Goal: Task Accomplishment & Management: Manage account settings

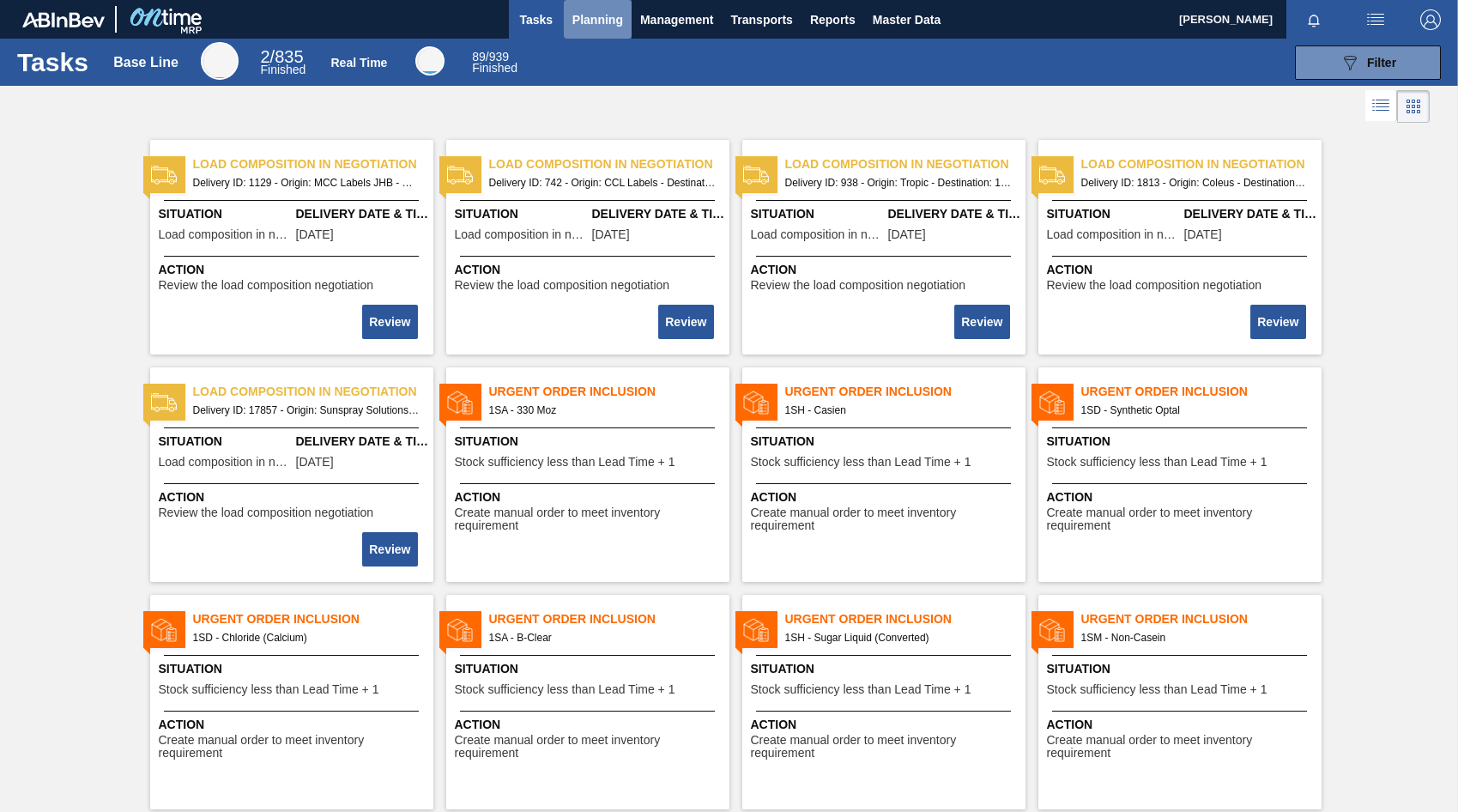
click at [581, 18] on span "Planning" at bounding box center [597, 20] width 50 height 21
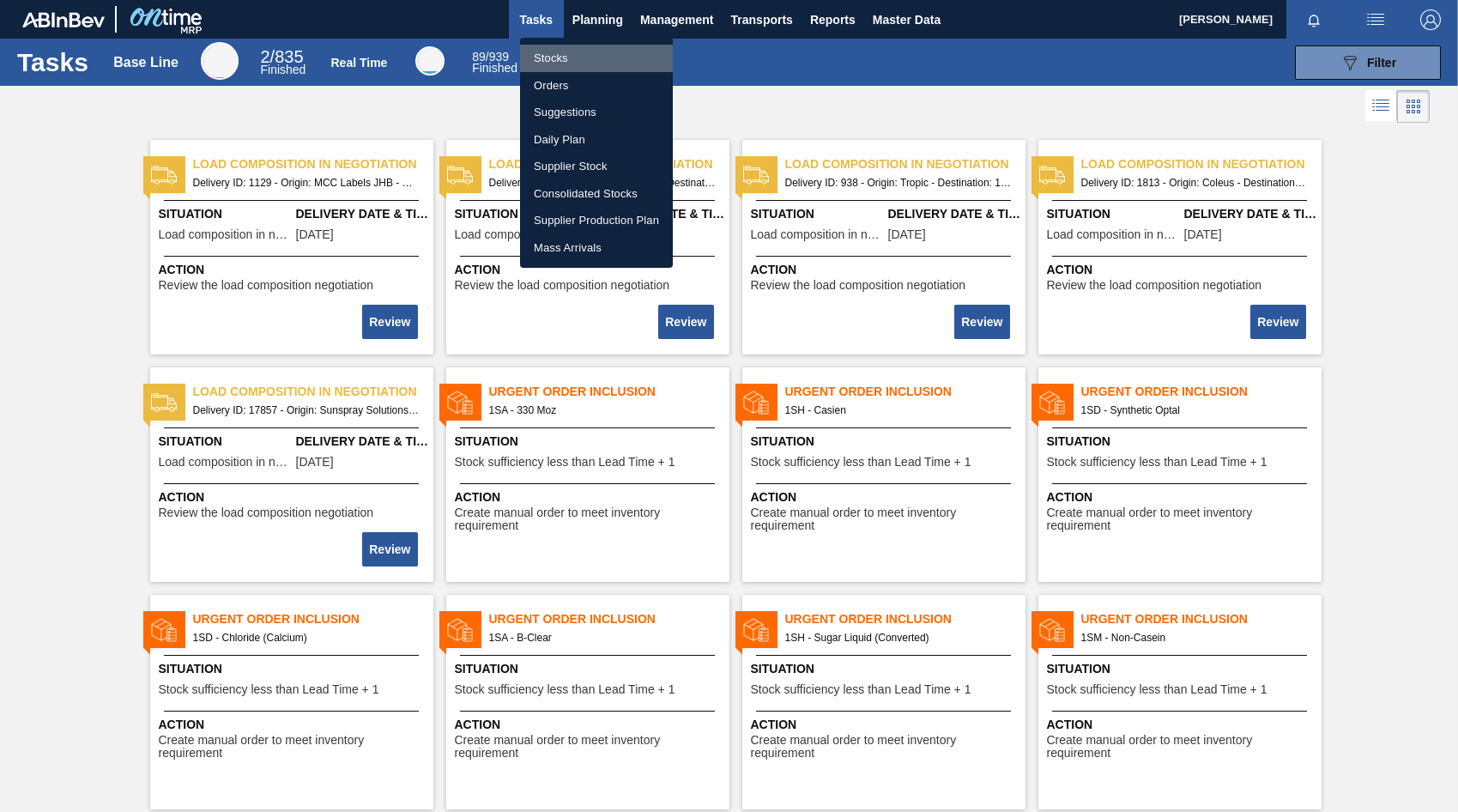
click at [553, 59] on li "Stocks" at bounding box center [596, 58] width 152 height 28
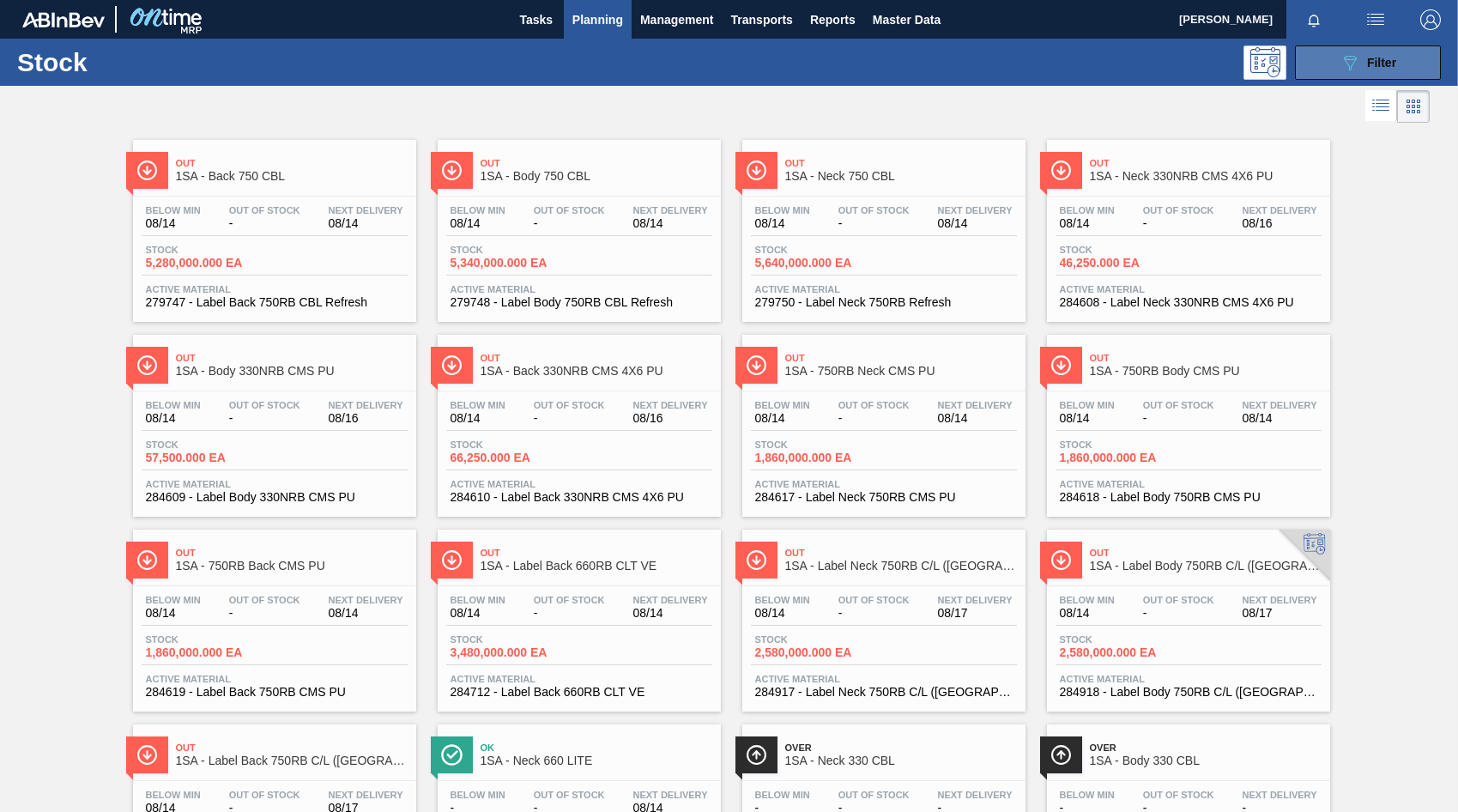
click at [1385, 67] on span "Filter" at bounding box center [1381, 62] width 29 height 14
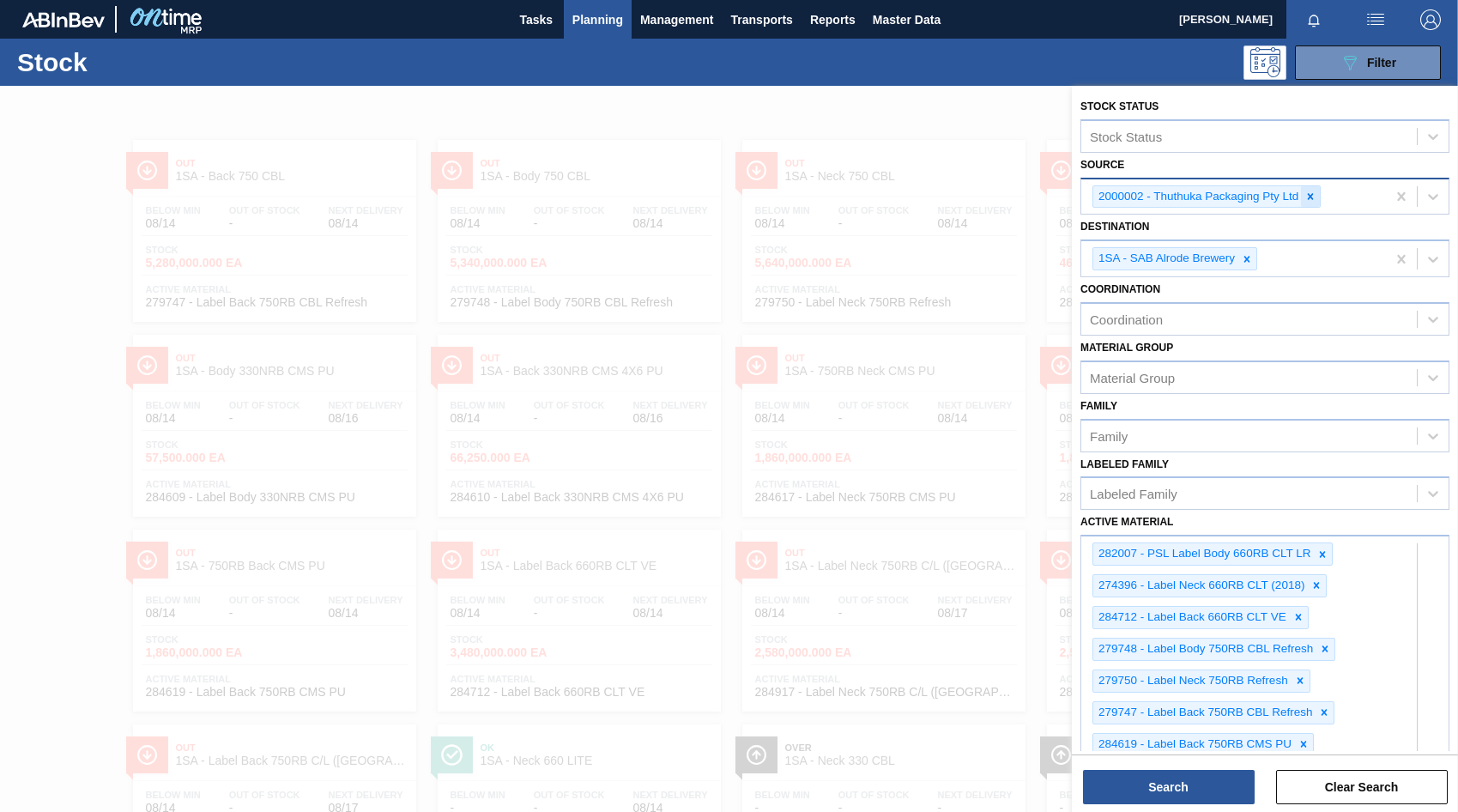
click at [1312, 195] on icon at bounding box center [1311, 196] width 6 height 6
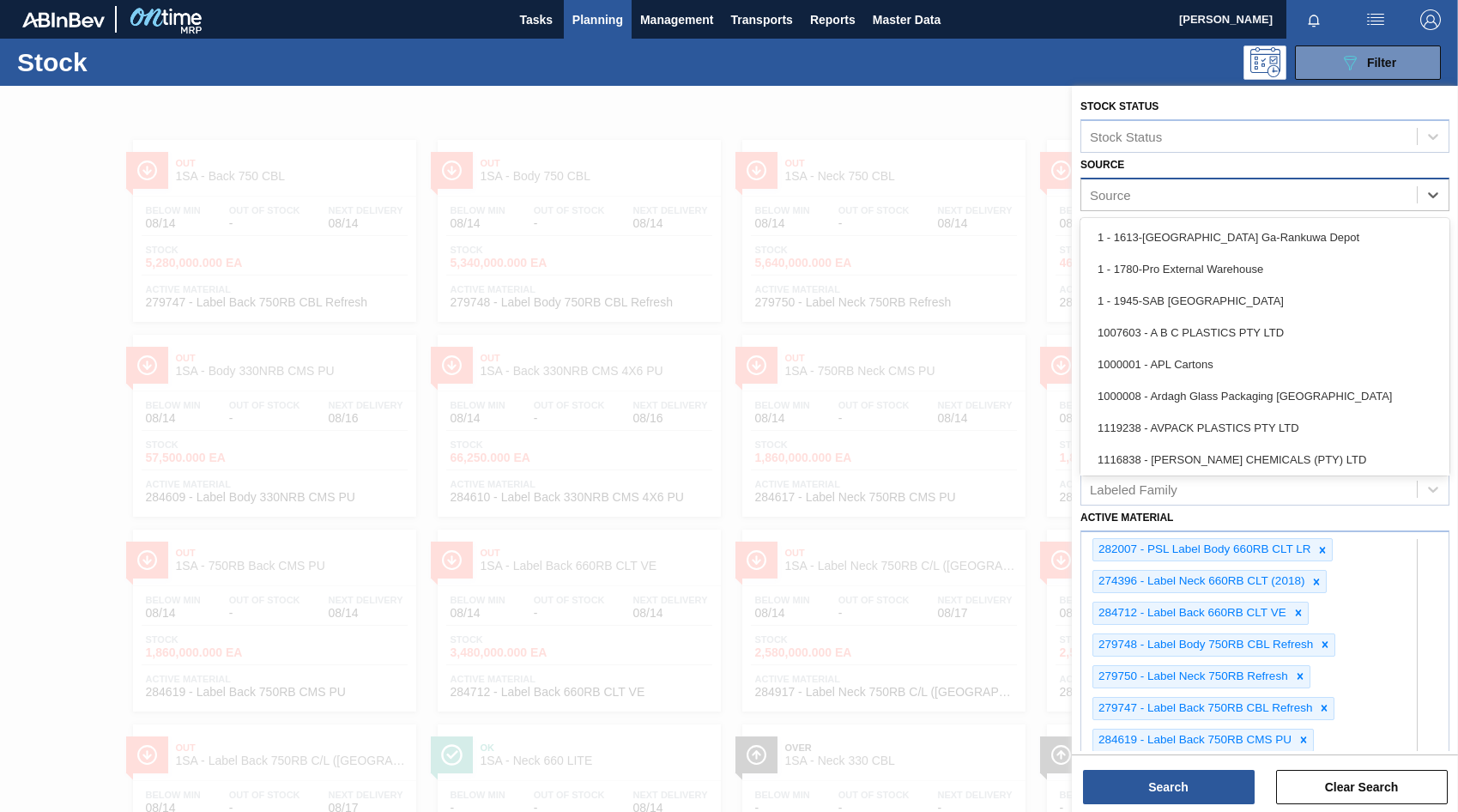
click at [1111, 192] on div "Source" at bounding box center [1111, 194] width 42 height 15
click at [1181, 393] on div "1000008 - Ardagh Glass Packaging [GEOGRAPHIC_DATA]" at bounding box center [1264, 396] width 369 height 32
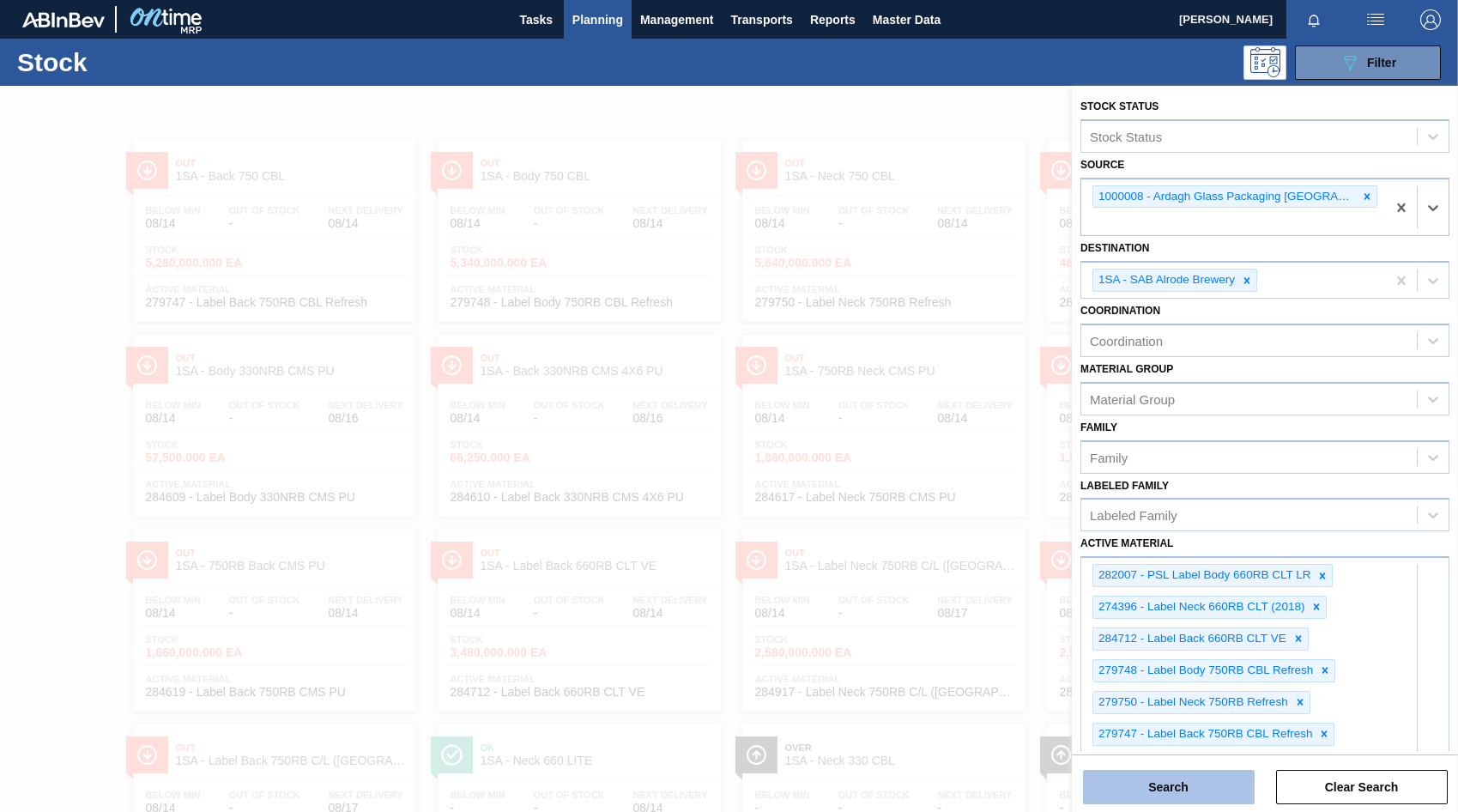
click at [1190, 777] on button "Search" at bounding box center [1169, 786] width 172 height 35
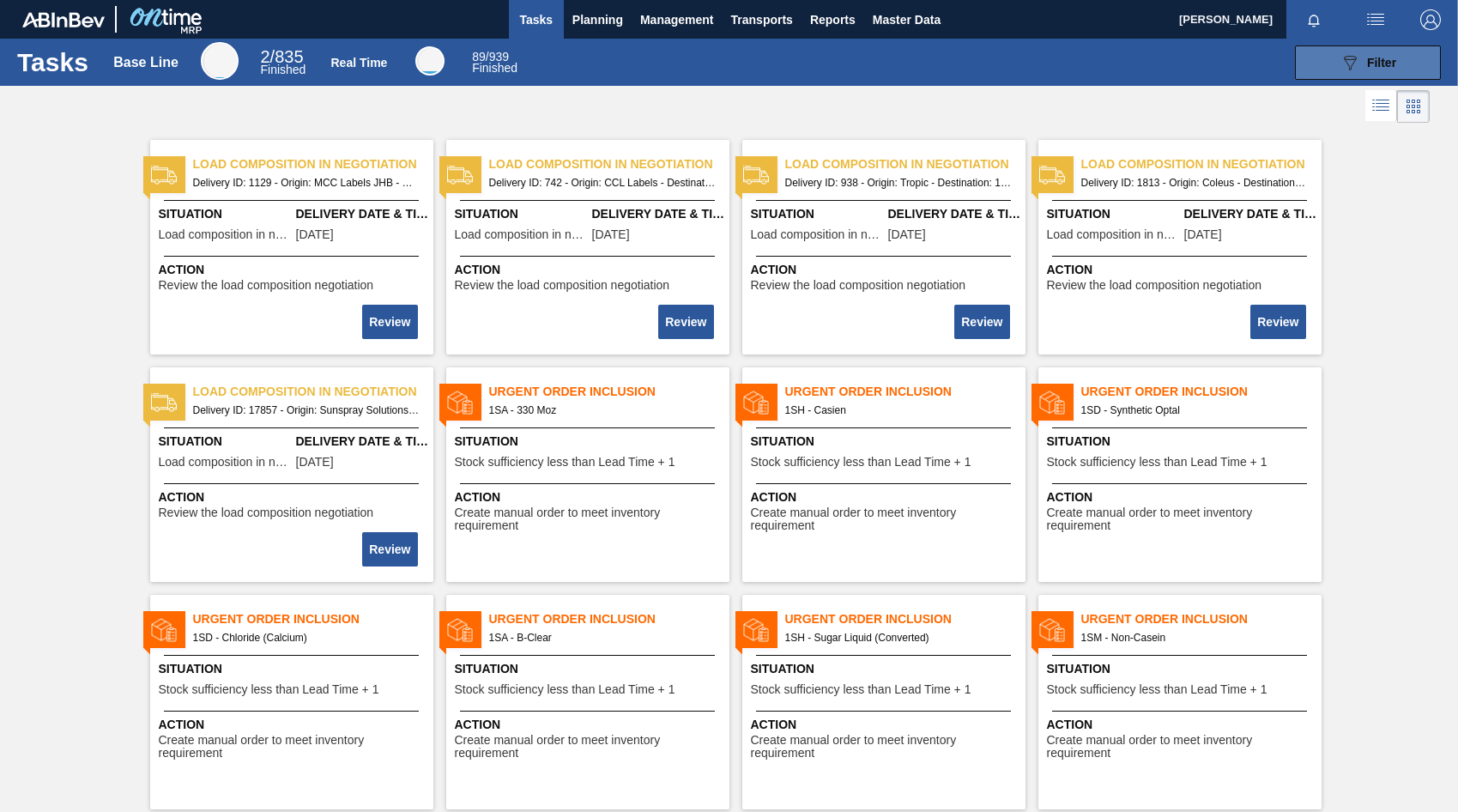
click at [1351, 61] on icon "089F7B8B-B2A5-4AFE-B5C0-19BA573D28AC" at bounding box center [1349, 62] width 21 height 21
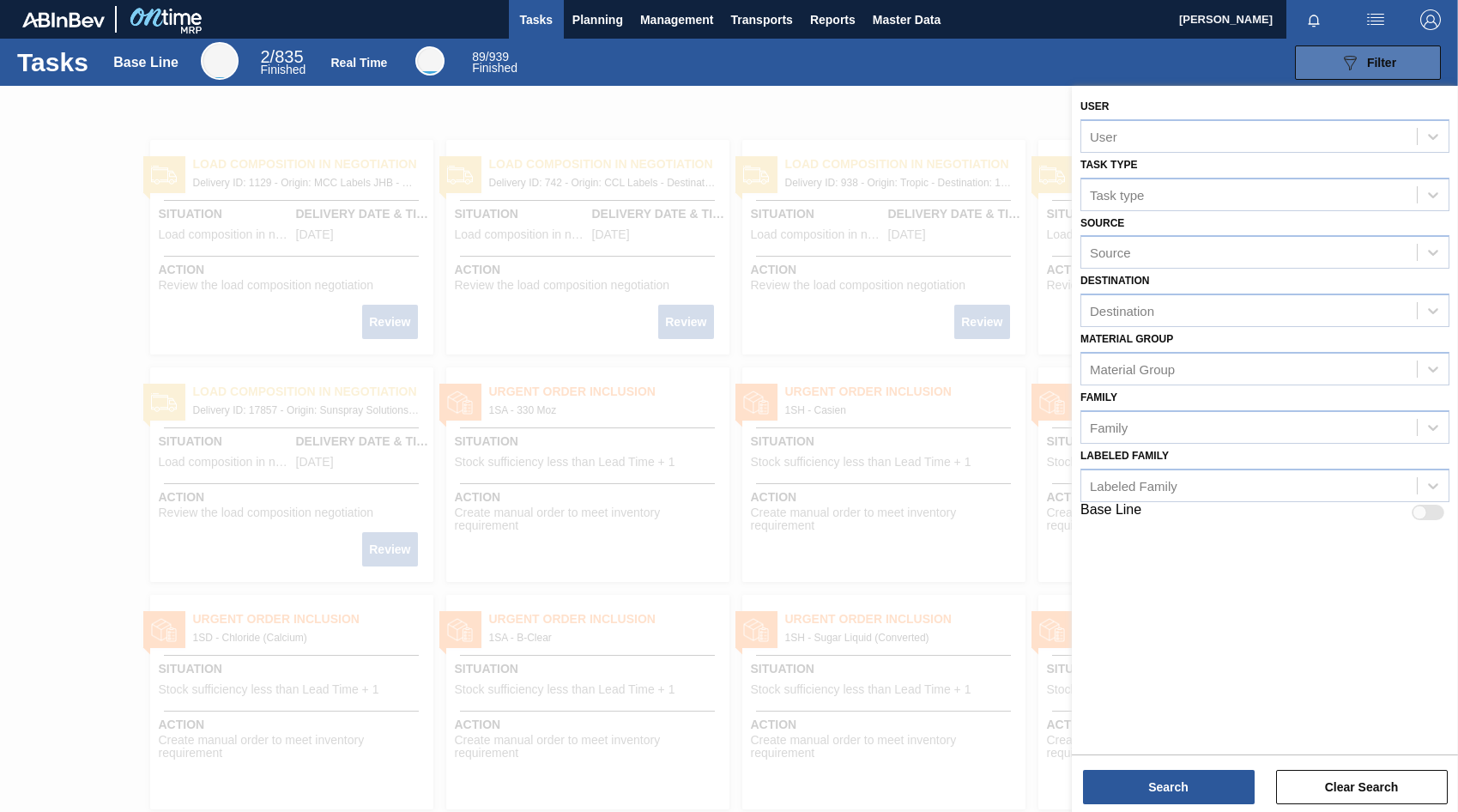
click at [1345, 59] on icon at bounding box center [1350, 62] width 13 height 15
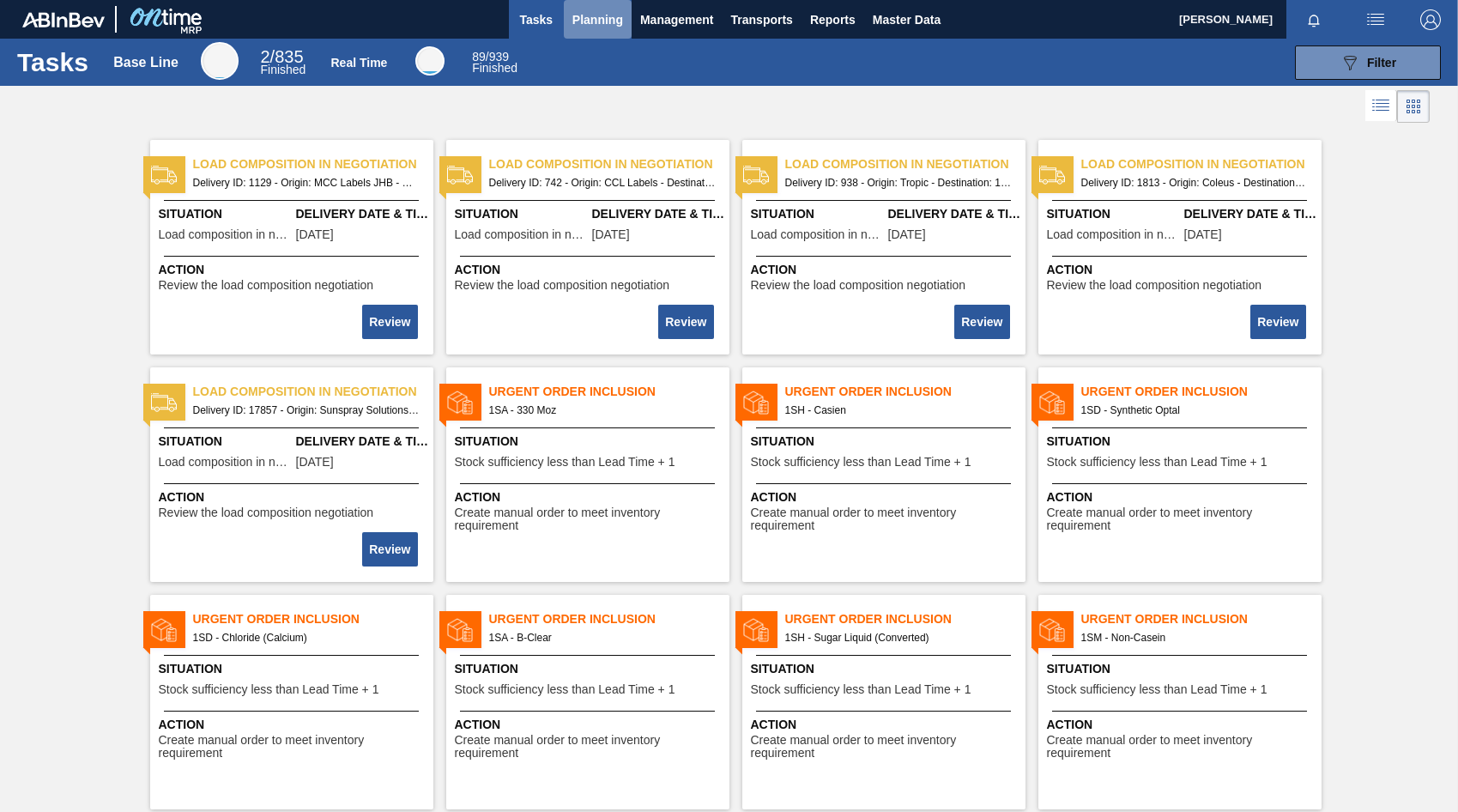
click at [591, 16] on span "Planning" at bounding box center [597, 20] width 50 height 21
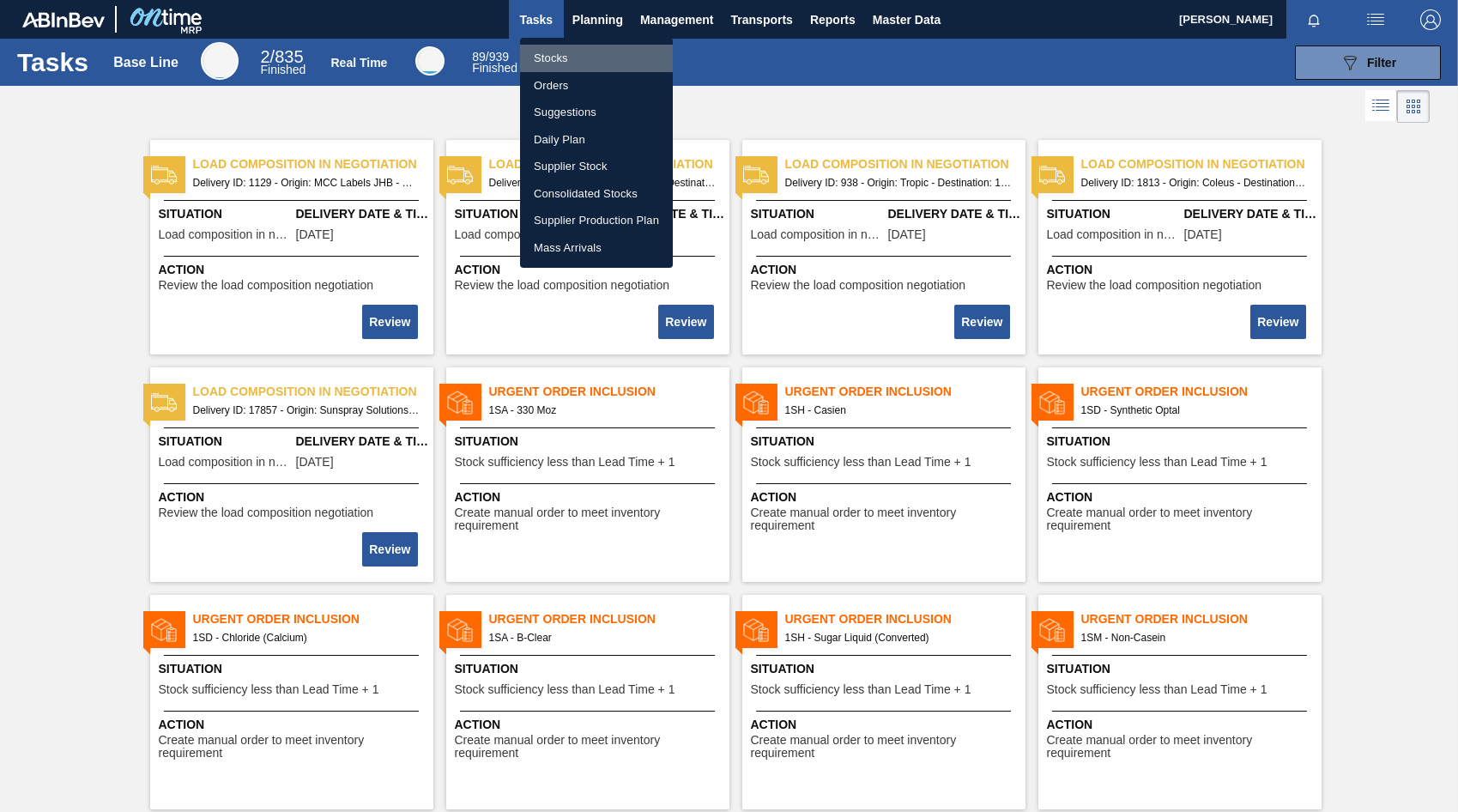
click at [553, 56] on li "Stocks" at bounding box center [596, 58] width 152 height 28
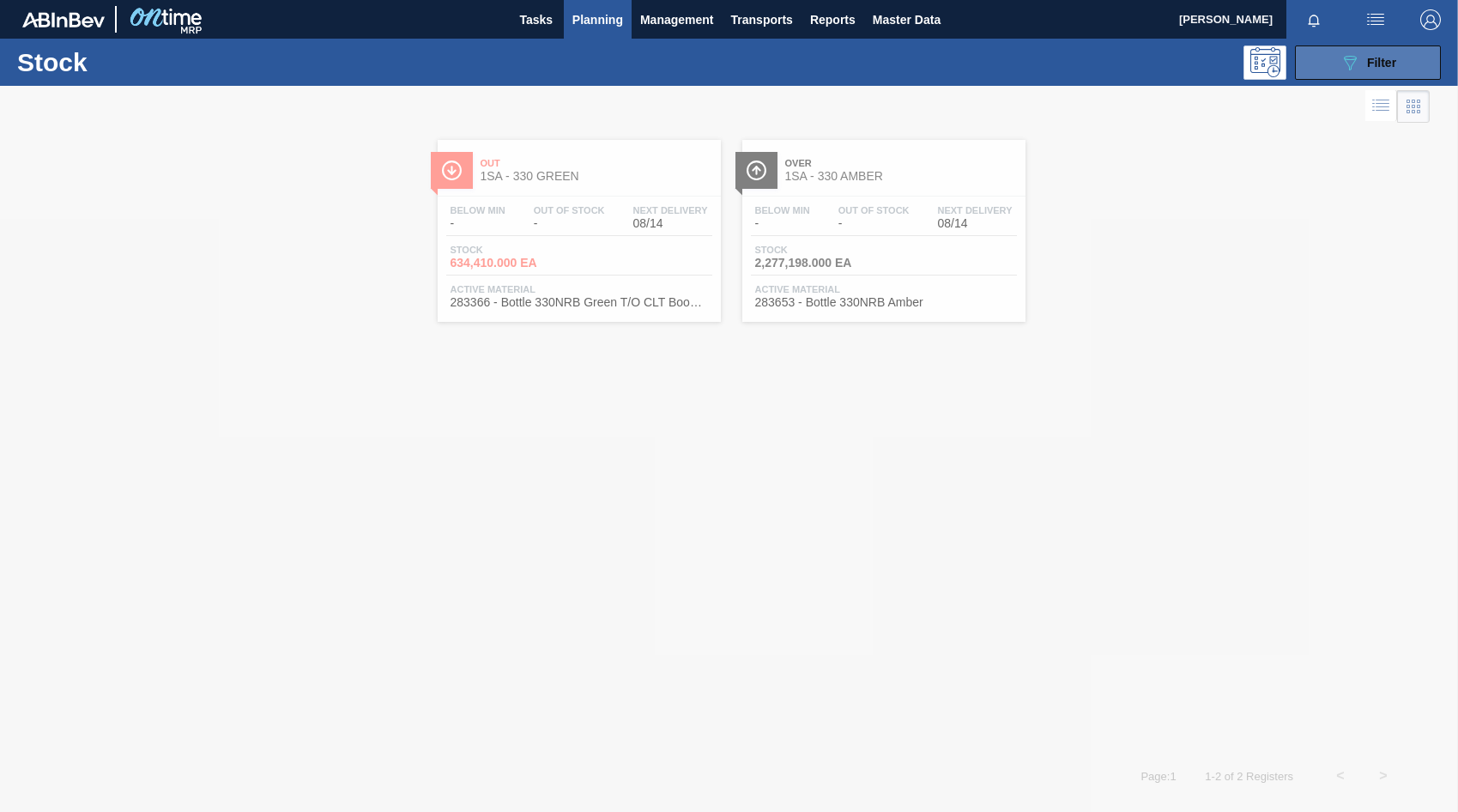
click at [1337, 70] on button "089F7B8B-B2A5-4AFE-B5C0-19BA573D28AC Filter" at bounding box center [1367, 62] width 145 height 35
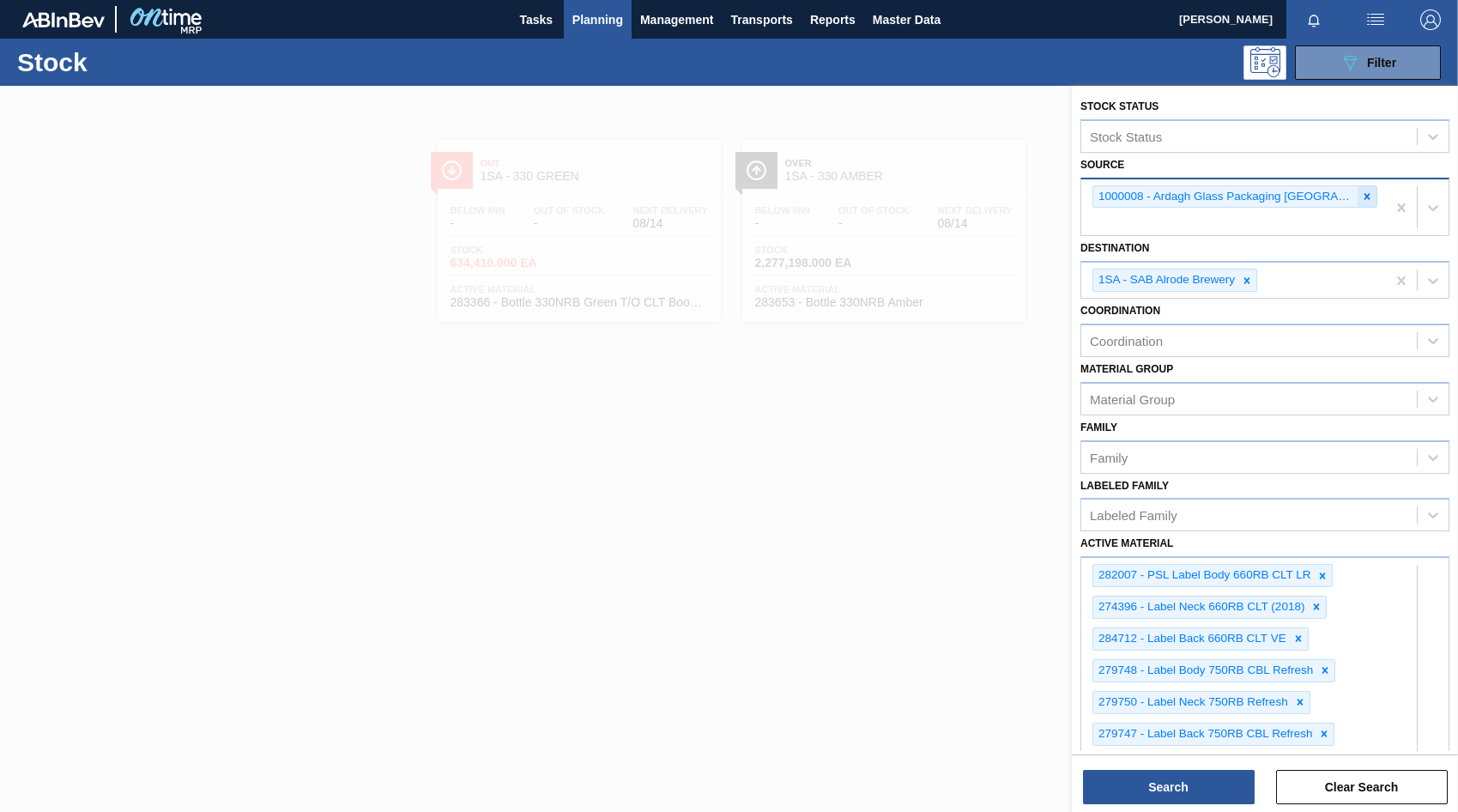
click at [1361, 200] on icon at bounding box center [1367, 197] width 12 height 12
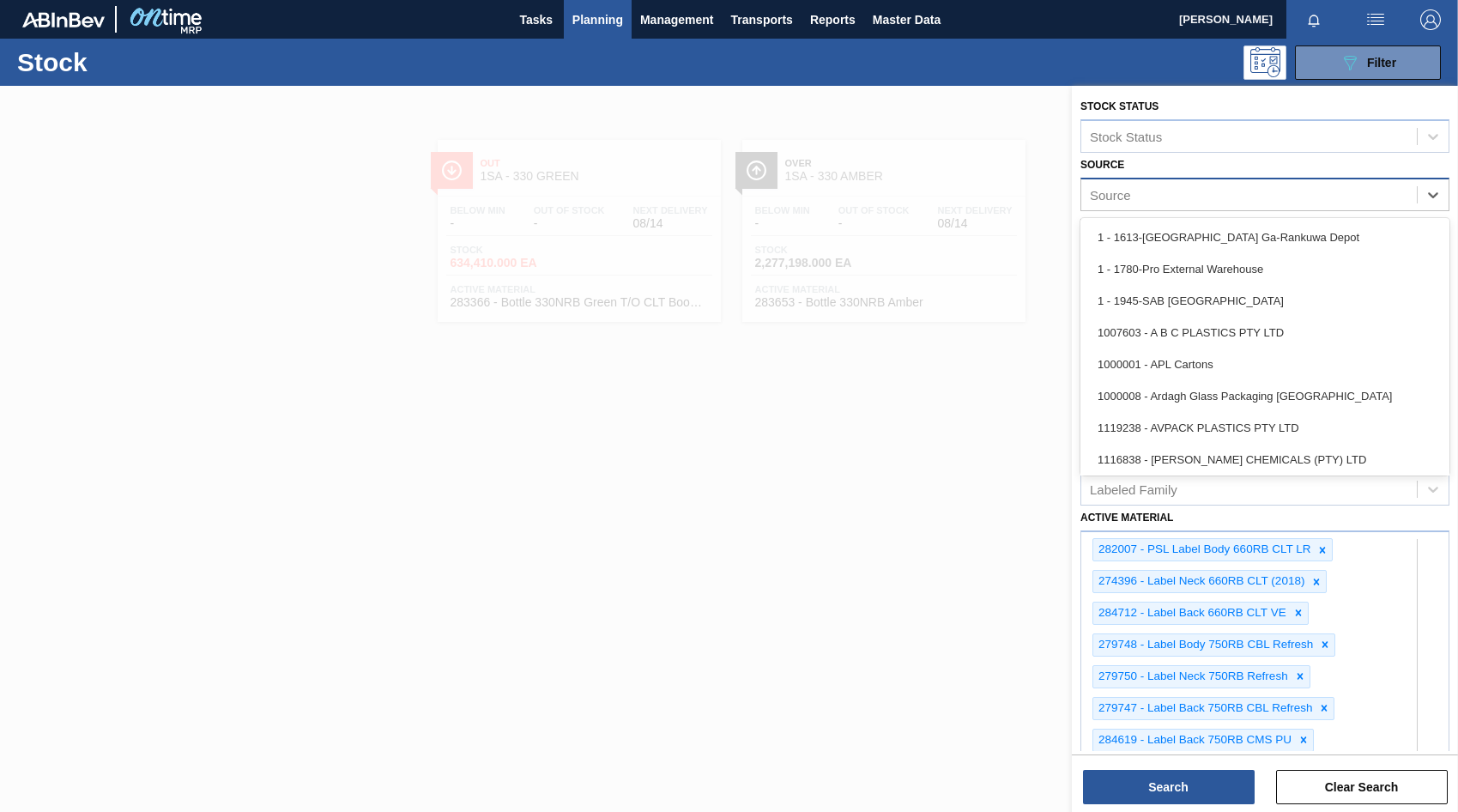
click at [1112, 193] on div "Source" at bounding box center [1111, 194] width 42 height 15
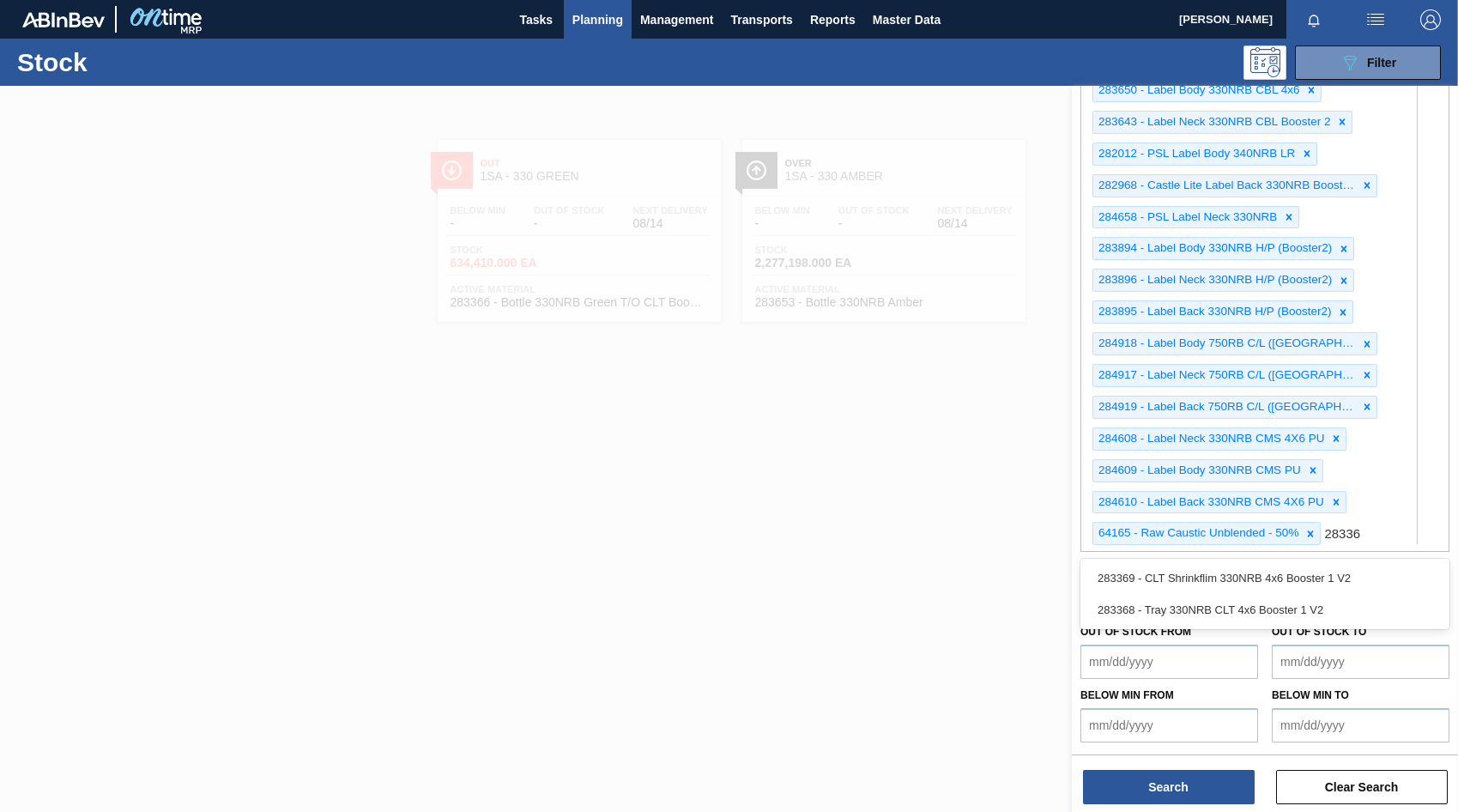
type Material "283369"
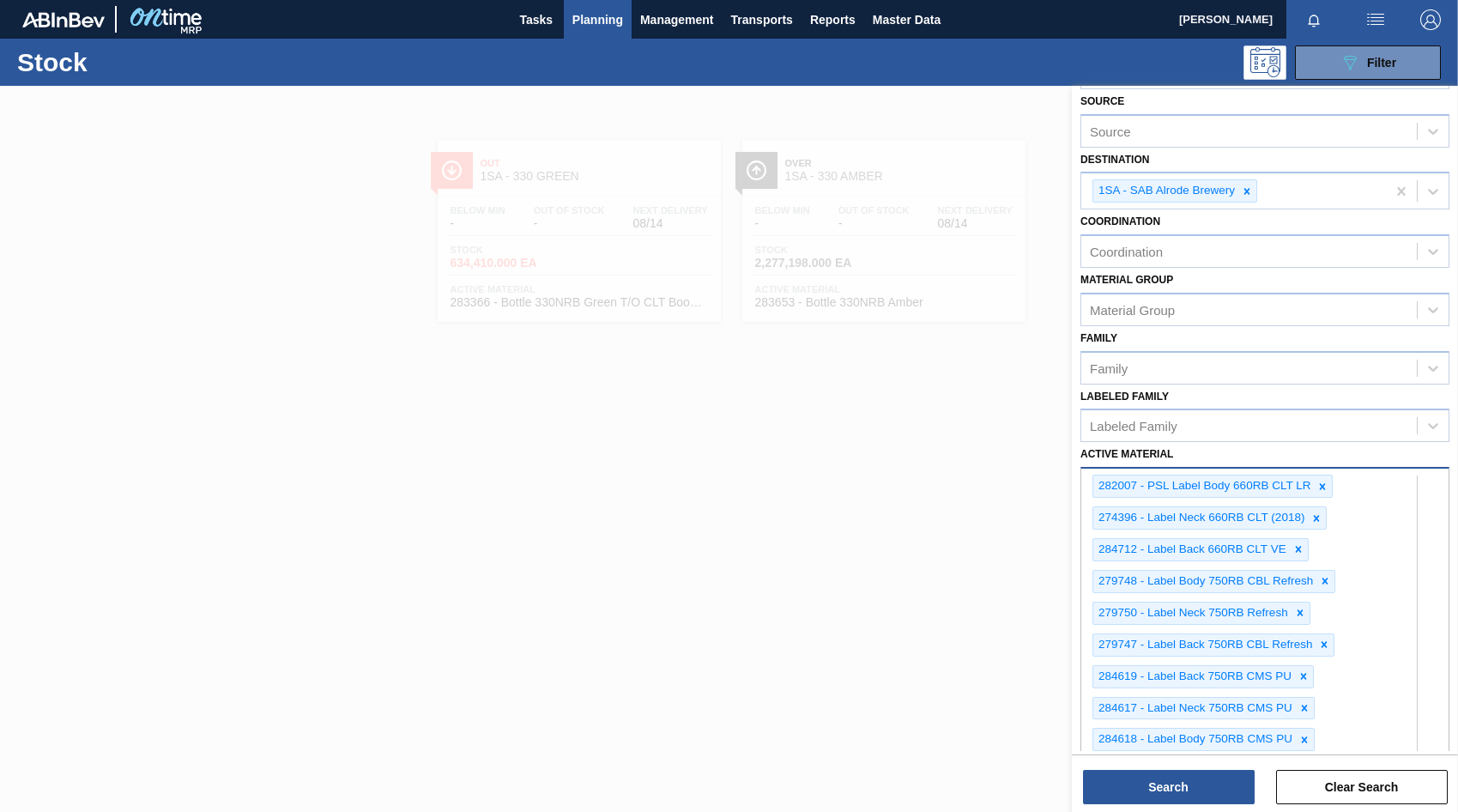
scroll to position [0, 0]
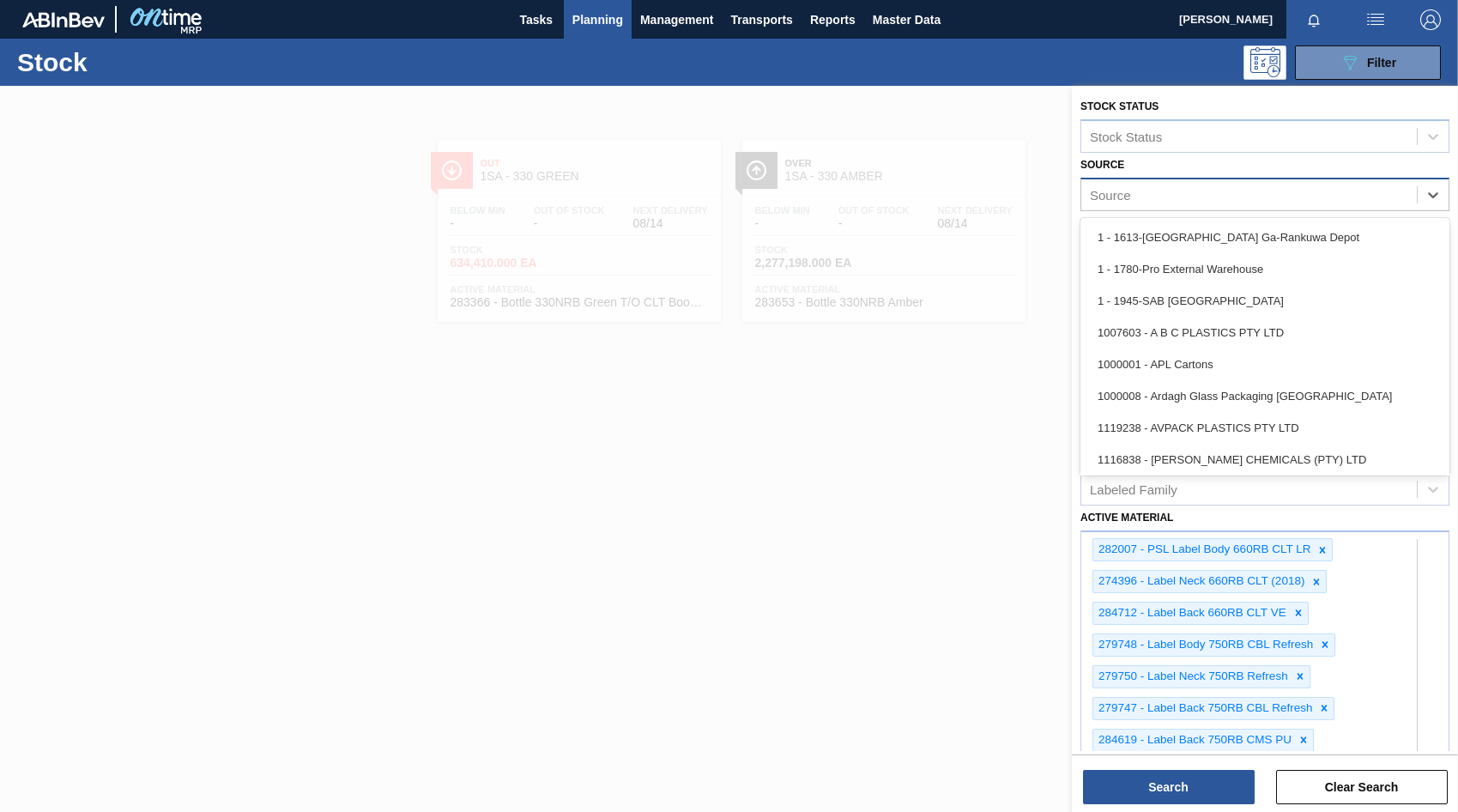
click at [1169, 199] on div "Source" at bounding box center [1248, 194] width 335 height 25
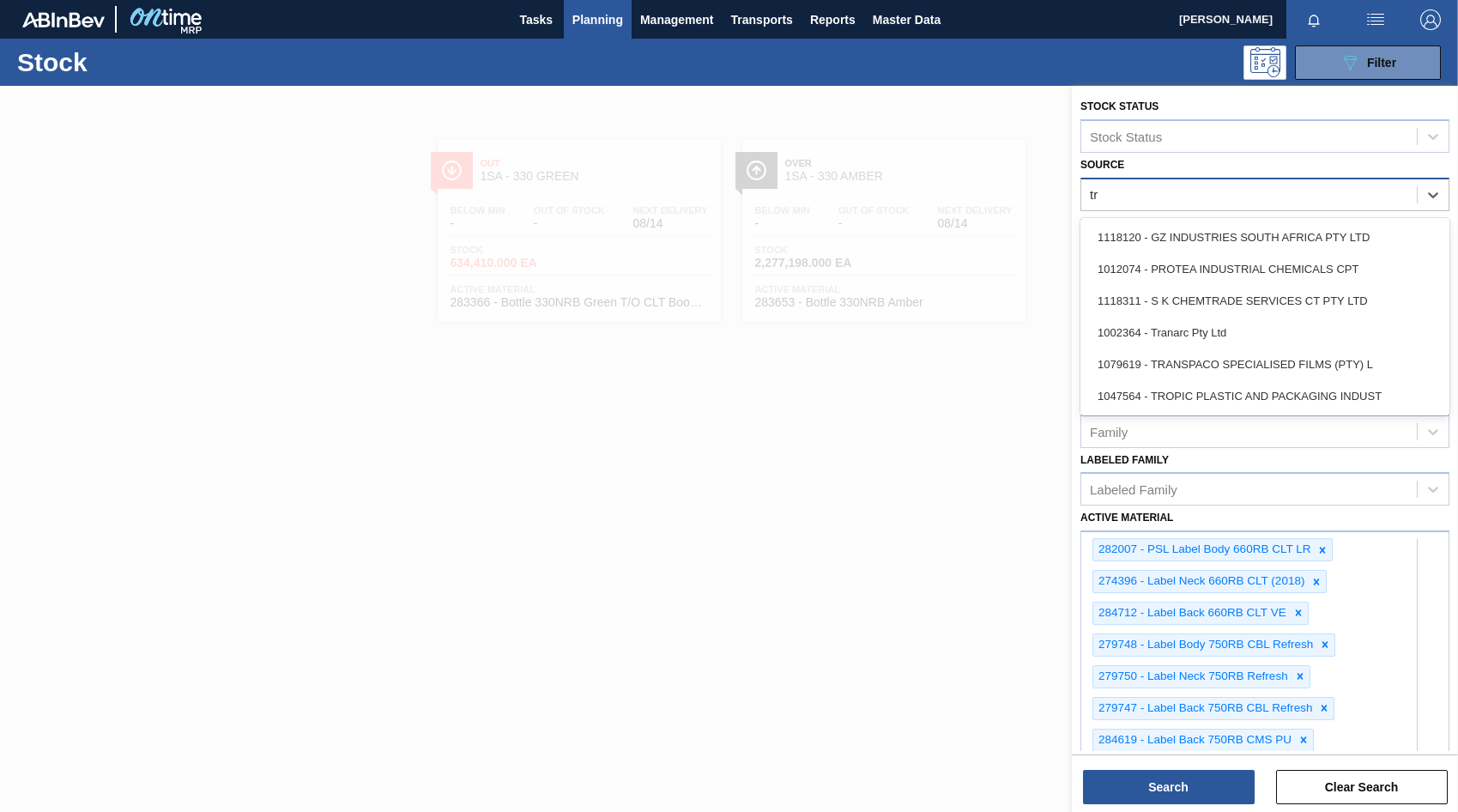
type input "tro"
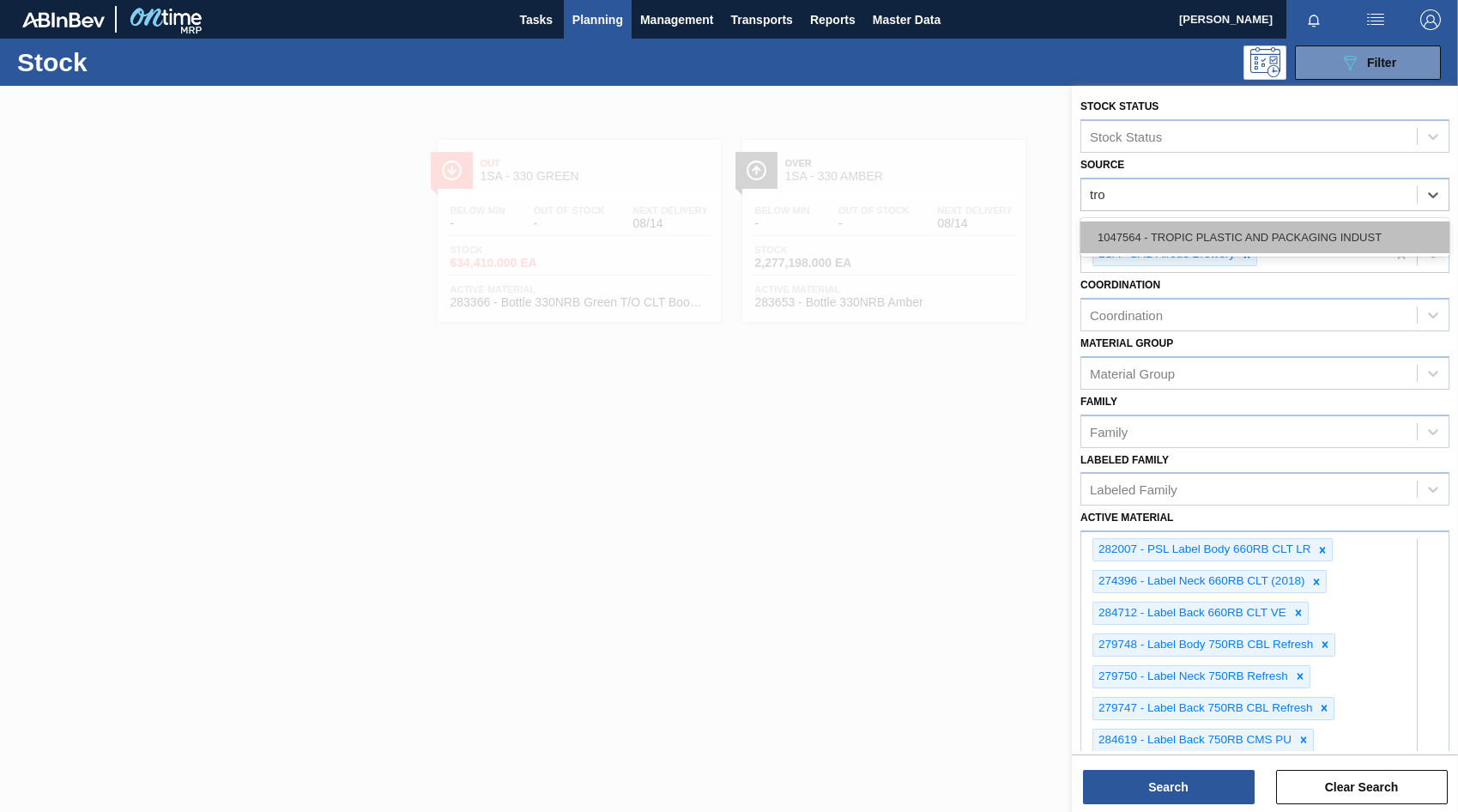
click at [1179, 244] on div "1047564 - TROPIC PLASTIC AND PACKAGING INDUST" at bounding box center [1264, 237] width 369 height 32
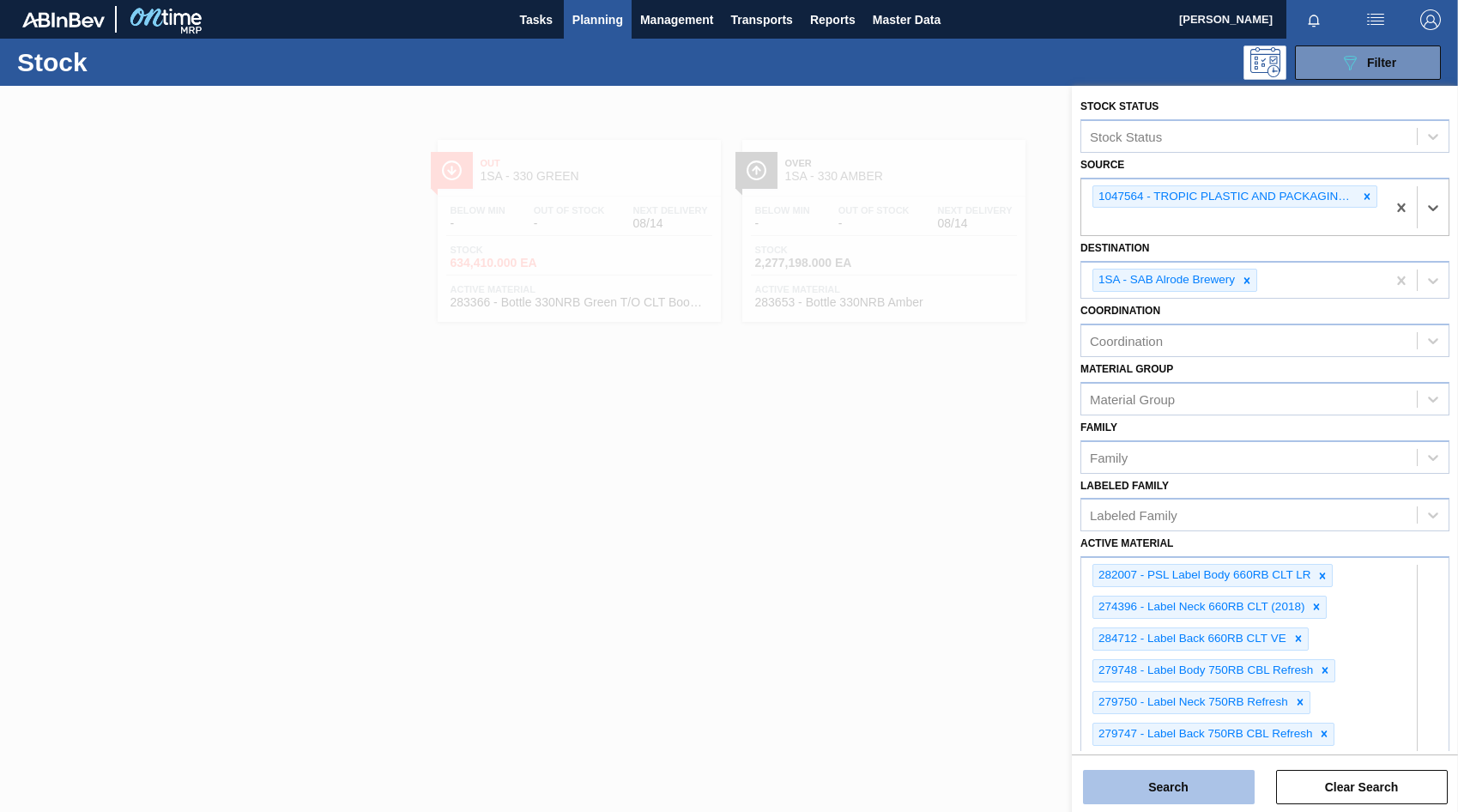
click at [1153, 784] on button "Search" at bounding box center [1169, 786] width 172 height 35
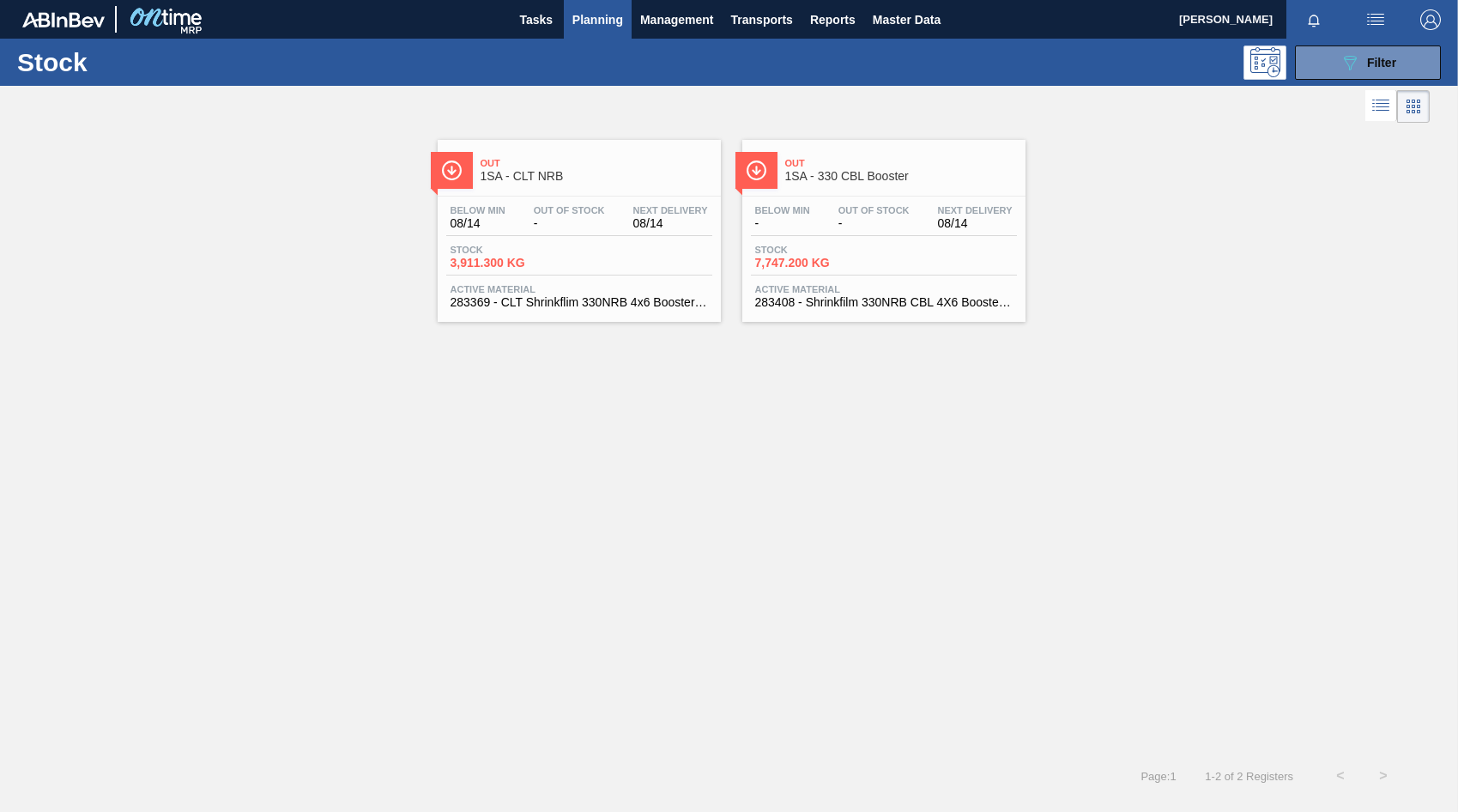
click at [580, 231] on div "Below Min 08/14 Out Of Stock - Next Delivery 08/14" at bounding box center [579, 220] width 266 height 31
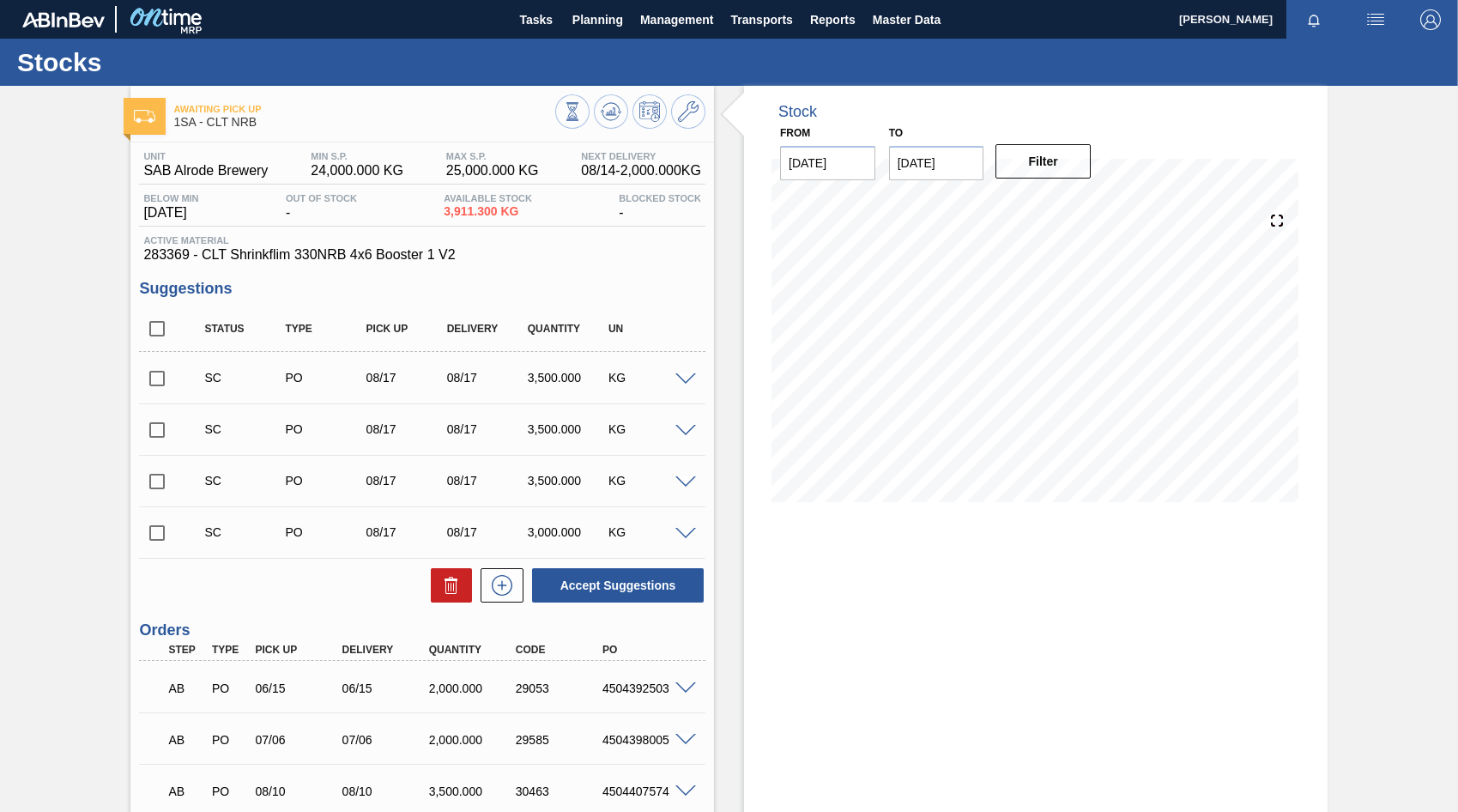
click at [683, 379] on span at bounding box center [685, 379] width 21 height 13
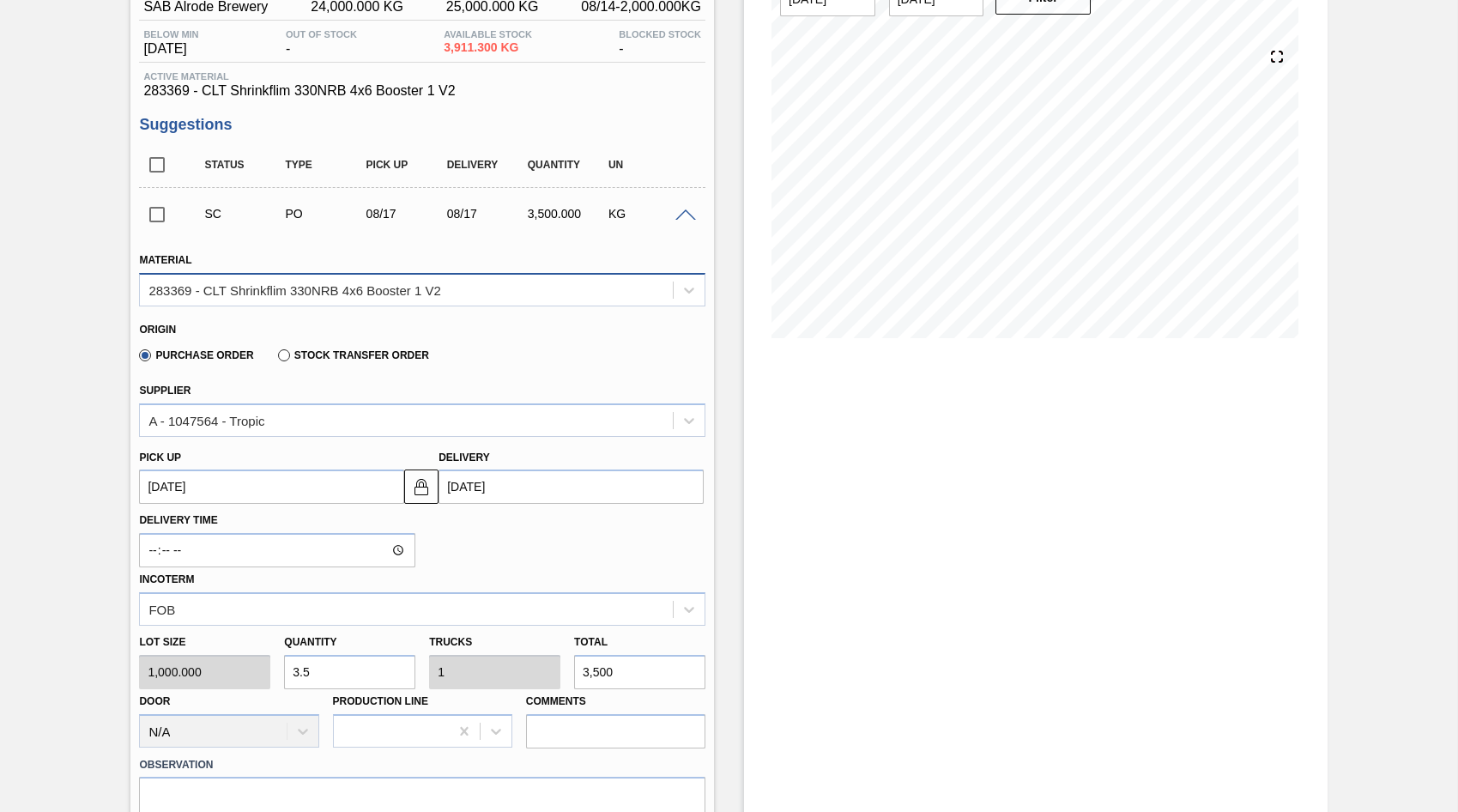
scroll to position [257, 0]
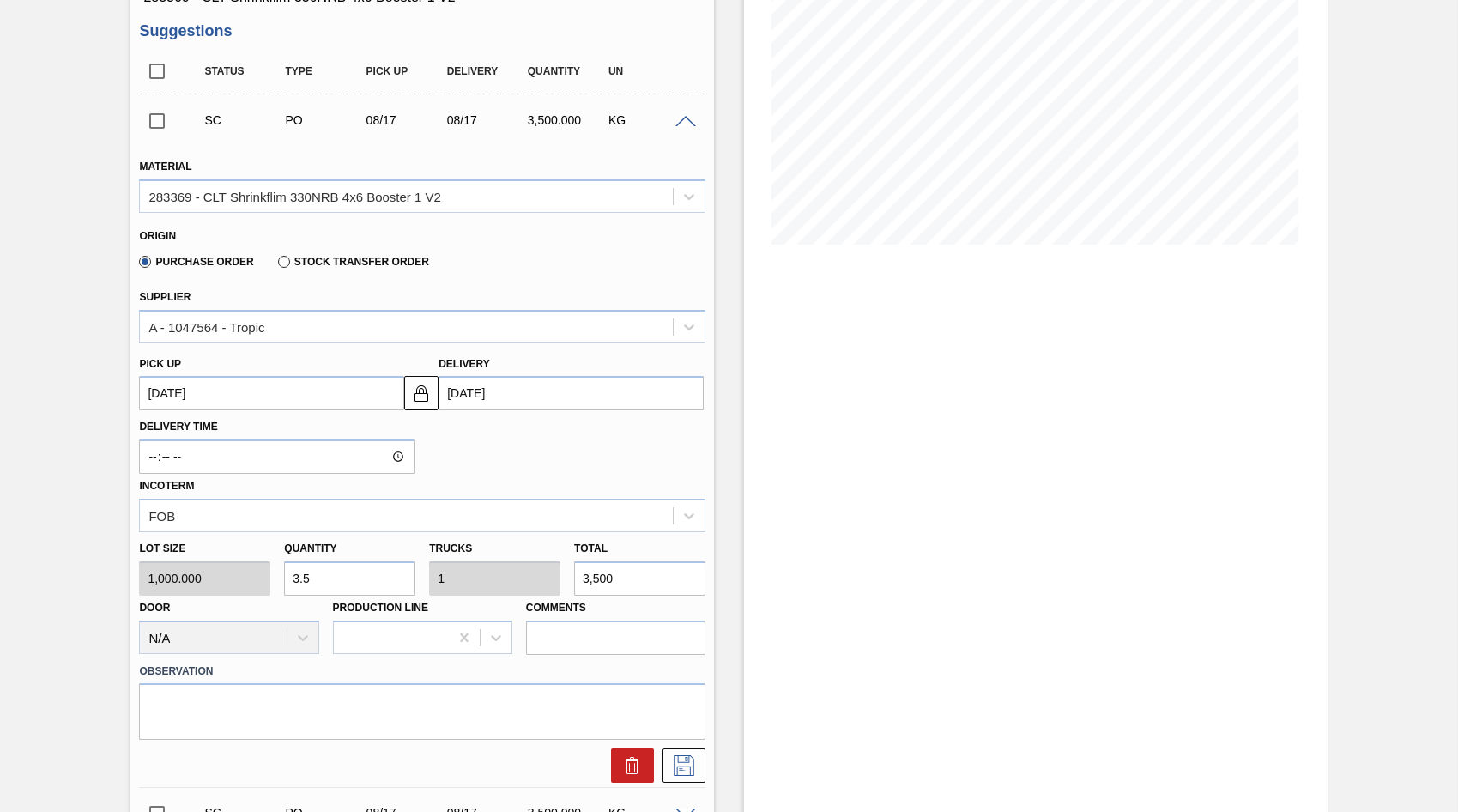
click at [556, 574] on div "Lot size 1,000.000 Quantity 3.5 Trucks 1 Total 3,500 Door N/A Production Line C…" at bounding box center [422, 593] width 580 height 123
type input "0.005"
type input "0.001"
type input "5"
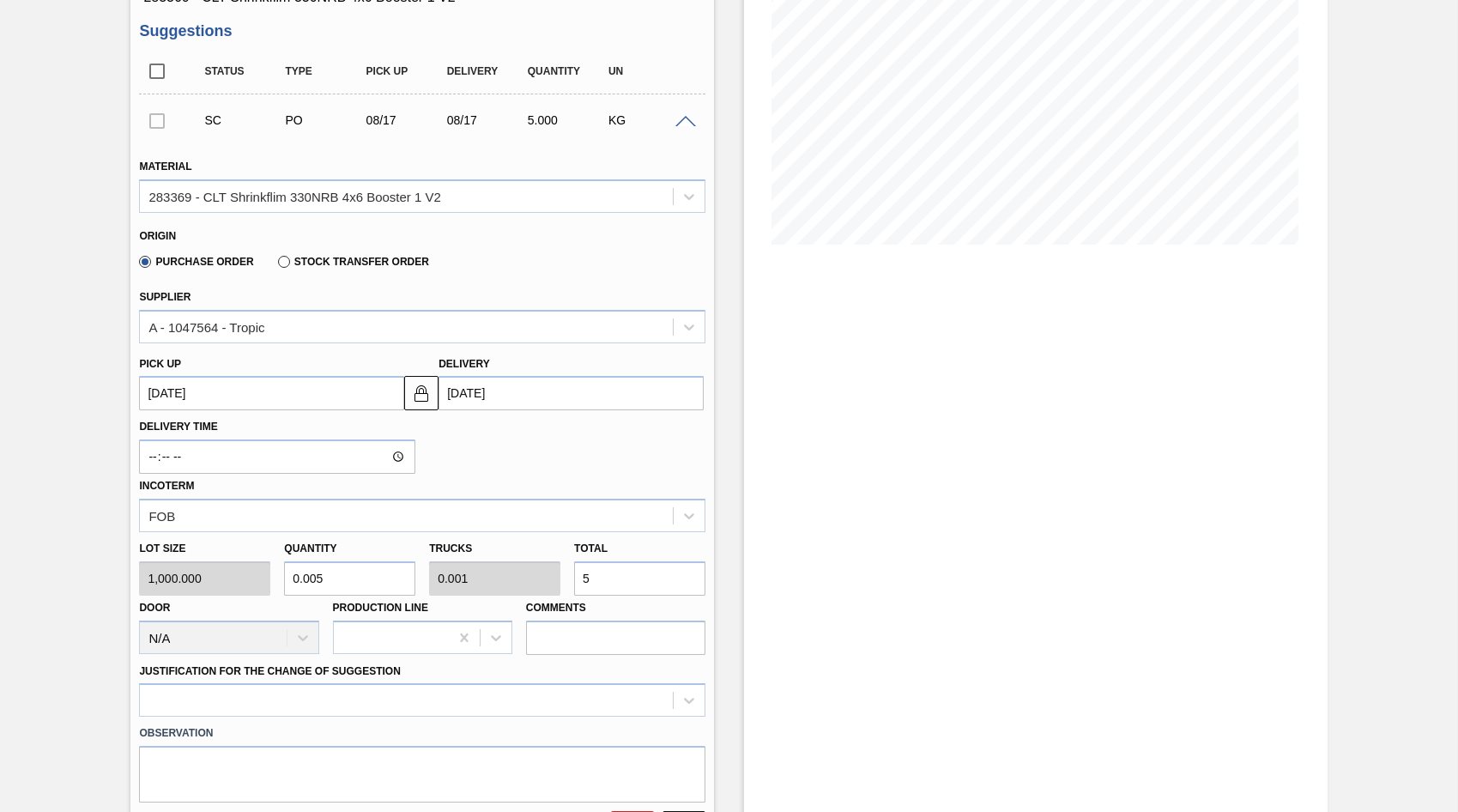
type input "0.053"
type input "0.015"
type input "53"
type input "0.53"
type input "0.151"
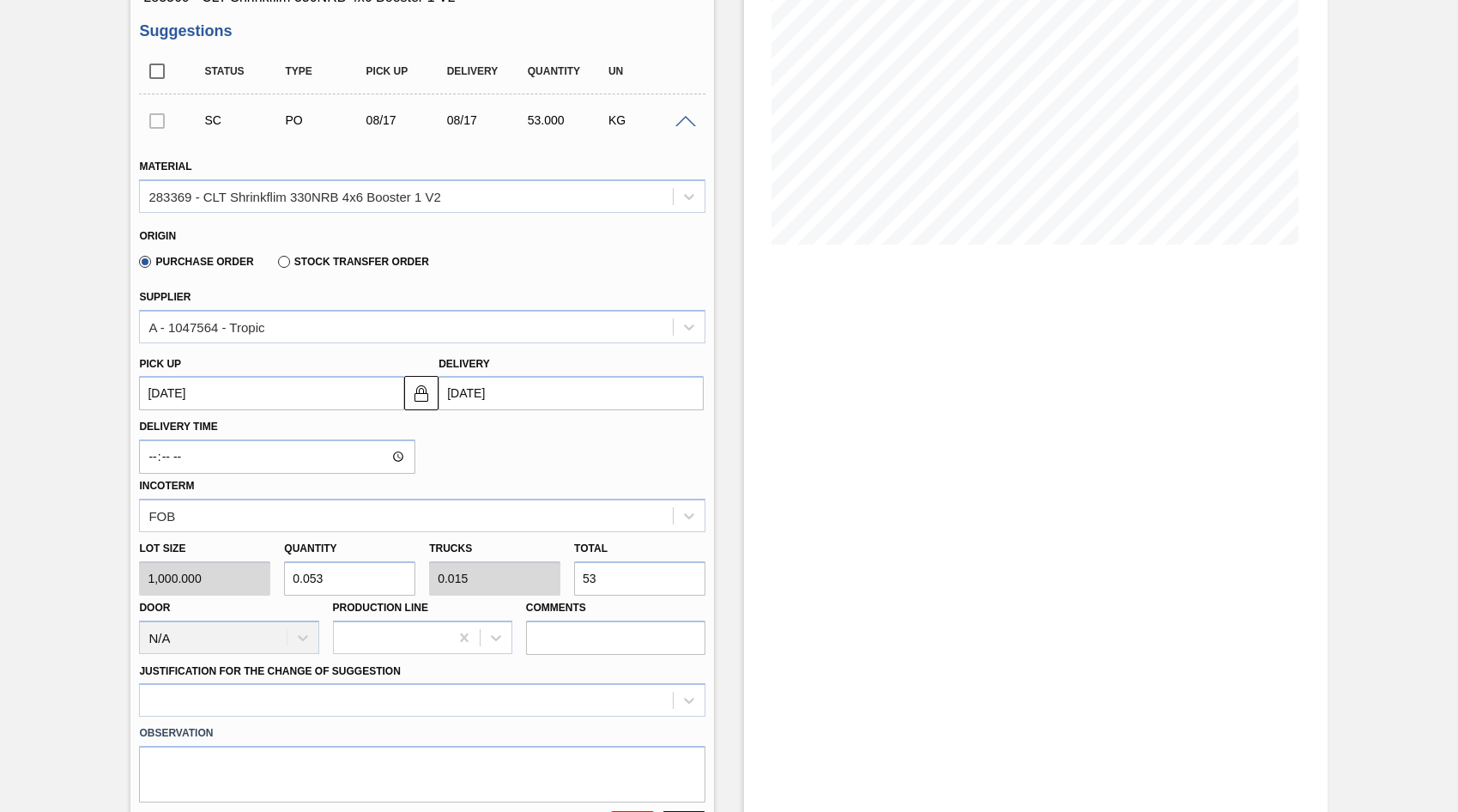
type input "530"
type input "5.3"
type input "1.514"
type input "5,300"
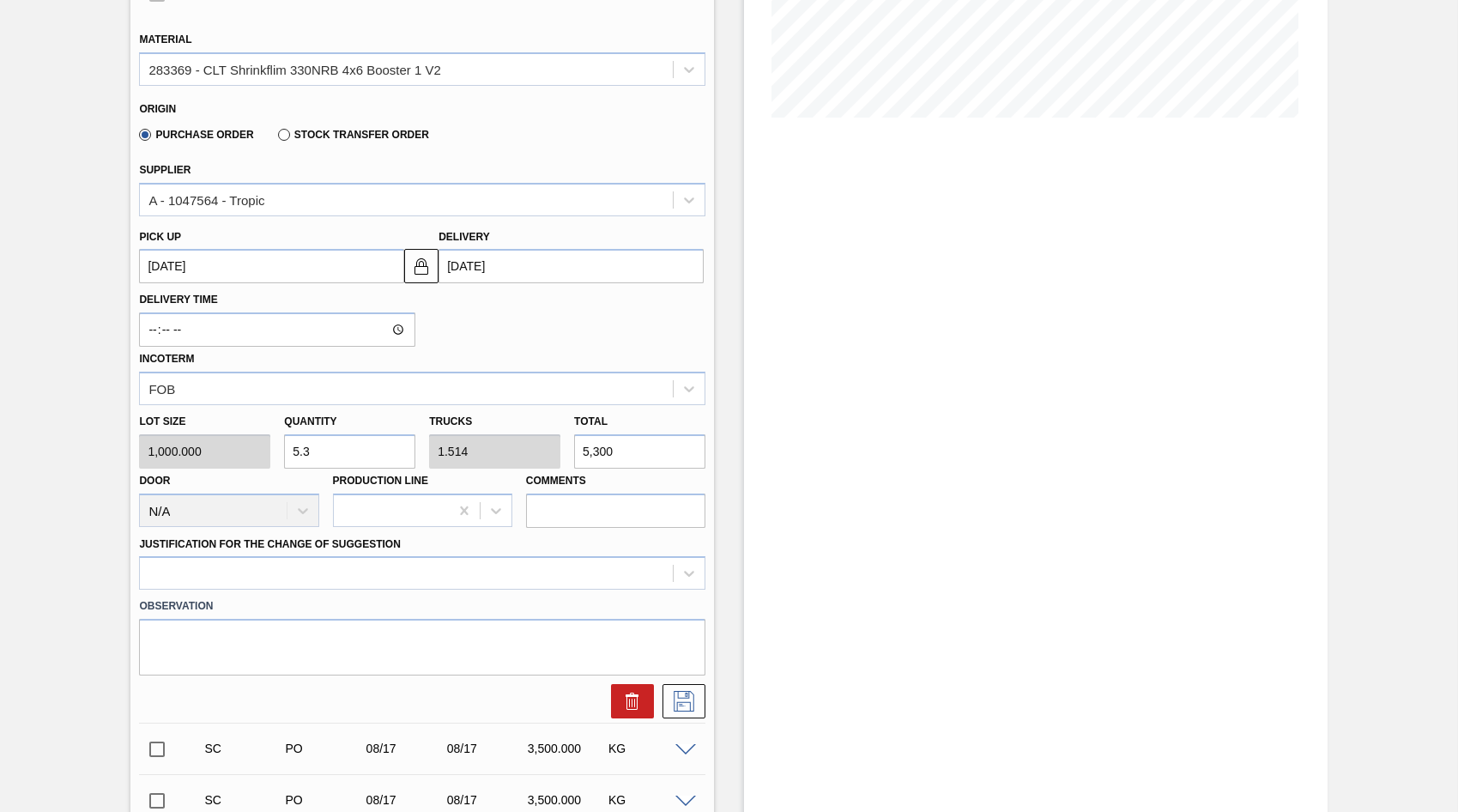
scroll to position [515, 0]
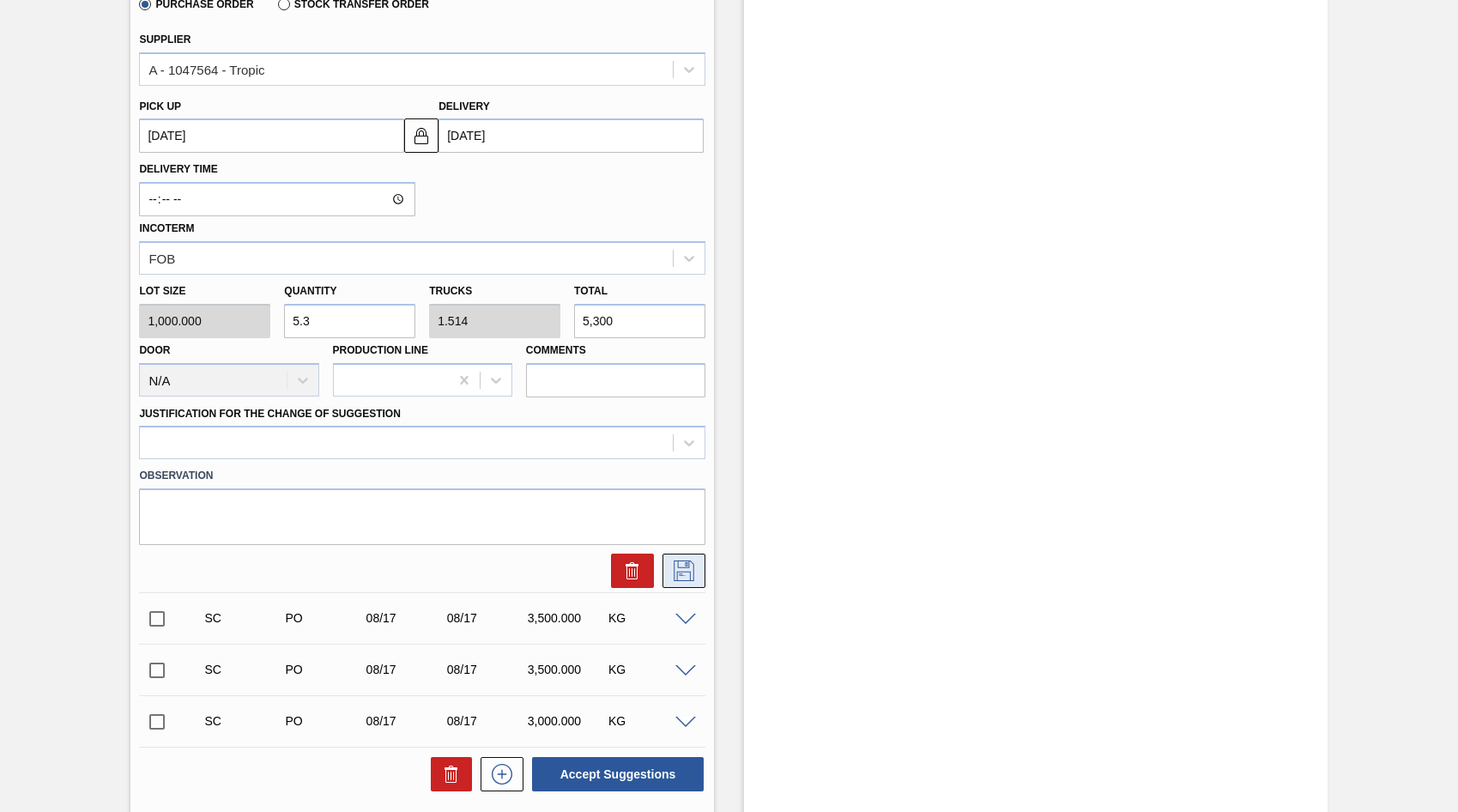
click at [680, 577] on icon at bounding box center [684, 571] width 28 height 21
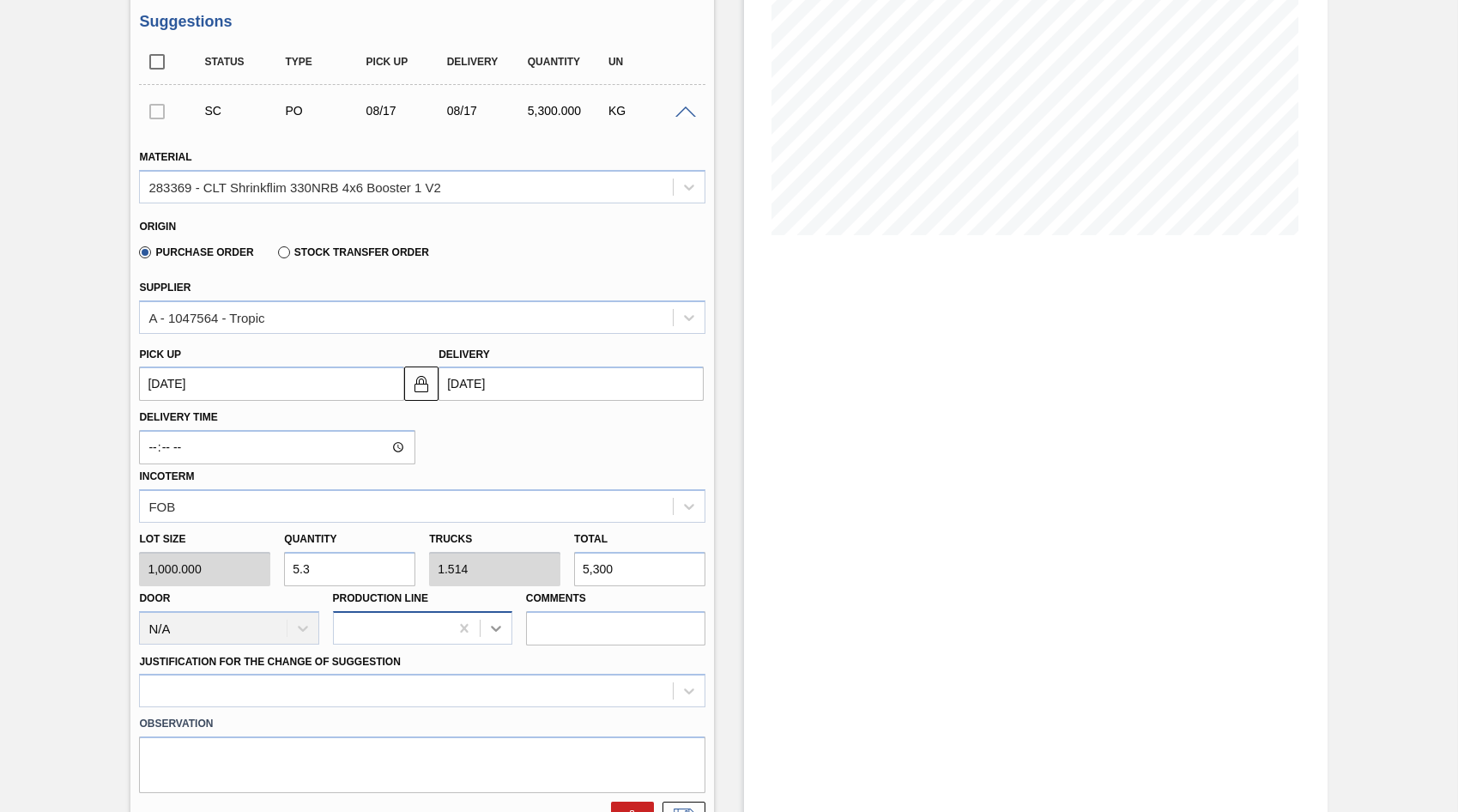
scroll to position [257, 0]
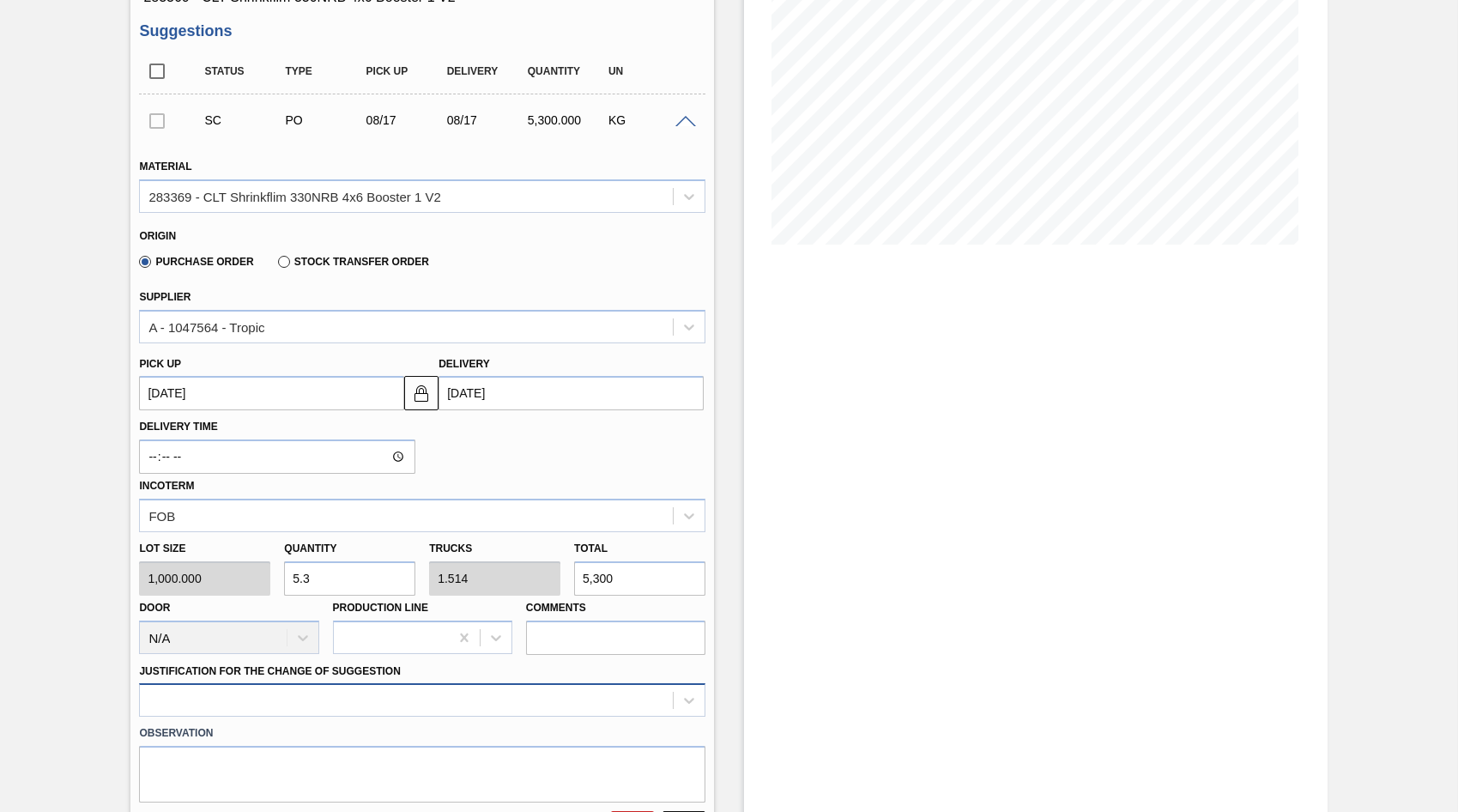
click at [370, 698] on div at bounding box center [422, 700] width 567 height 34
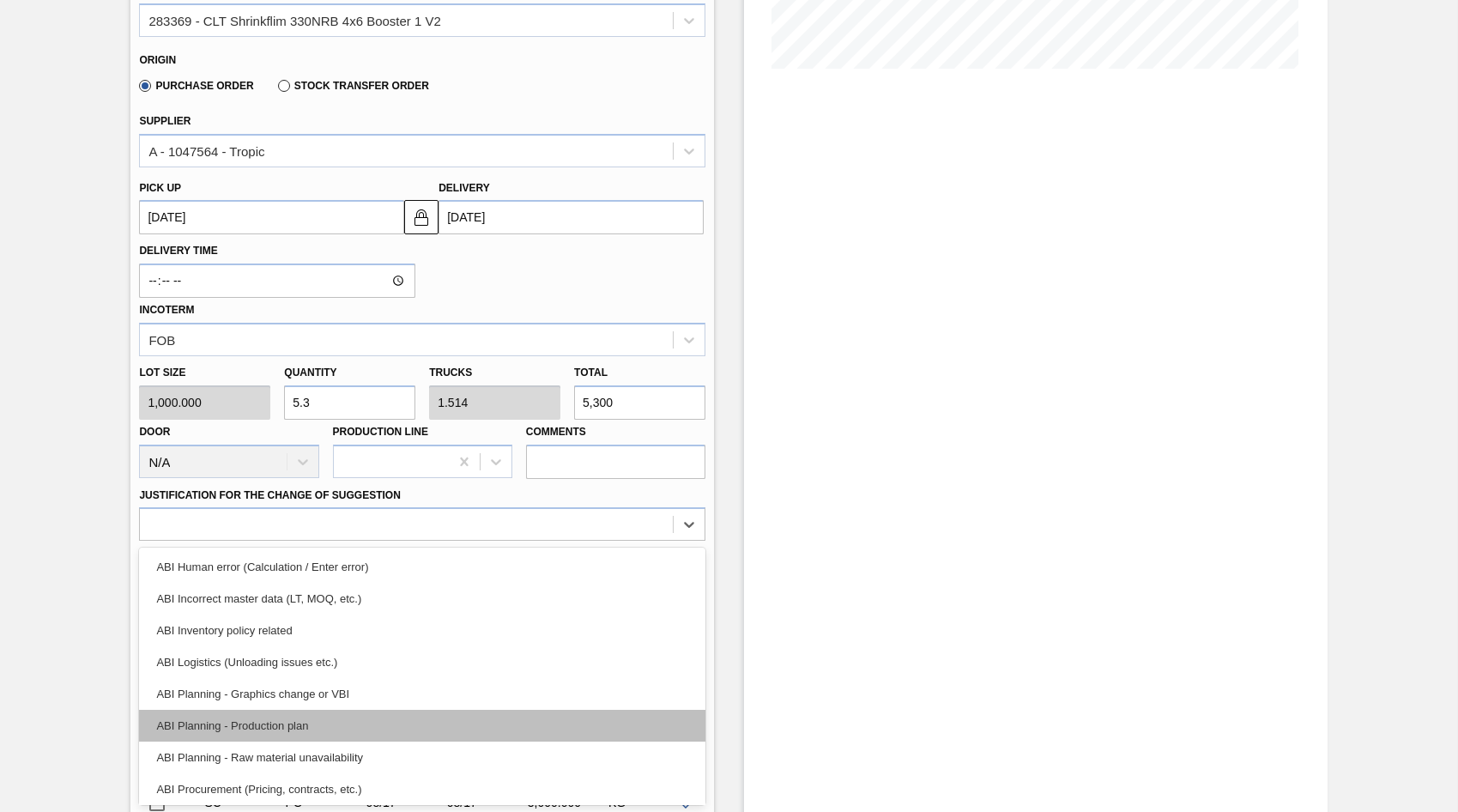
click at [238, 721] on div "ABI Planning - Production plan" at bounding box center [422, 725] width 567 height 32
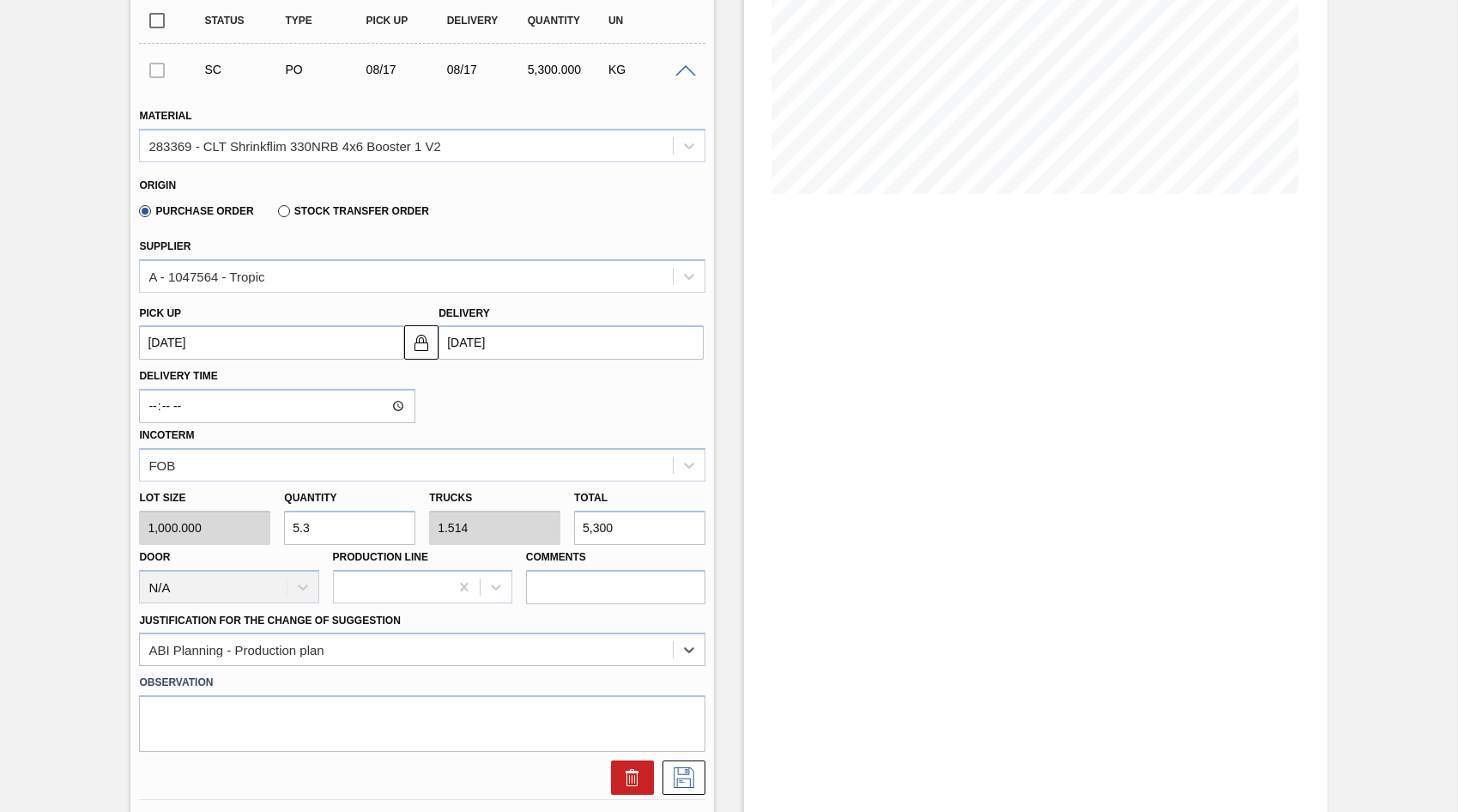
scroll to position [343, 0]
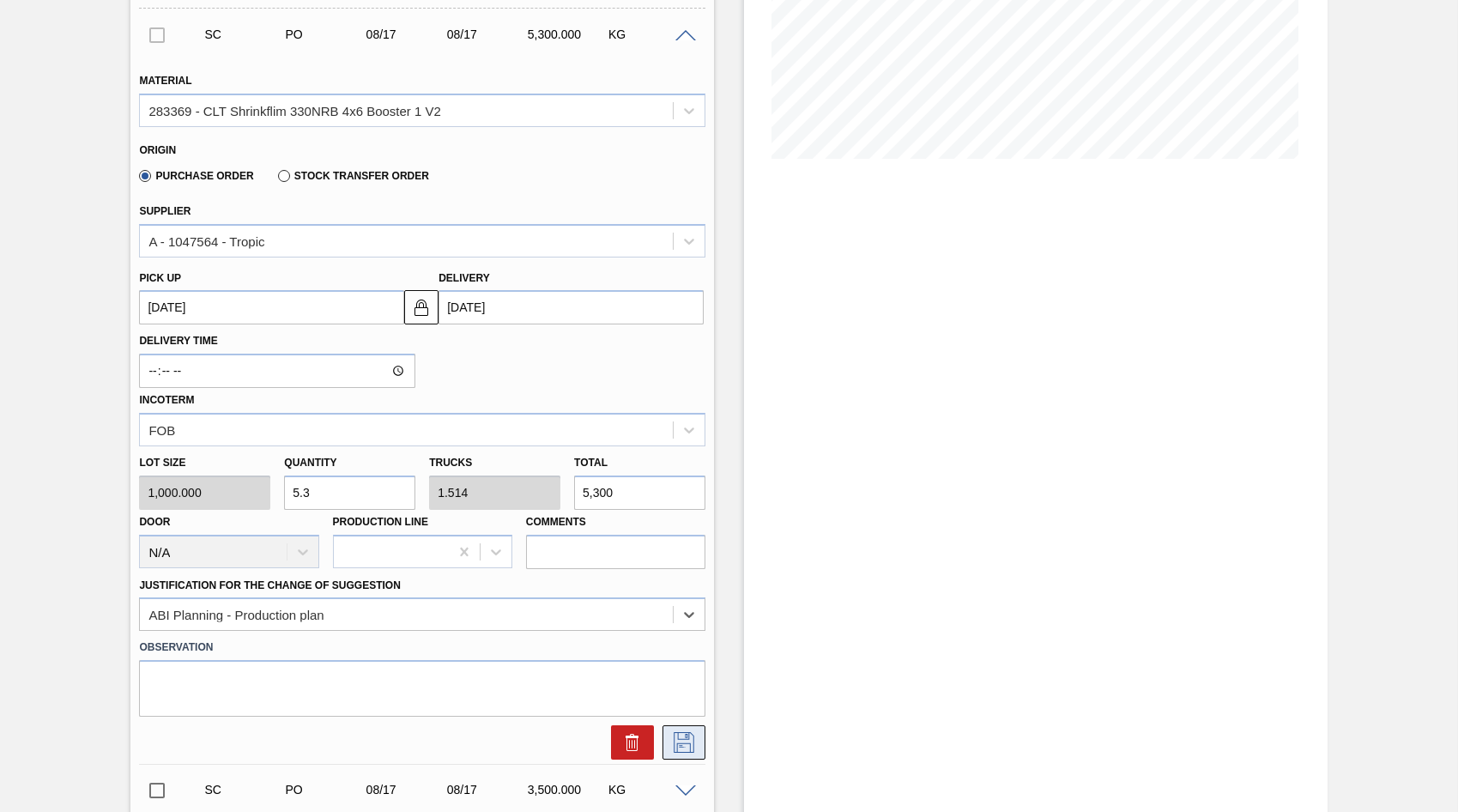
click at [692, 749] on icon at bounding box center [683, 742] width 21 height 21
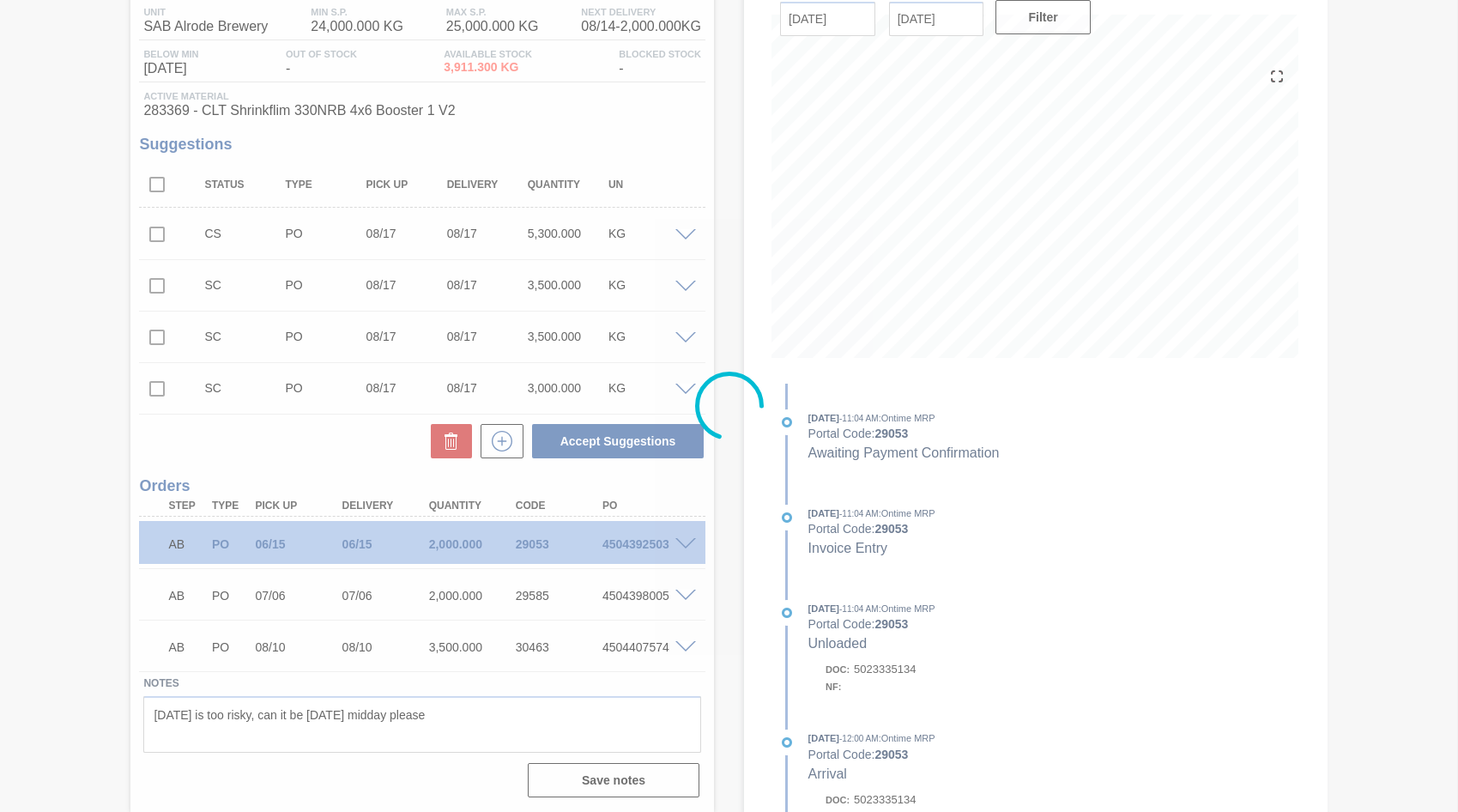
scroll to position [144, 0]
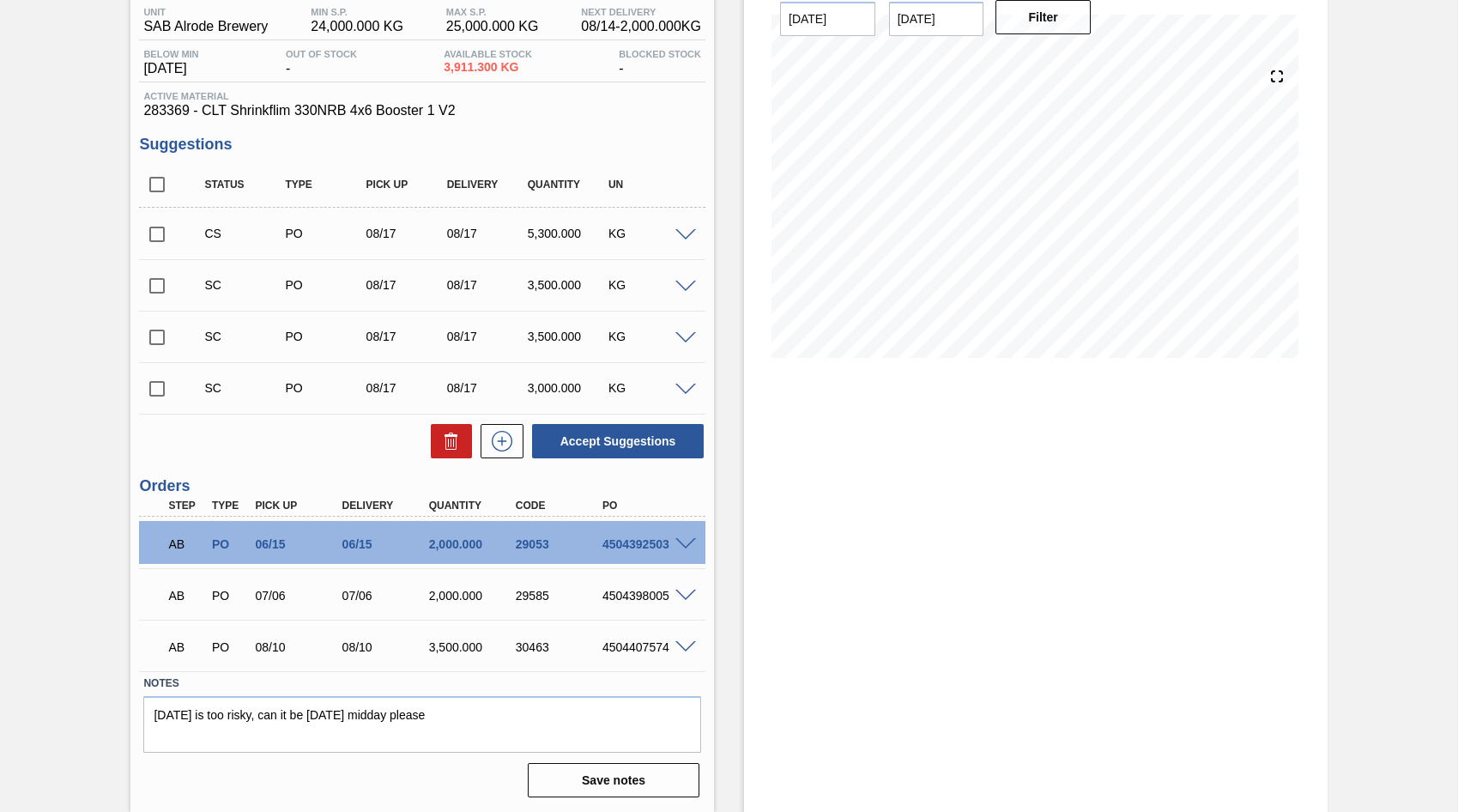
click at [154, 233] on input "checkbox" at bounding box center [157, 234] width 36 height 36
click at [585, 438] on button "Accept Suggestions" at bounding box center [618, 441] width 172 height 35
checkbox input "false"
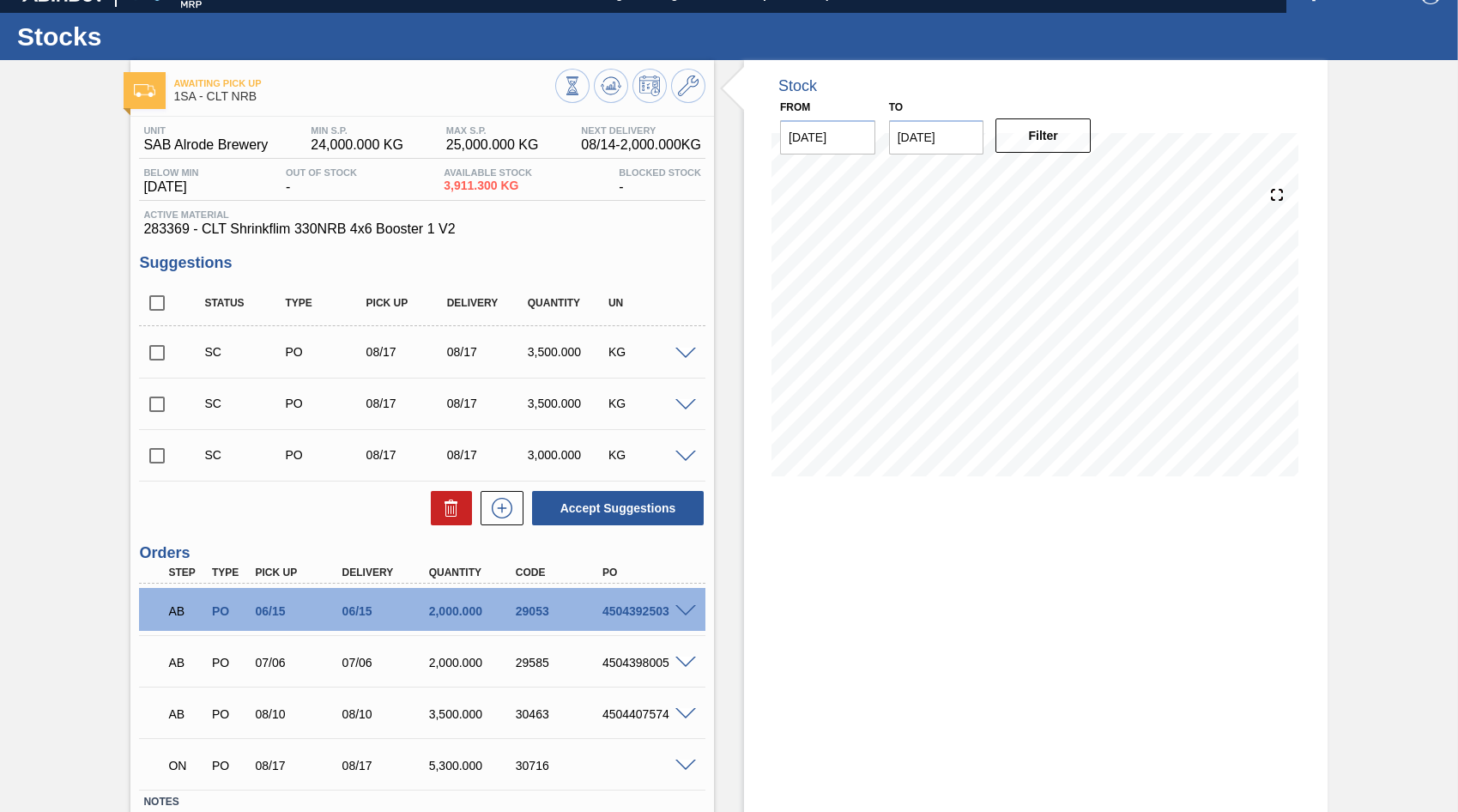
scroll to position [0, 0]
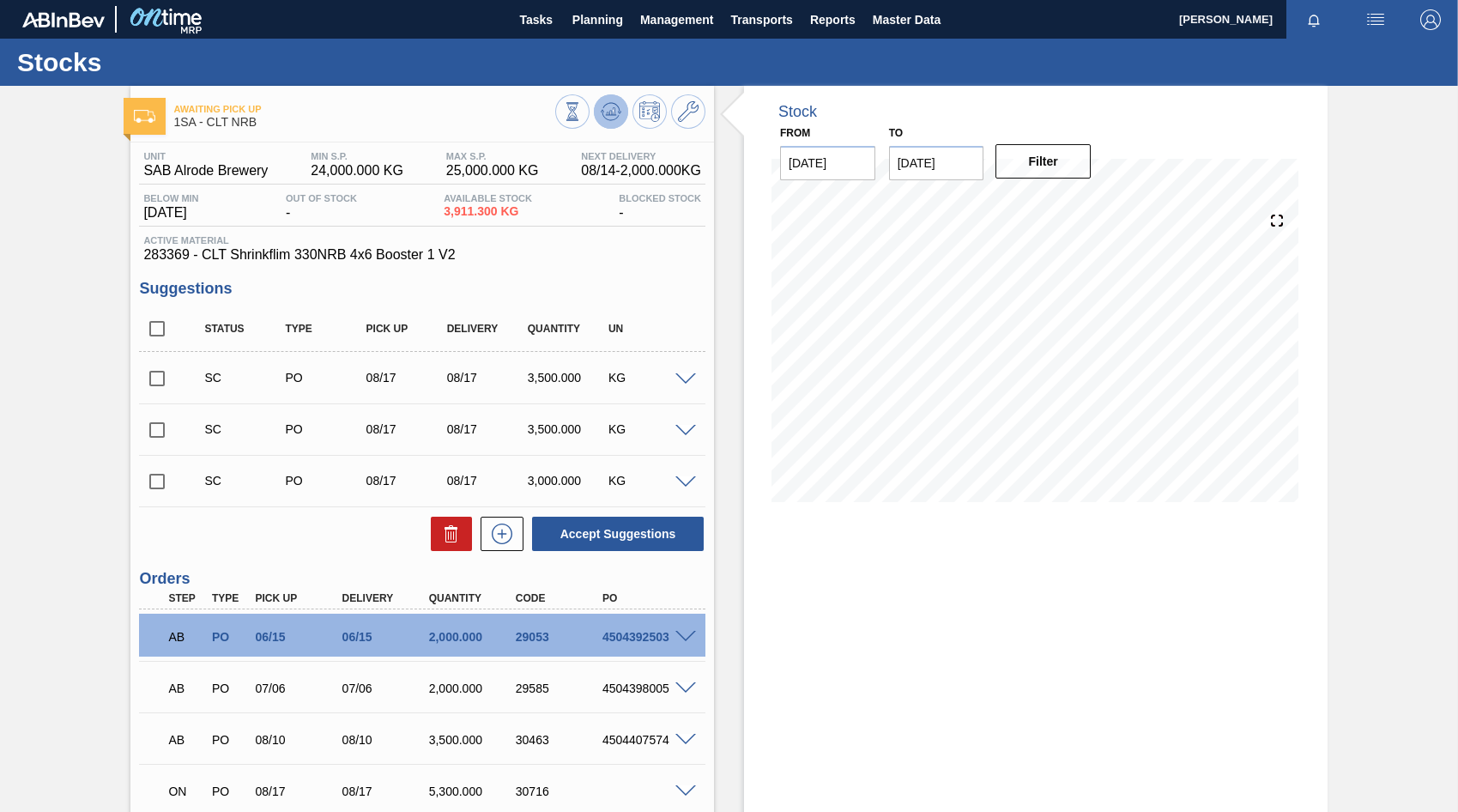
click at [582, 113] on icon at bounding box center [572, 111] width 19 height 19
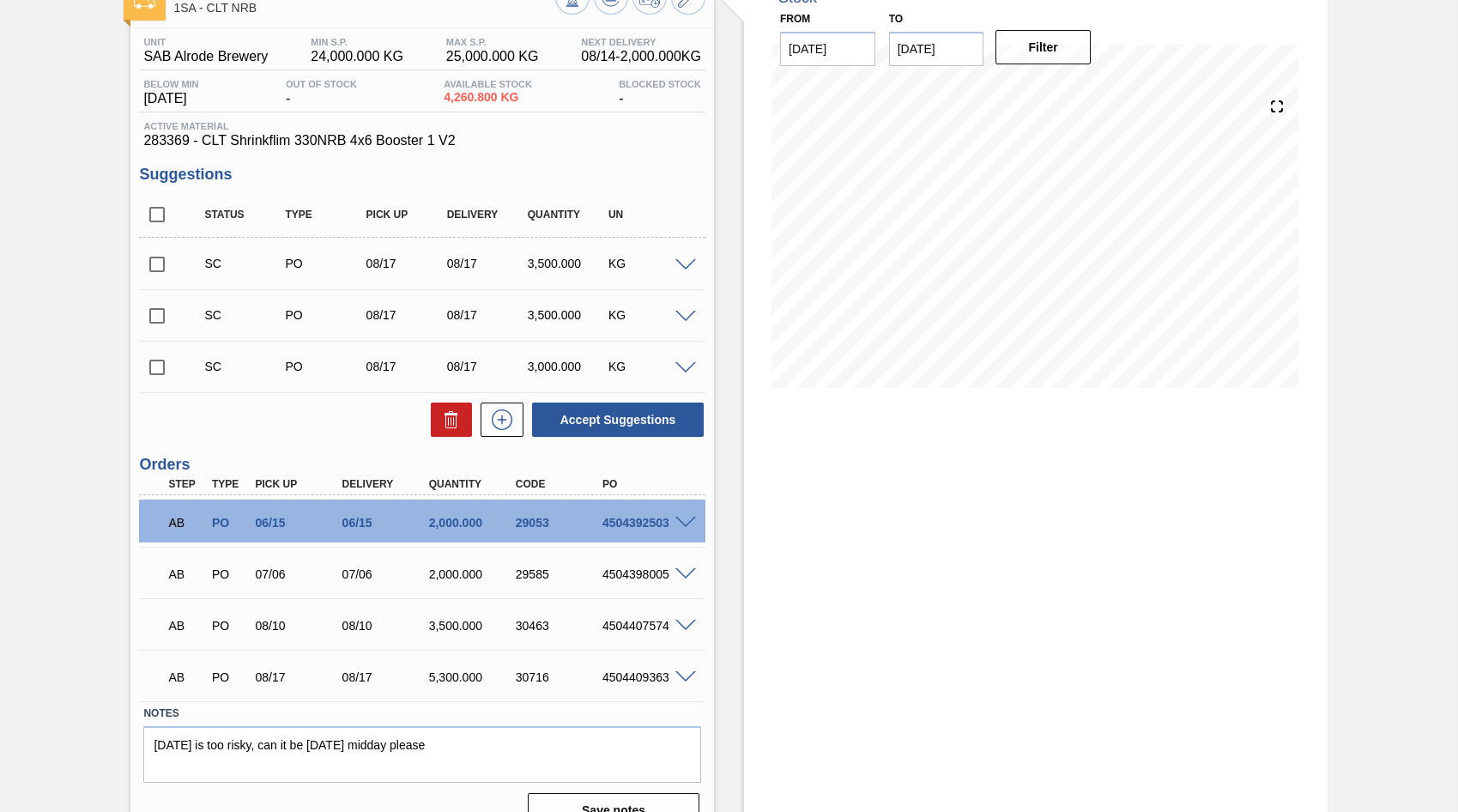
scroll to position [144, 0]
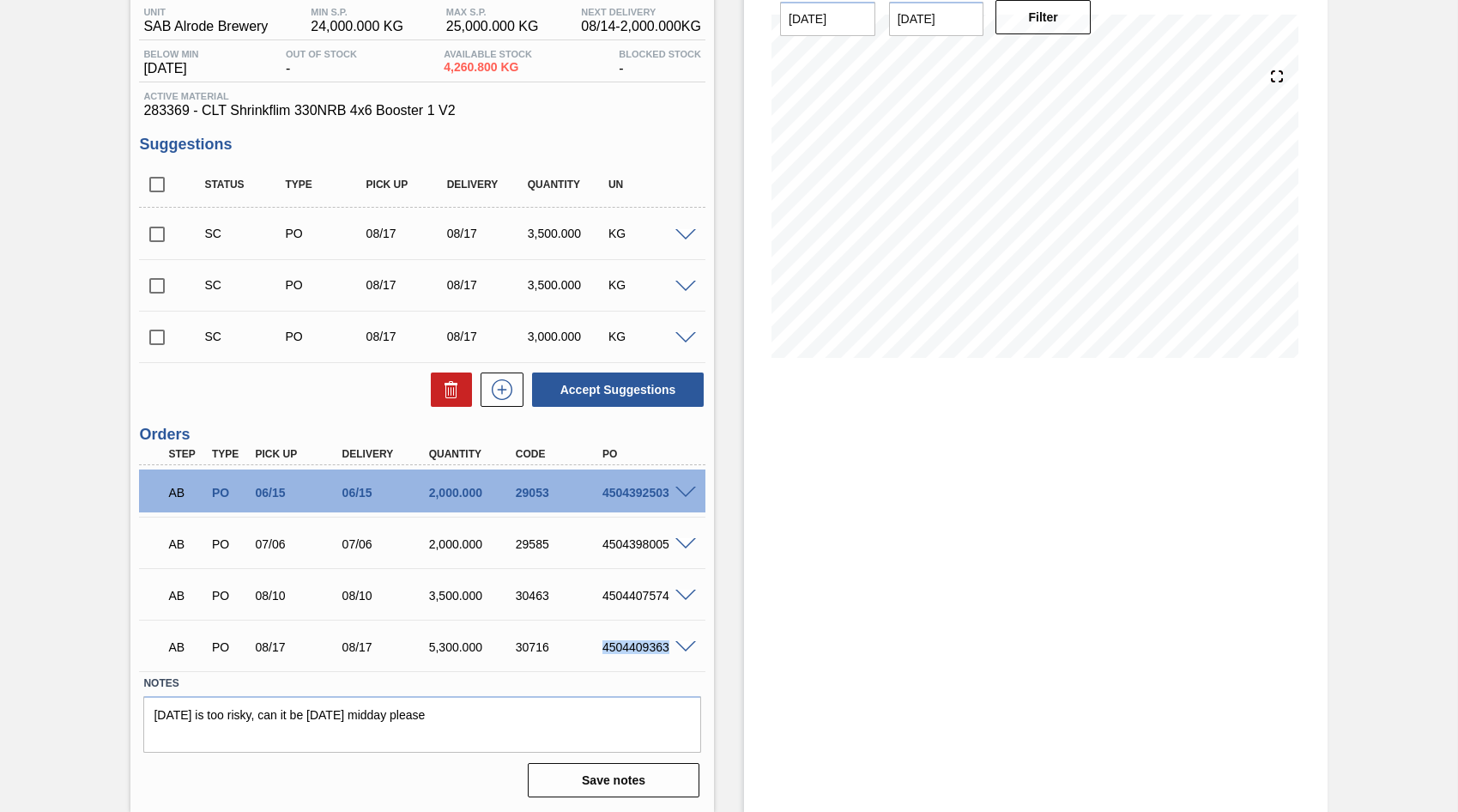
drag, startPoint x: 600, startPoint y: 644, endPoint x: 671, endPoint y: 655, distance: 71.8
click at [671, 655] on div "AB PO 08/17 08/17 5,300.000 30716 4504409363" at bounding box center [417, 645] width 521 height 35
copy div "4504409363"
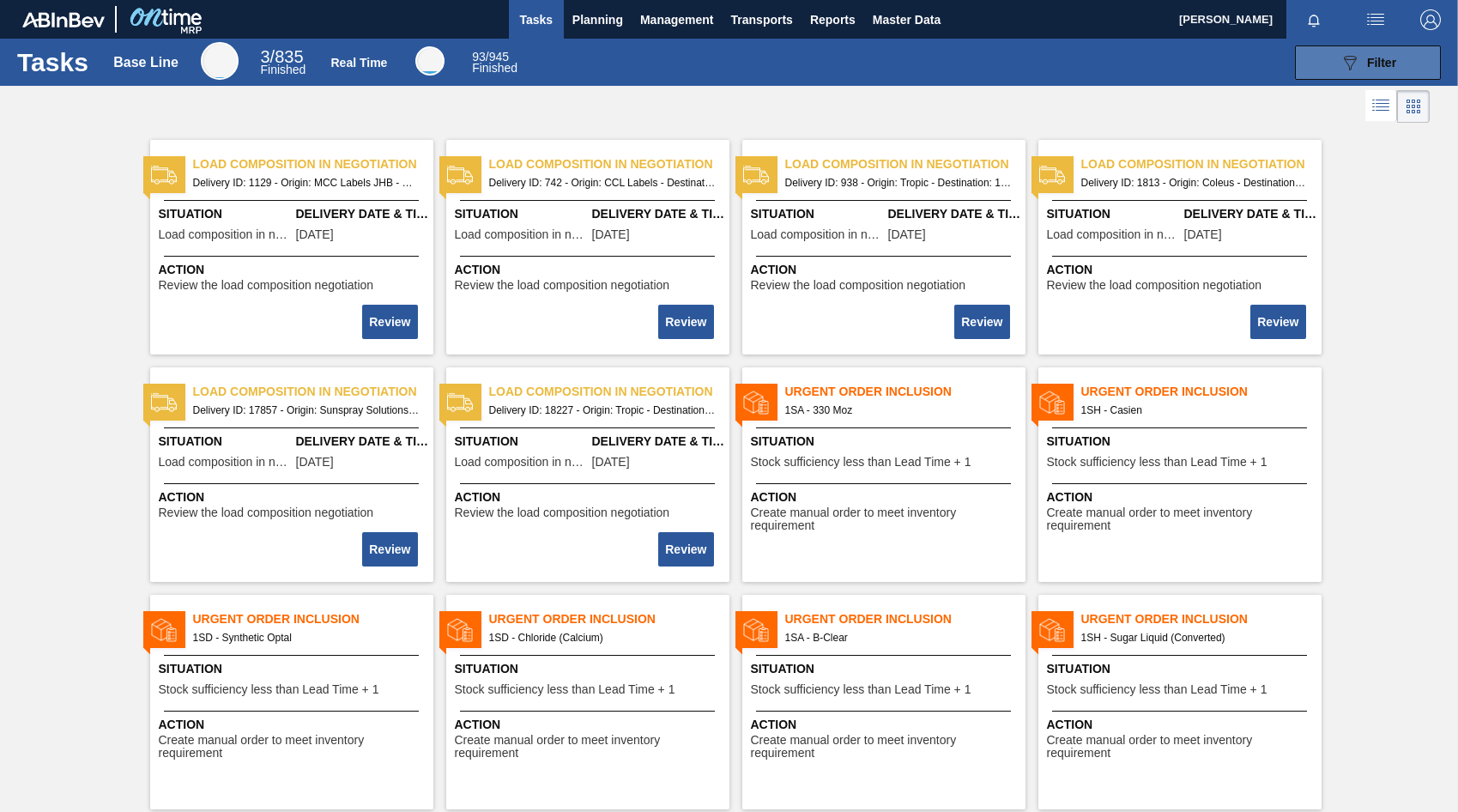
click at [1370, 63] on span "Filter" at bounding box center [1381, 62] width 29 height 14
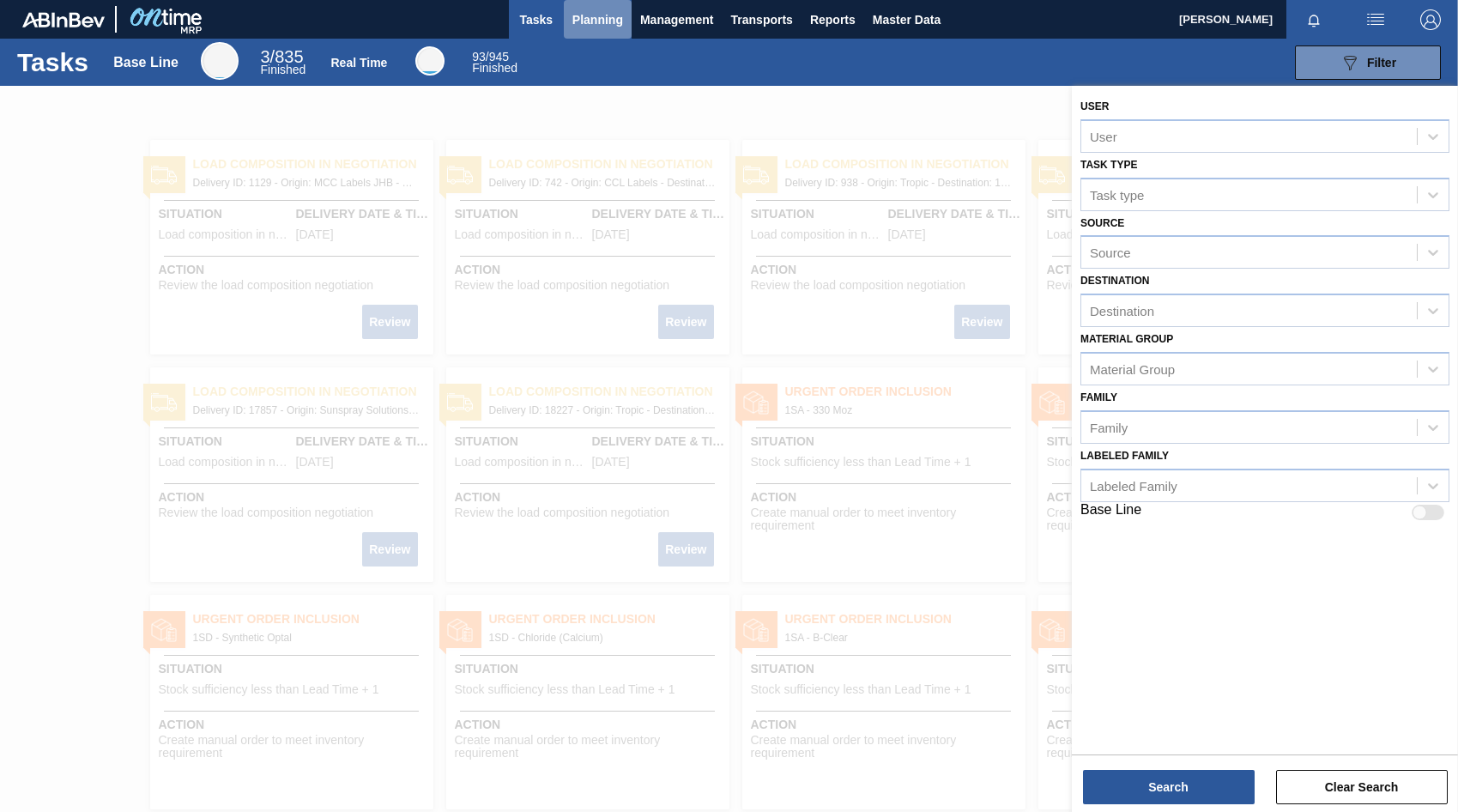
click at [605, 16] on span "Planning" at bounding box center [597, 20] width 50 height 21
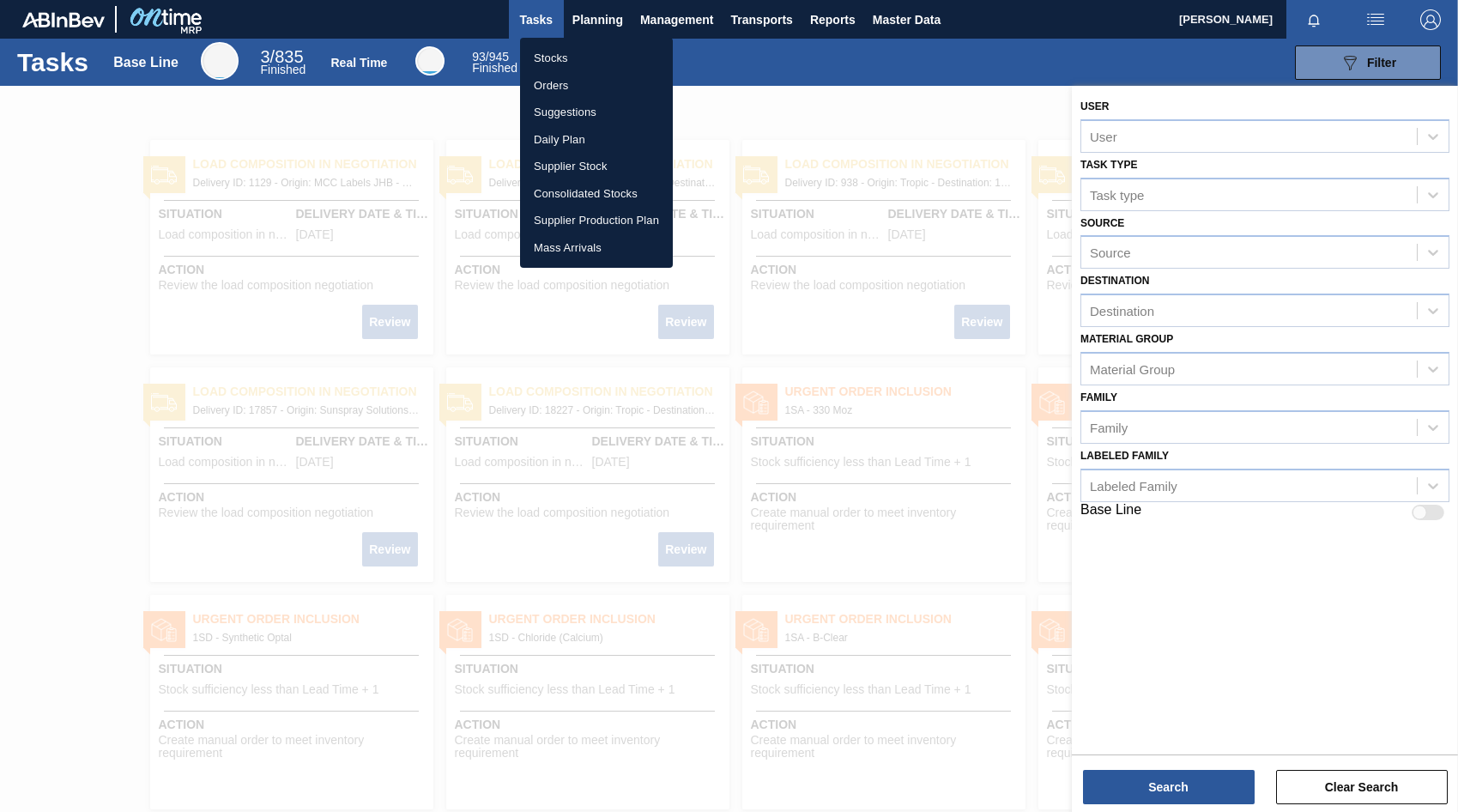
click at [556, 87] on li "Orders" at bounding box center [596, 86] width 152 height 28
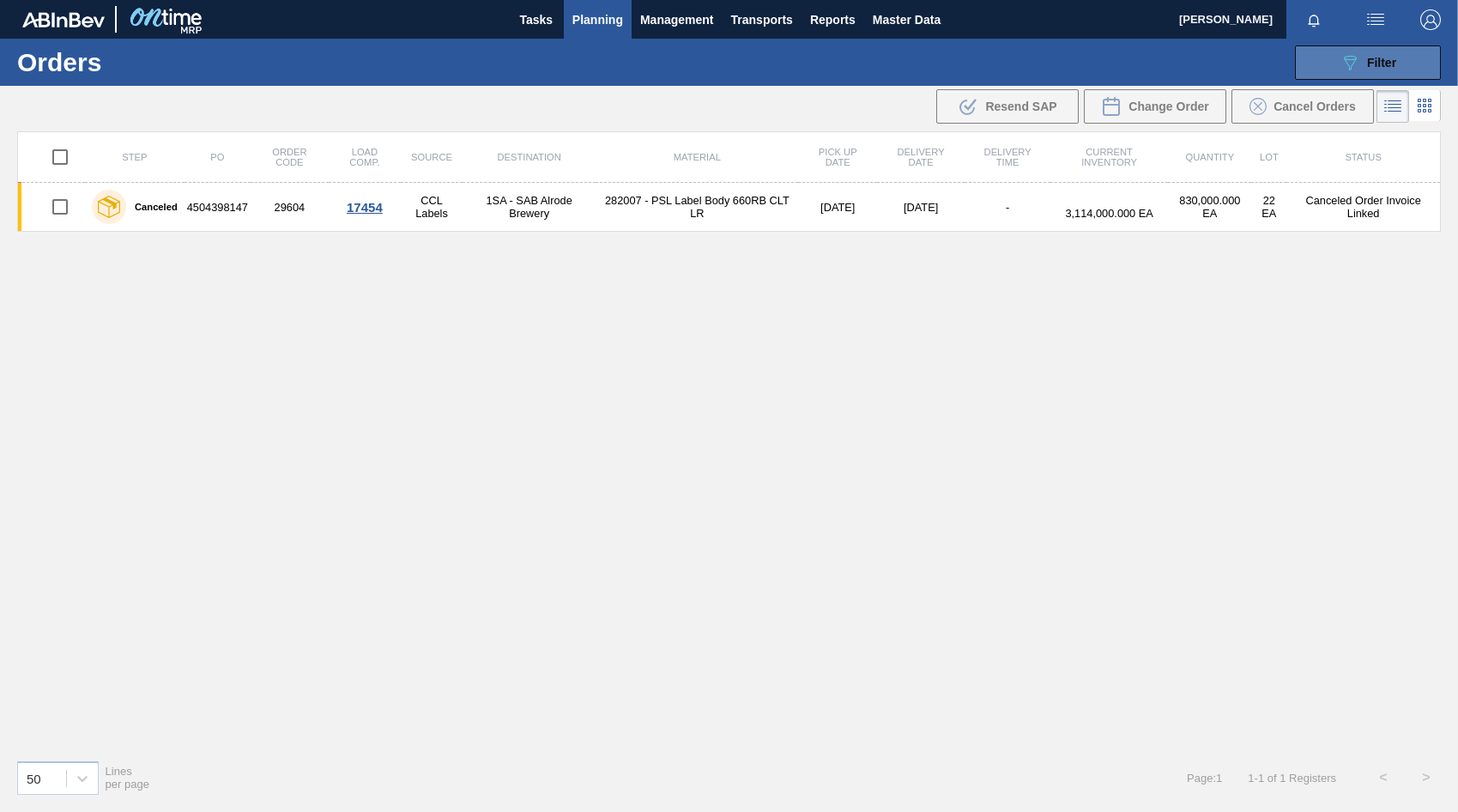
click at [1365, 64] on div "089F7B8B-B2A5-4AFE-B5C0-19BA573D28AC Filter" at bounding box center [1367, 62] width 56 height 21
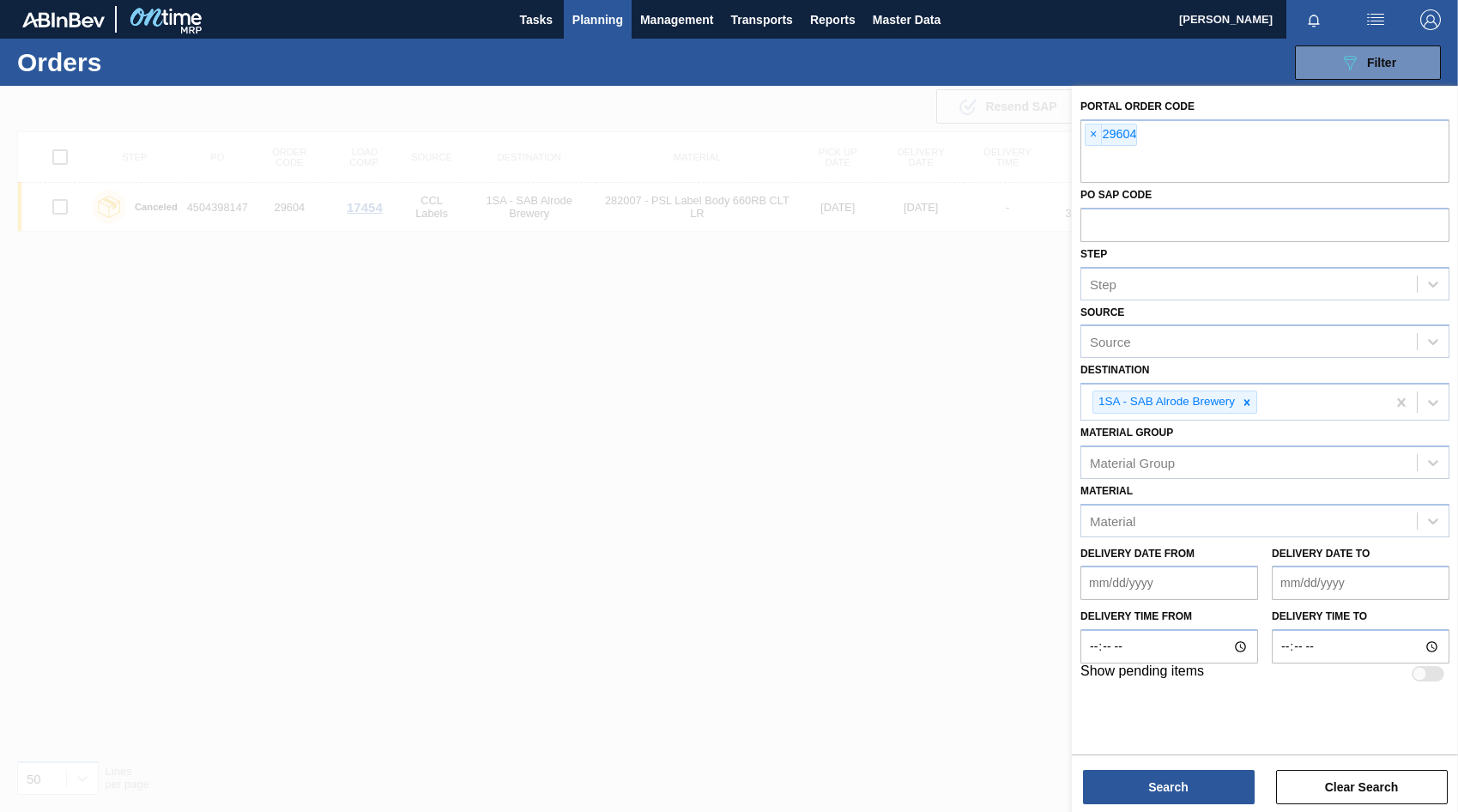
click at [881, 113] on div at bounding box center [729, 492] width 1458 height 812
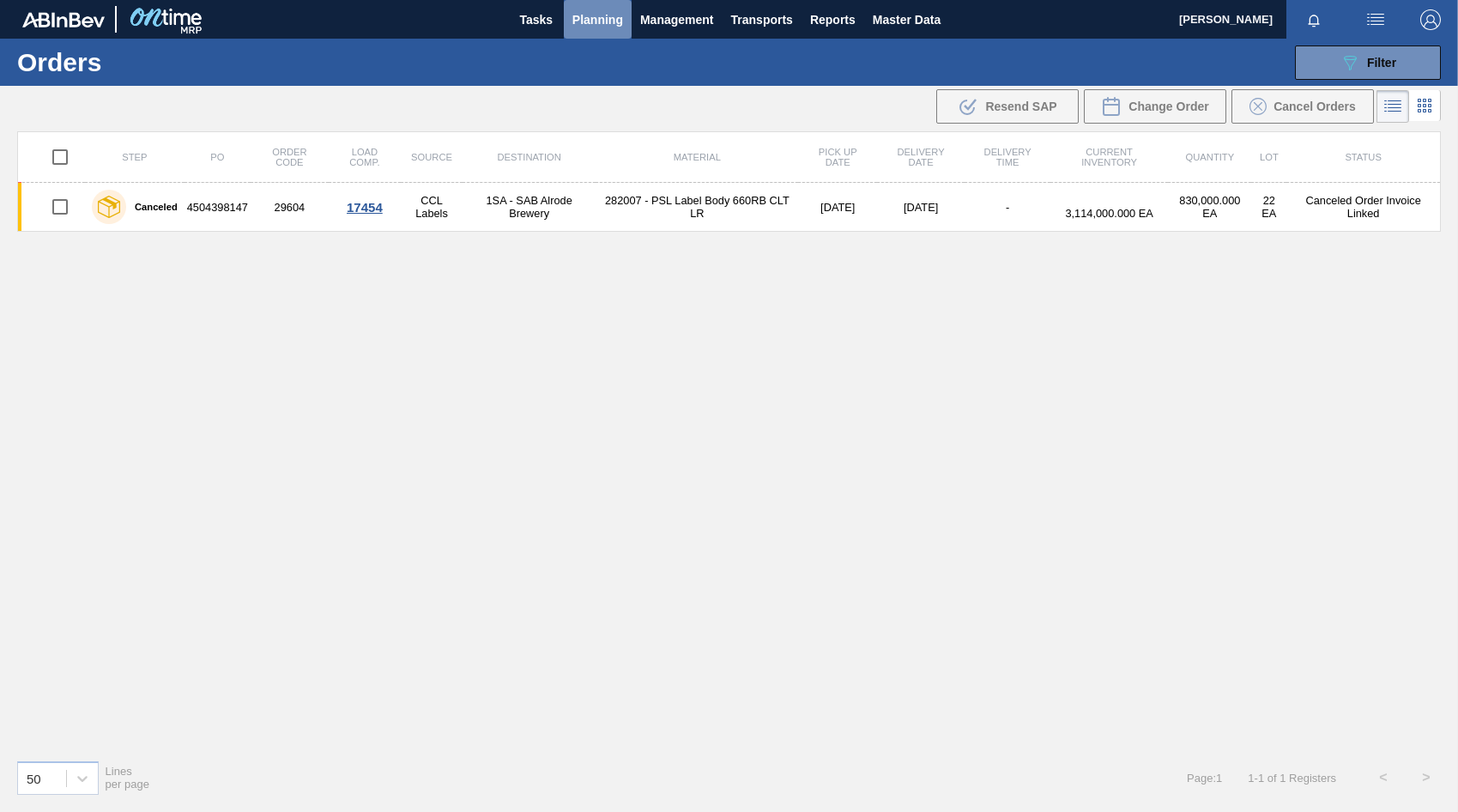
click at [586, 24] on span "Planning" at bounding box center [597, 20] width 50 height 21
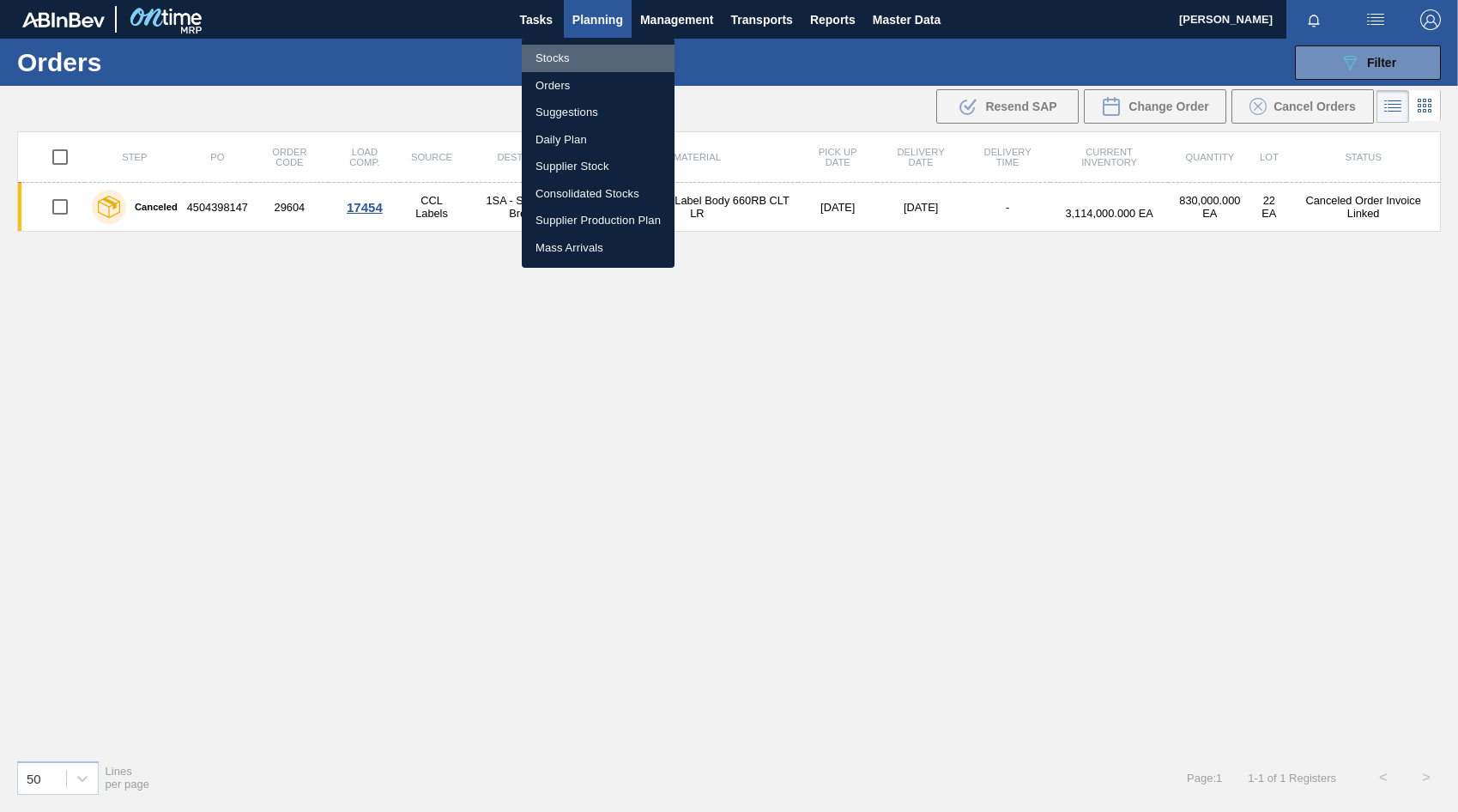
click at [554, 56] on li "Stocks" at bounding box center [597, 58] width 152 height 28
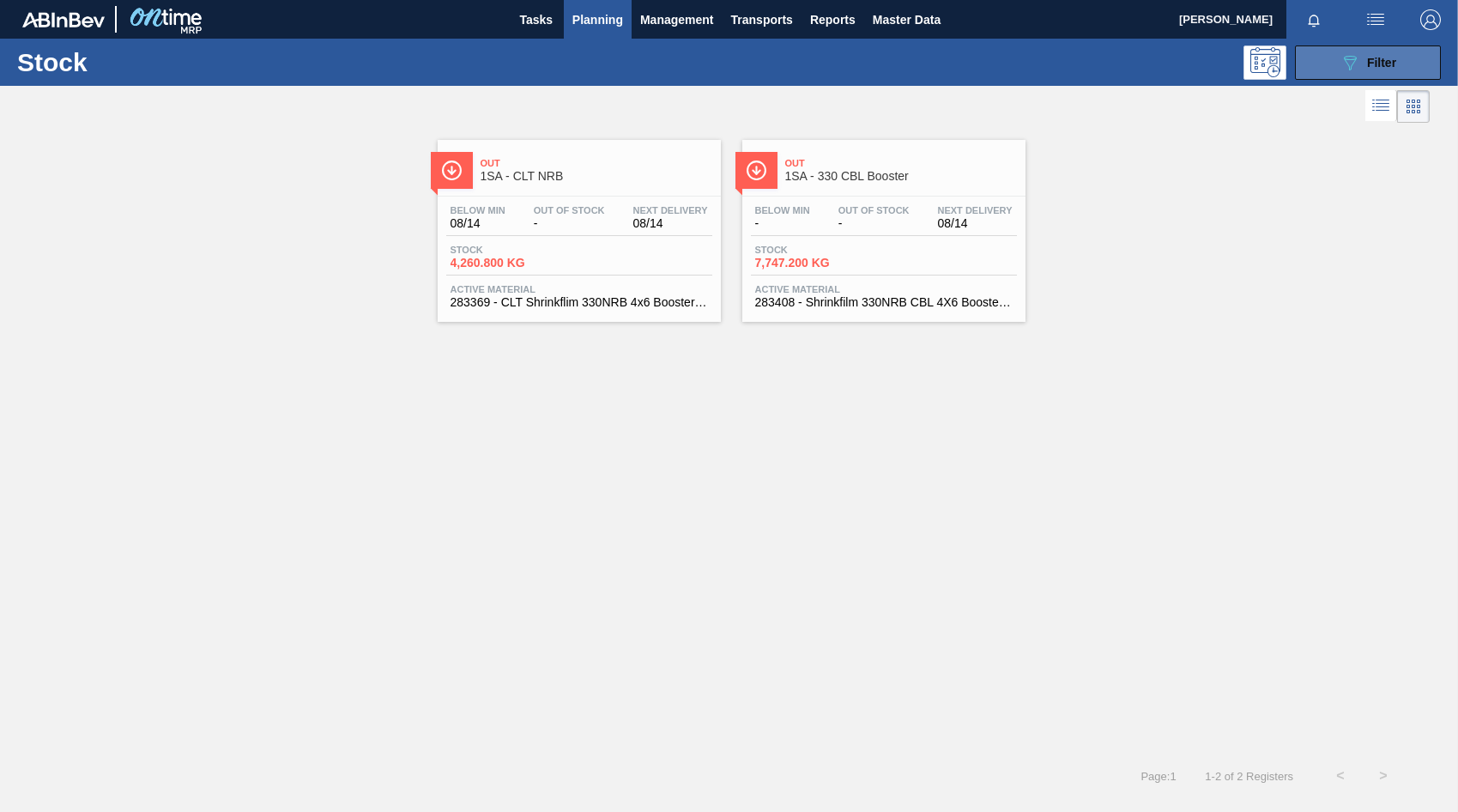
click at [1371, 63] on span "Filter" at bounding box center [1381, 62] width 29 height 14
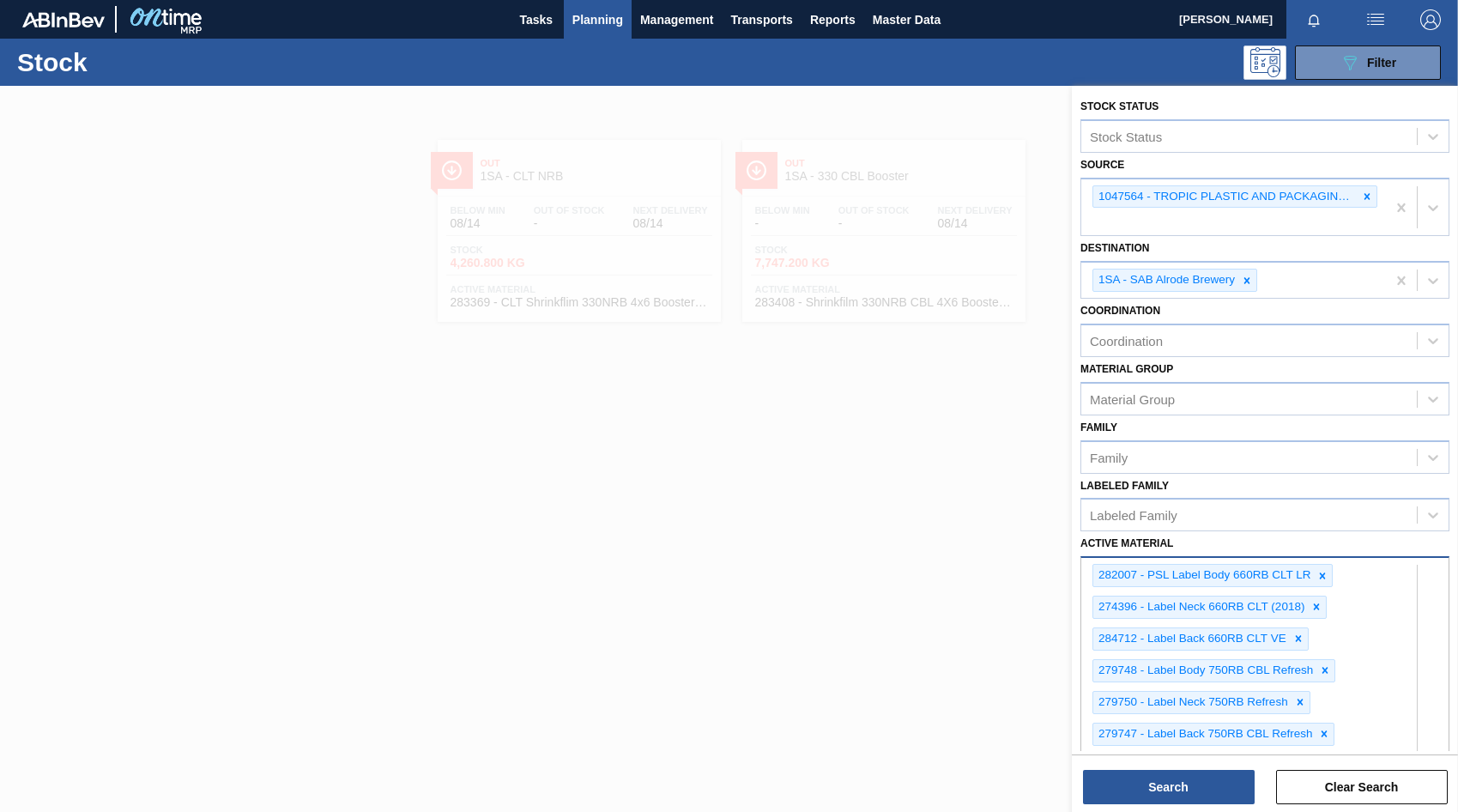
scroll to position [1203, 0]
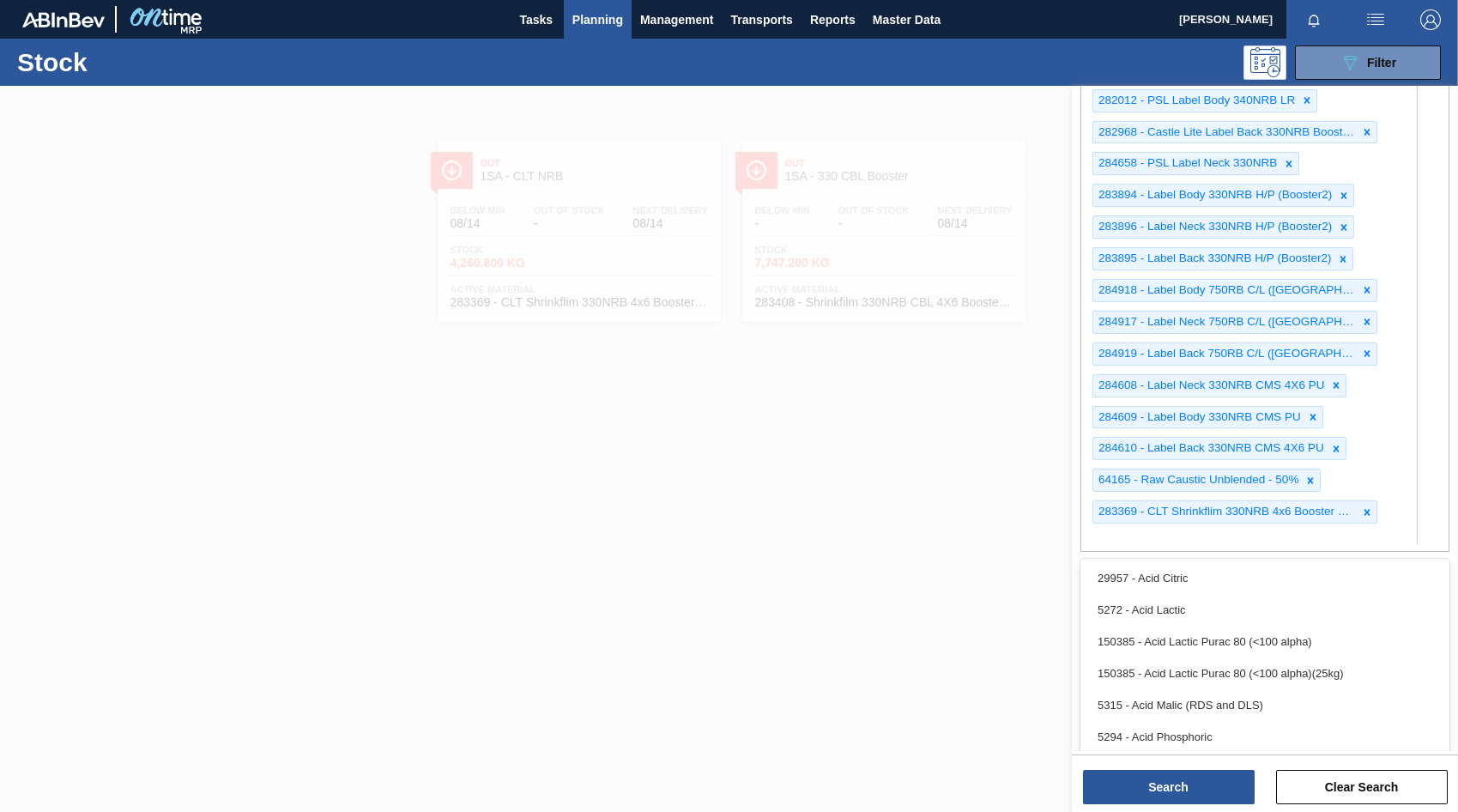
type Material "284611"
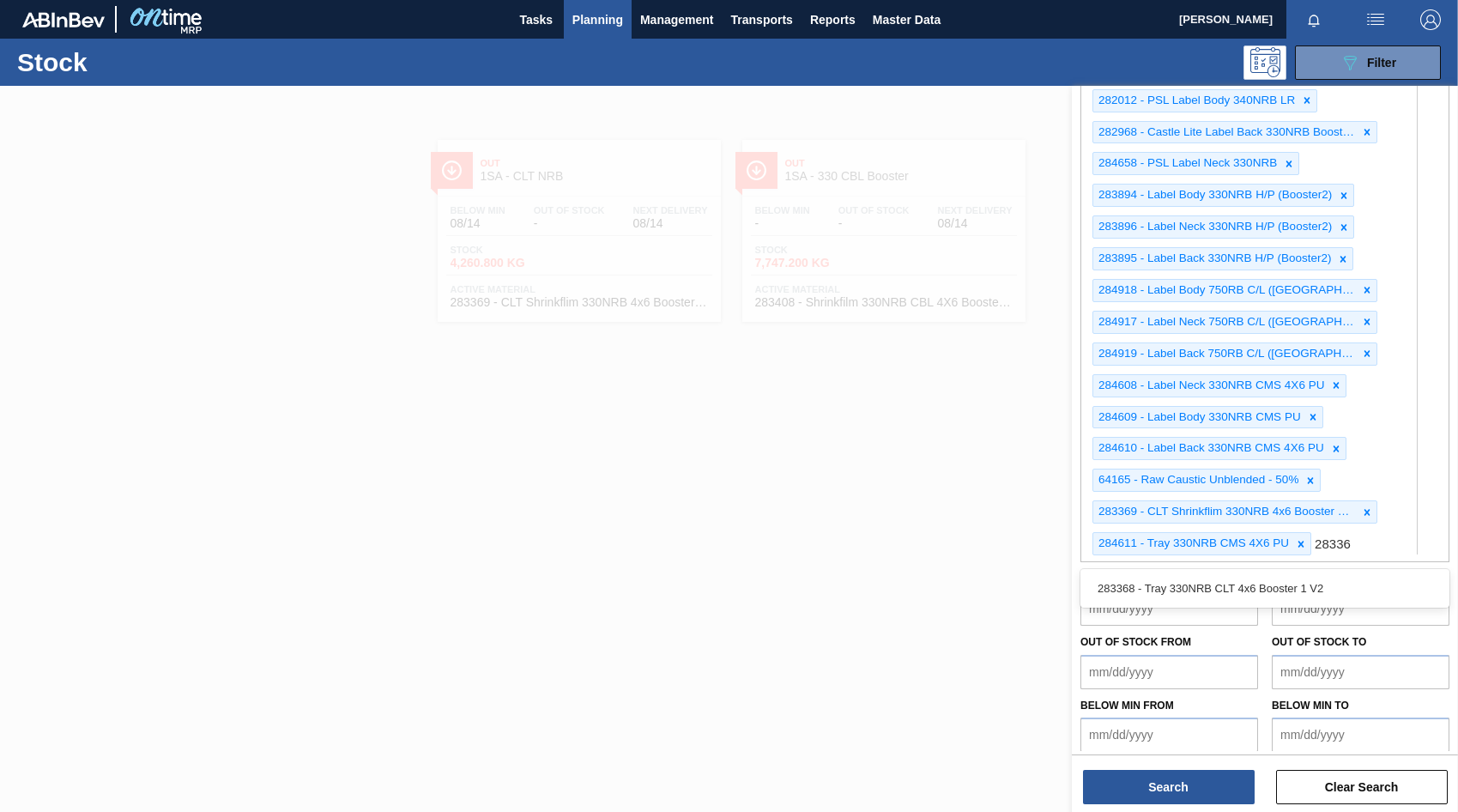
type Material "283368"
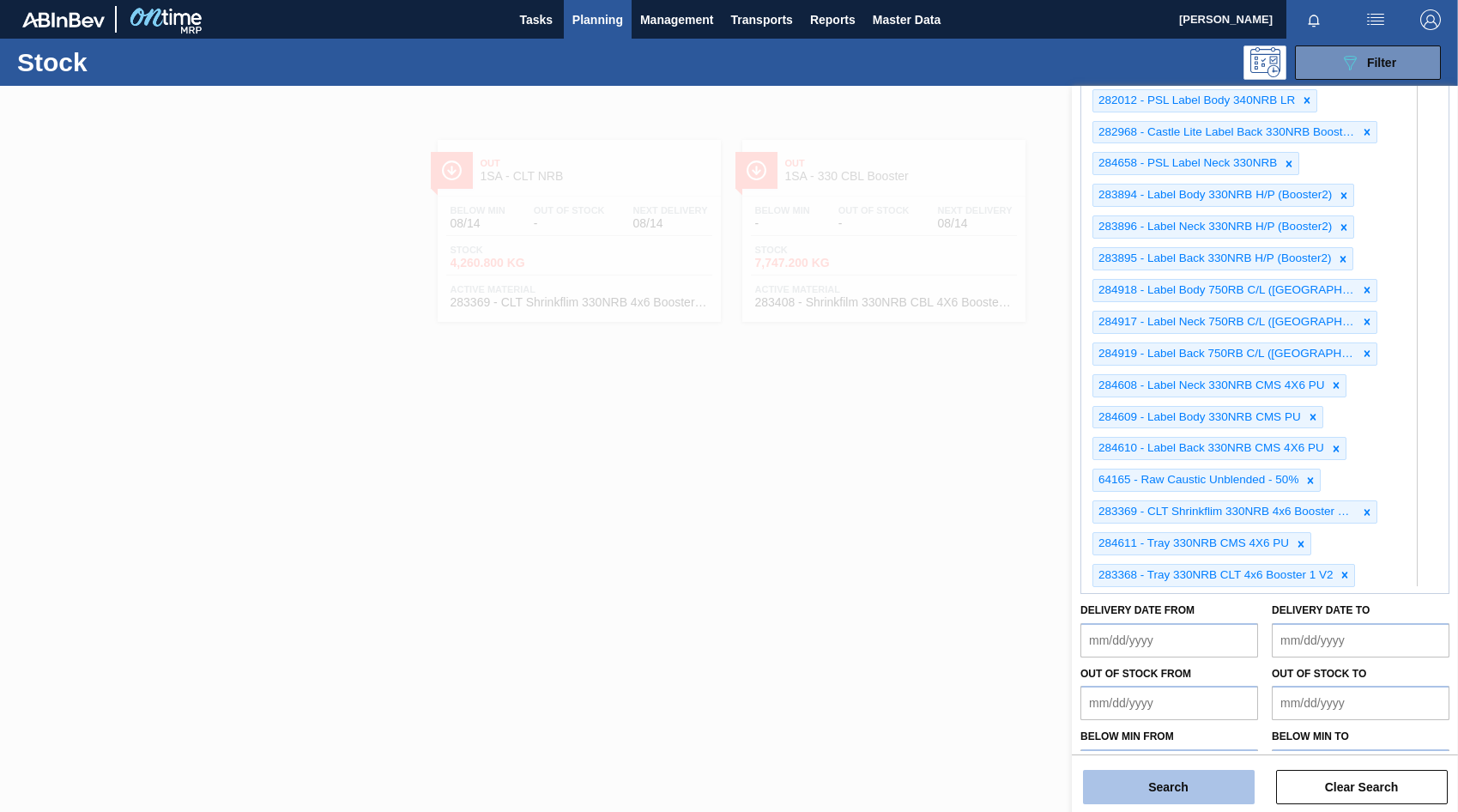
click at [1169, 793] on button "Search" at bounding box center [1169, 786] width 172 height 35
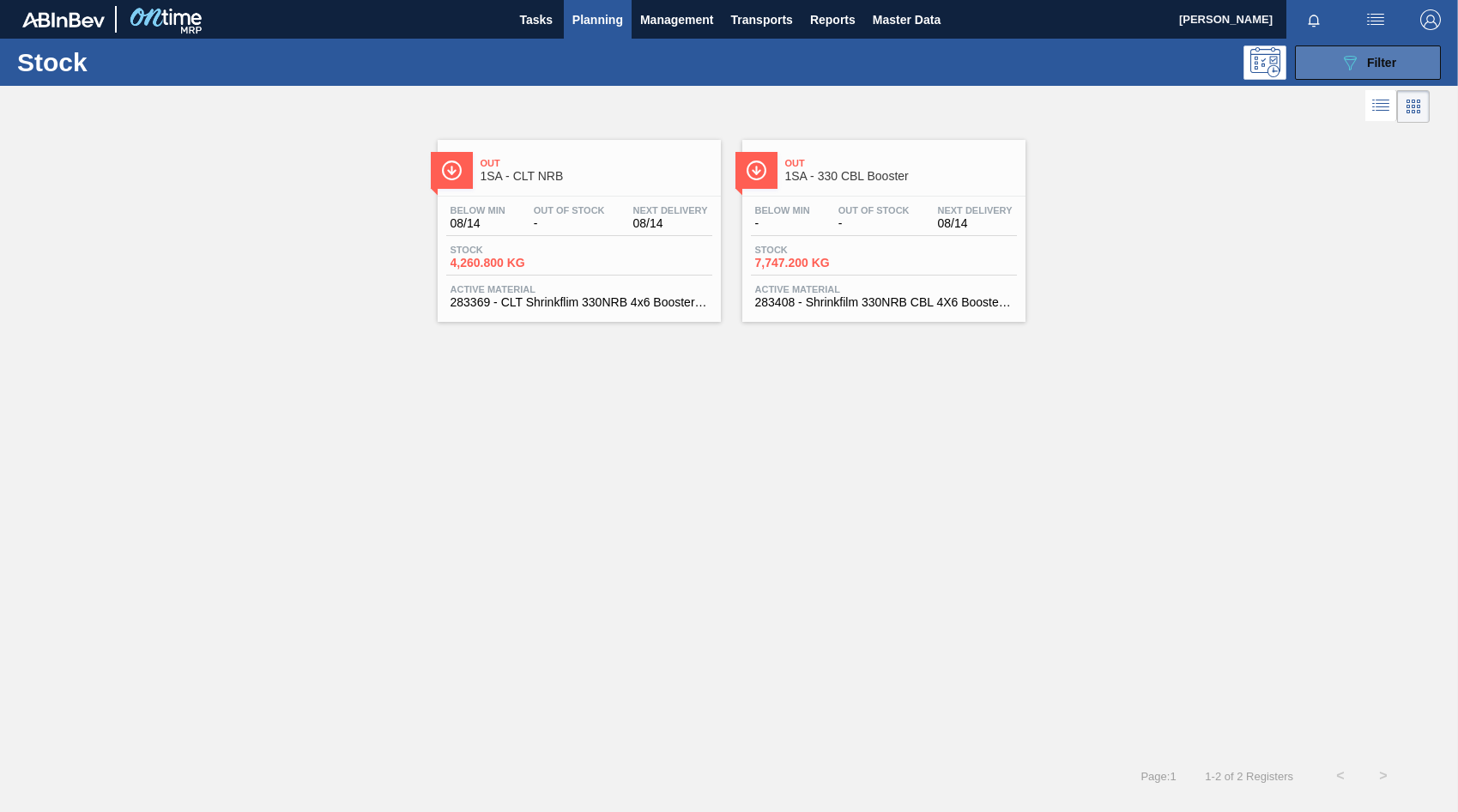
click at [1352, 66] on icon "089F7B8B-B2A5-4AFE-B5C0-19BA573D28AC" at bounding box center [1349, 62] width 21 height 21
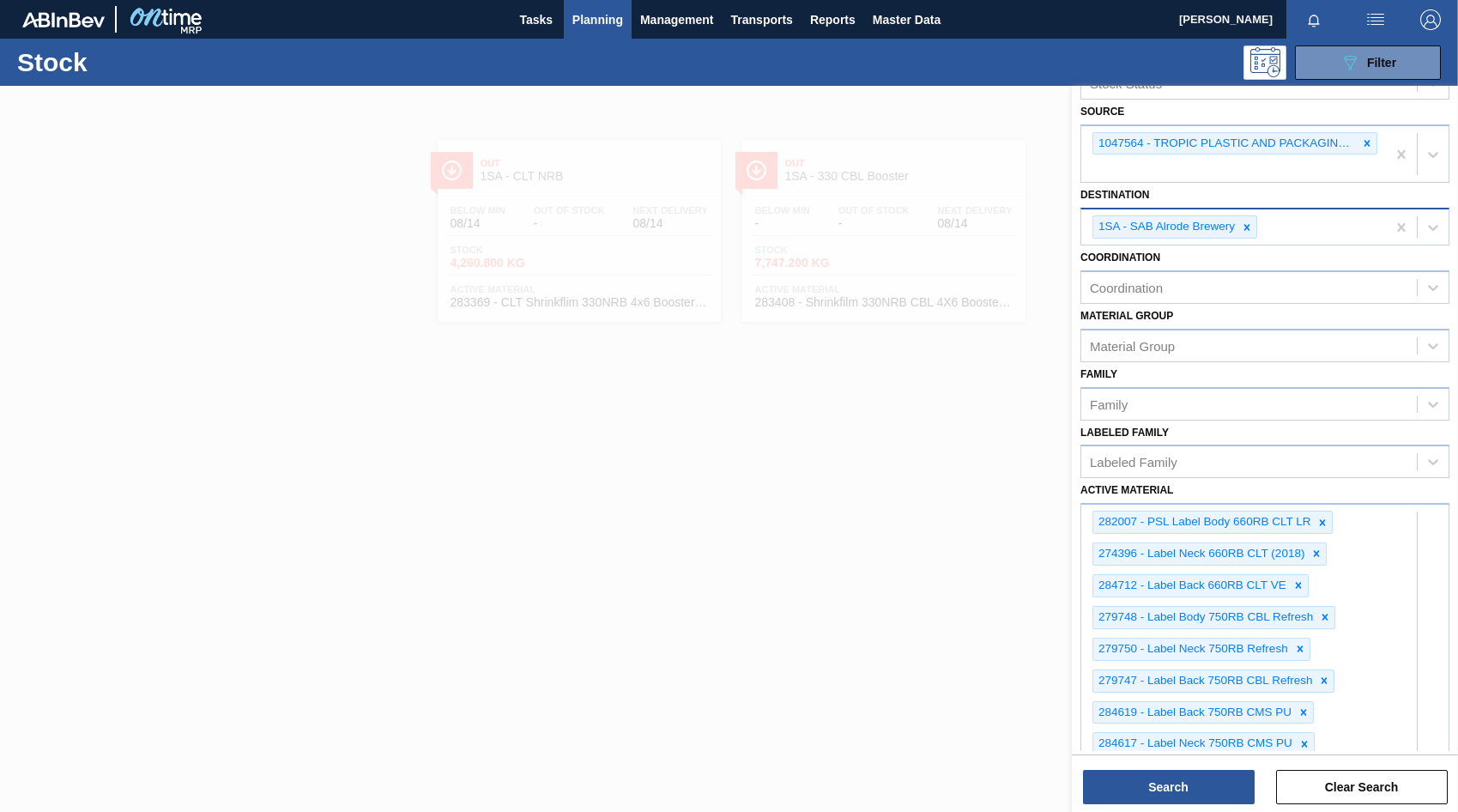
scroll to position [0, 0]
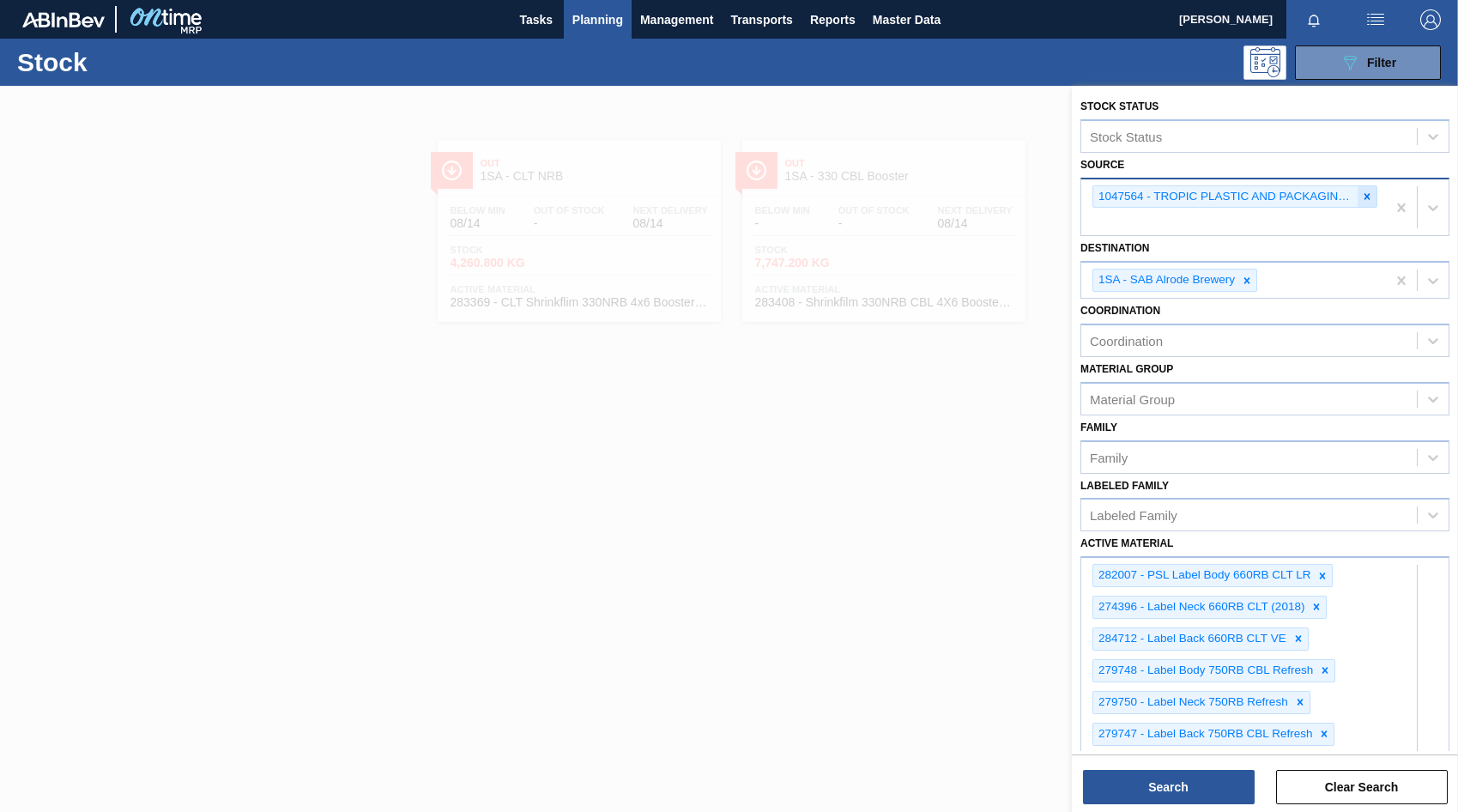
click at [1364, 201] on icon at bounding box center [1367, 197] width 12 height 12
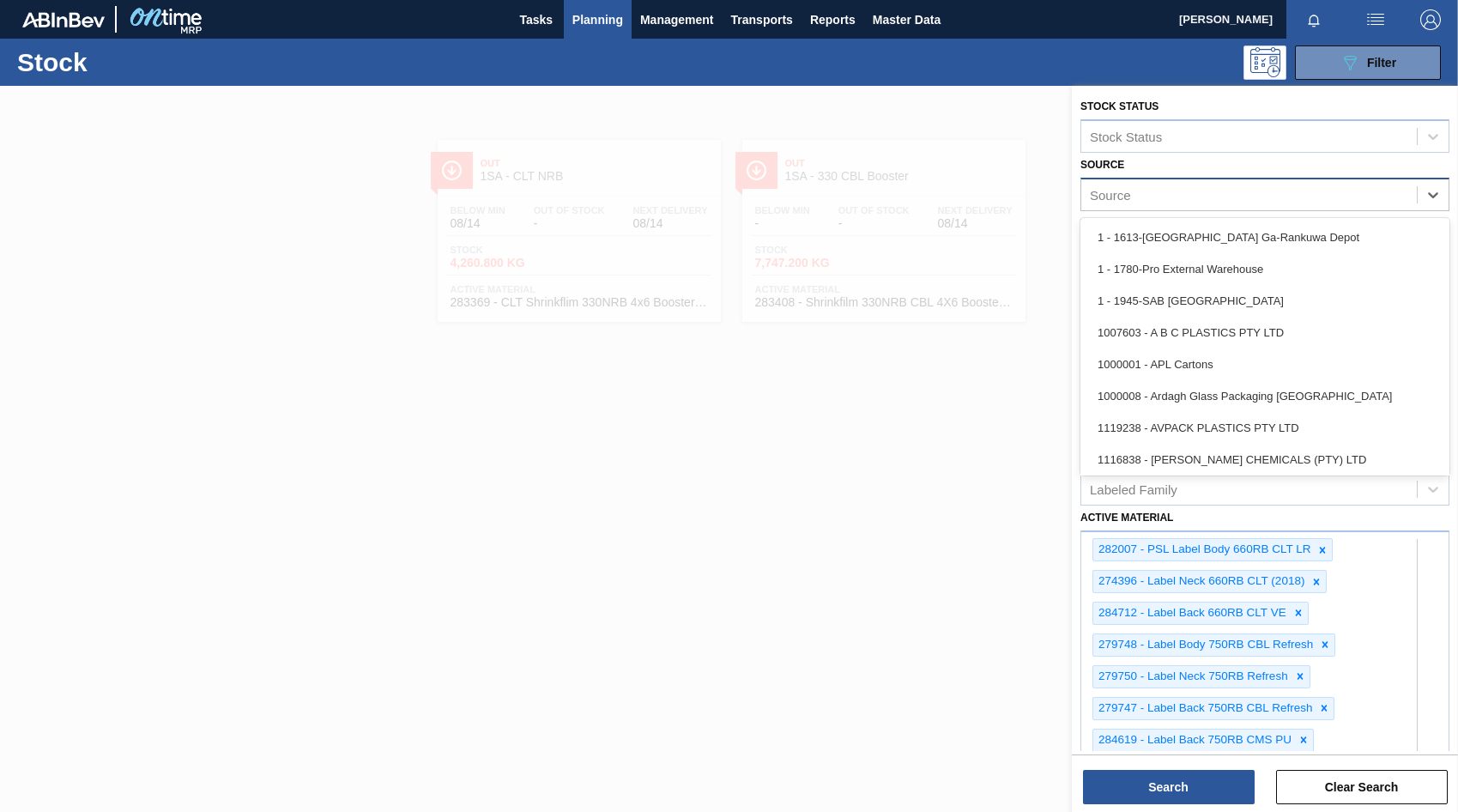
click at [1114, 192] on div "Source" at bounding box center [1111, 194] width 42 height 15
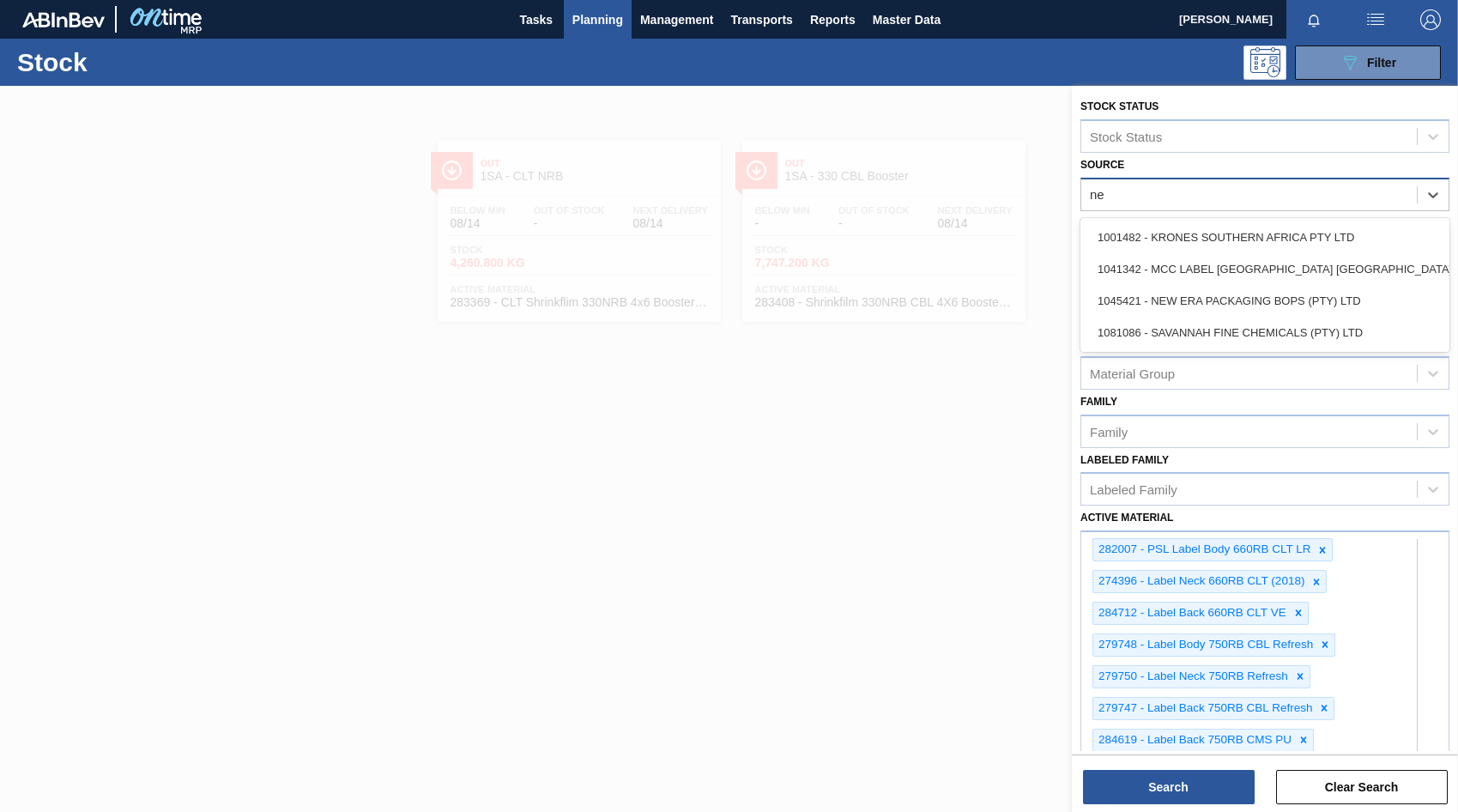
type input "new"
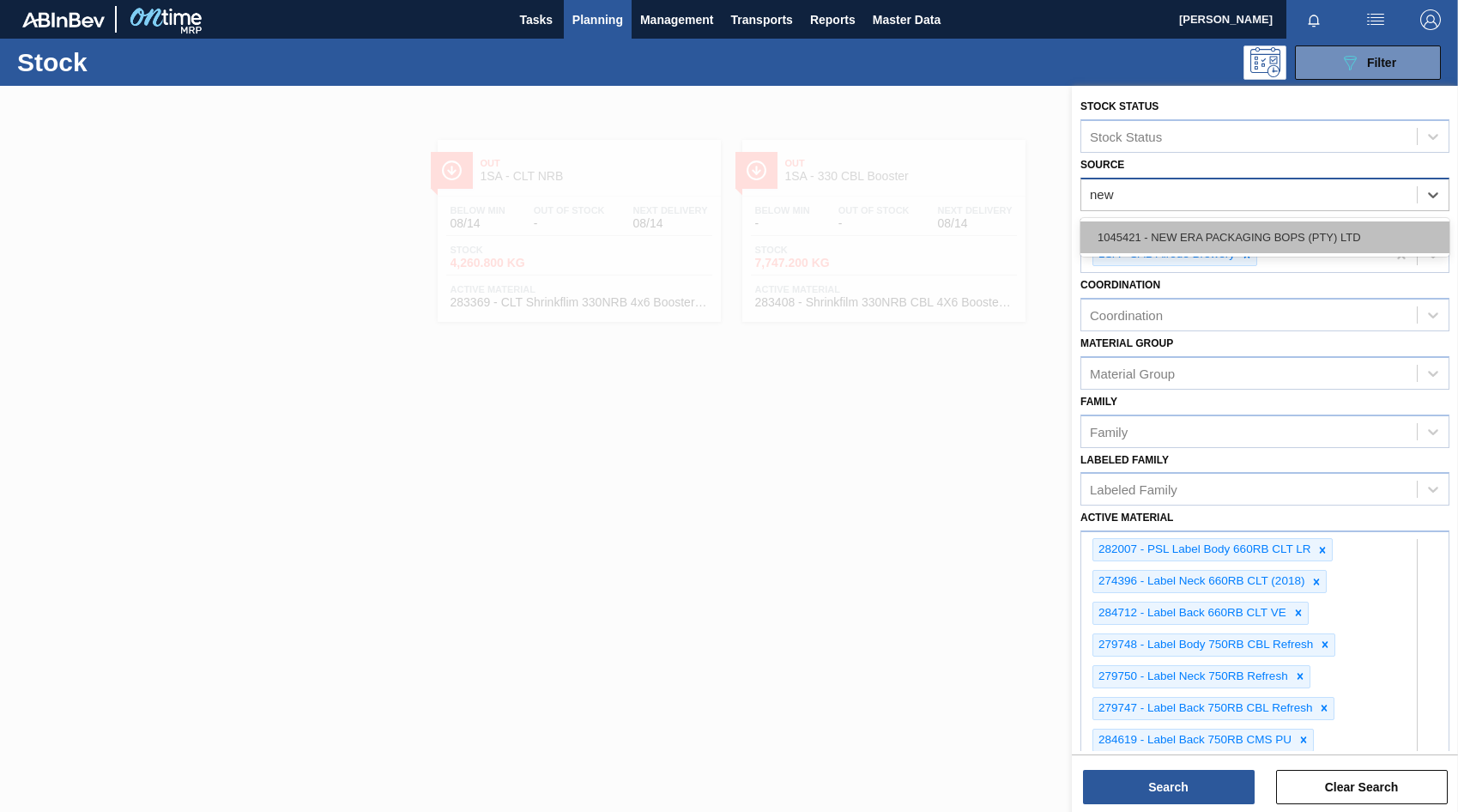
click at [1237, 237] on div "1045421 - NEW ERA PACKAGING BOPS (PTY) LTD" at bounding box center [1264, 237] width 369 height 32
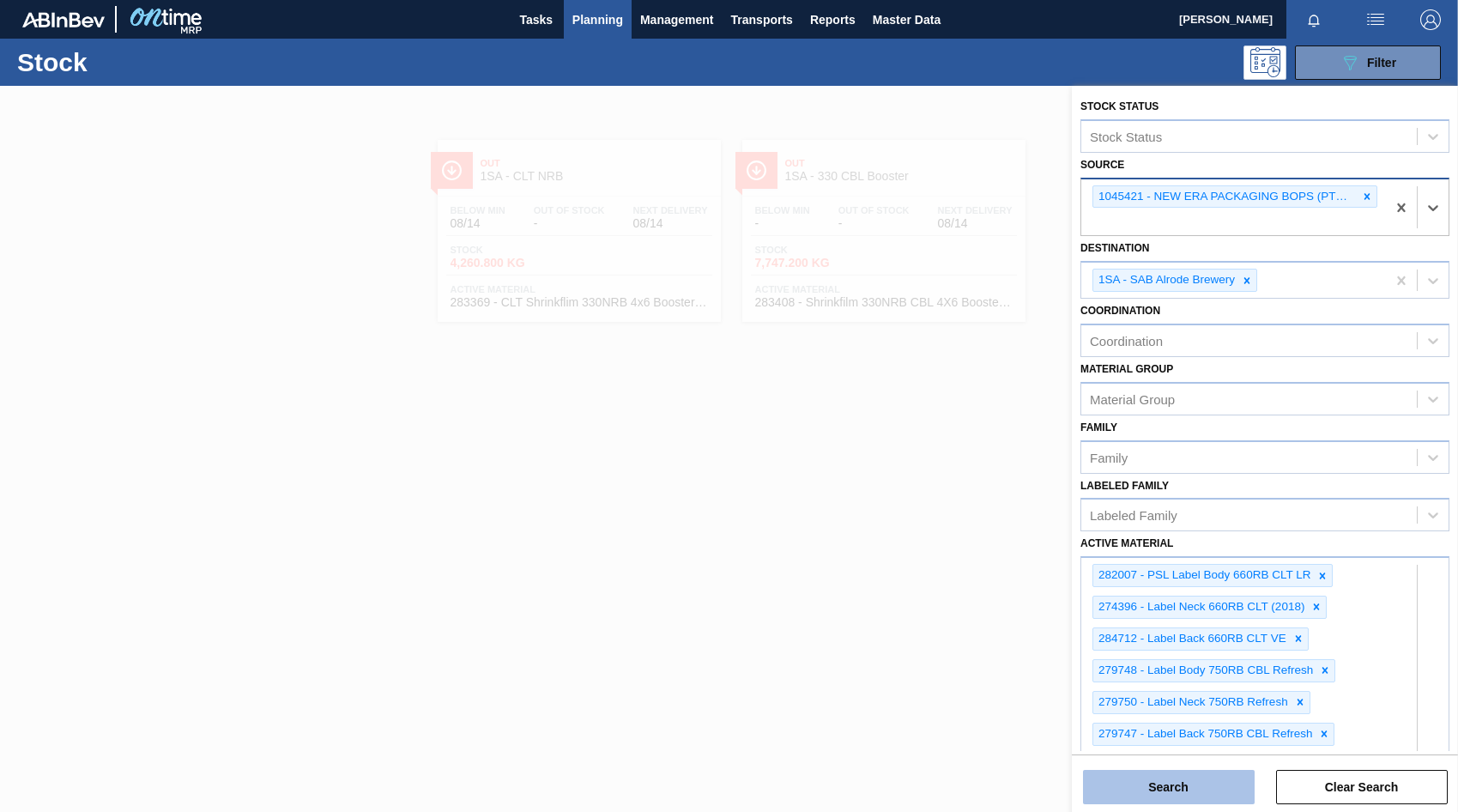
click at [1182, 798] on button "Search" at bounding box center [1169, 786] width 172 height 35
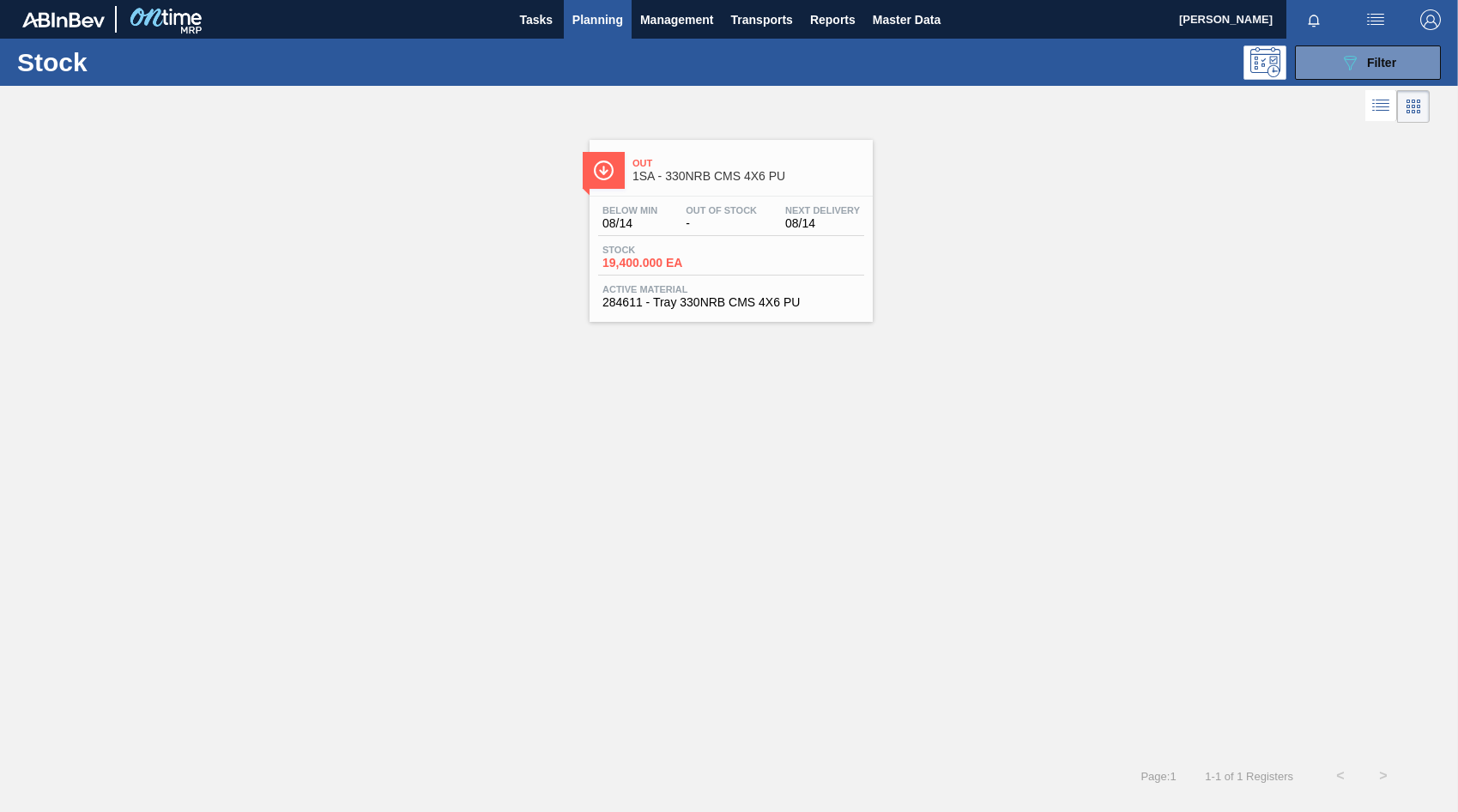
click at [656, 256] on span "19,400.000 EA" at bounding box center [662, 262] width 120 height 13
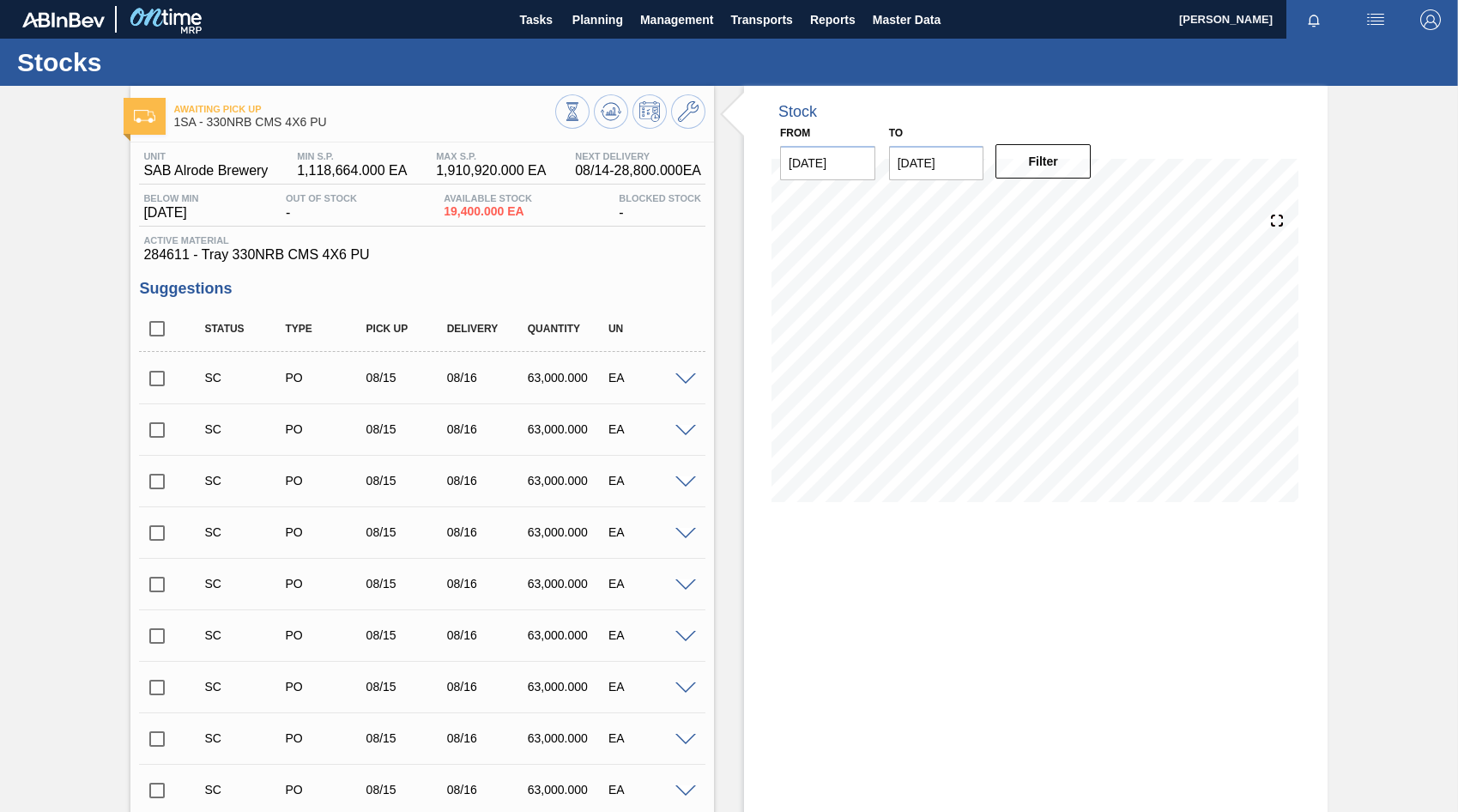
click at [676, 381] on span at bounding box center [685, 379] width 21 height 13
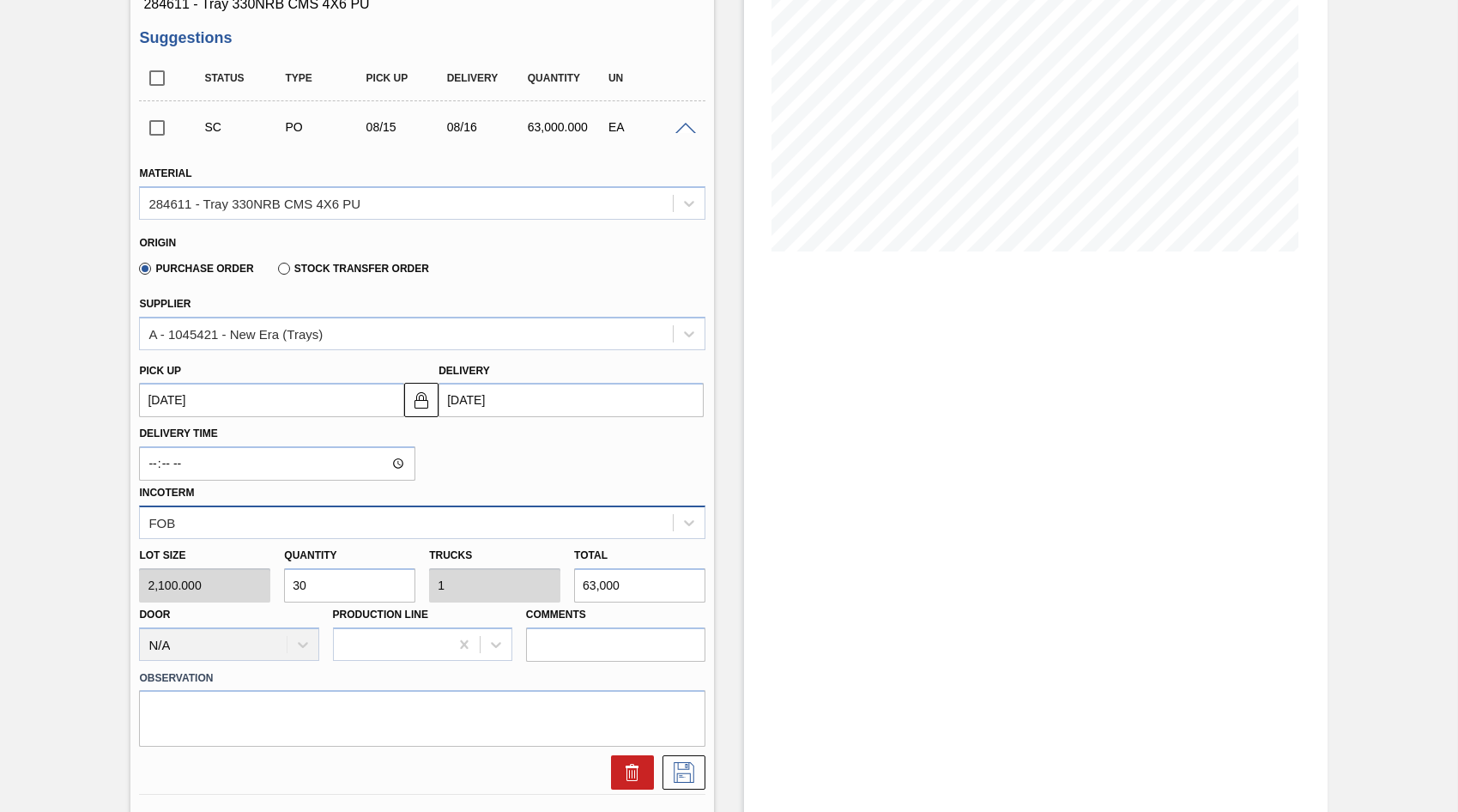
scroll to position [257, 0]
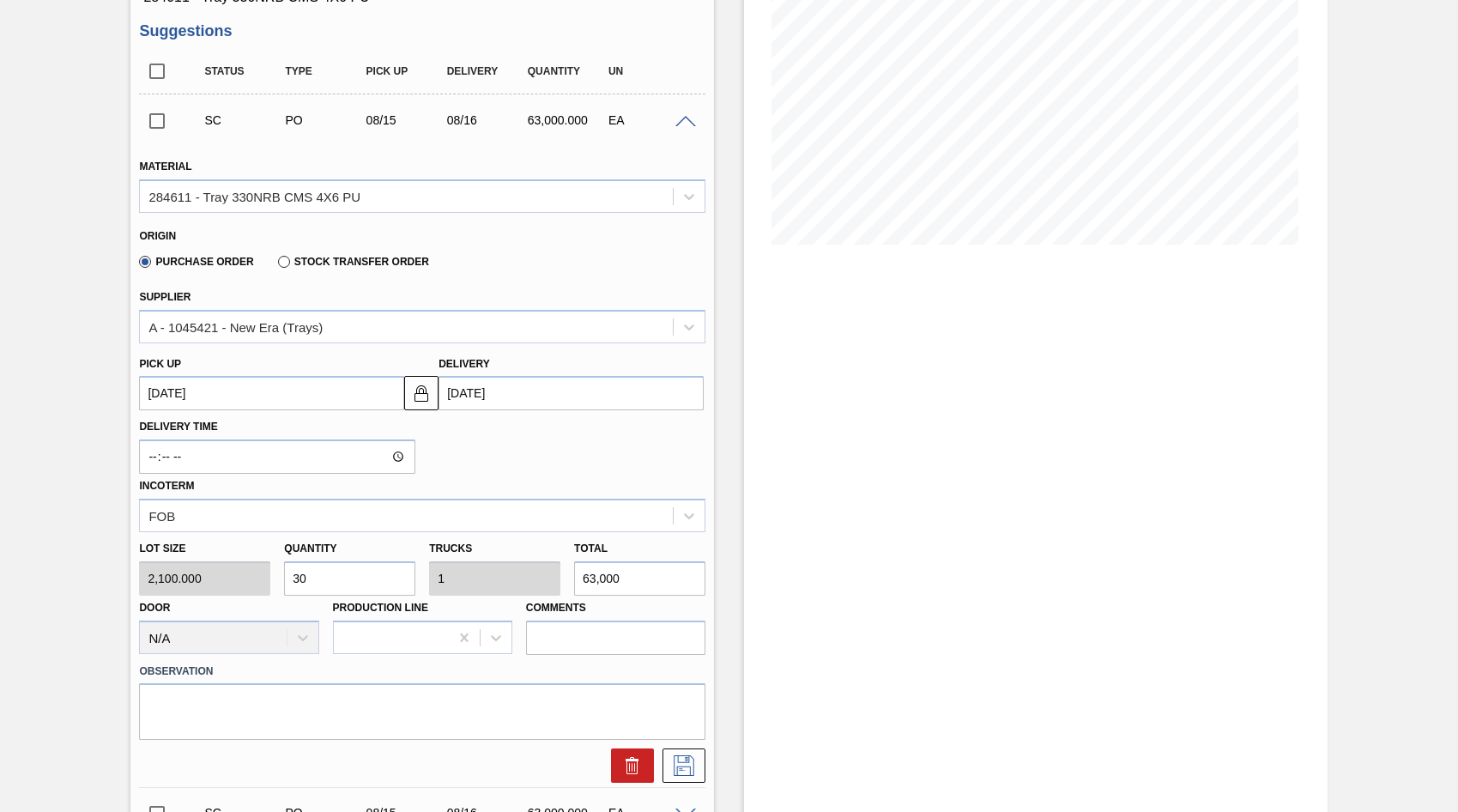
drag, startPoint x: 630, startPoint y: 579, endPoint x: 479, endPoint y: 603, distance: 152.9
click at [479, 603] on div "Lot size 2,100.000 Quantity 30 Trucks 1 Total 63,000 Door N/A Production Line C…" at bounding box center [422, 593] width 580 height 123
type input "0.001"
type input "0"
type input "2"
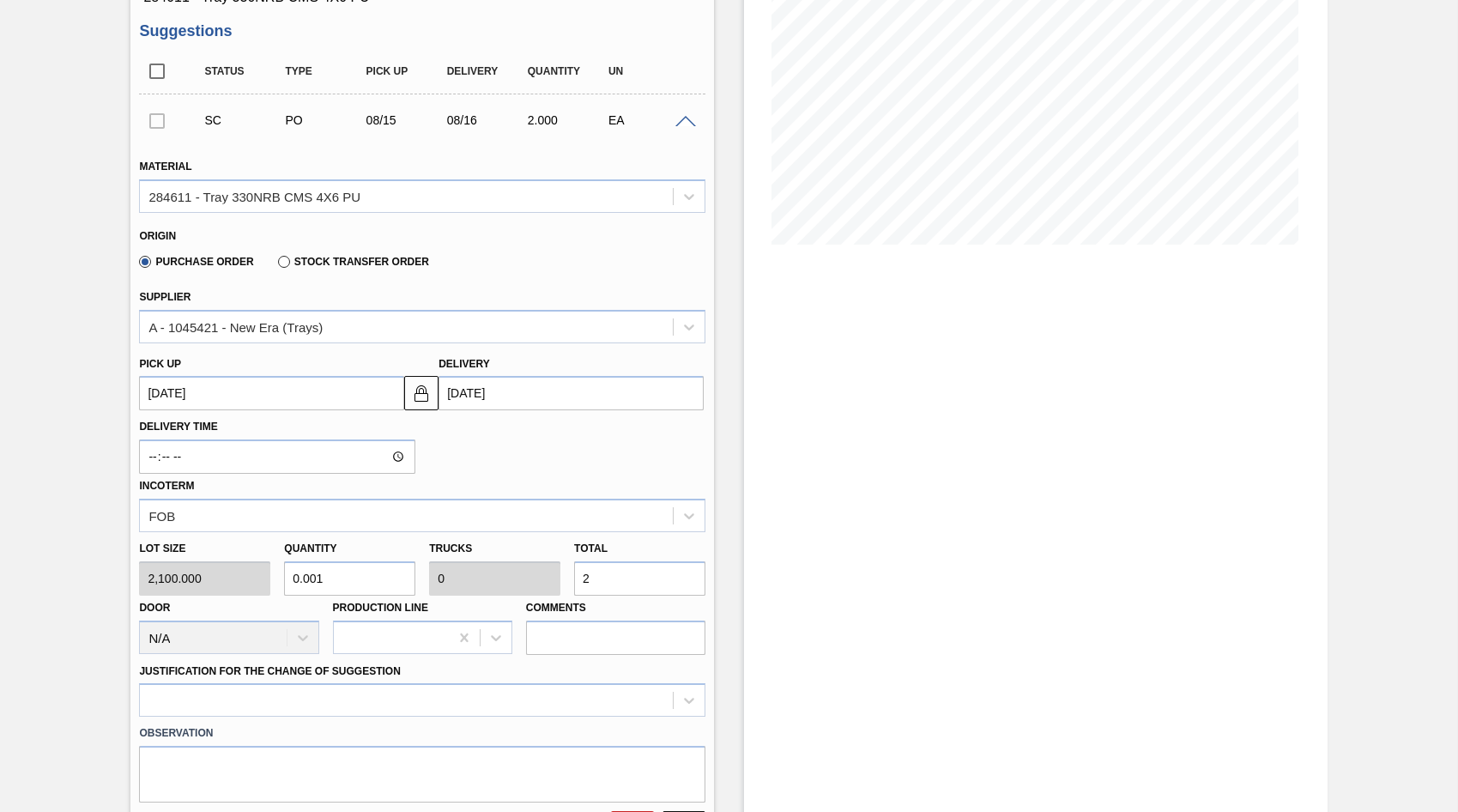
type input "0.013"
type input "28"
type input "0.137"
type input "0.005"
type input "288"
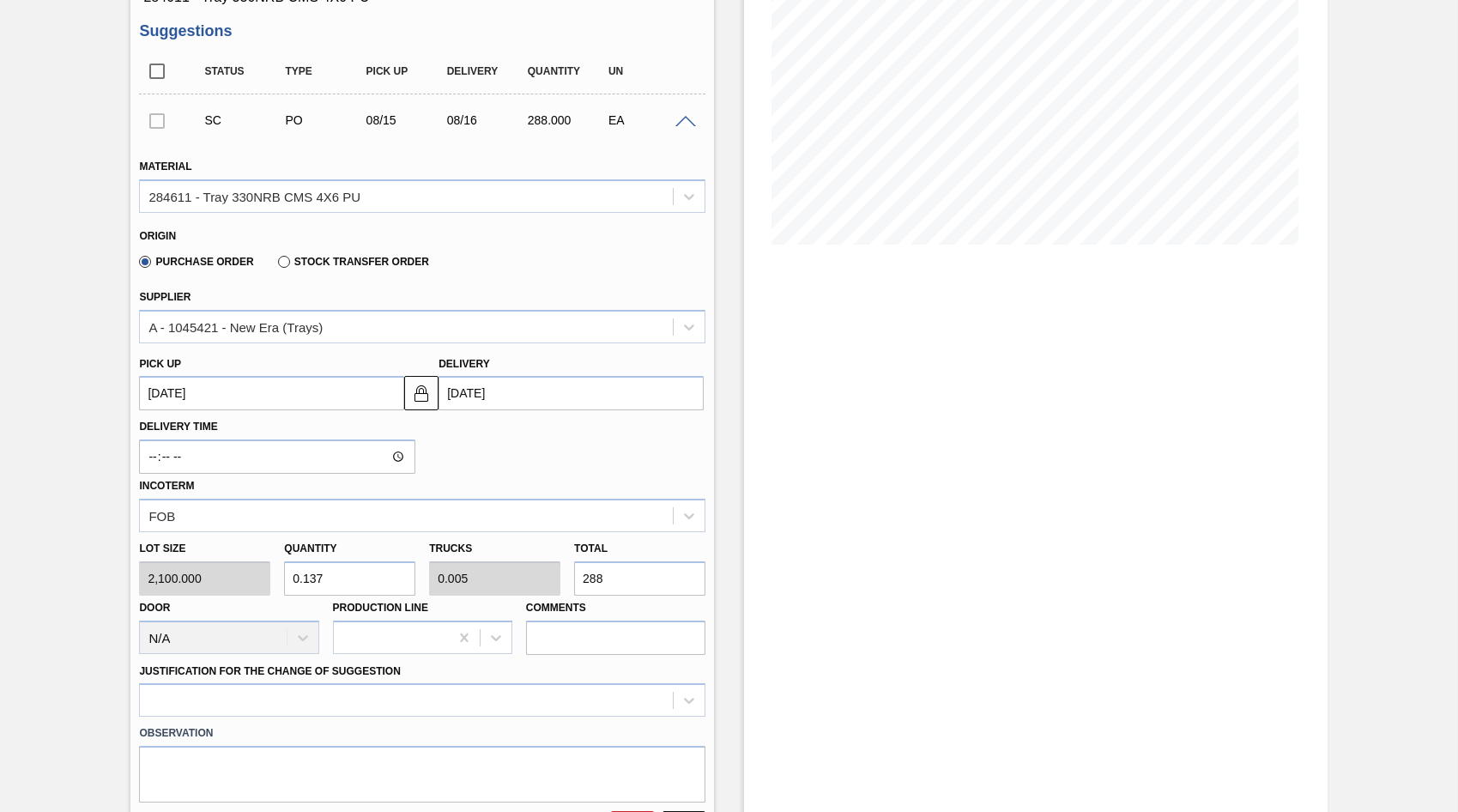
type input "1.371"
type input "0.046"
type input "2,880"
type input "13.714"
type input "0.457"
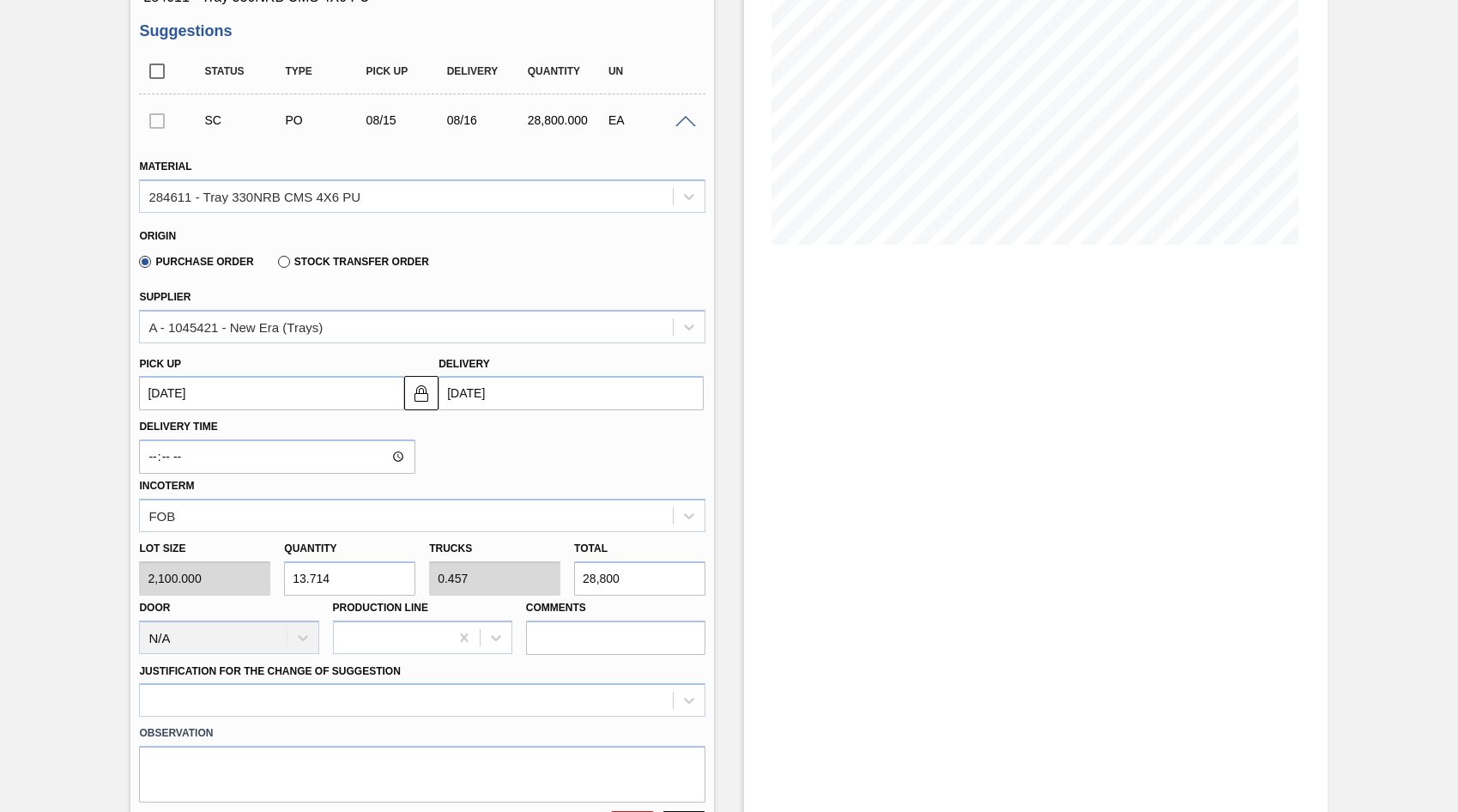
type input "28,800"
click at [250, 589] on div "Lot size 2,100.000 Quantity 13.714 Trucks 0.457 Total 28,800 Door N/A Productio…" at bounding box center [422, 593] width 580 height 123
type input "1"
type input "0.033"
type input "2,100"
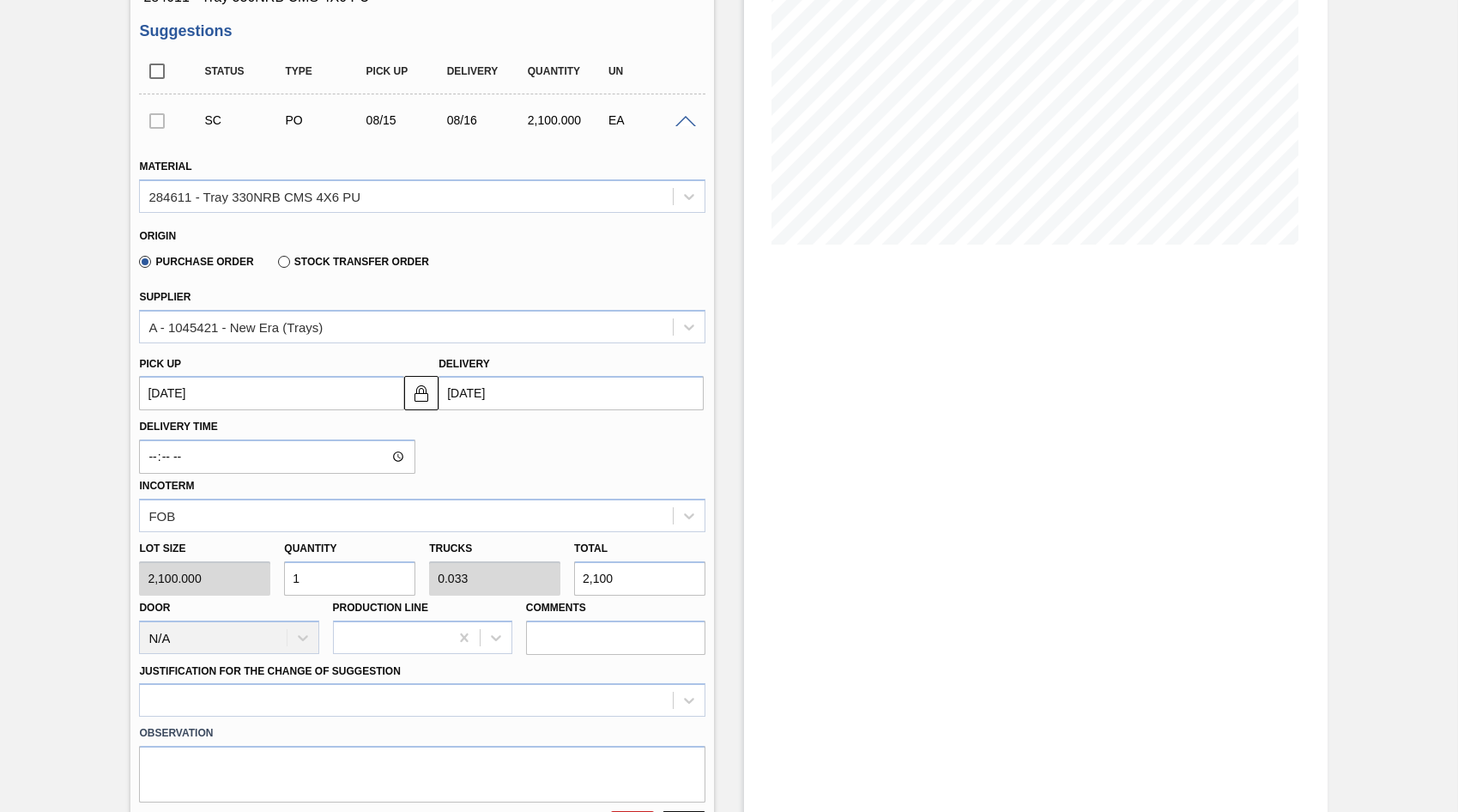
type input "15"
type input "0.5"
type input "31,500"
type input "145"
type input "4.833"
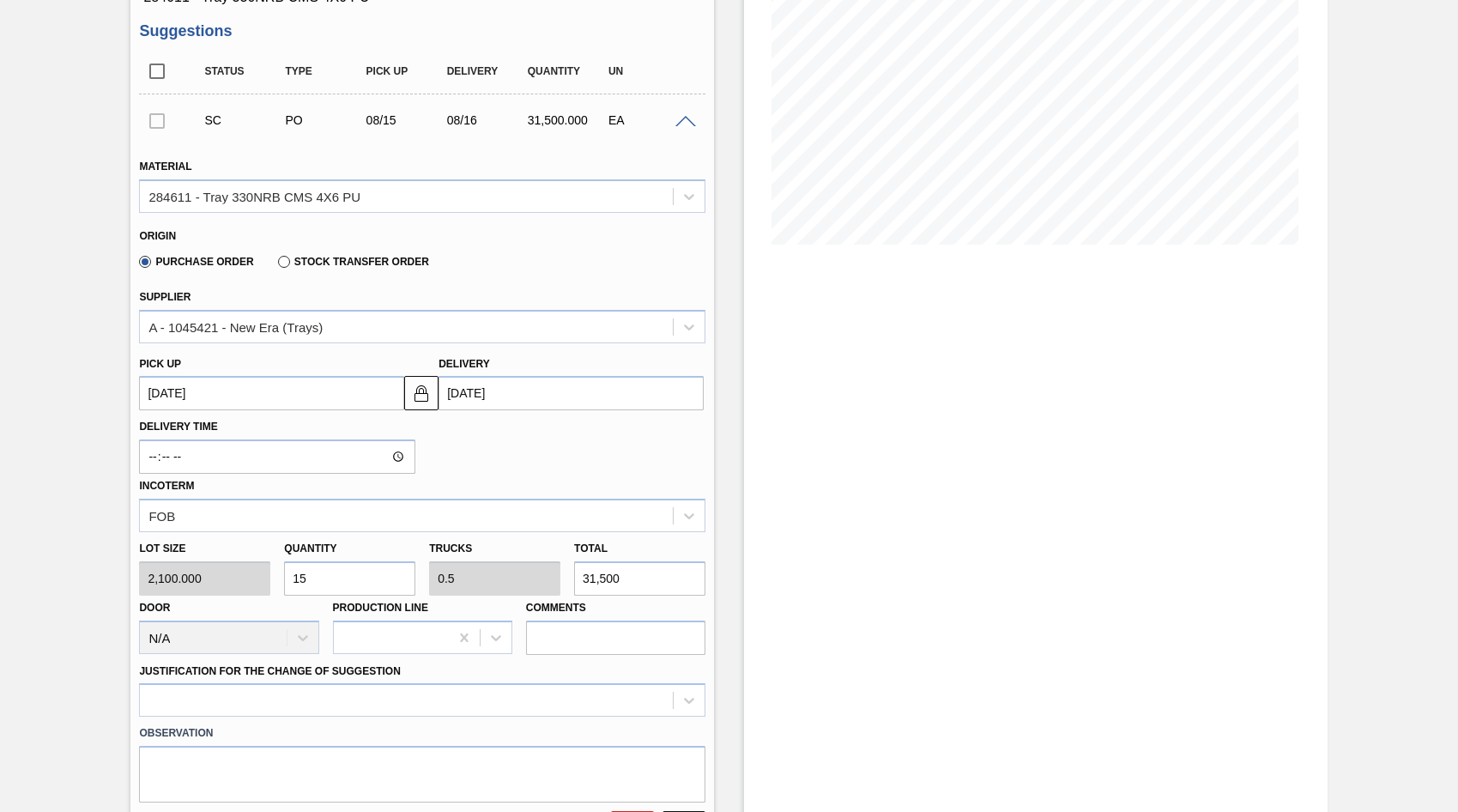
type input "304,500"
type input "15"
type input "0.5"
type input "31,500"
type input "5"
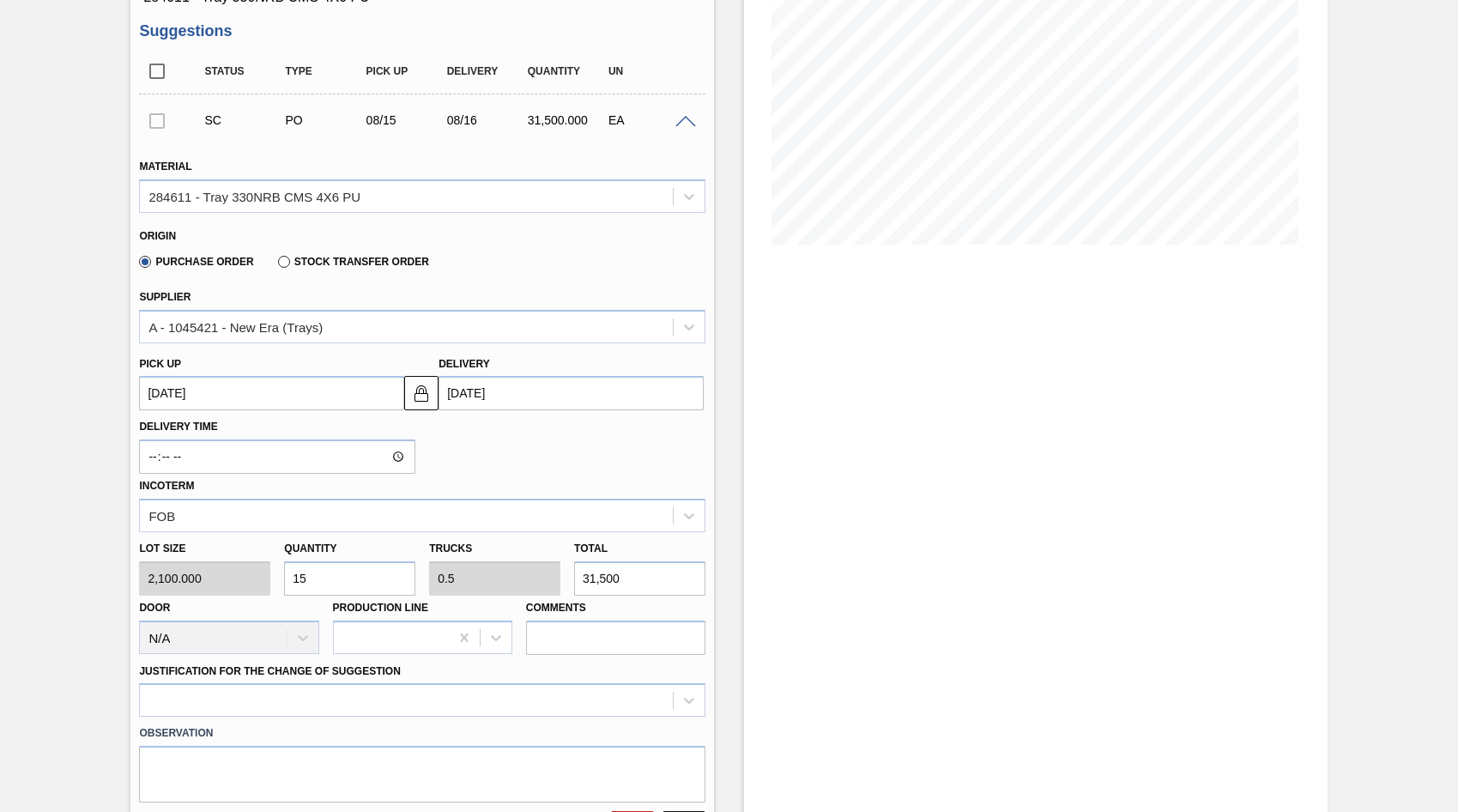
type input "0.167"
type input "10,500"
type input "0"
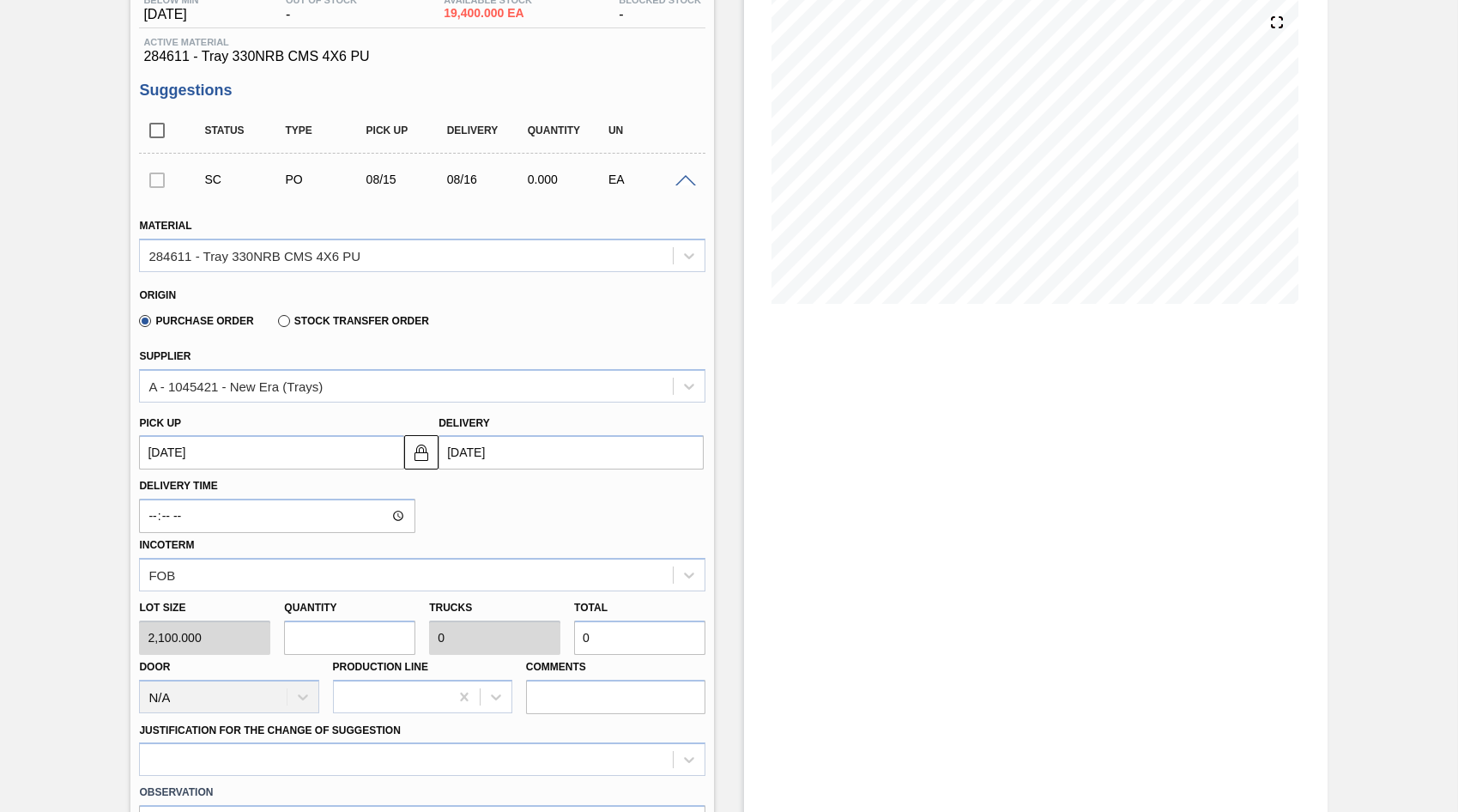
scroll to position [0, 0]
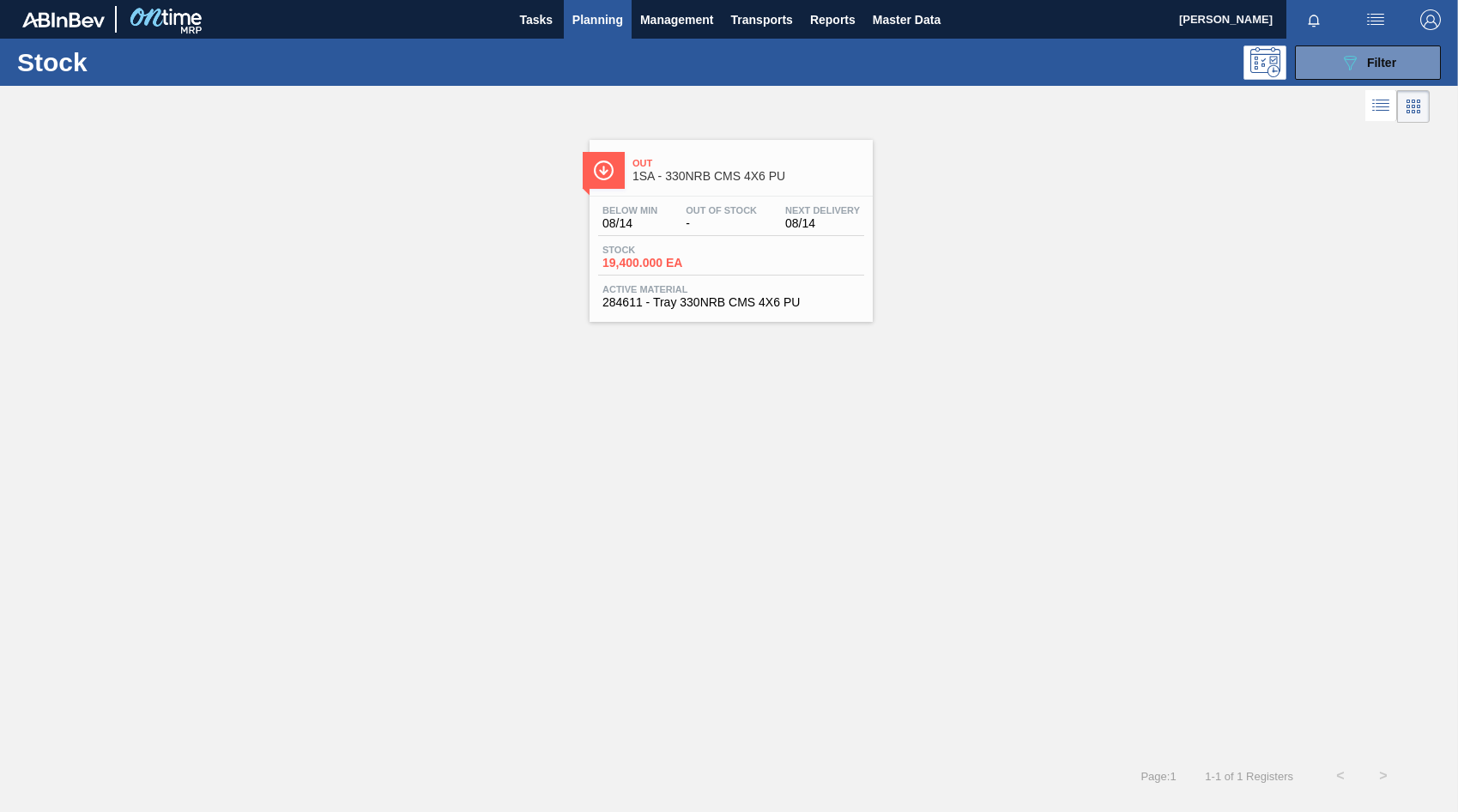
click at [737, 251] on div "Stock 19,400.000 EA" at bounding box center [731, 259] width 266 height 31
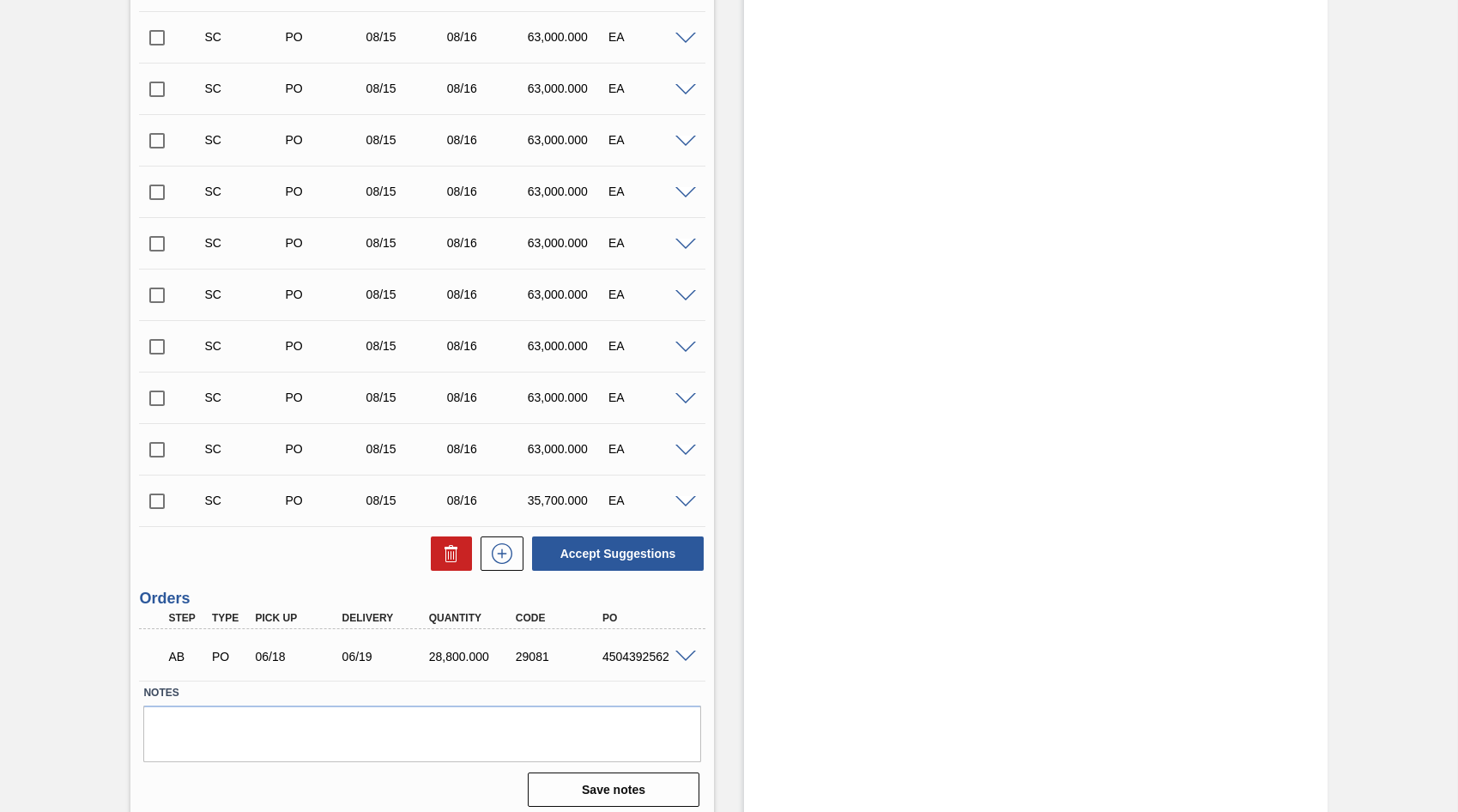
scroll to position [1373, 0]
click at [676, 496] on span at bounding box center [685, 499] width 21 height 13
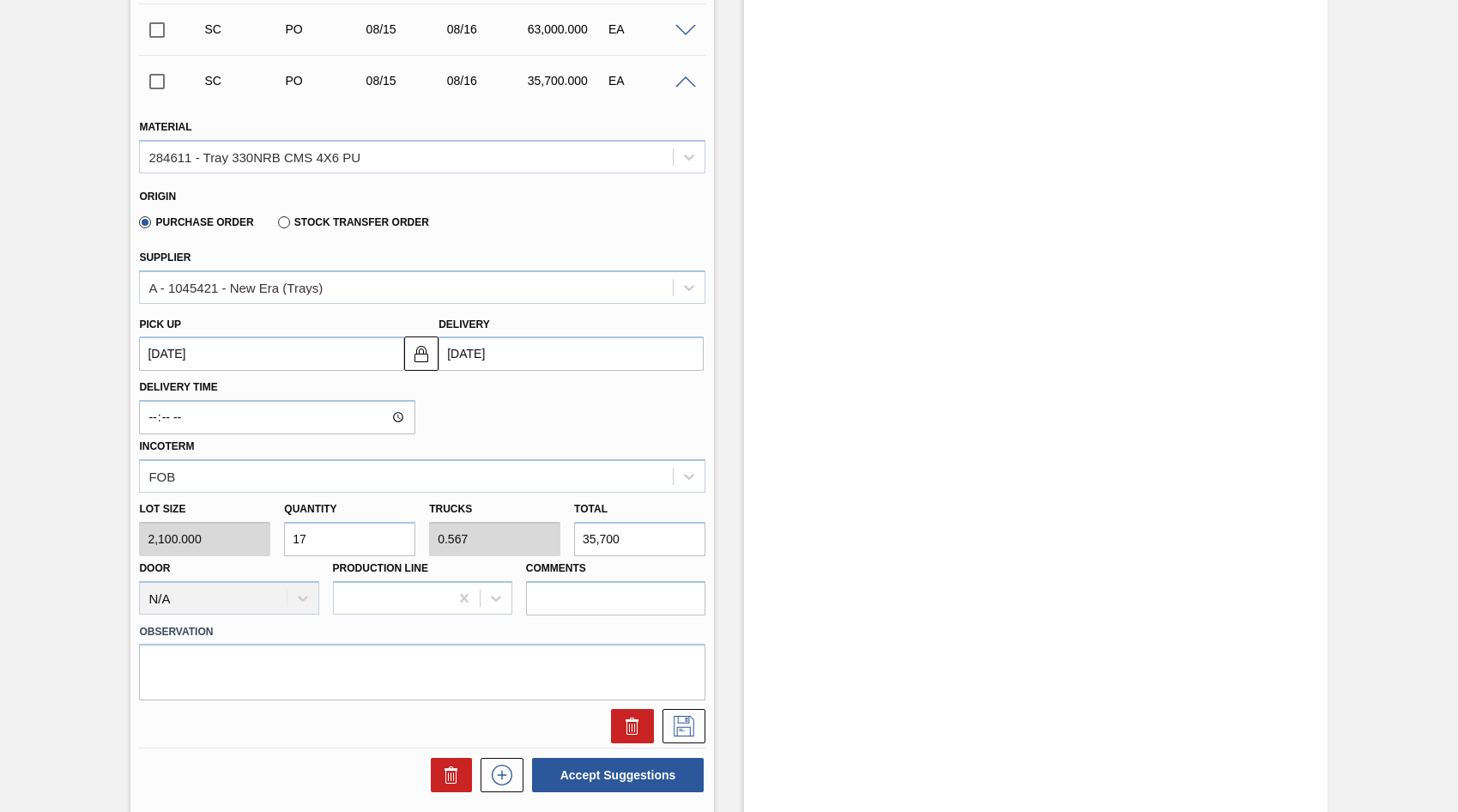
scroll to position [1802, 0]
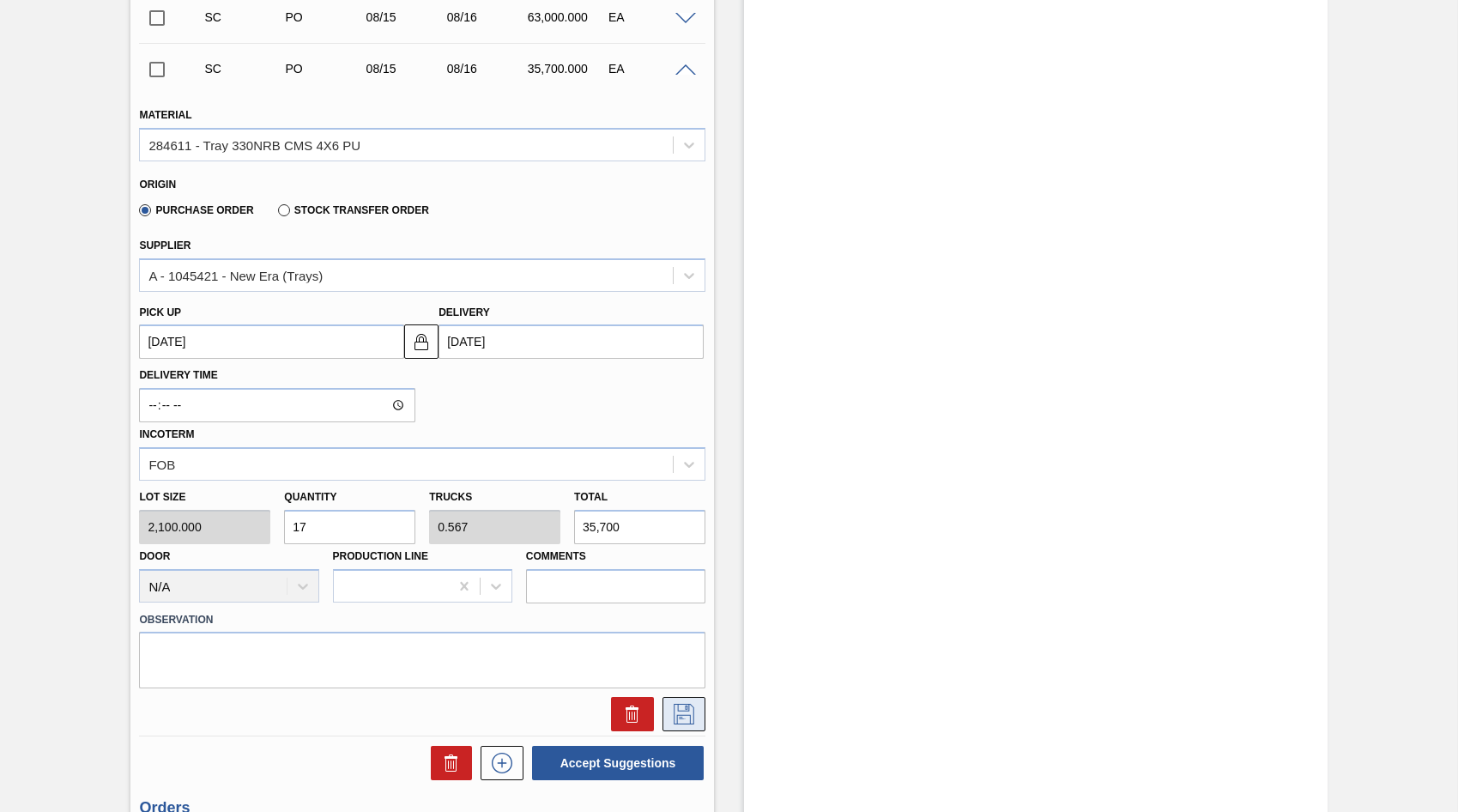
click at [678, 713] on icon at bounding box center [684, 713] width 28 height 21
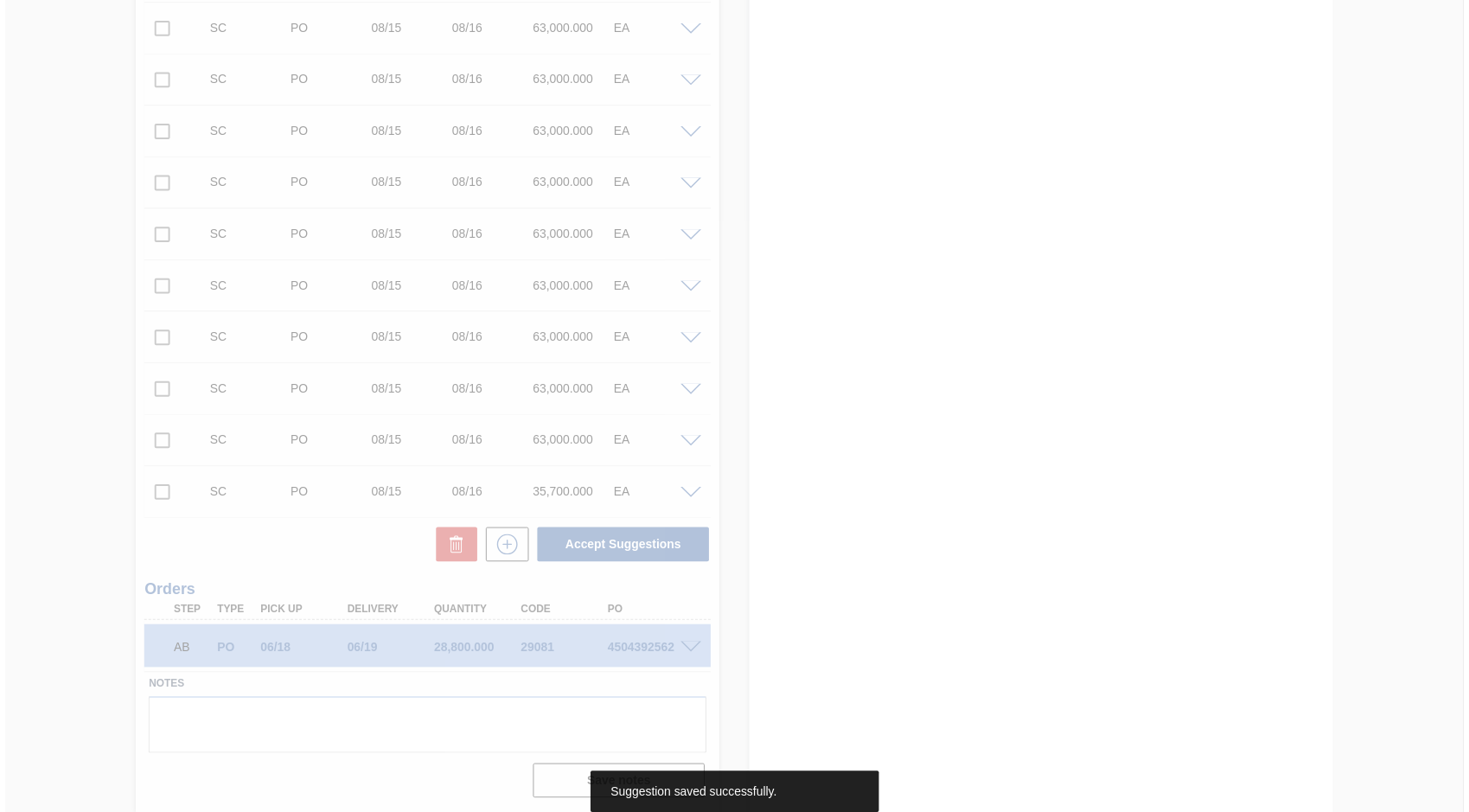
scroll to position [1390, 0]
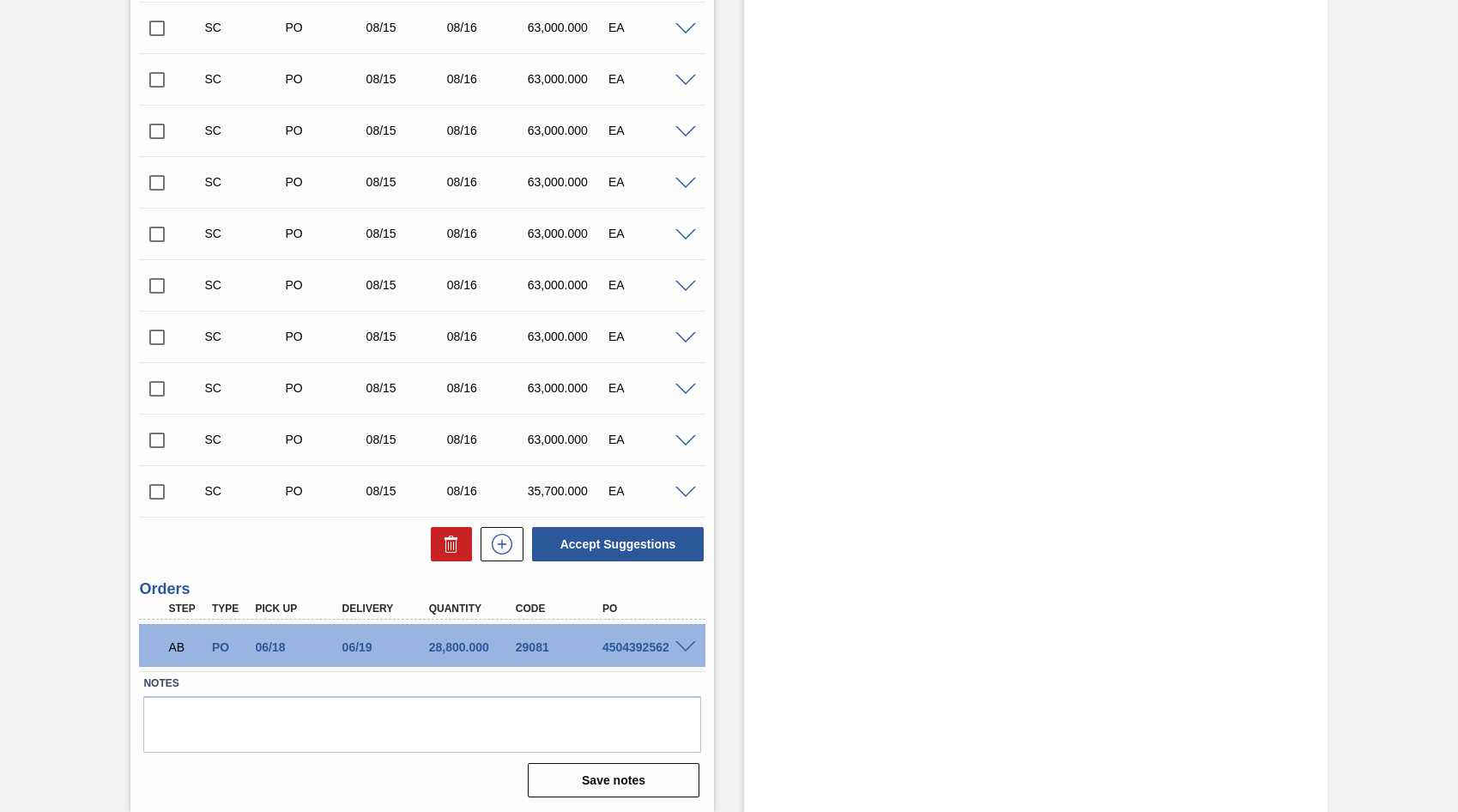
click at [153, 492] on input "checkbox" at bounding box center [157, 492] width 36 height 36
click at [567, 546] on button "Accept Suggestions" at bounding box center [618, 544] width 172 height 35
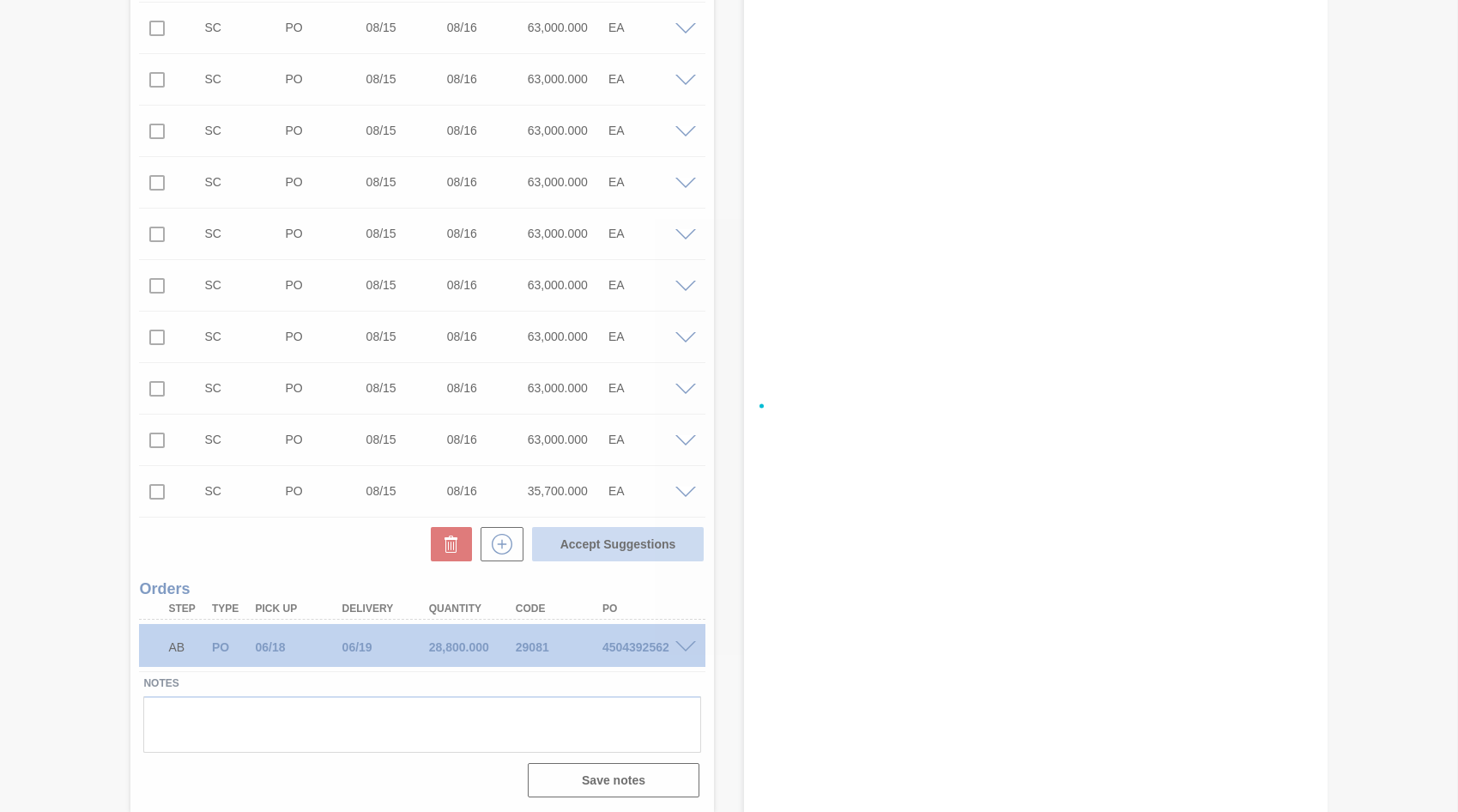
checkbox input "false"
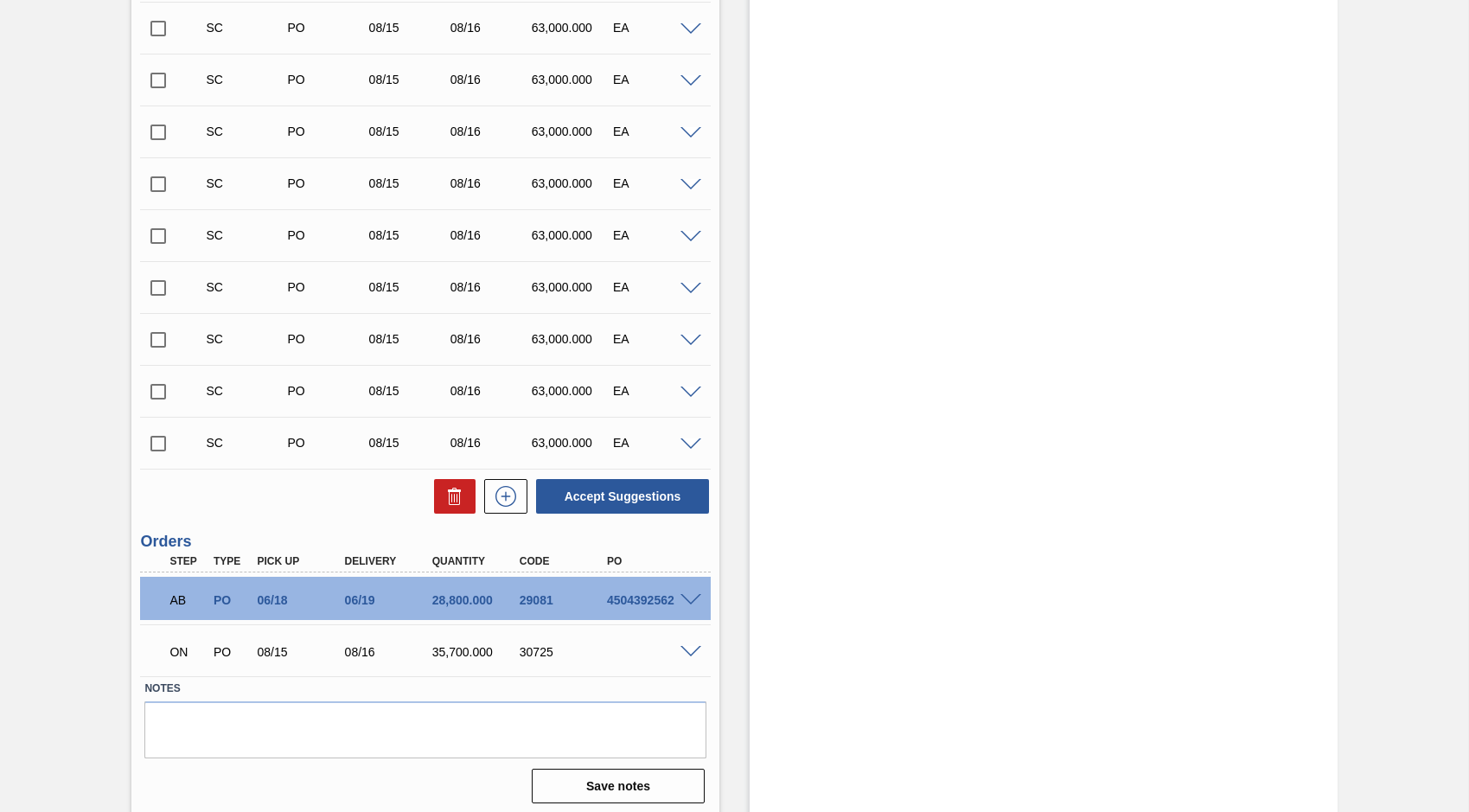
click at [220, 663] on div "ON PO 08/15 08/16 35,700.000 30725" at bounding box center [421, 650] width 525 height 35
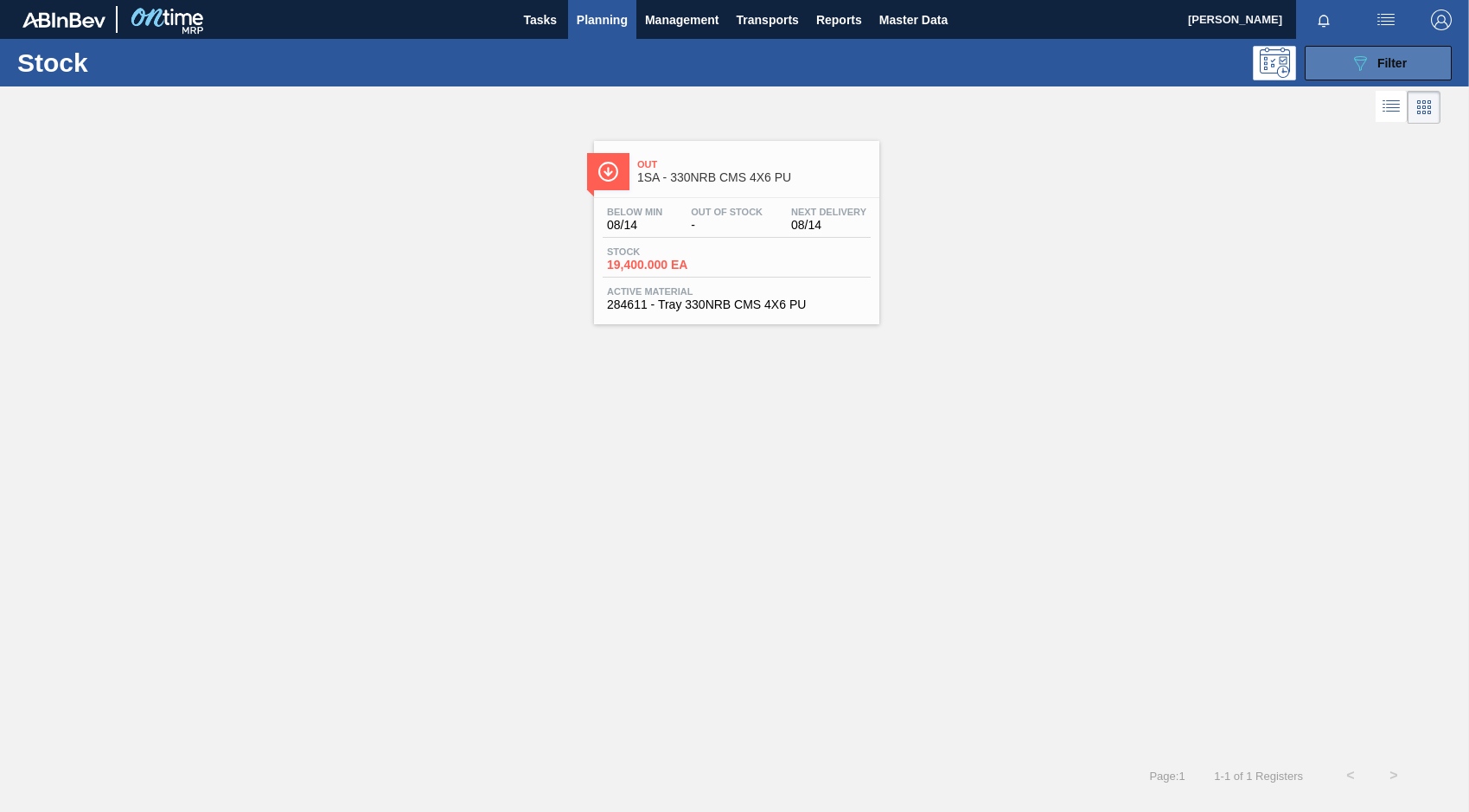
click at [1354, 68] on icon "089F7B8B-B2A5-4AFE-B5C0-19BA573D28AC" at bounding box center [1359, 63] width 21 height 21
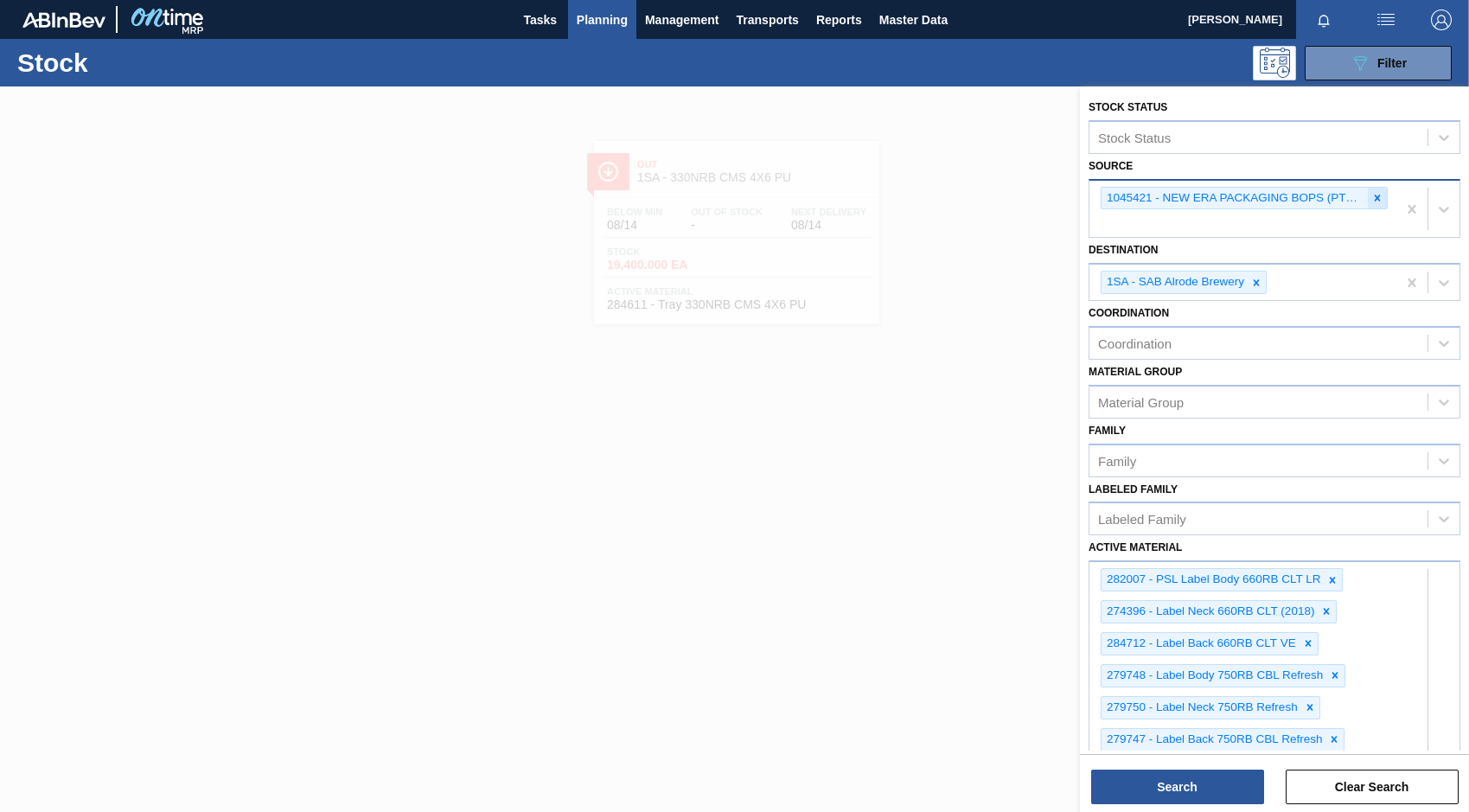
click at [1371, 196] on icon at bounding box center [1377, 198] width 12 height 12
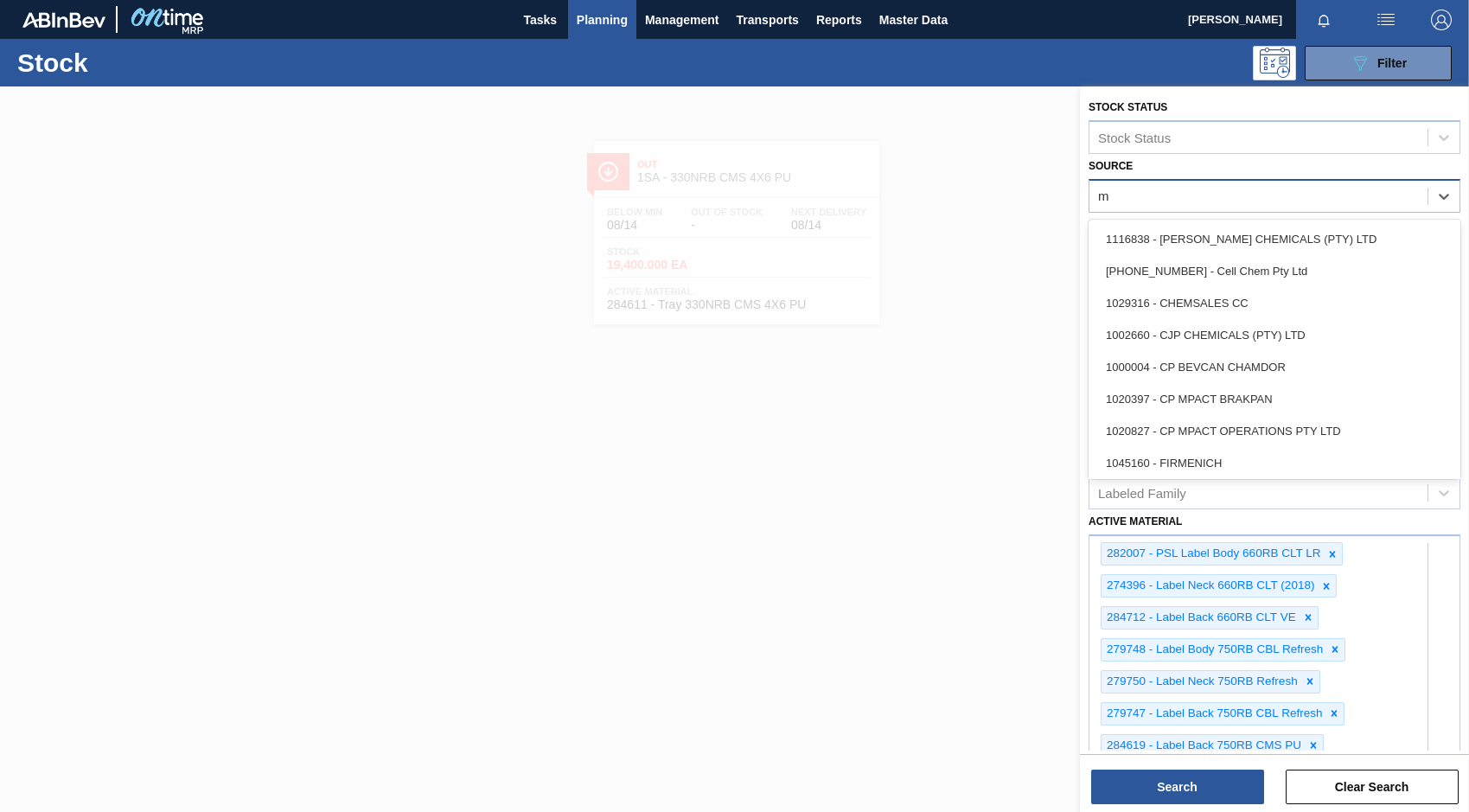
type input "mp"
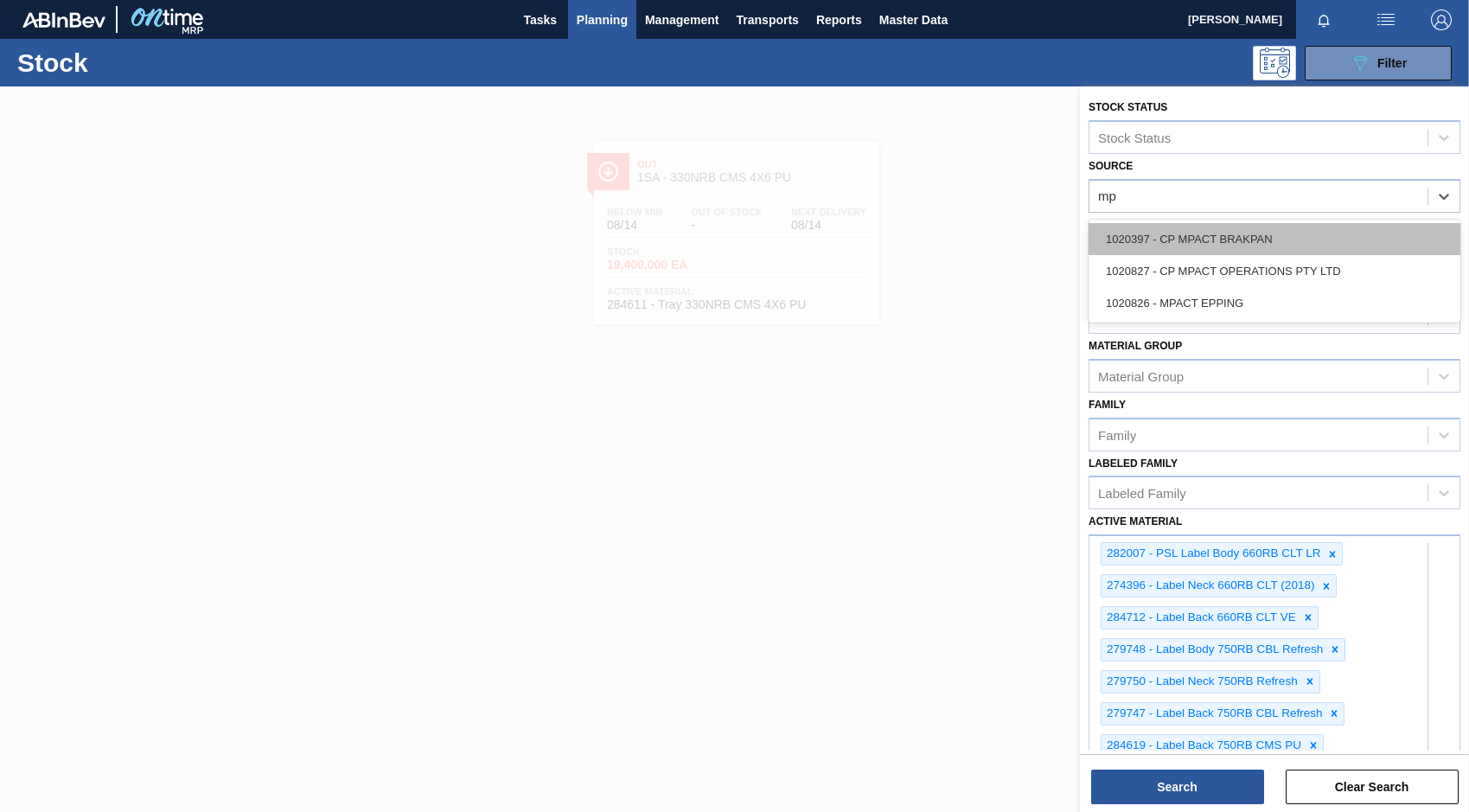
click at [1206, 241] on div "1020397 - CP MPACT BRAKPAN" at bounding box center [1274, 239] width 372 height 32
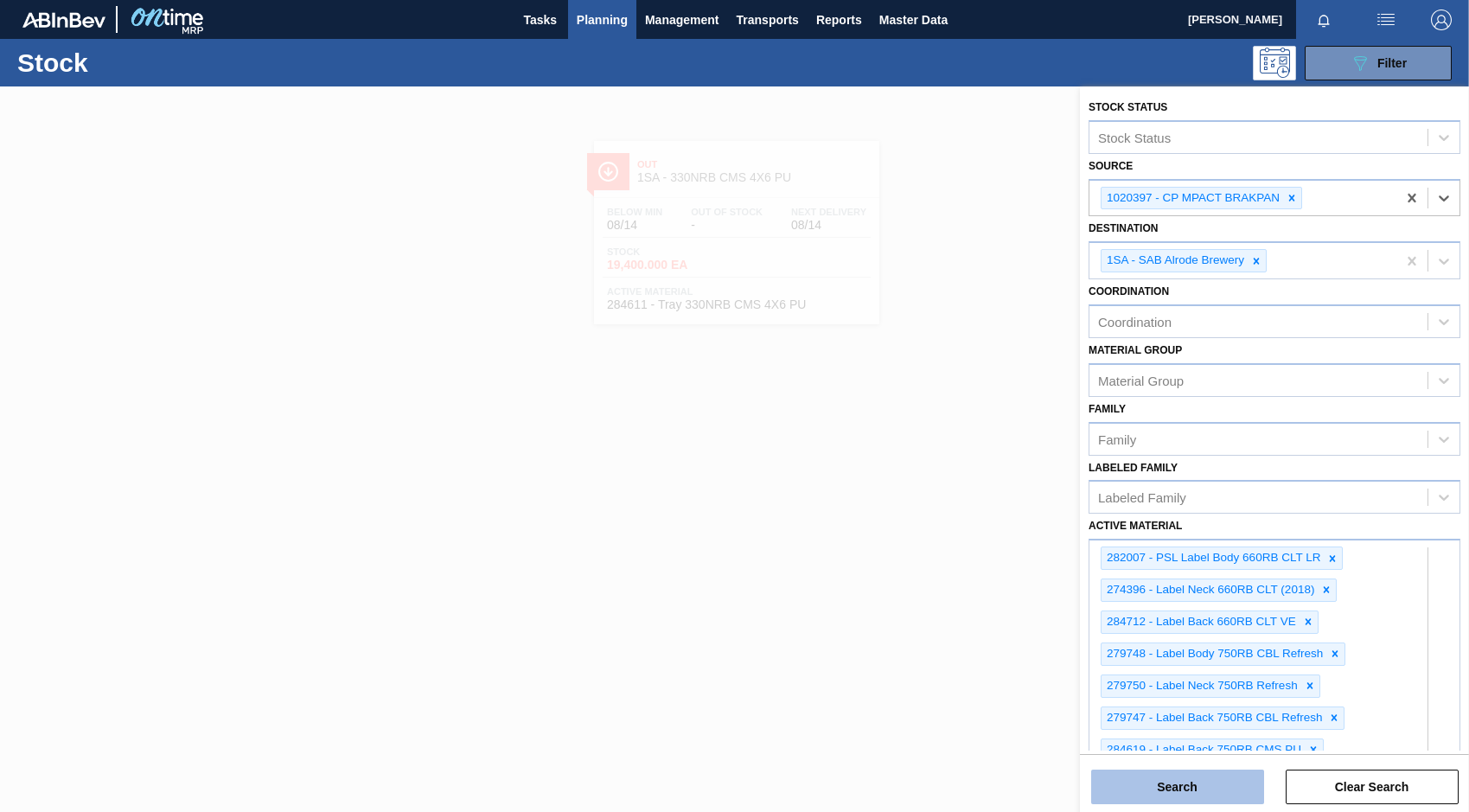
click at [1178, 787] on button "Search" at bounding box center [1178, 786] width 173 height 35
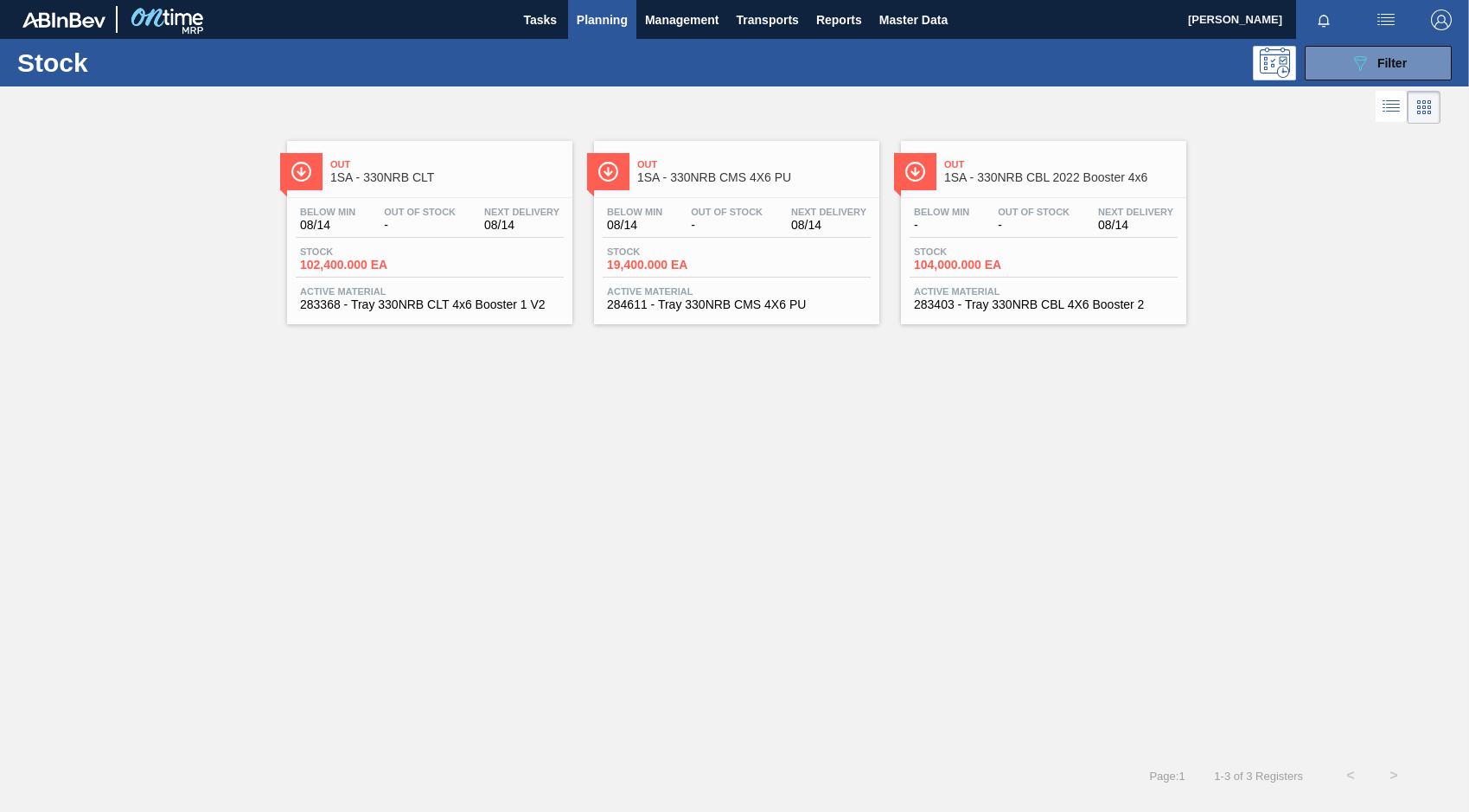
click at [376, 217] on div "Below Min 08/14 Out Of Stock - Next Delivery 08/14" at bounding box center [430, 221] width 268 height 31
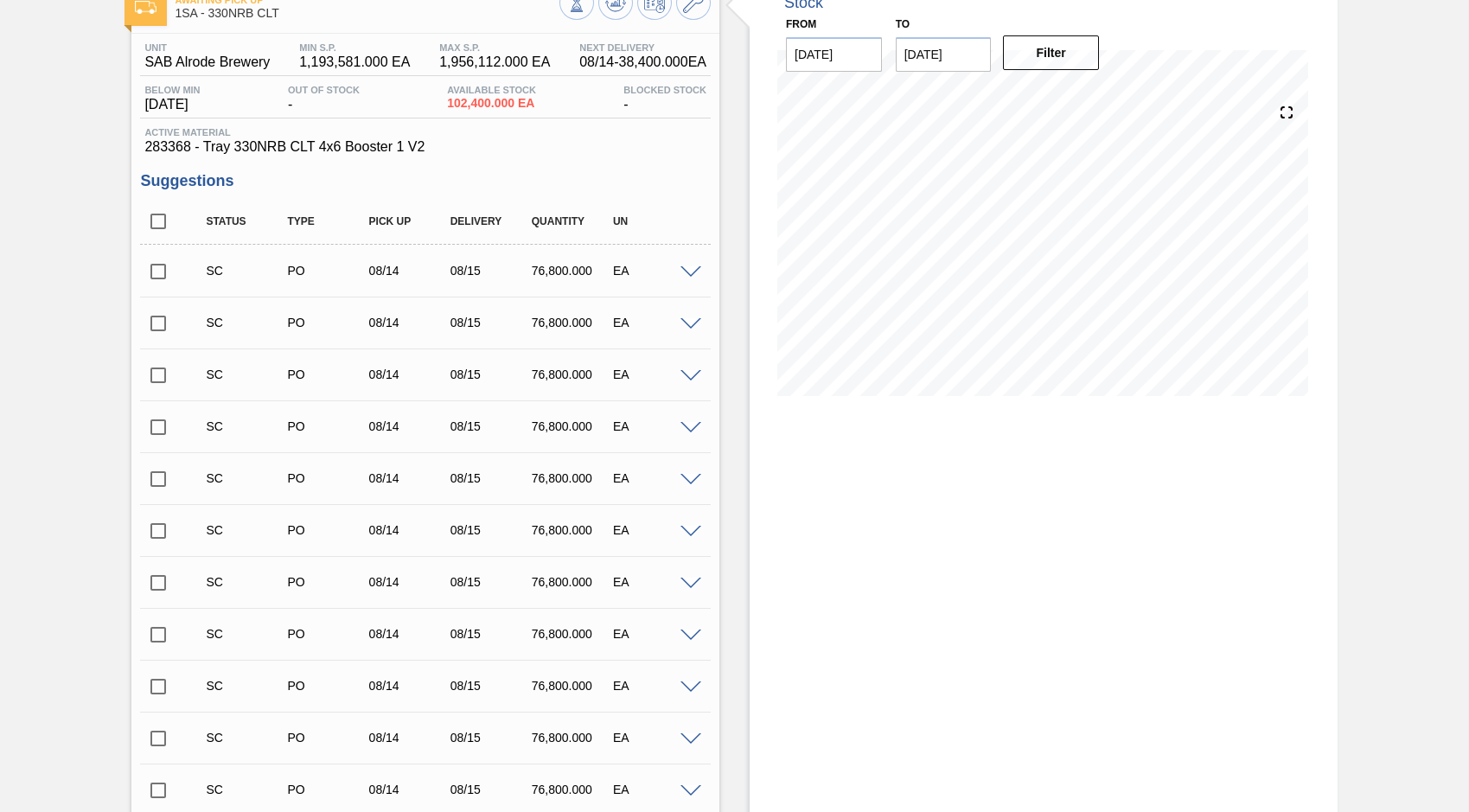
scroll to position [87, 0]
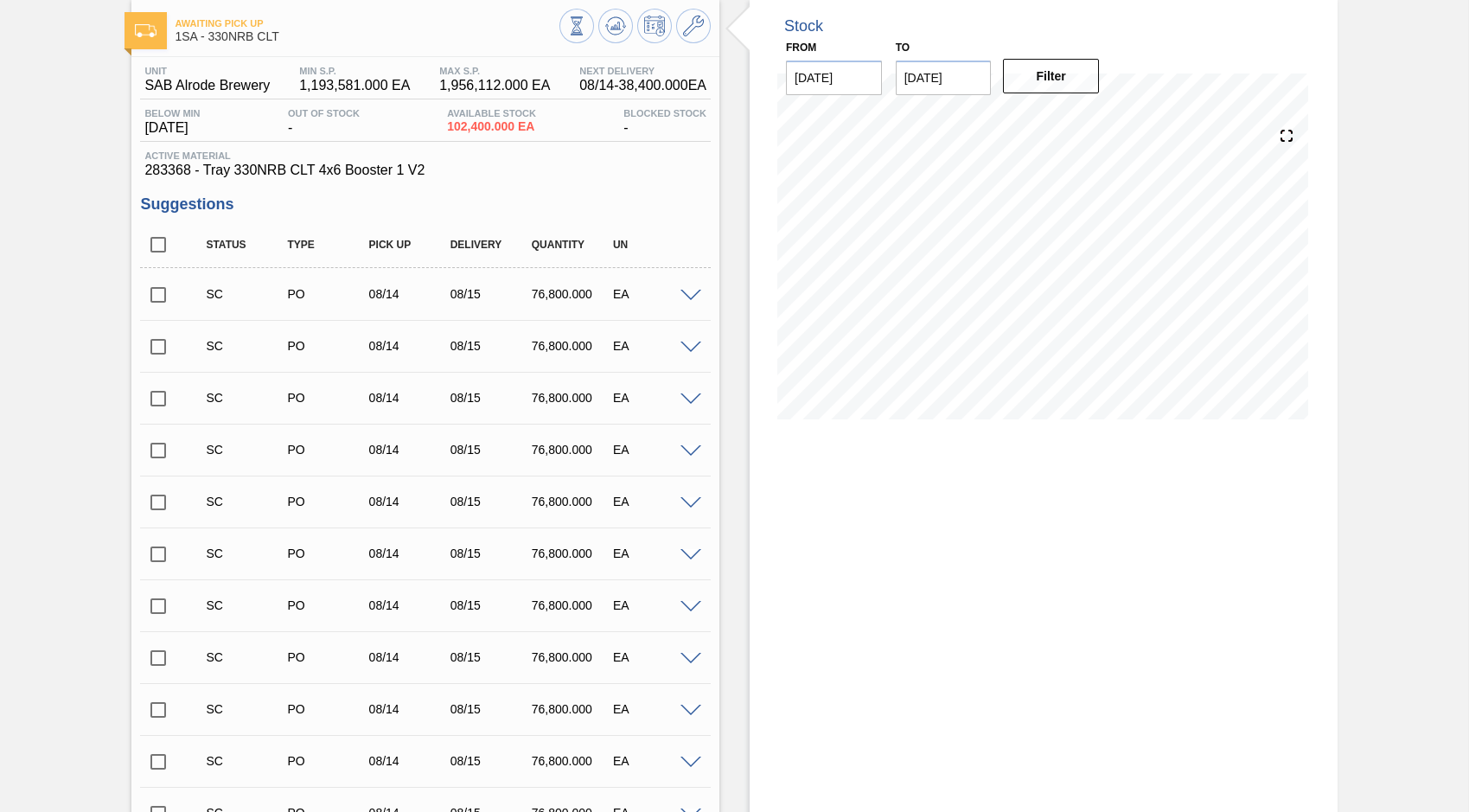
click at [688, 299] on span at bounding box center [691, 296] width 21 height 13
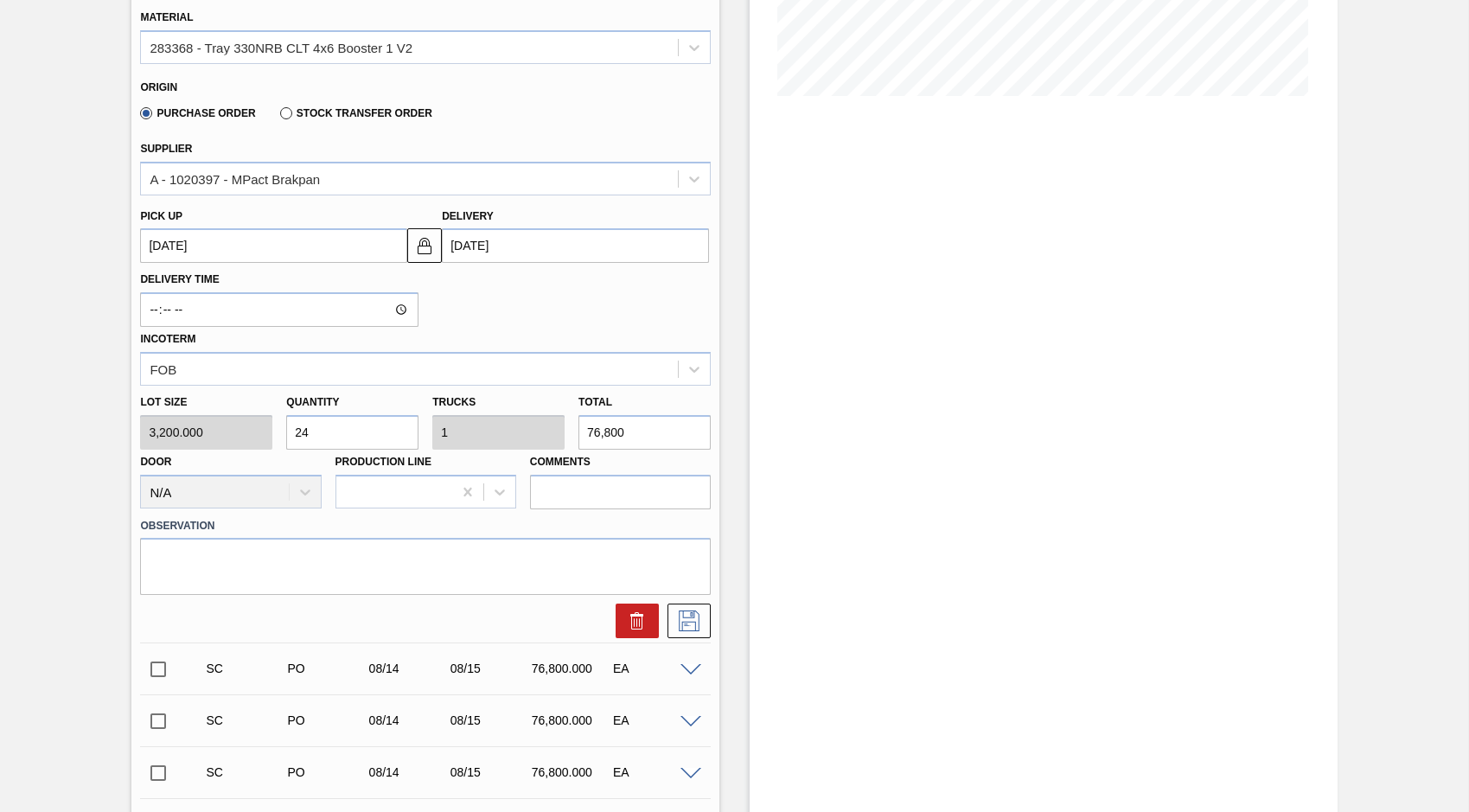
scroll to position [432, 0]
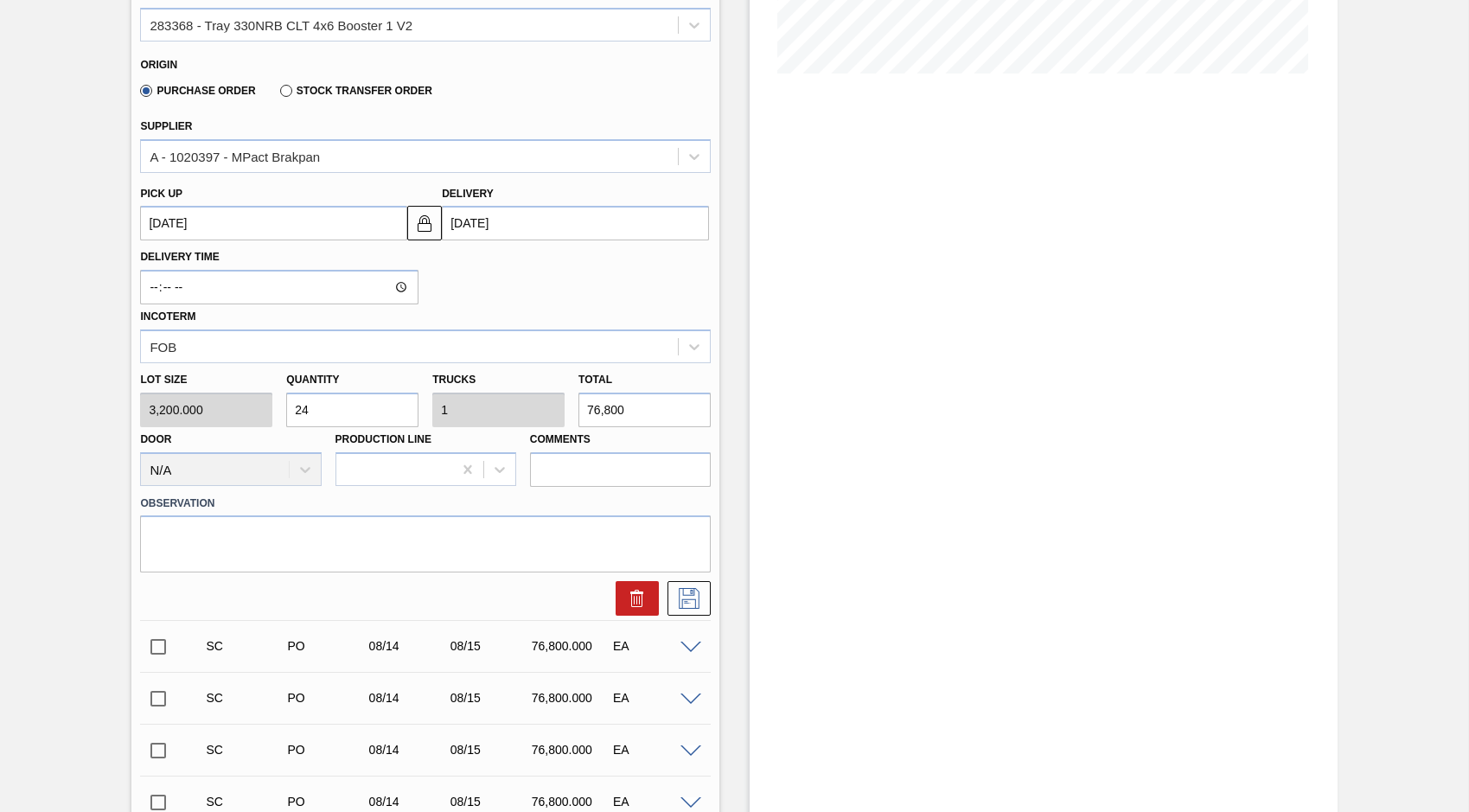
click at [251, 414] on div "Lot size 3,200.000 Quantity 24 Trucks 1 Total 76,800 Door N/A Production Line C…" at bounding box center [426, 424] width 584 height 124
type input "1"
type input "0.042"
type input "3,200"
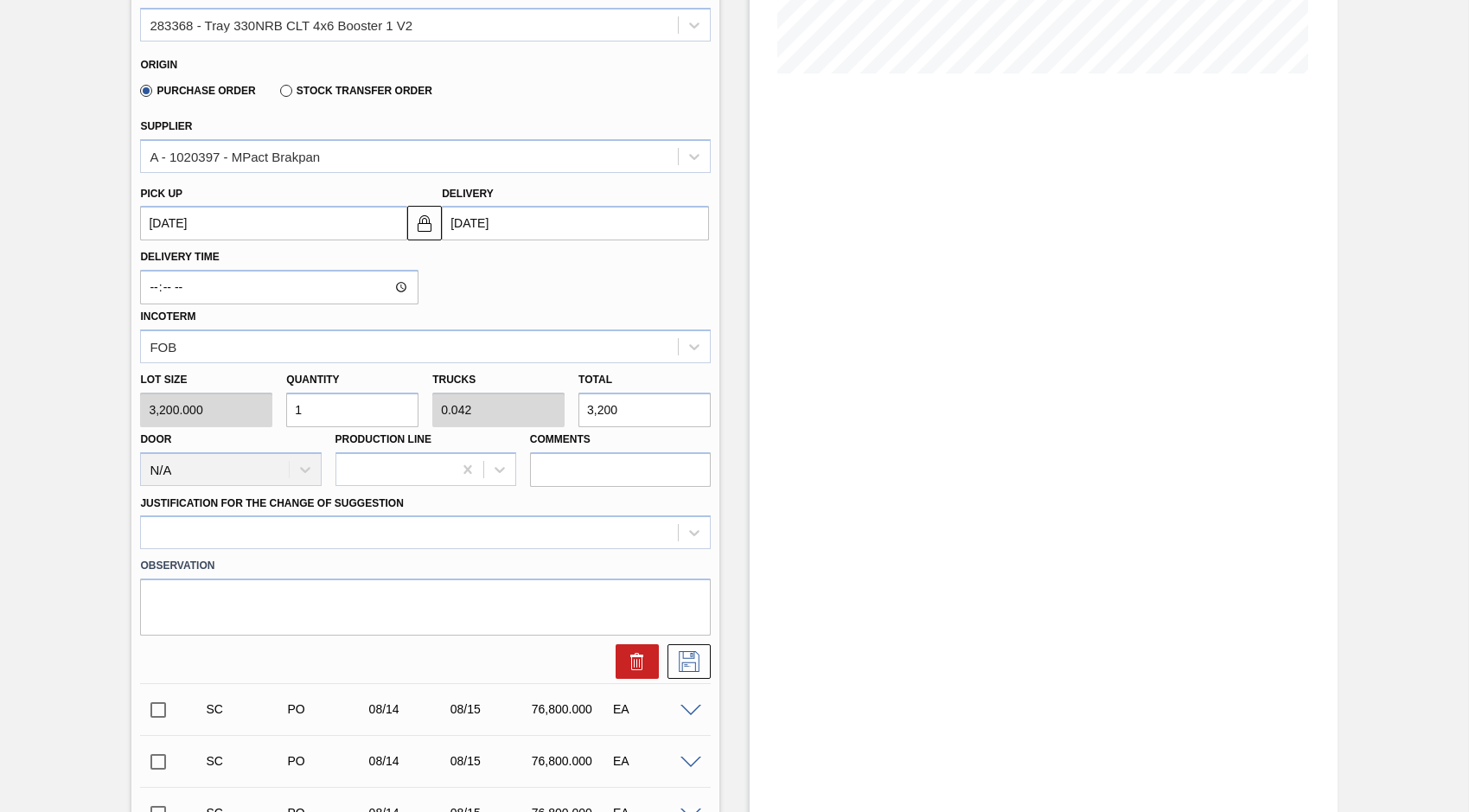
type input "15"
type input "0.625"
type input "48,000"
type input "15"
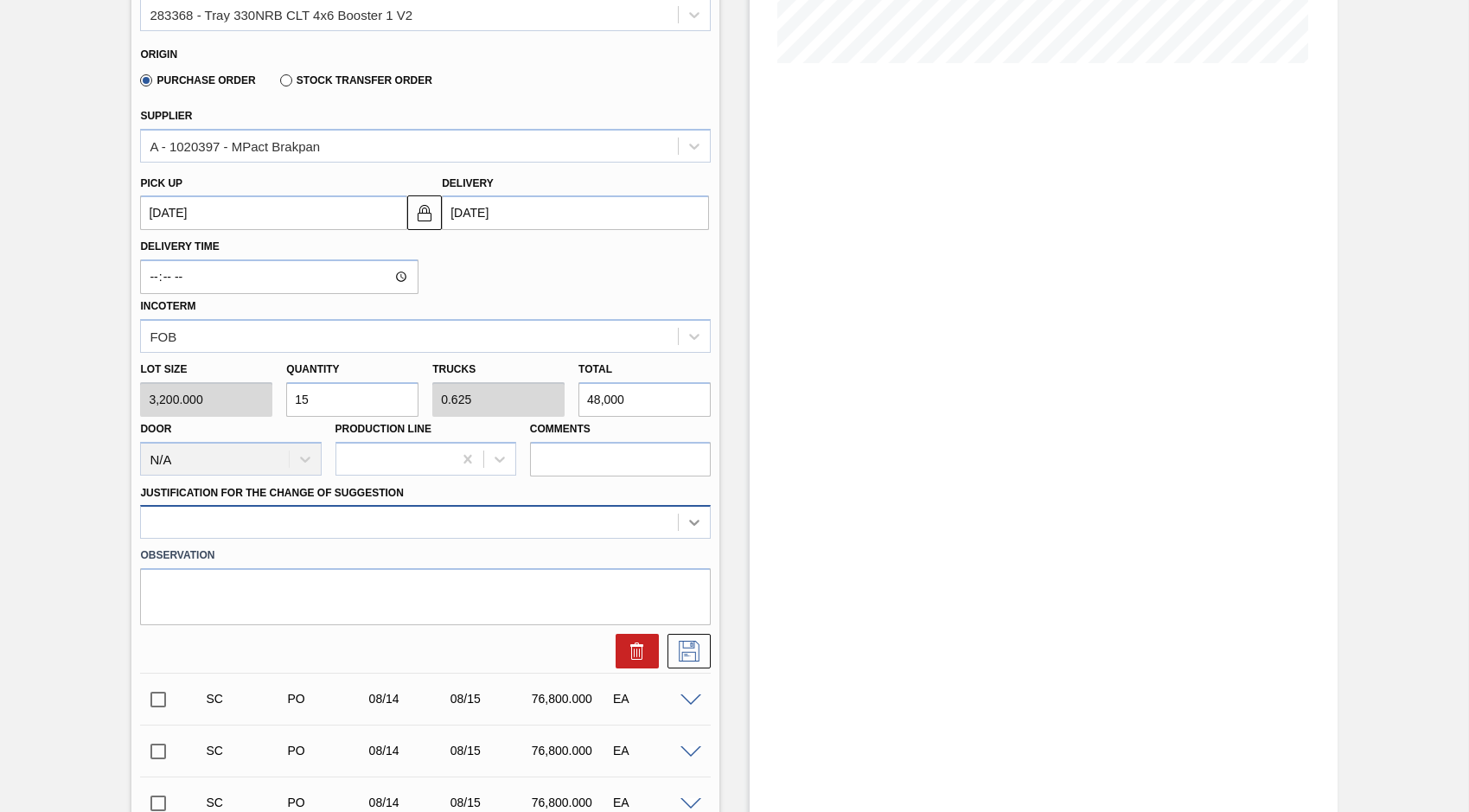
click at [696, 529] on icon at bounding box center [694, 521] width 17 height 17
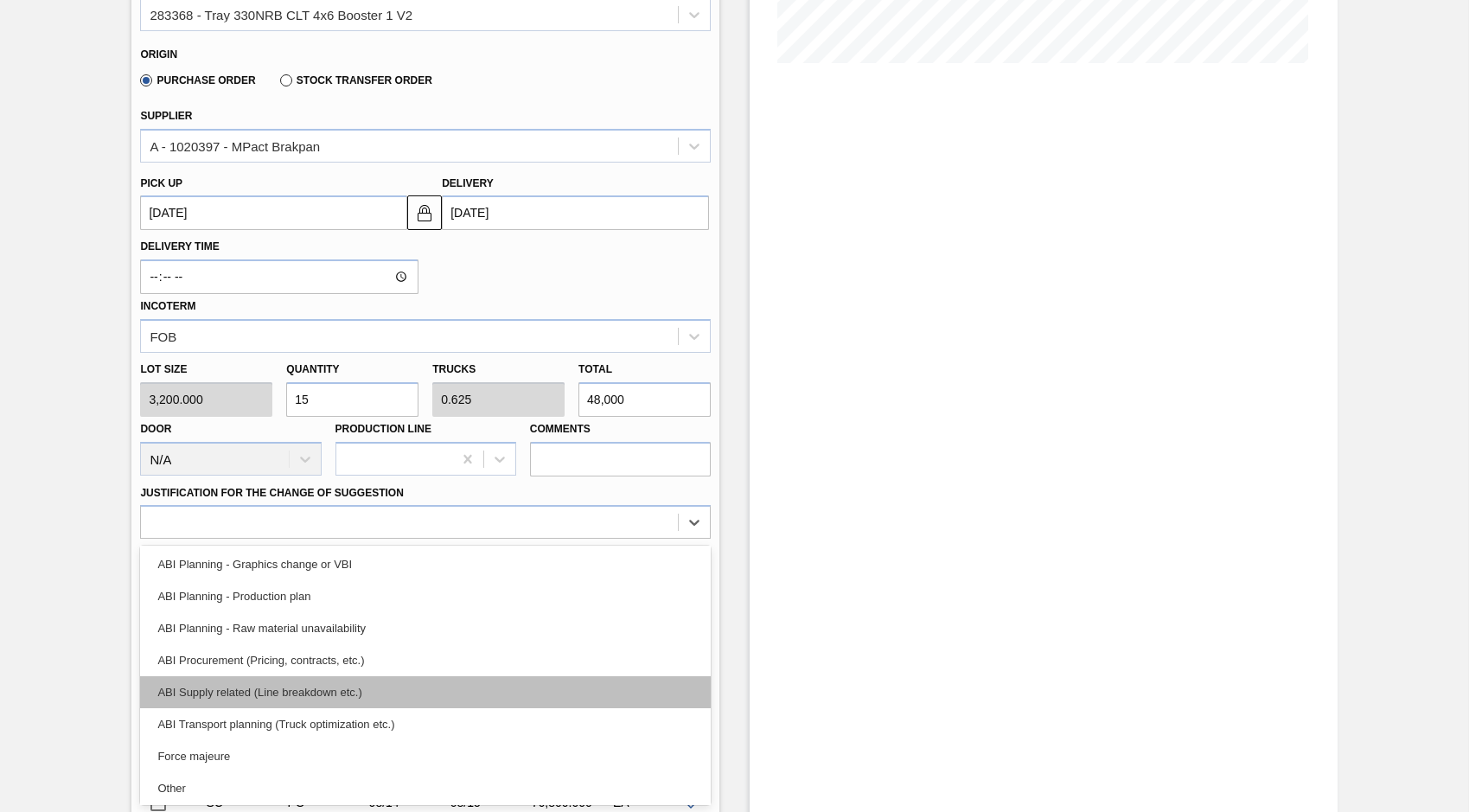
scroll to position [173, 0]
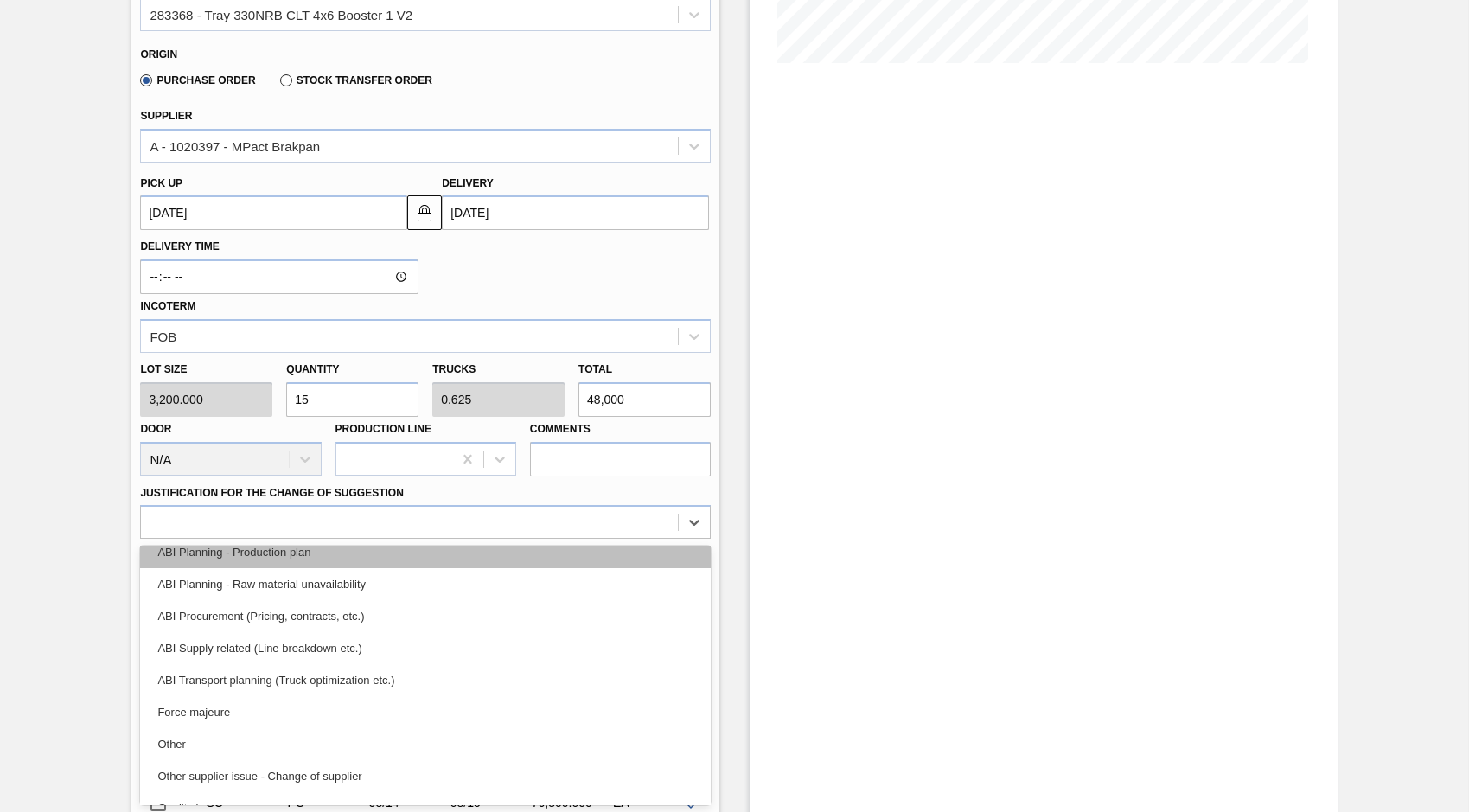
click at [249, 551] on div "ABI Planning - Production plan" at bounding box center [426, 552] width 571 height 32
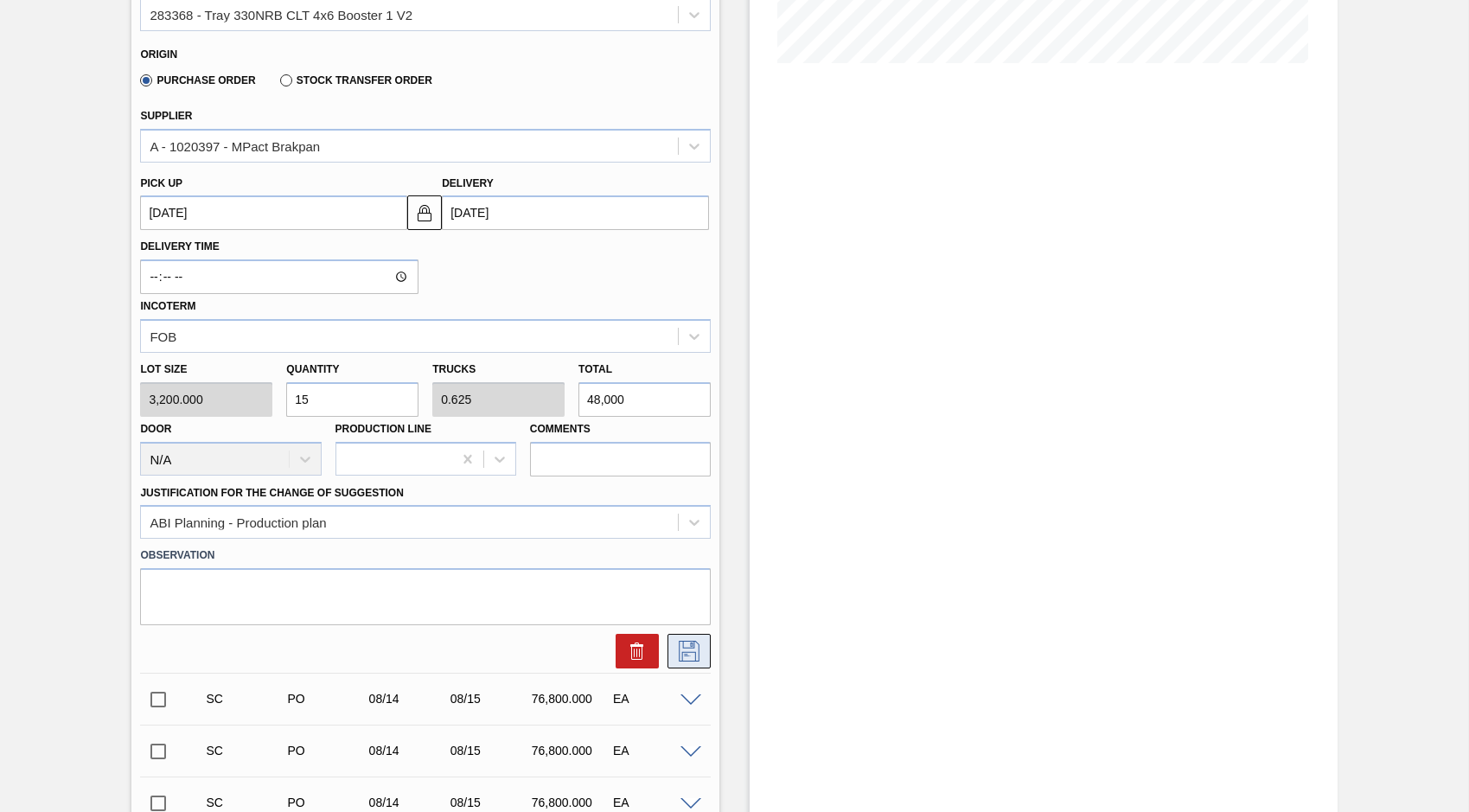
click at [702, 652] on icon at bounding box center [690, 651] width 28 height 21
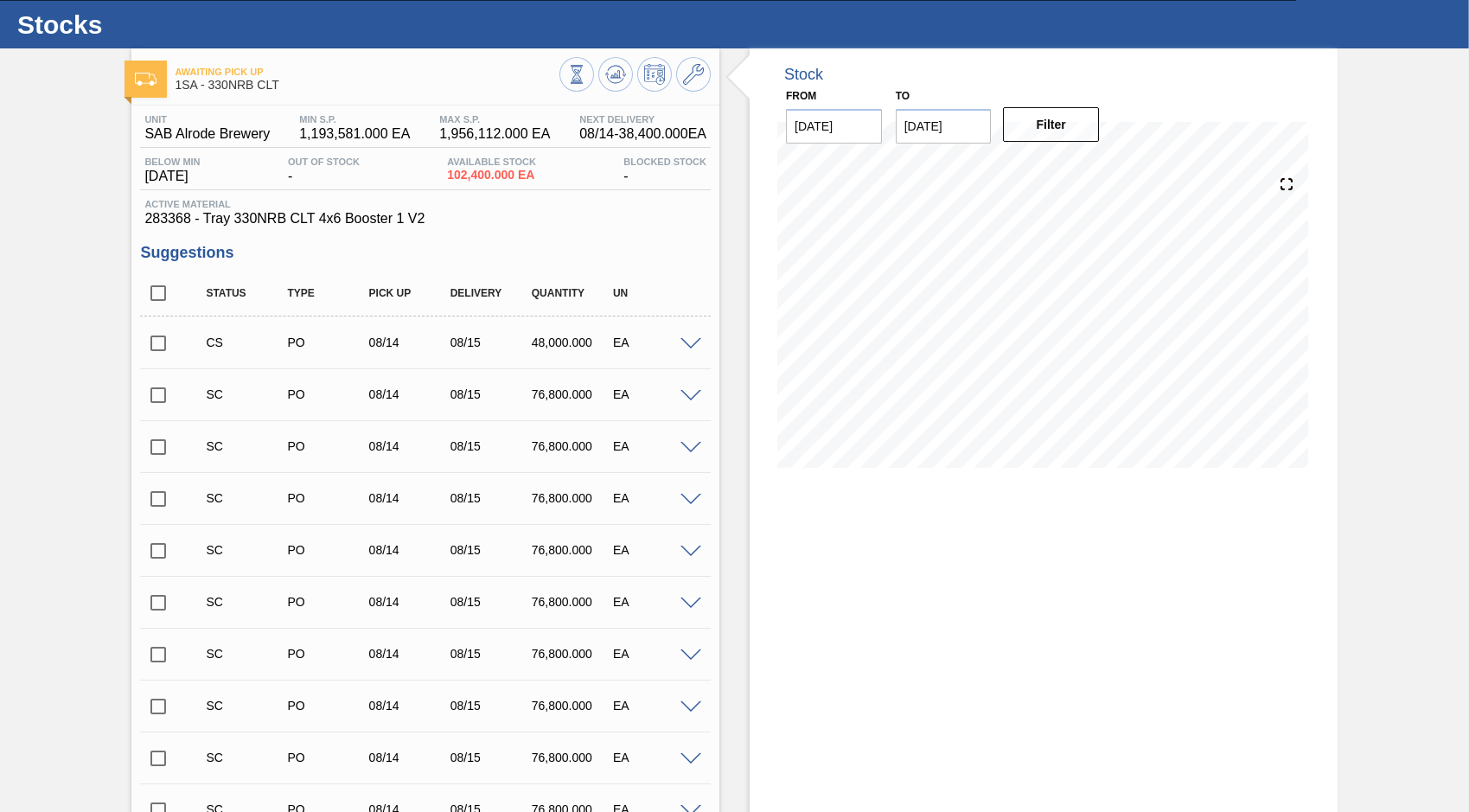
scroll to position [0, 0]
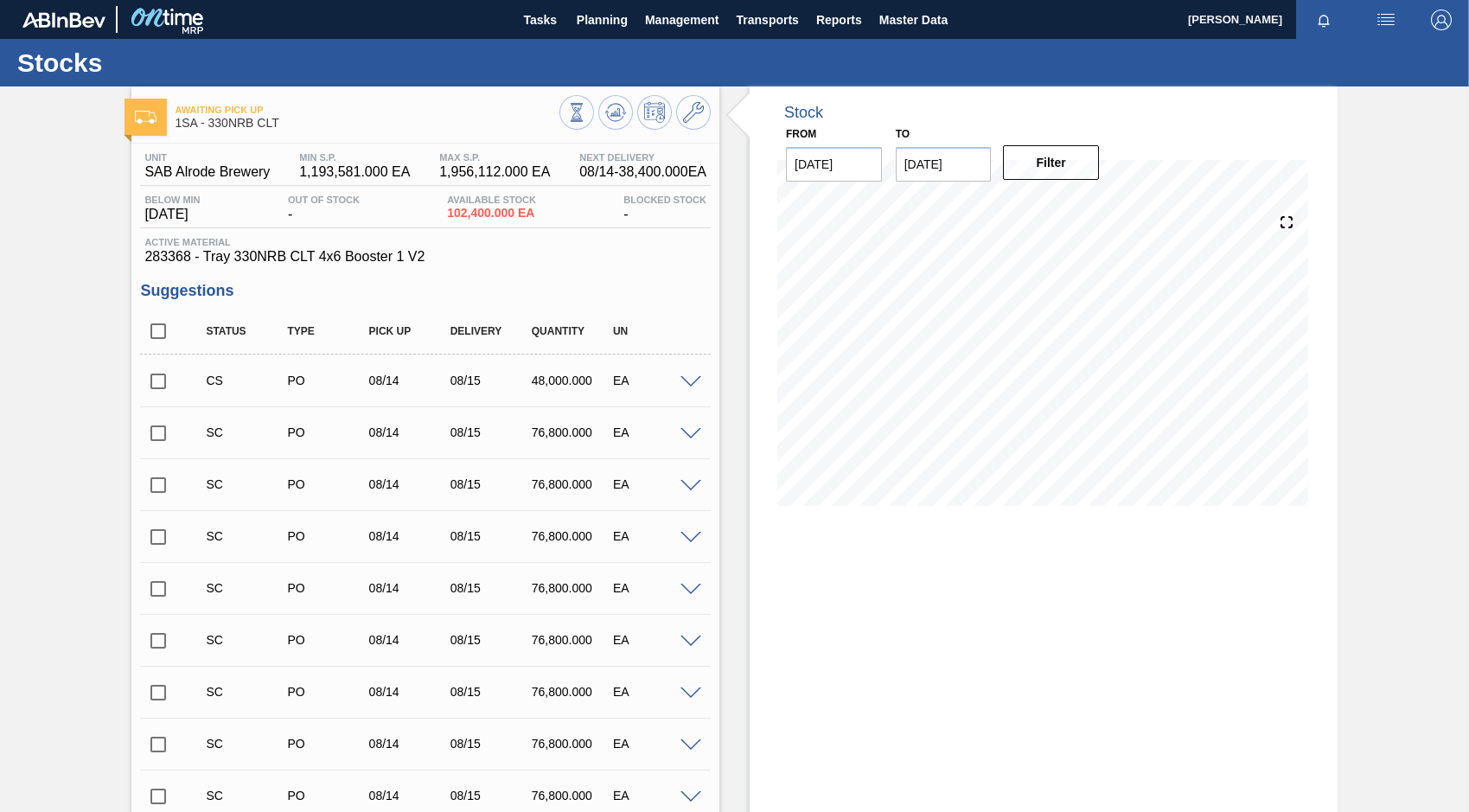
click at [154, 383] on input "checkbox" at bounding box center [158, 381] width 36 height 36
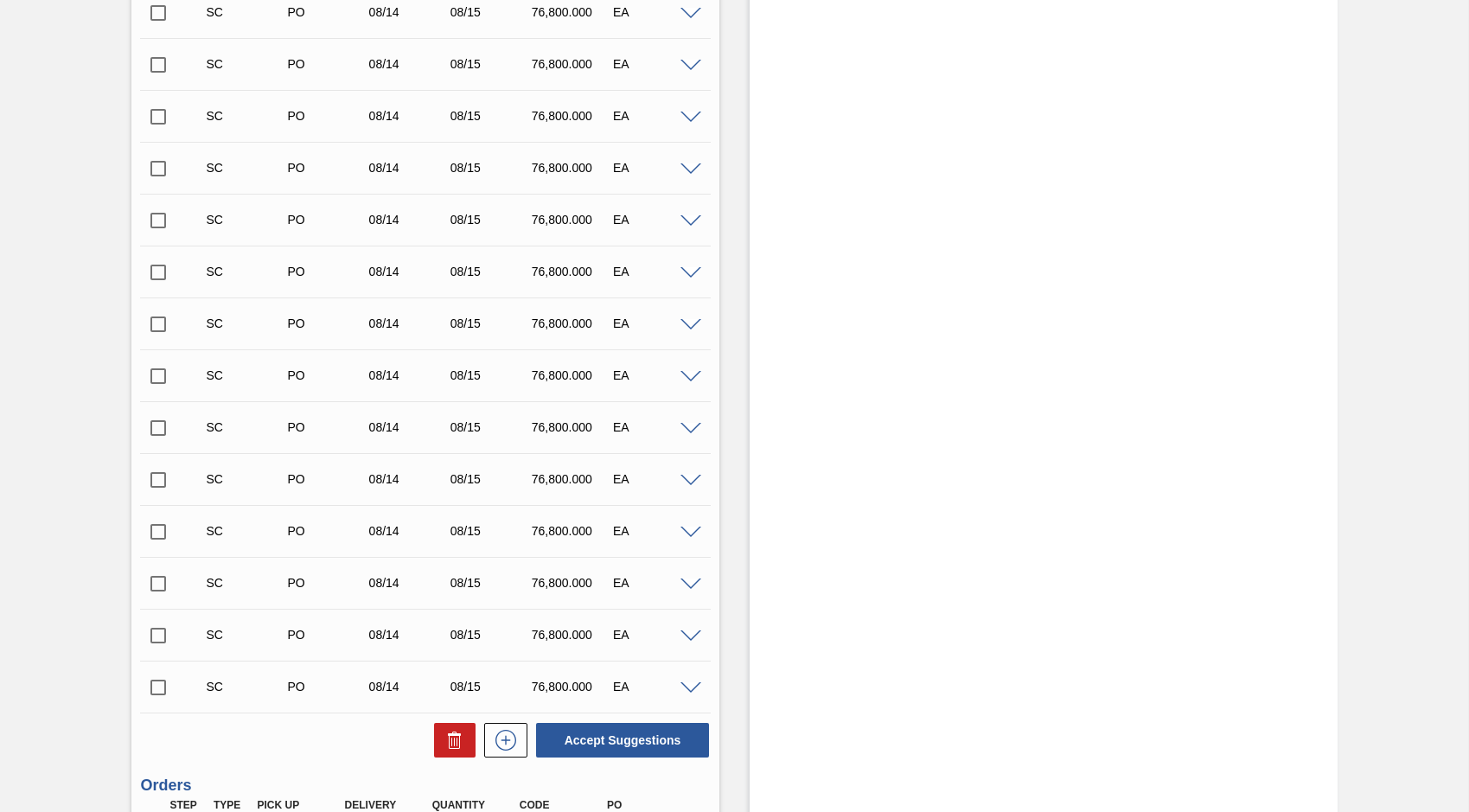
scroll to position [1037, 0]
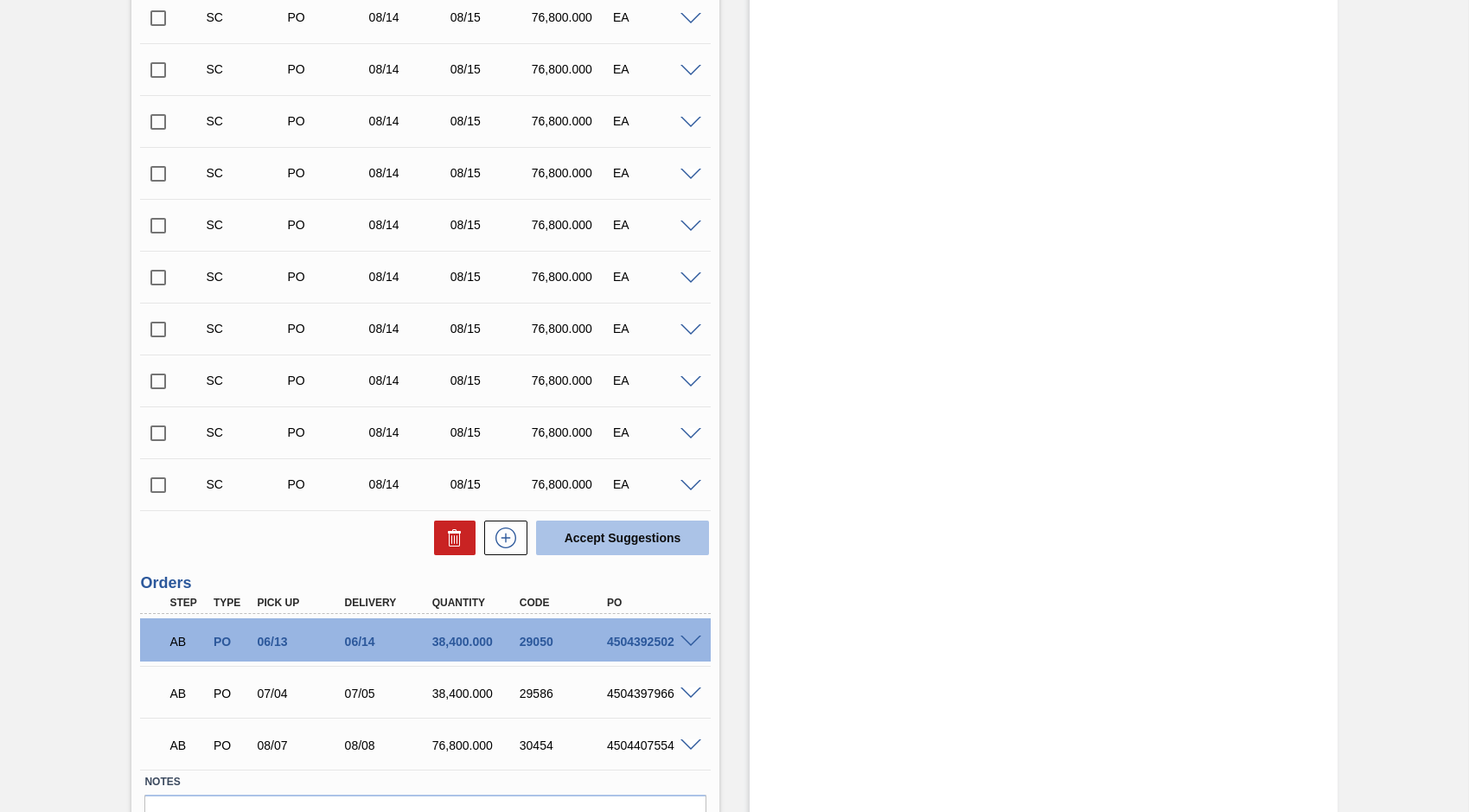
click at [621, 542] on button "Accept Suggestions" at bounding box center [623, 537] width 173 height 35
checkbox input "false"
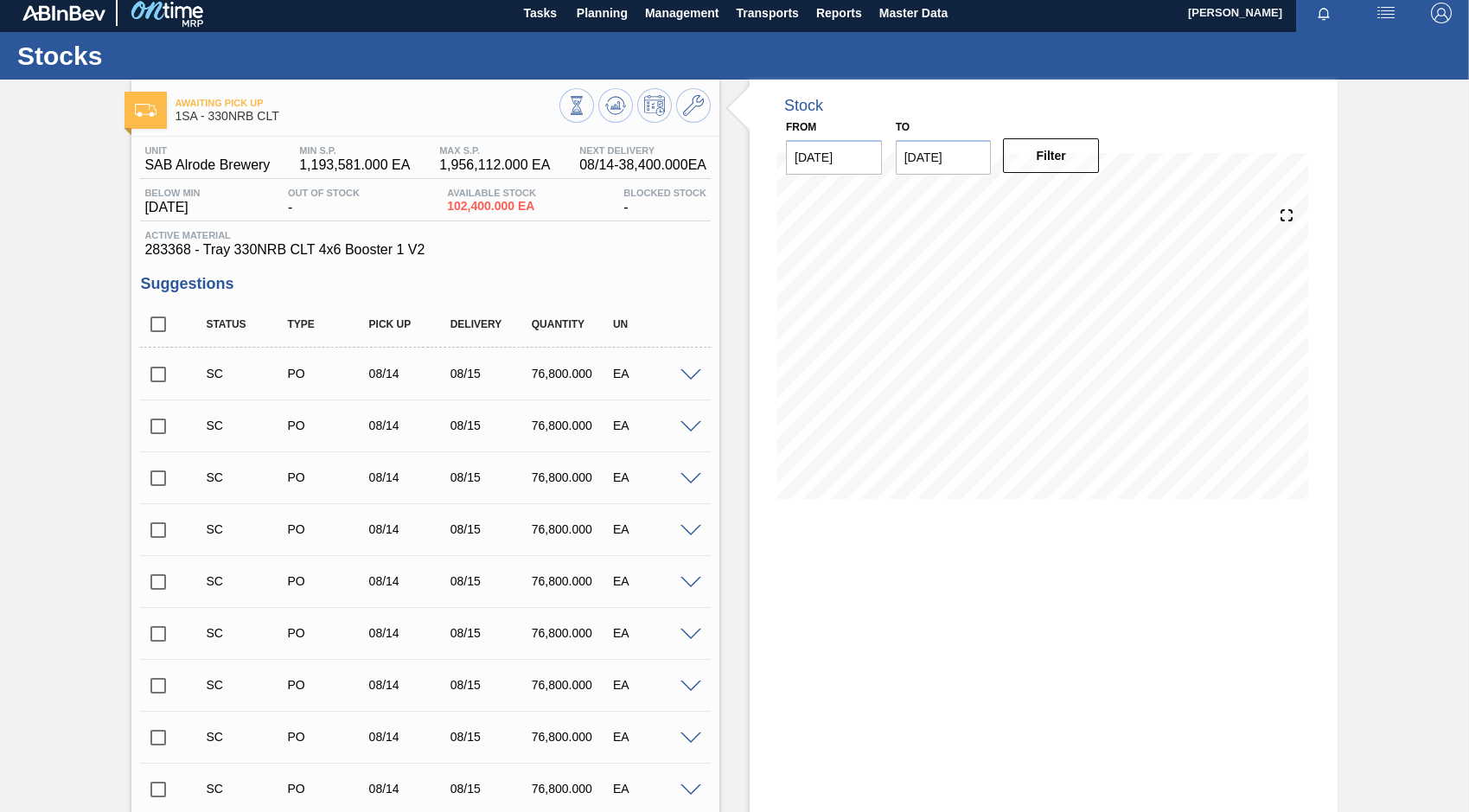
scroll to position [0, 0]
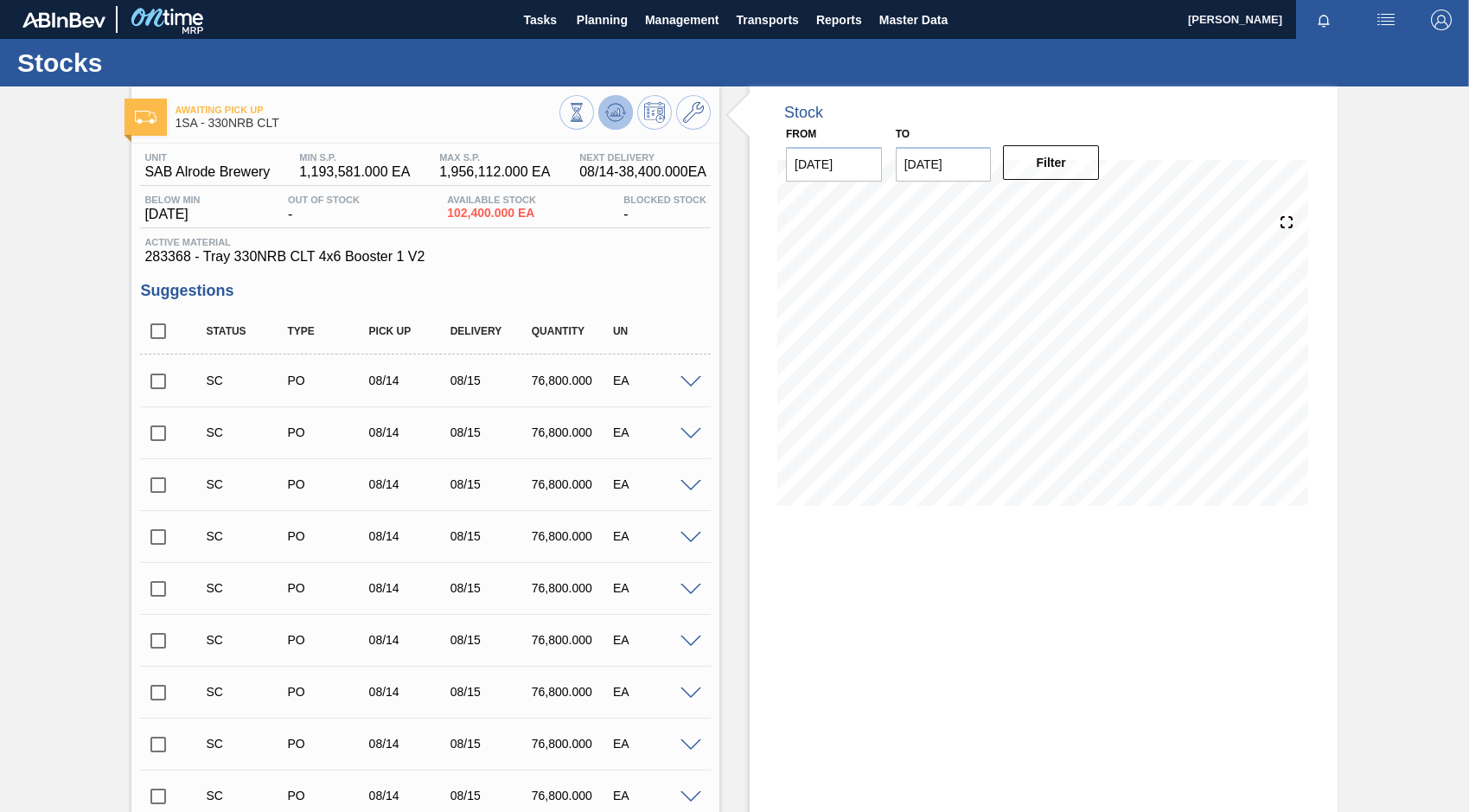
click at [586, 121] on icon at bounding box center [576, 112] width 19 height 19
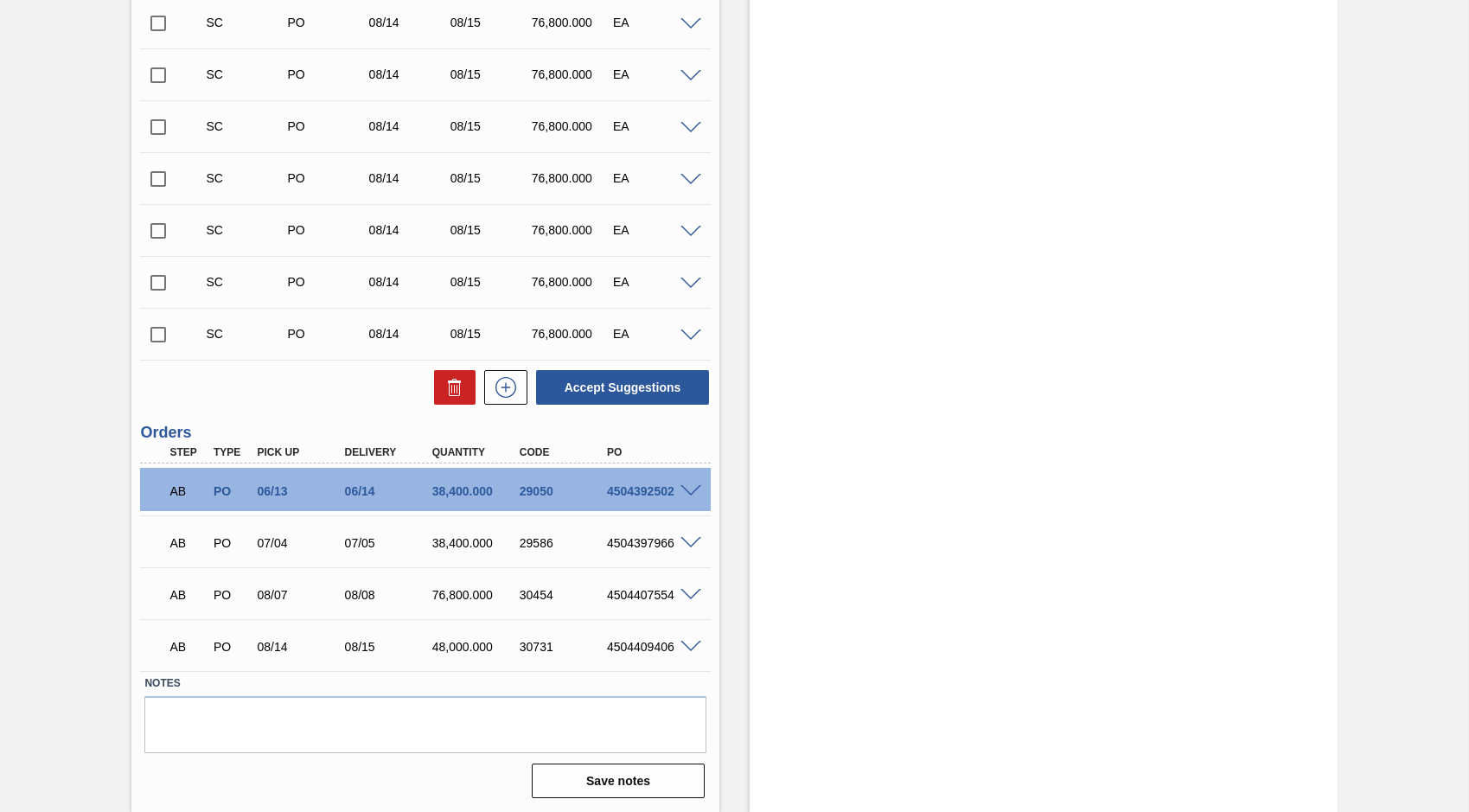
scroll to position [1137, 0]
drag, startPoint x: 605, startPoint y: 646, endPoint x: 680, endPoint y: 654, distance: 75.4
click at [680, 654] on div "AB PO 08/14 08/15 48,000.000 30731 4504409406" at bounding box center [421, 644] width 525 height 35
copy div "4504409406"
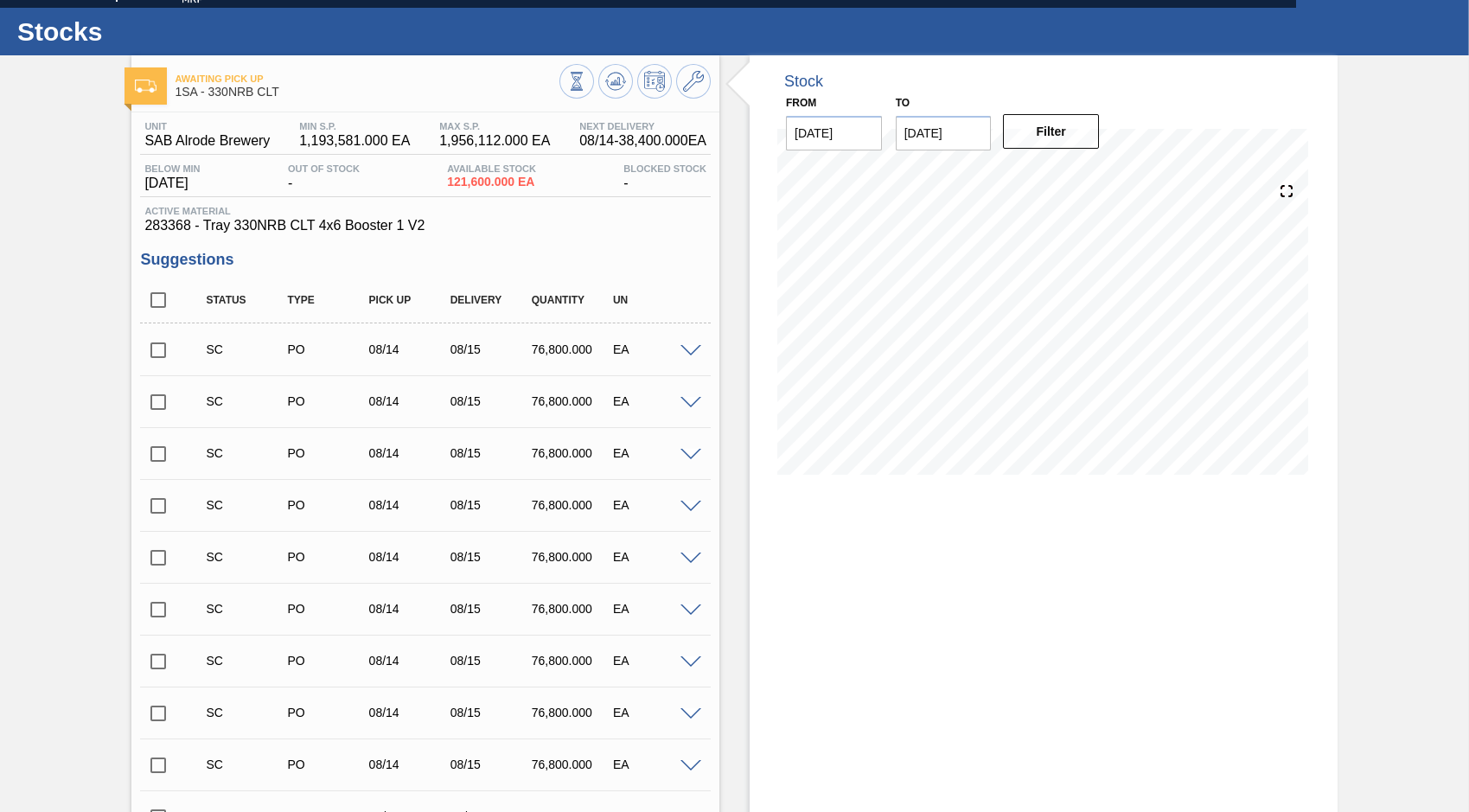
scroll to position [0, 0]
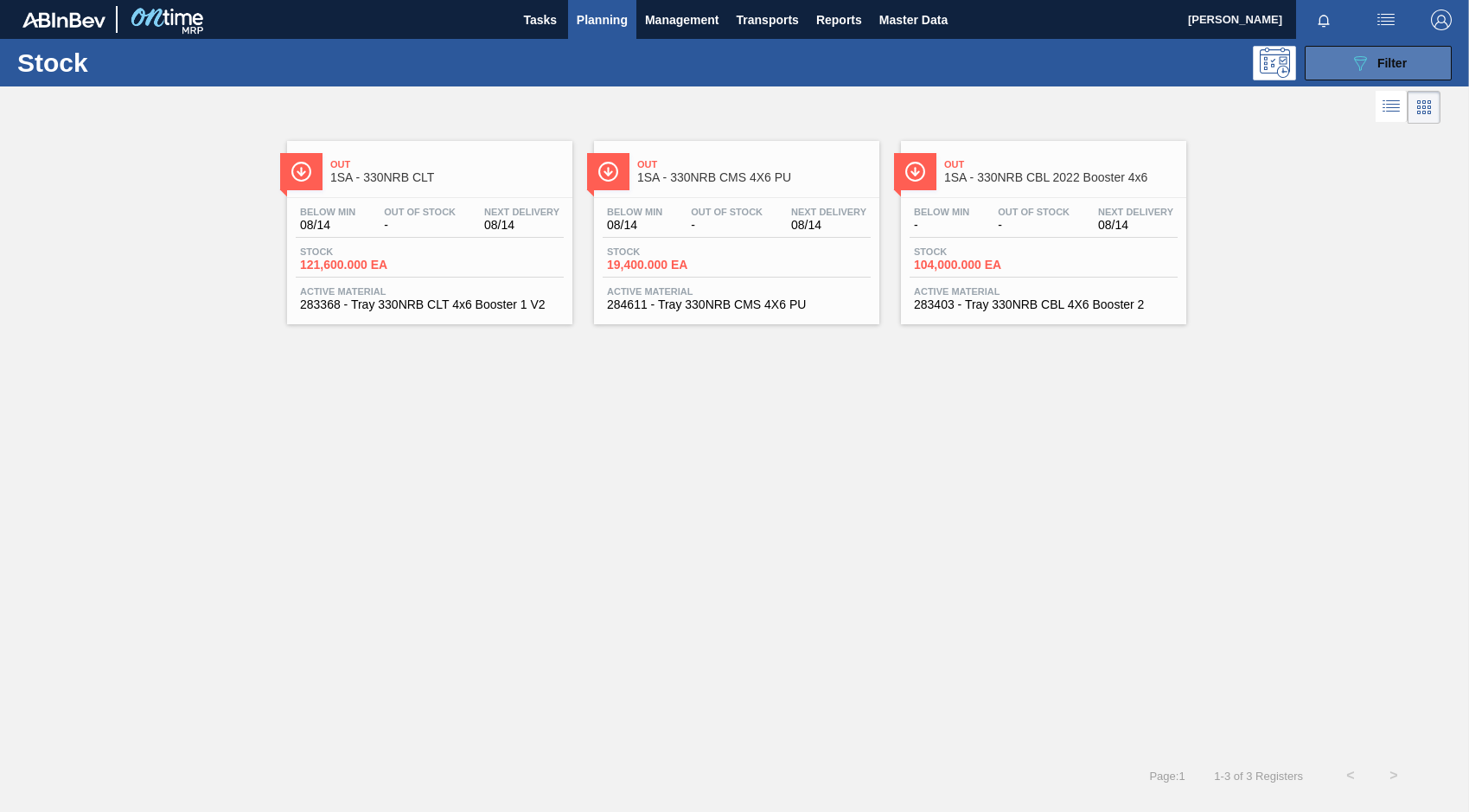
click at [1342, 68] on button "089F7B8B-B2A5-4AFE-B5C0-19BA573D28AC Filter" at bounding box center [1377, 63] width 147 height 35
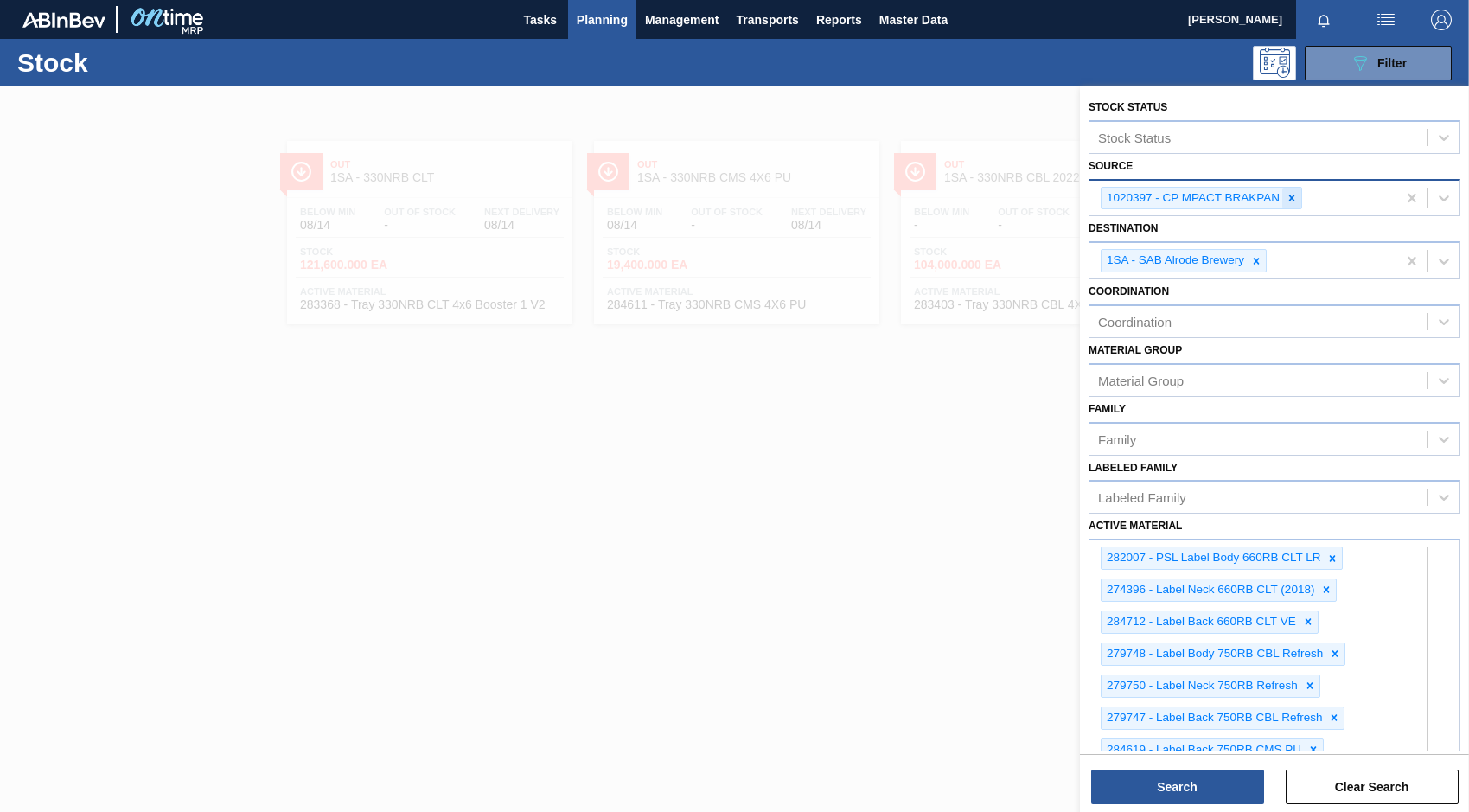
click at [1294, 194] on icon at bounding box center [1292, 198] width 12 height 12
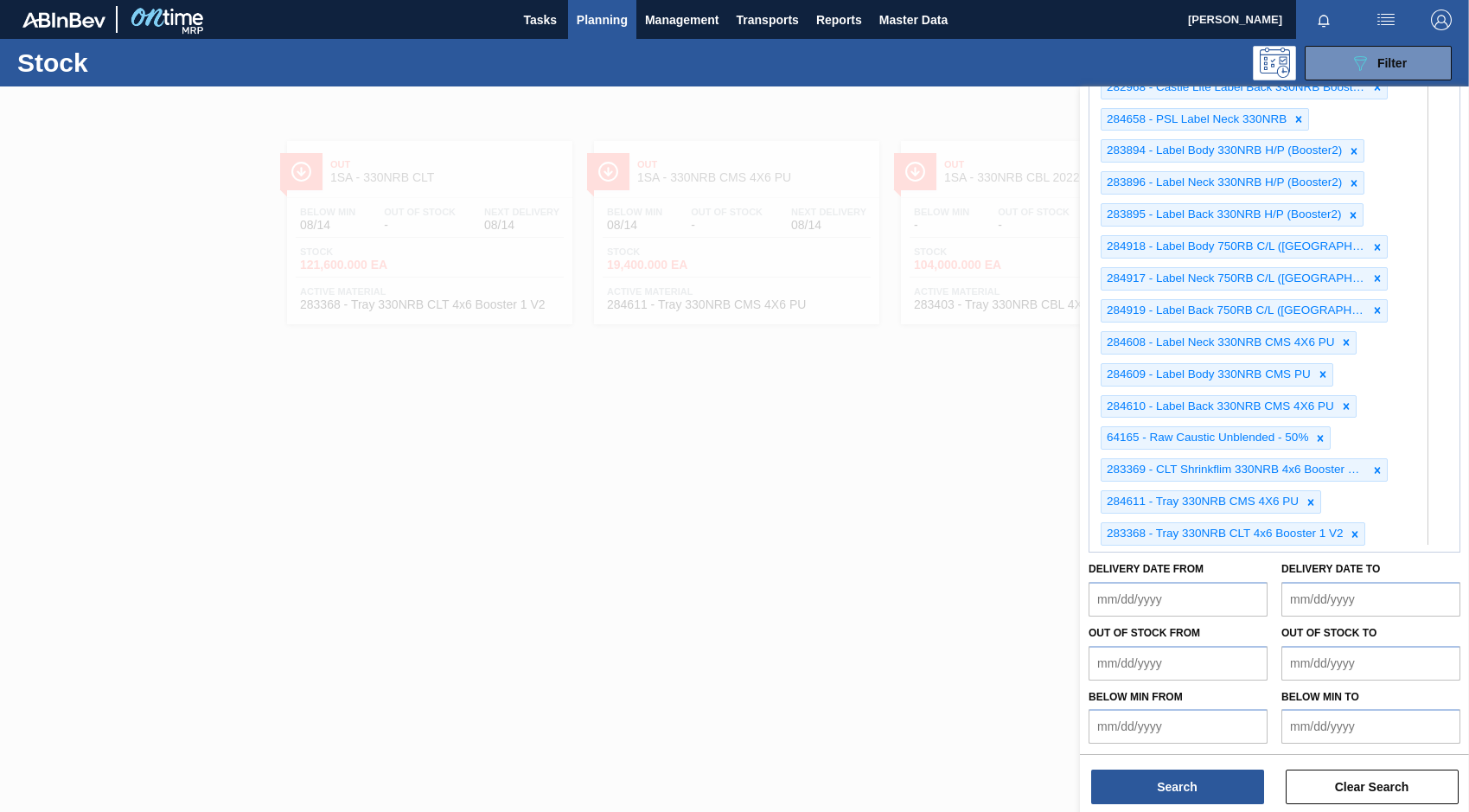
scroll to position [1233, 0]
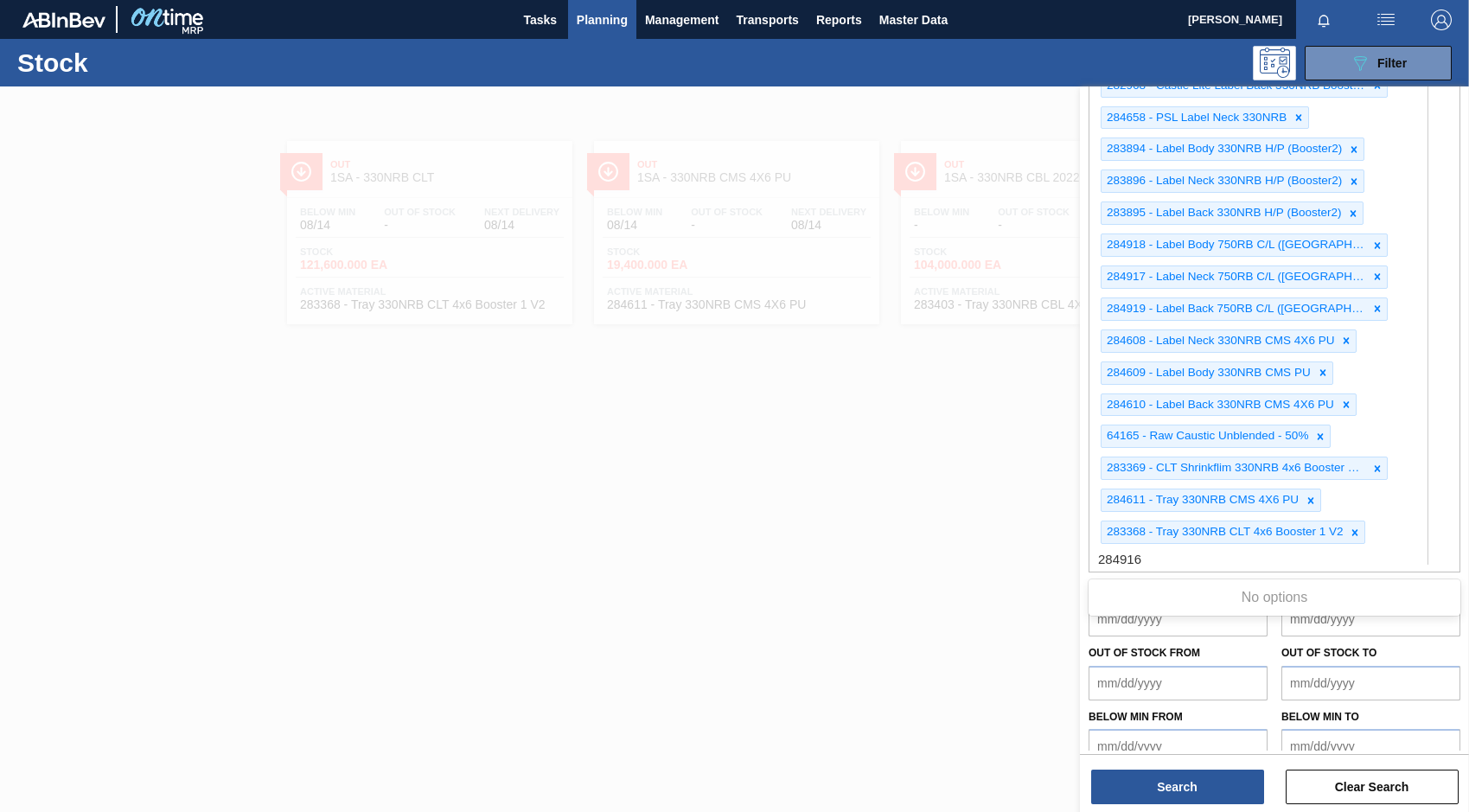
type Material "284916"
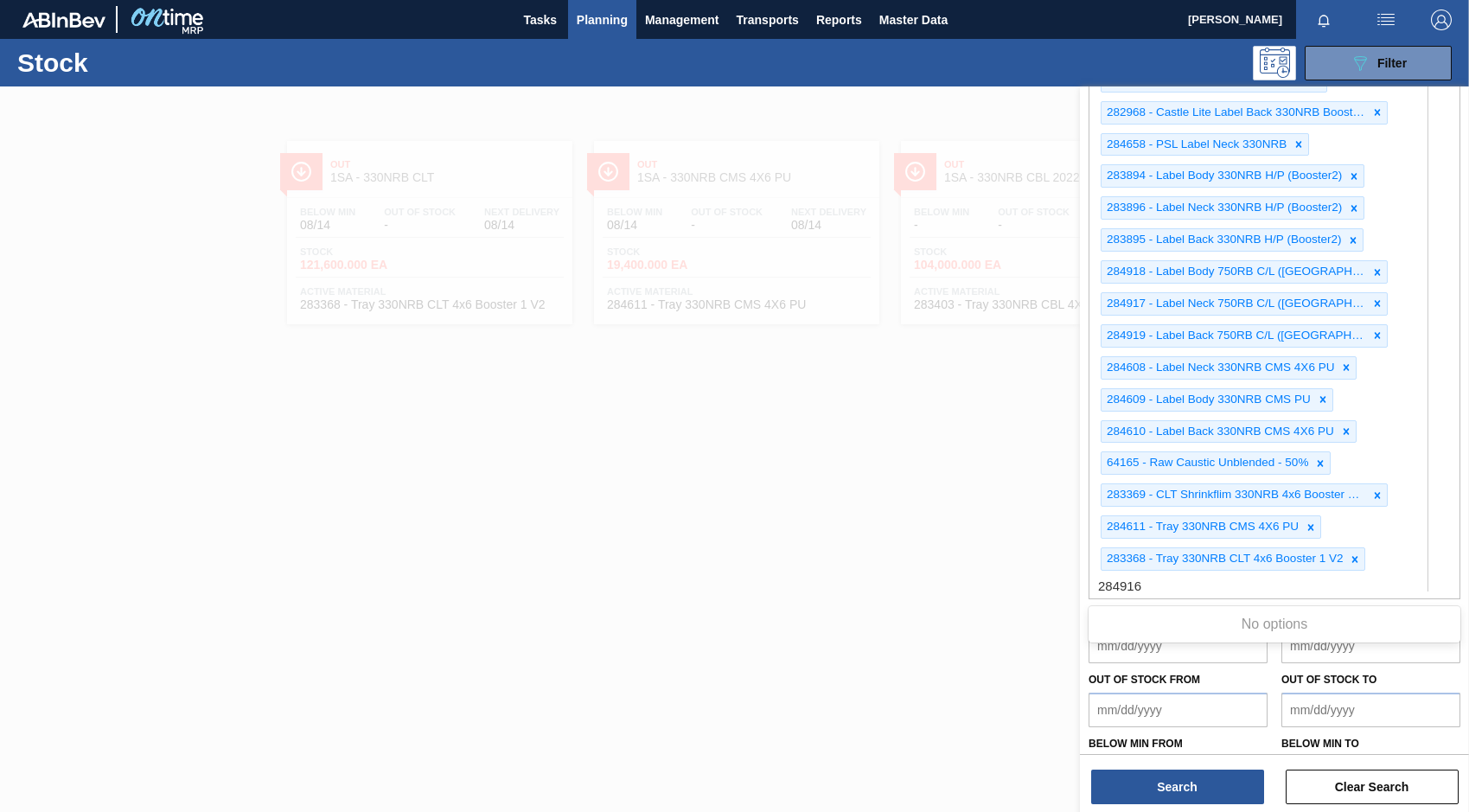
scroll to position [1255, 0]
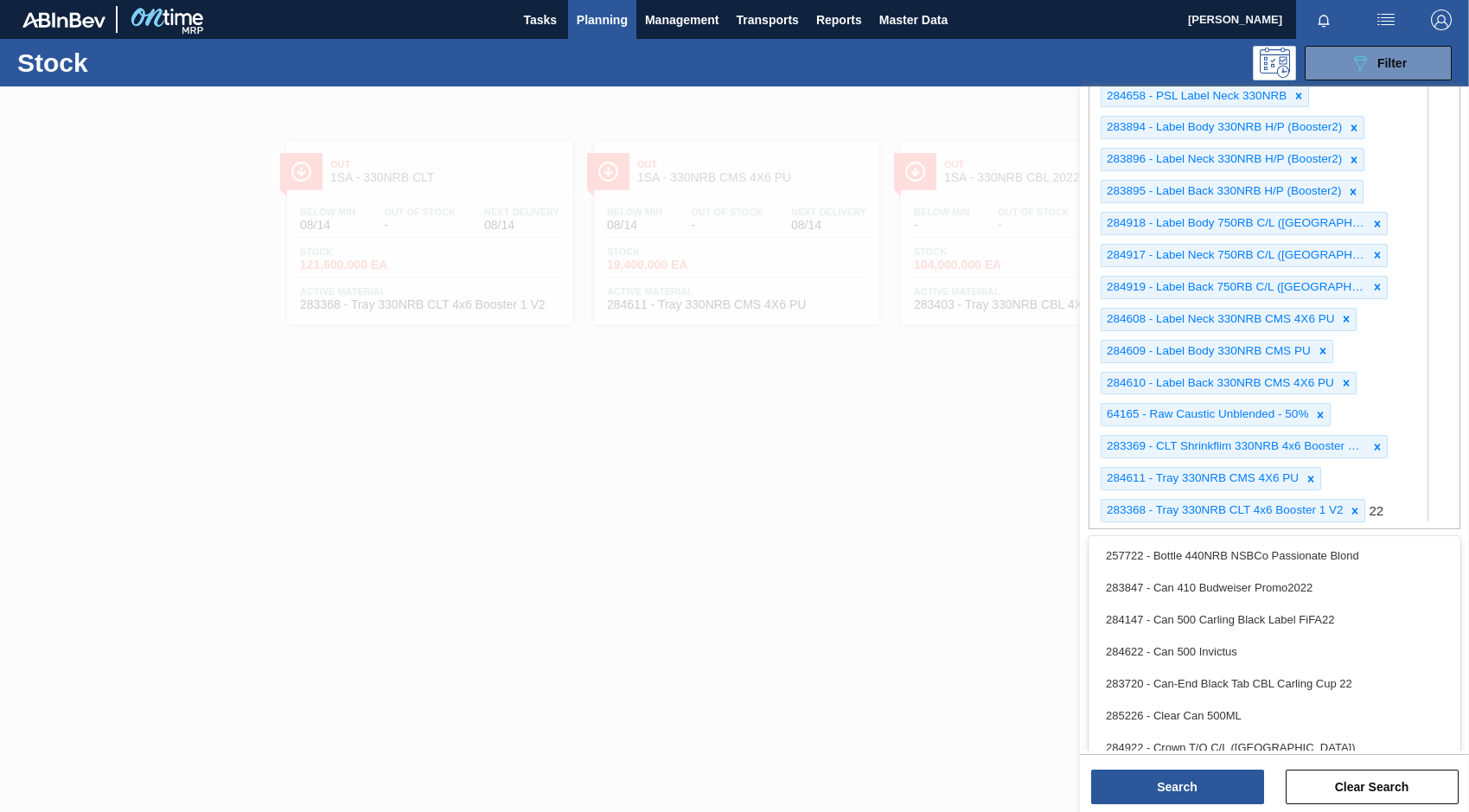
type Material "2"
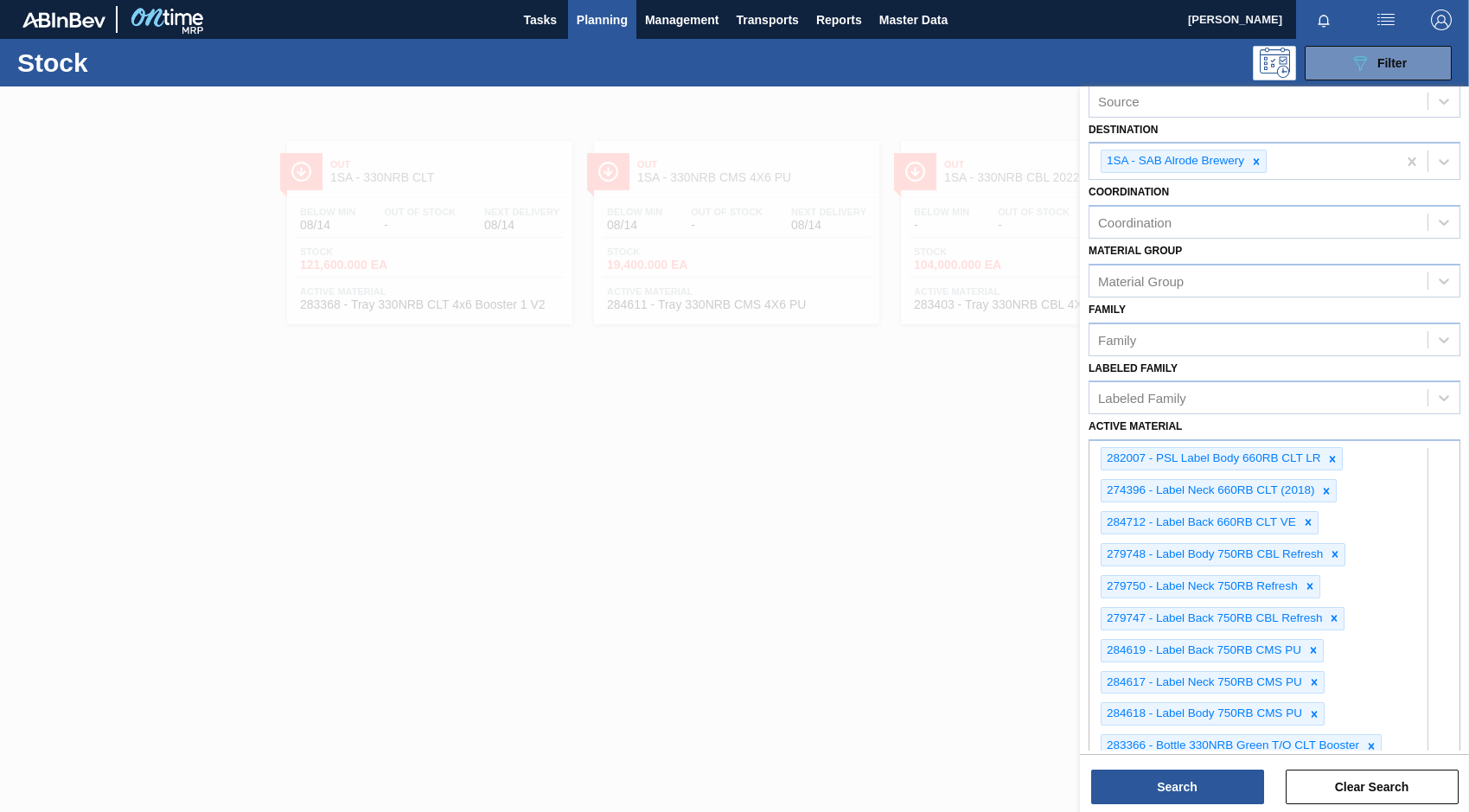
scroll to position [0, 0]
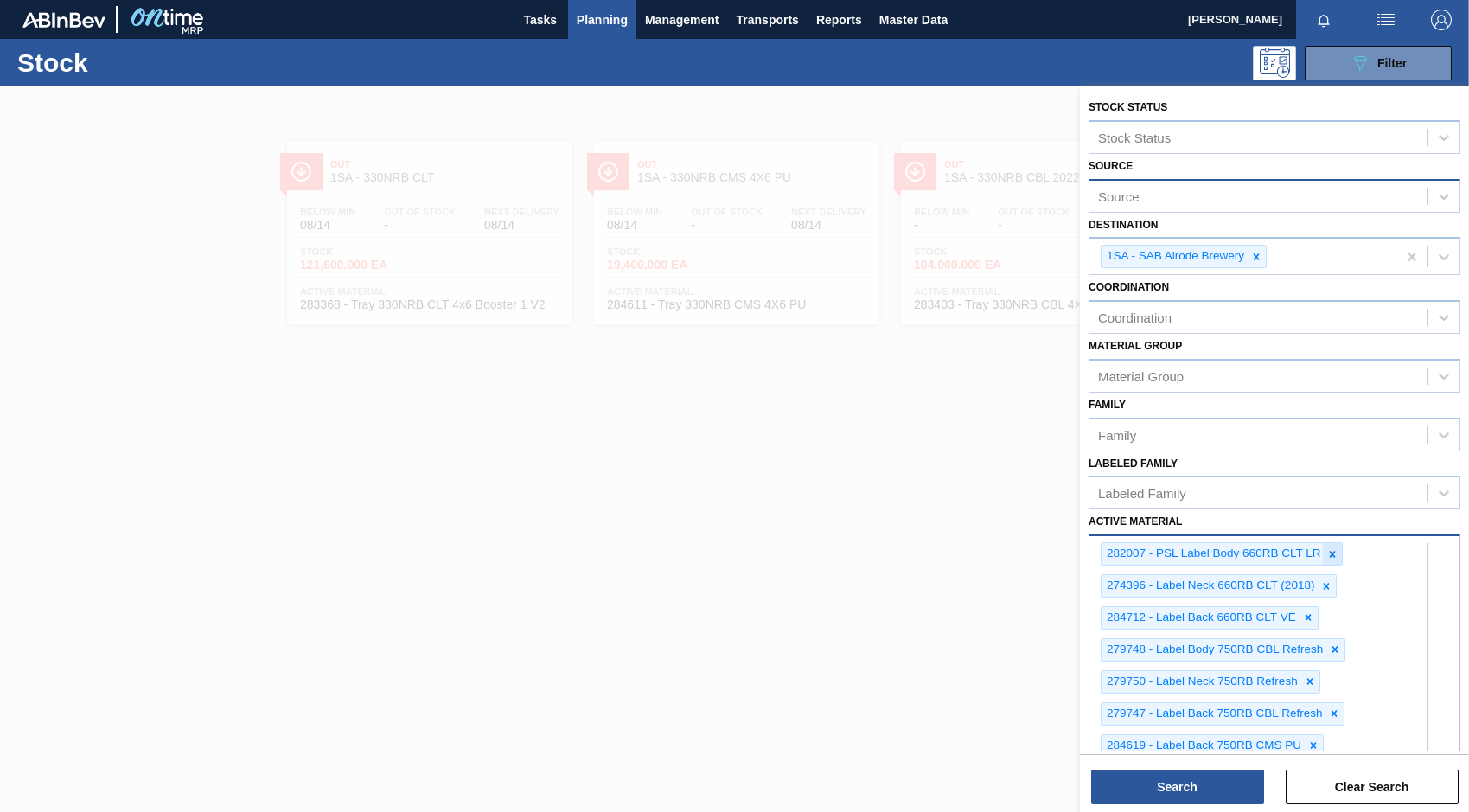
click at [1331, 557] on icon at bounding box center [1332, 554] width 12 height 12
click at [1330, 556] on icon at bounding box center [1326, 554] width 12 height 12
click at [1309, 555] on icon at bounding box center [1308, 554] width 6 height 6
click at [1334, 555] on icon at bounding box center [1335, 554] width 6 height 6
click at [1306, 553] on icon at bounding box center [1310, 554] width 12 height 12
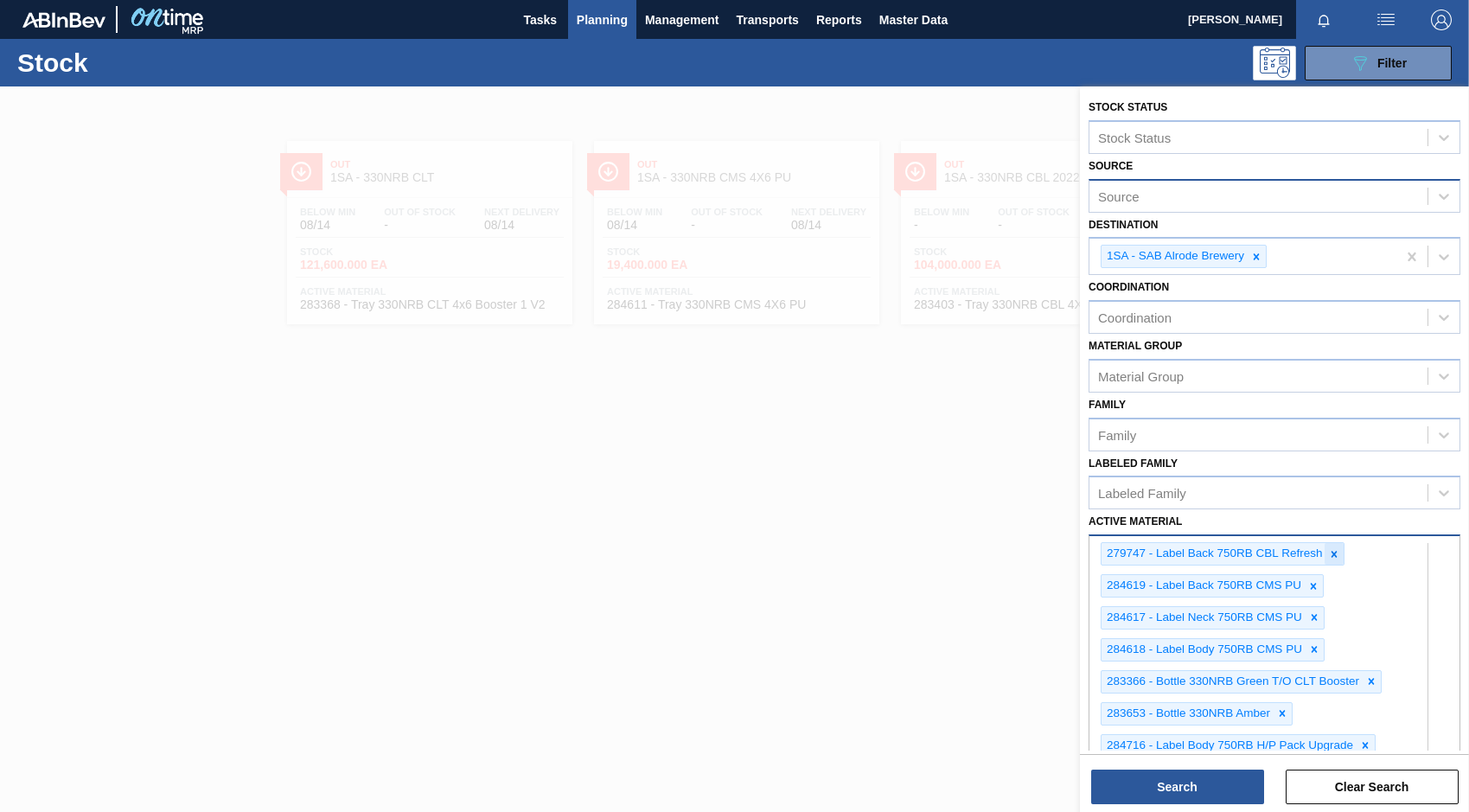
click at [1333, 557] on icon at bounding box center [1334, 554] width 12 height 12
click at [1310, 556] on icon at bounding box center [1314, 554] width 12 height 12
click at [1312, 558] on icon at bounding box center [1315, 554] width 12 height 12
click at [1311, 557] on icon at bounding box center [1315, 554] width 12 height 12
click at [1372, 556] on icon at bounding box center [1371, 554] width 6 height 6
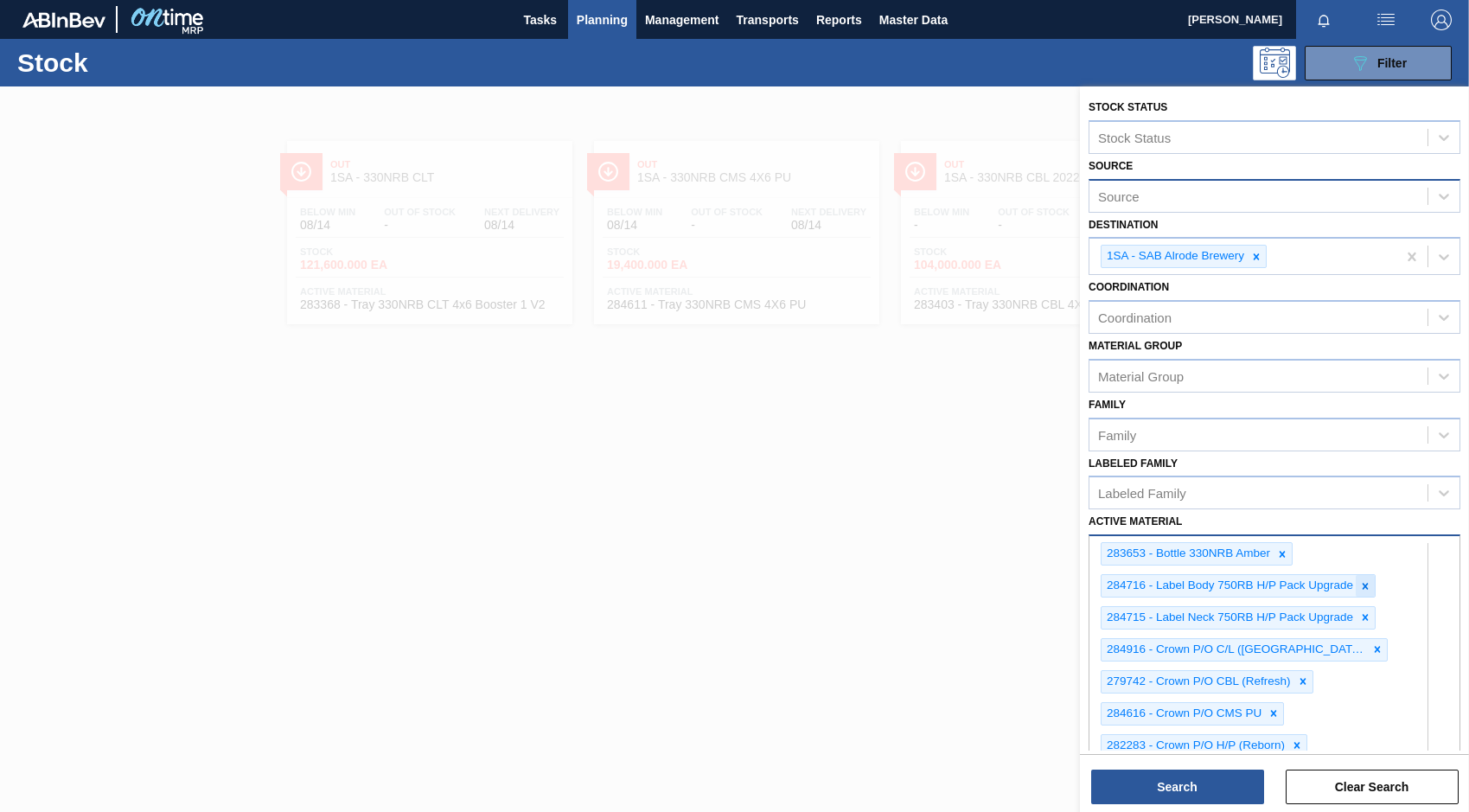
click at [1364, 587] on icon at bounding box center [1365, 586] width 6 height 6
click at [1282, 554] on icon at bounding box center [1283, 554] width 6 height 6
click at [1362, 554] on icon at bounding box center [1365, 554] width 12 height 12
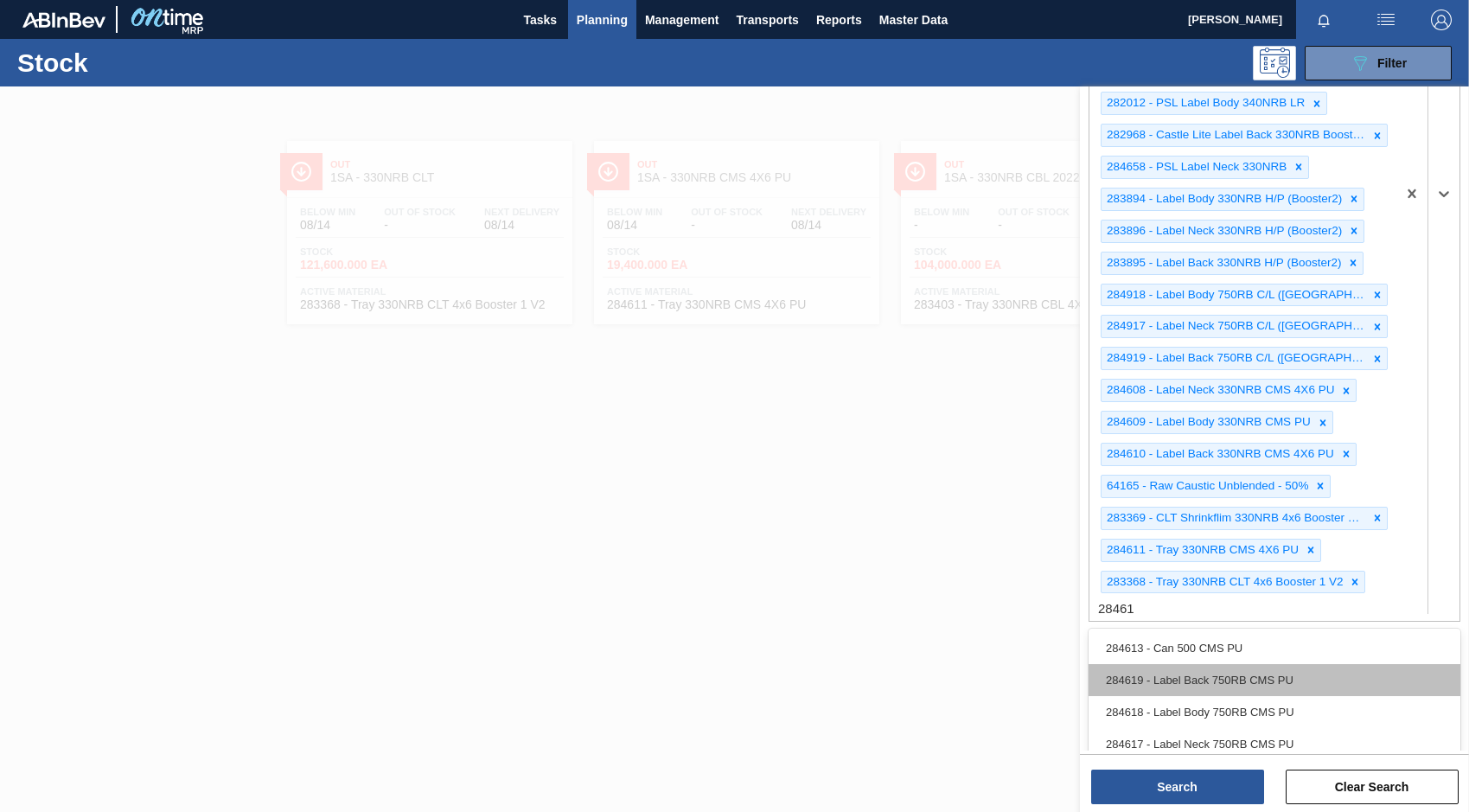
scroll to position [778, 0]
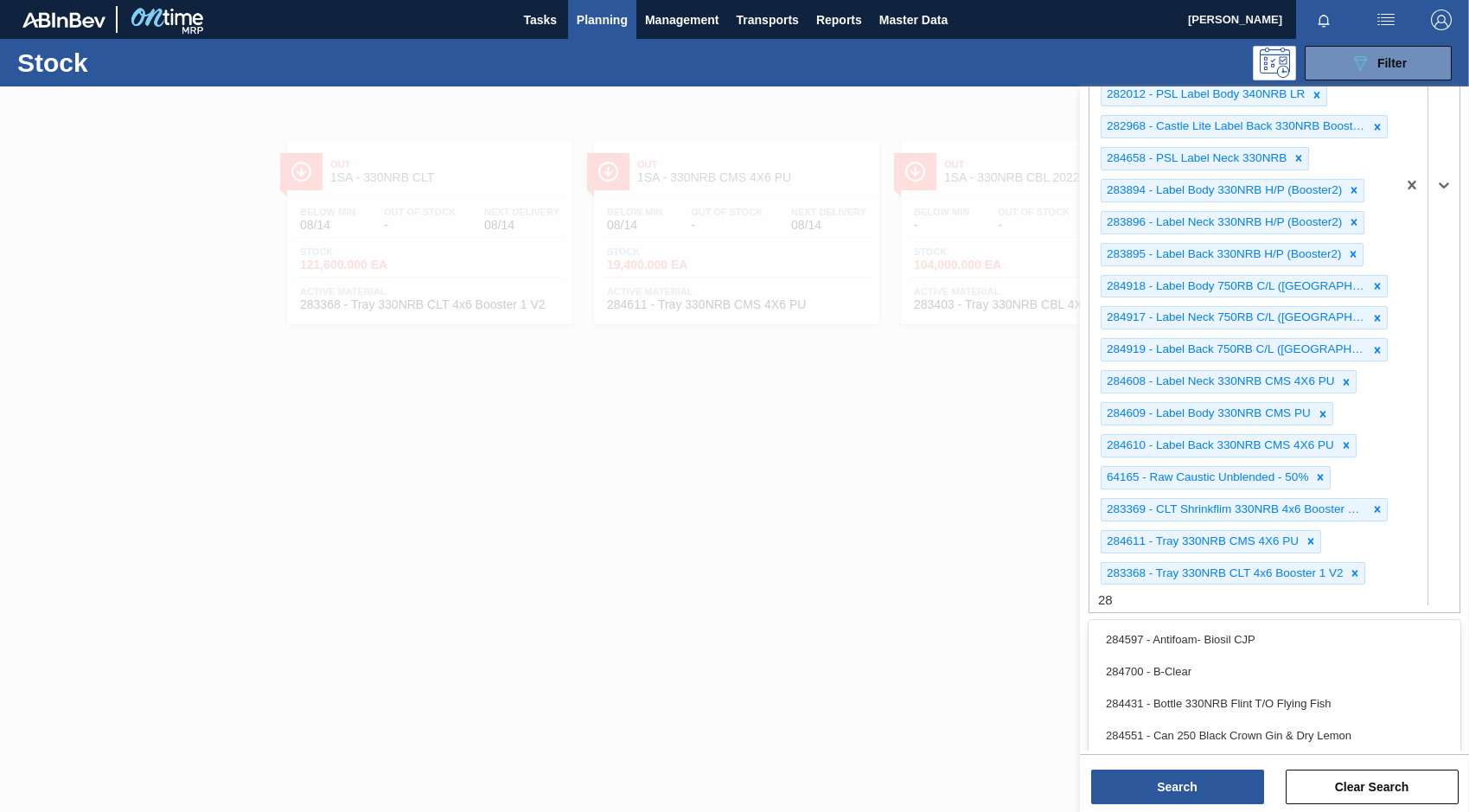
type Material "2"
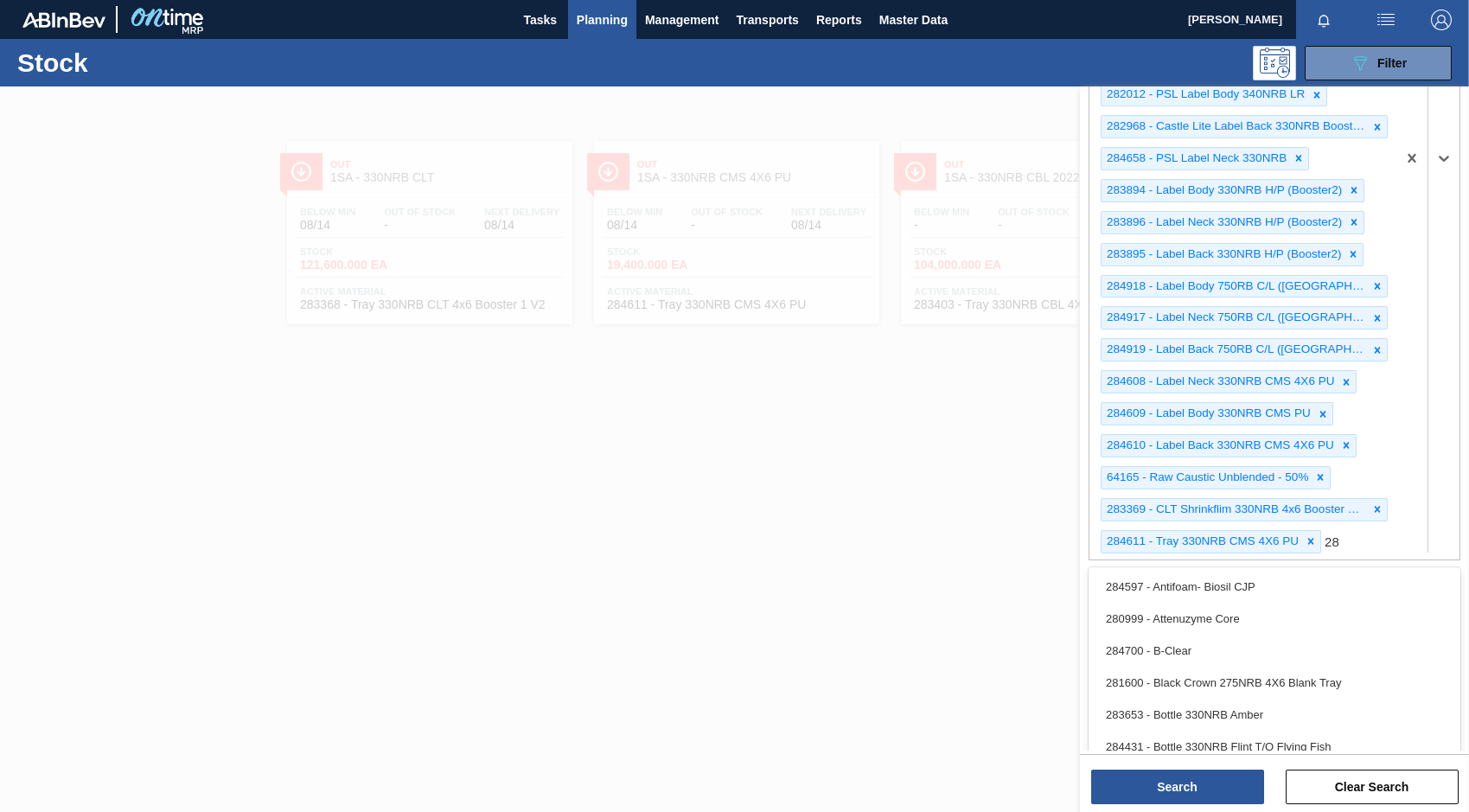
type Material "2"
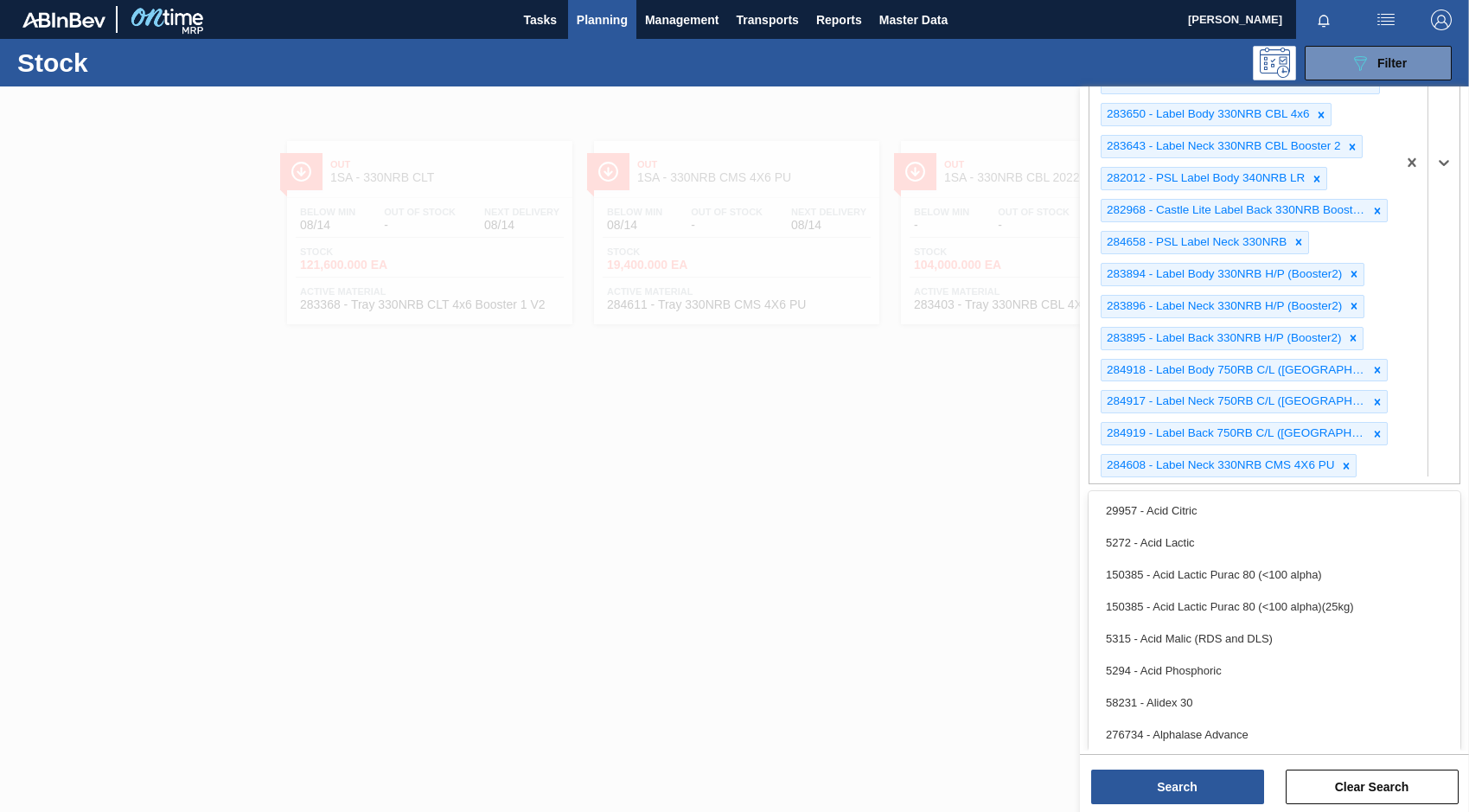
scroll to position [694, 0]
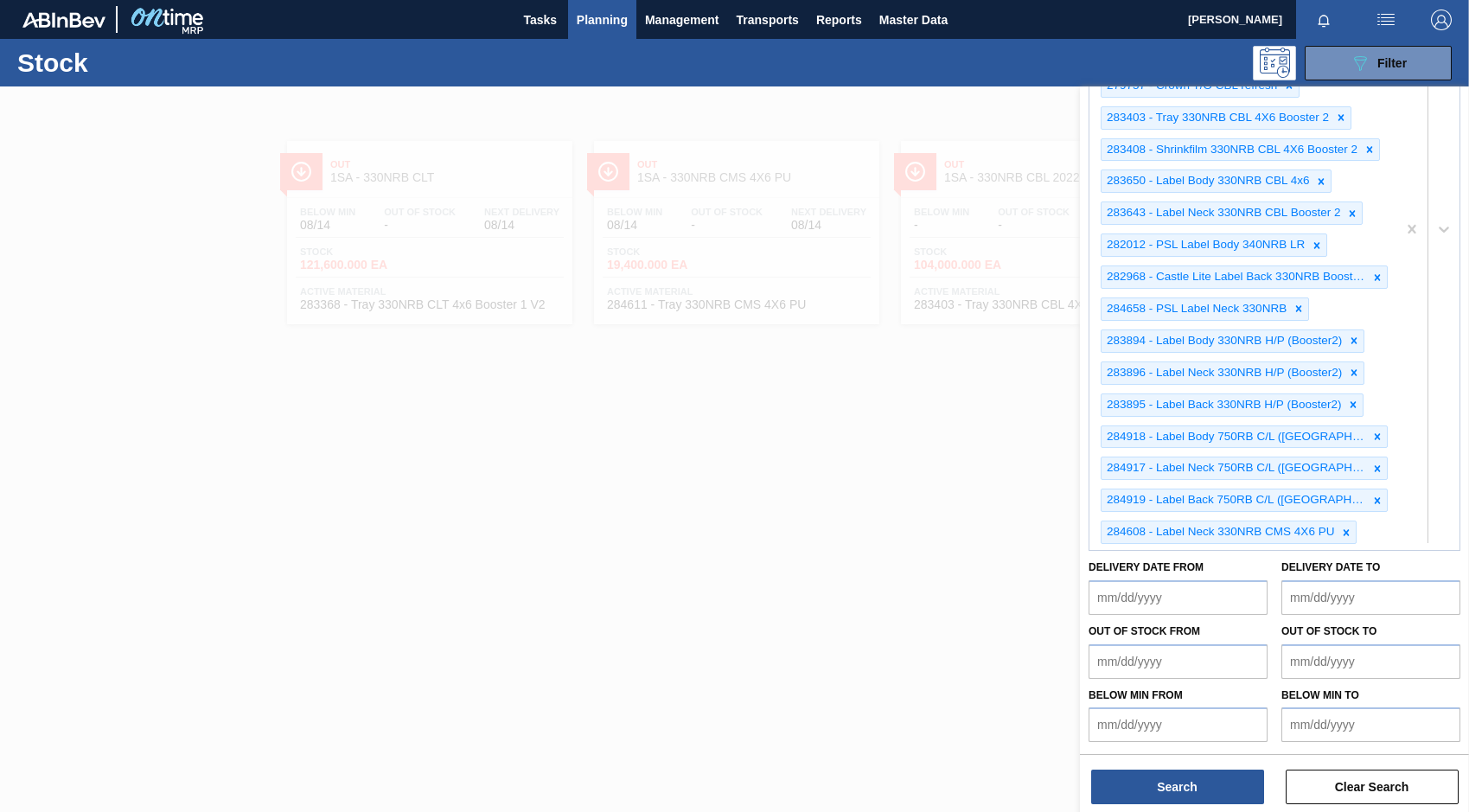
drag, startPoint x: 696, startPoint y: 191, endPoint x: 698, endPoint y: 176, distance: 15.1
click at [697, 192] on div at bounding box center [734, 492] width 1469 height 812
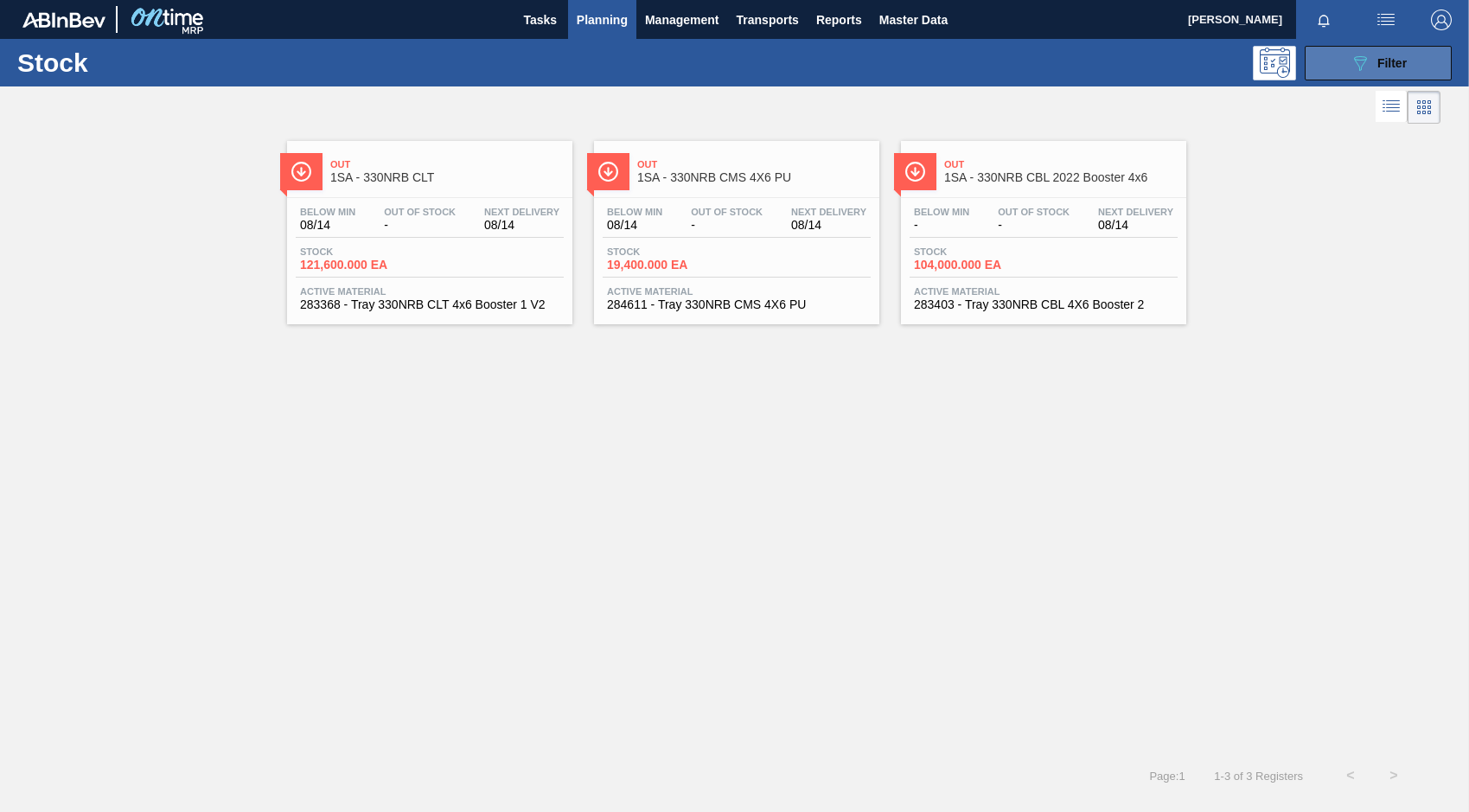
click at [1344, 69] on button "089F7B8B-B2A5-4AFE-B5C0-19BA573D28AC Filter" at bounding box center [1377, 63] width 147 height 35
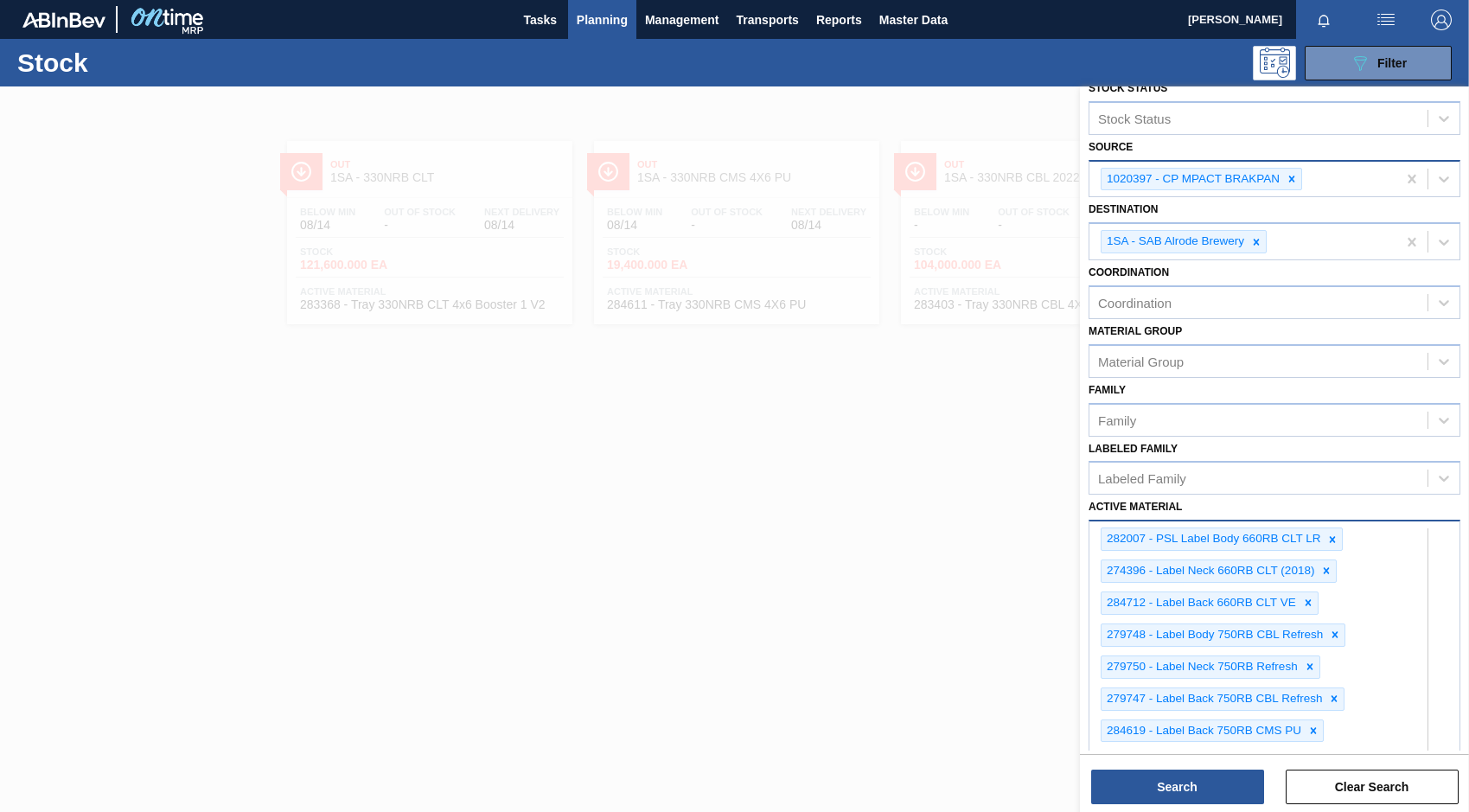
scroll to position [0, 0]
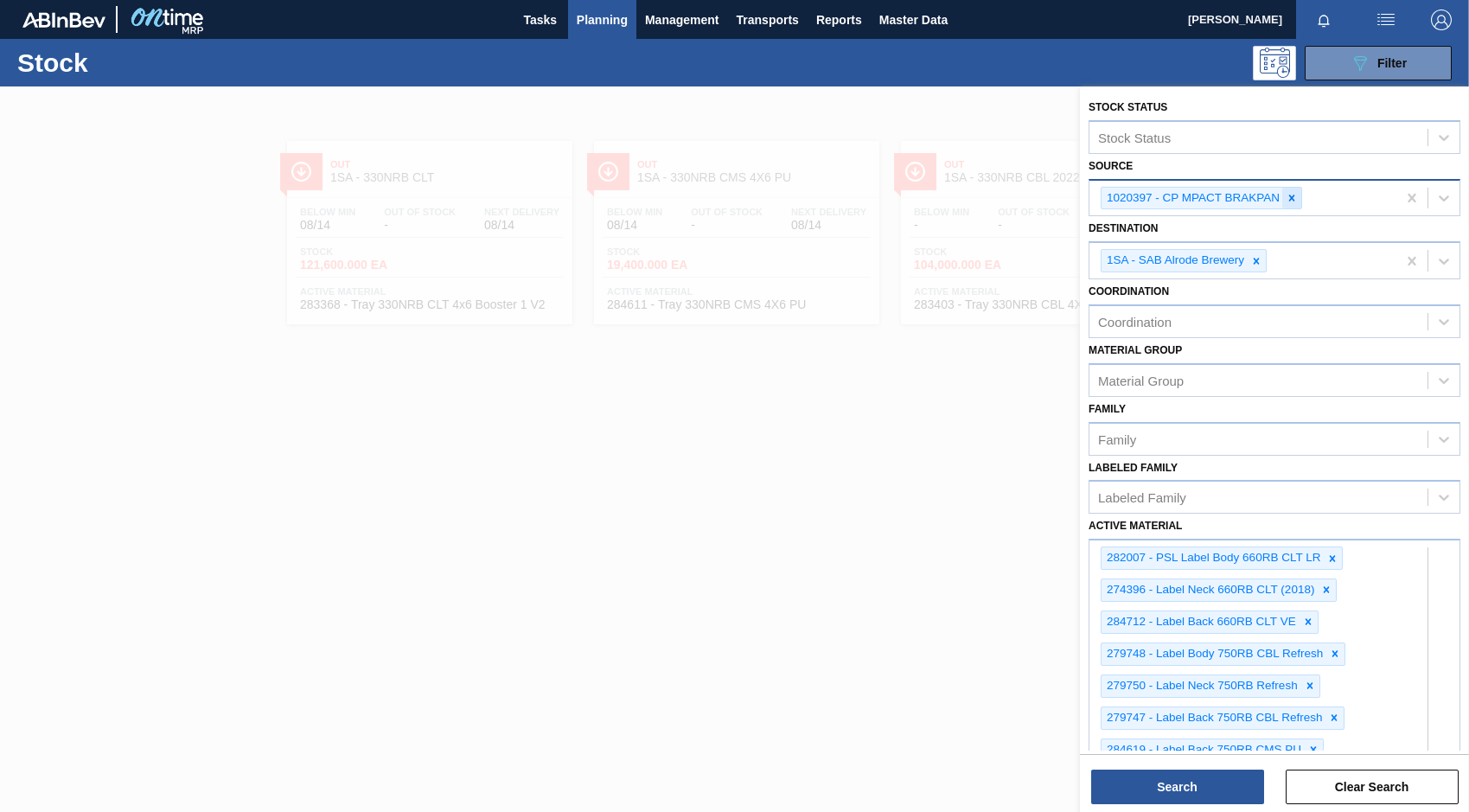
click at [1293, 203] on icon at bounding box center [1292, 198] width 12 height 12
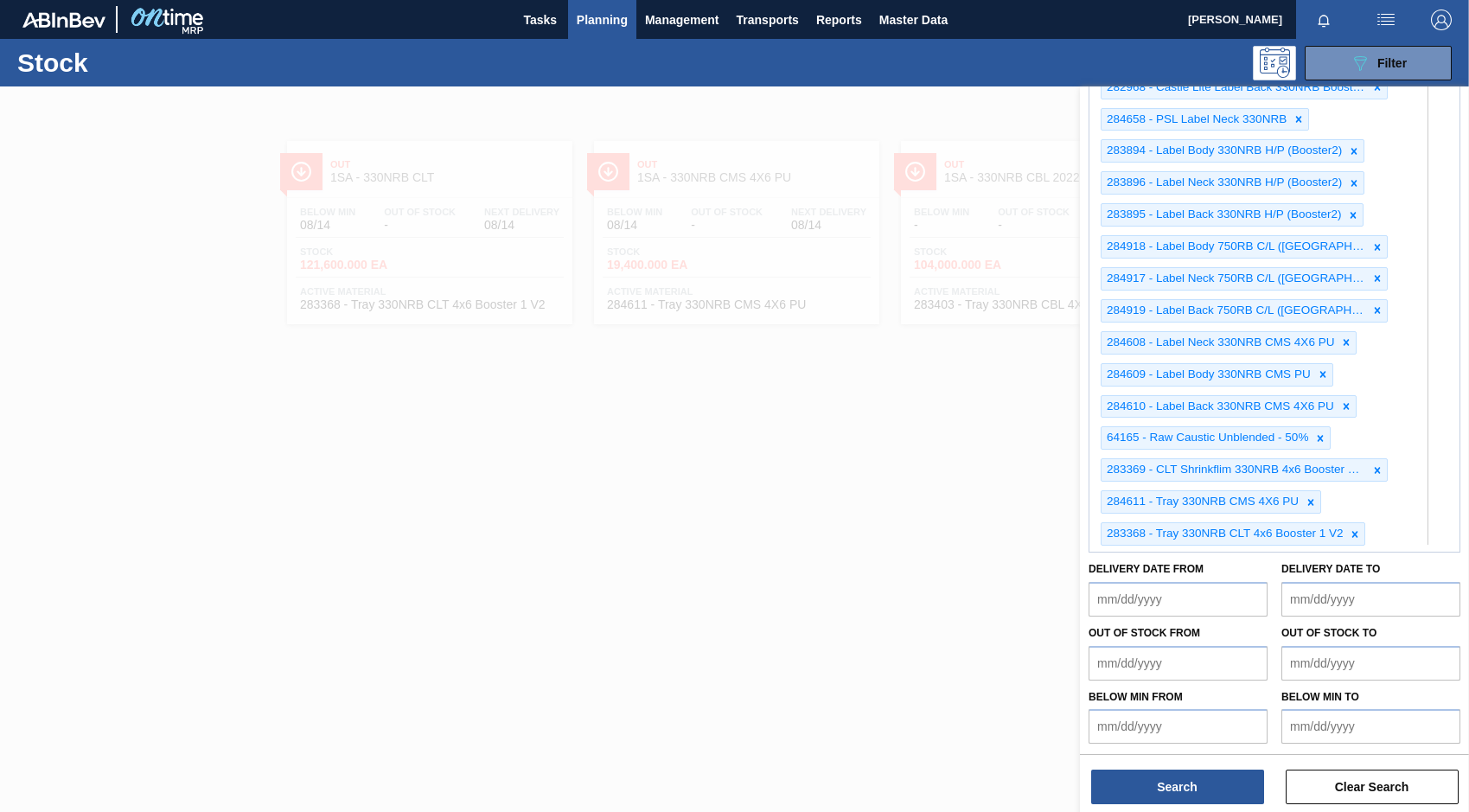
scroll to position [1233, 0]
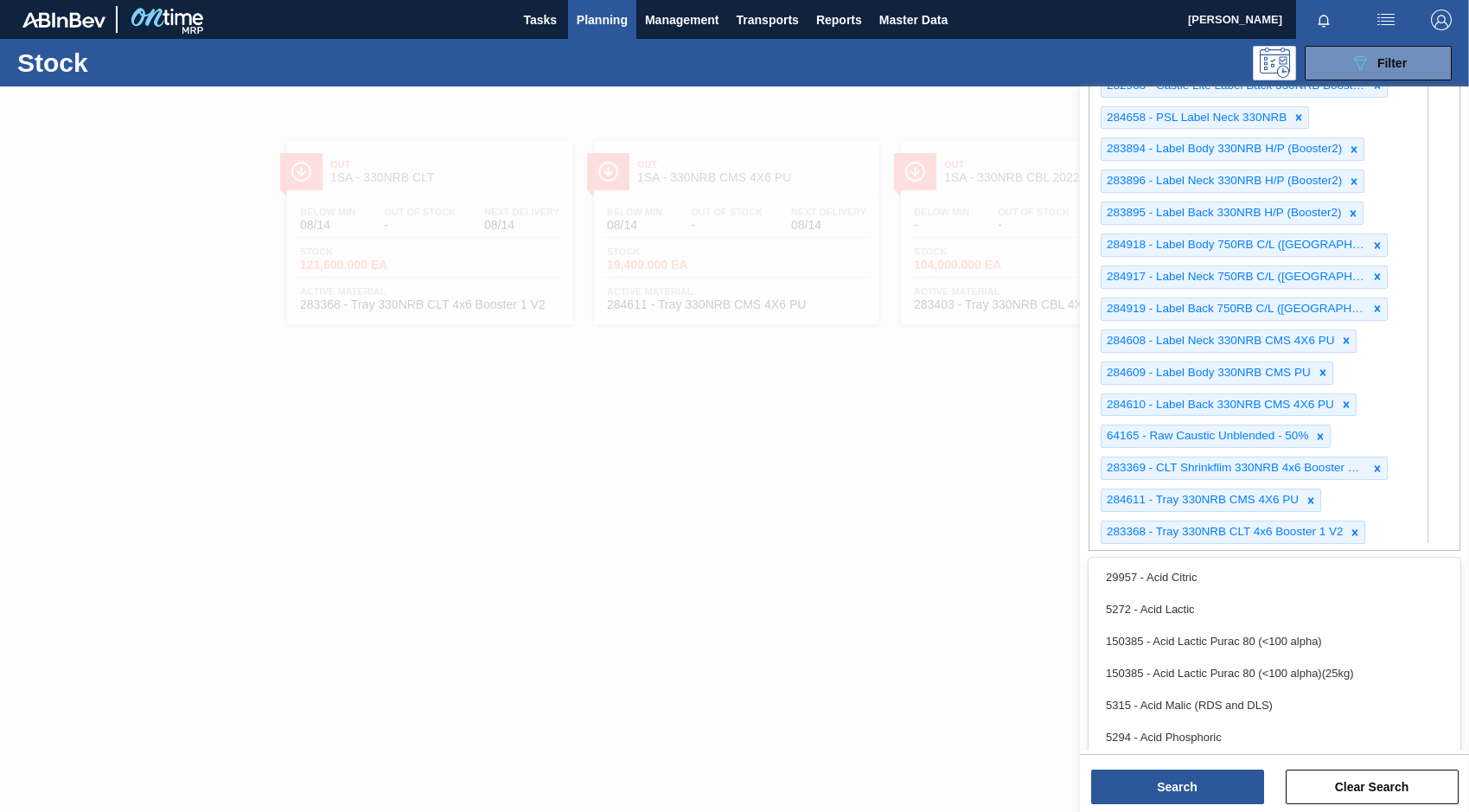
type Material "2"
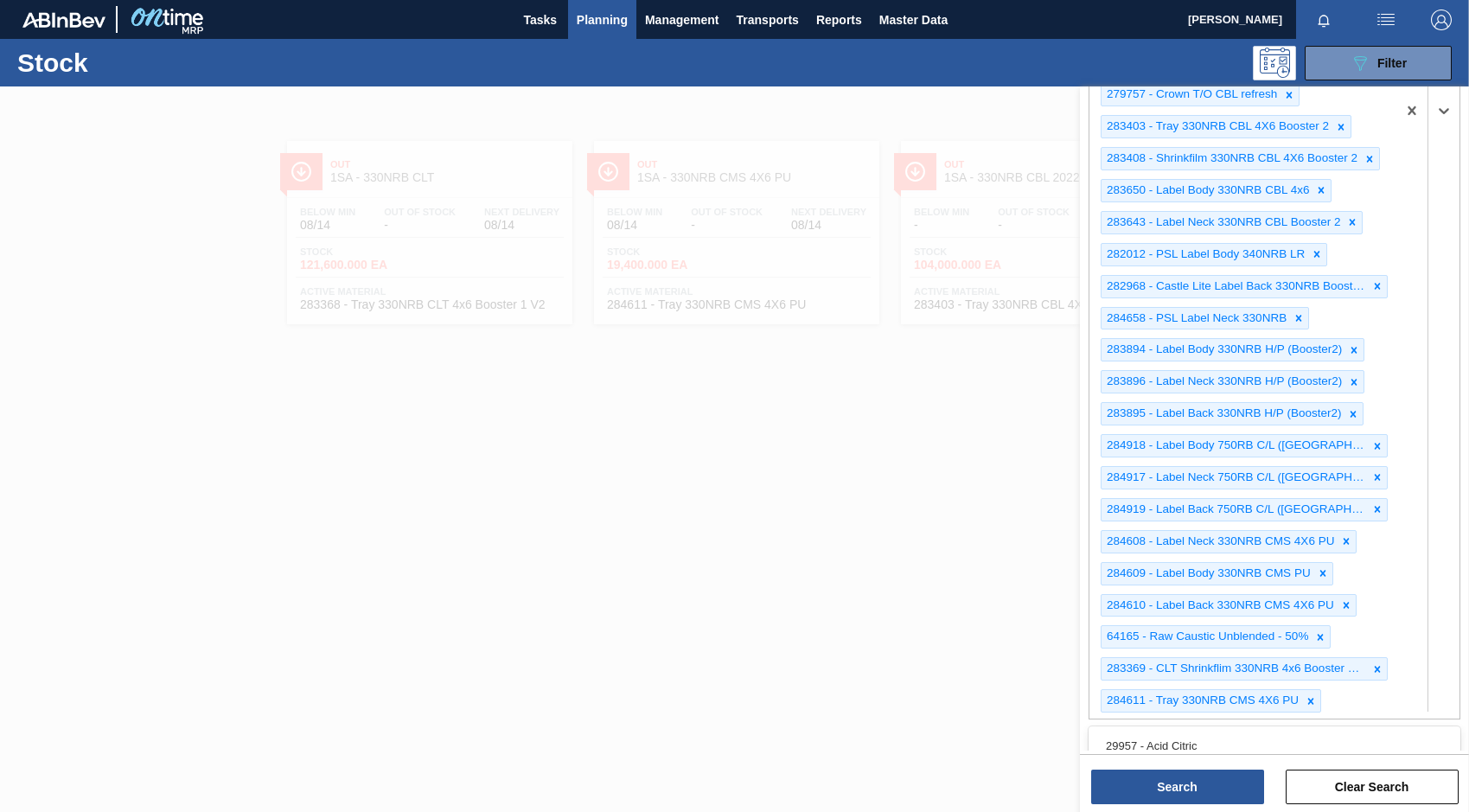
scroll to position [1147, 0]
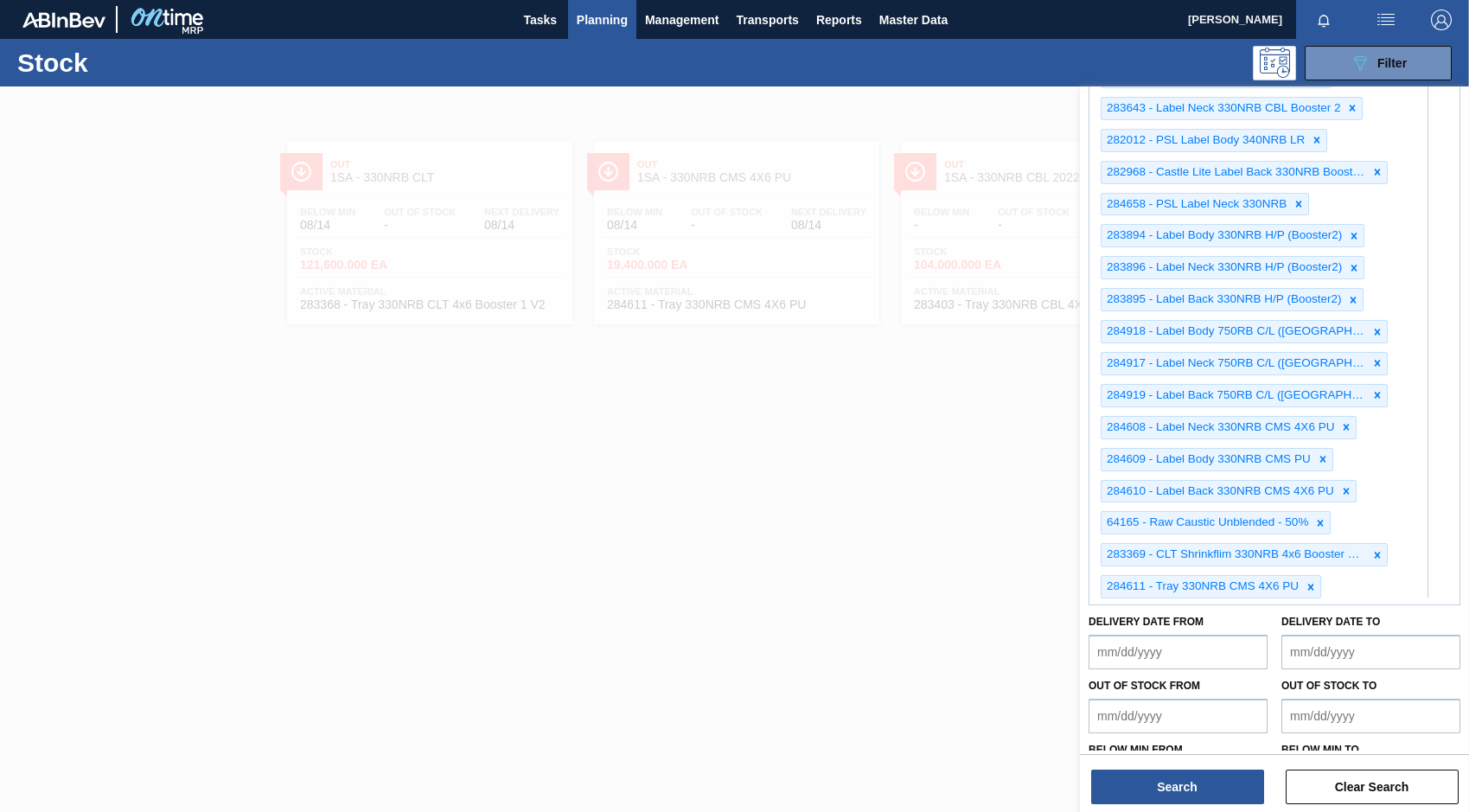
click at [562, 43] on div "Stock 089F7B8B-B2A5-4AFE-B5C0-19BA573D28AC Filter" at bounding box center [734, 63] width 1469 height 48
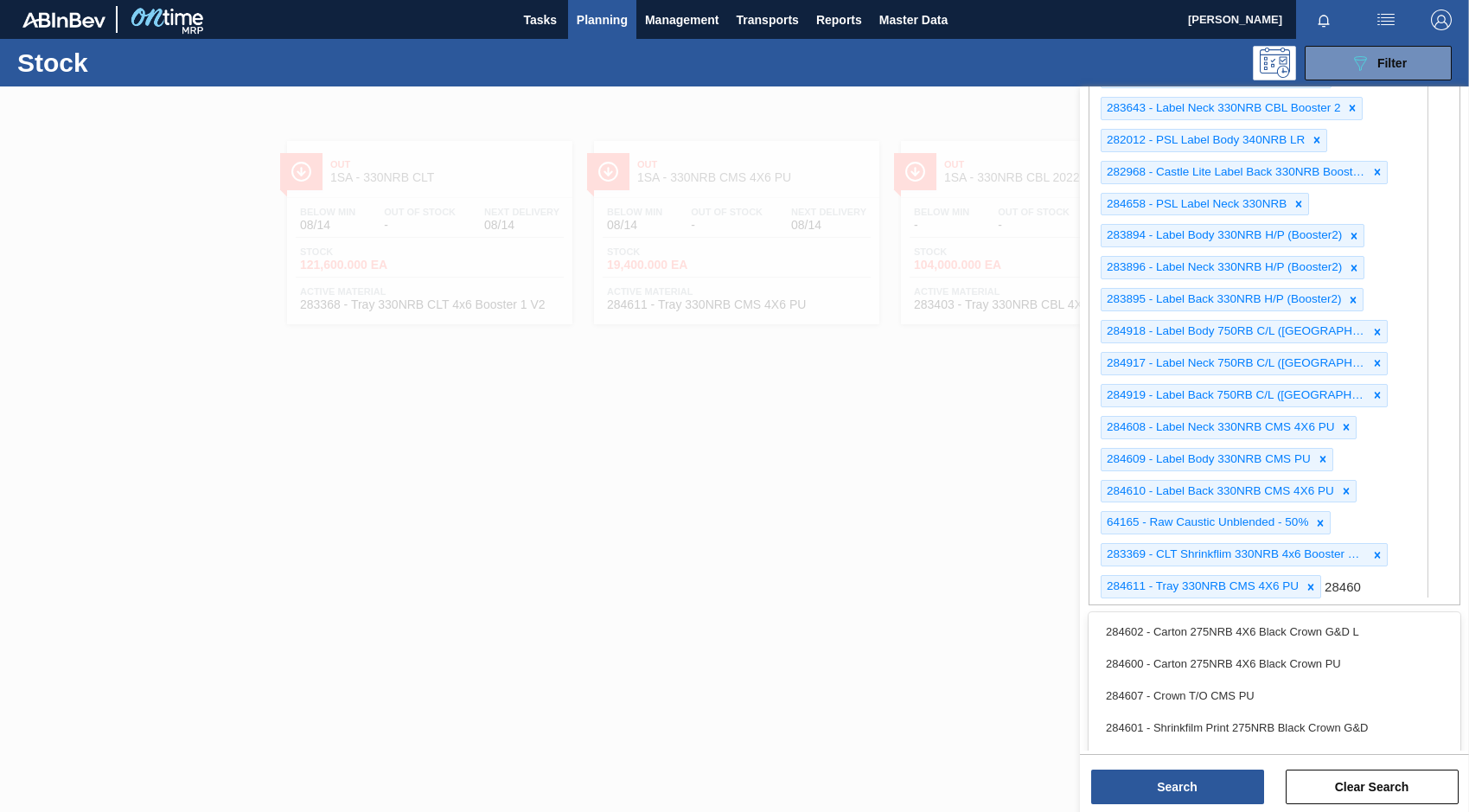
type Material "284607"
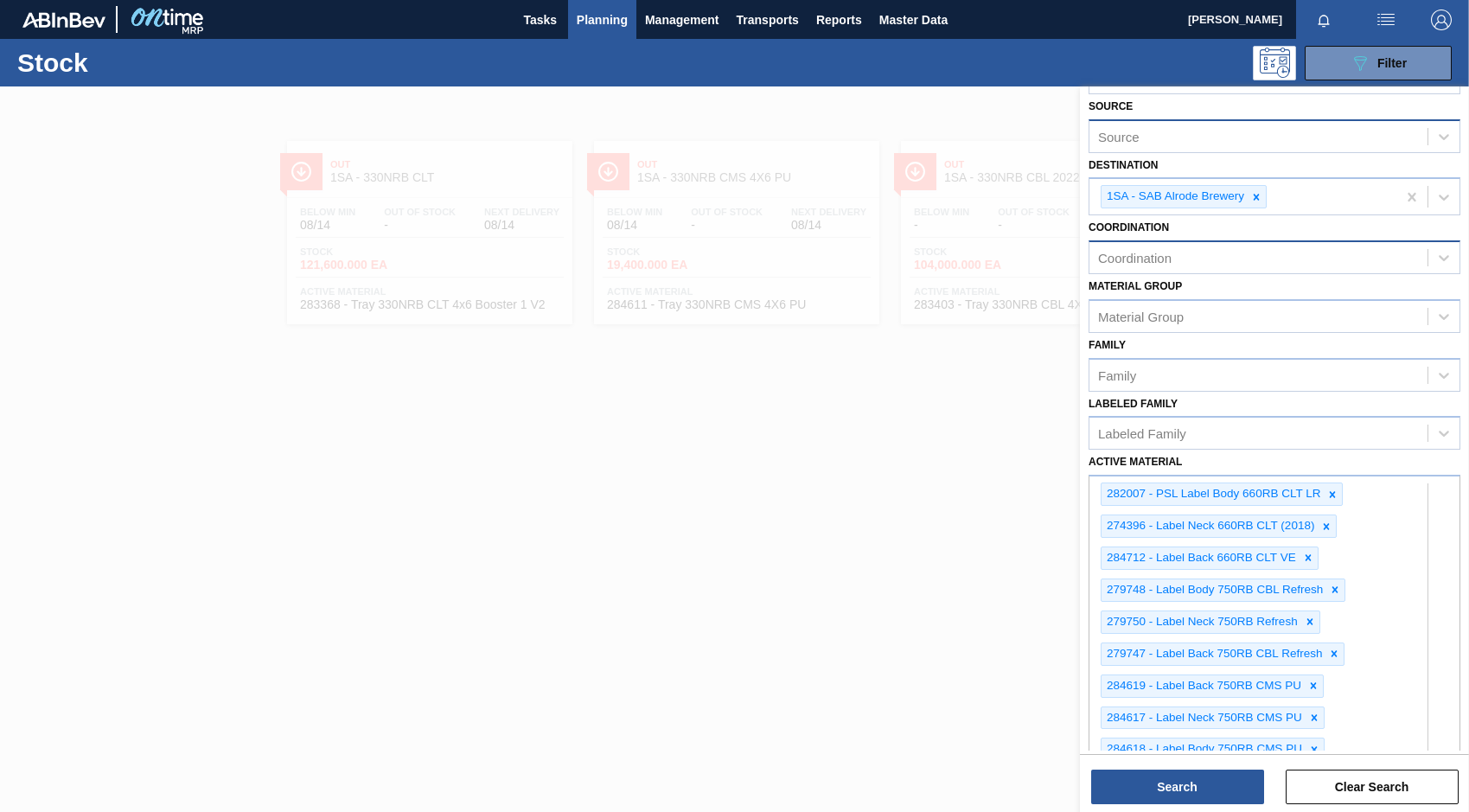
scroll to position [0, 0]
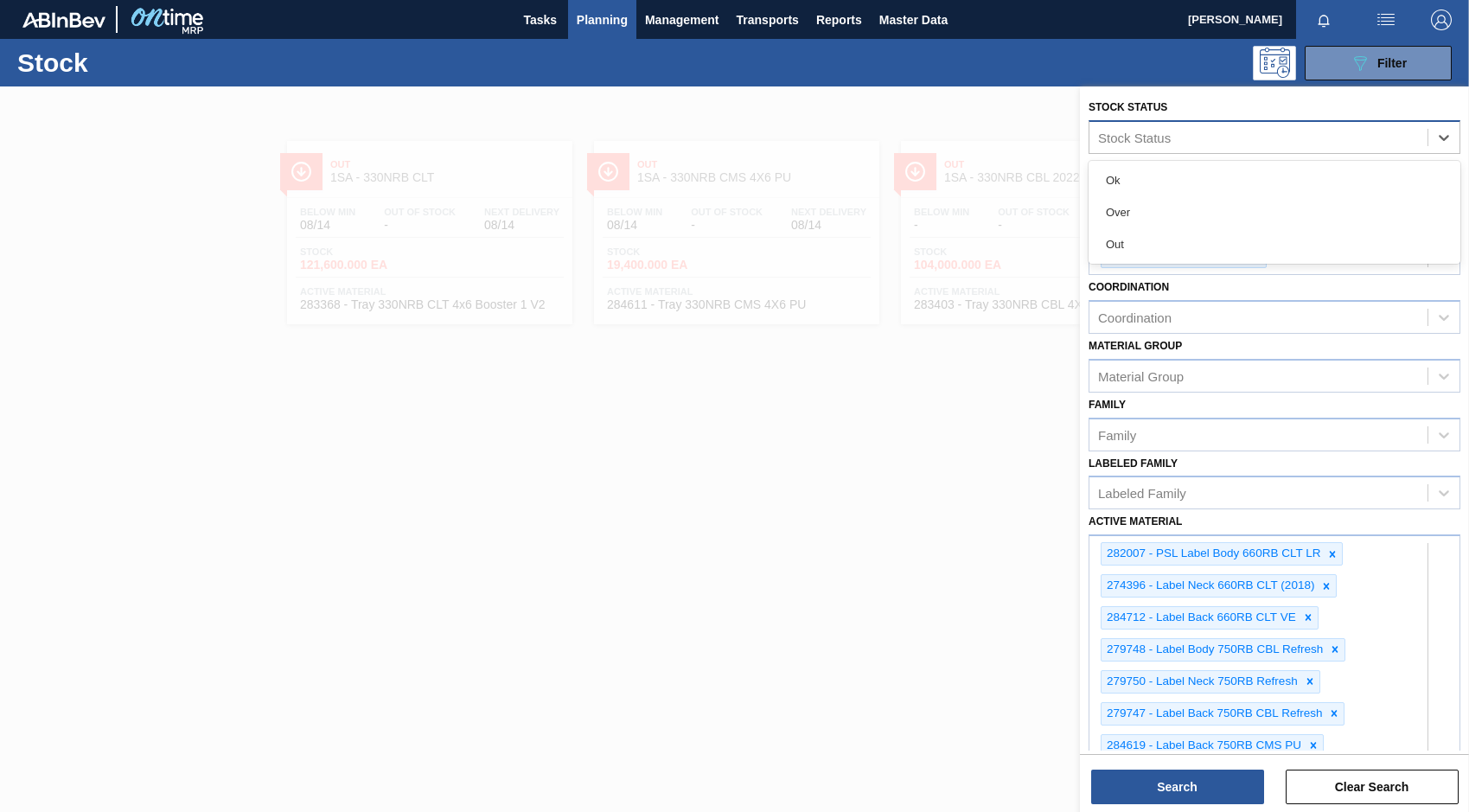
click at [1177, 135] on div "Stock Status" at bounding box center [1258, 136] width 338 height 25
type Status "c"
click at [1159, 199] on div "Source" at bounding box center [1258, 195] width 338 height 25
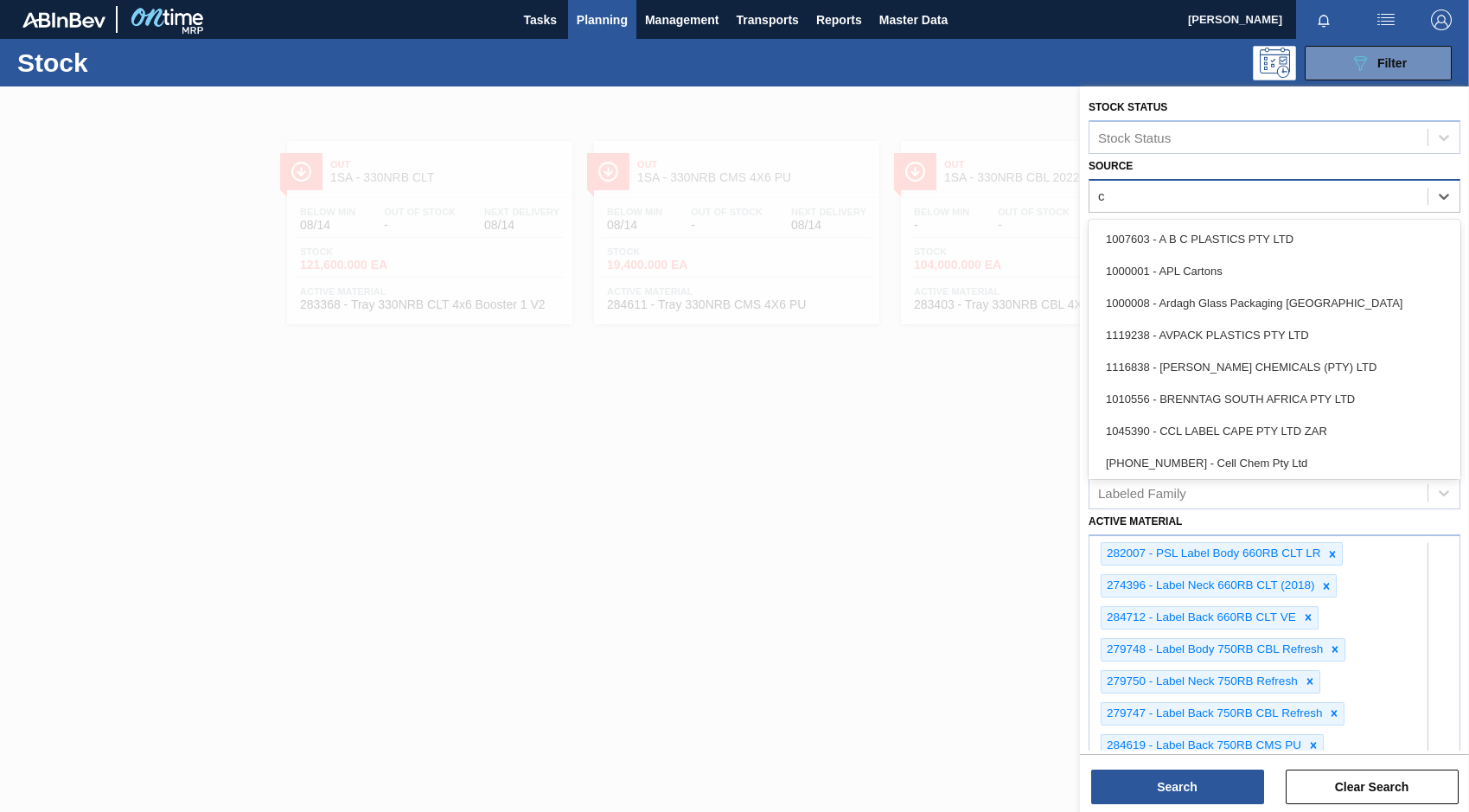
type input "co"
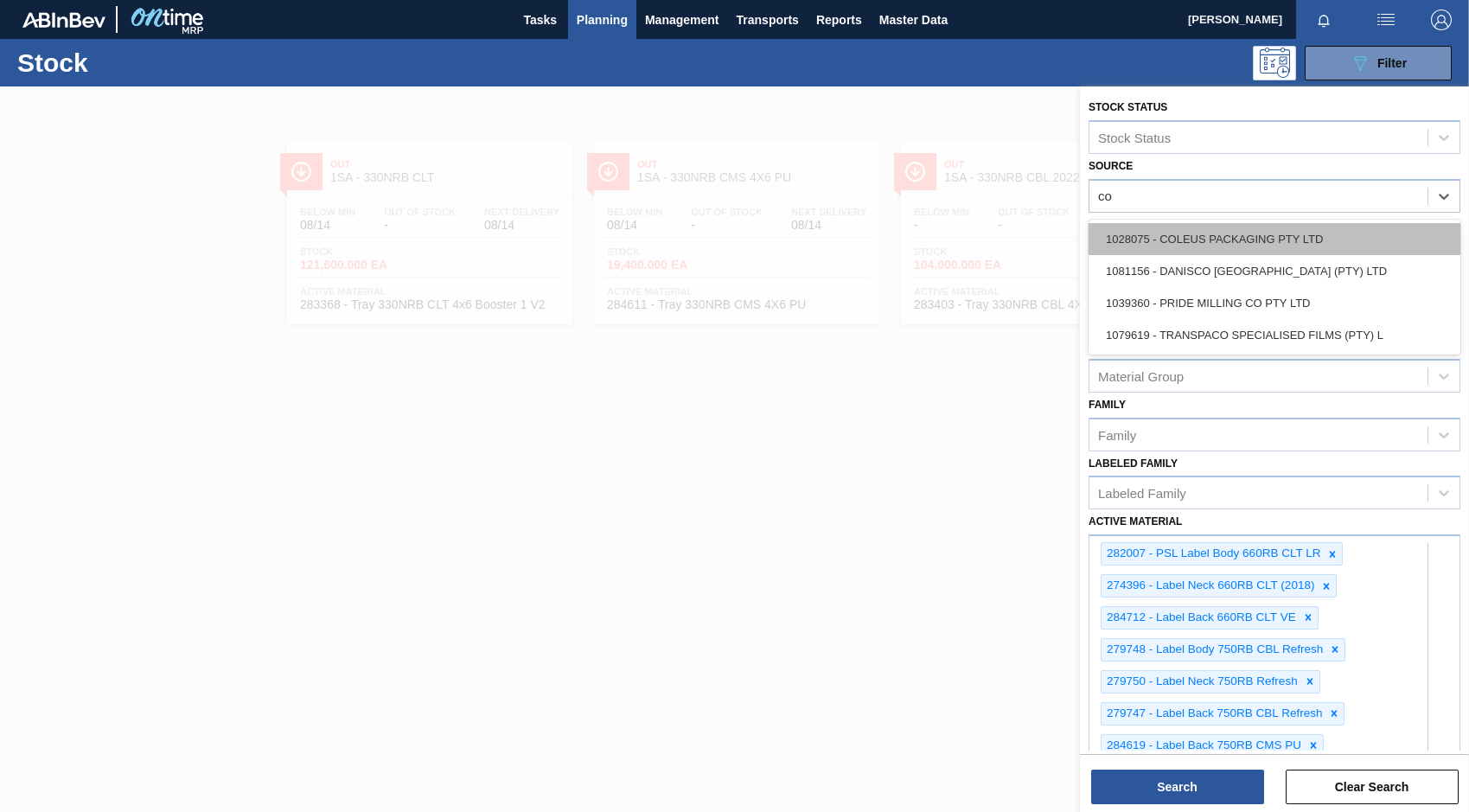
click at [1209, 238] on div "1028075 - COLEUS PACKAGING PTY LTD" at bounding box center [1274, 239] width 372 height 32
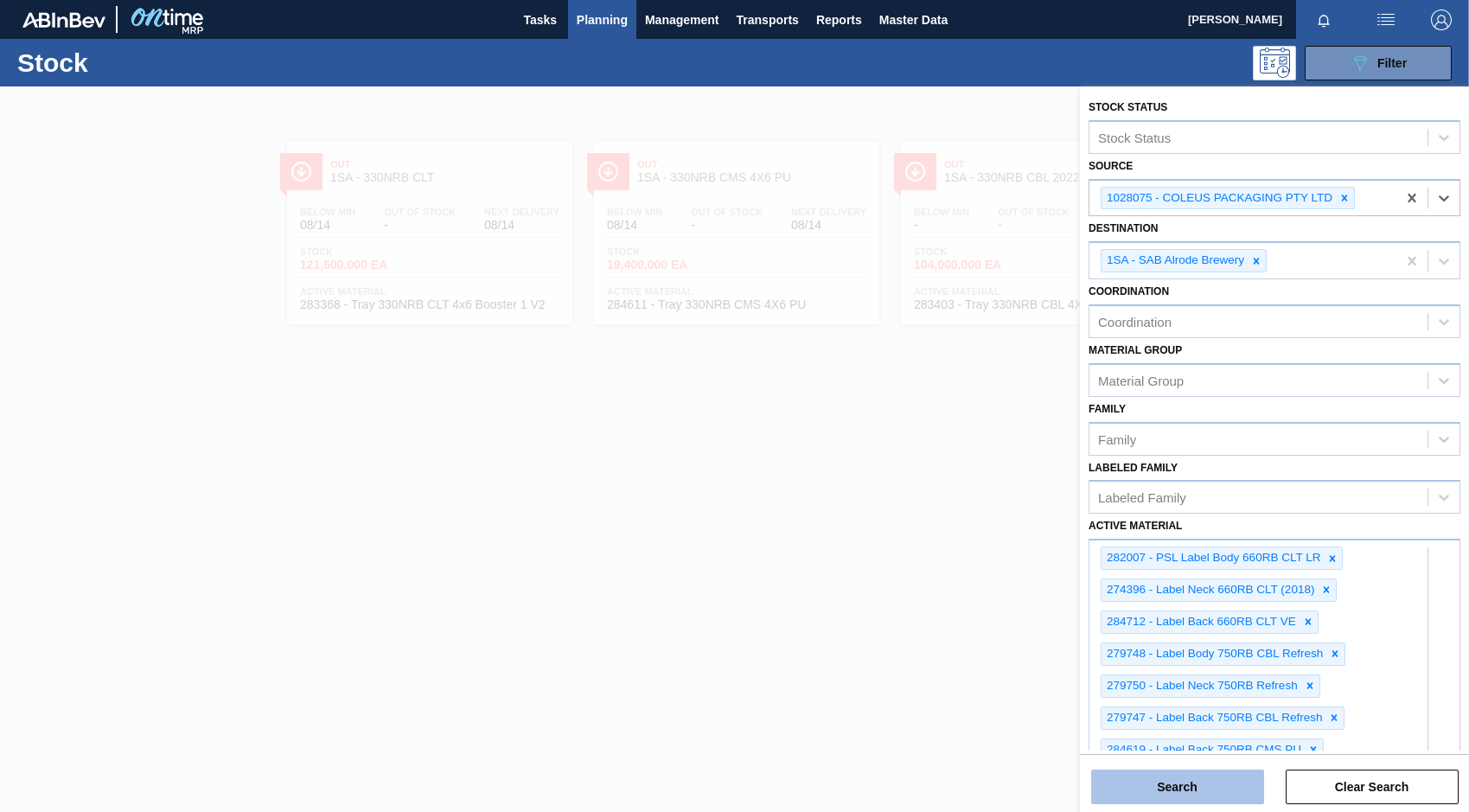
click at [1194, 784] on button "Search" at bounding box center [1178, 786] width 173 height 35
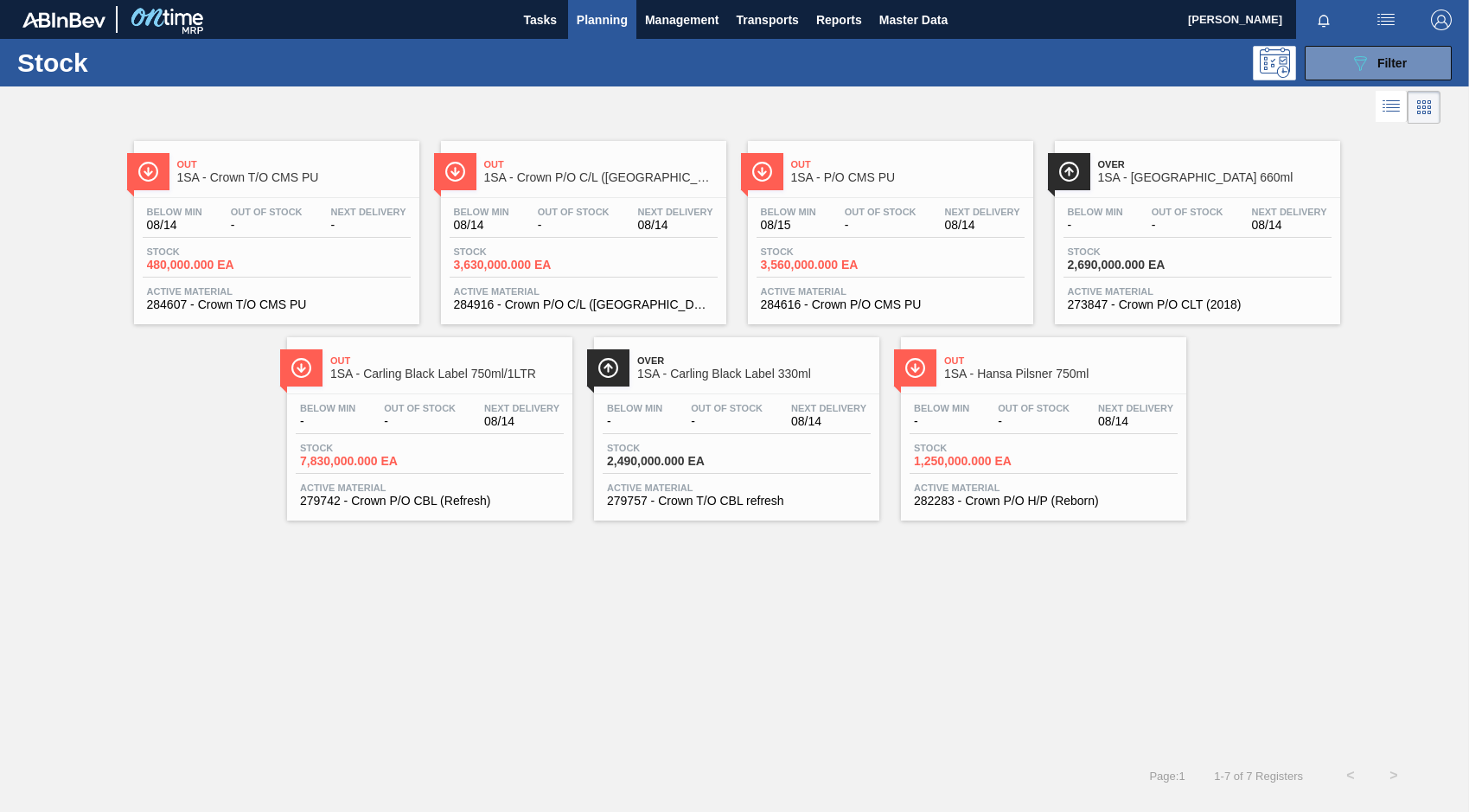
click at [258, 214] on span "Out Of Stock" at bounding box center [267, 211] width 72 height 10
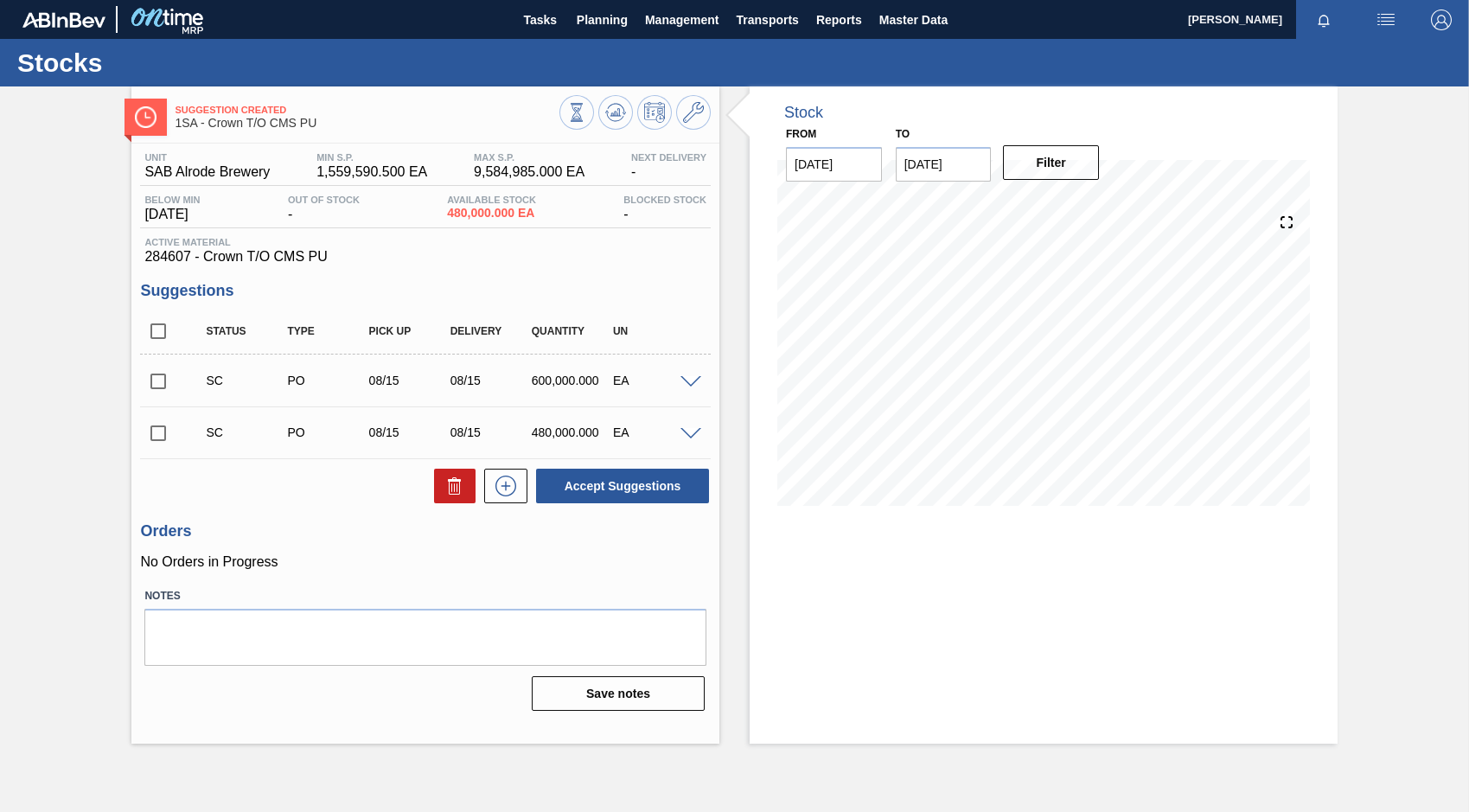
click at [696, 380] on span at bounding box center [691, 382] width 21 height 13
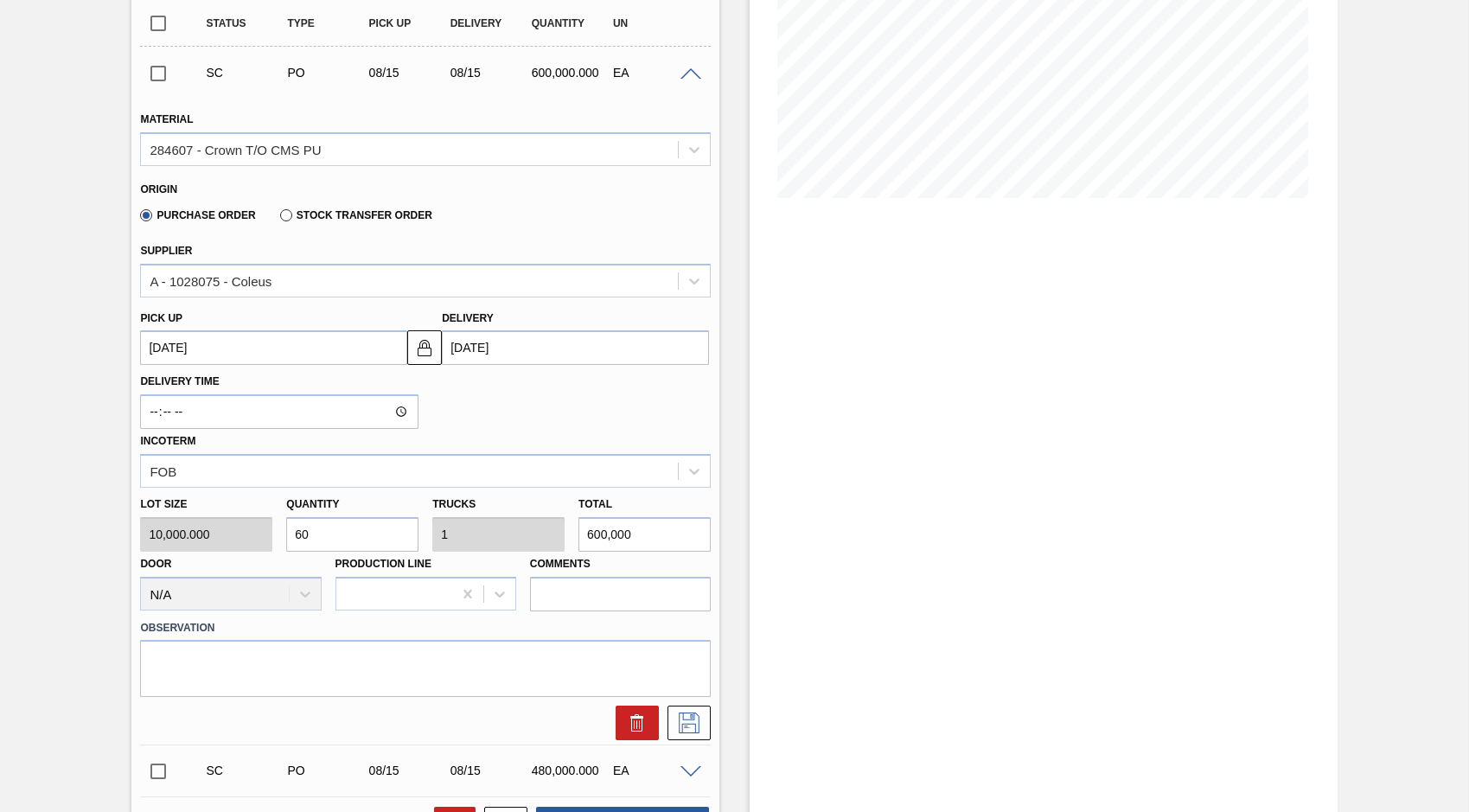
scroll to position [432, 0]
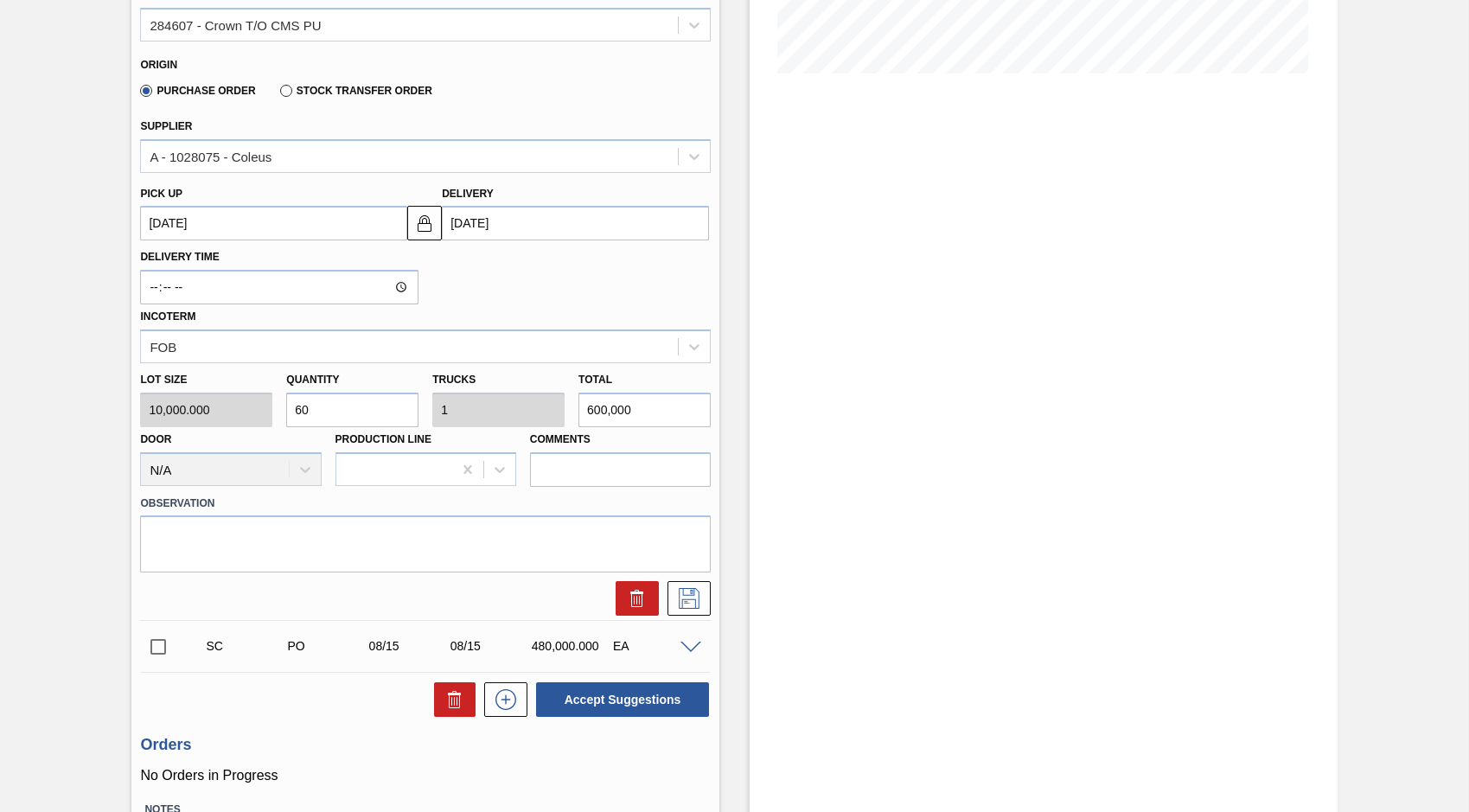
click at [528, 416] on div "Lot size 10,000.000 Quantity 60 Trucks 1 Total 600,000 Door N/A Production Line…" at bounding box center [426, 424] width 584 height 124
type input "0.001"
type input "0"
type input "9"
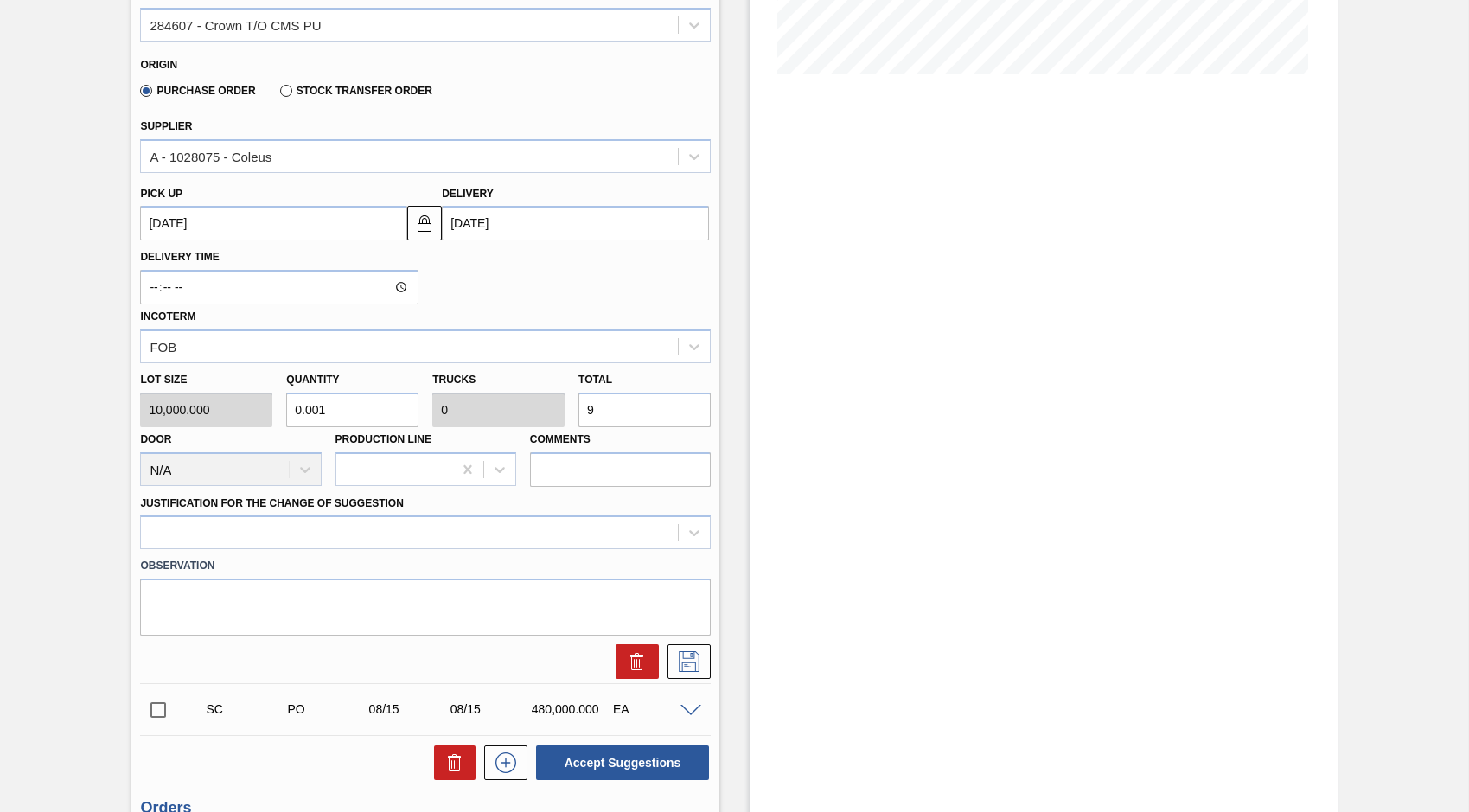
type input "0.009"
type input "900,000"
type input "90"
type input "1.5"
click at [693, 530] on icon at bounding box center [694, 532] width 17 height 17
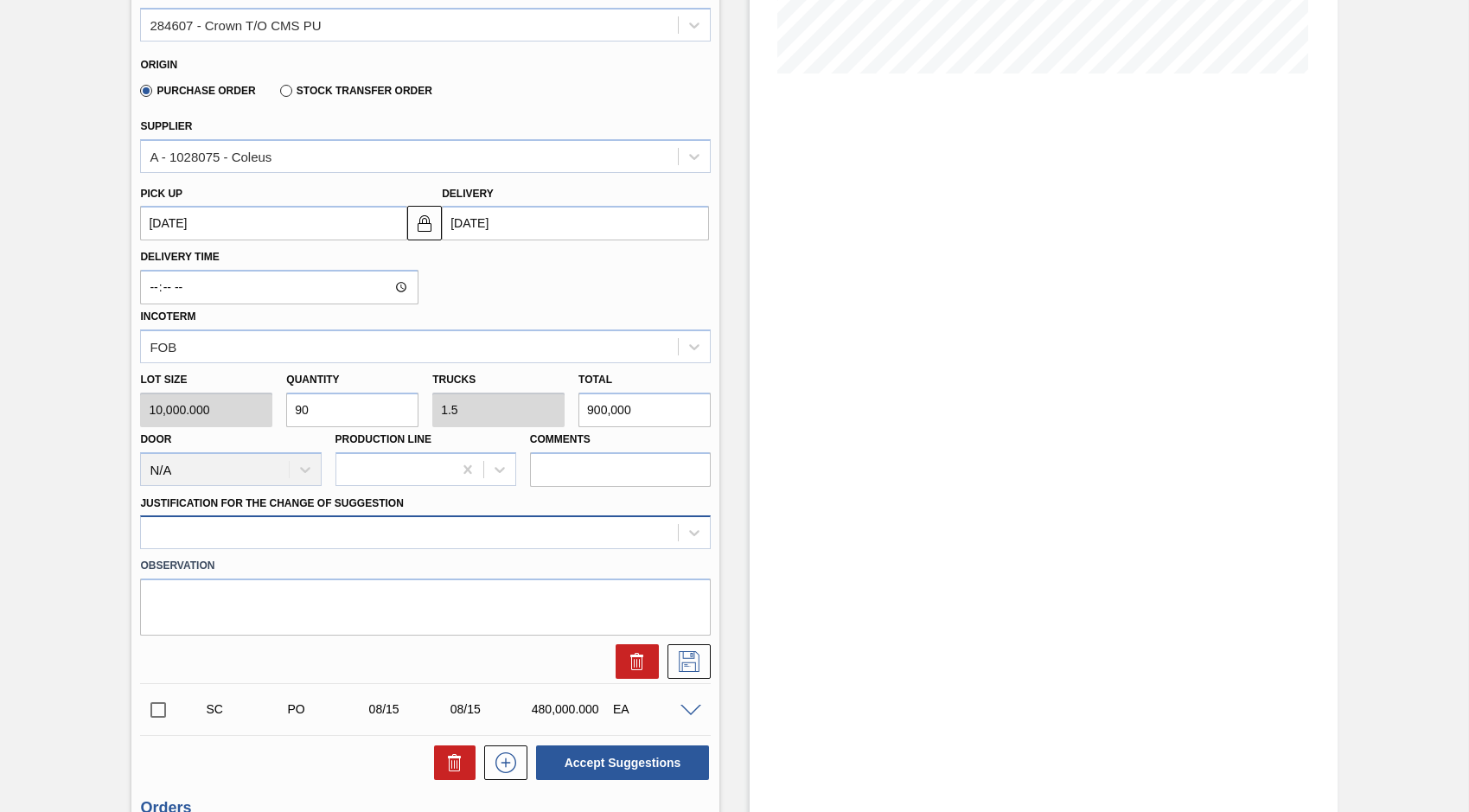
scroll to position [442, 0]
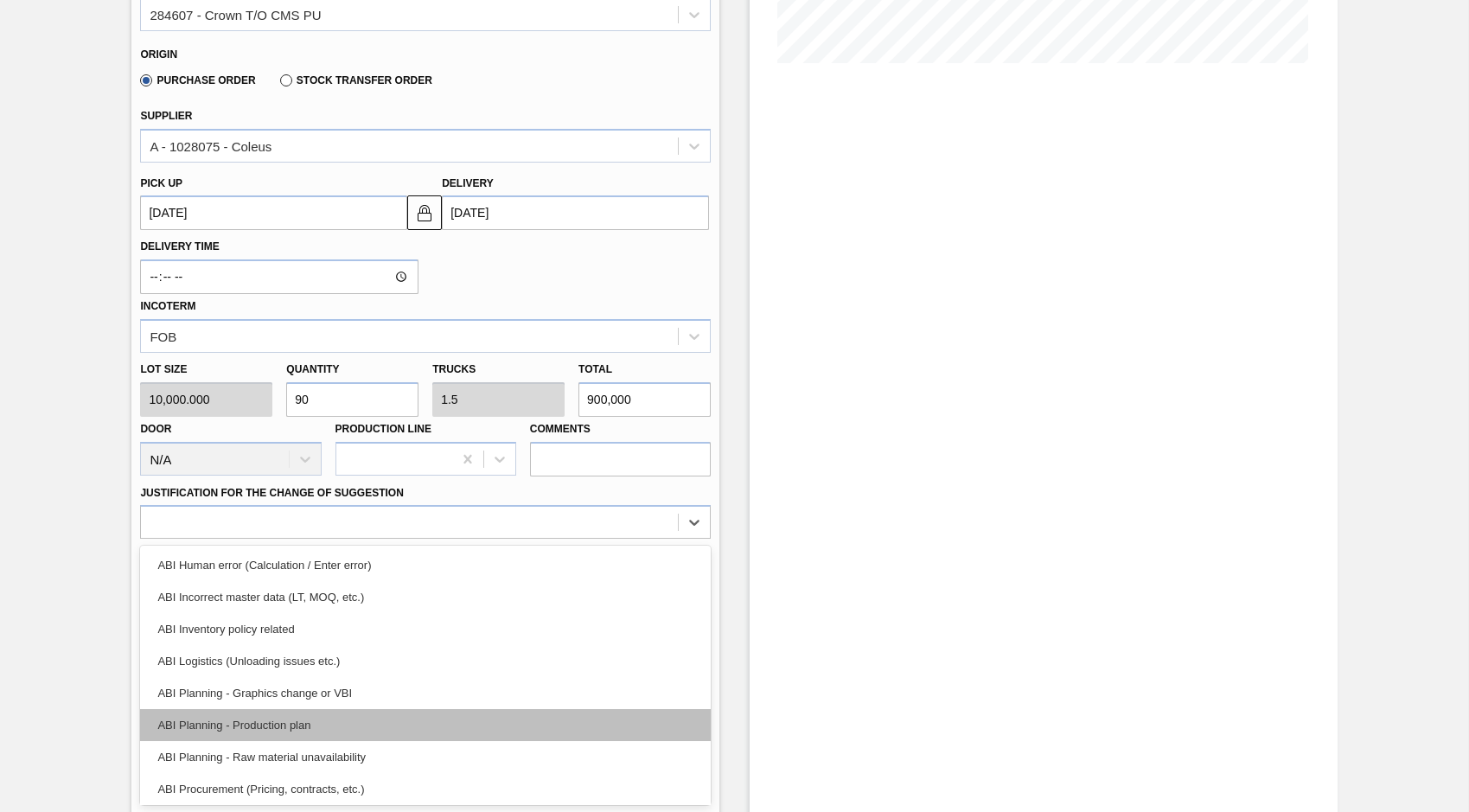
click at [262, 724] on div "ABI Planning - Production plan" at bounding box center [426, 724] width 571 height 32
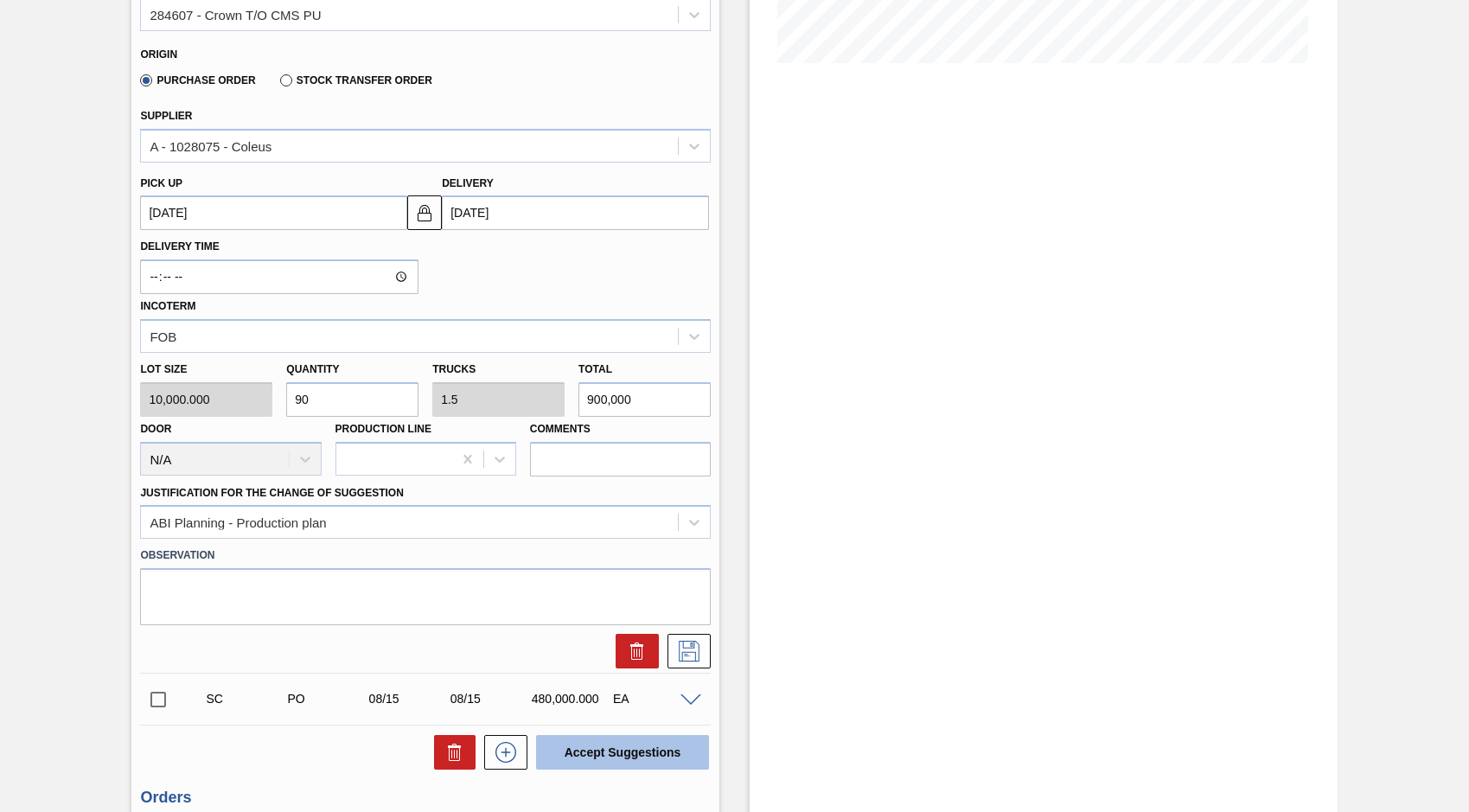
click at [640, 747] on button "Accept Suggestions" at bounding box center [623, 751] width 173 height 35
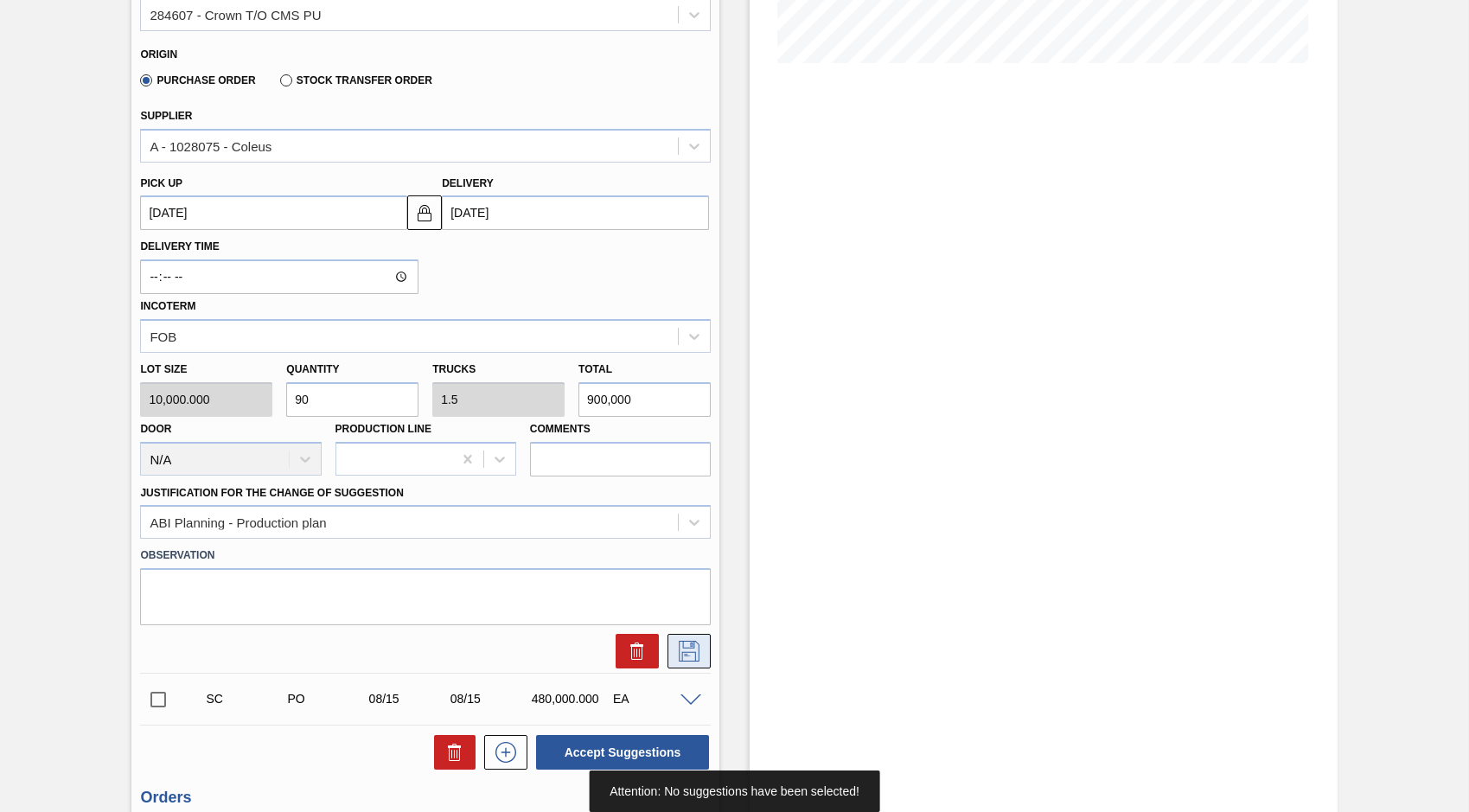
click at [694, 652] on icon at bounding box center [689, 651] width 21 height 21
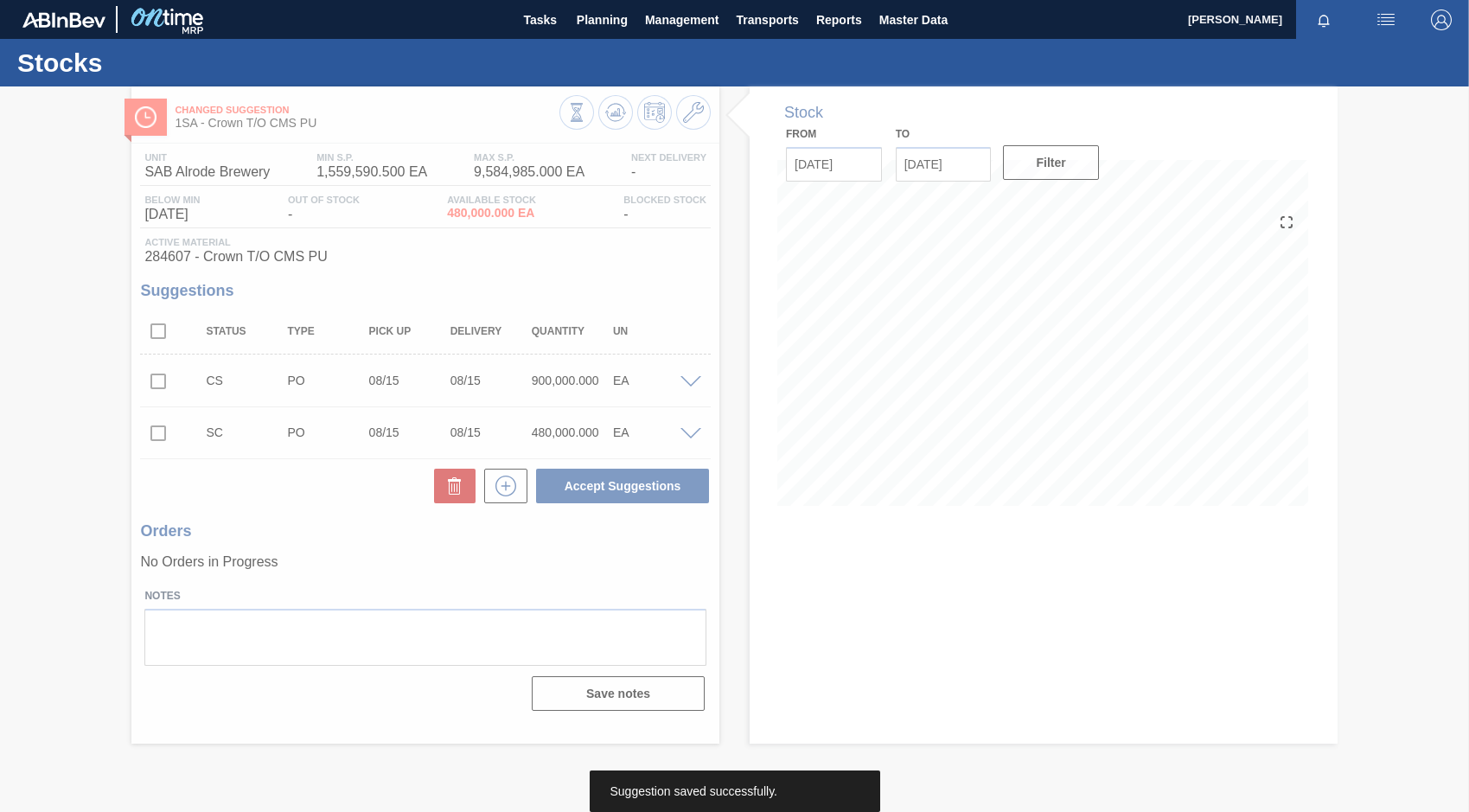
scroll to position [0, 0]
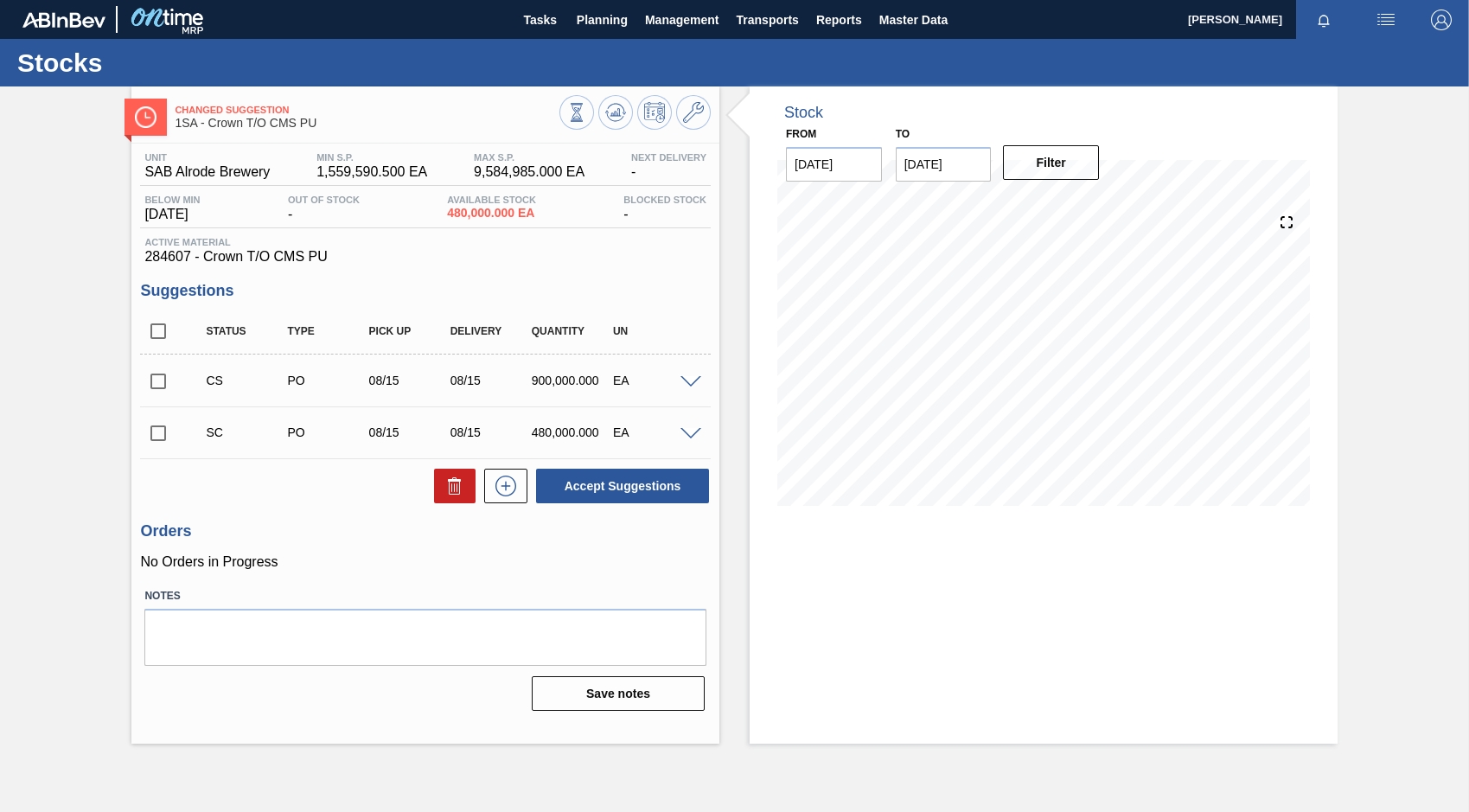
click at [156, 389] on input "checkbox" at bounding box center [158, 381] width 36 height 36
click at [603, 490] on button "Accept Suggestions" at bounding box center [623, 485] width 173 height 35
checkbox input "false"
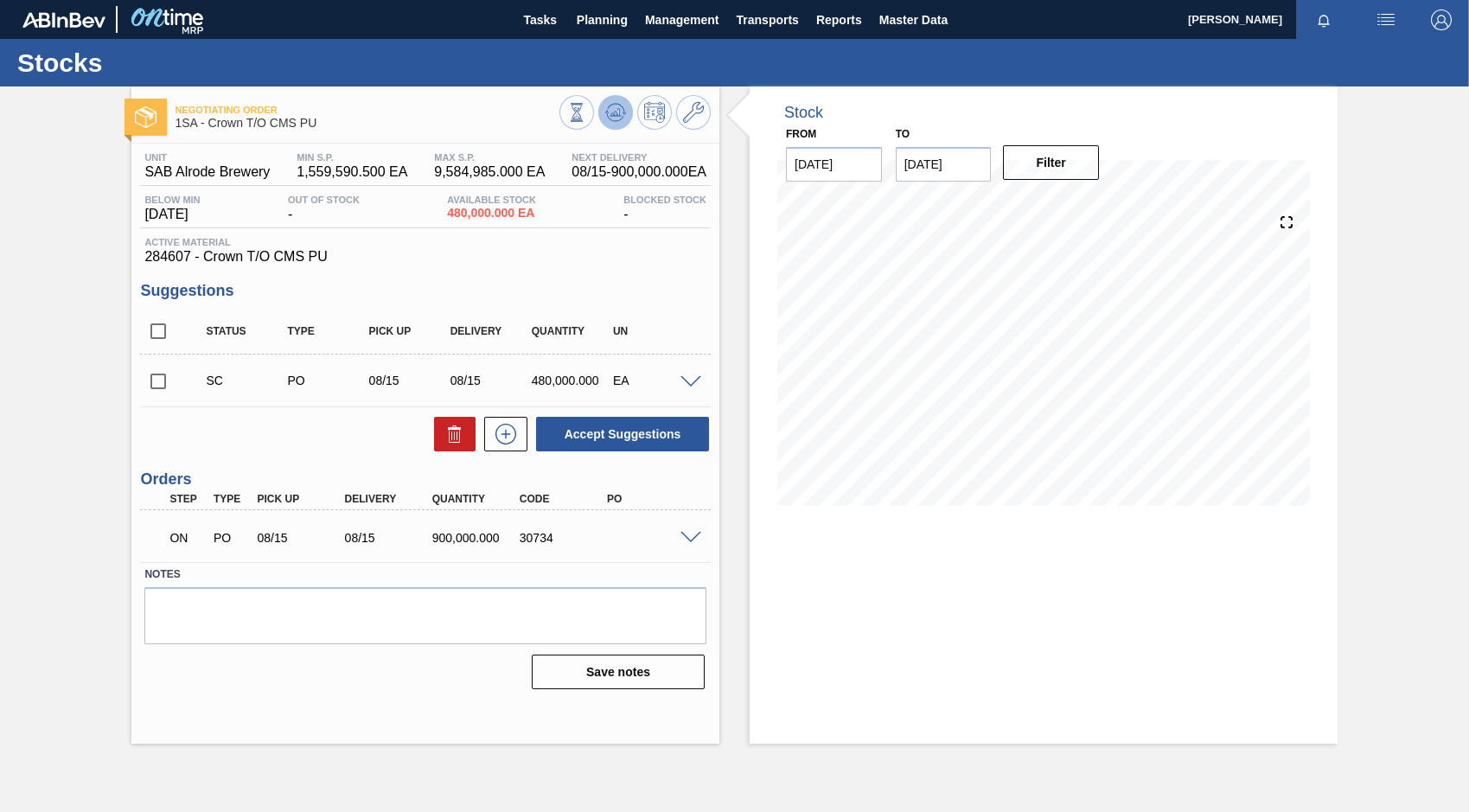
click at [586, 105] on icon at bounding box center [576, 112] width 19 height 19
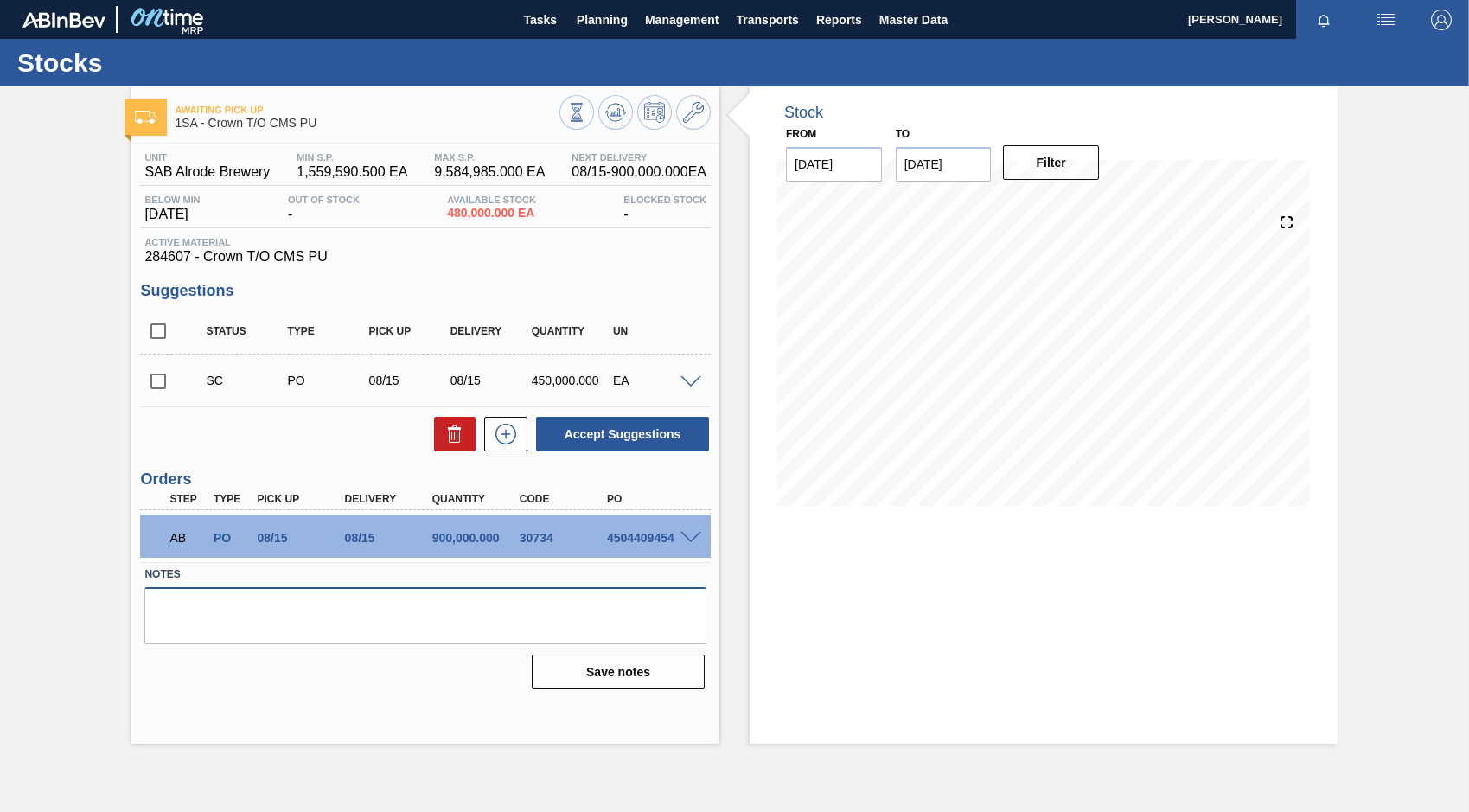
click at [590, 589] on textarea at bounding box center [426, 615] width 562 height 57
click at [601, 540] on div "4504409454" at bounding box center [640, 538] width 88 height 14
drag, startPoint x: 603, startPoint y: 533, endPoint x: 682, endPoint y: 538, distance: 79.2
click at [682, 538] on div "AB PO 08/15 08/15 900,000.000 30734 4504409454" at bounding box center [426, 535] width 571 height 43
copy div "4504409454"
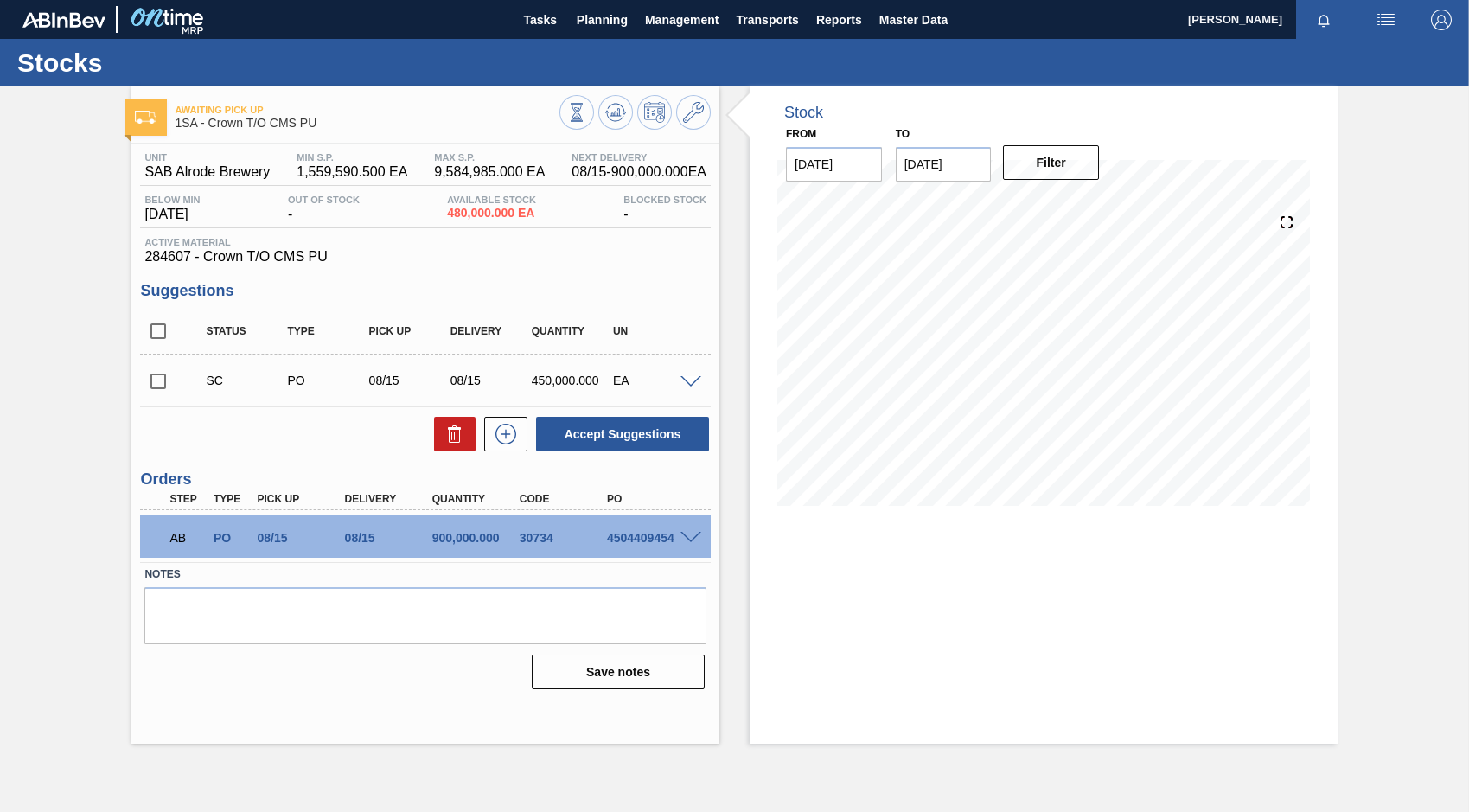
click at [1392, 200] on div "Awaiting Pick Up 1SA - Crown T/O CMS PU Unit SAB Alrode Brewery MIN S.P. 1,559,…" at bounding box center [734, 414] width 1469 height 657
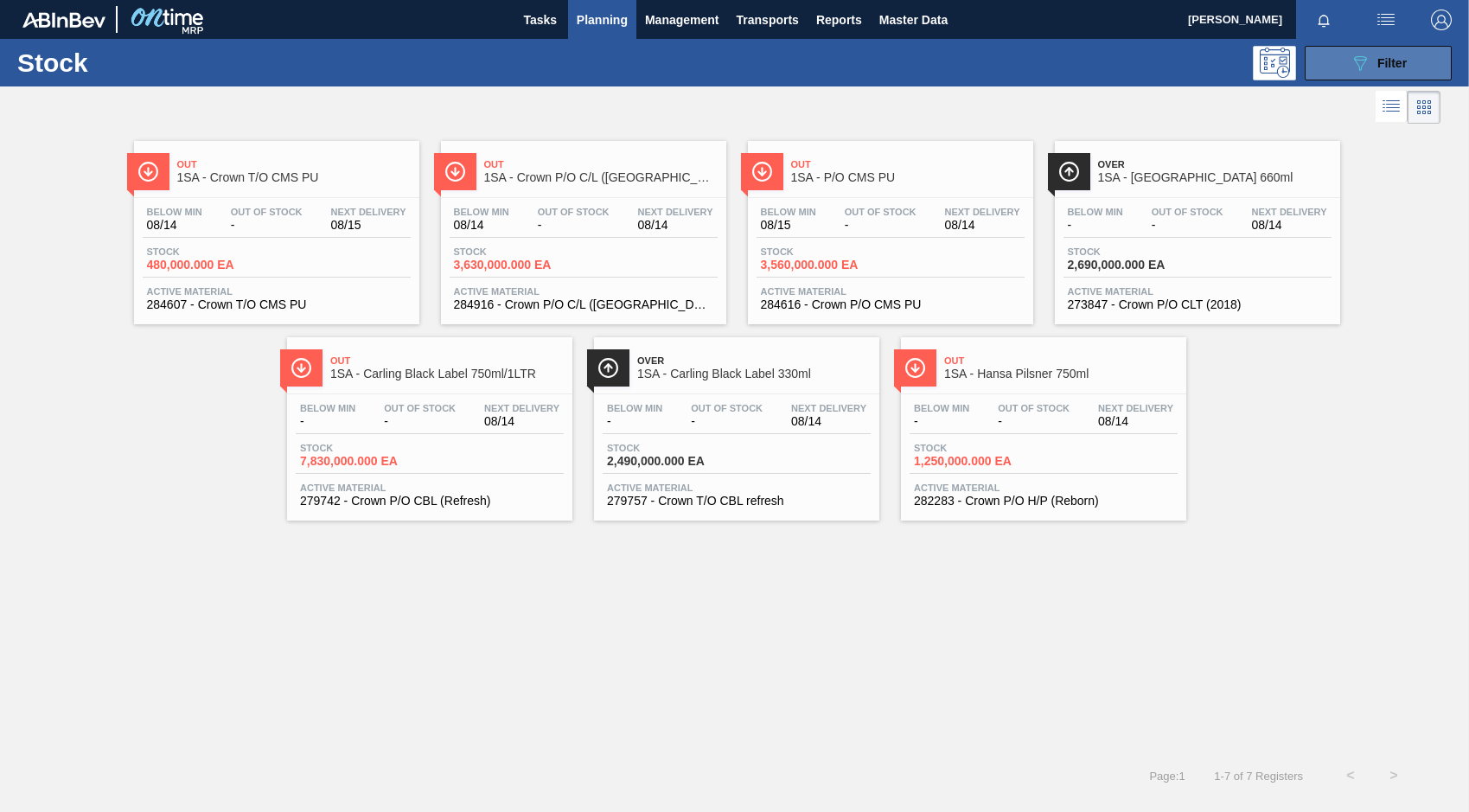
click at [1360, 62] on icon "089F7B8B-B2A5-4AFE-B5C0-19BA573D28AC" at bounding box center [1359, 63] width 21 height 21
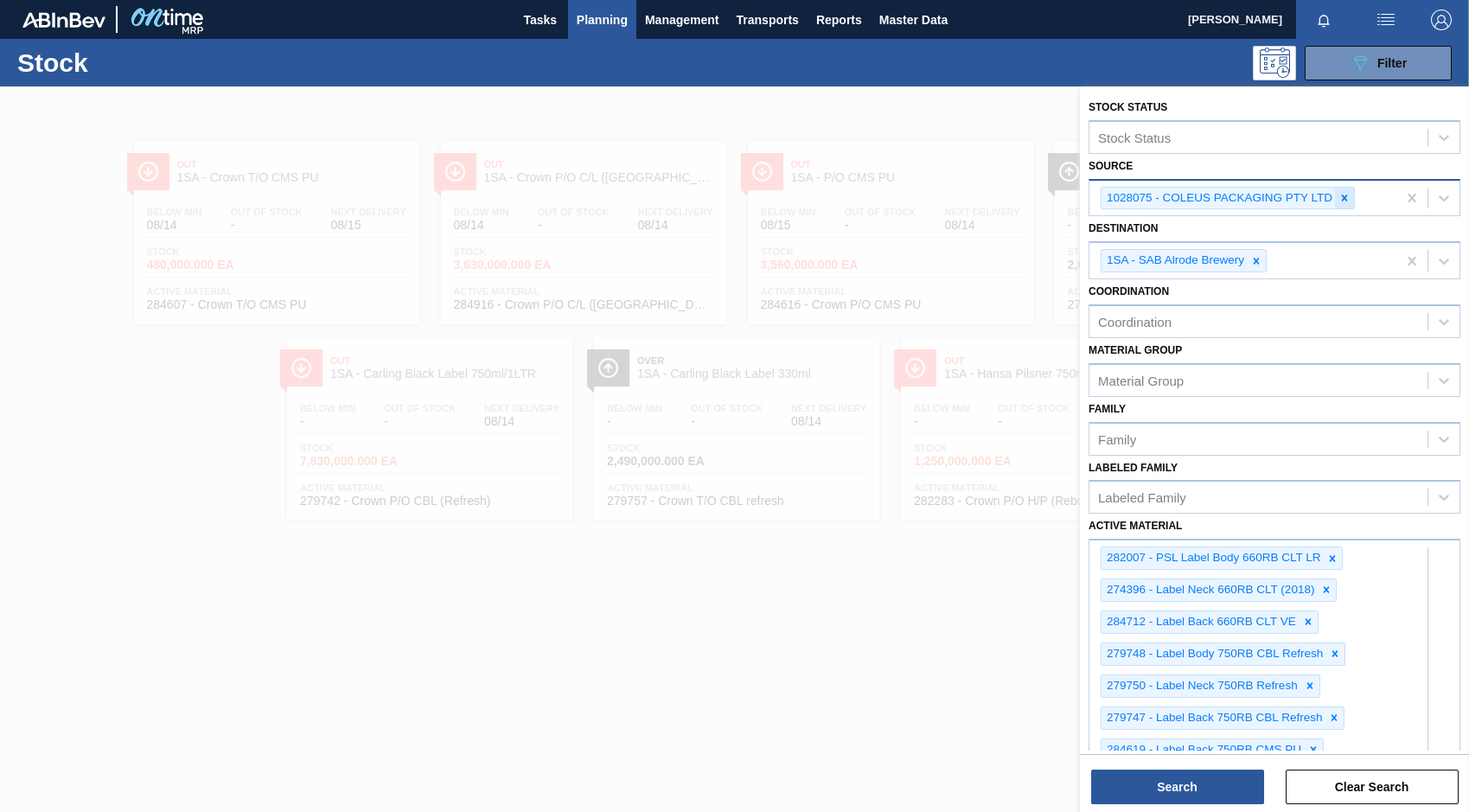
click at [1350, 192] on icon at bounding box center [1344, 198] width 12 height 12
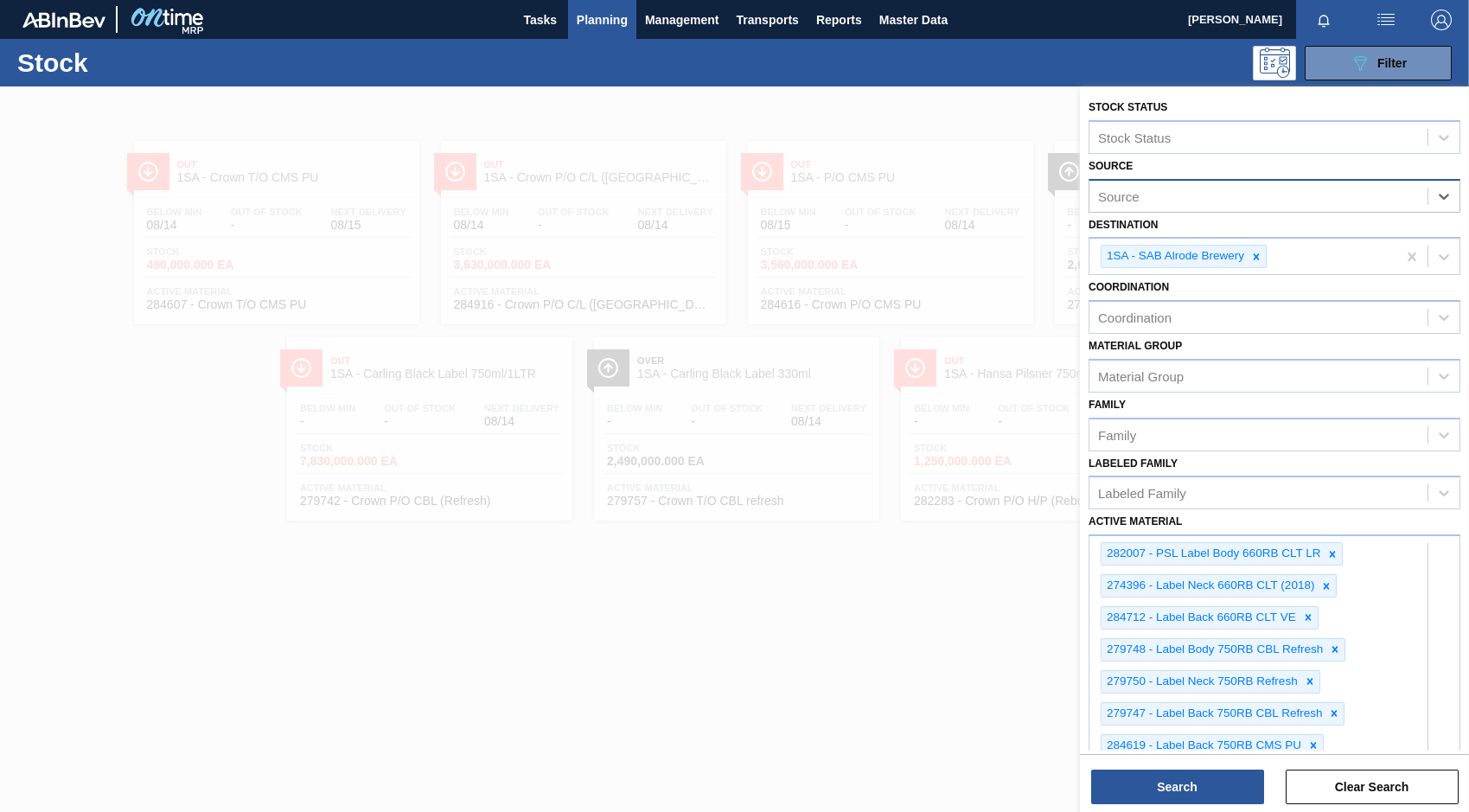
click at [1187, 199] on div "Source" at bounding box center [1258, 195] width 338 height 25
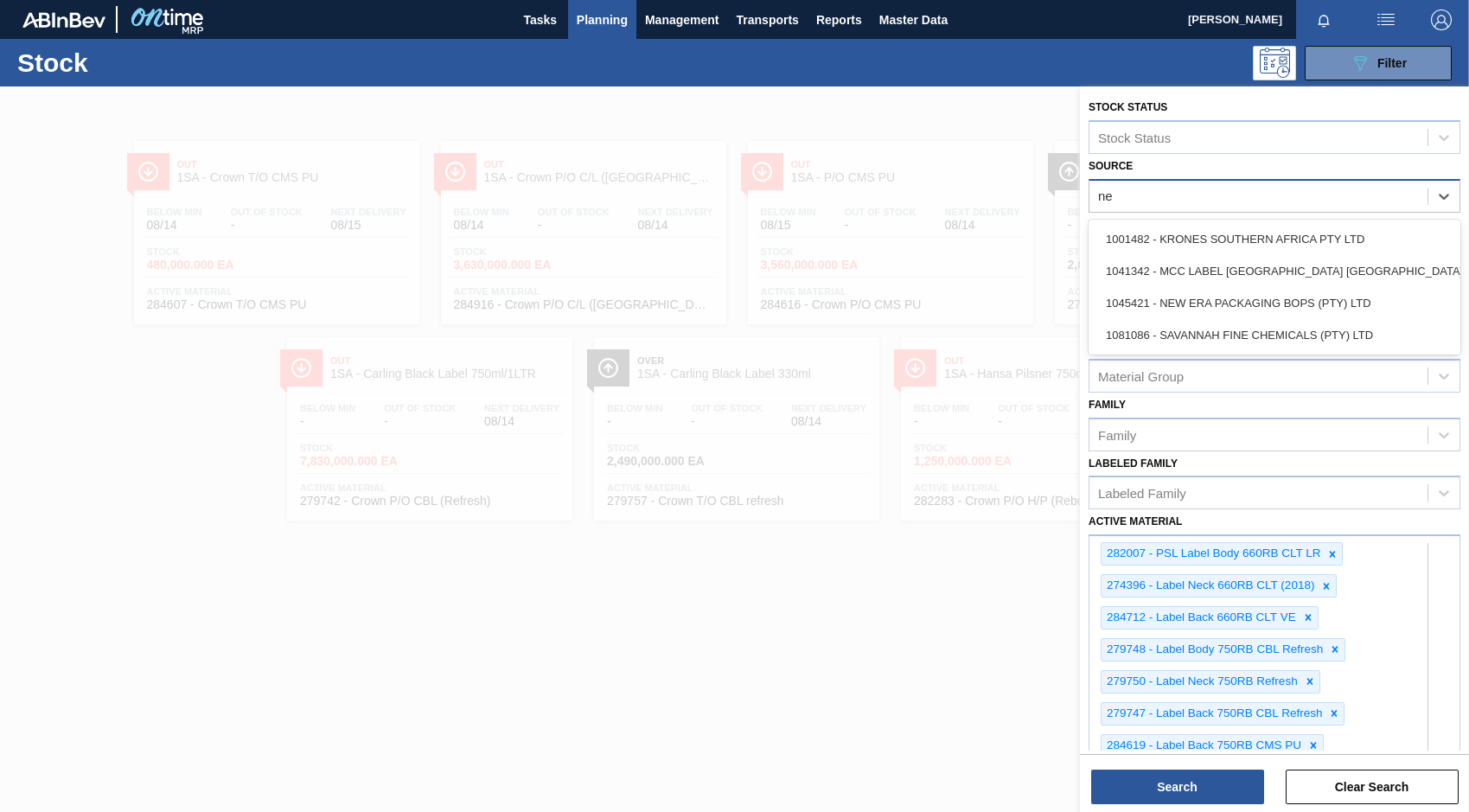
type input "new"
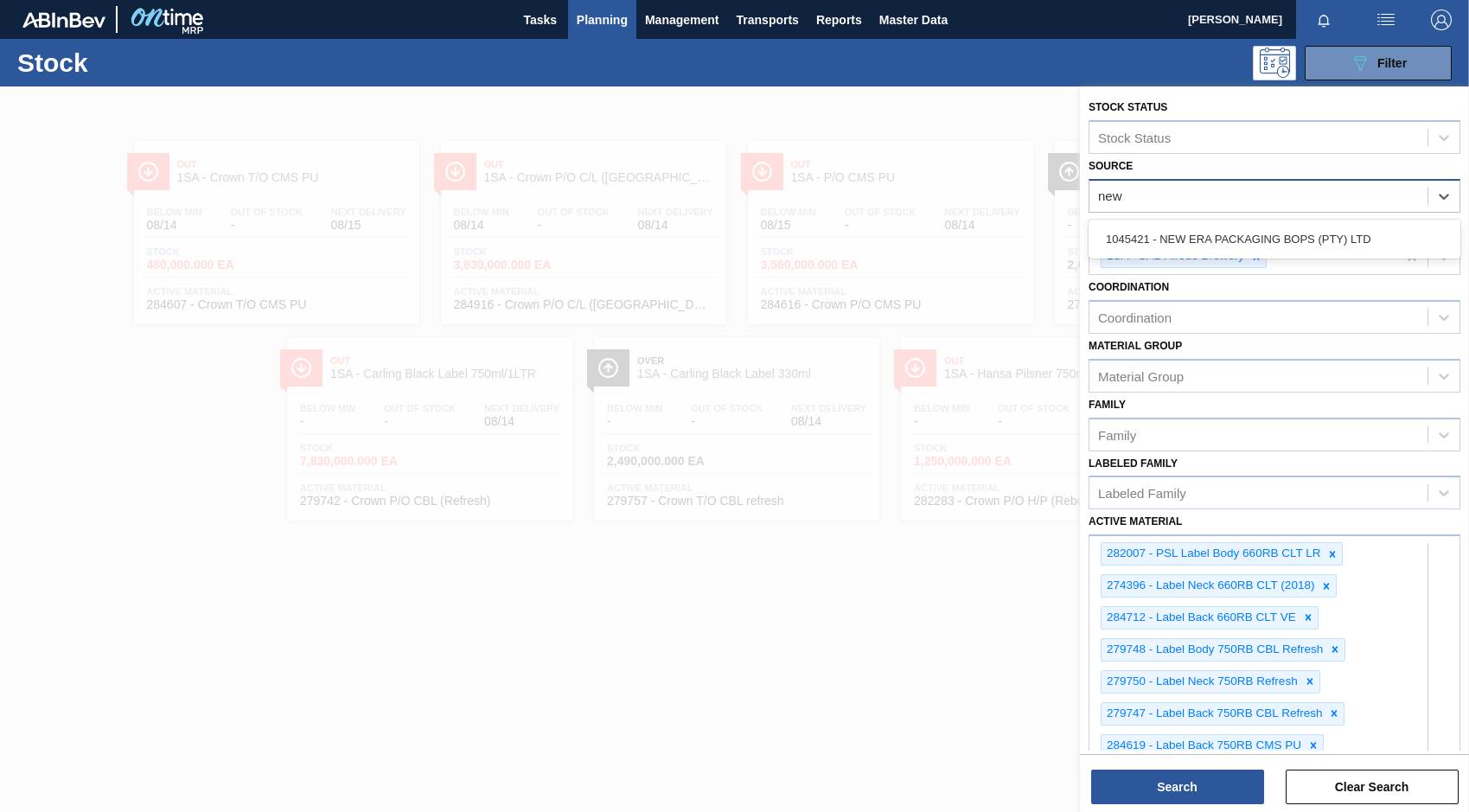
drag, startPoint x: 1198, startPoint y: 228, endPoint x: 1208, endPoint y: 210, distance: 20.6
click at [1200, 228] on div "1045421 - NEW ERA PACKAGING BOPS (PTY) LTD" at bounding box center [1274, 239] width 372 height 32
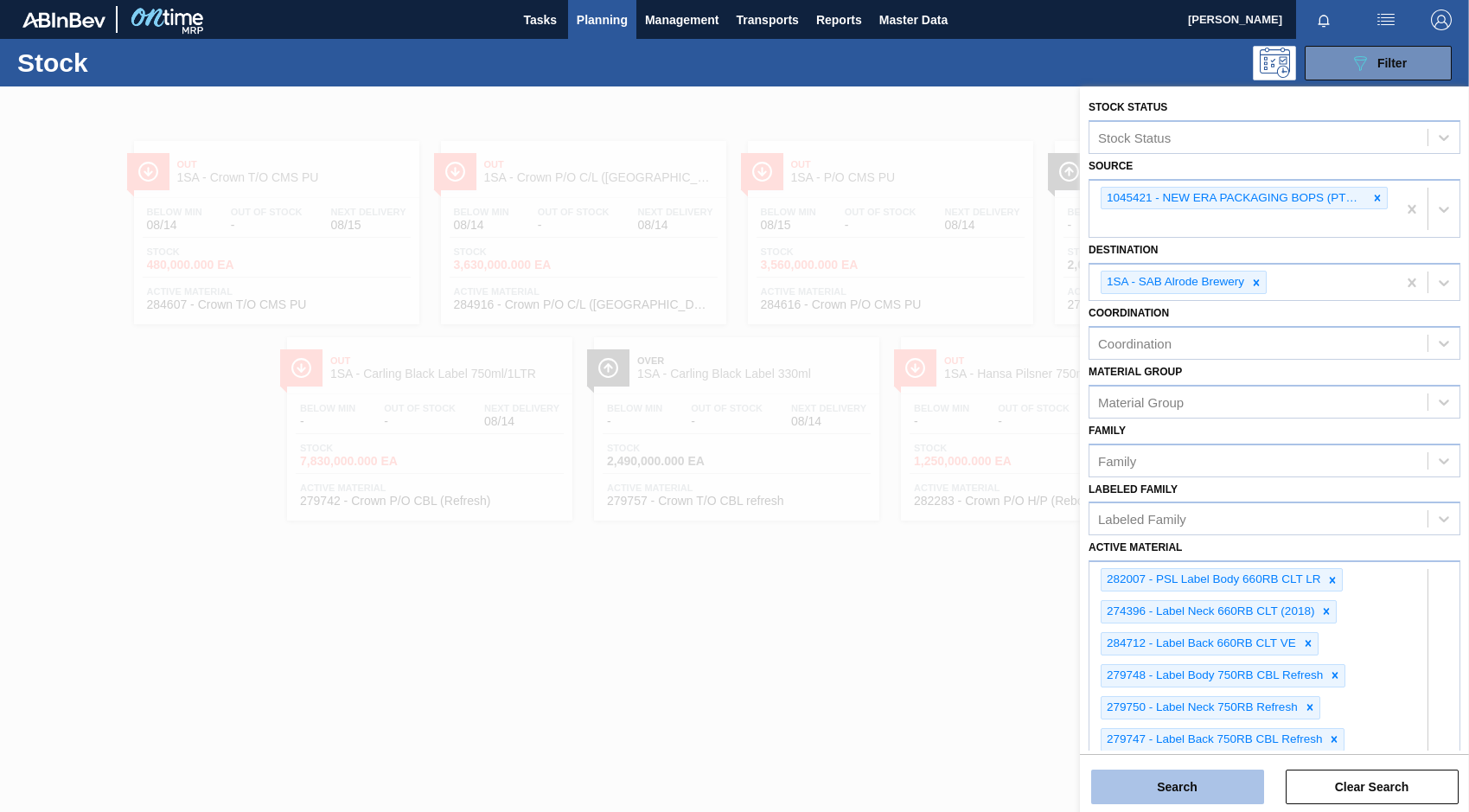
click at [1199, 781] on button "Search" at bounding box center [1178, 786] width 173 height 35
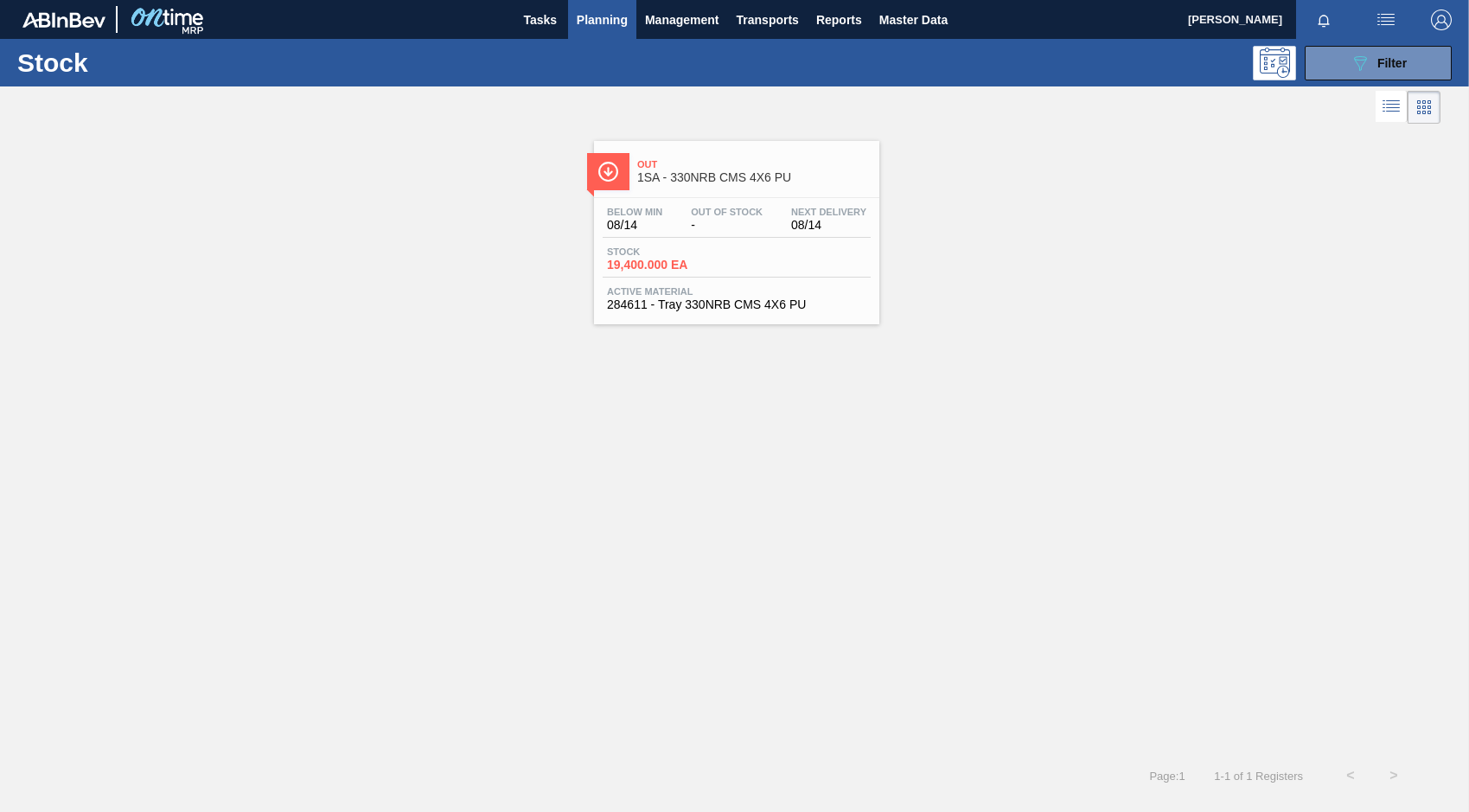
click at [721, 279] on div "Below Min 08/14 Out Of Stock - Next Delivery 08/14 Stock 19,400.000 EA Active M…" at bounding box center [736, 257] width 285 height 118
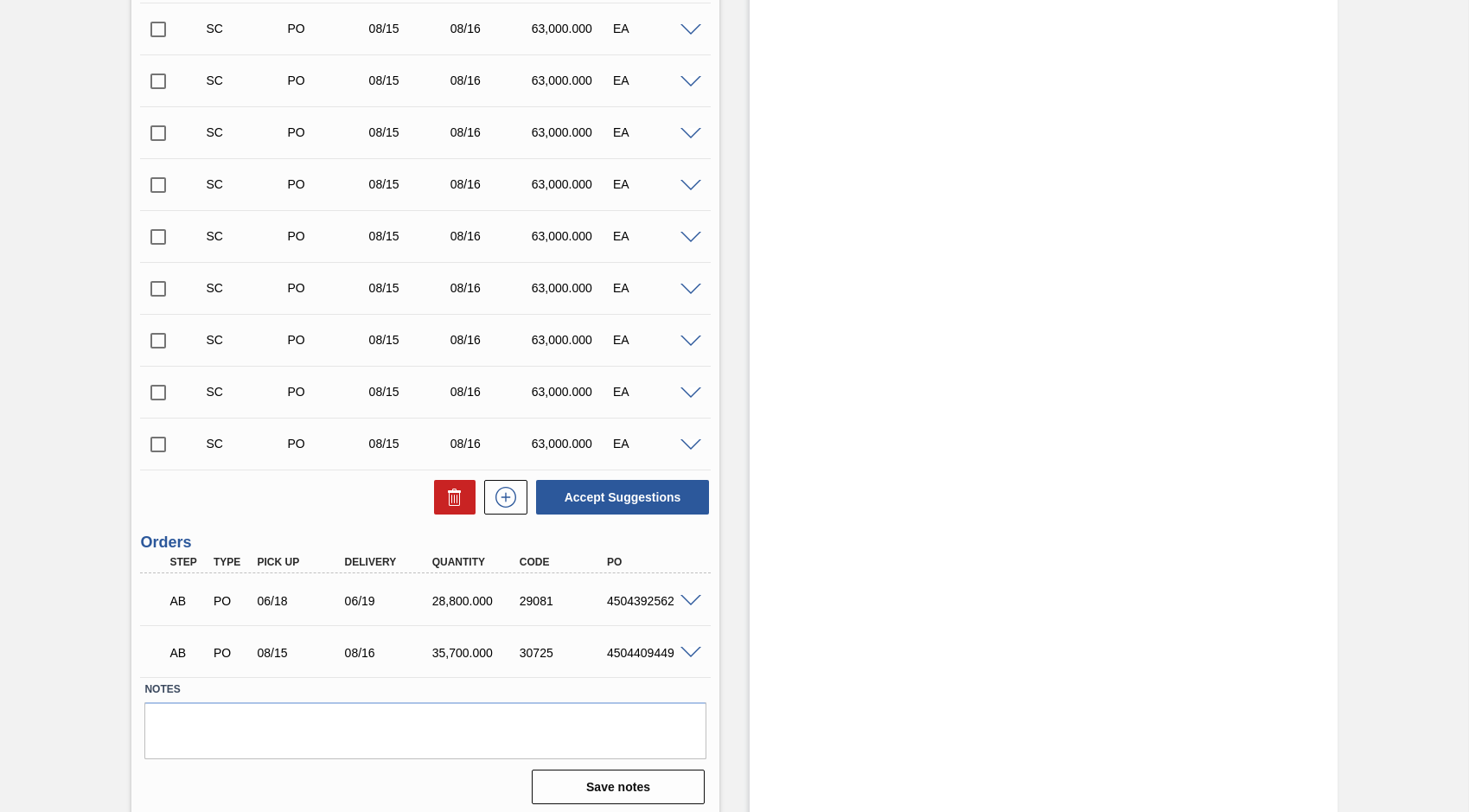
scroll to position [1396, 0]
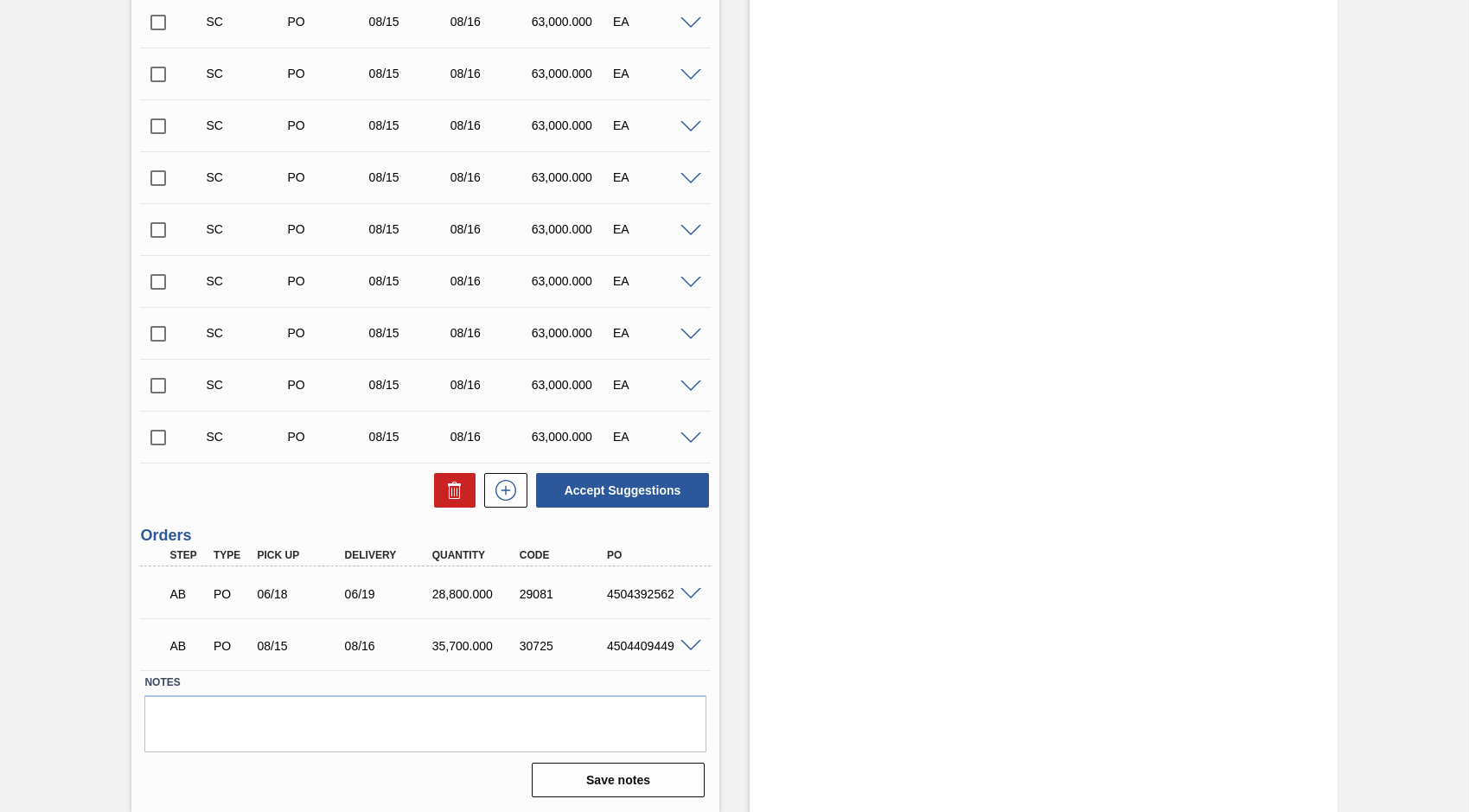
click at [606, 644] on div "4504409449" at bounding box center [651, 646] width 97 height 14
drag, startPoint x: 606, startPoint y: 644, endPoint x: 667, endPoint y: 629, distance: 62.8
click at [667, 629] on div "AB PO 08/15 08/16 35,700.000 30725 4504409449" at bounding box center [421, 644] width 525 height 35
copy div "4504409449"
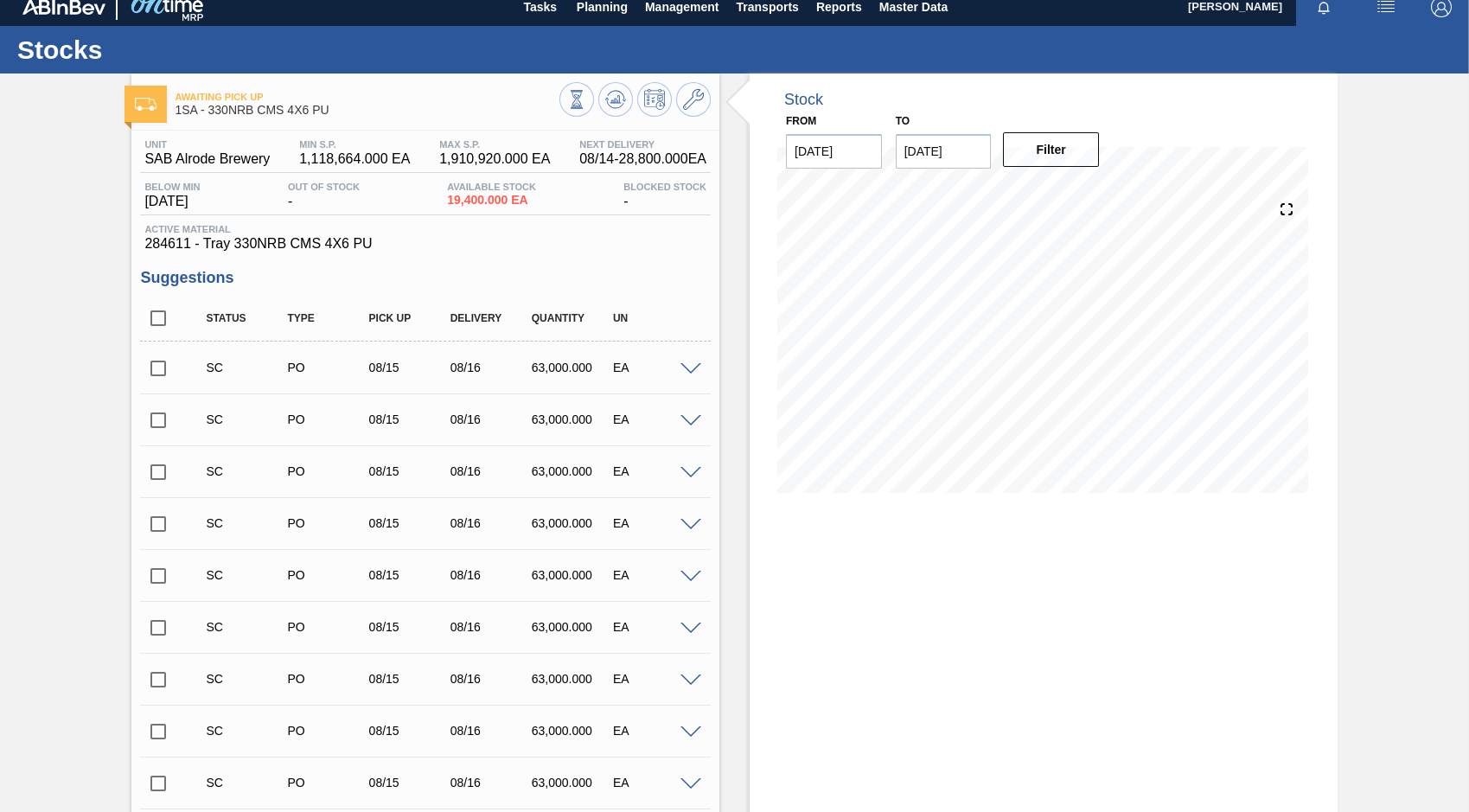
scroll to position [0, 0]
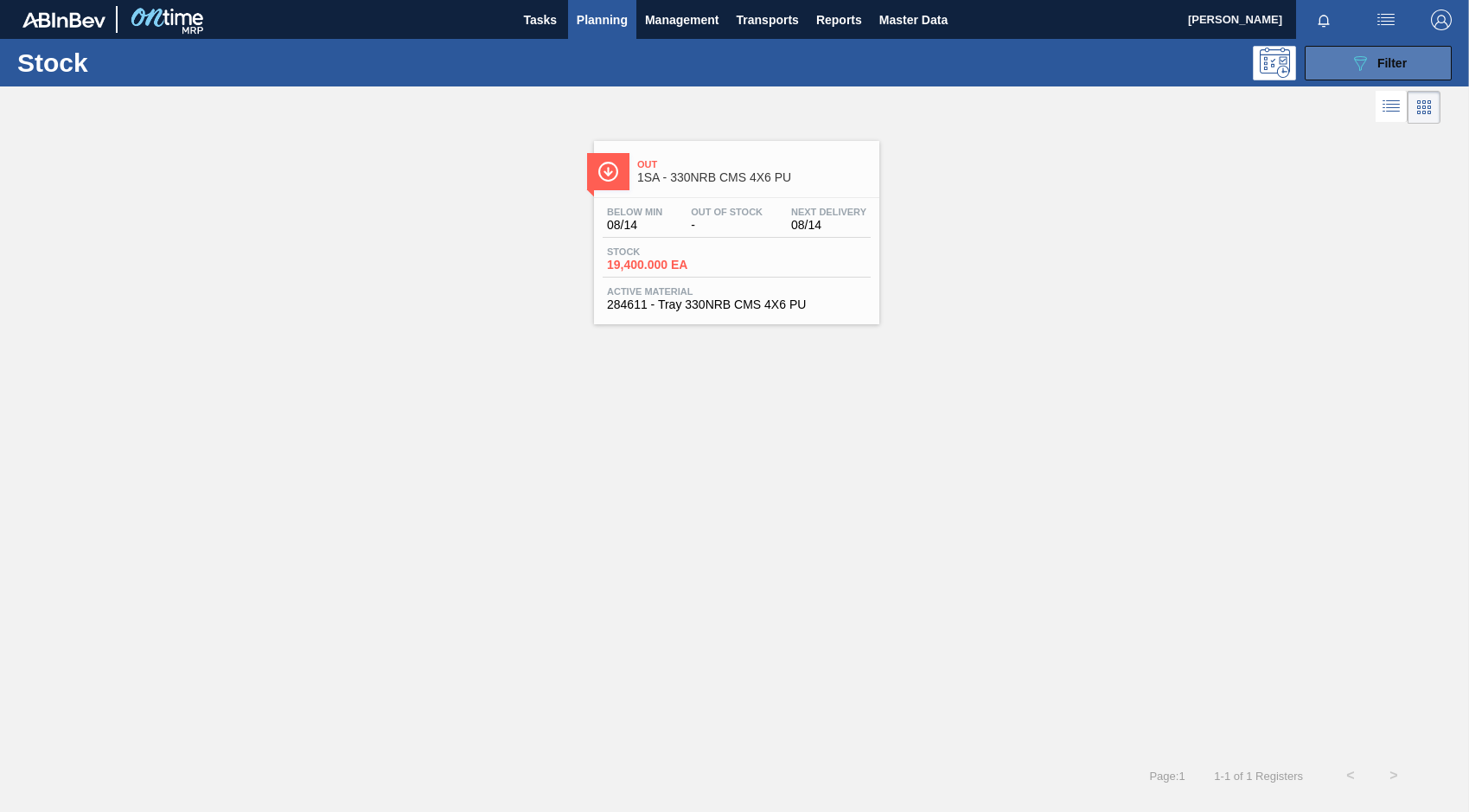
click at [1354, 70] on icon "089F7B8B-B2A5-4AFE-B5C0-19BA573D28AC" at bounding box center [1359, 63] width 21 height 21
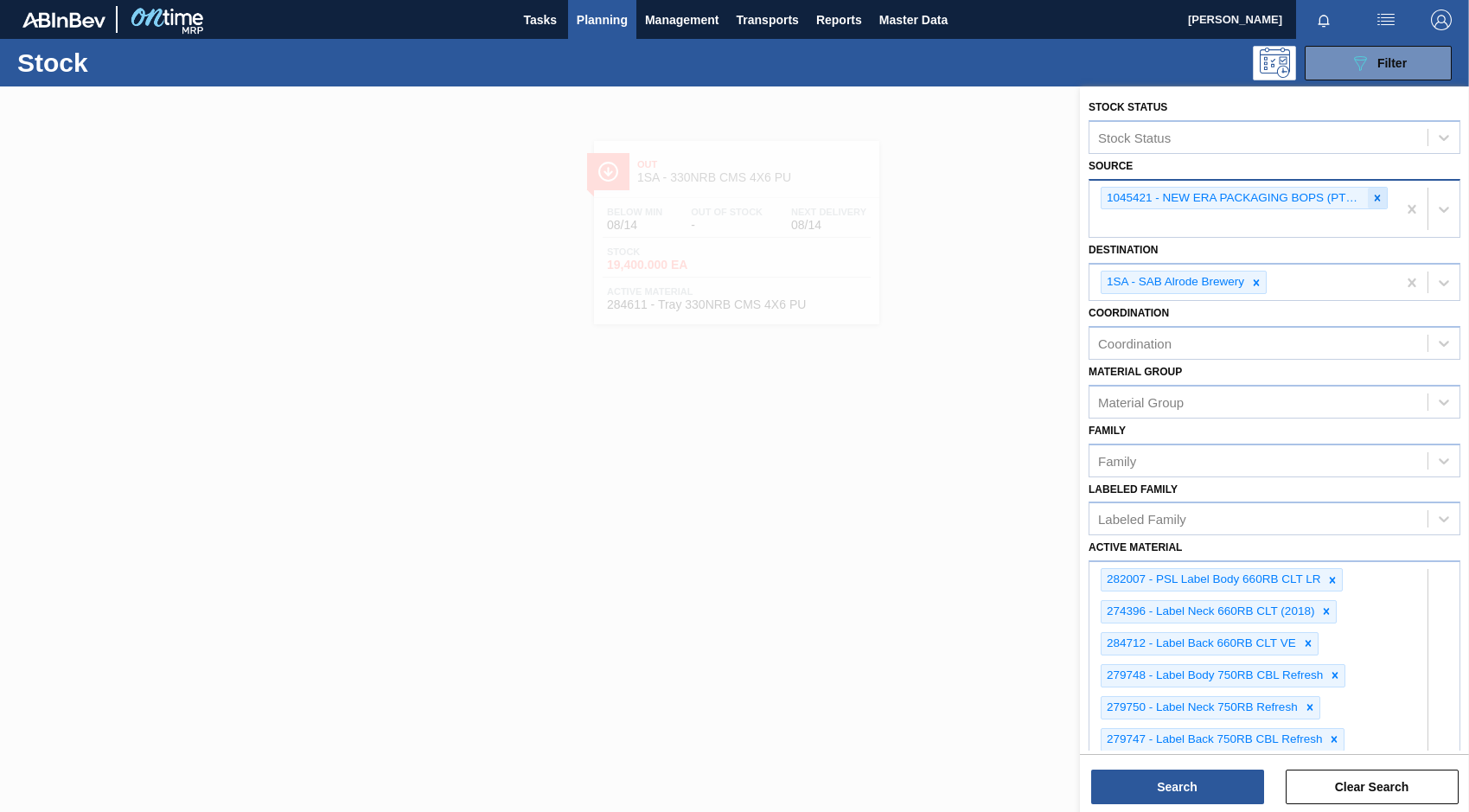
click at [1375, 195] on icon at bounding box center [1377, 198] width 12 height 12
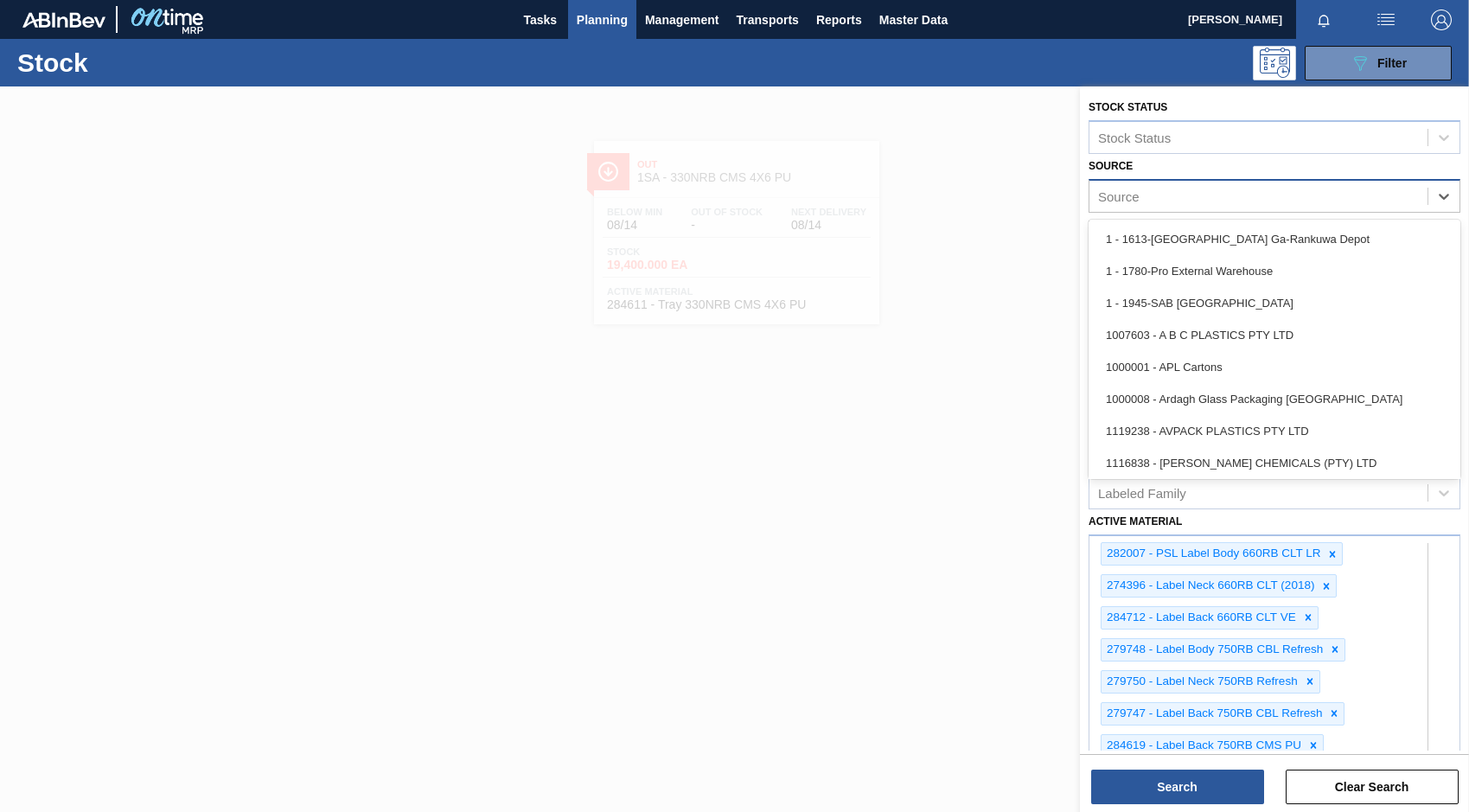
click at [1147, 194] on div "Source" at bounding box center [1258, 195] width 338 height 25
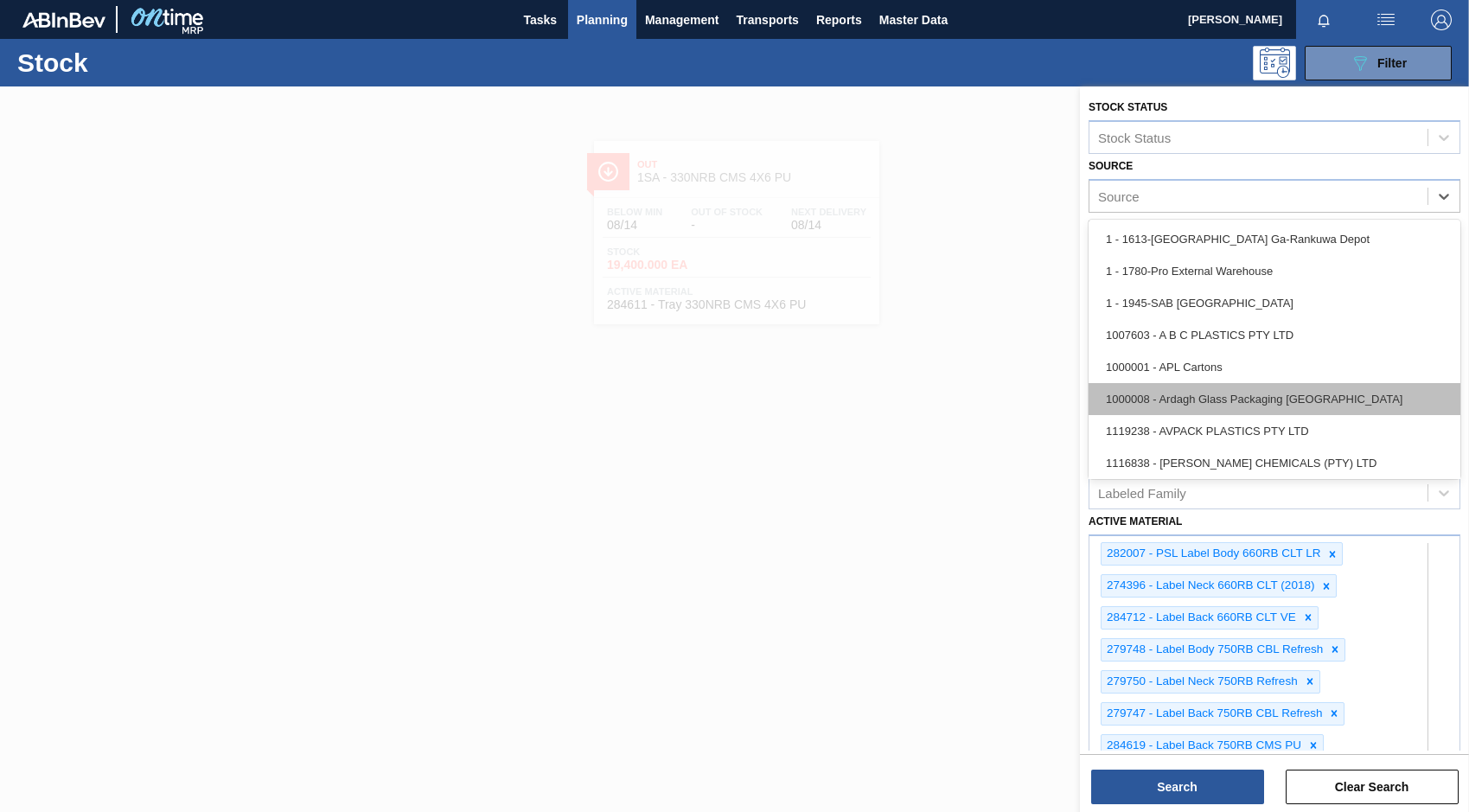
click at [1191, 398] on div "1000008 - Ardagh Glass Packaging [GEOGRAPHIC_DATA]" at bounding box center [1274, 399] width 372 height 32
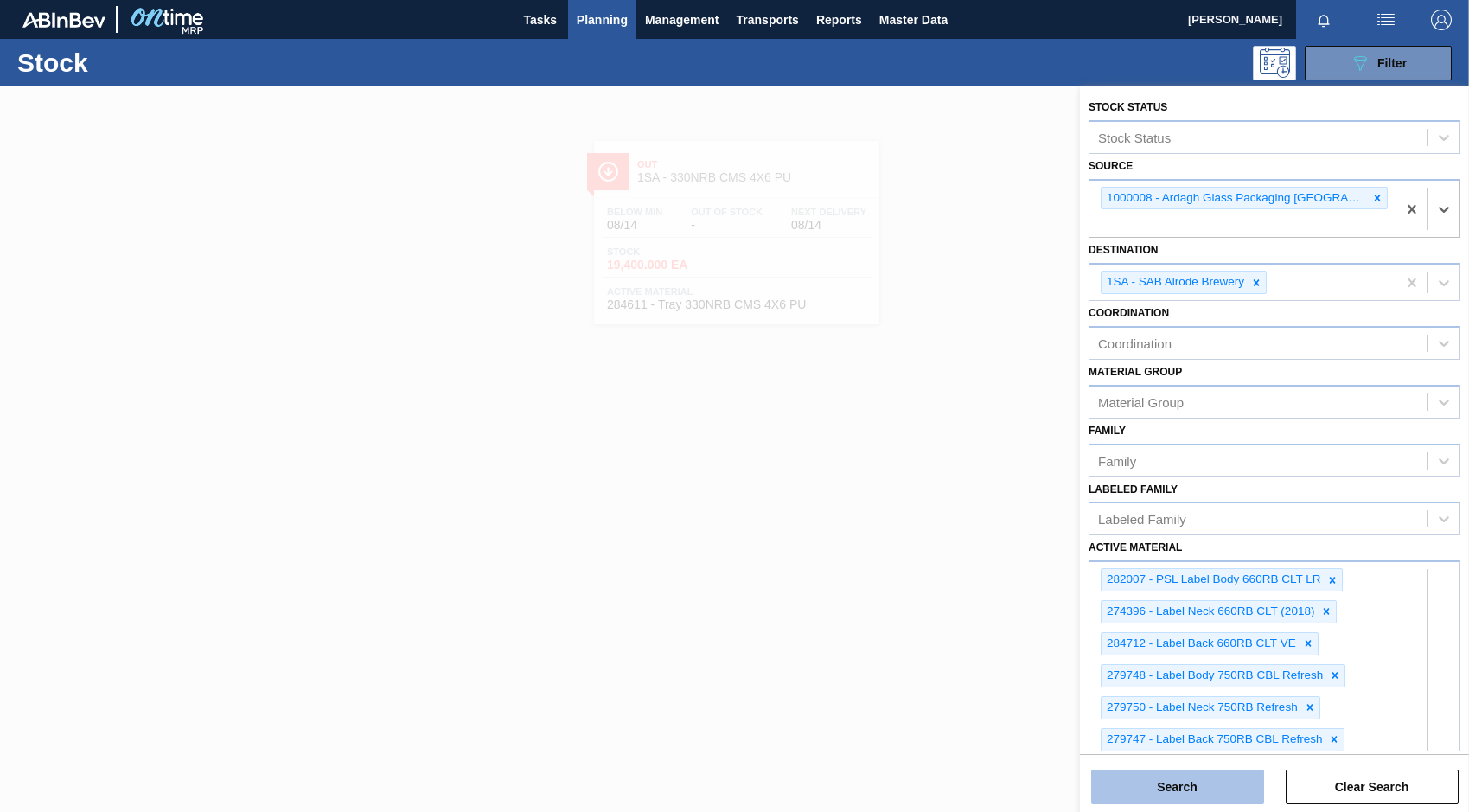
click at [1160, 796] on button "Search" at bounding box center [1178, 786] width 173 height 35
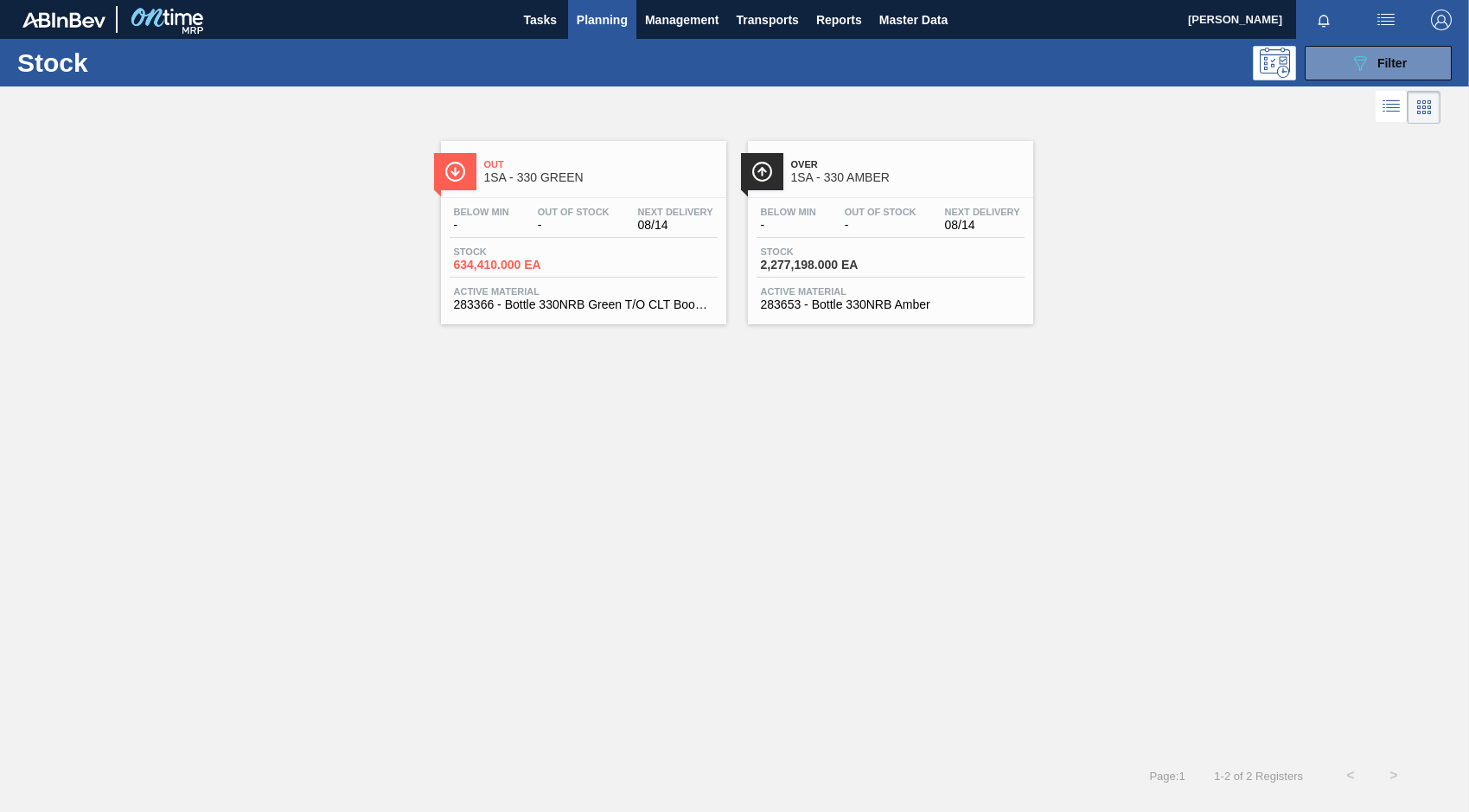
click at [706, 219] on span "08/14" at bounding box center [675, 224] width 75 height 13
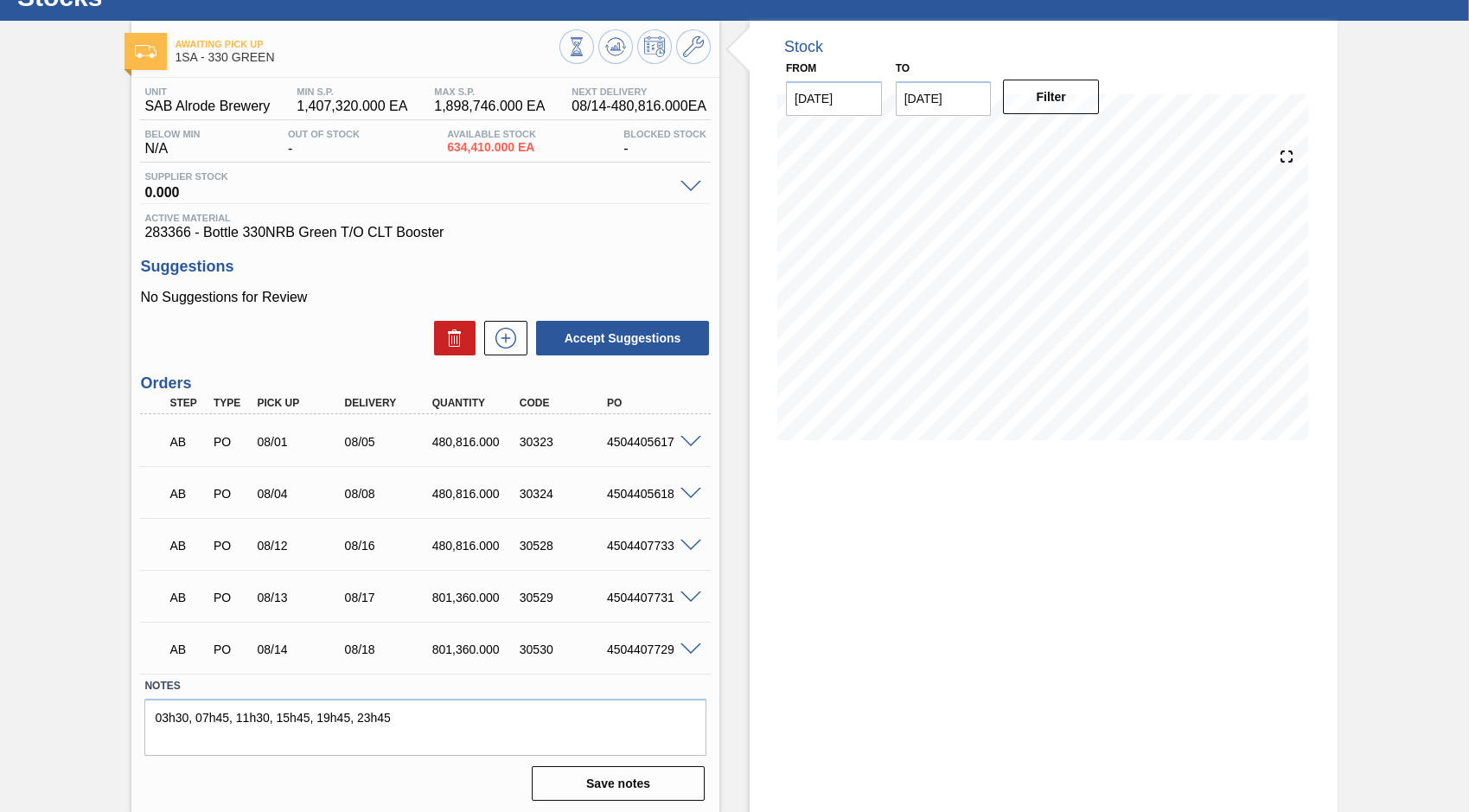
scroll to position [69, 0]
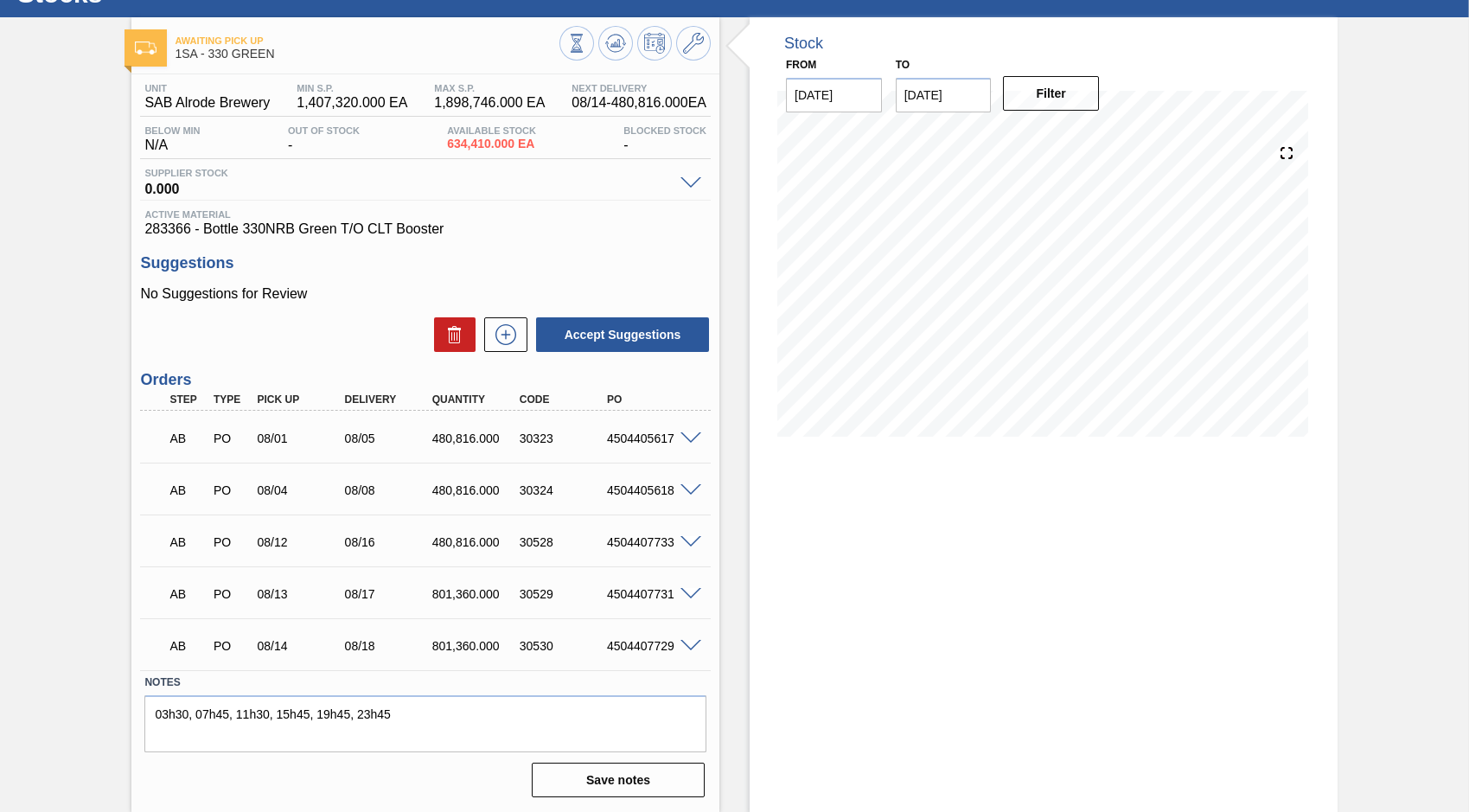
click at [686, 440] on span at bounding box center [691, 438] width 21 height 13
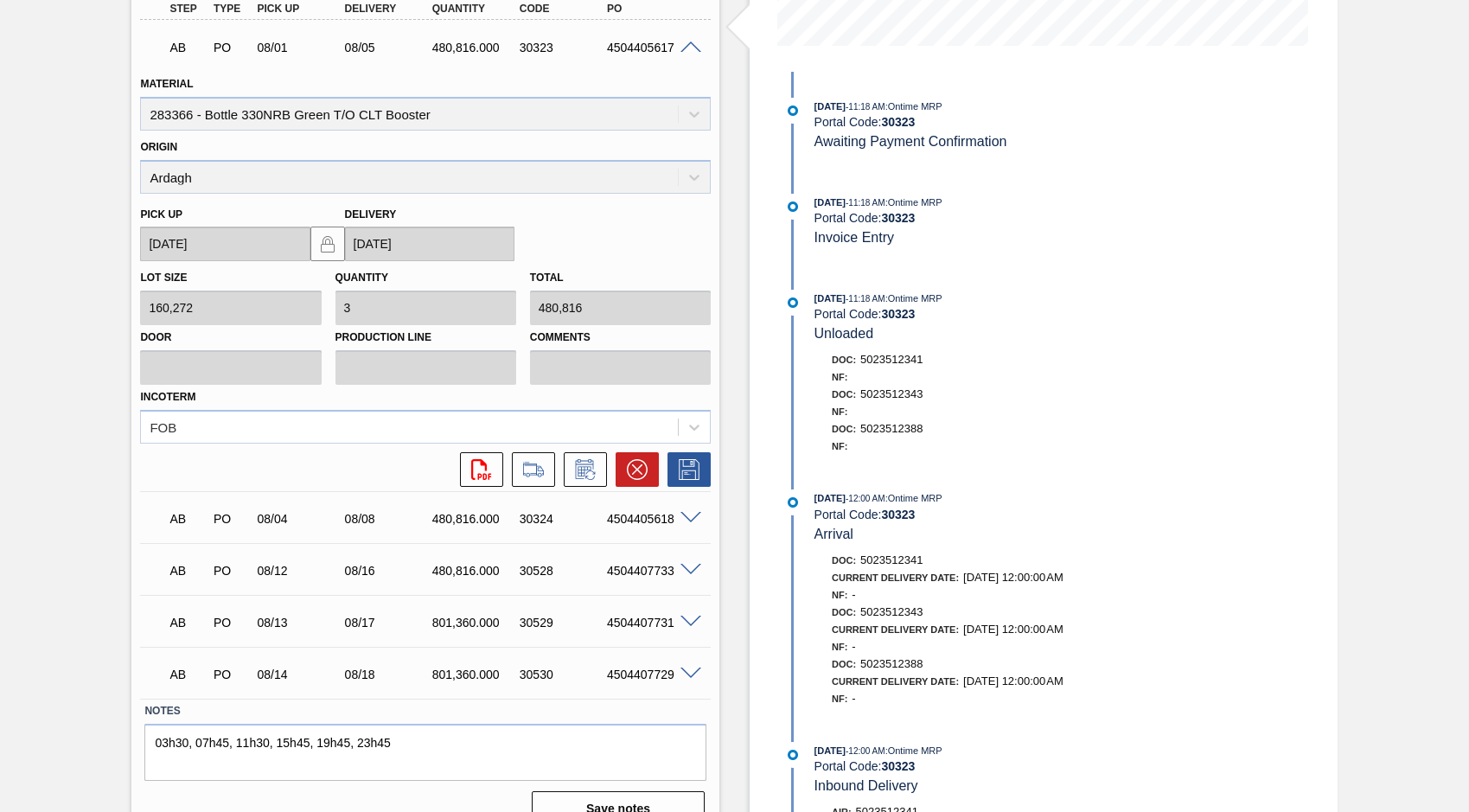
scroll to position [488, 0]
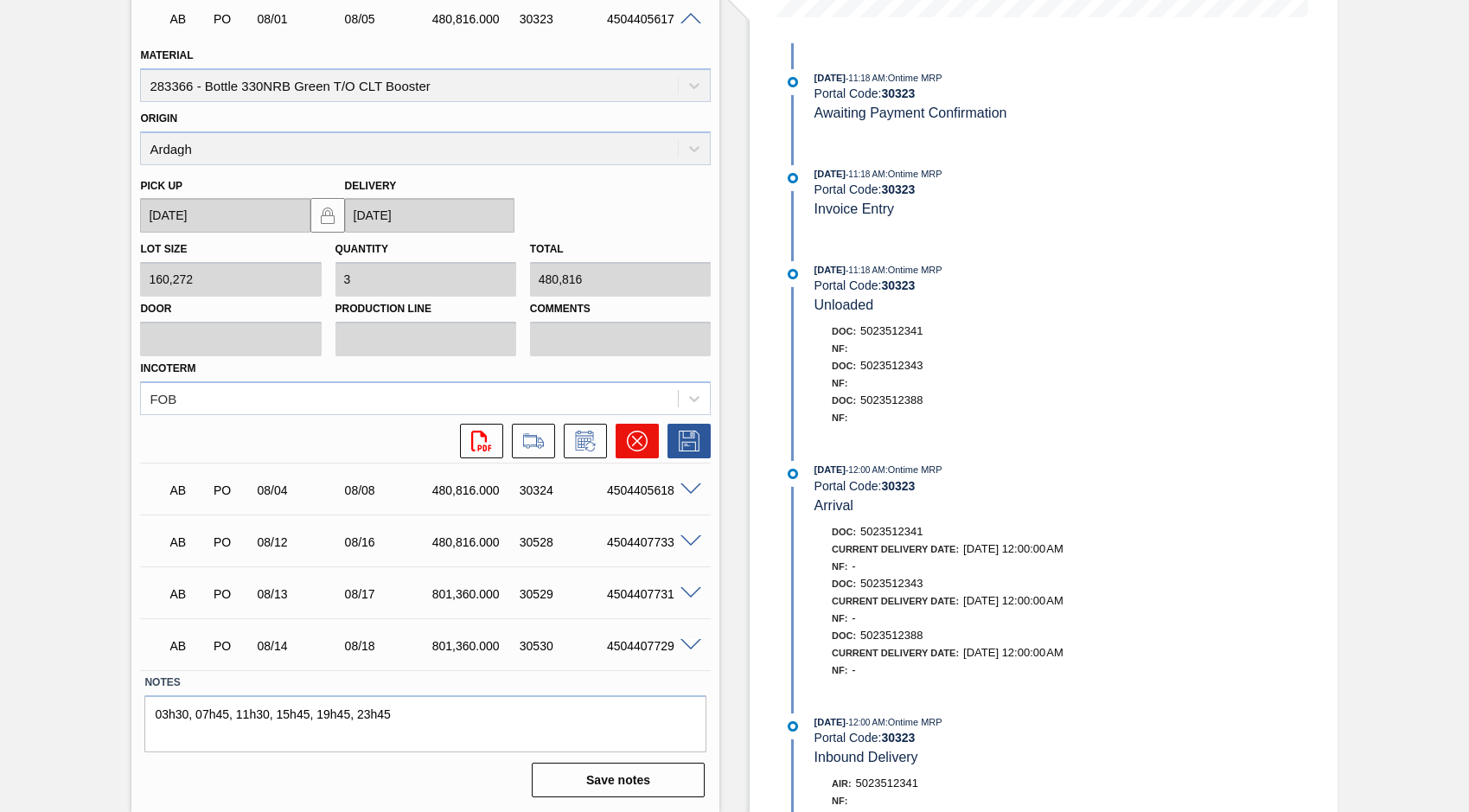
click at [630, 439] on icon at bounding box center [637, 440] width 21 height 21
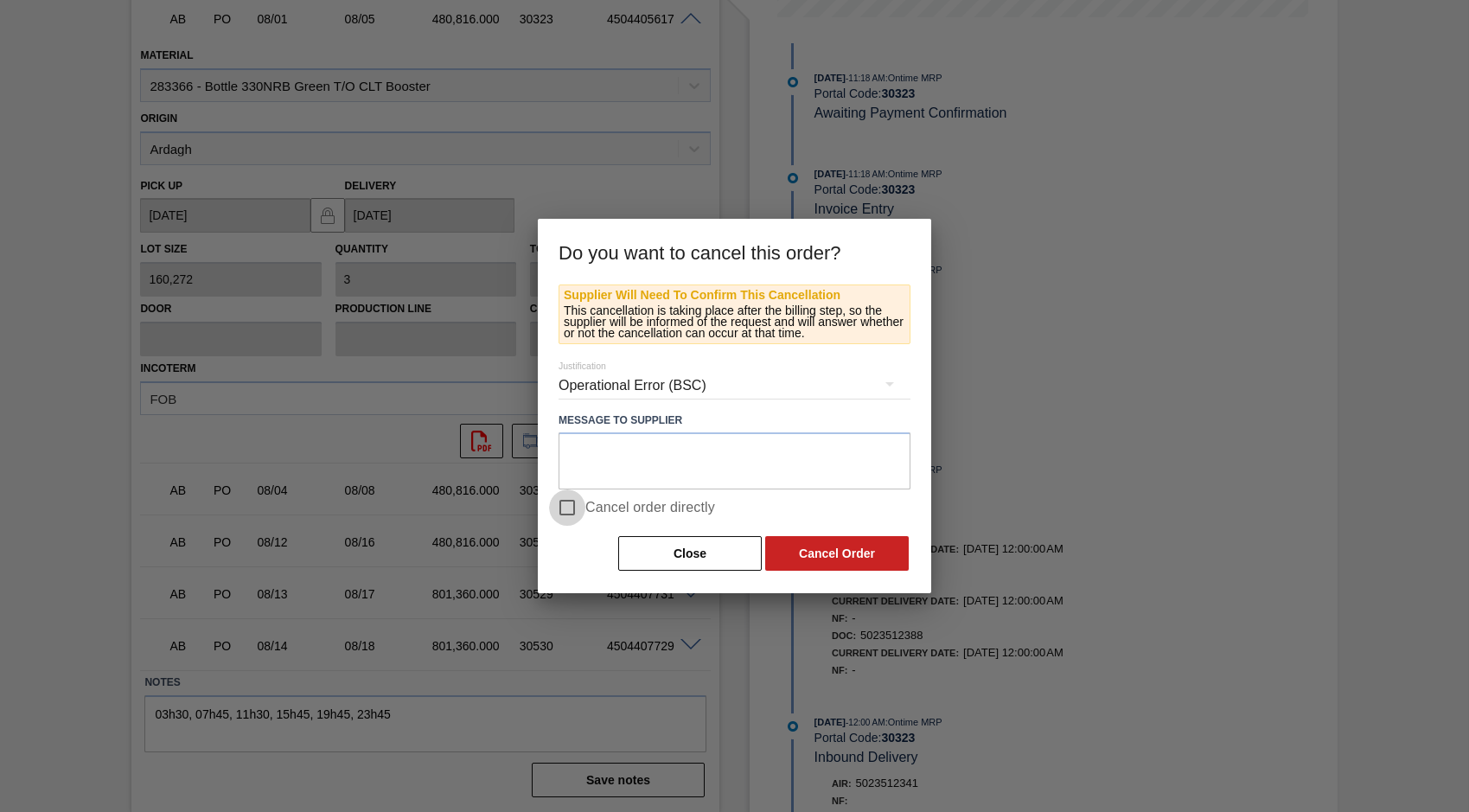
click at [570, 510] on input "Cancel order directly" at bounding box center [567, 507] width 36 height 36
checkbox input "true"
click at [839, 547] on button "Cancel Order" at bounding box center [837, 553] width 144 height 35
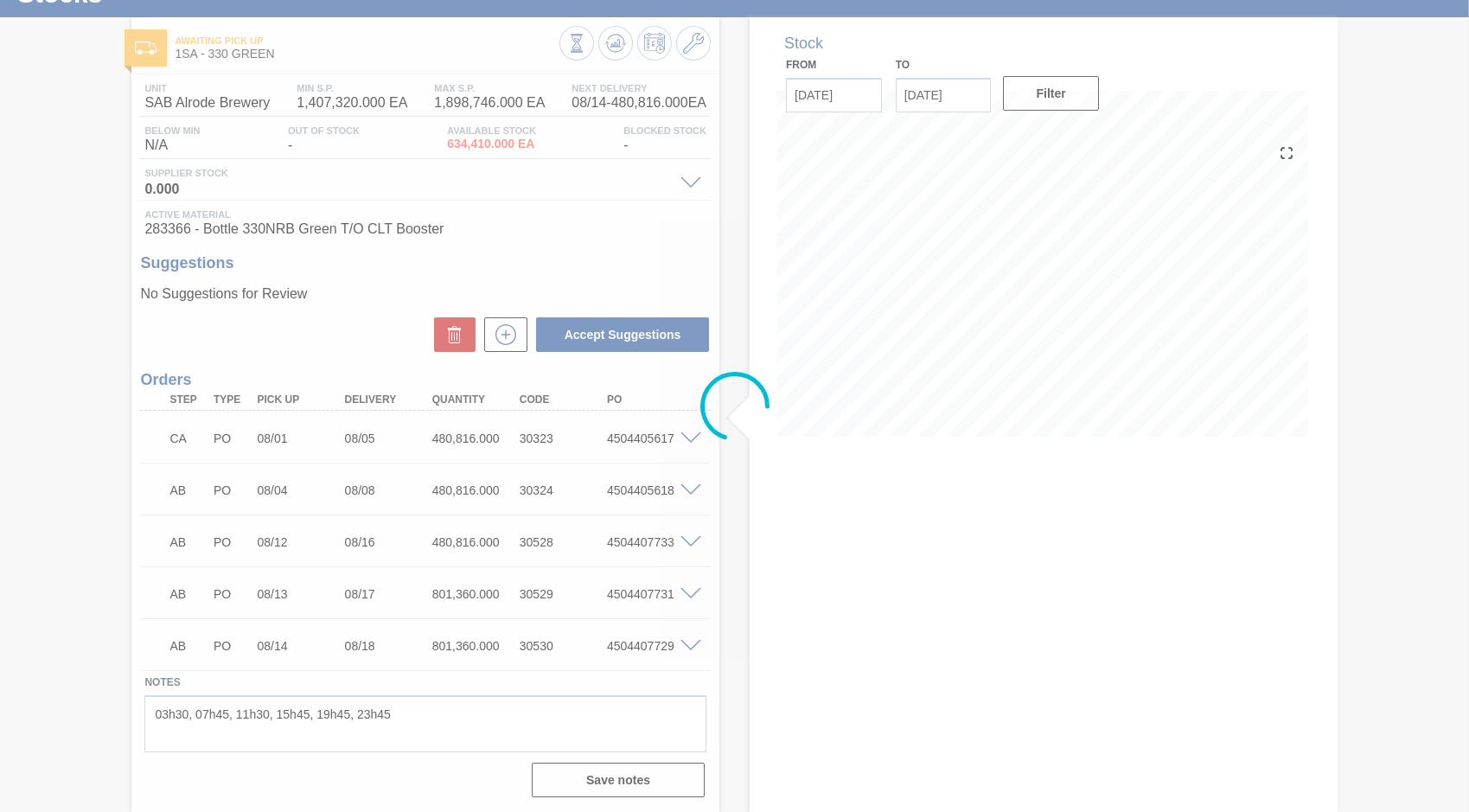
scroll to position [69, 0]
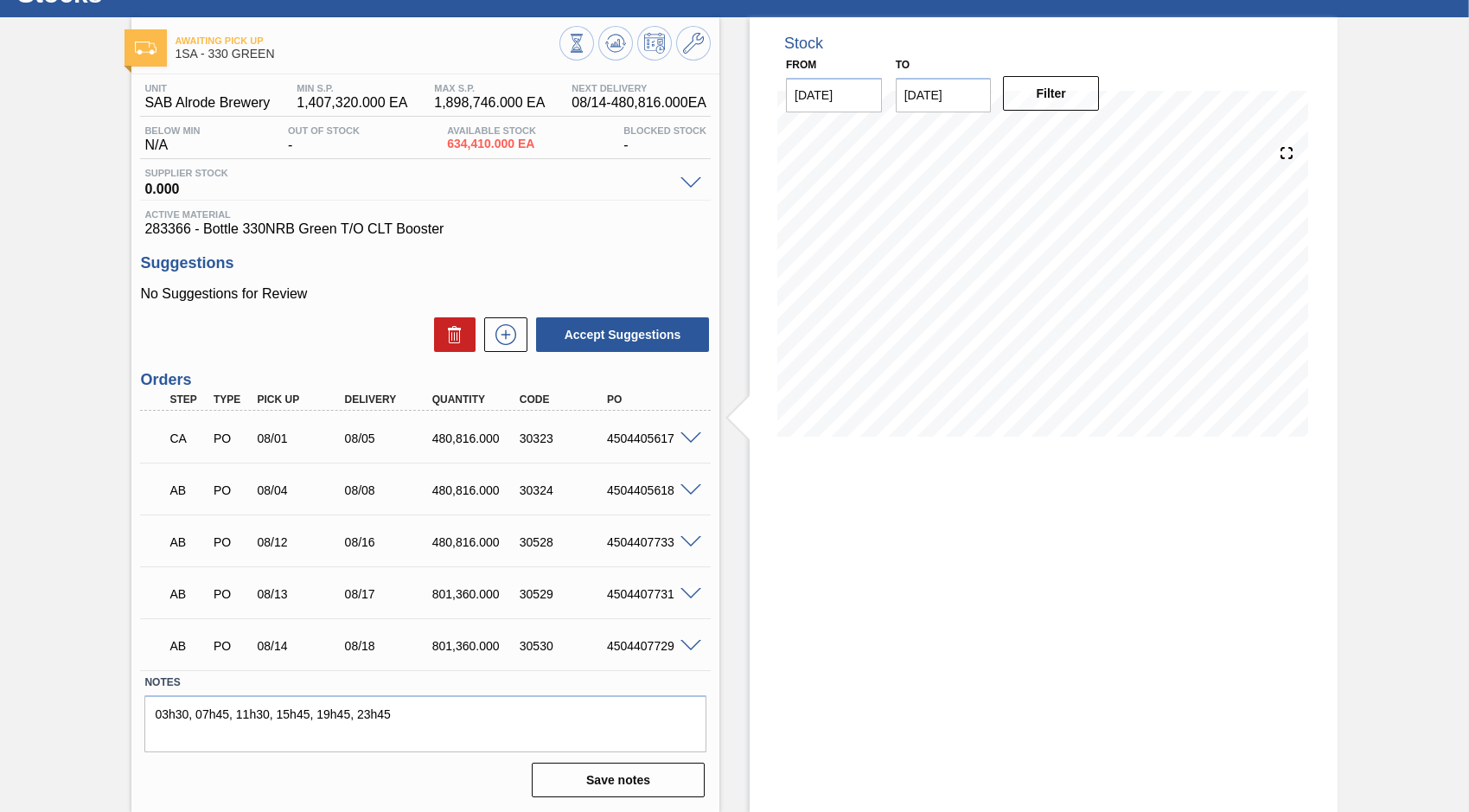
click at [684, 438] on span at bounding box center [691, 438] width 21 height 13
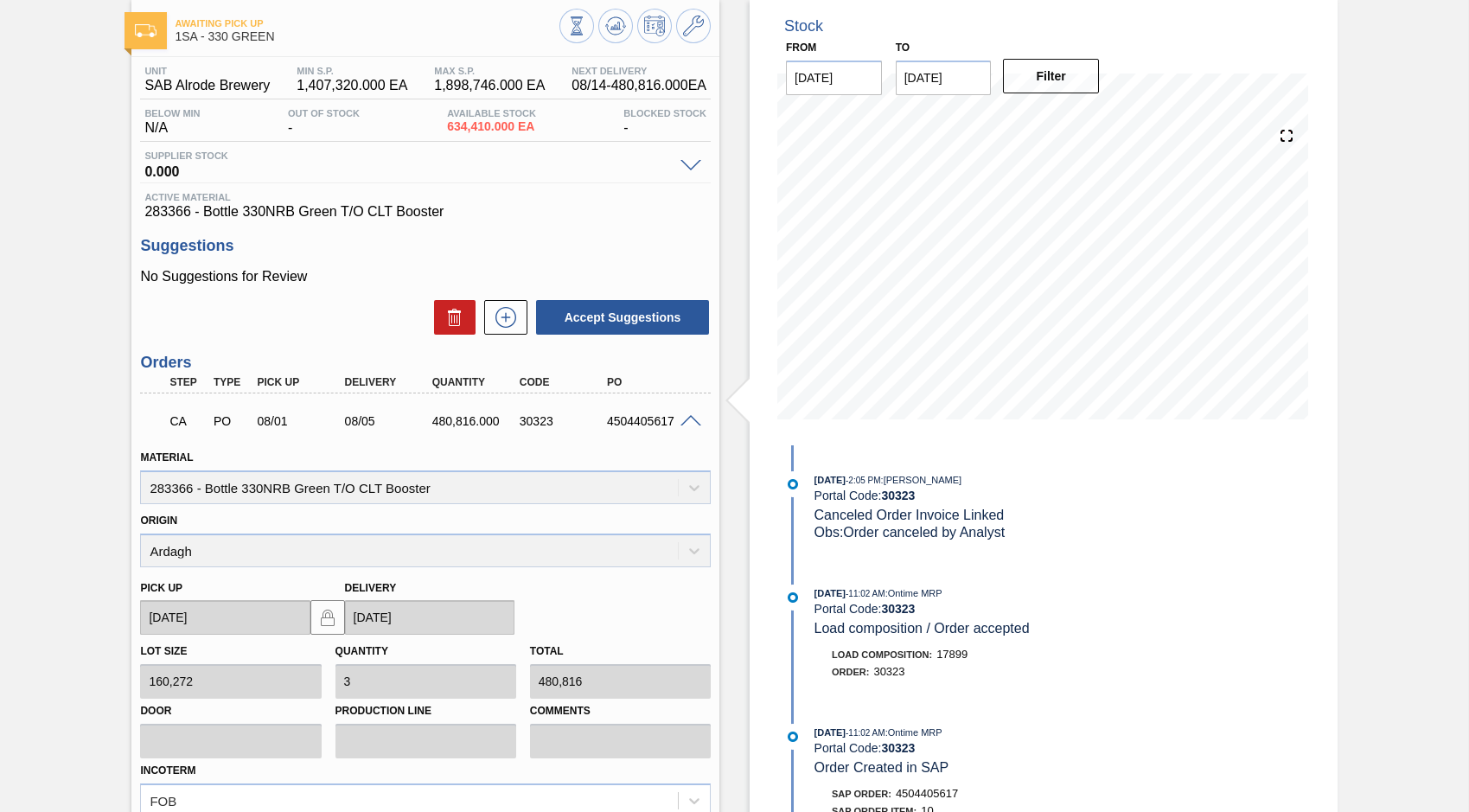
scroll to position [56, 0]
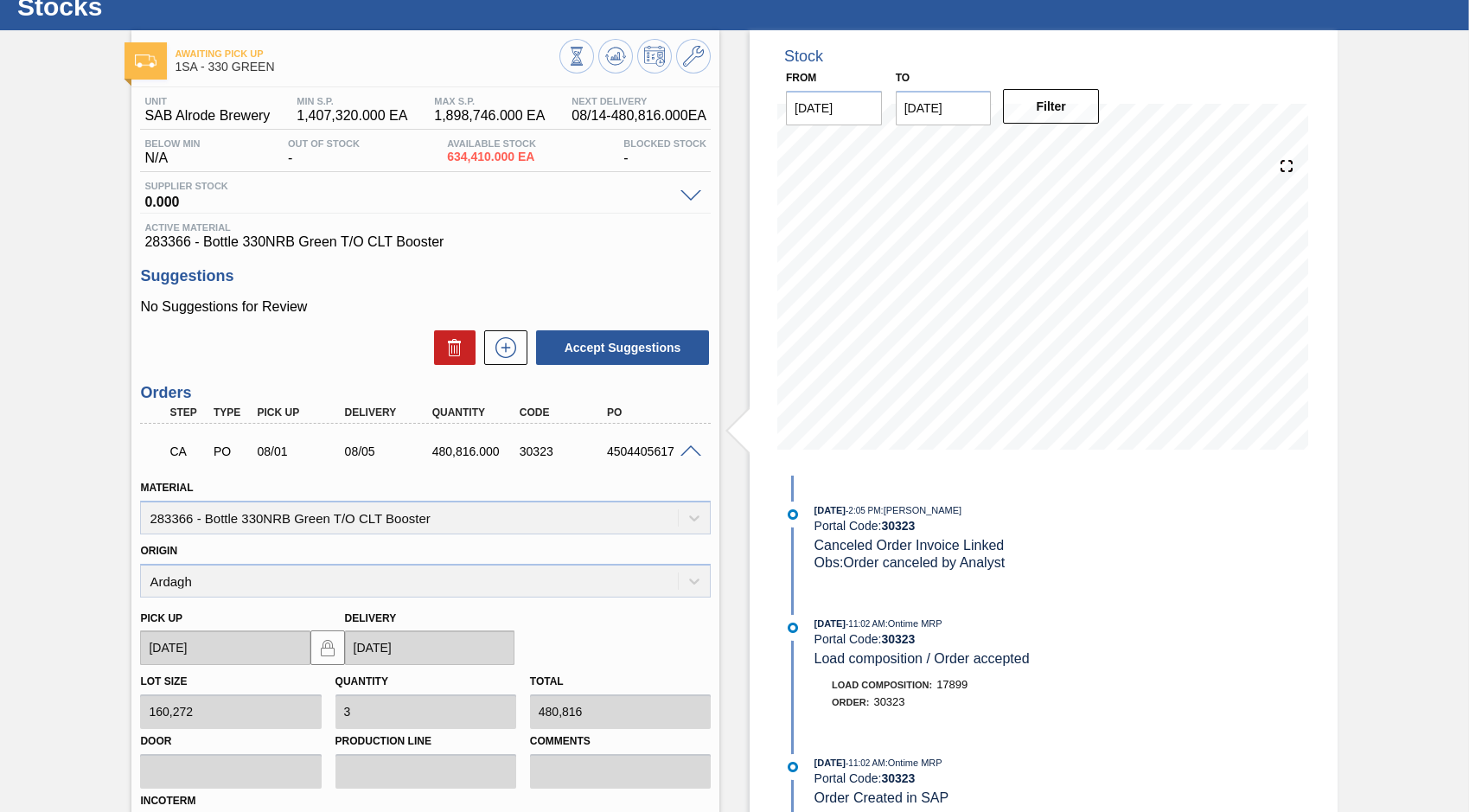
click at [684, 194] on span at bounding box center [691, 196] width 21 height 13
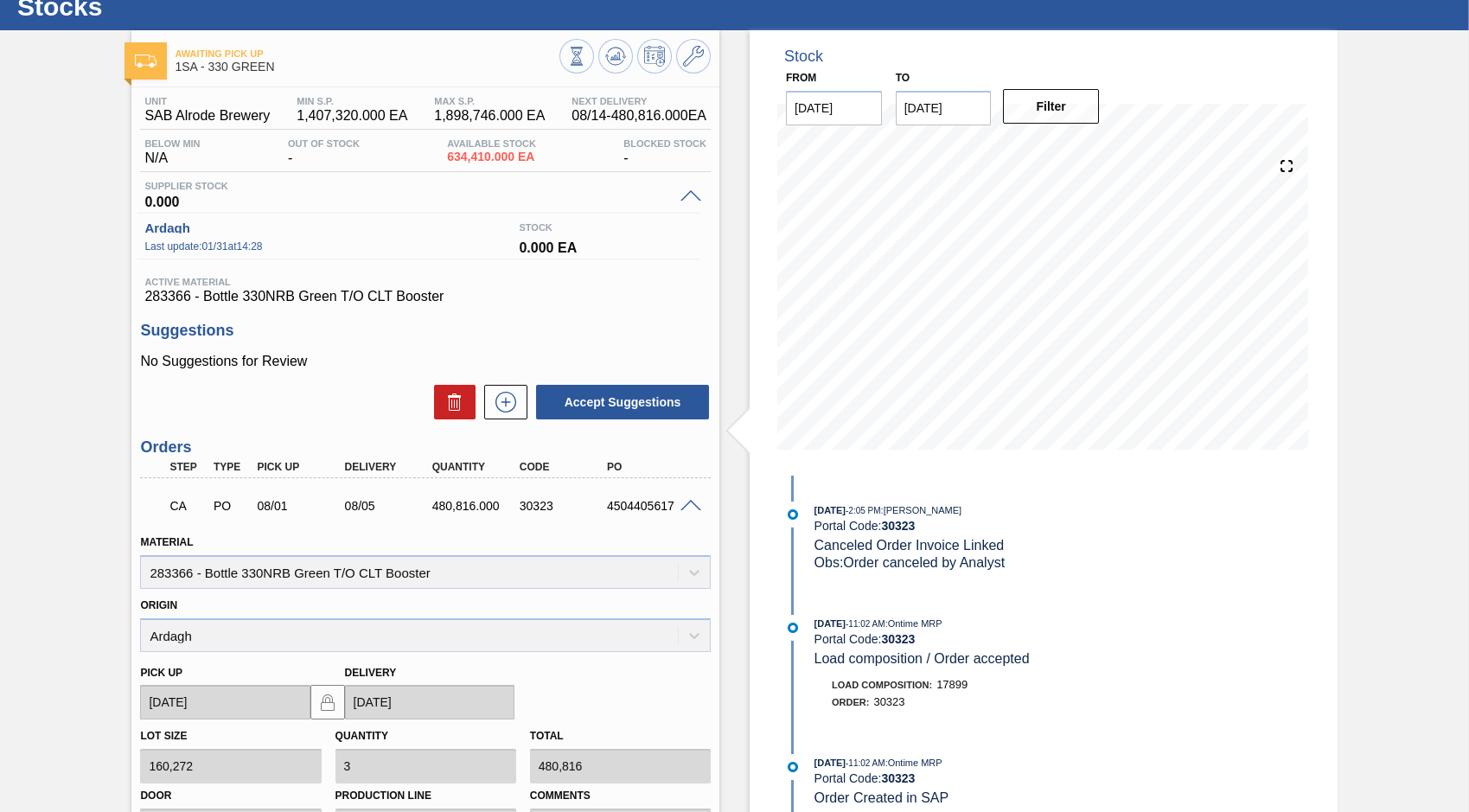
click at [686, 186] on div "Supplier Stock 0.000" at bounding box center [426, 196] width 571 height 32
click at [691, 191] on span at bounding box center [691, 196] width 21 height 13
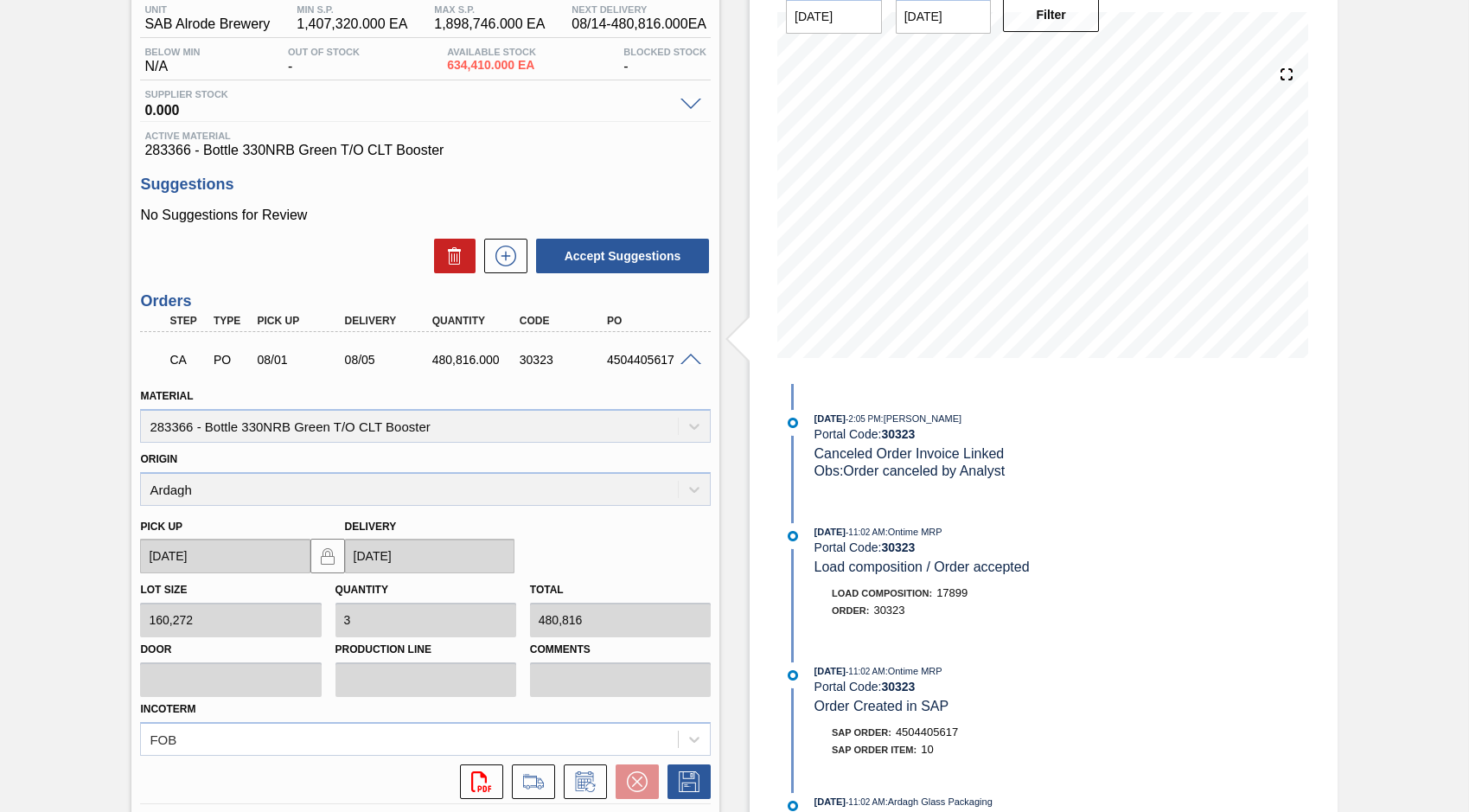
scroll to position [0, 0]
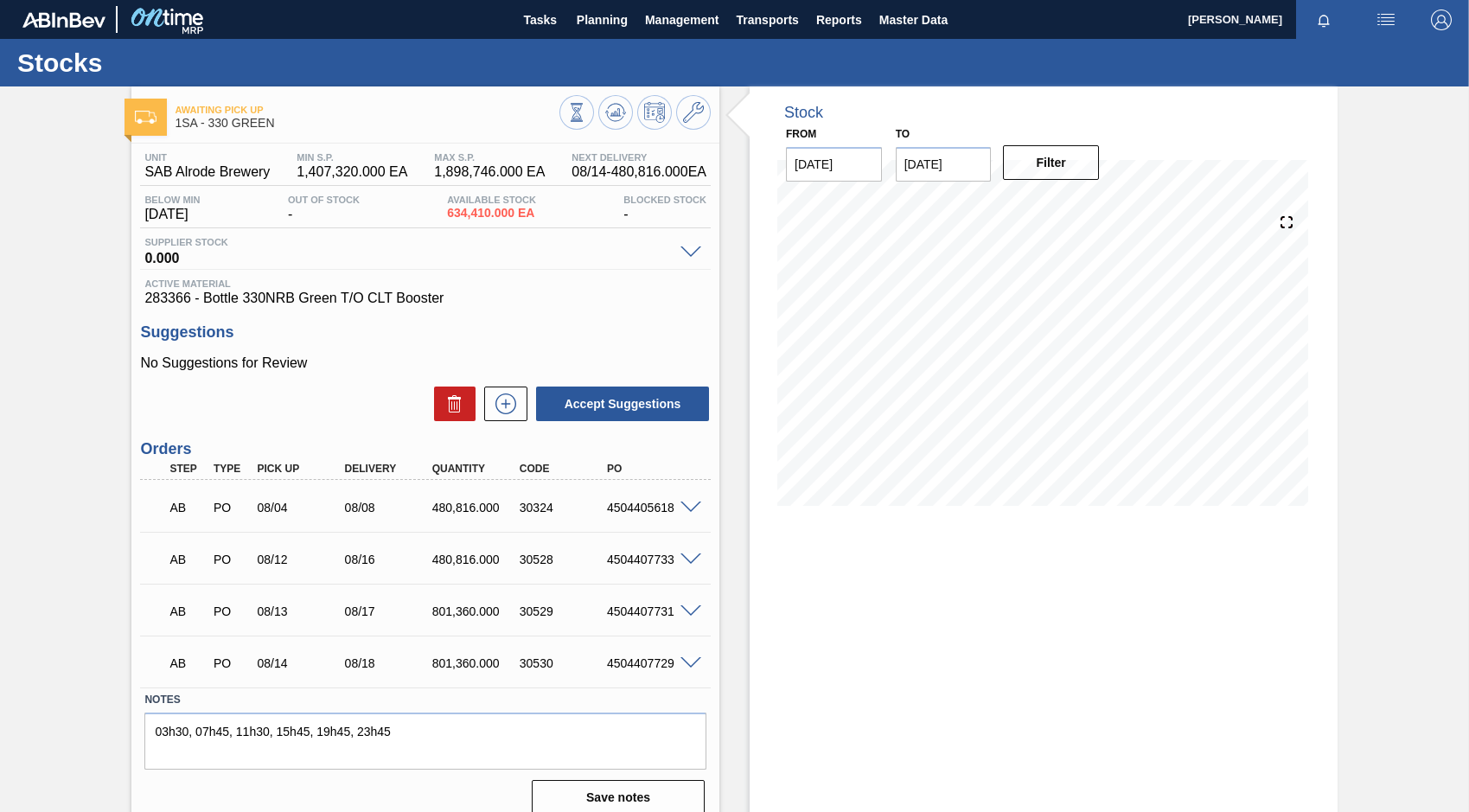
click at [689, 512] on span at bounding box center [691, 507] width 21 height 13
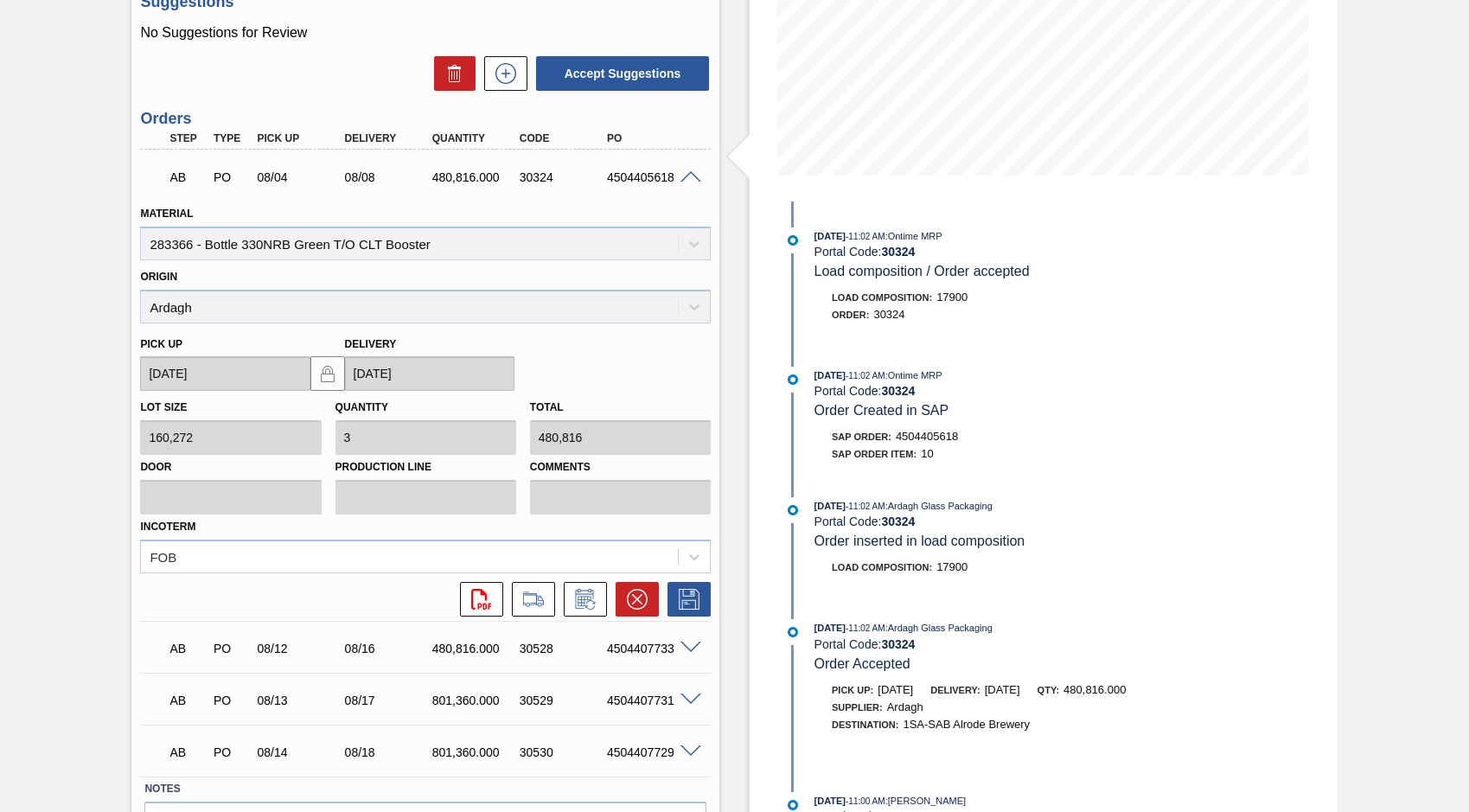
scroll to position [346, 0]
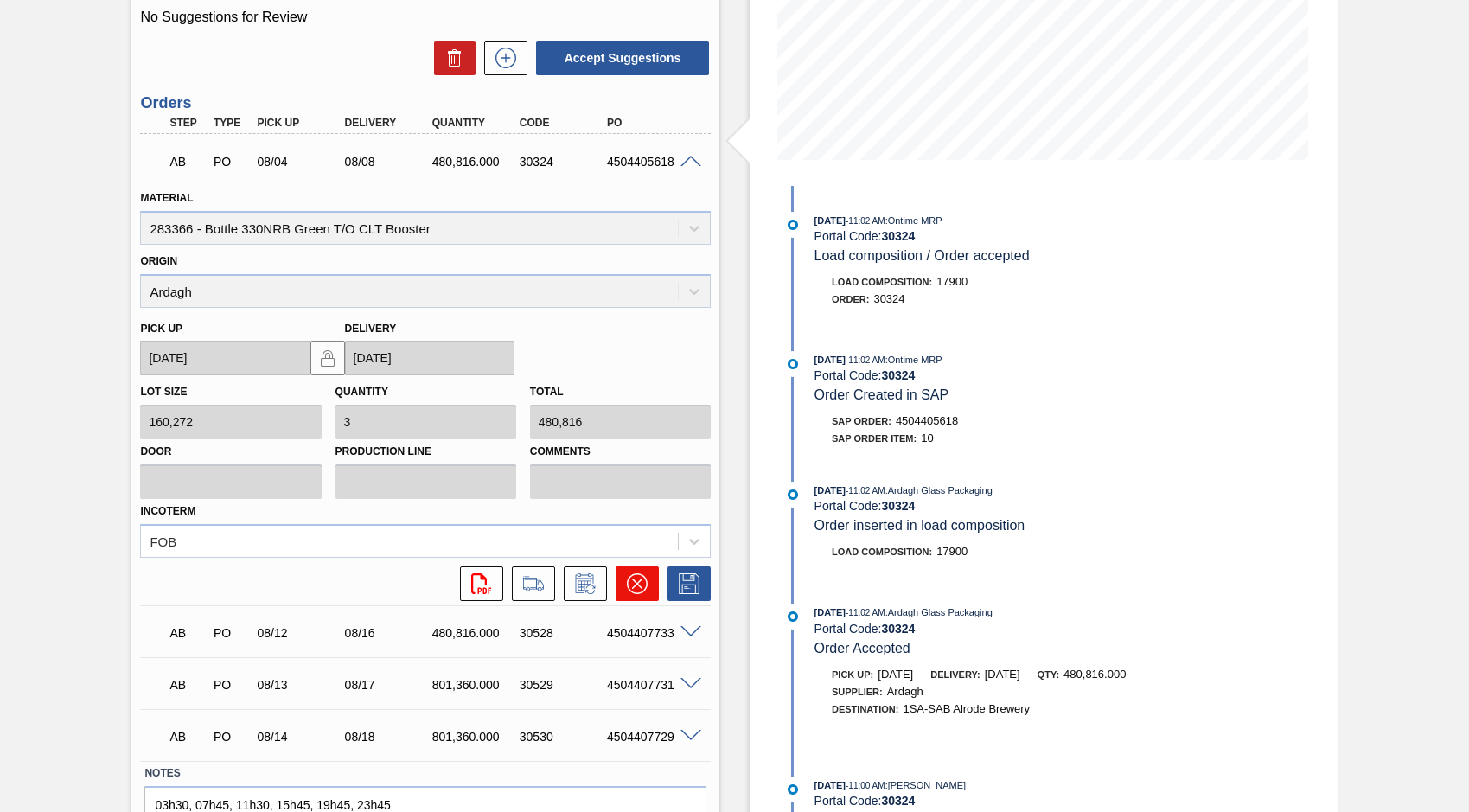
click at [630, 587] on icon at bounding box center [637, 583] width 21 height 21
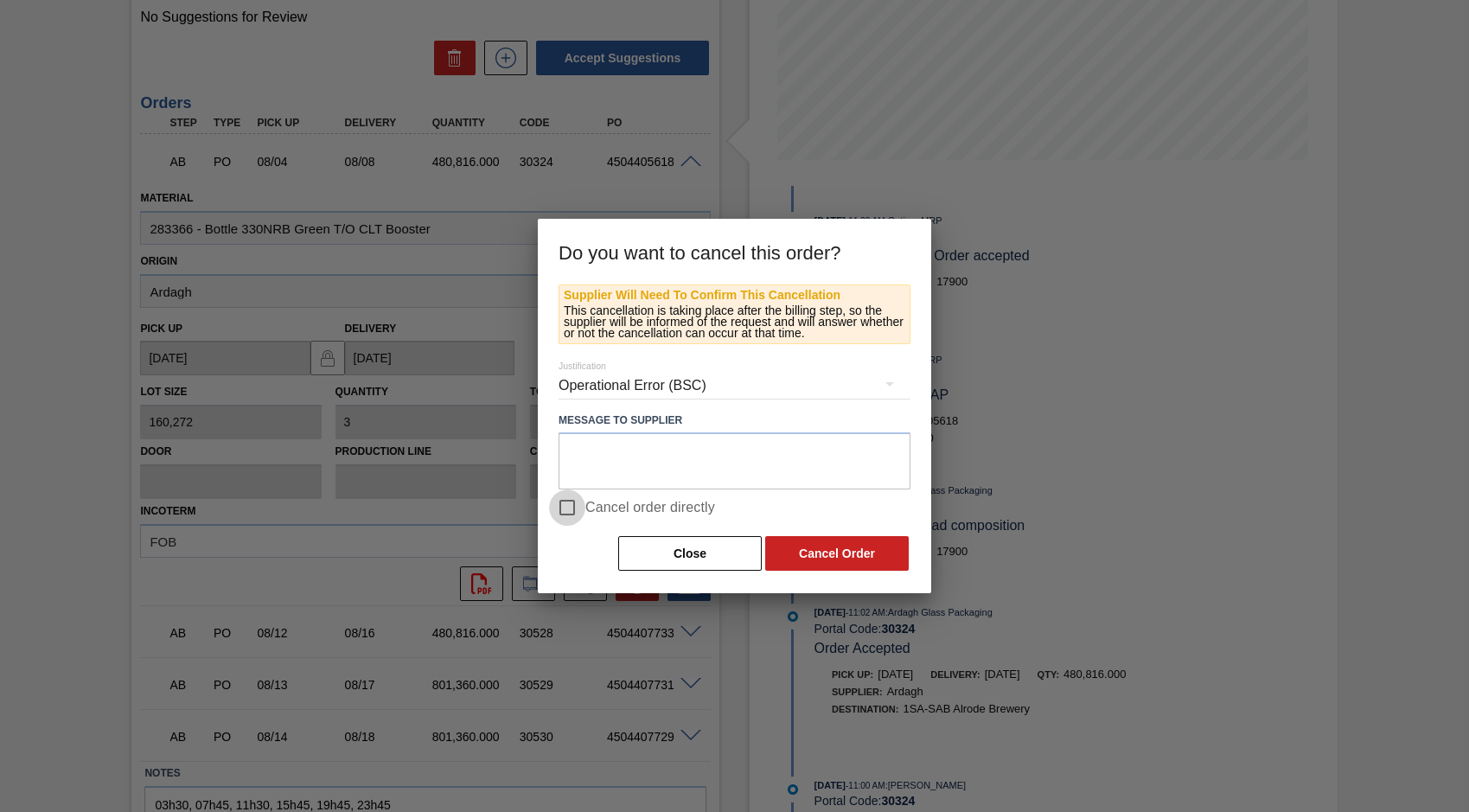
click at [567, 505] on input "Cancel order directly" at bounding box center [567, 507] width 36 height 36
checkbox input "true"
click at [829, 555] on button "Cancel Order" at bounding box center [837, 553] width 144 height 35
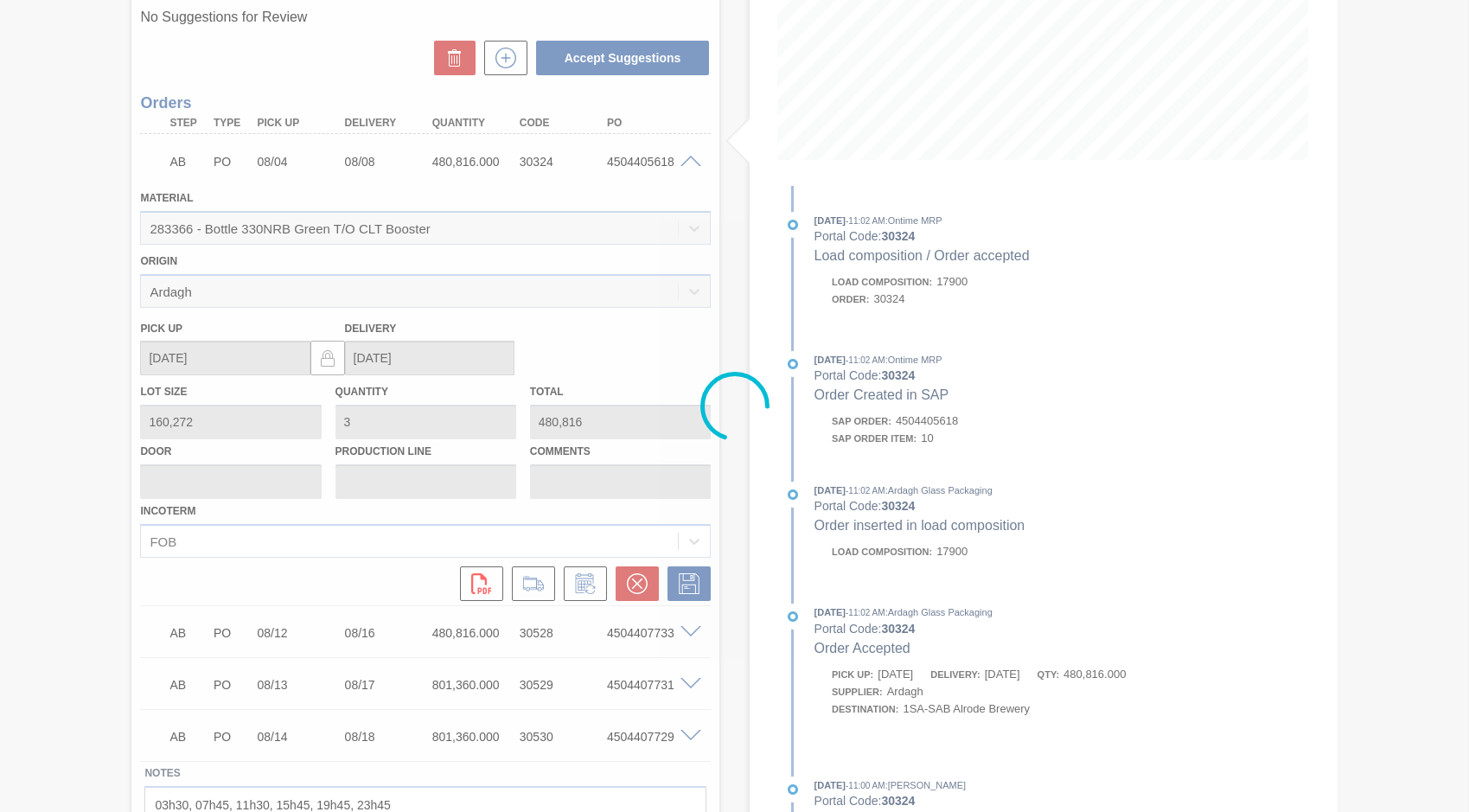
scroll to position [17, 0]
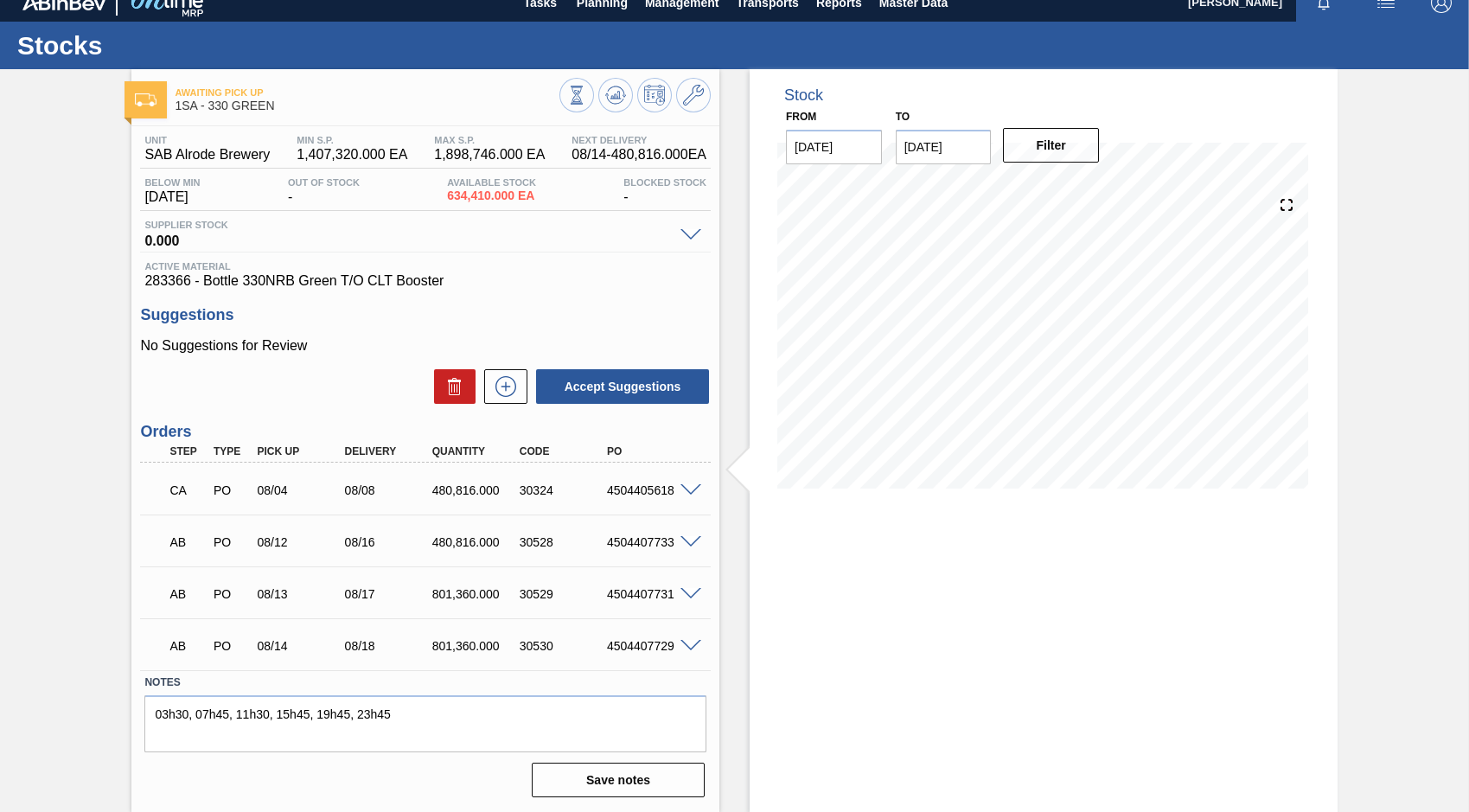
click at [693, 593] on span at bounding box center [691, 594] width 21 height 13
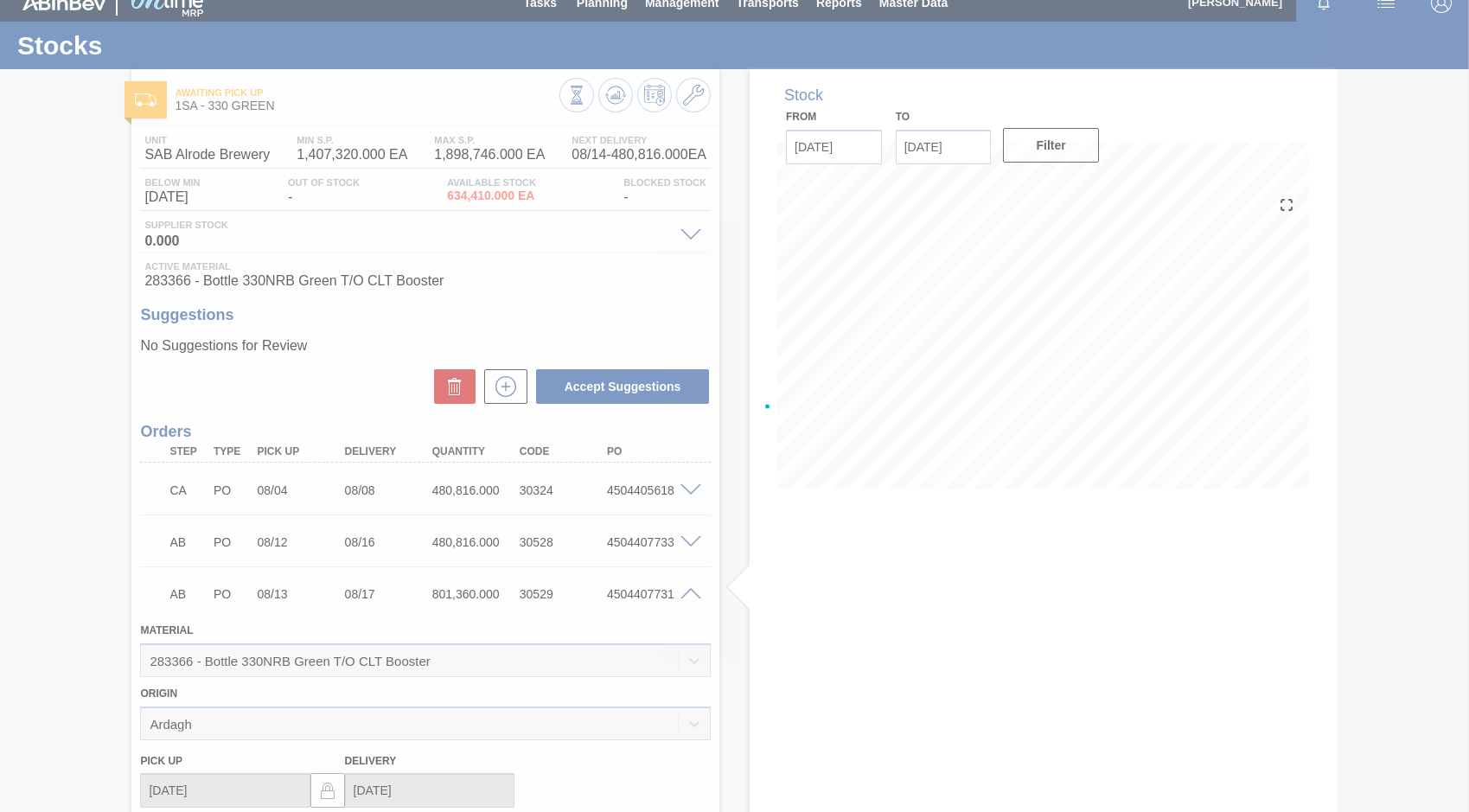
scroll to position [346, 0]
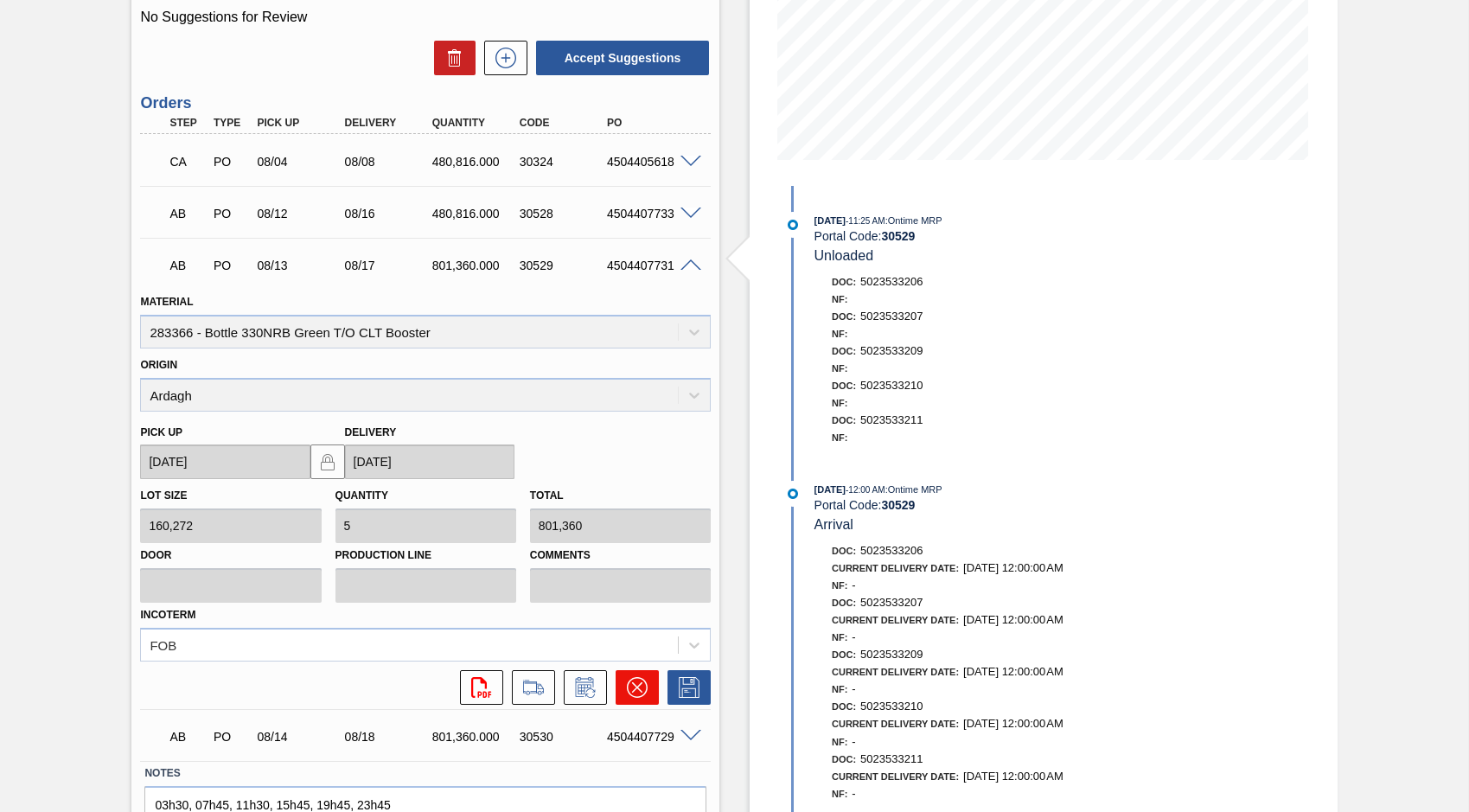
click at [641, 681] on icon at bounding box center [637, 686] width 21 height 21
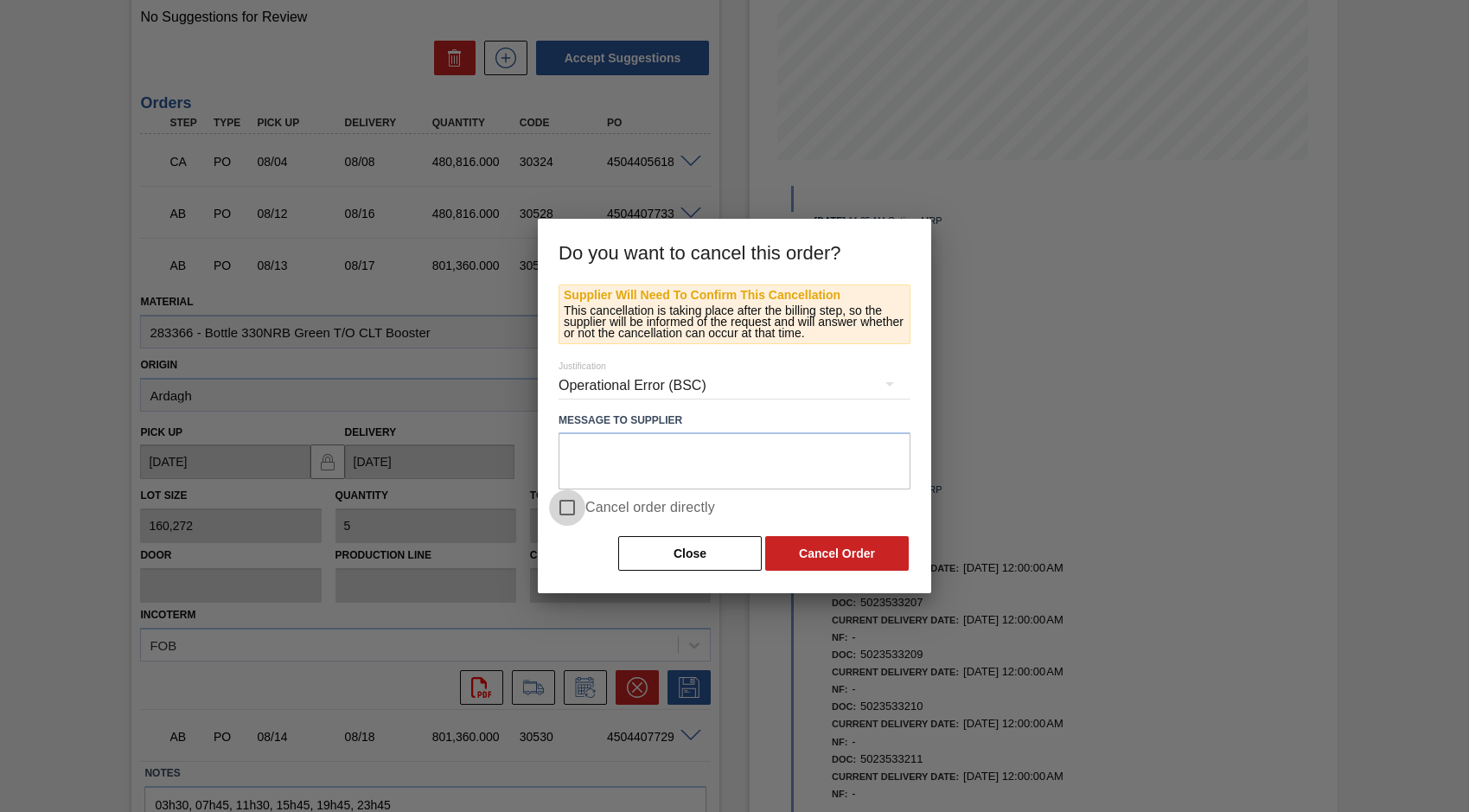
click at [566, 511] on input "Cancel order directly" at bounding box center [567, 507] width 36 height 36
checkbox input "true"
click at [813, 558] on button "Cancel Order" at bounding box center [837, 553] width 144 height 35
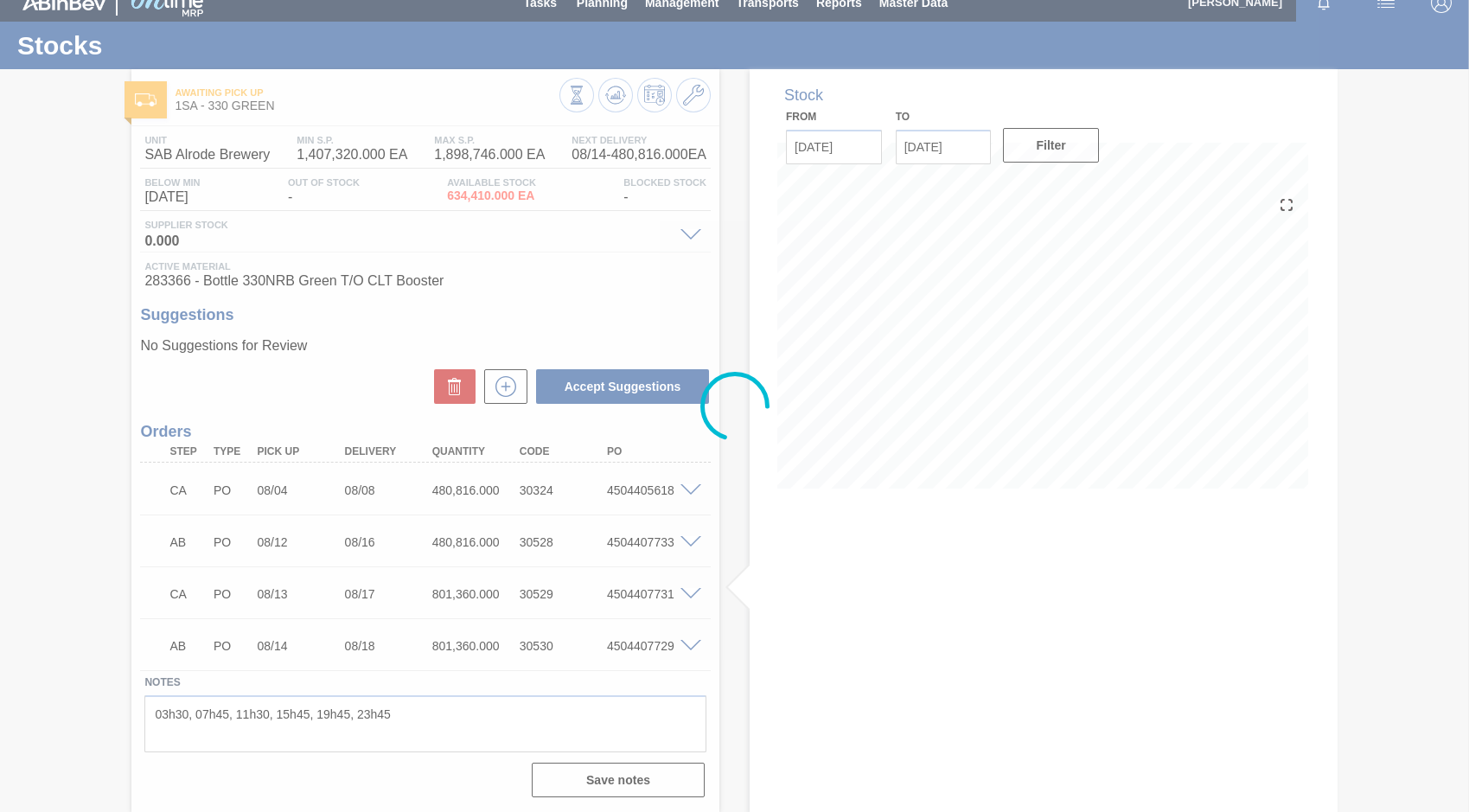
scroll to position [17, 0]
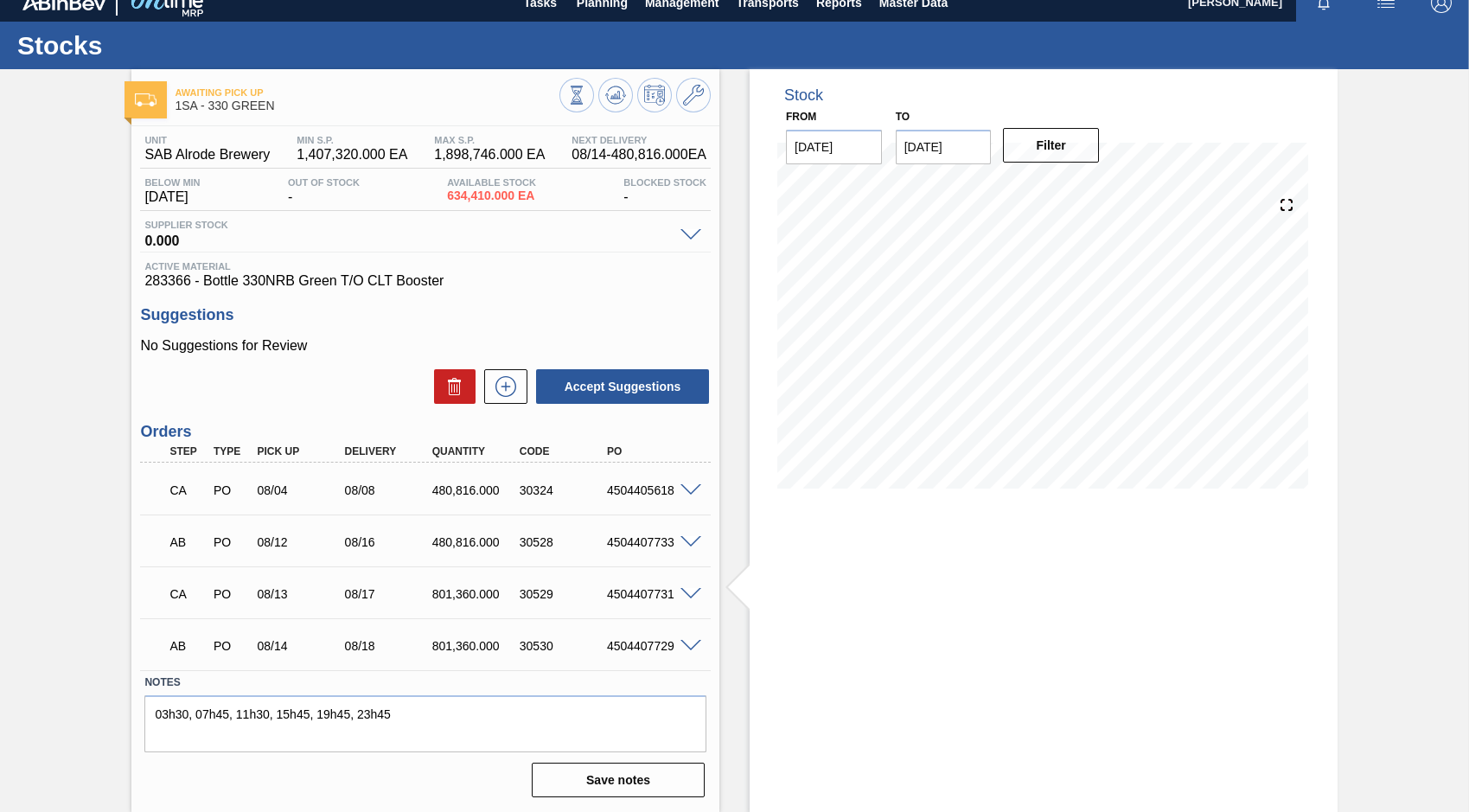
click at [684, 643] on span at bounding box center [691, 646] width 21 height 13
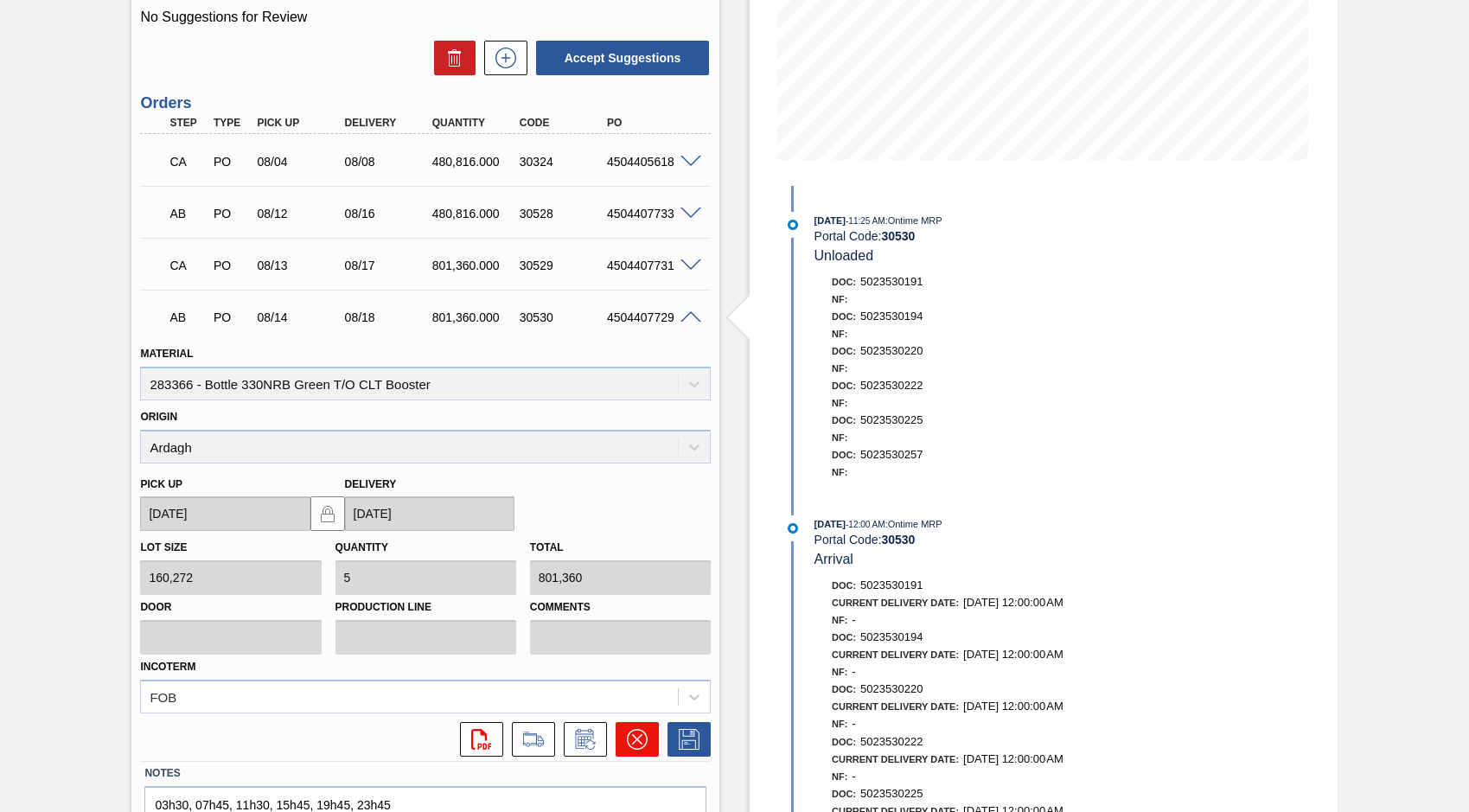
click at [637, 740] on icon at bounding box center [637, 739] width 10 height 10
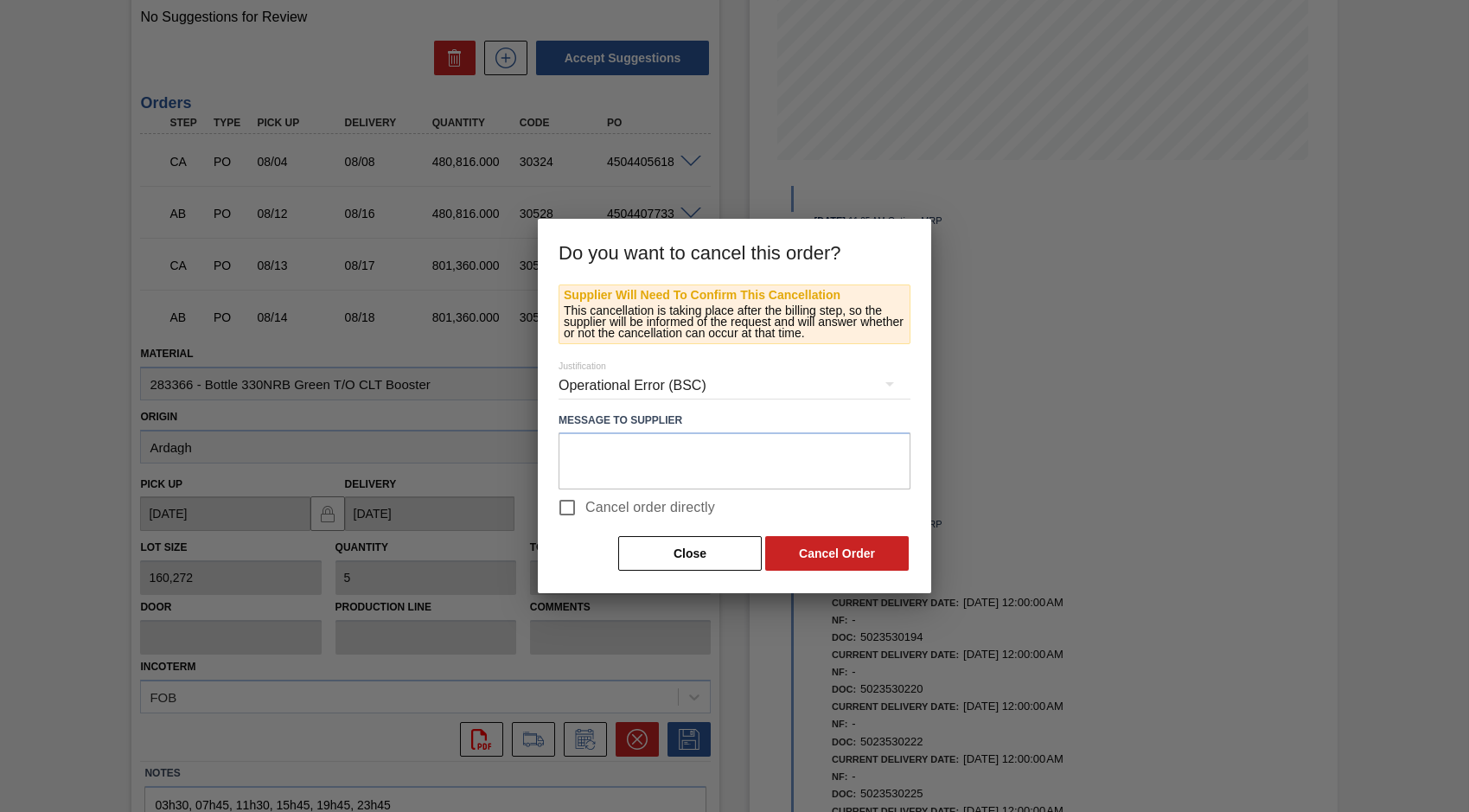
click at [568, 508] on input "Cancel order directly" at bounding box center [567, 507] width 36 height 36
checkbox input "true"
click at [861, 553] on button "Cancel Order" at bounding box center [837, 553] width 144 height 35
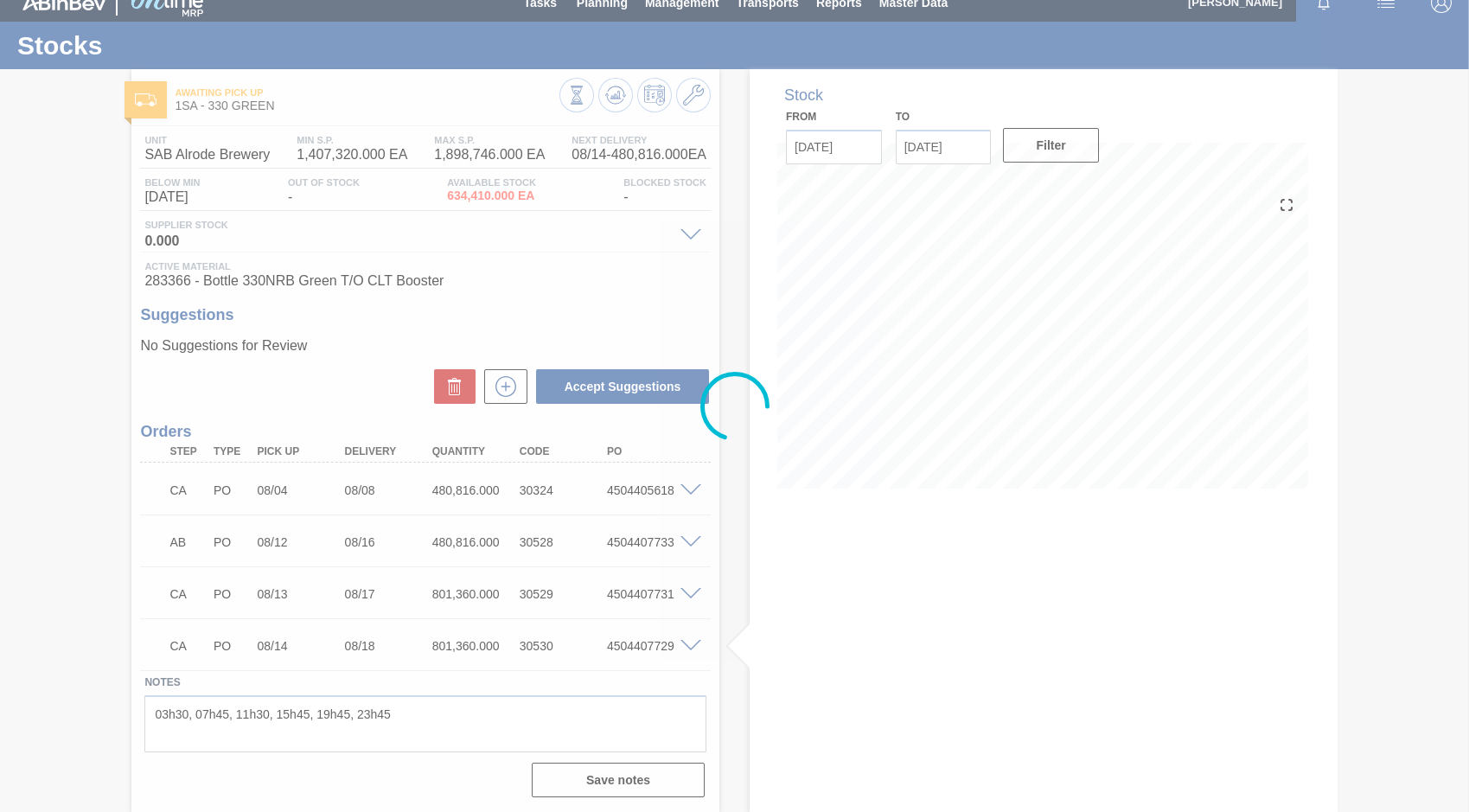
scroll to position [17, 0]
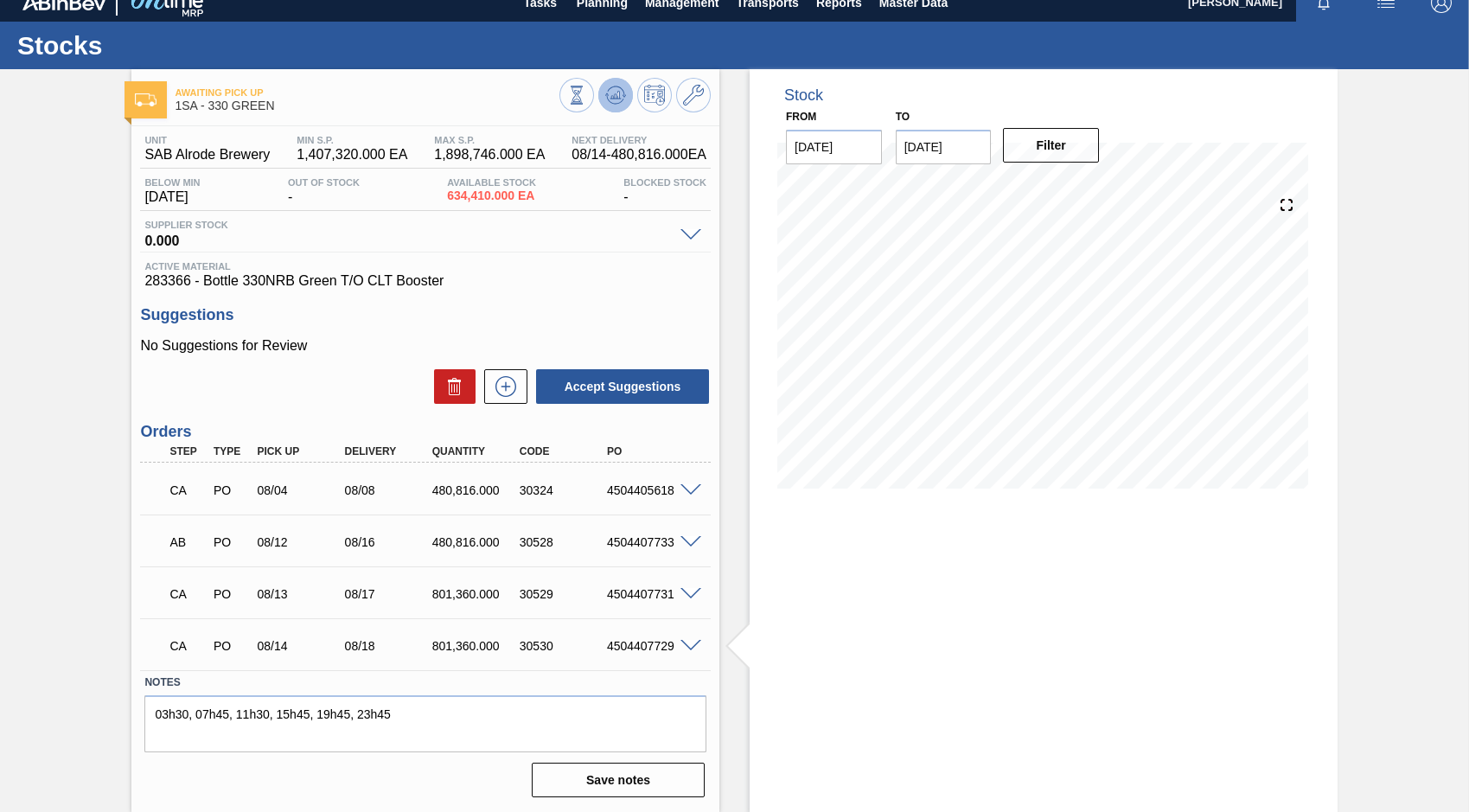
click at [586, 92] on icon at bounding box center [576, 95] width 19 height 19
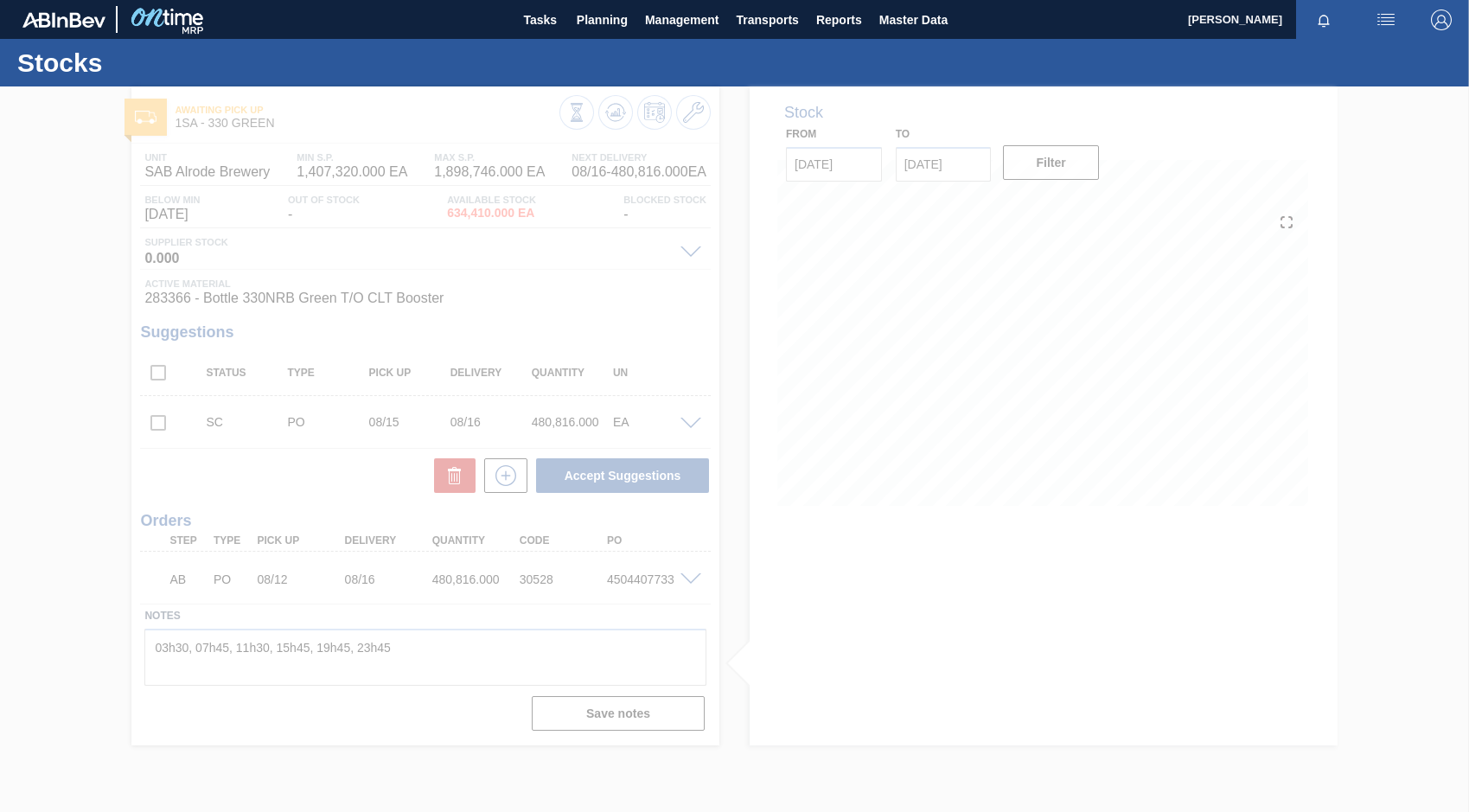
scroll to position [0, 0]
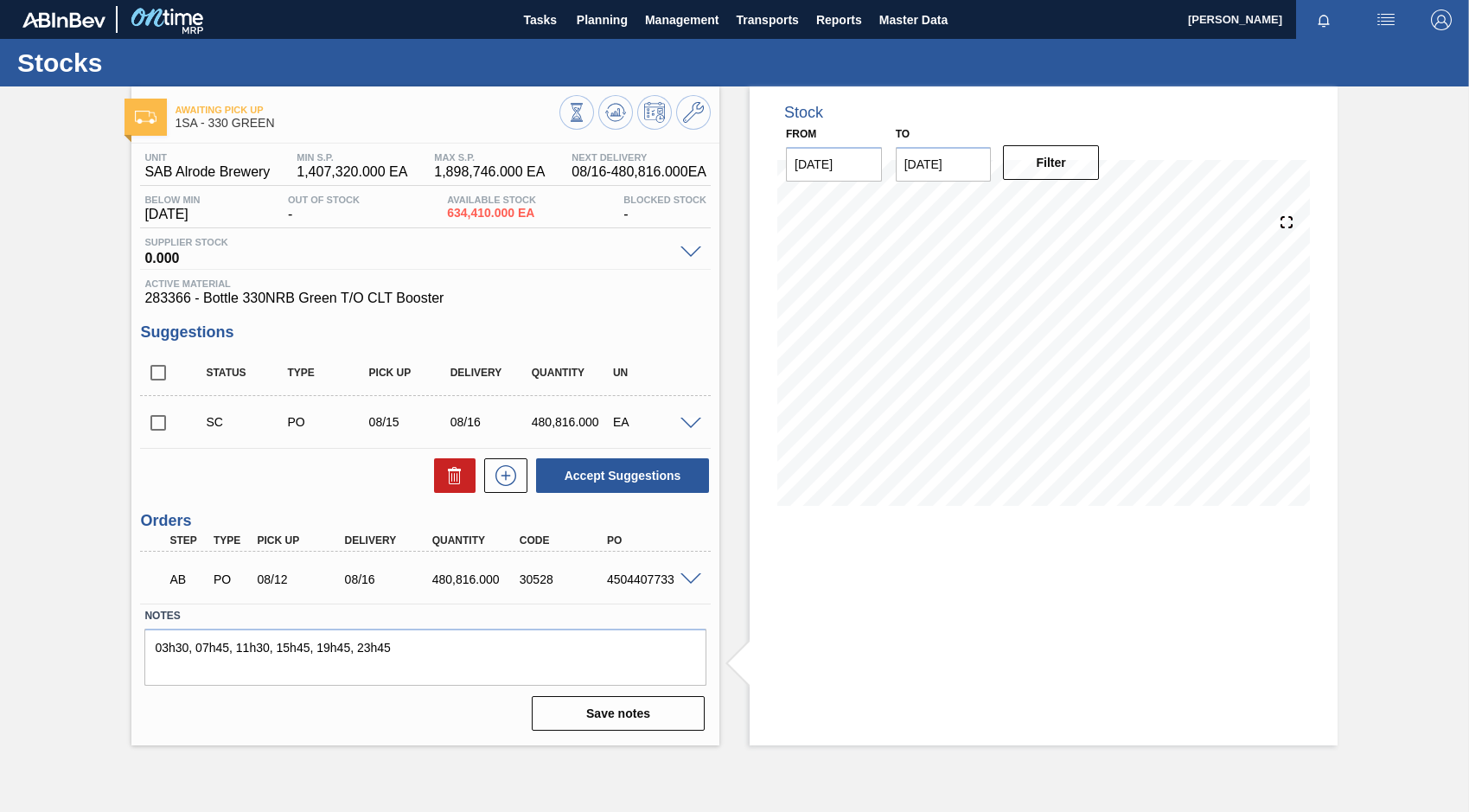
click at [685, 578] on span at bounding box center [691, 579] width 21 height 13
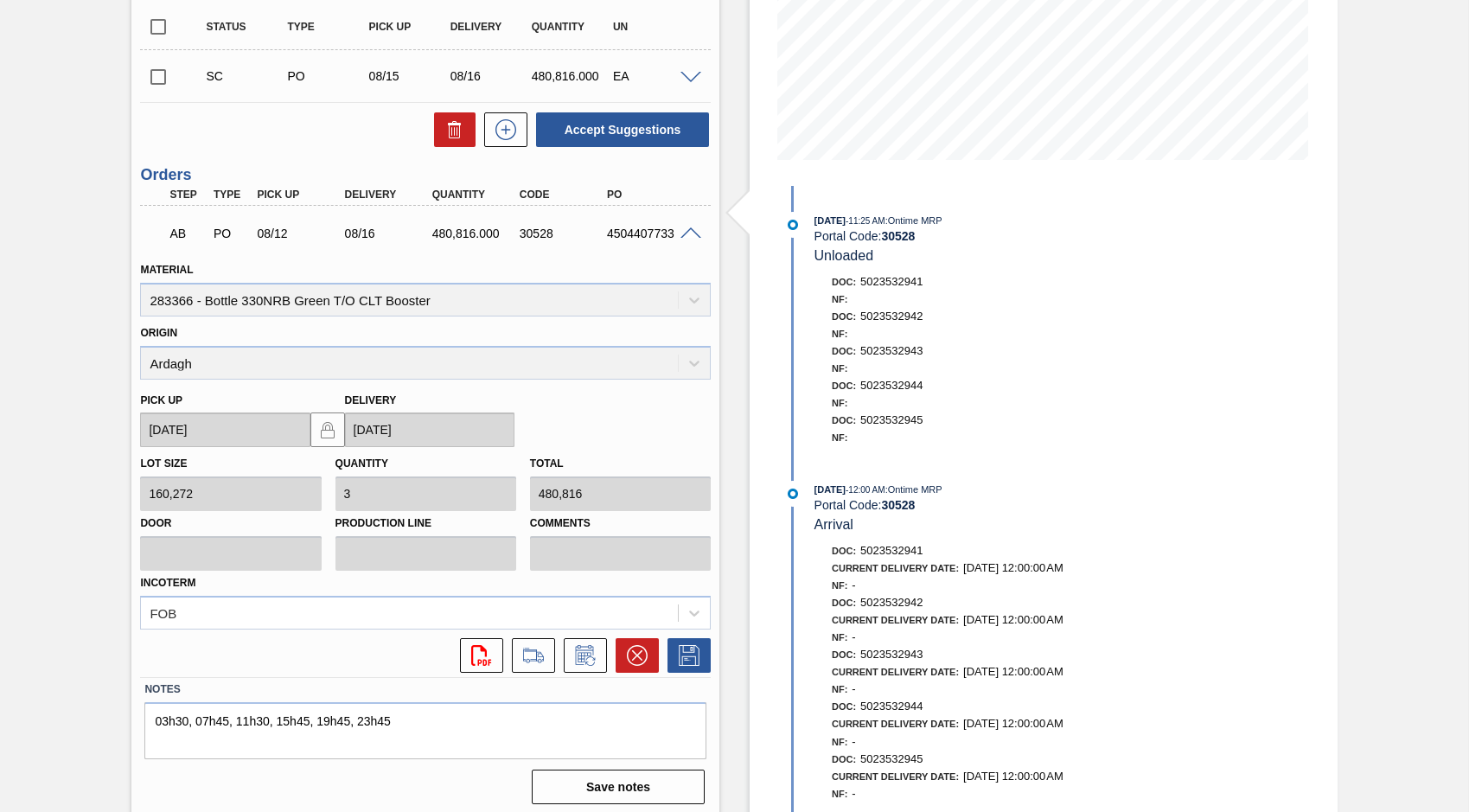
scroll to position [353, 0]
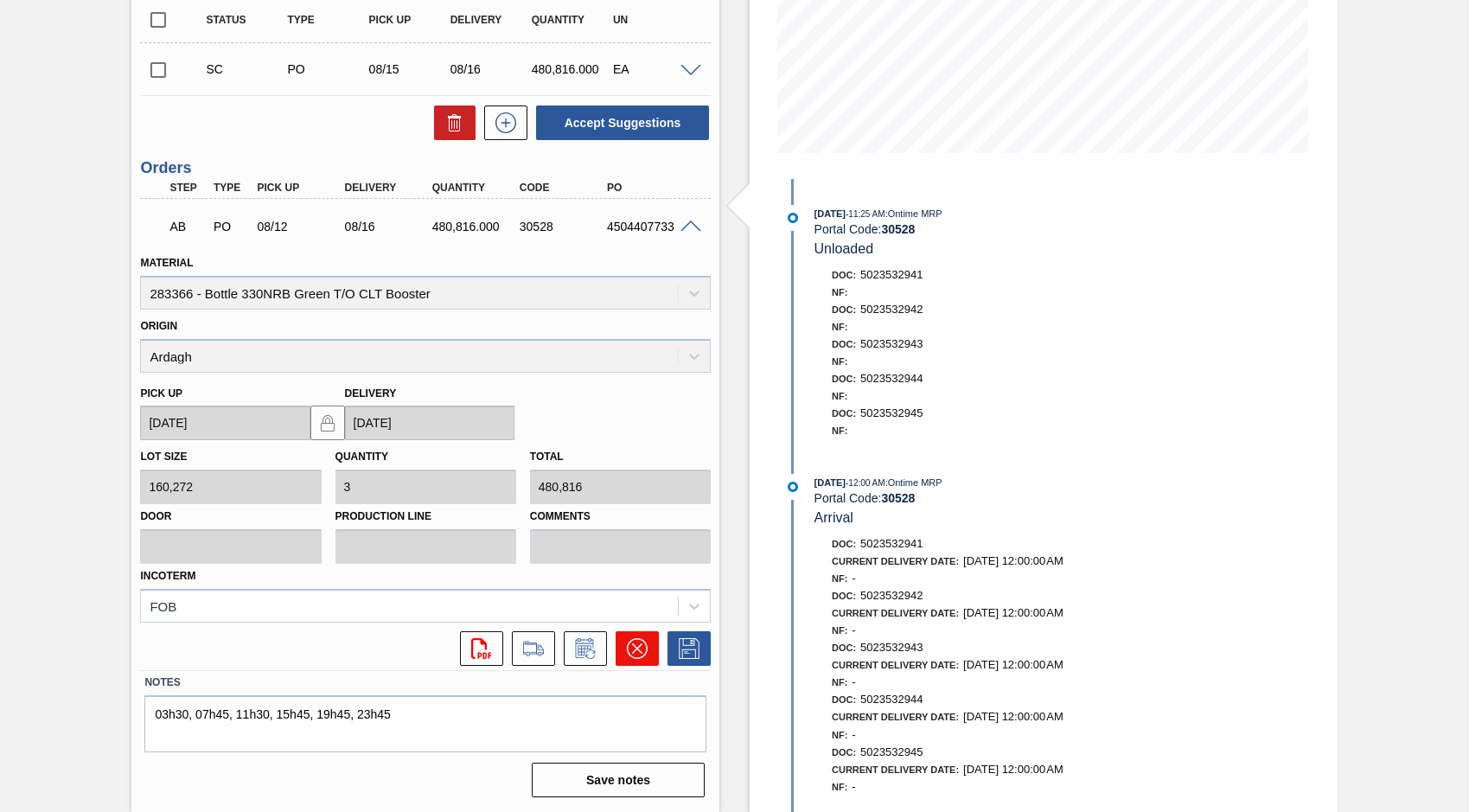
click at [635, 651] on icon at bounding box center [637, 648] width 21 height 21
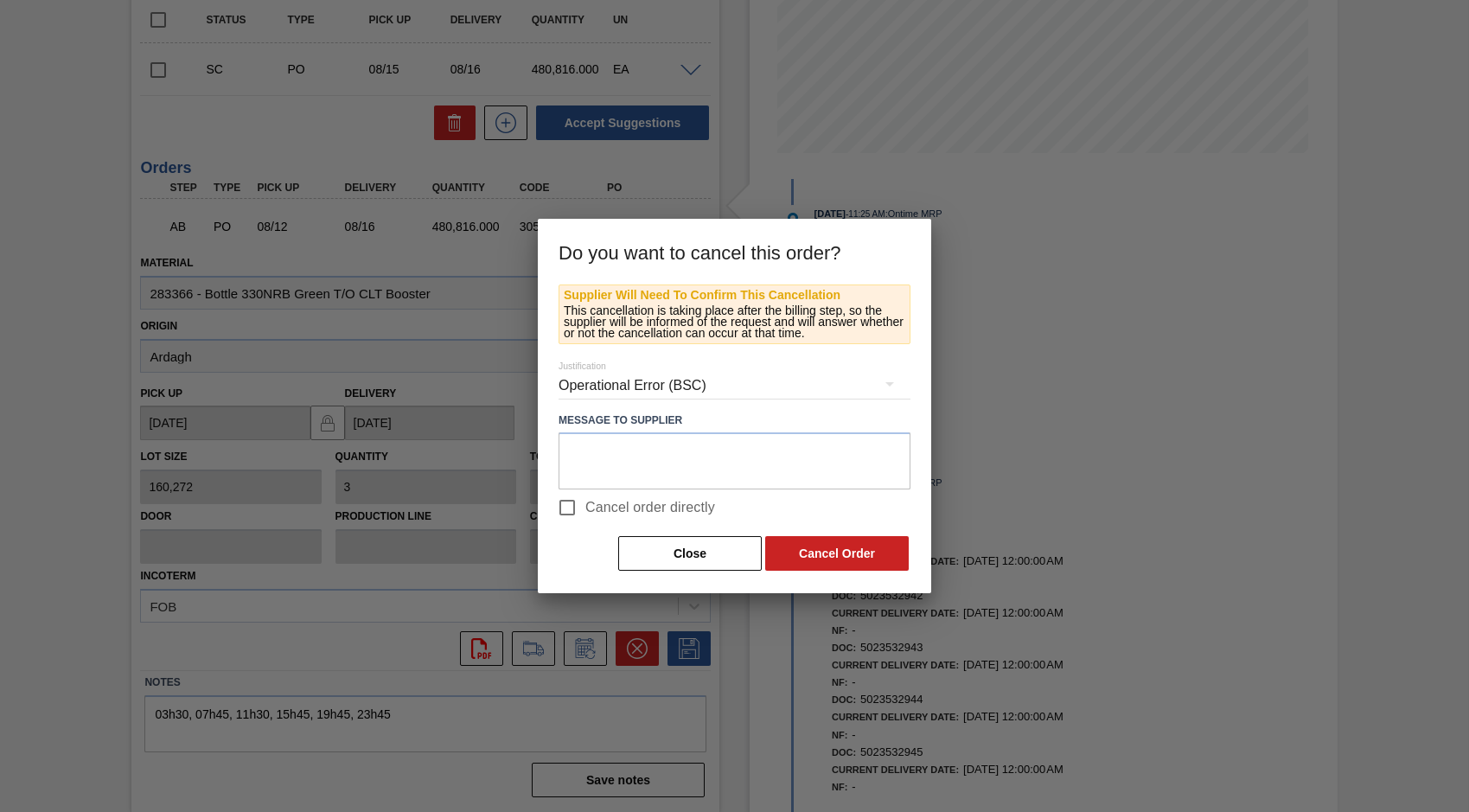
click at [573, 507] on input "Cancel order directly" at bounding box center [567, 507] width 36 height 36
checkbox input "true"
click at [826, 552] on button "Cancel Order" at bounding box center [837, 553] width 144 height 35
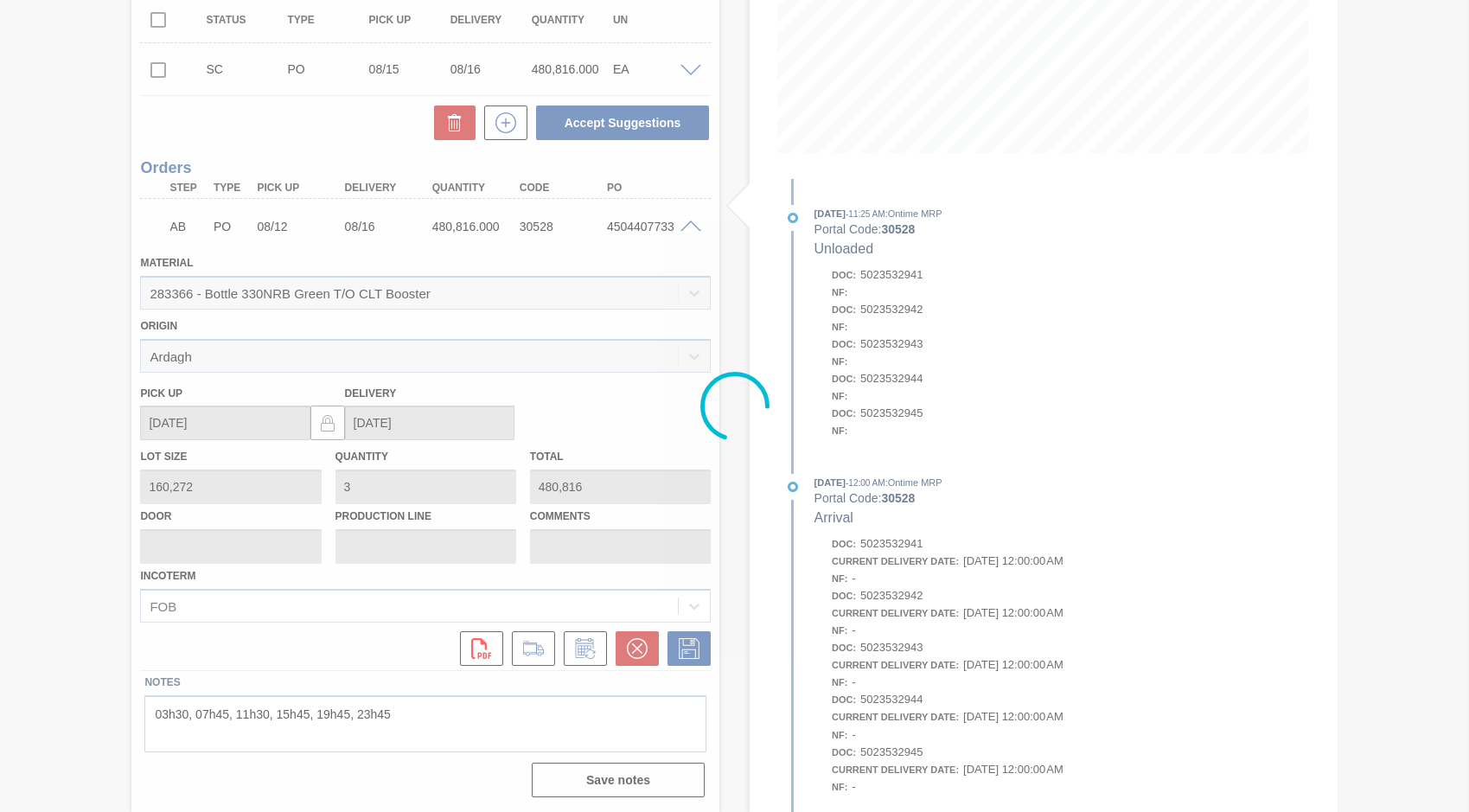
scroll to position [0, 0]
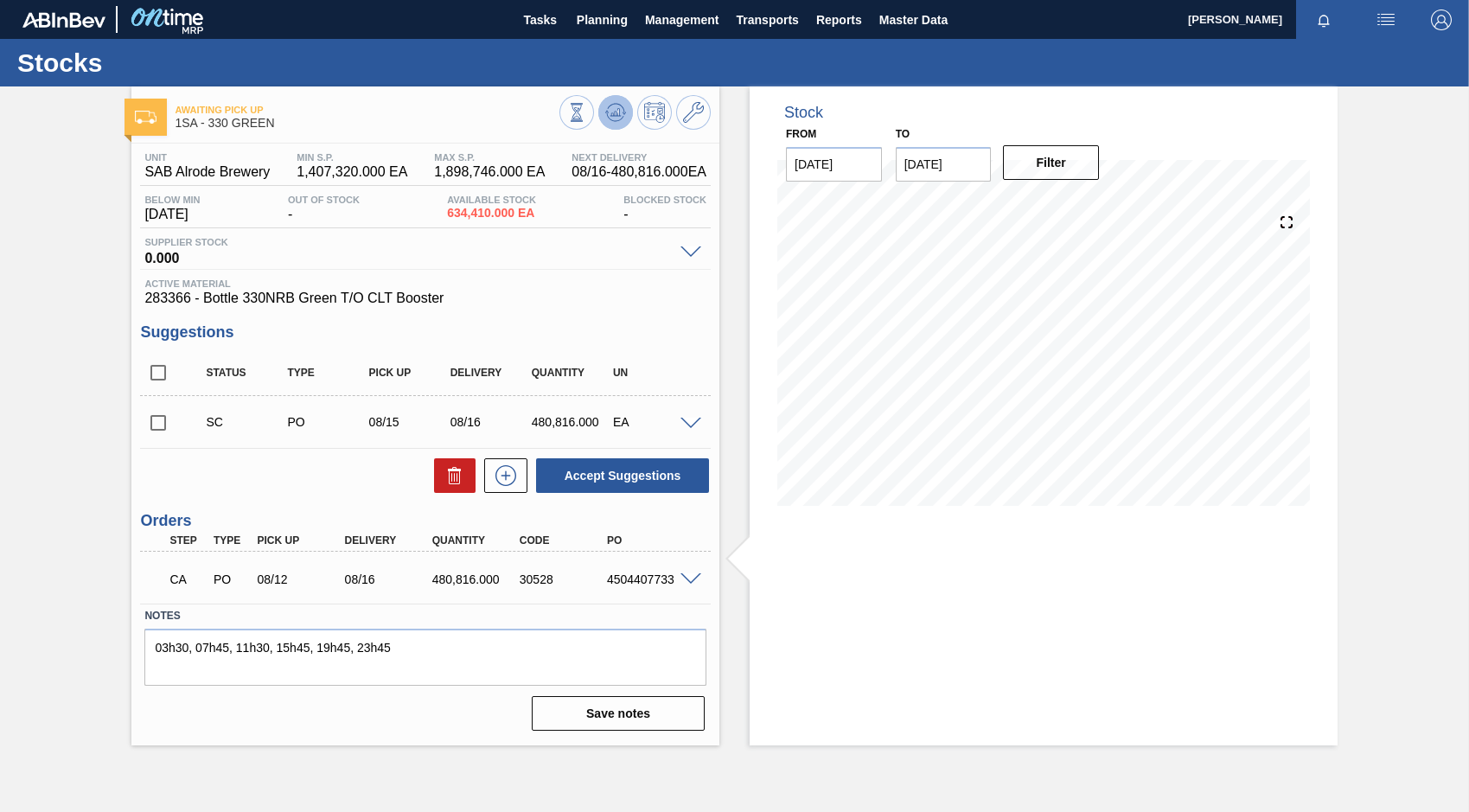
click at [599, 116] on button at bounding box center [615, 112] width 35 height 35
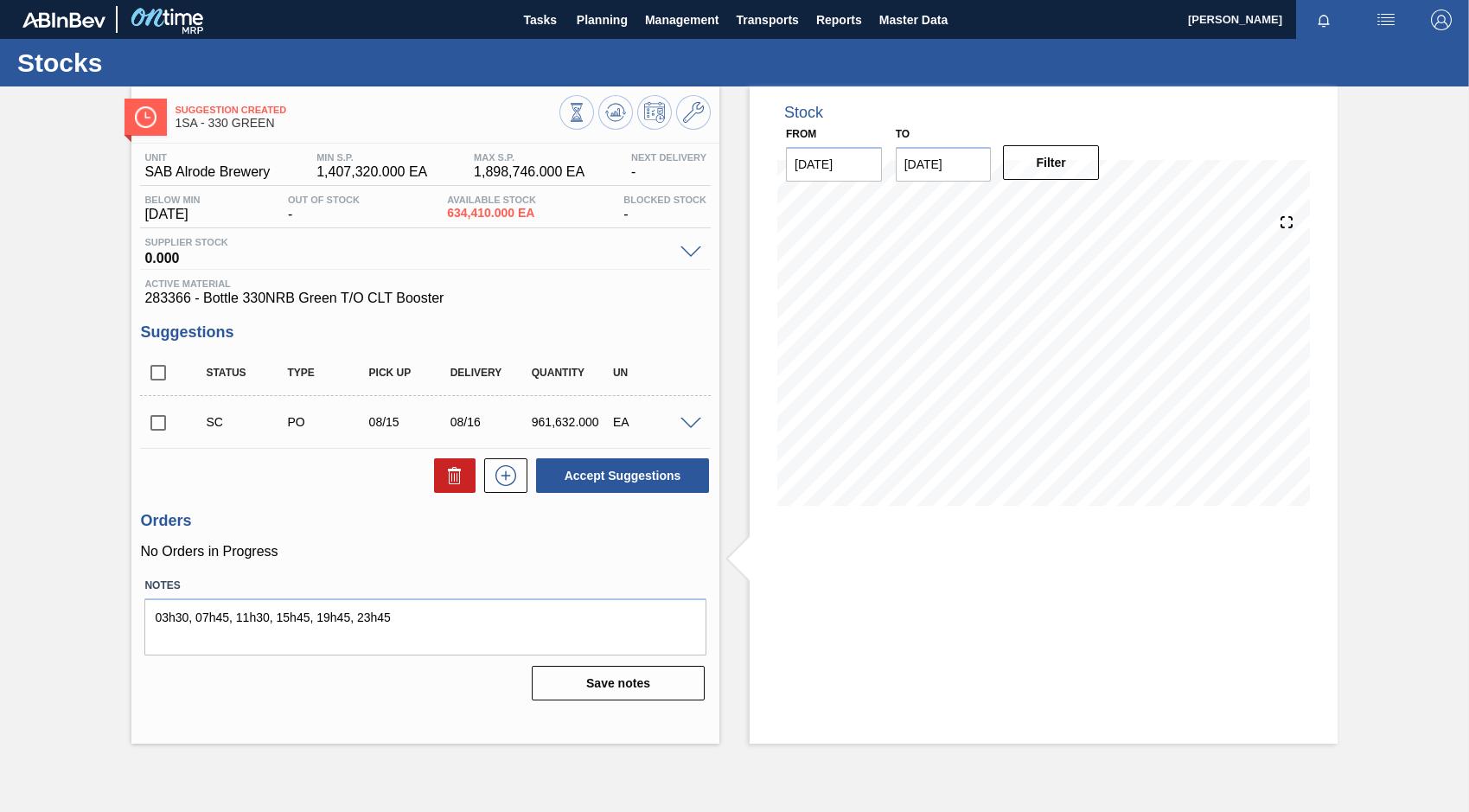
click at [691, 421] on span at bounding box center [691, 423] width 21 height 13
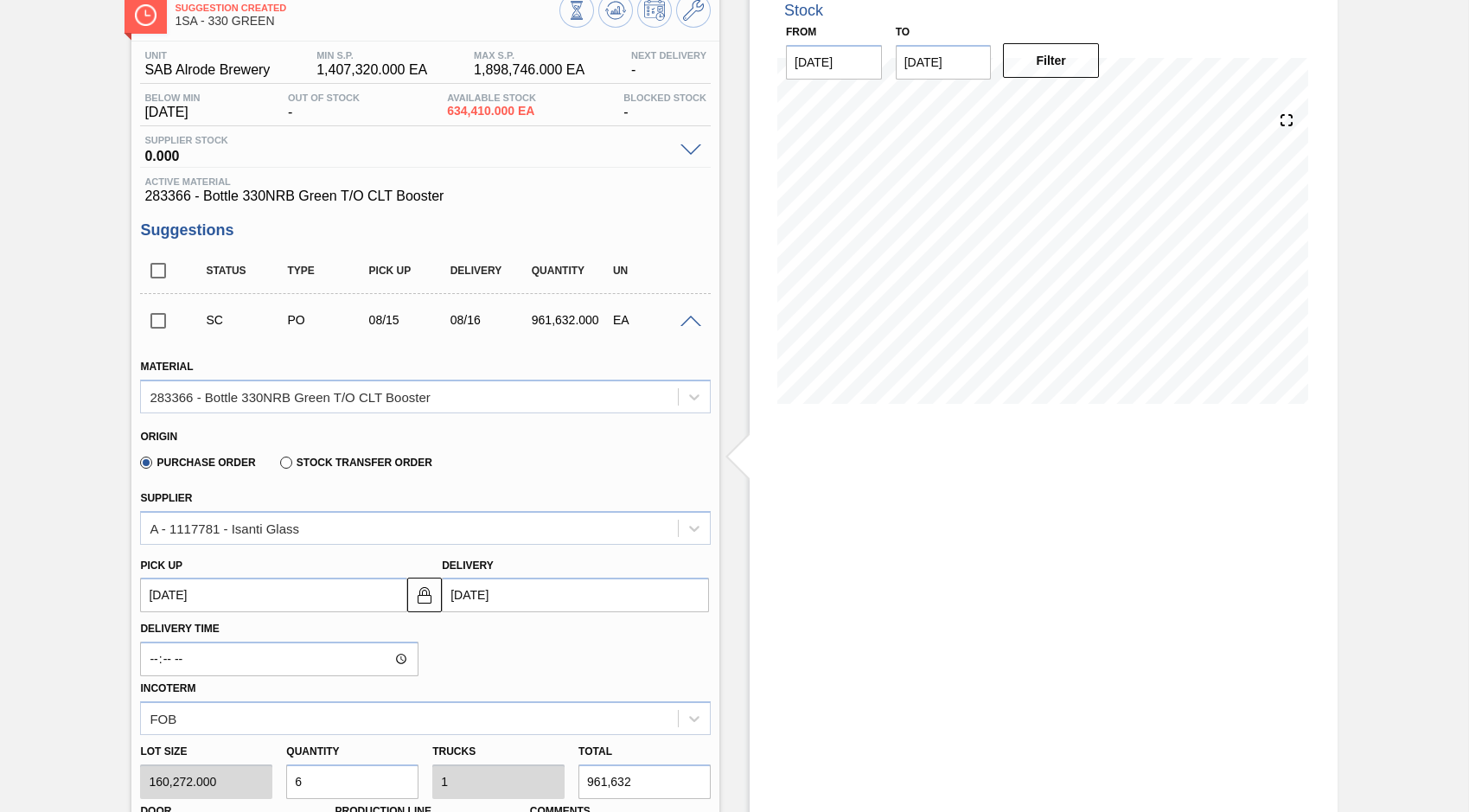
scroll to position [173, 0]
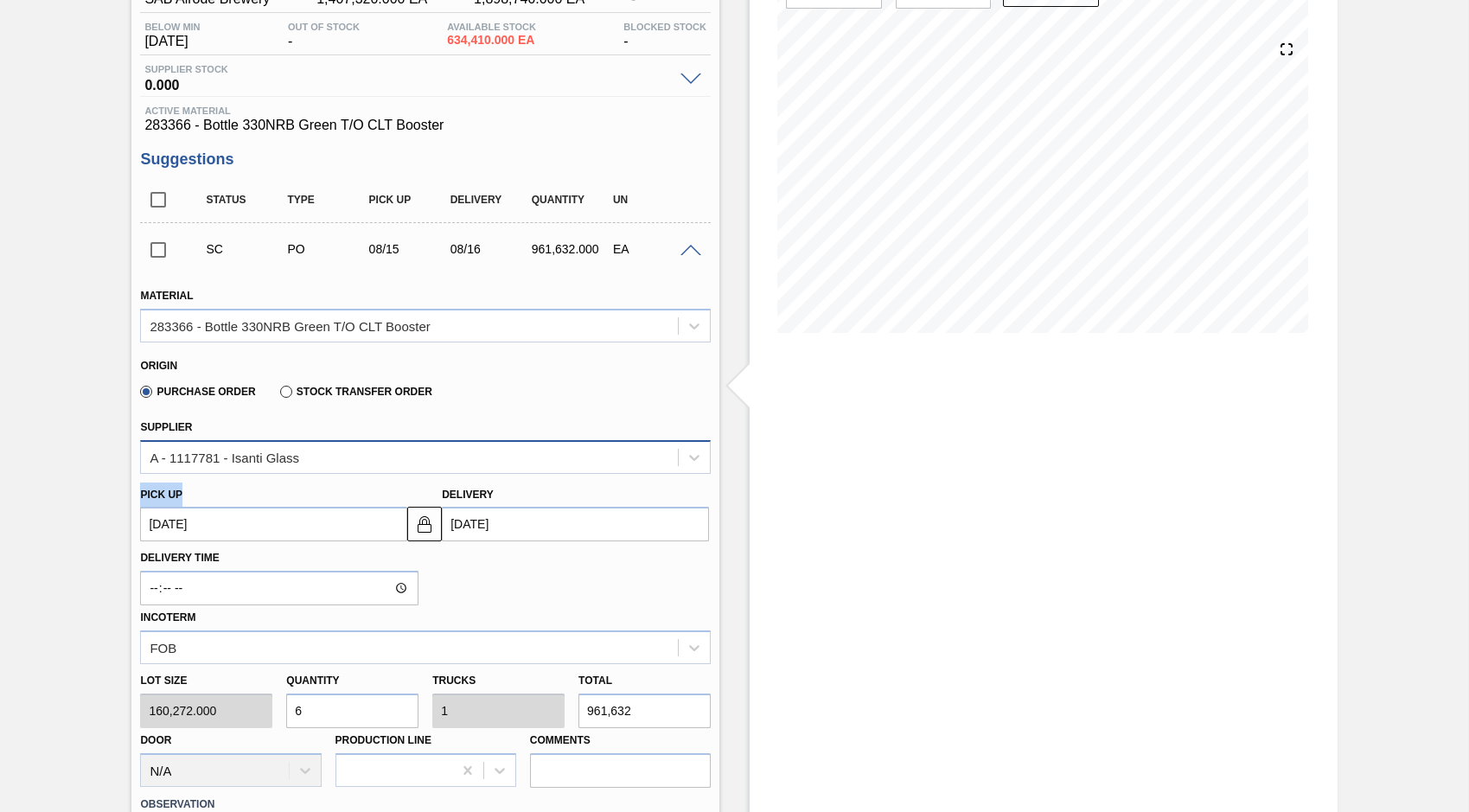
drag, startPoint x: 369, startPoint y: 452, endPoint x: 441, endPoint y: 472, distance: 74.7
click at [441, 472] on div "Material 283366 - Bottle 330NRB Green T/O CLT Booster Origin Purchase Order Sto…" at bounding box center [426, 594] width 571 height 646
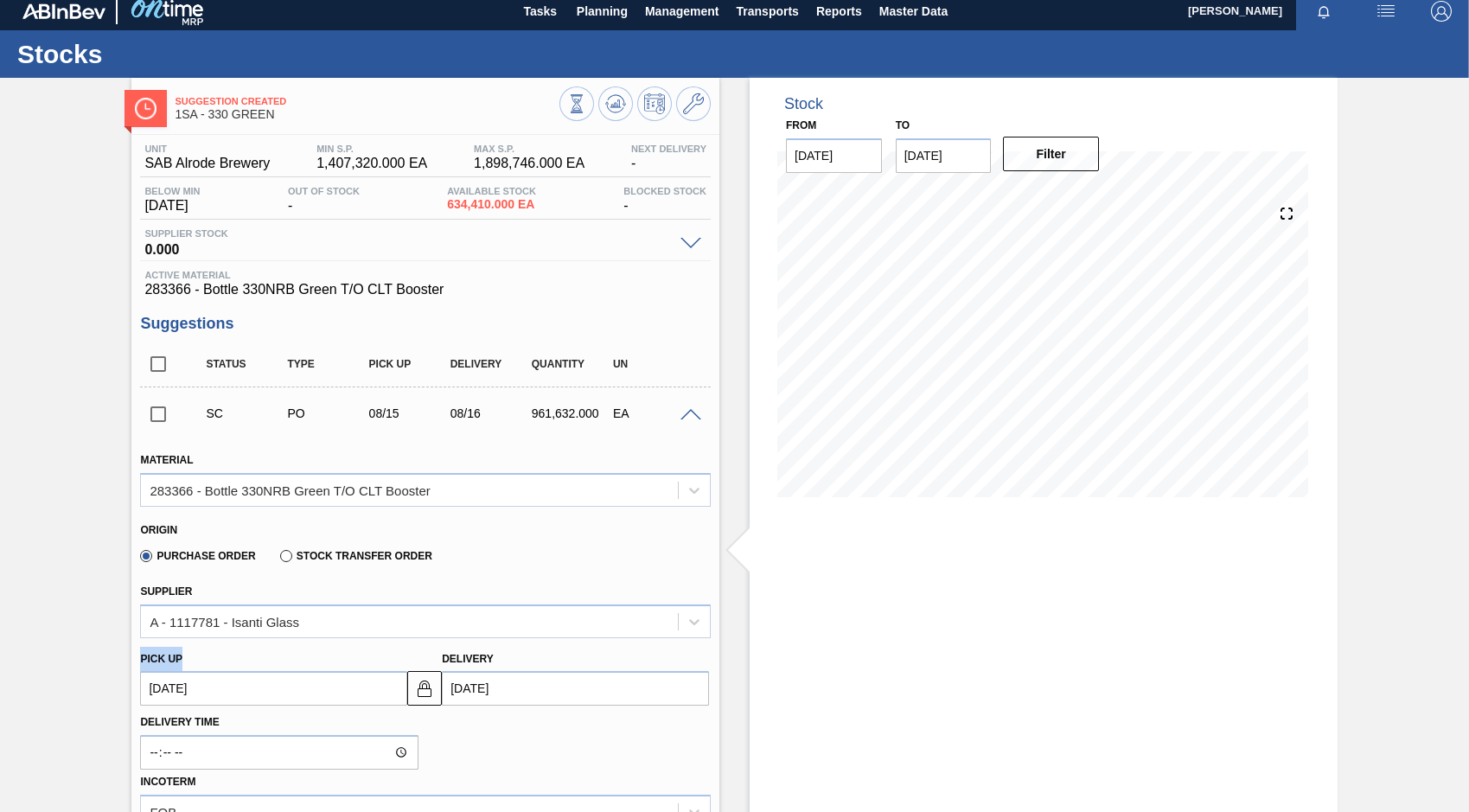
scroll to position [0, 0]
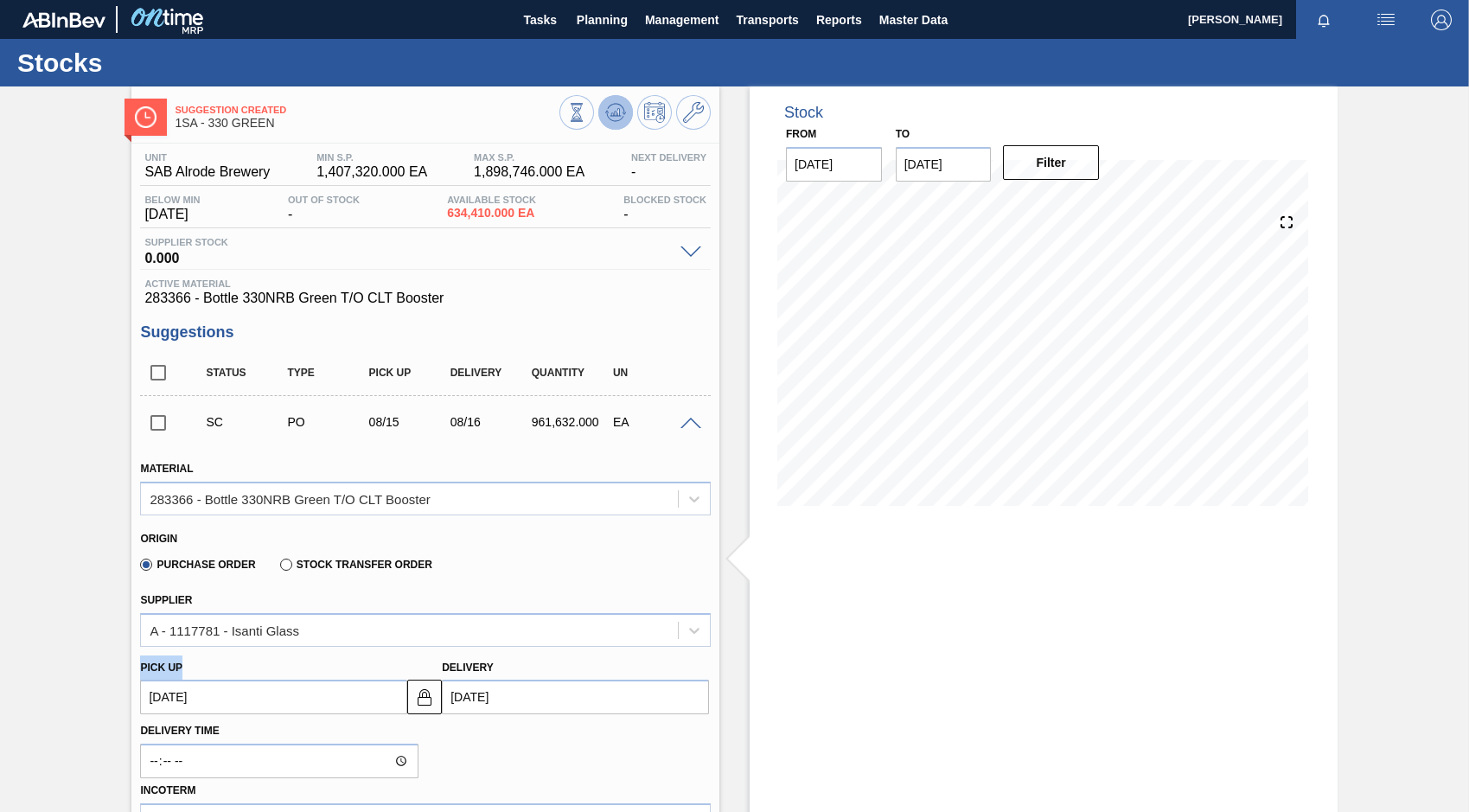
click at [586, 117] on icon at bounding box center [576, 112] width 19 height 19
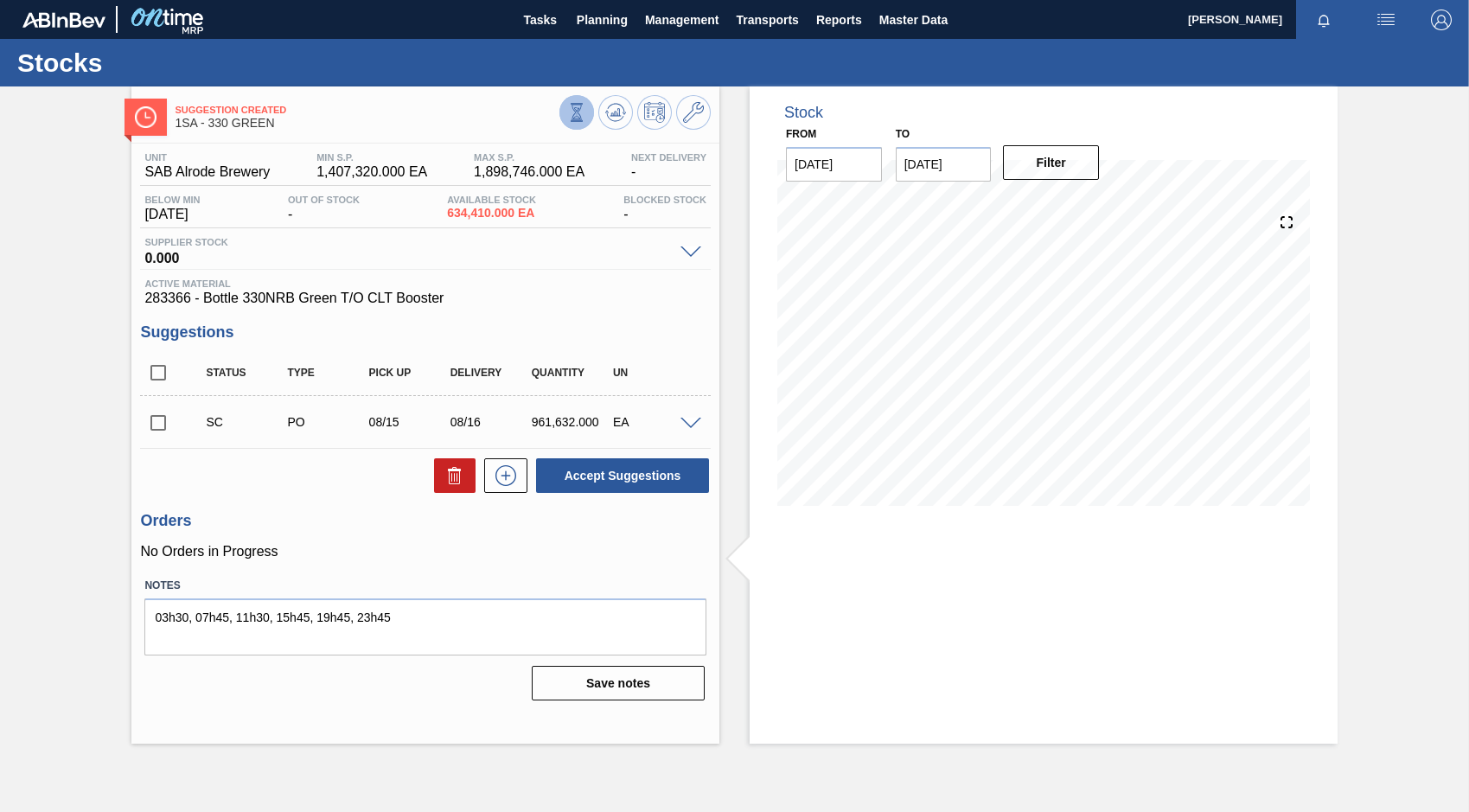
click at [568, 116] on icon at bounding box center [576, 112] width 19 height 19
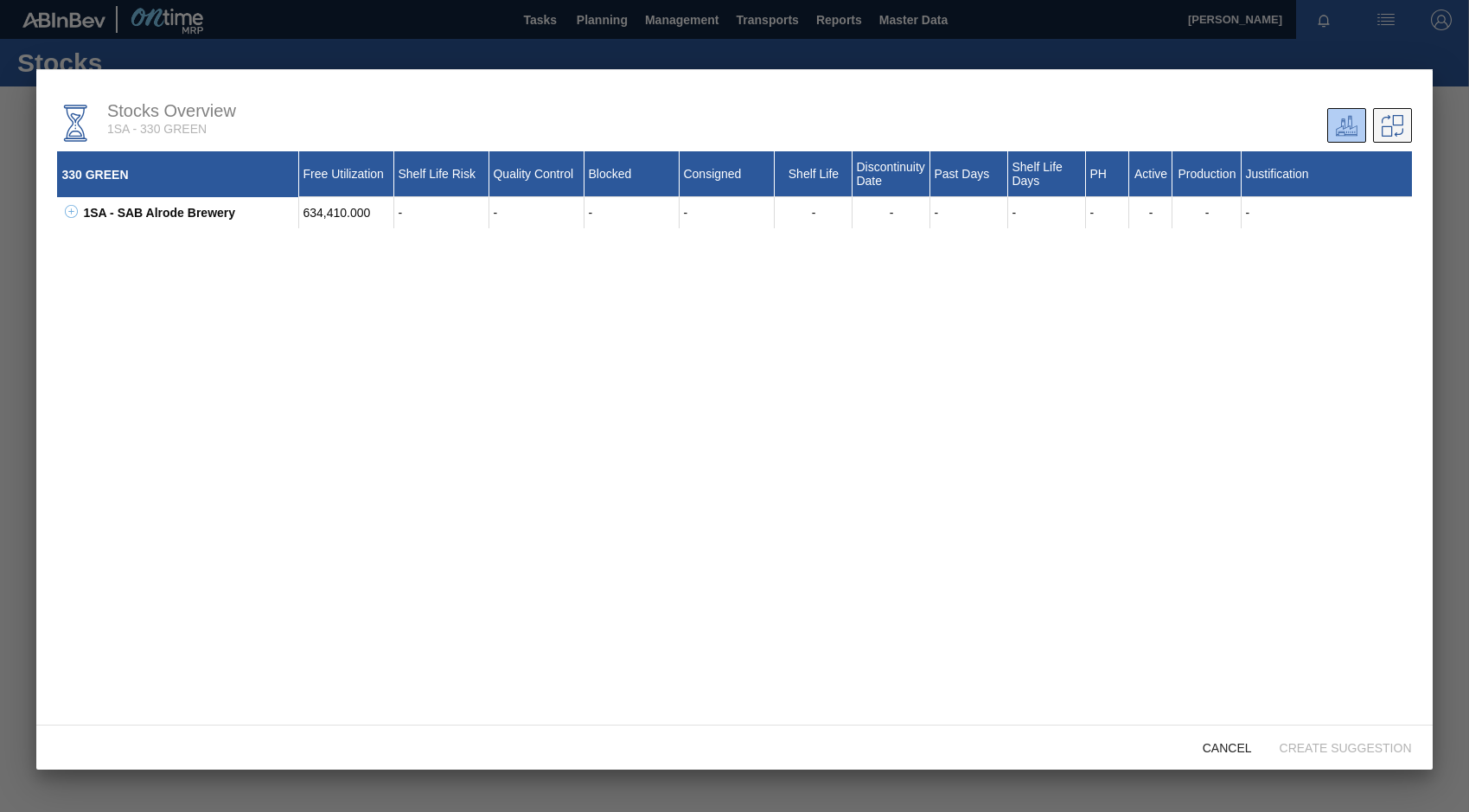
click at [1398, 130] on icon at bounding box center [1392, 126] width 22 height 22
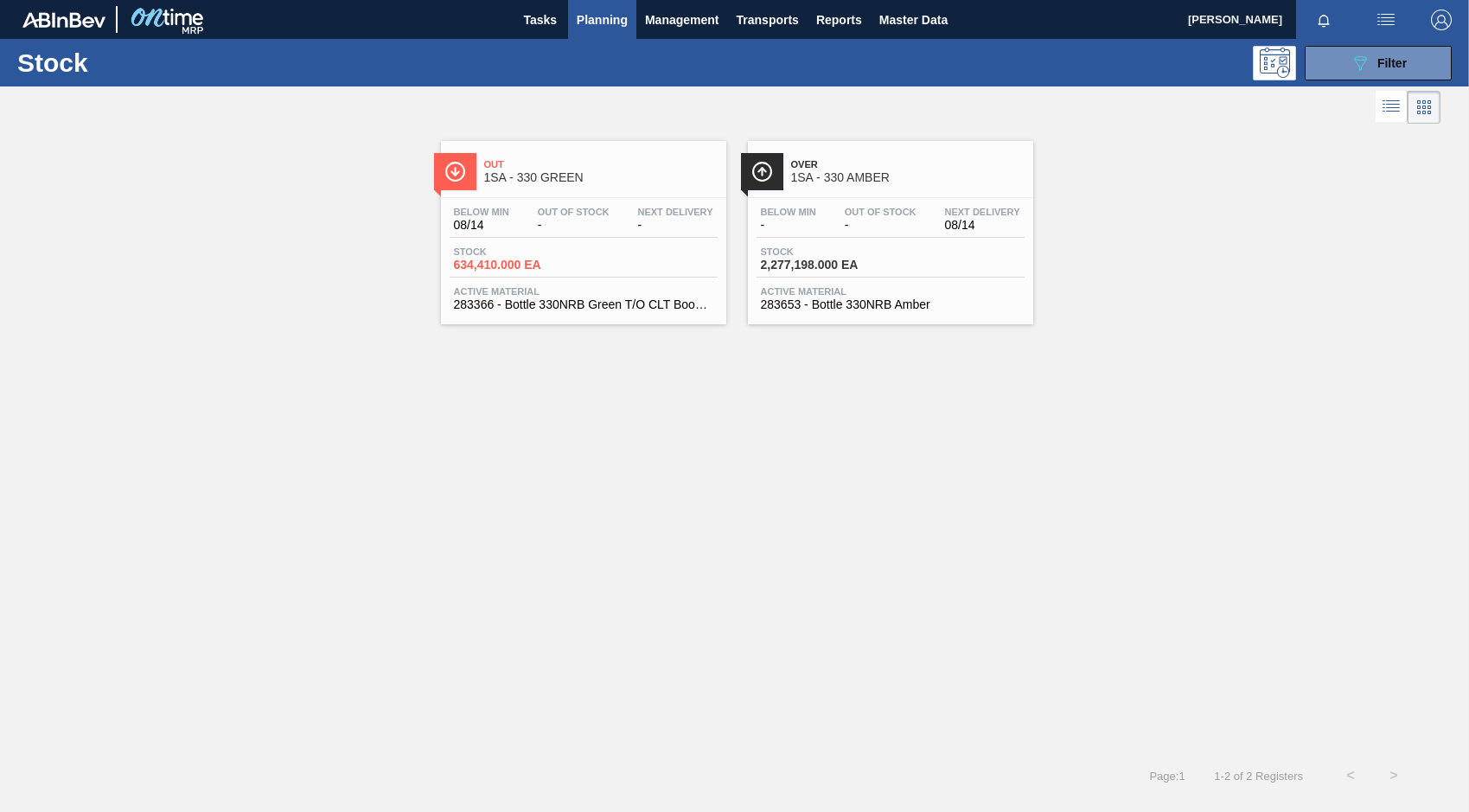
click at [591, 214] on span "Out Of Stock" at bounding box center [574, 211] width 72 height 10
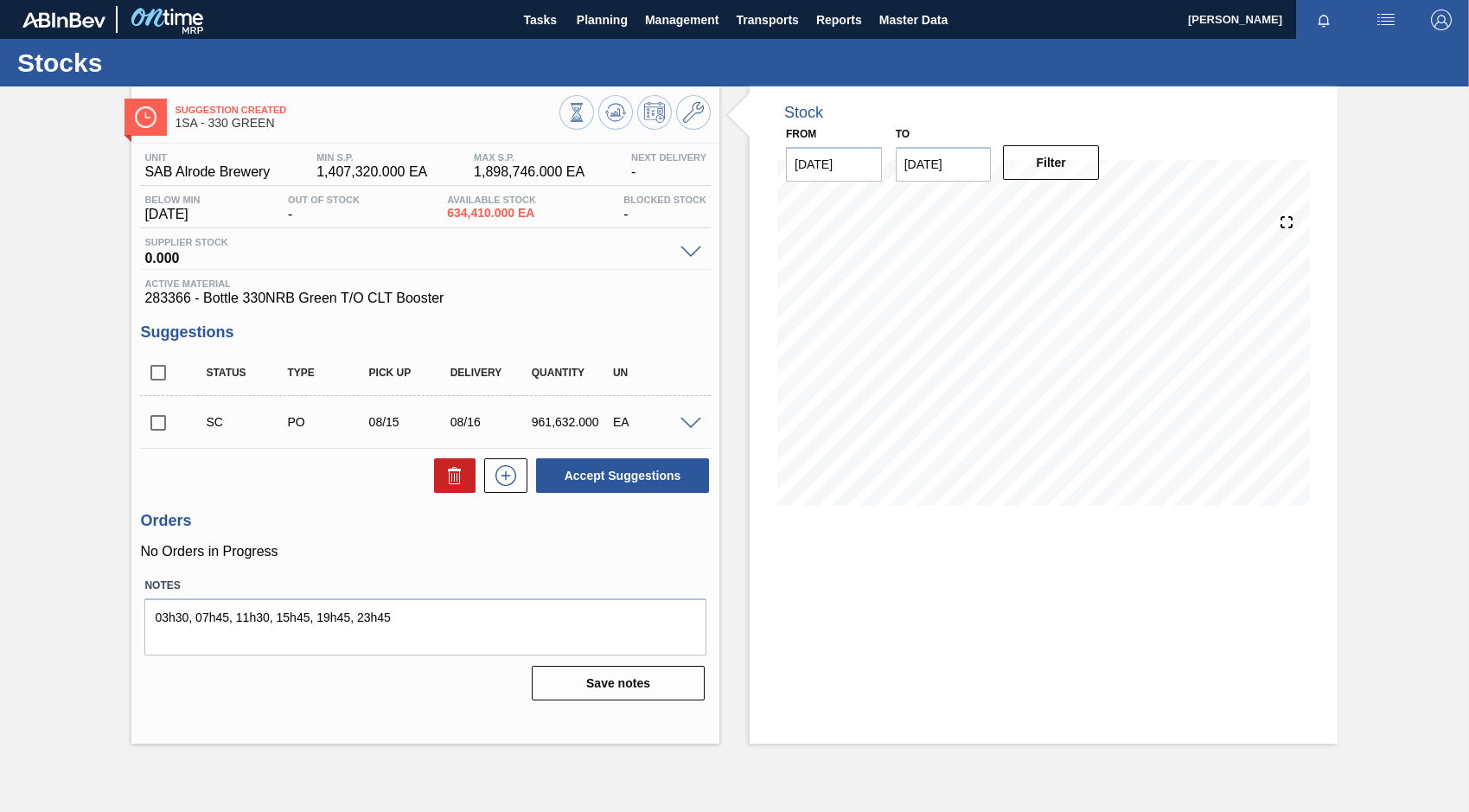
click at [697, 422] on span at bounding box center [691, 423] width 21 height 13
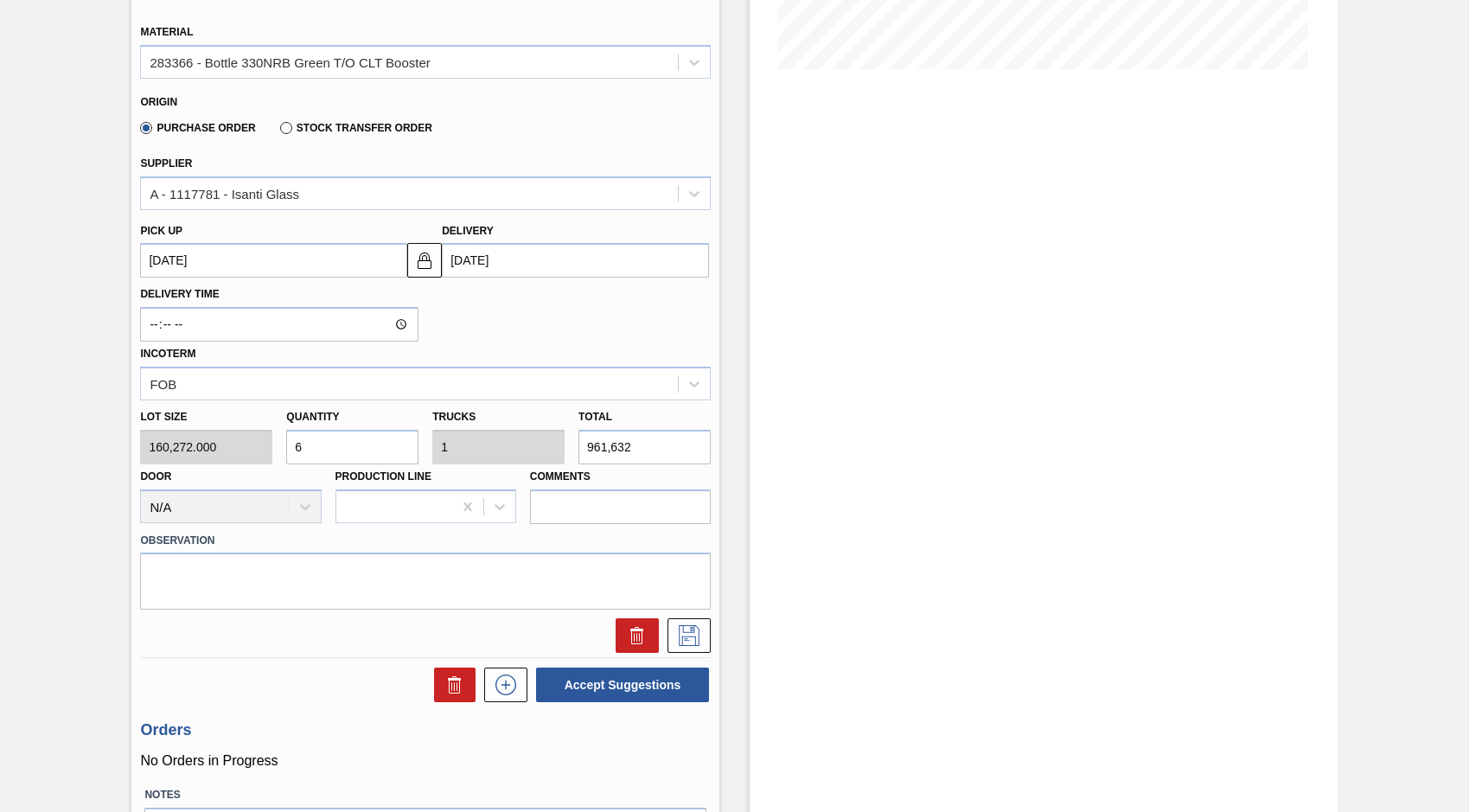
scroll to position [432, 0]
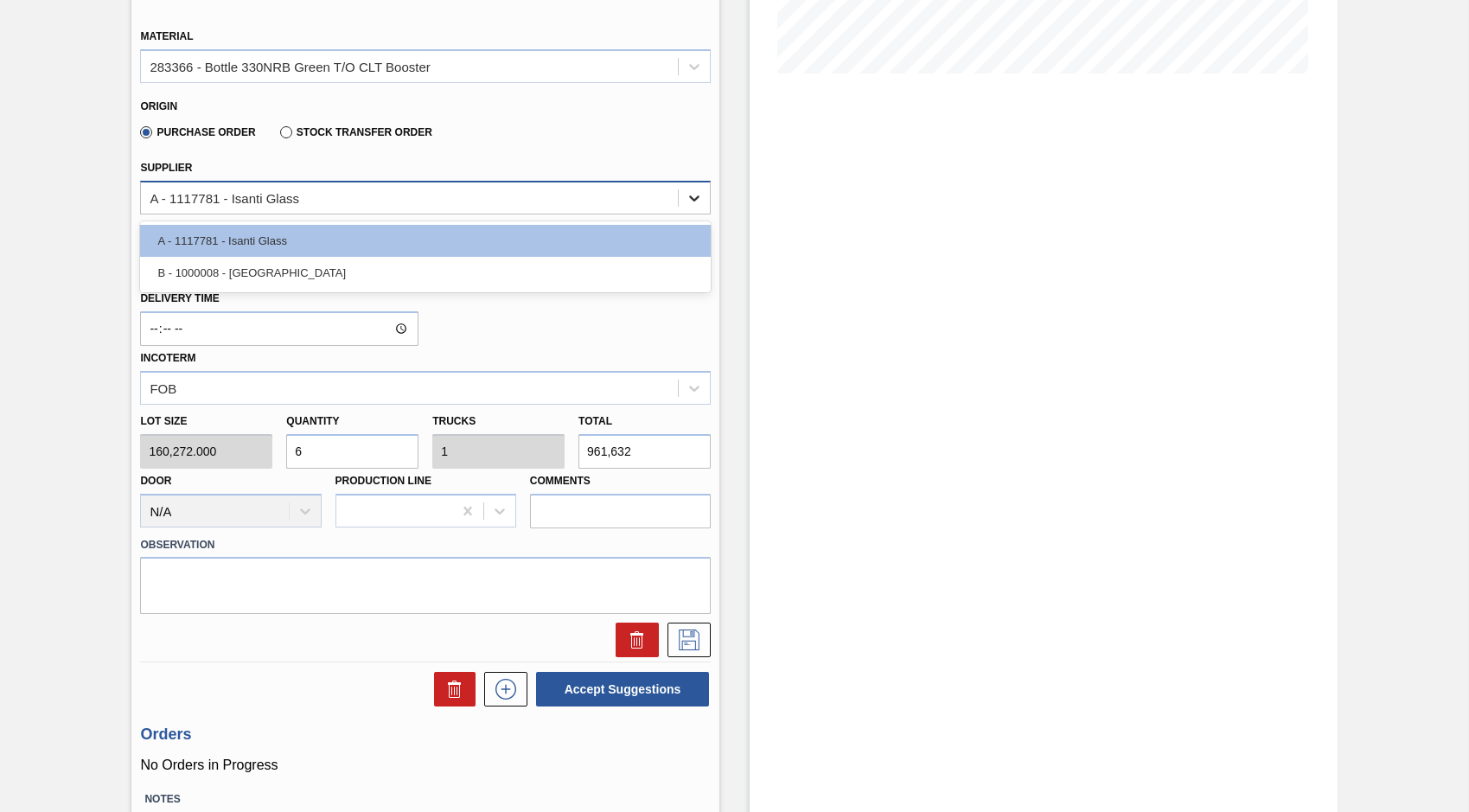
click at [699, 193] on icon at bounding box center [694, 197] width 17 height 17
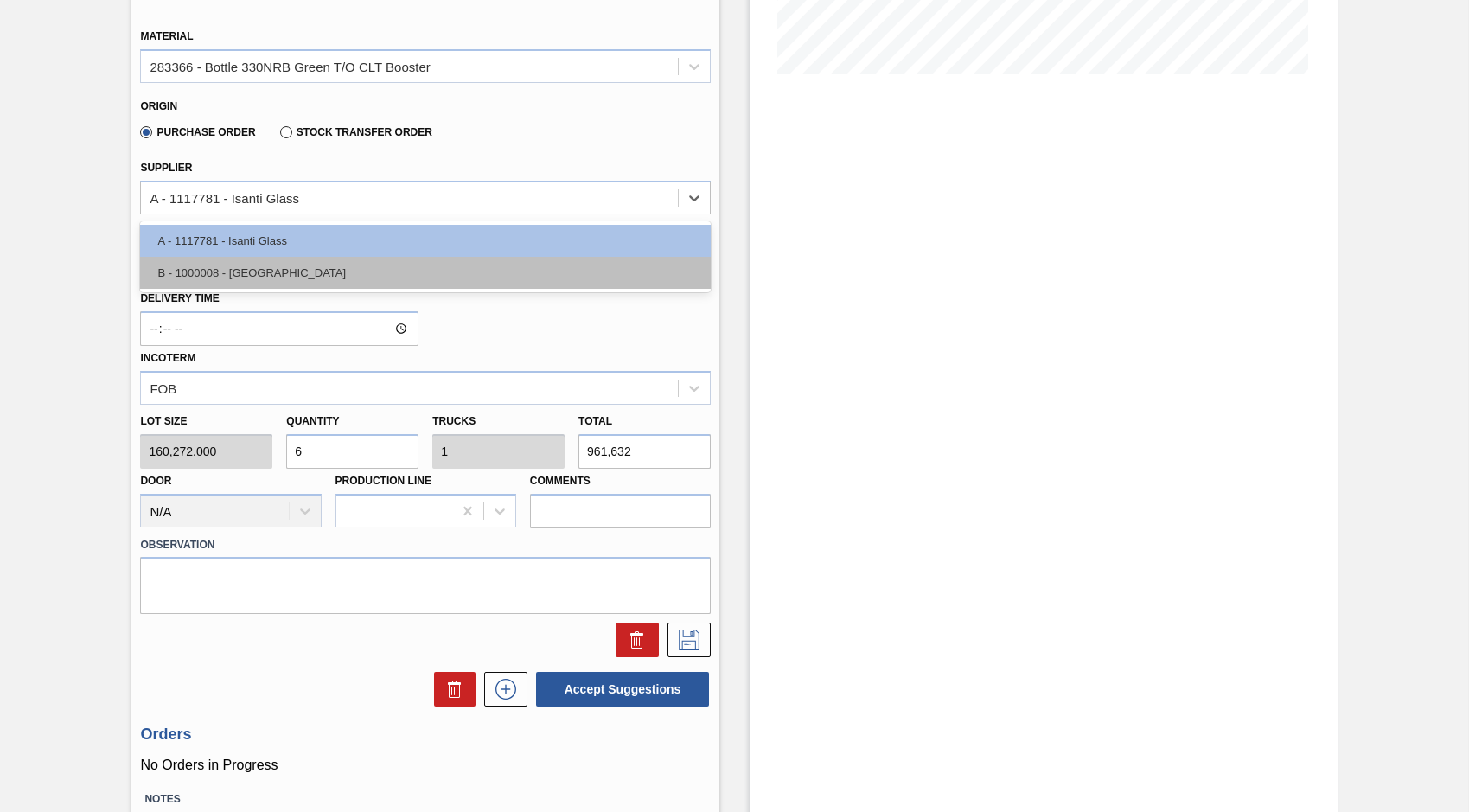
click at [269, 282] on div "B - 1000008 - Ardagh" at bounding box center [426, 273] width 571 height 32
type input "08/19/2025"
type input "1.5"
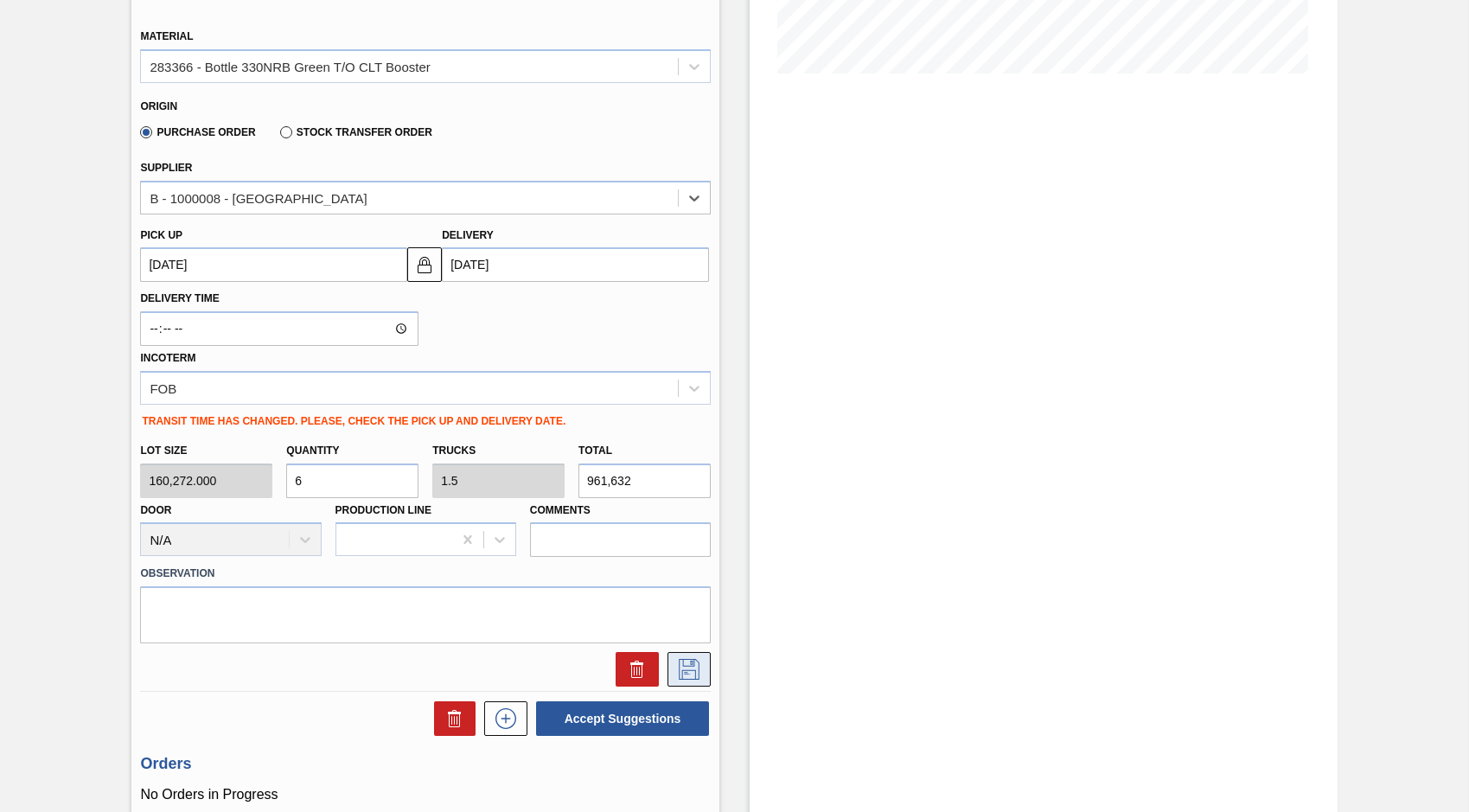
click at [679, 670] on icon at bounding box center [689, 669] width 21 height 21
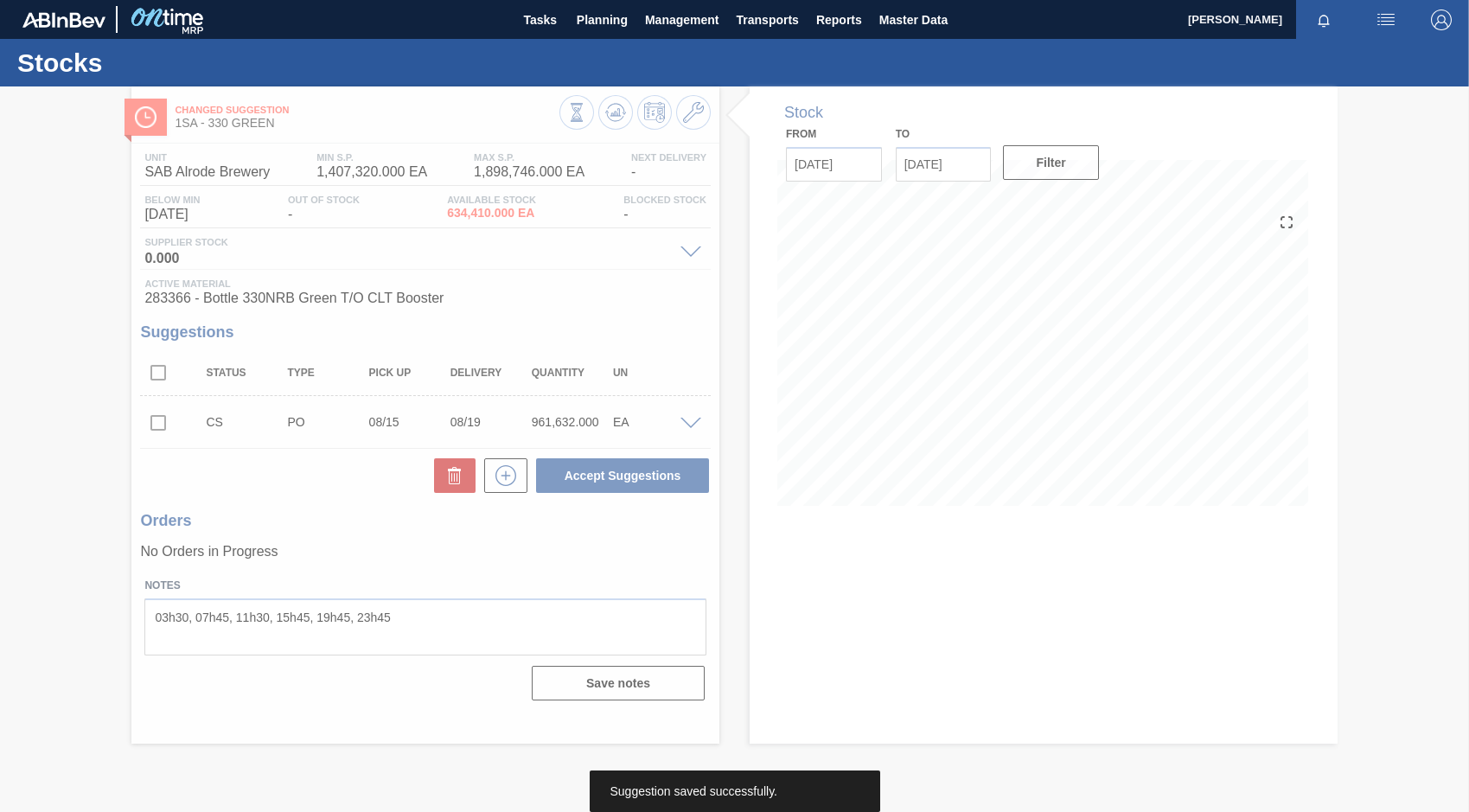
scroll to position [0, 0]
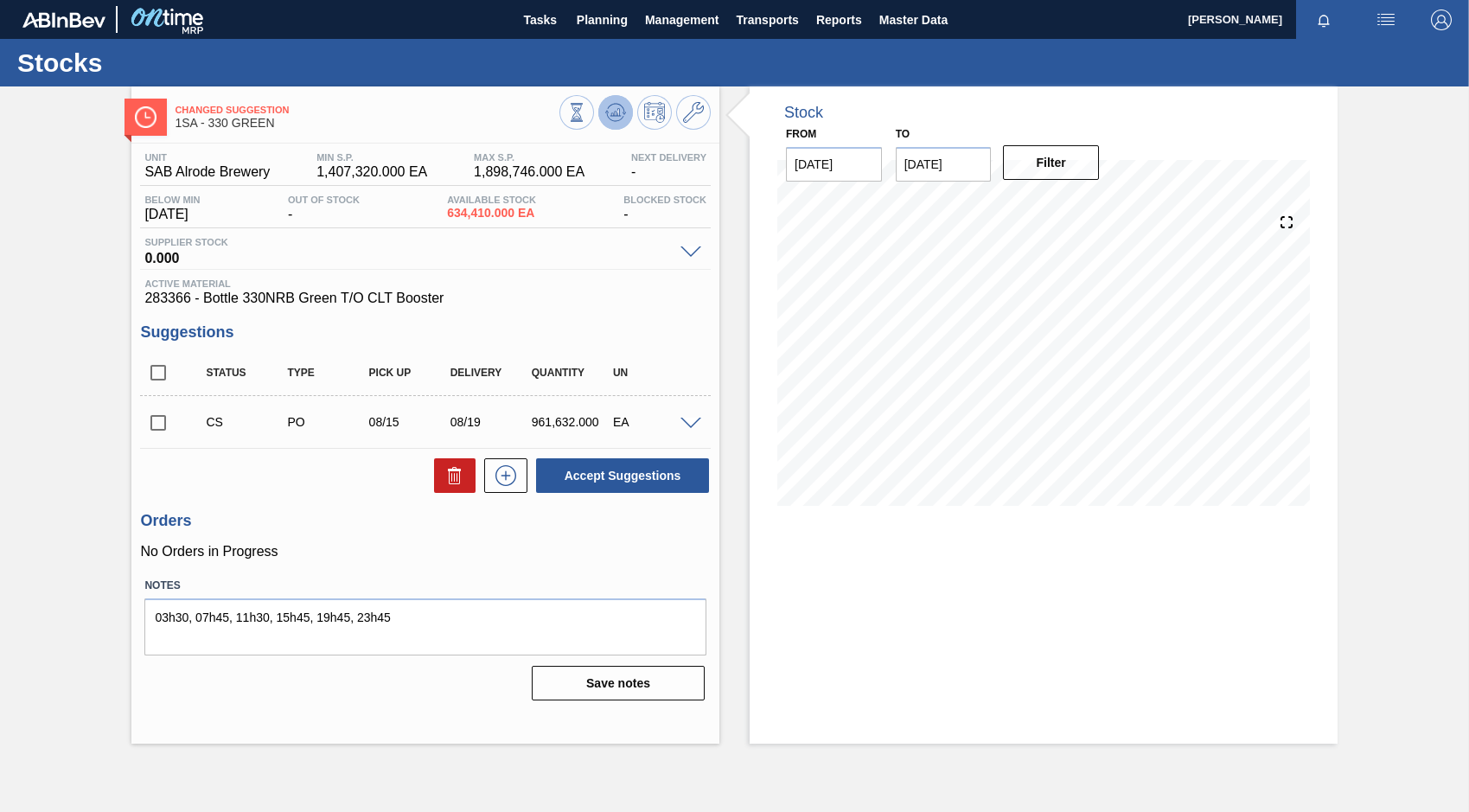
click at [586, 104] on icon at bounding box center [576, 112] width 19 height 19
click at [687, 422] on span at bounding box center [691, 423] width 21 height 13
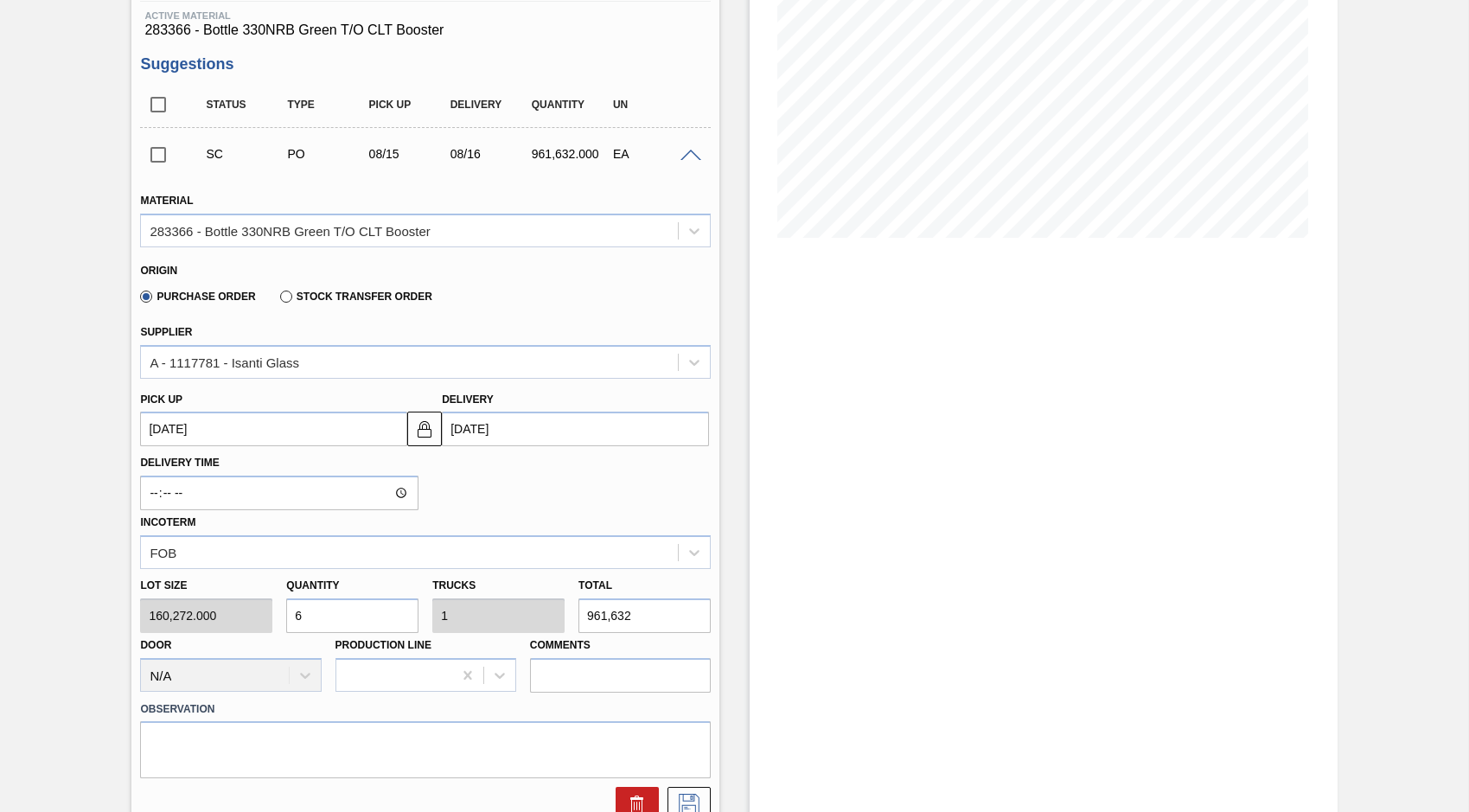
scroll to position [173, 0]
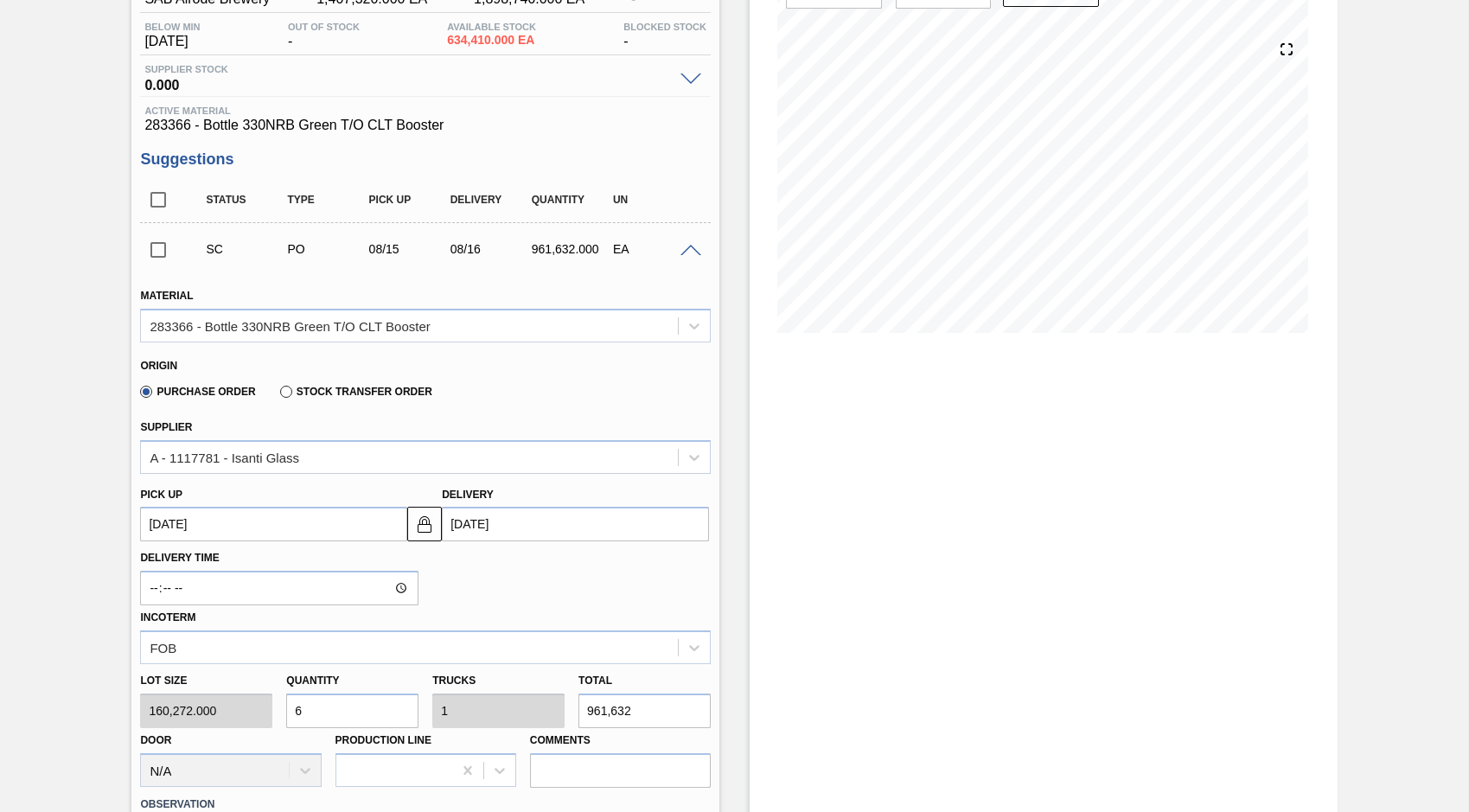
click at [156, 250] on input "checkbox" at bounding box center [158, 250] width 36 height 36
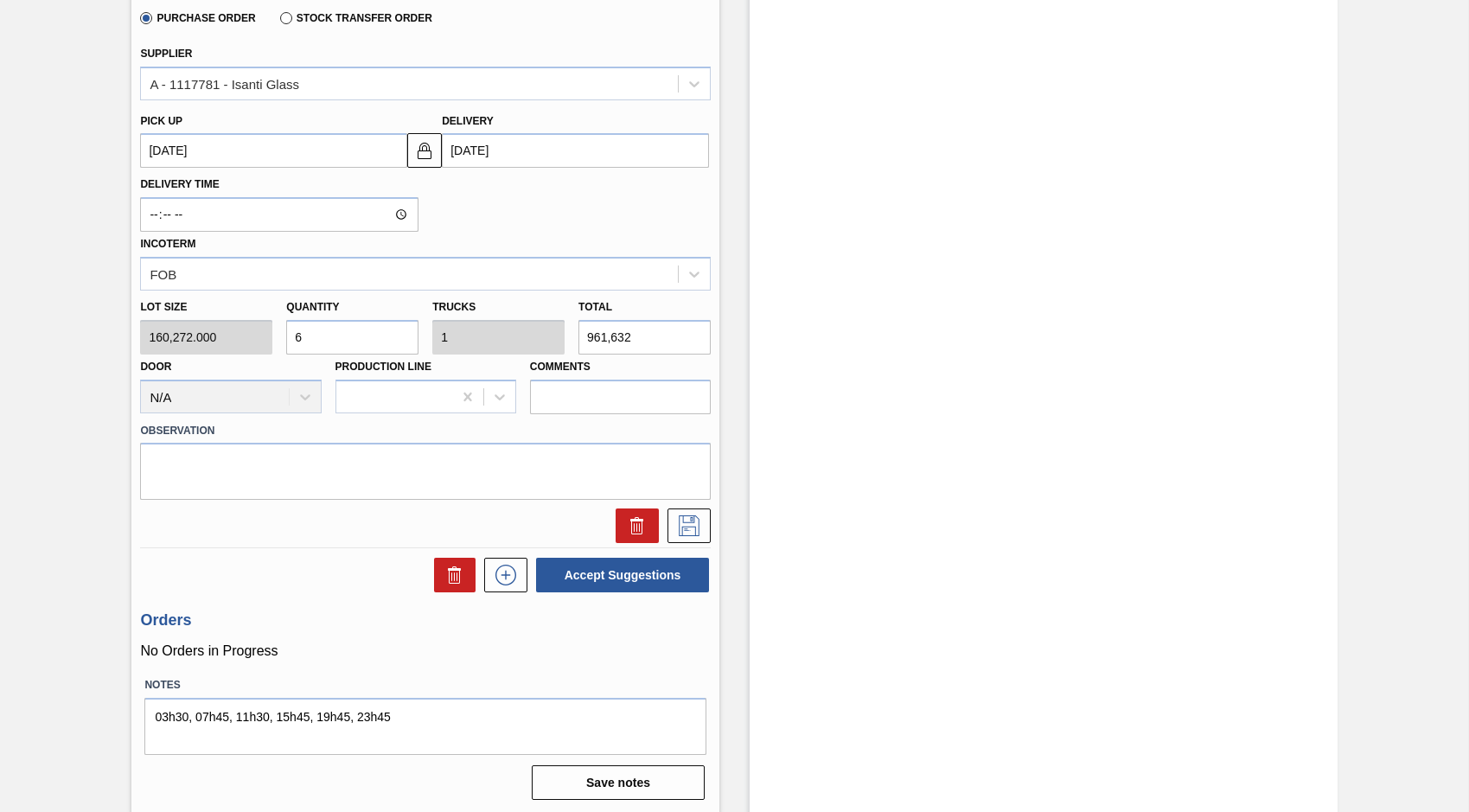
scroll to position [549, 0]
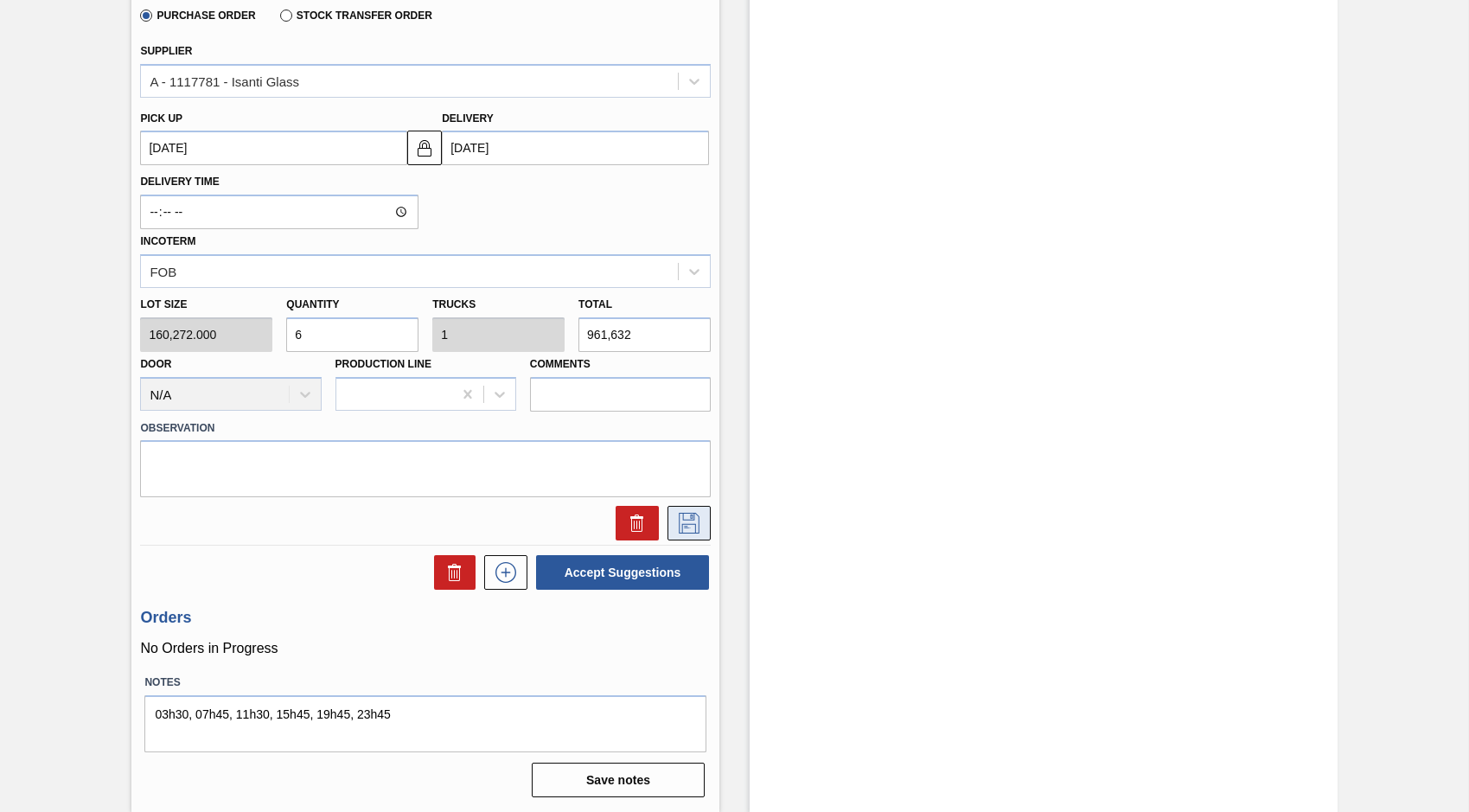
click at [681, 527] on icon at bounding box center [690, 522] width 28 height 21
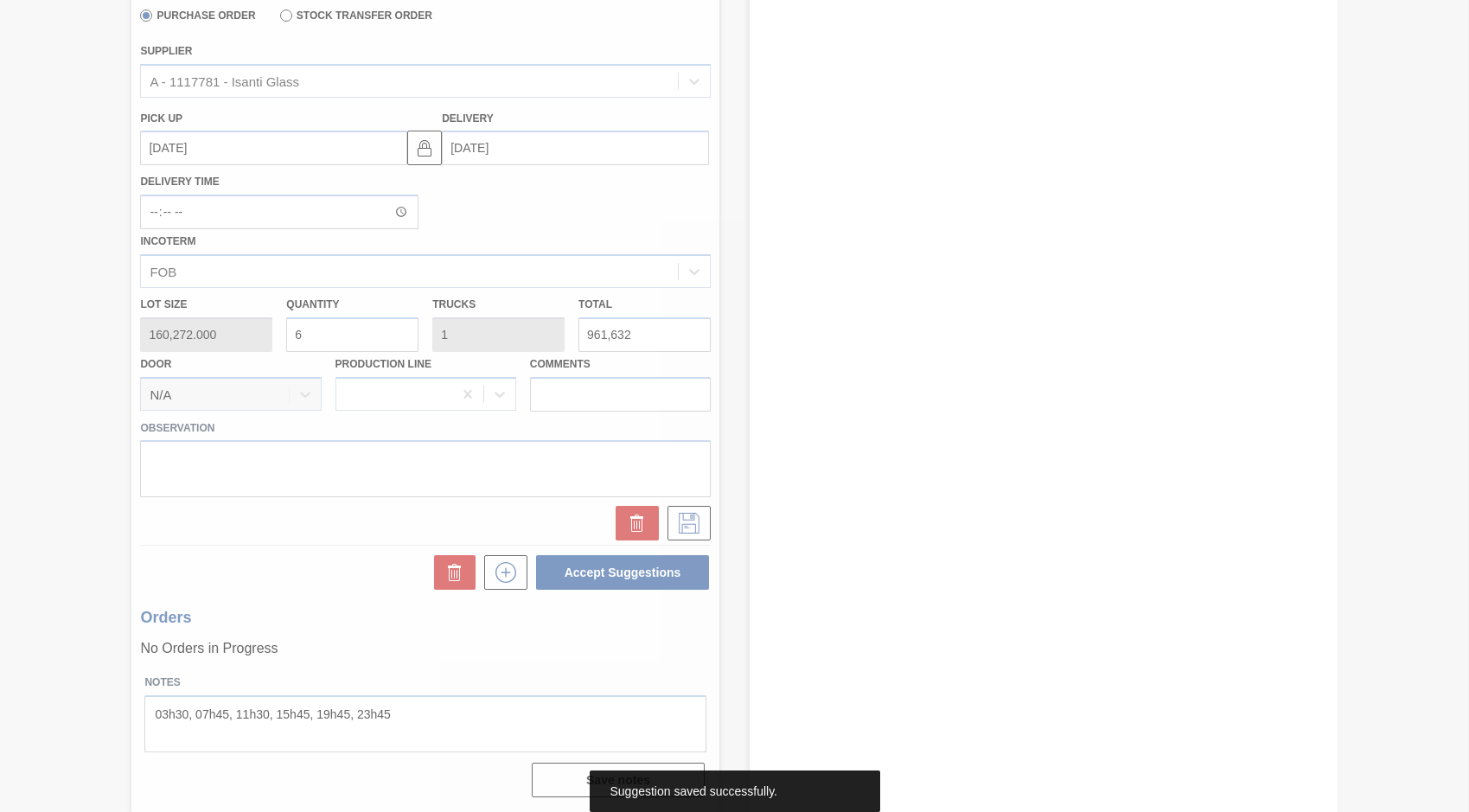
scroll to position [0, 0]
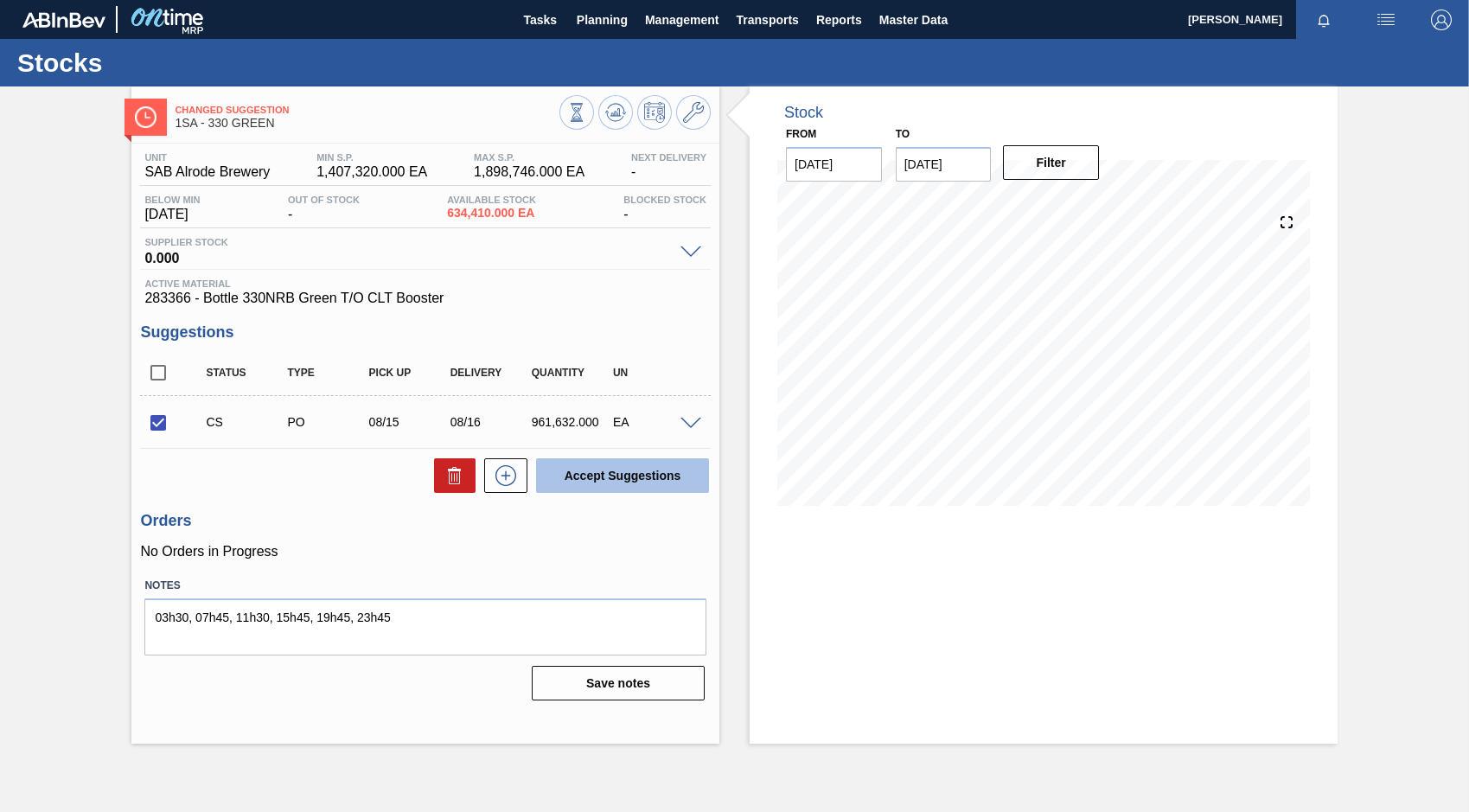
click at [604, 476] on button "Accept Suggestions" at bounding box center [623, 475] width 173 height 35
checkbox input "false"
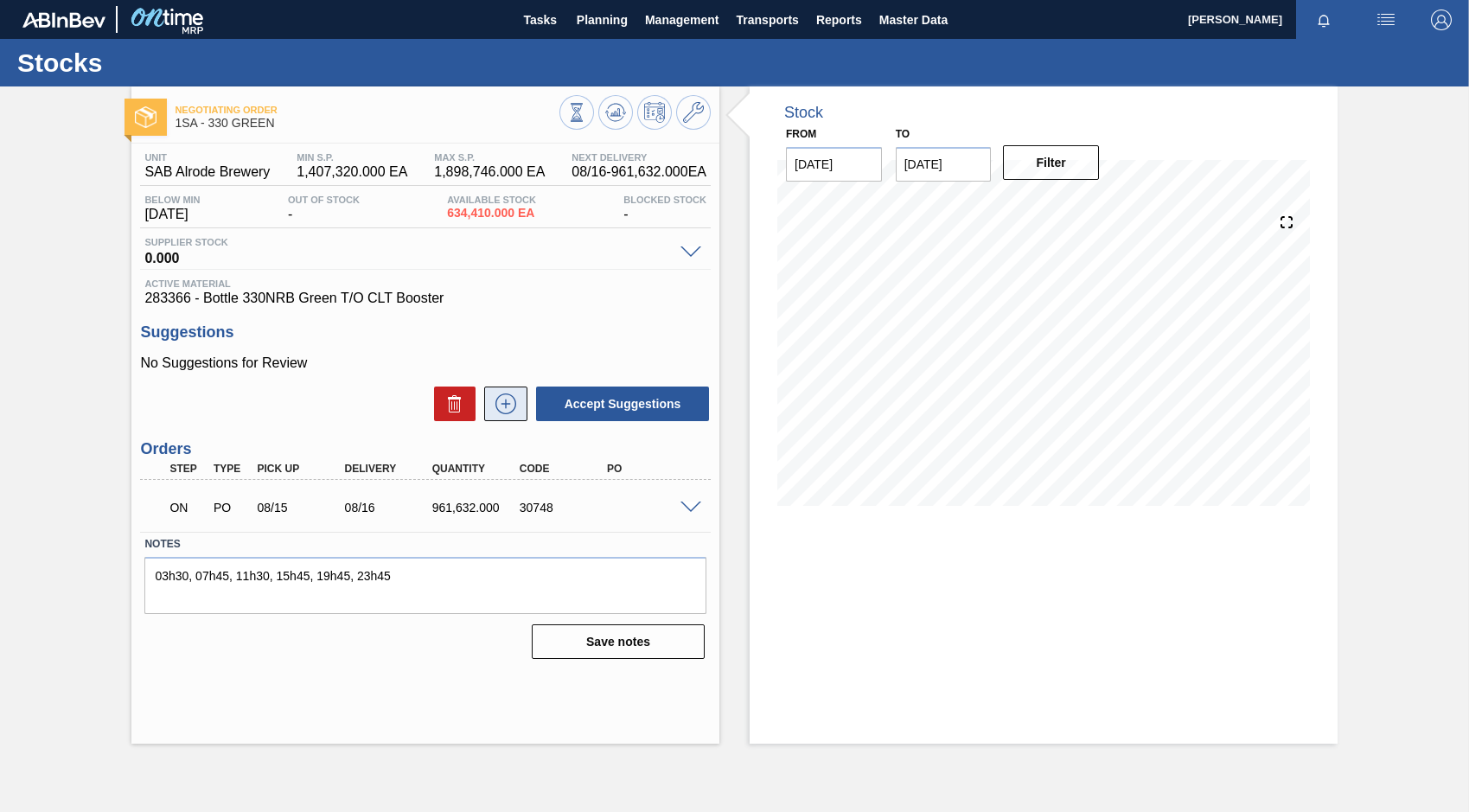
click at [508, 401] on icon at bounding box center [506, 404] width 28 height 21
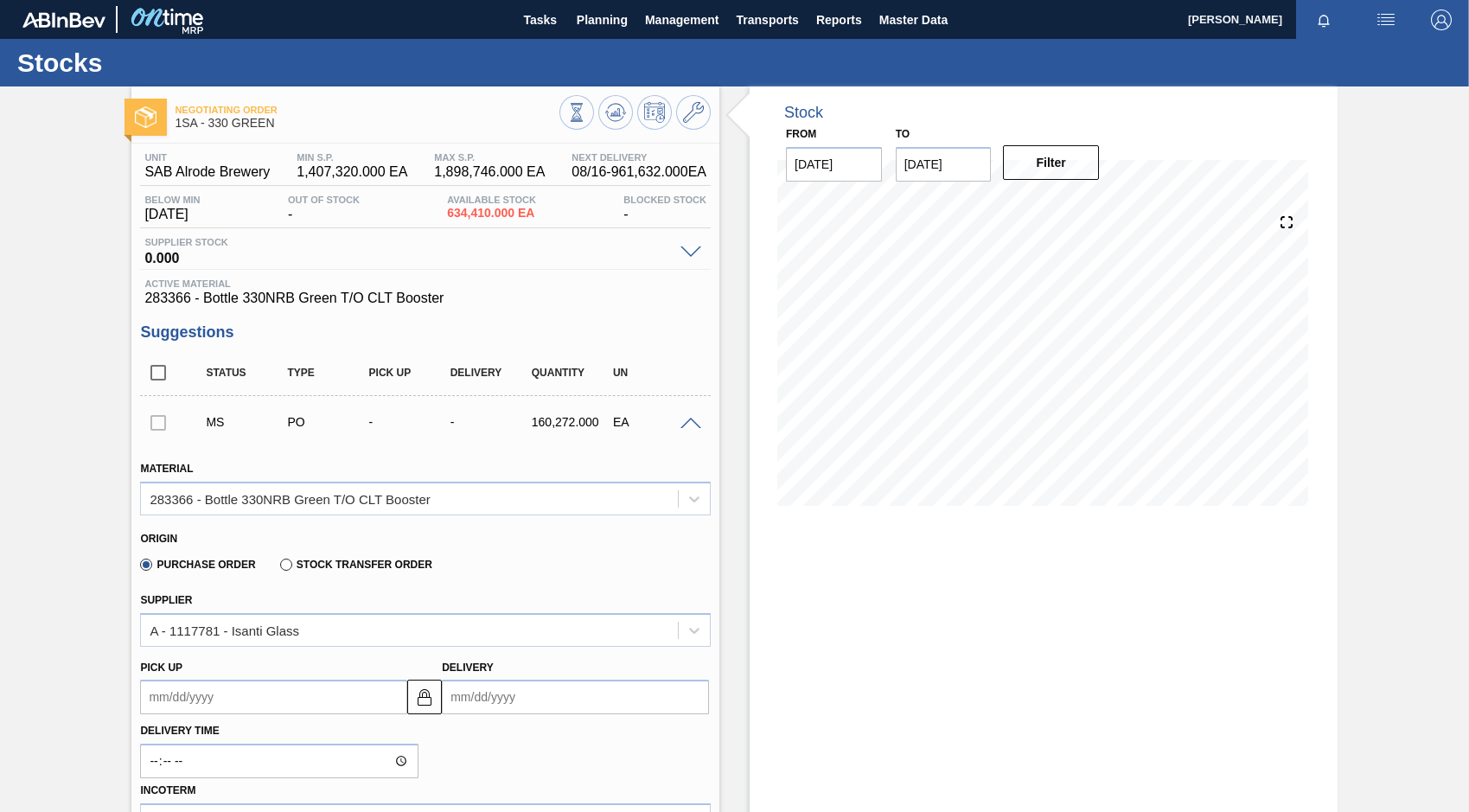
click at [155, 425] on div at bounding box center [158, 421] width 36 height 35
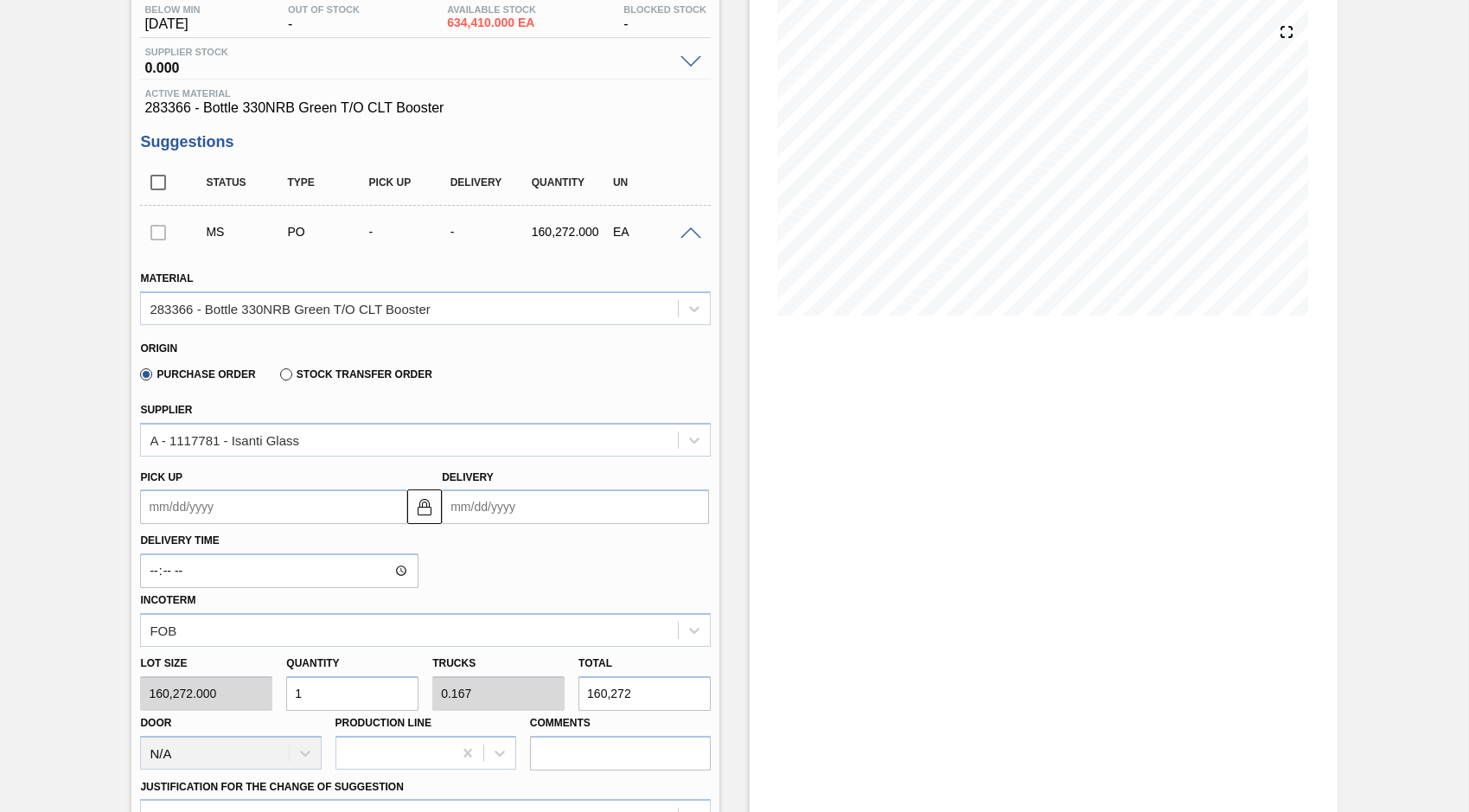
scroll to position [259, 0]
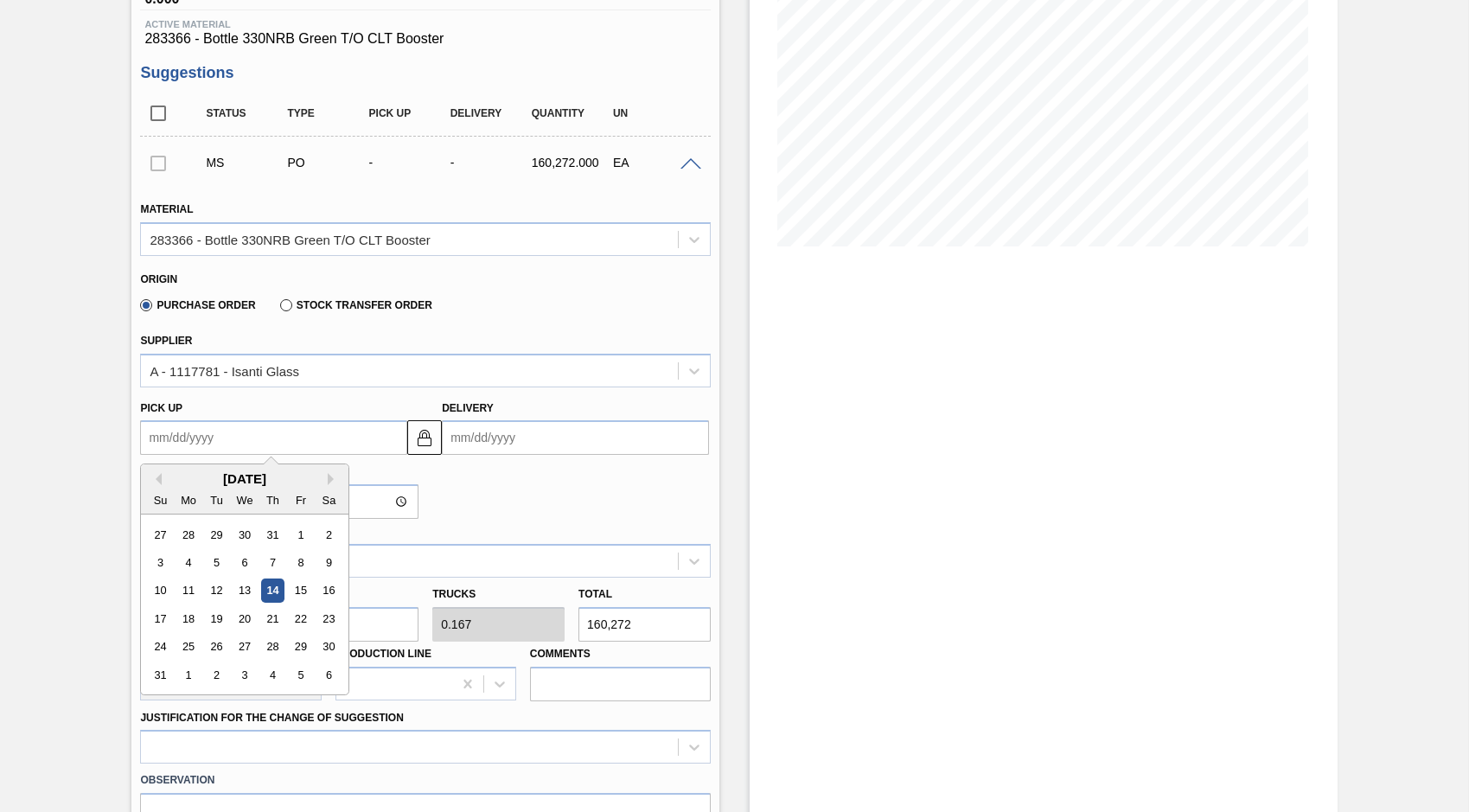
click at [205, 434] on up "Pick up" at bounding box center [274, 437] width 267 height 35
click at [167, 488] on div "Su" at bounding box center [159, 499] width 23 height 23
click at [192, 622] on div "18" at bounding box center [188, 618] width 23 height 23
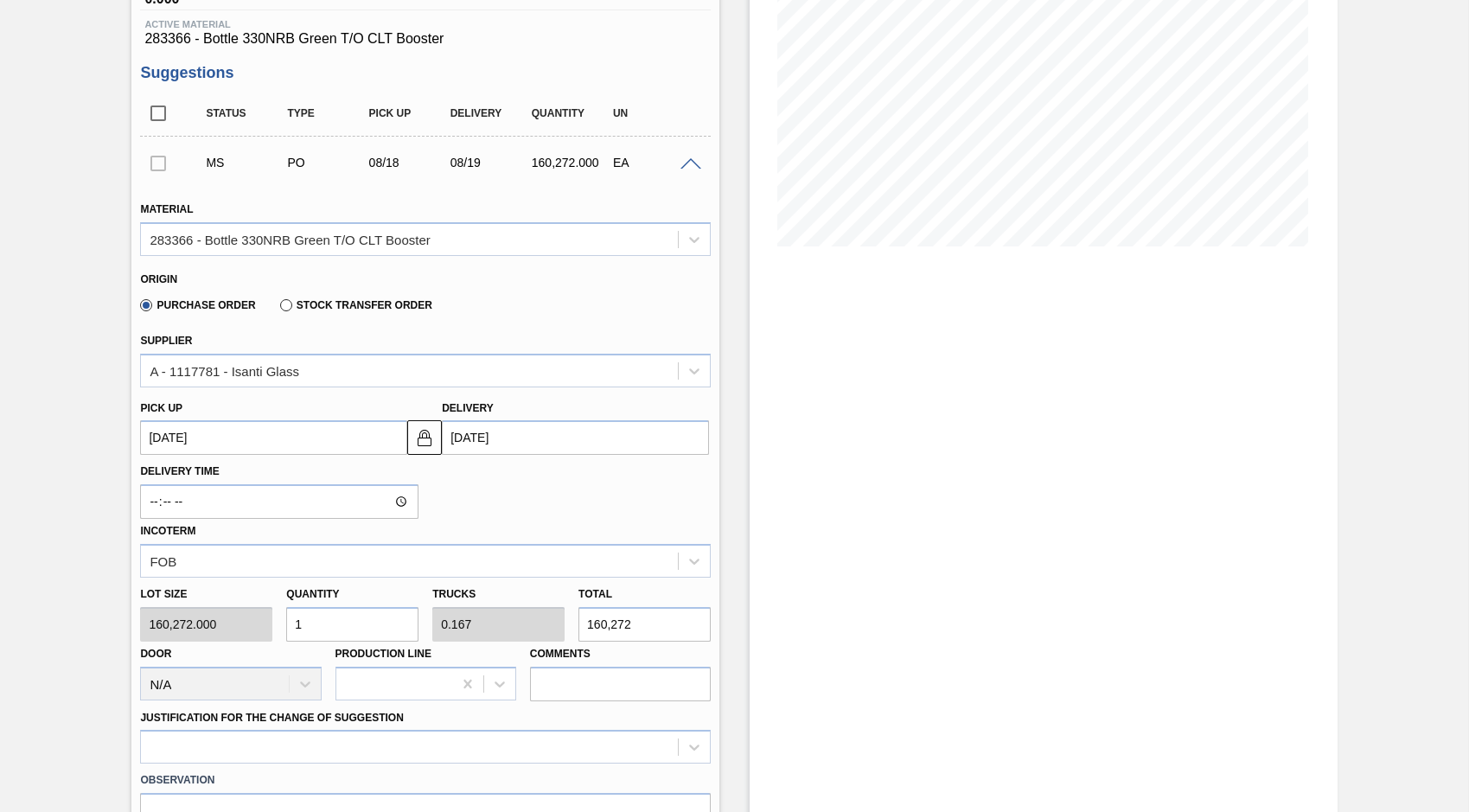
type up "[DATE]"
type input "08/19/2025"
click at [297, 630] on input "1" at bounding box center [352, 624] width 133 height 35
type input "3"
type input "0.5"
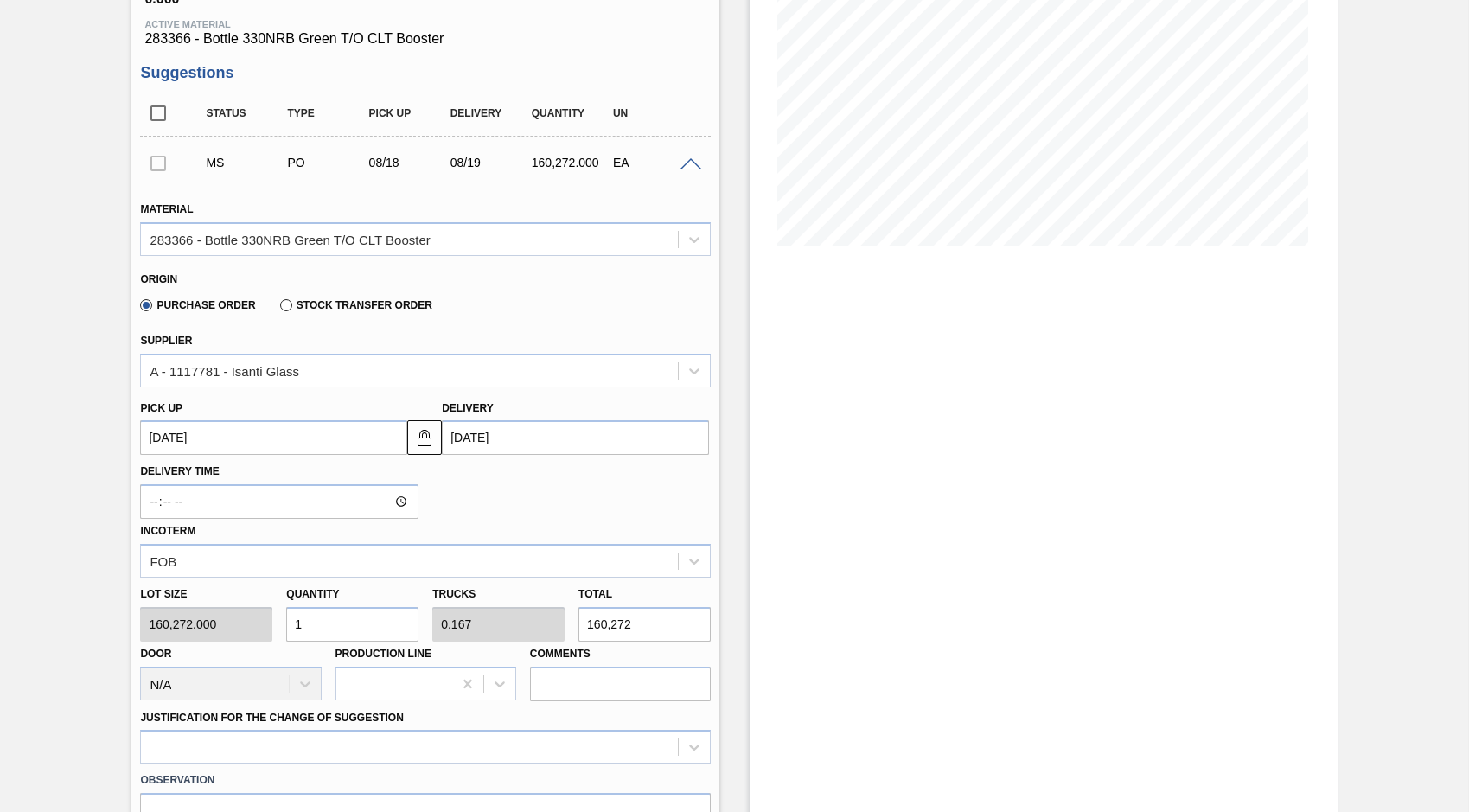
type input "480,816"
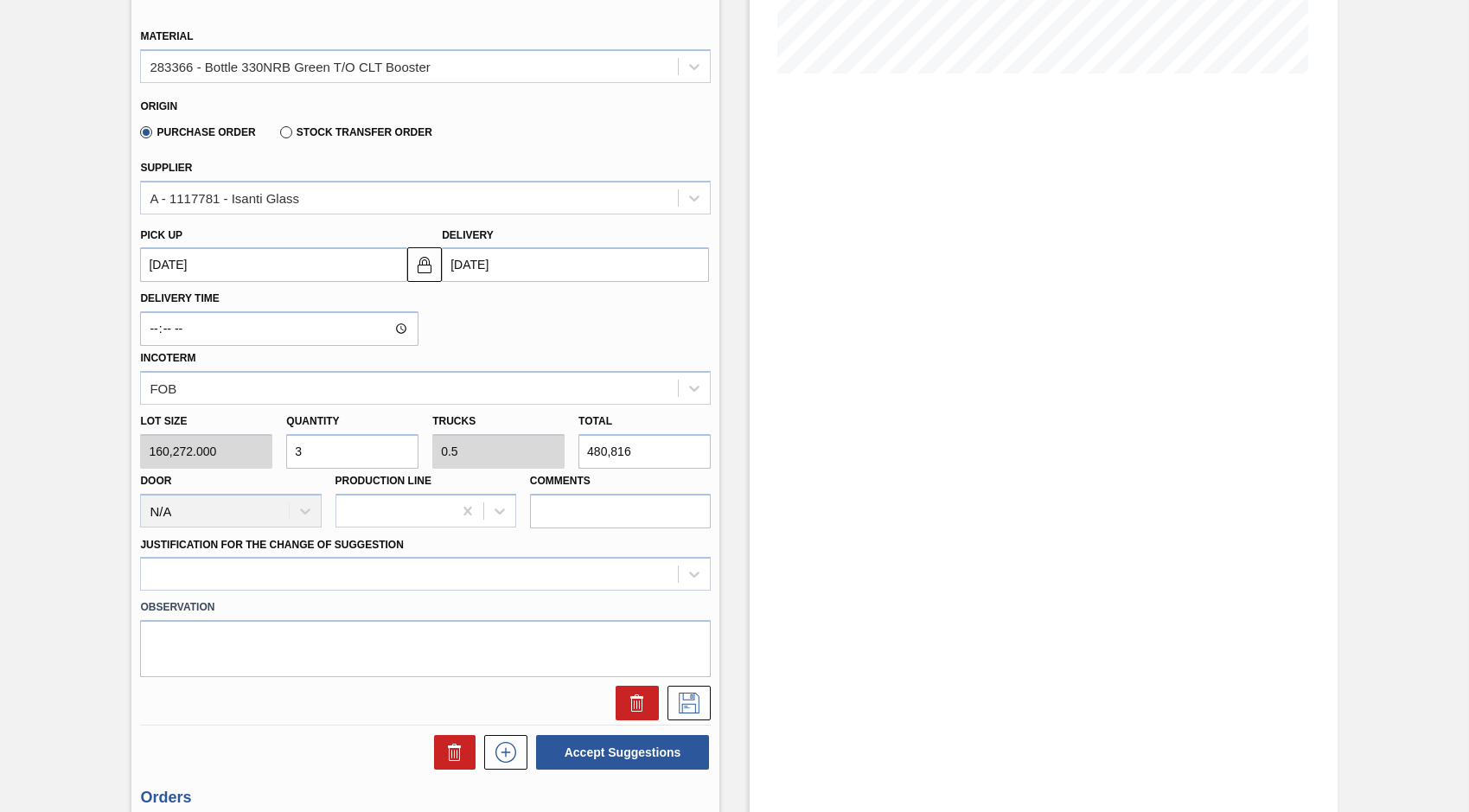
scroll to position [519, 0]
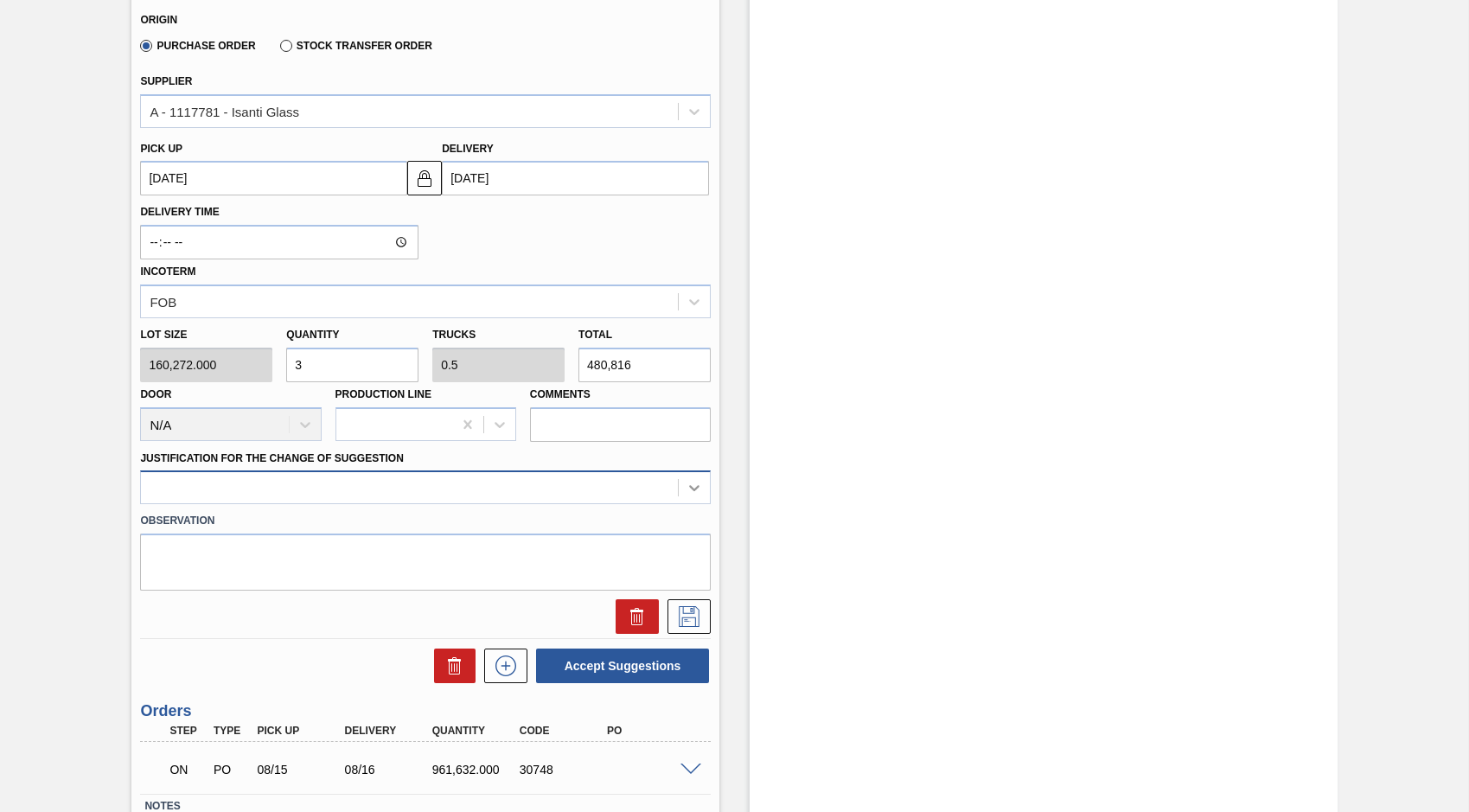
type input "3"
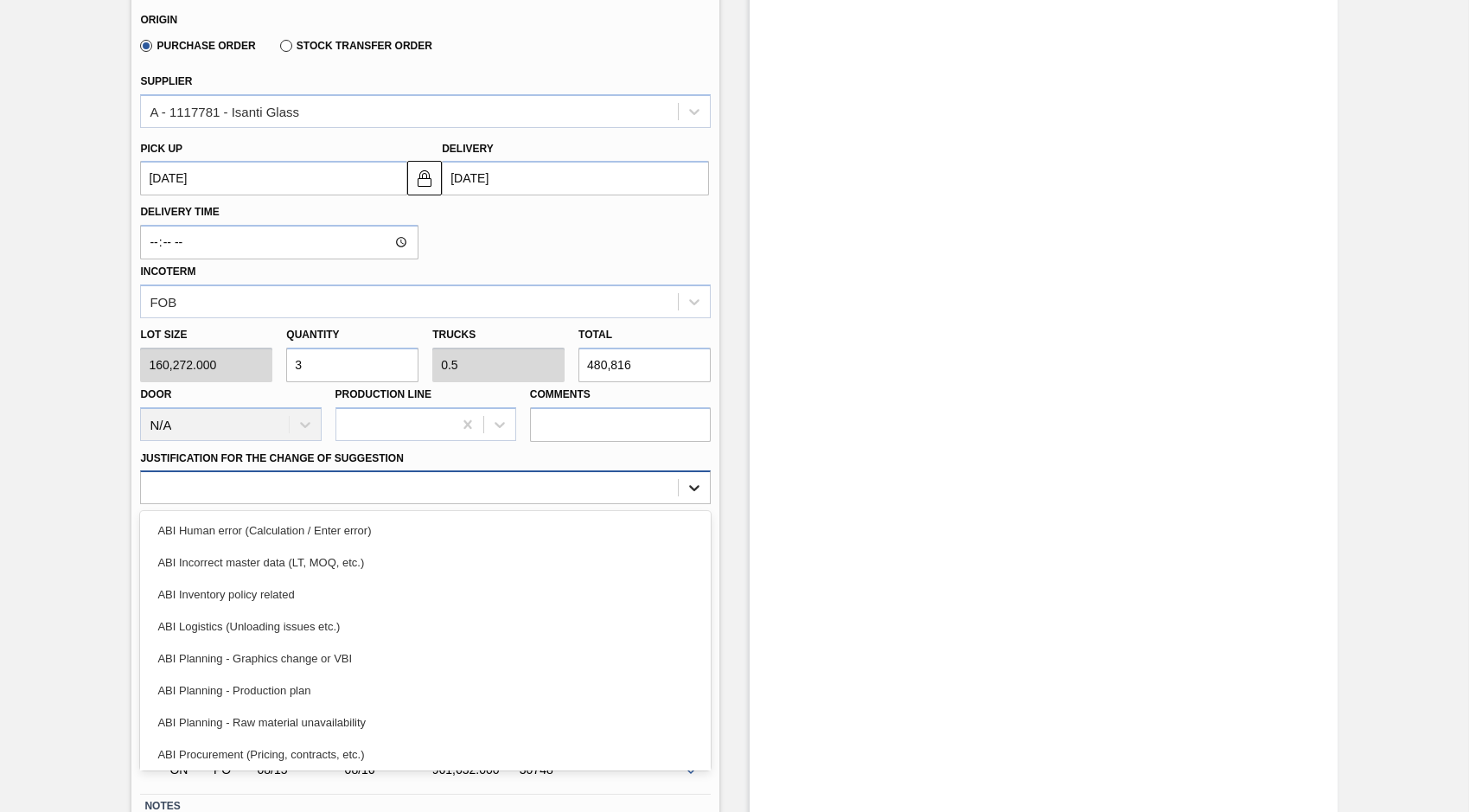
click at [686, 493] on icon at bounding box center [694, 487] width 17 height 17
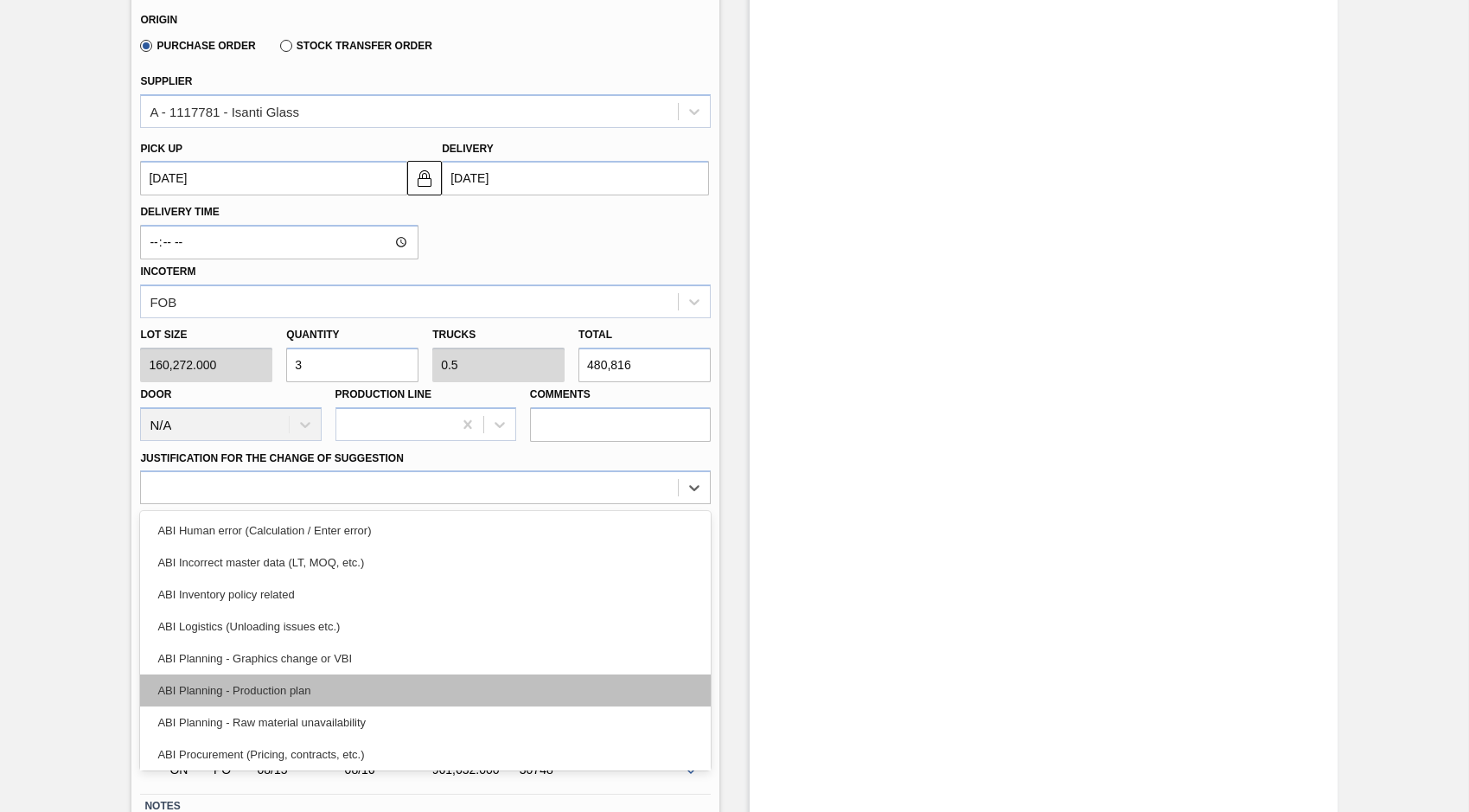
click at [256, 683] on div "ABI Planning - Production plan" at bounding box center [426, 690] width 571 height 32
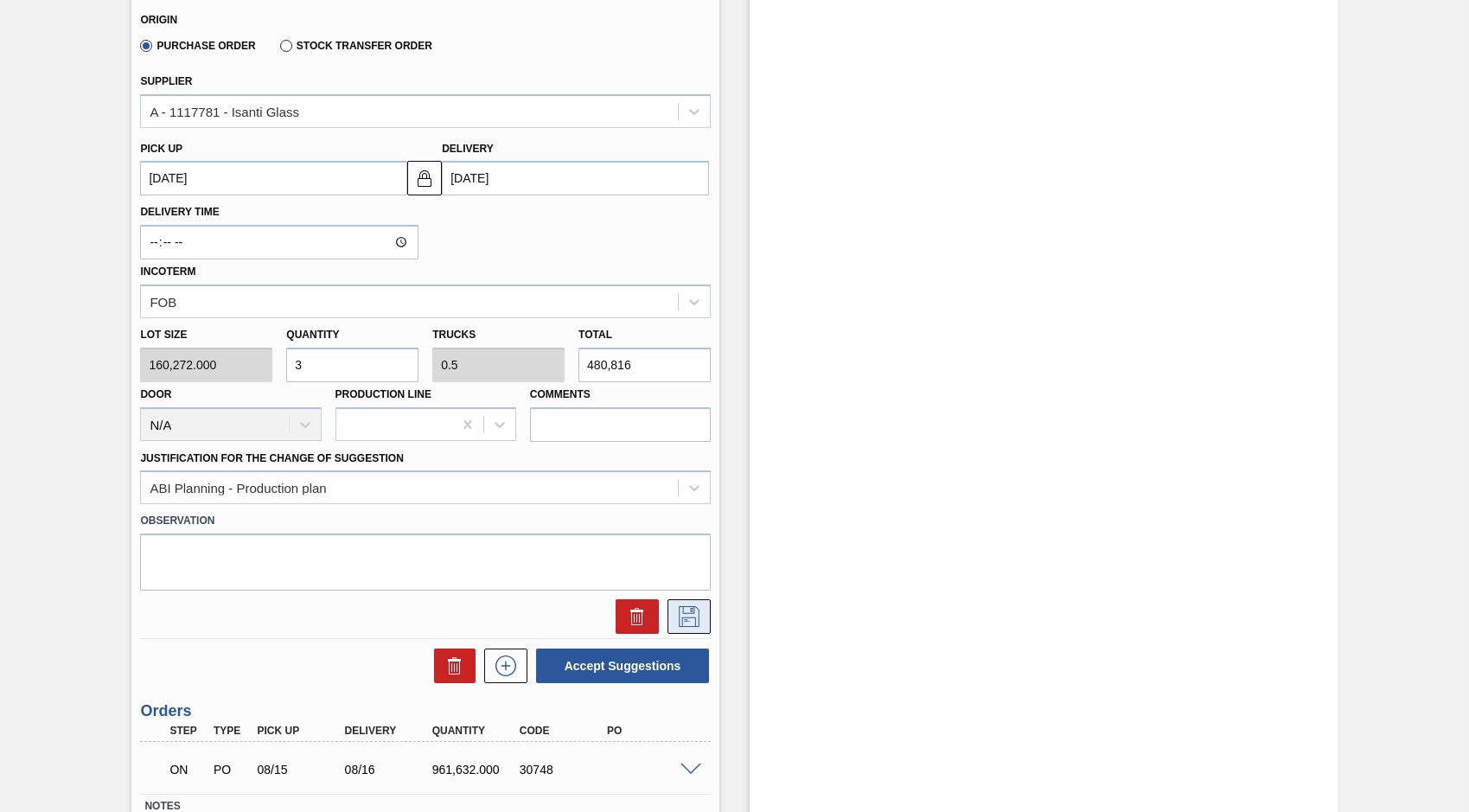
click at [696, 610] on icon at bounding box center [690, 616] width 28 height 21
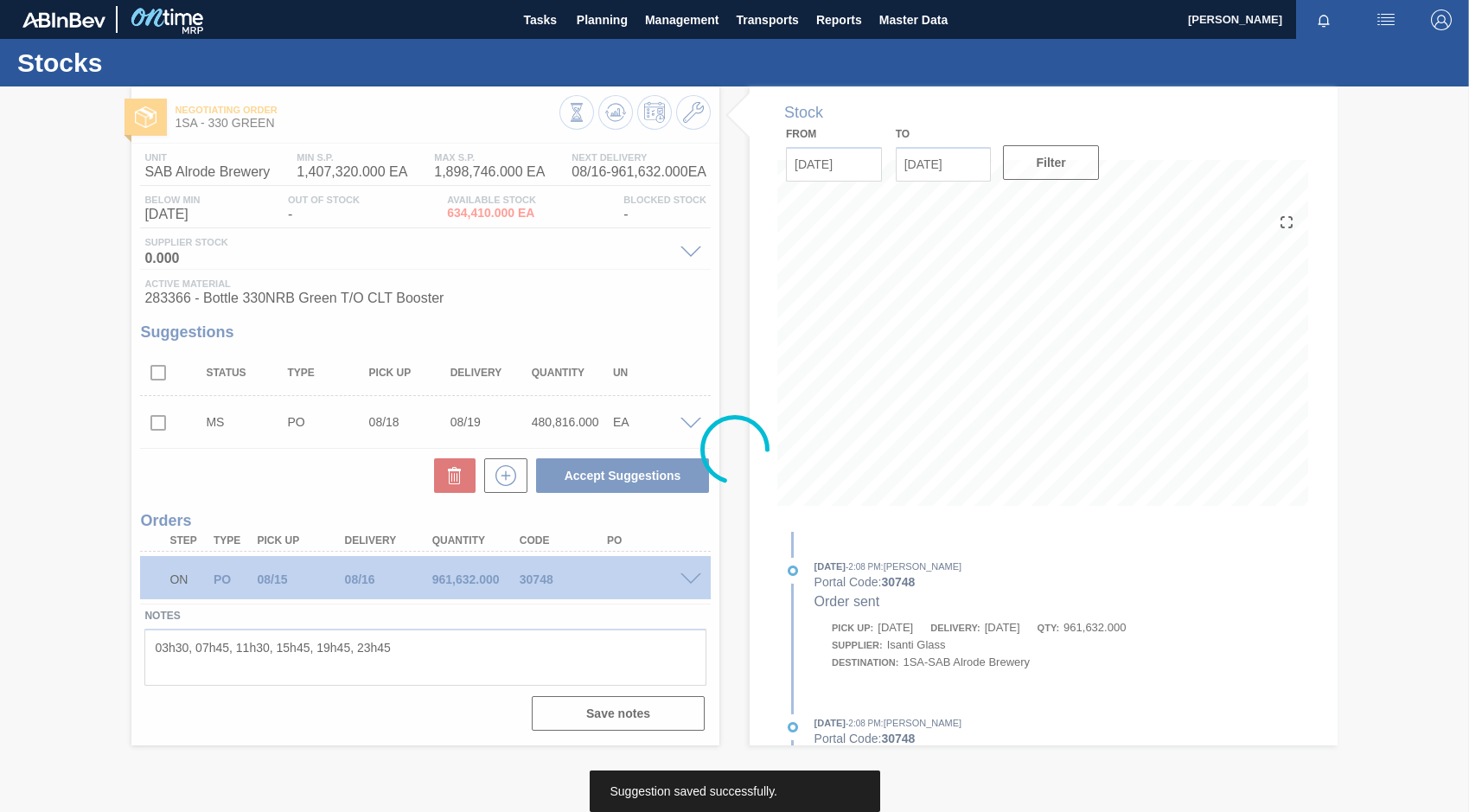
scroll to position [0, 0]
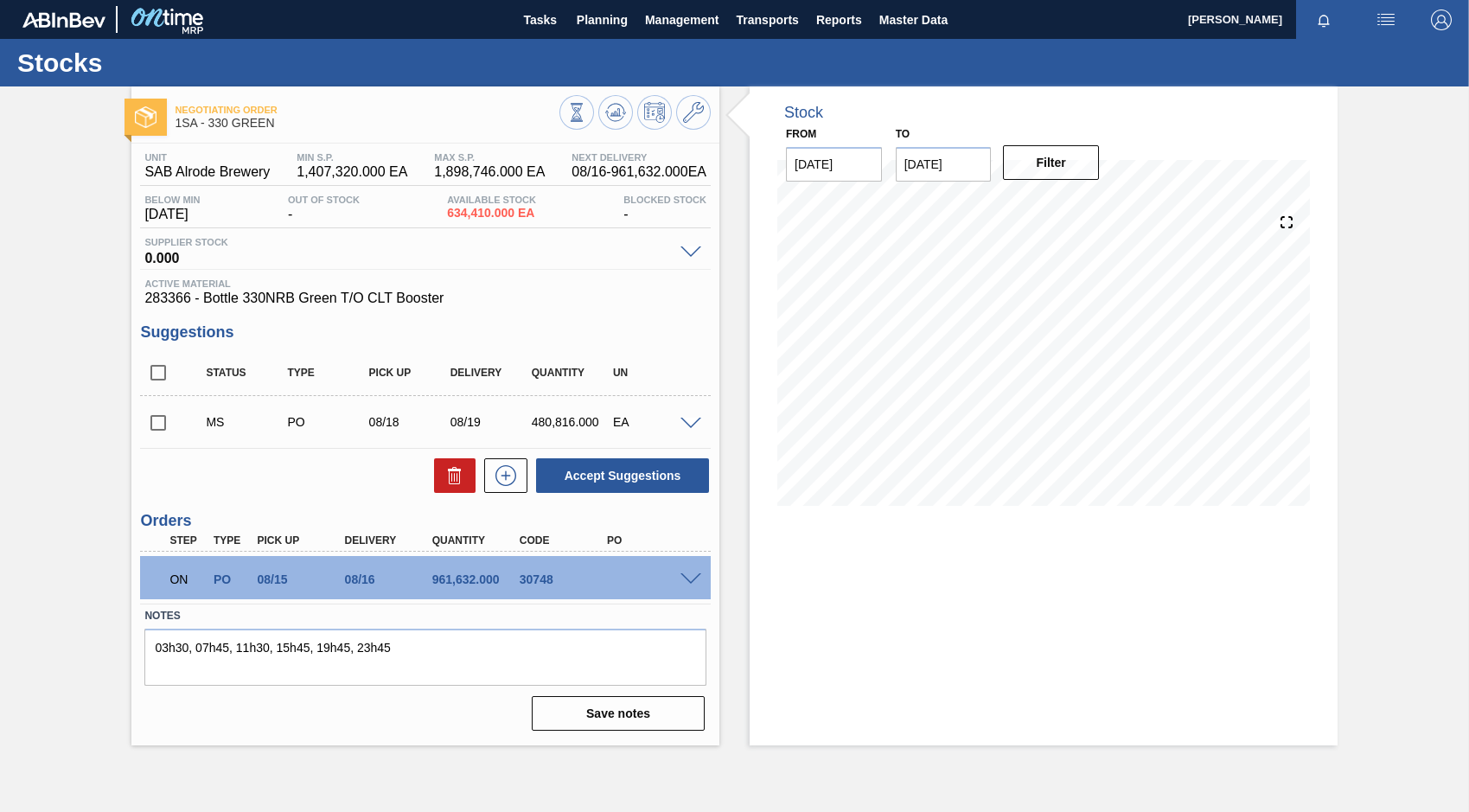
click at [157, 421] on input "checkbox" at bounding box center [158, 422] width 36 height 36
click at [634, 475] on button "Accept Suggestions" at bounding box center [623, 475] width 173 height 35
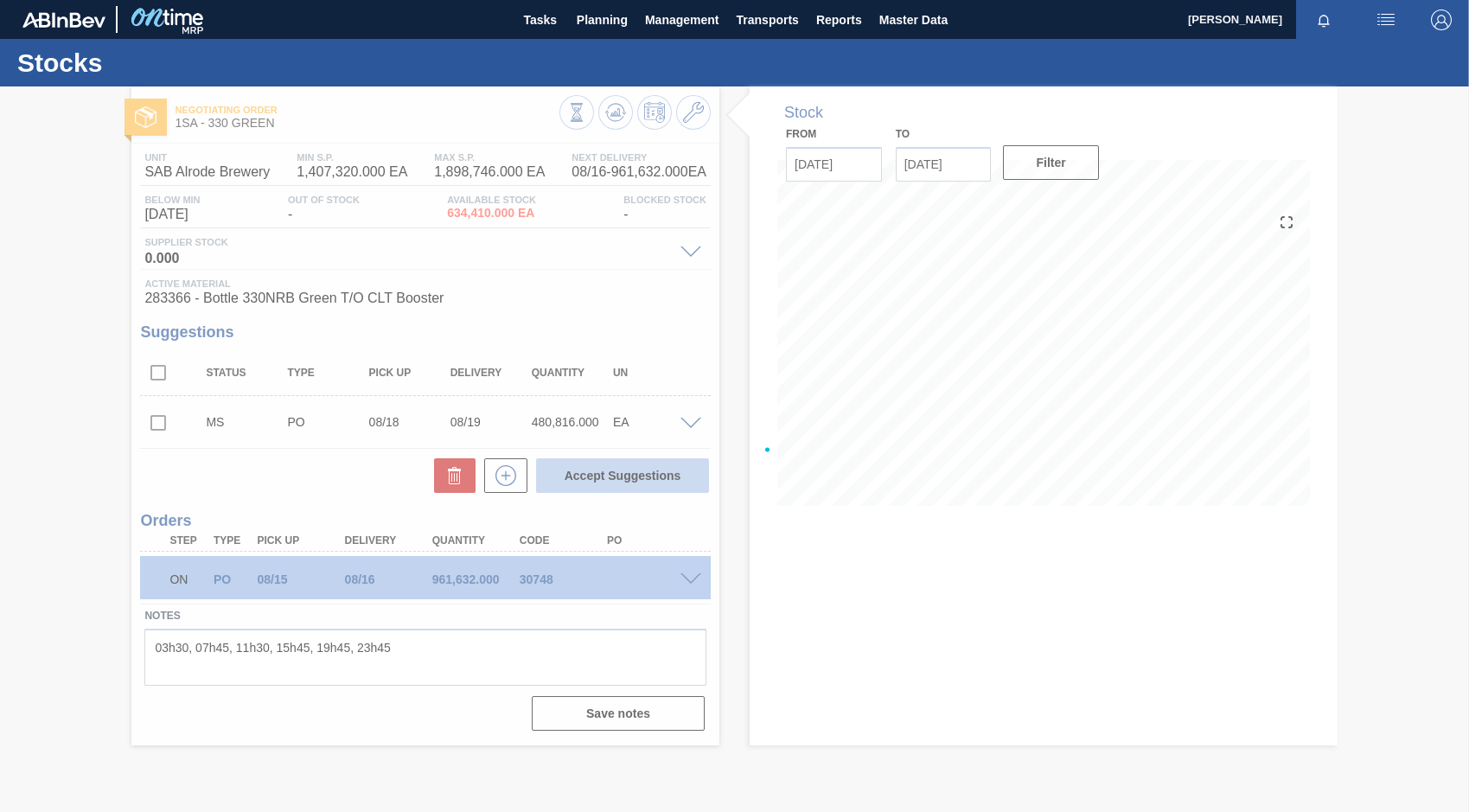
checkbox input "false"
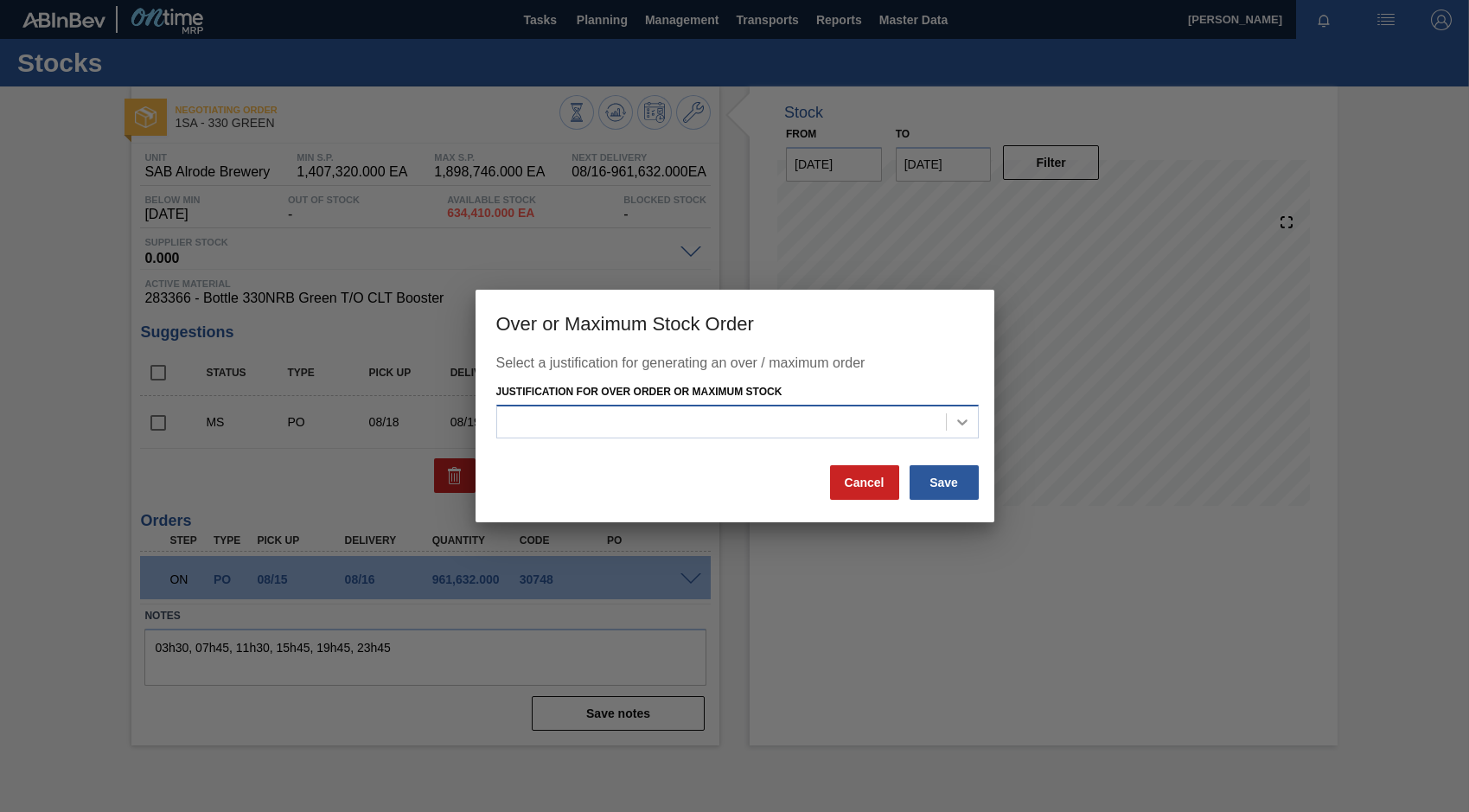
click at [965, 423] on icon at bounding box center [962, 421] width 17 height 17
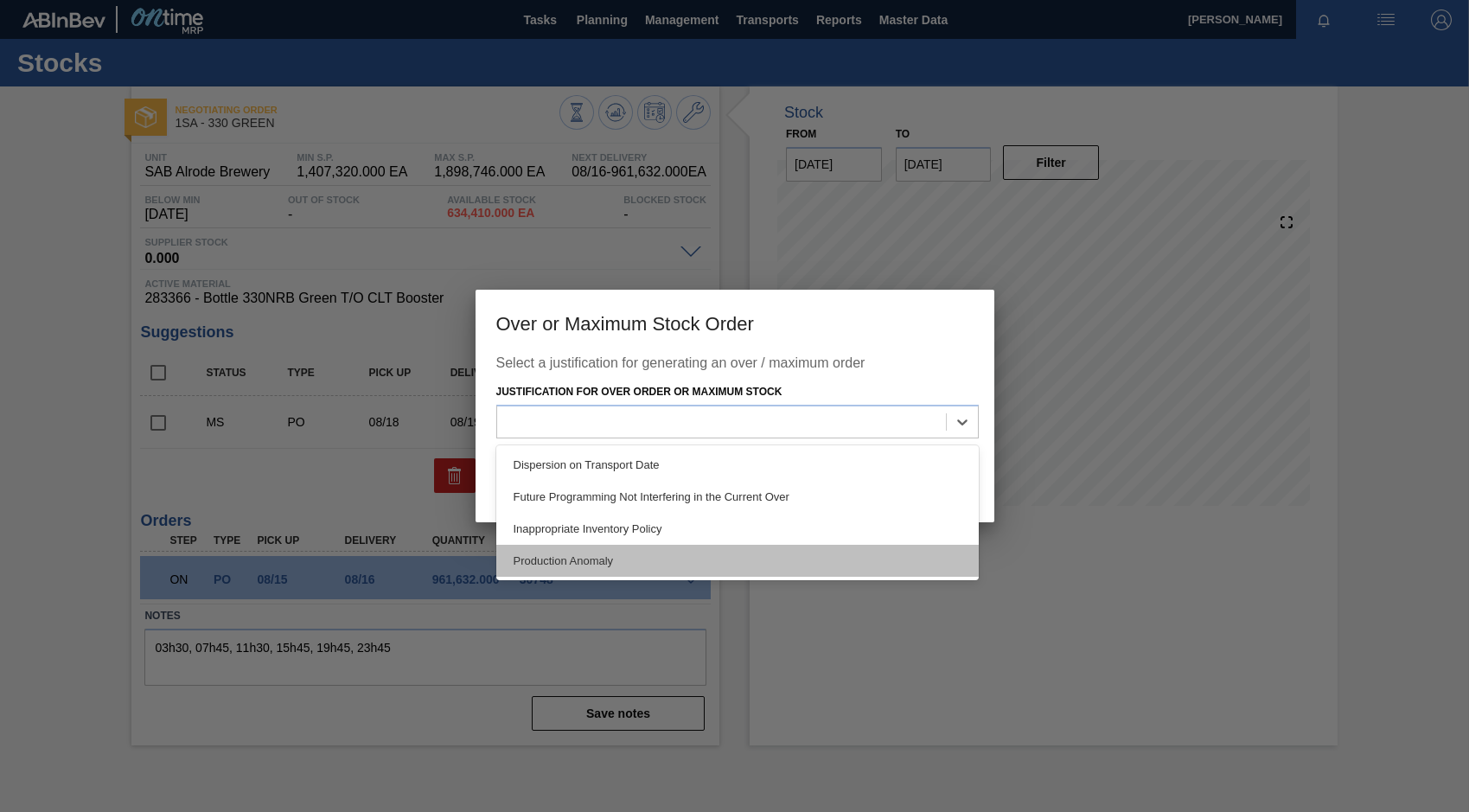
click at [621, 558] on div "Production Anomaly" at bounding box center [737, 561] width 482 height 32
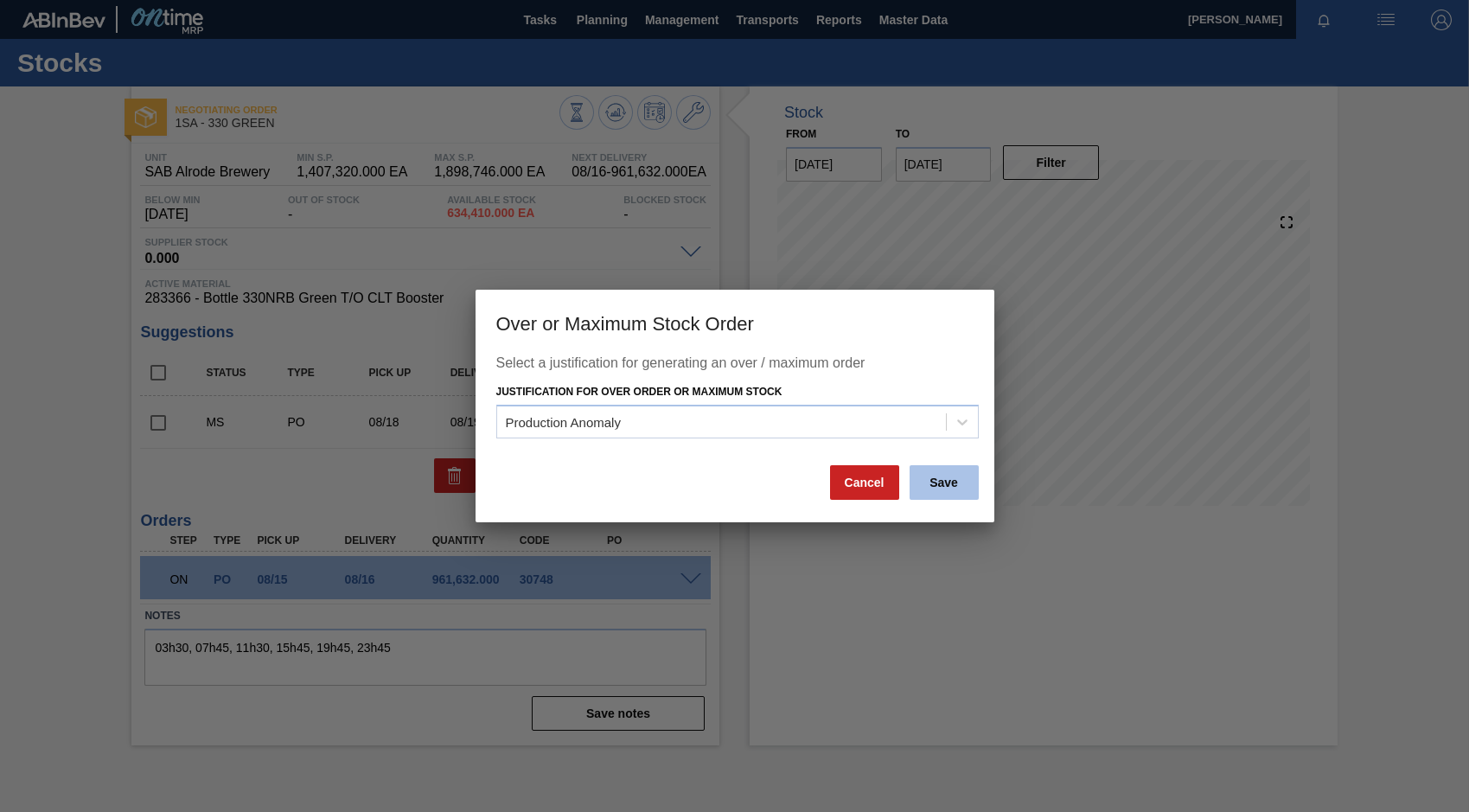
click at [943, 481] on button "Save" at bounding box center [944, 482] width 69 height 35
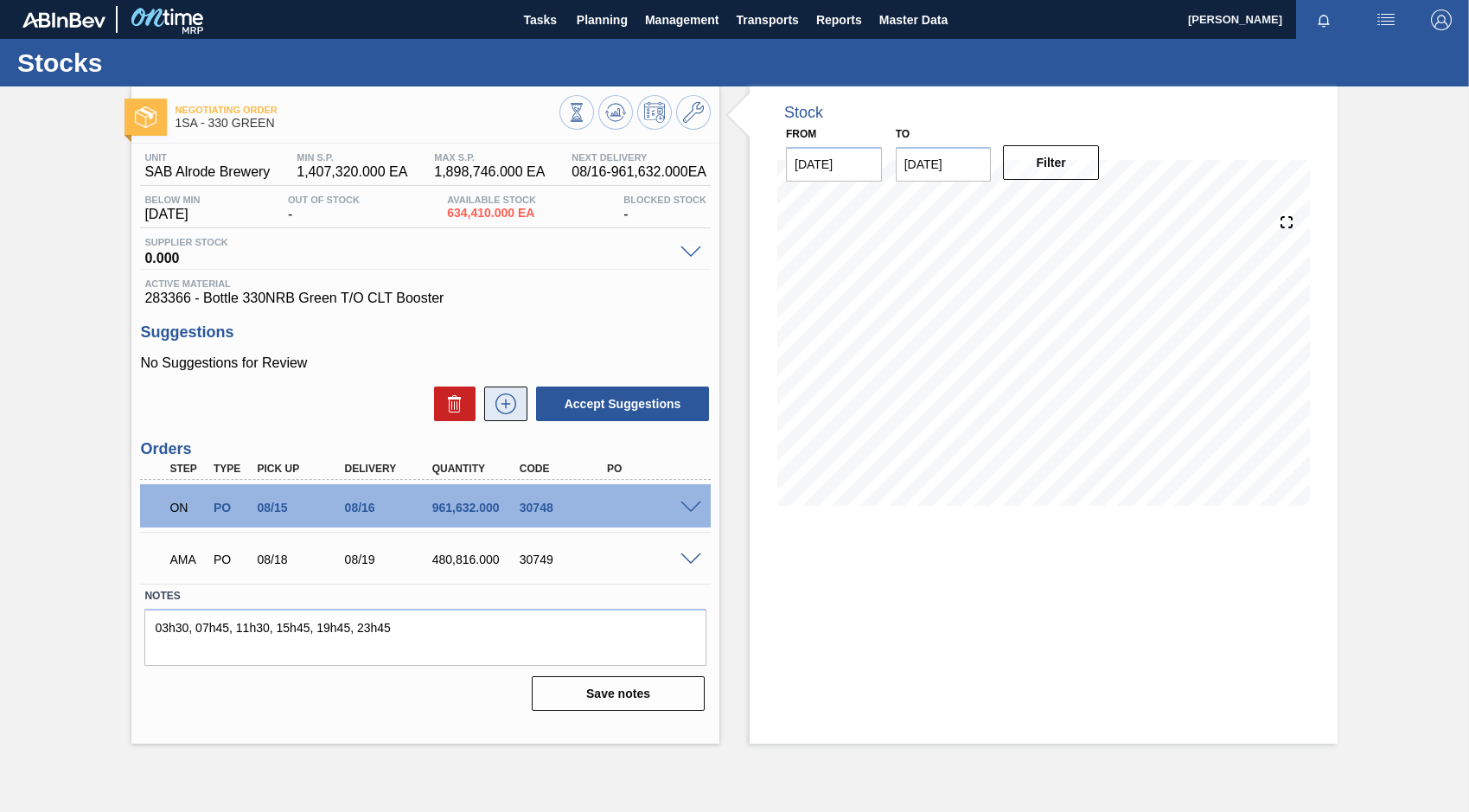
click at [504, 405] on icon at bounding box center [506, 404] width 28 height 21
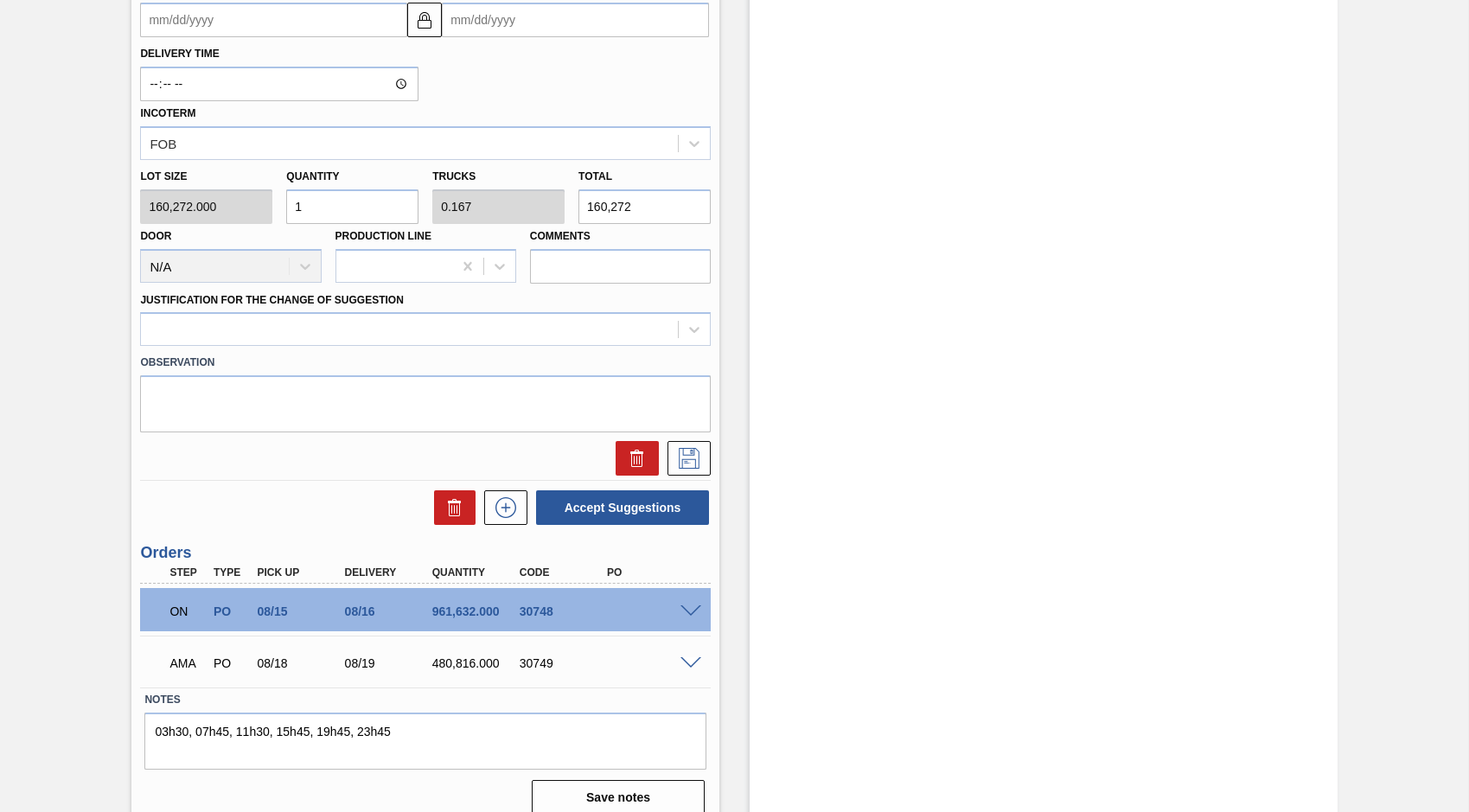
scroll to position [694, 0]
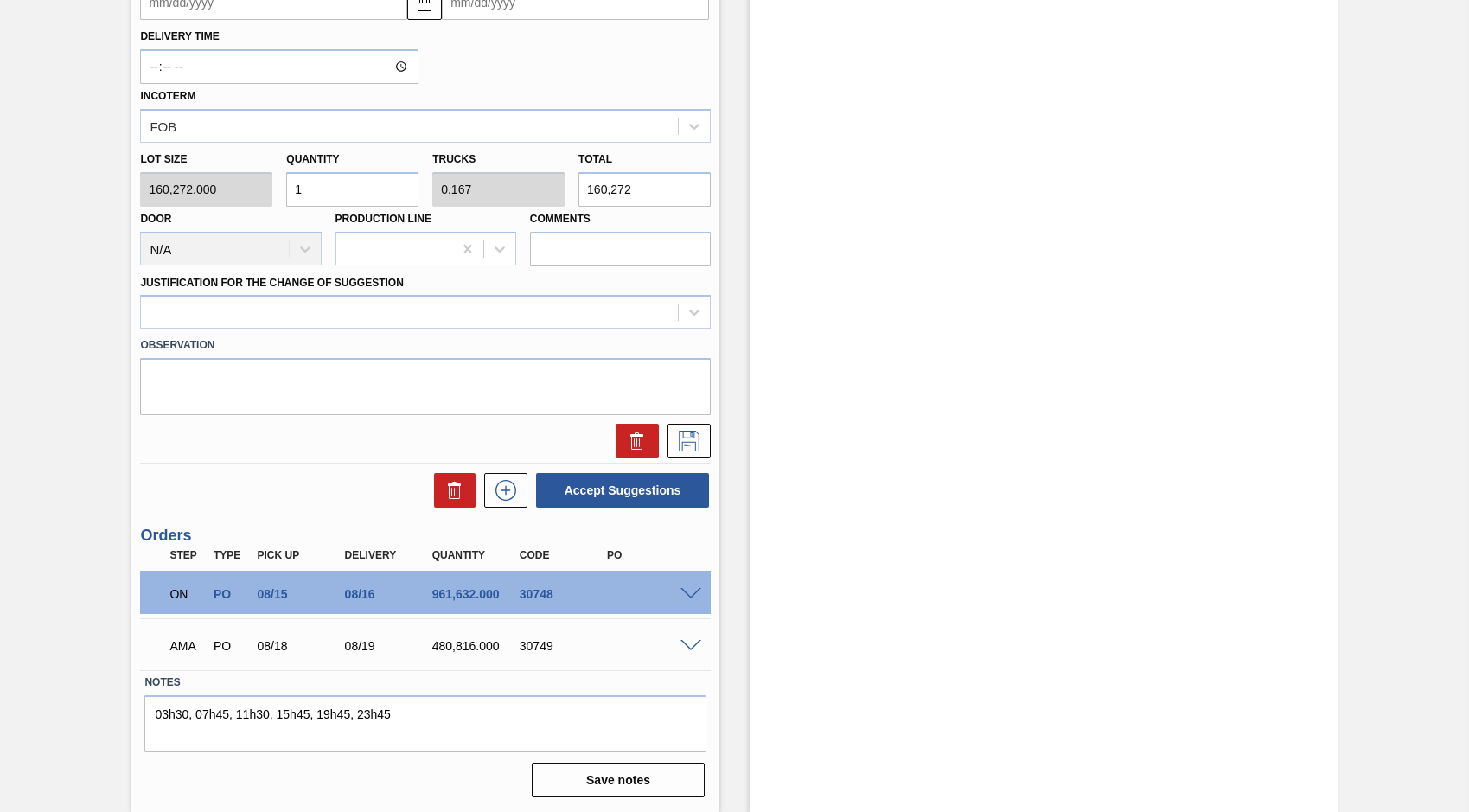
click at [693, 646] on span at bounding box center [691, 646] width 21 height 13
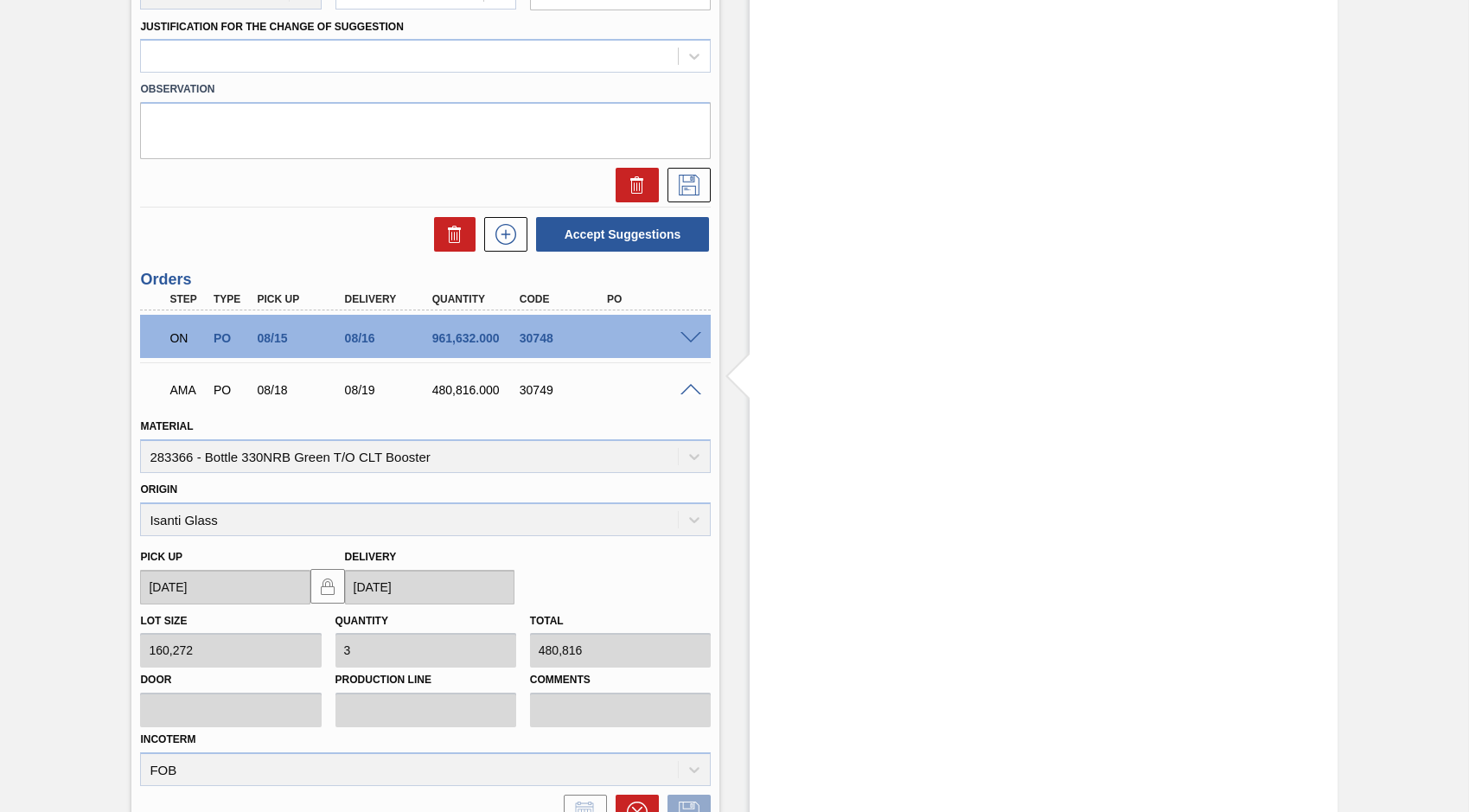
scroll to position [953, 0]
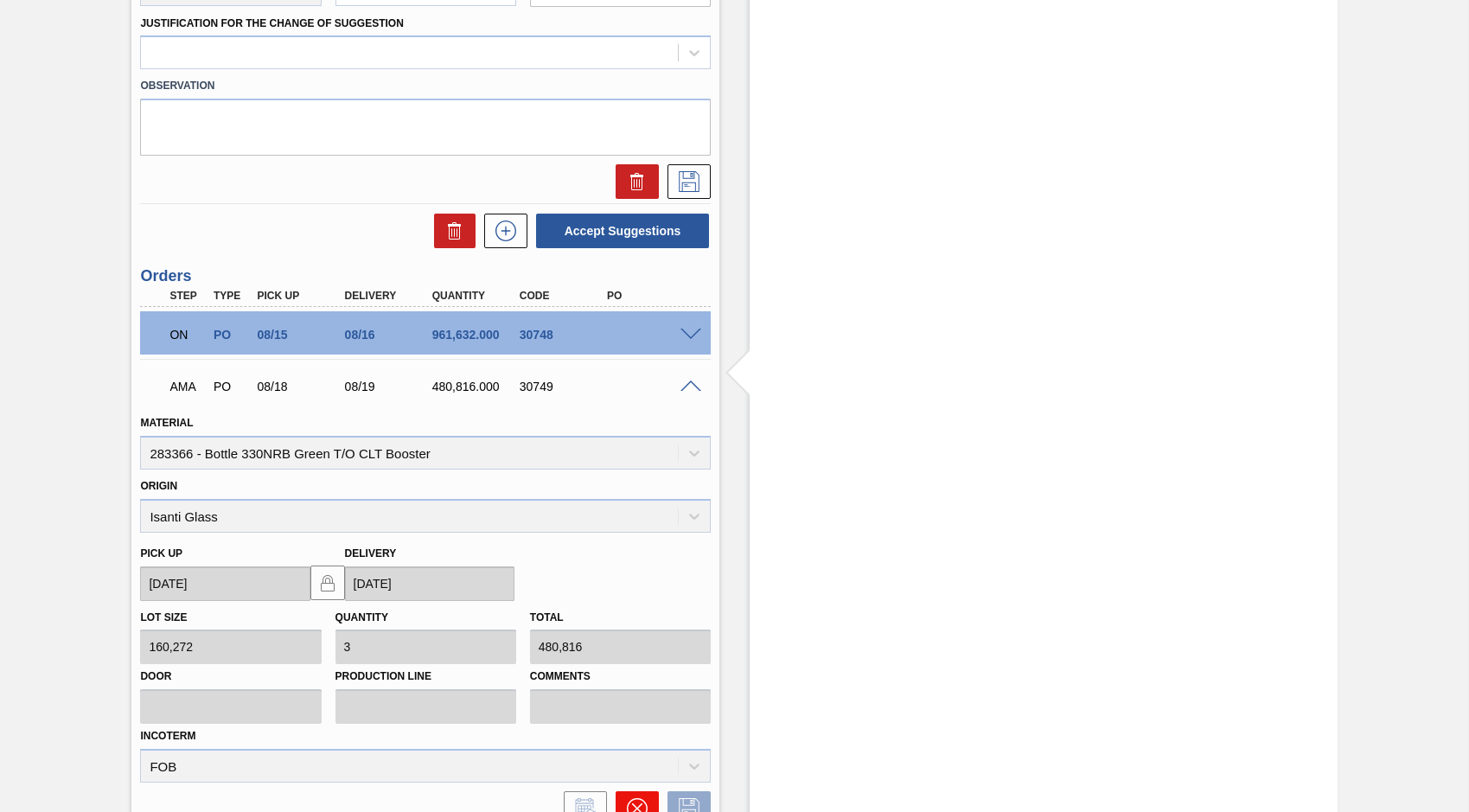
click at [629, 799] on icon at bounding box center [637, 808] width 21 height 21
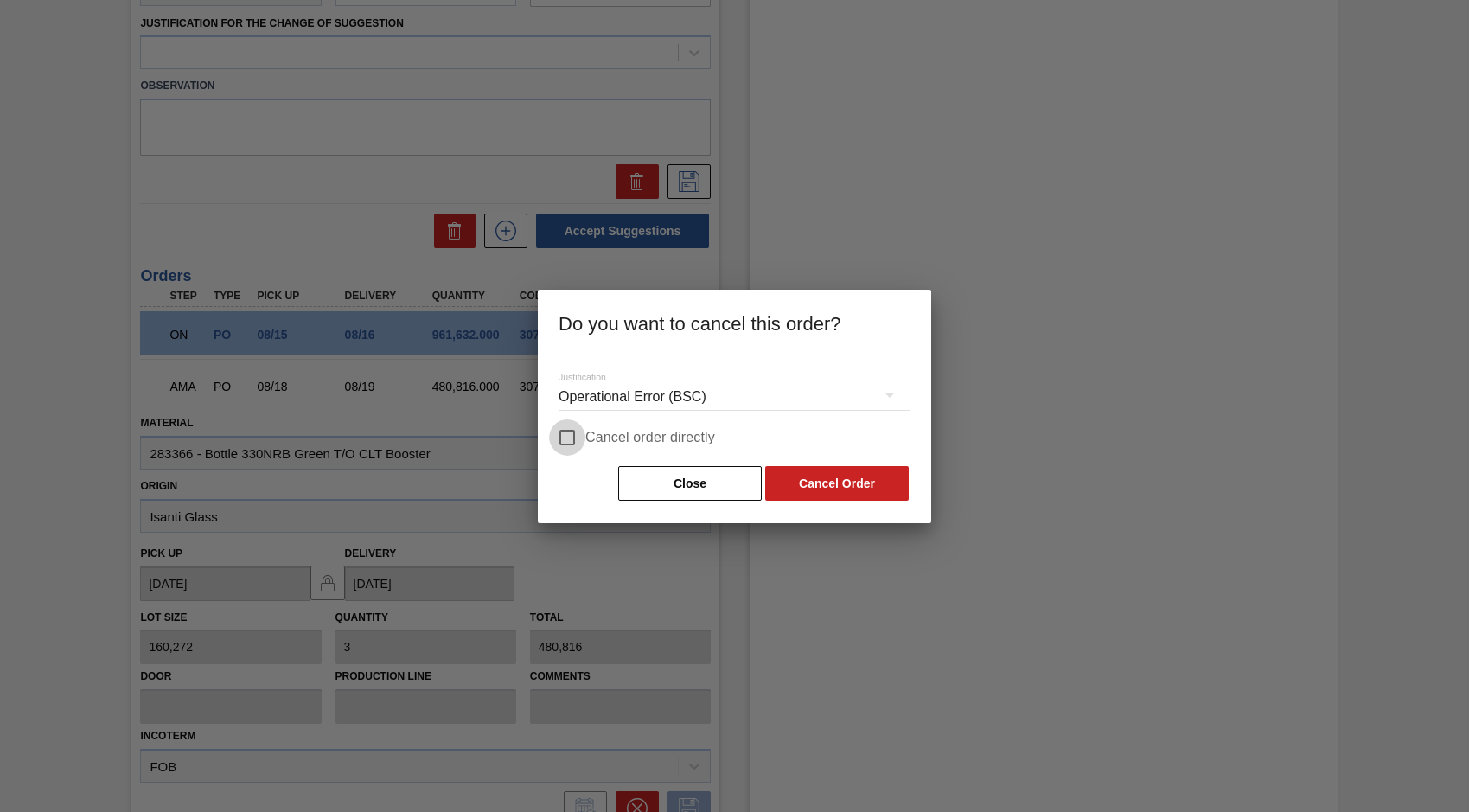
click at [567, 440] on input "Cancel order directly" at bounding box center [567, 437] width 36 height 36
checkbox input "true"
click at [890, 479] on button "Cancel Order" at bounding box center [837, 483] width 144 height 35
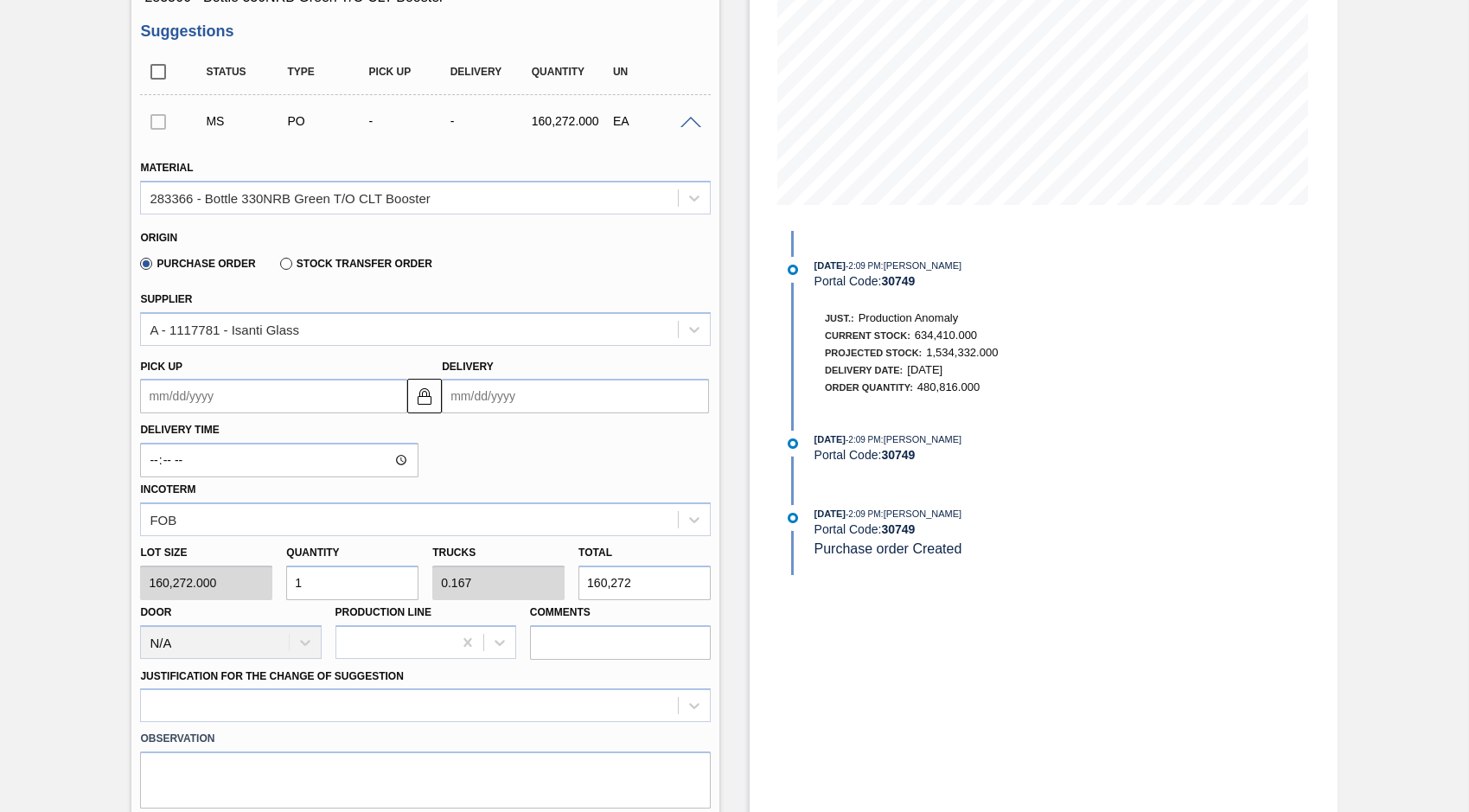
scroll to position [297, 0]
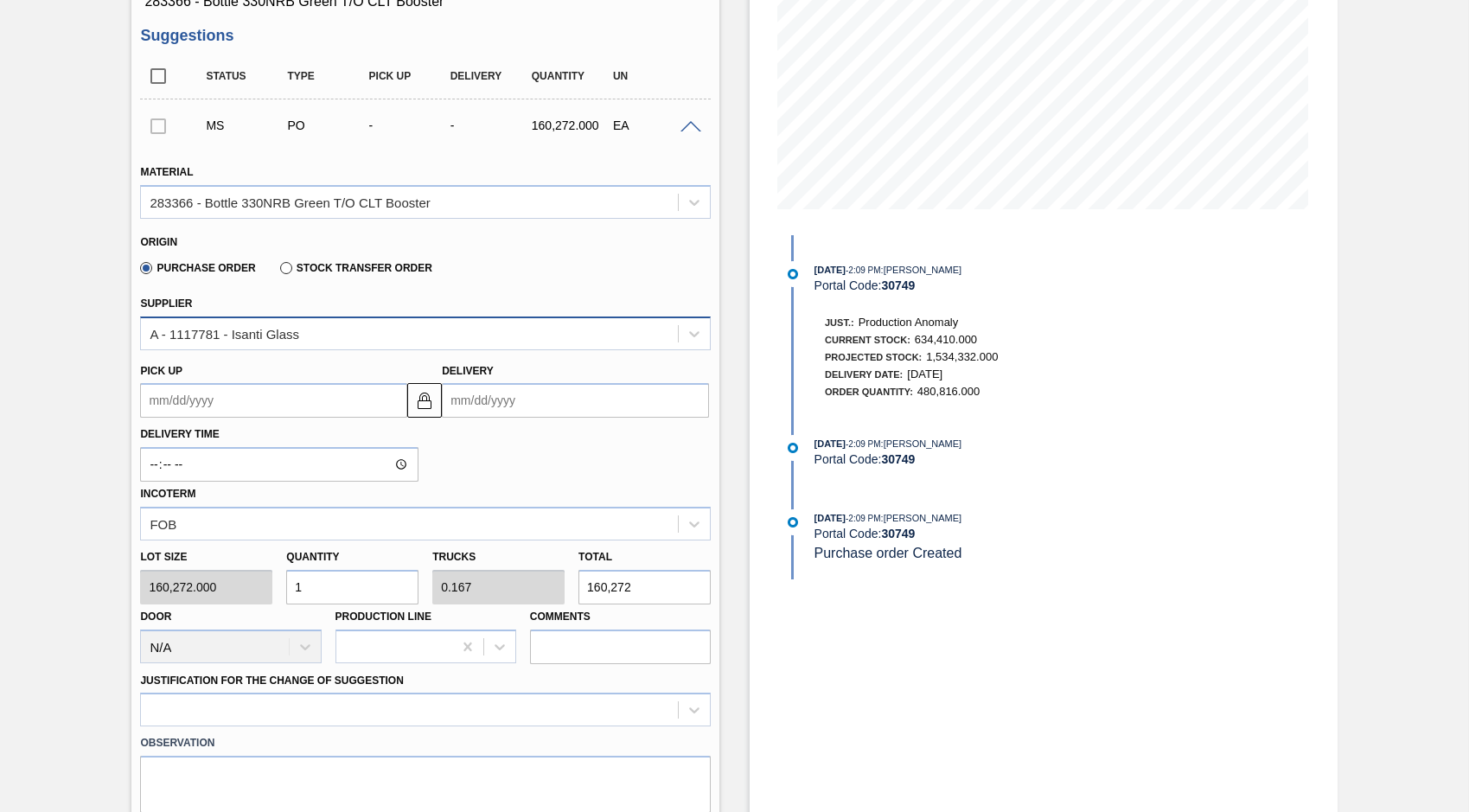
click at [328, 335] on div "A - 1117781 - Isanti Glass" at bounding box center [409, 333] width 537 height 25
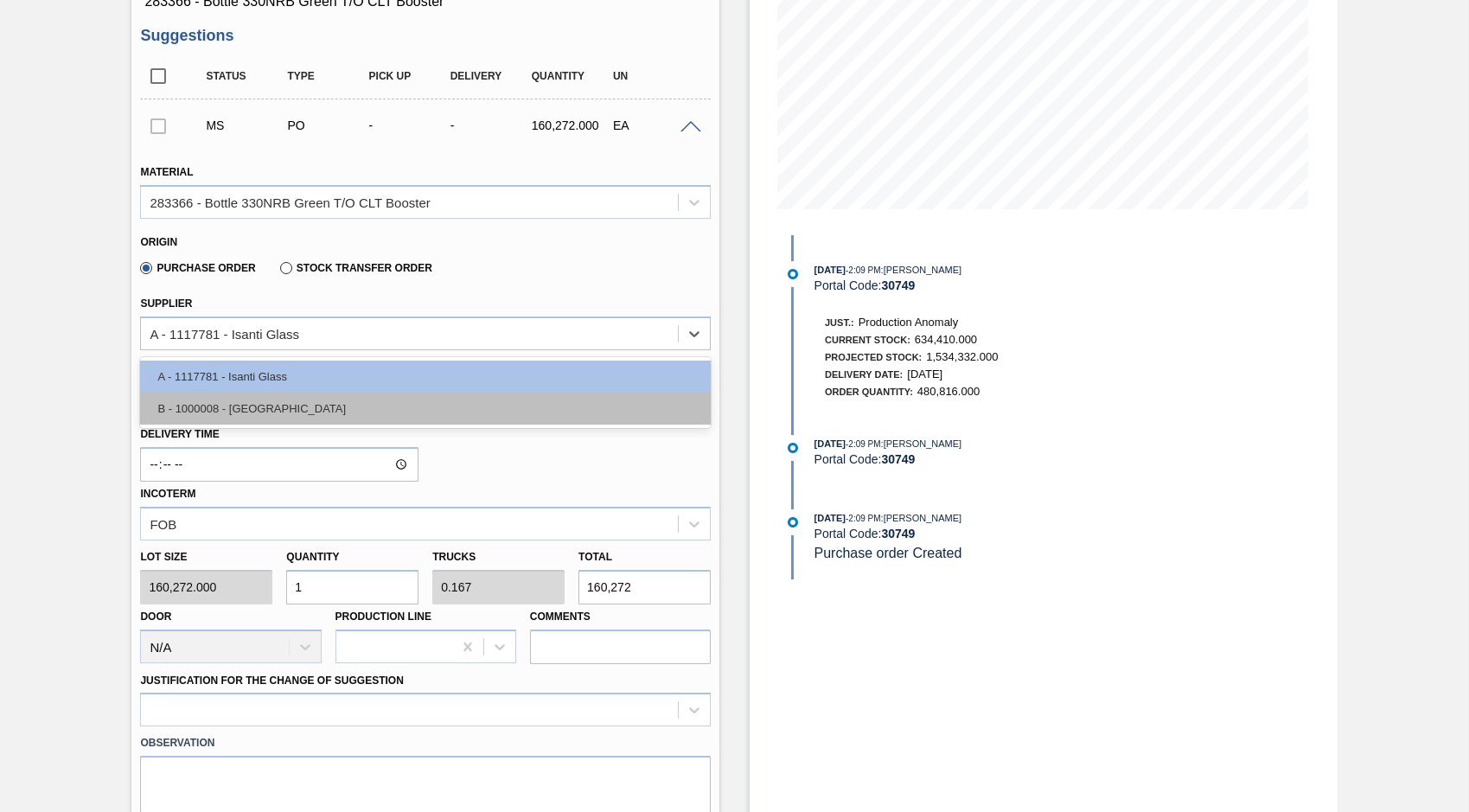
click at [342, 417] on div "B - 1000008 - Ardagh" at bounding box center [426, 408] width 571 height 32
type input "0.25"
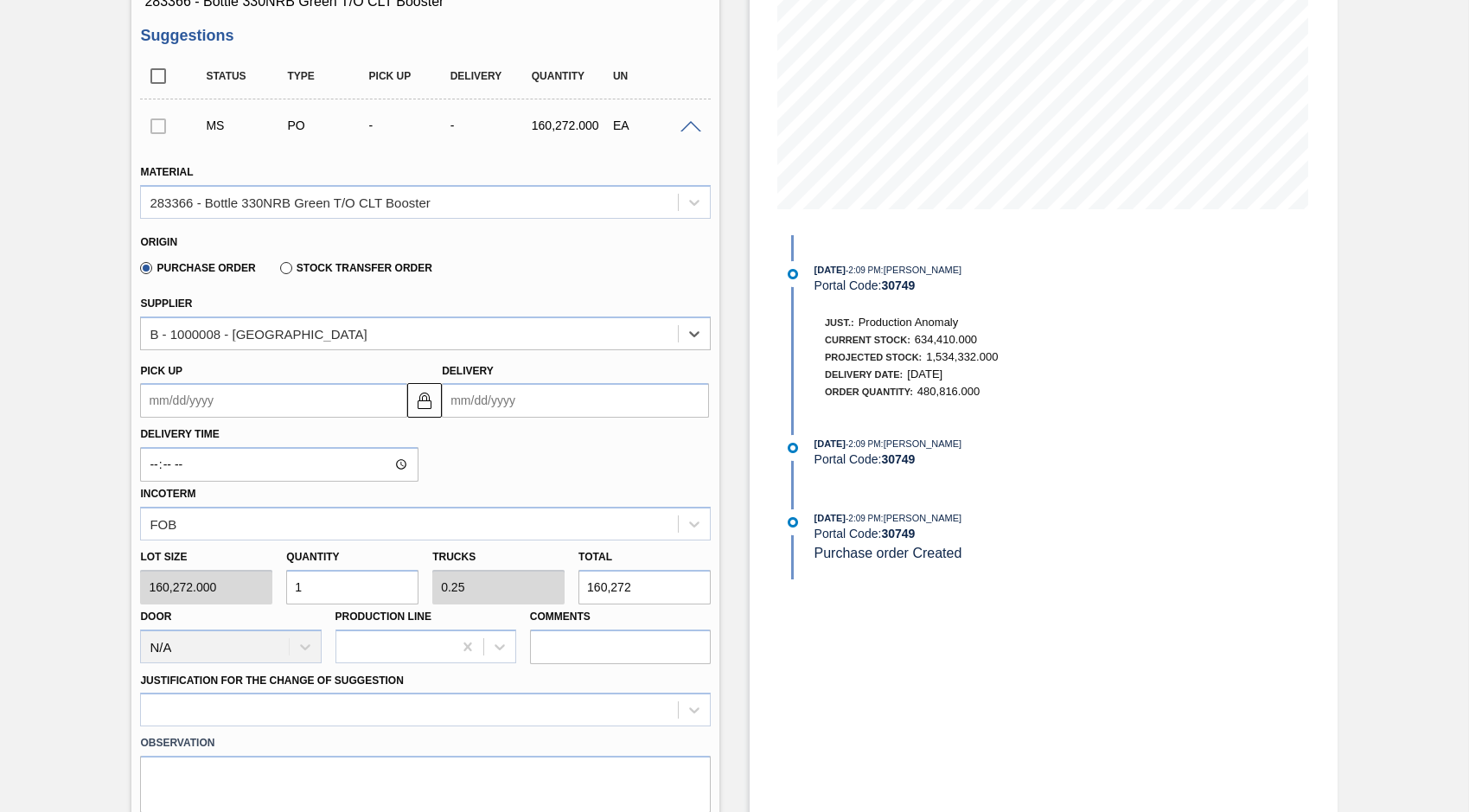
click at [224, 400] on up "Pick up" at bounding box center [274, 400] width 267 height 35
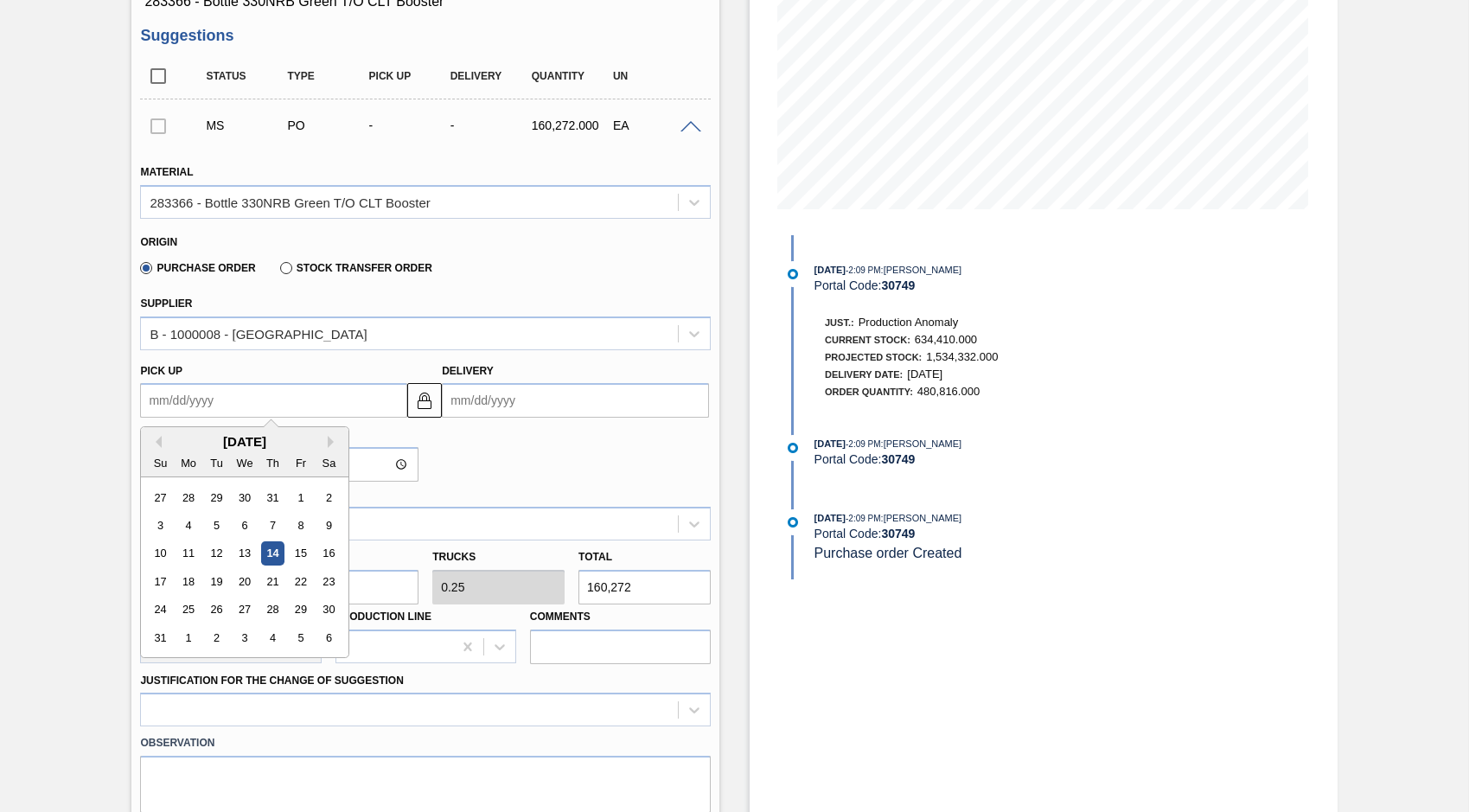
click at [557, 432] on div "Delivery Time Incoterm FOB" at bounding box center [426, 478] width 584 height 123
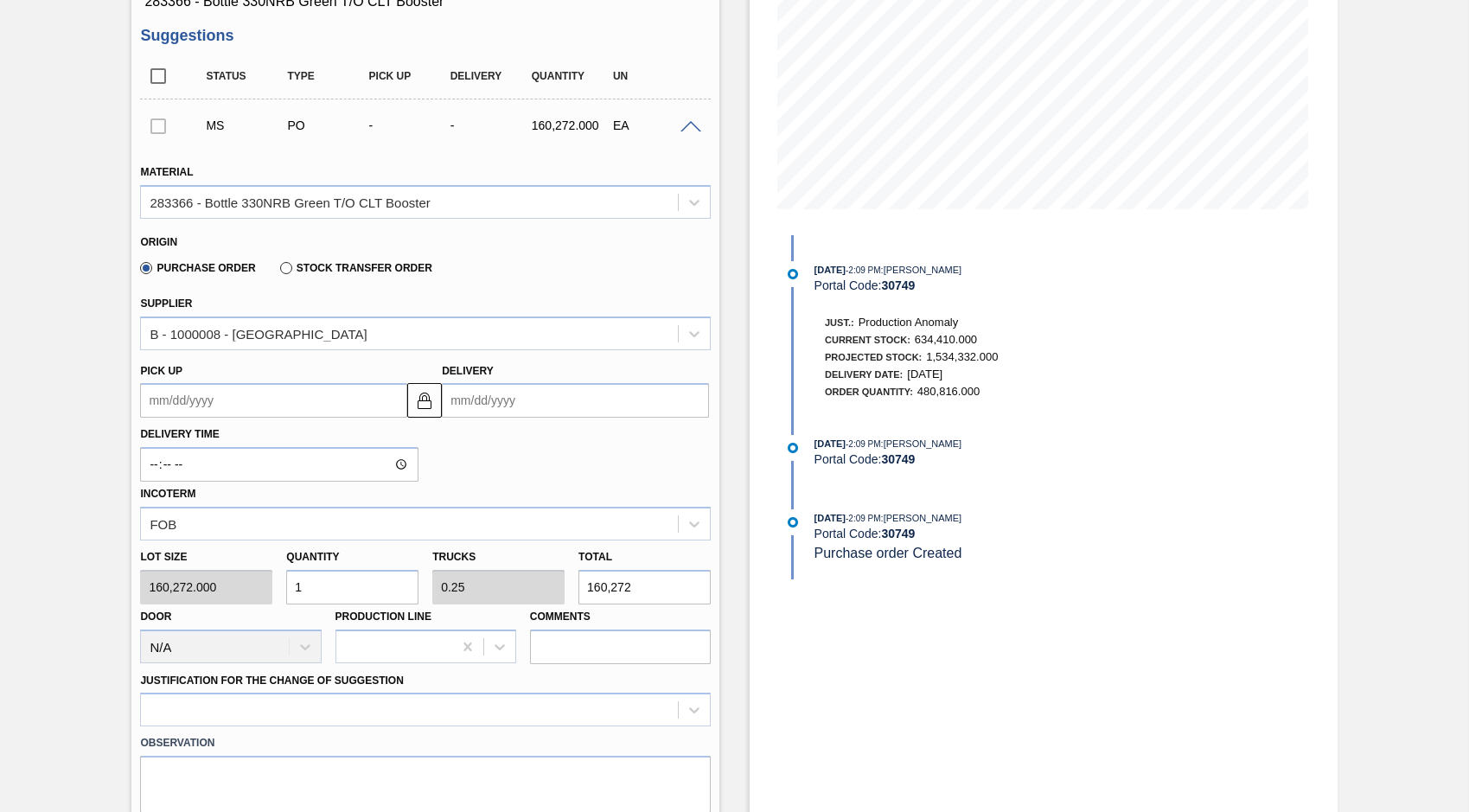
click at [238, 405] on up "Pick up" at bounding box center [274, 400] width 267 height 35
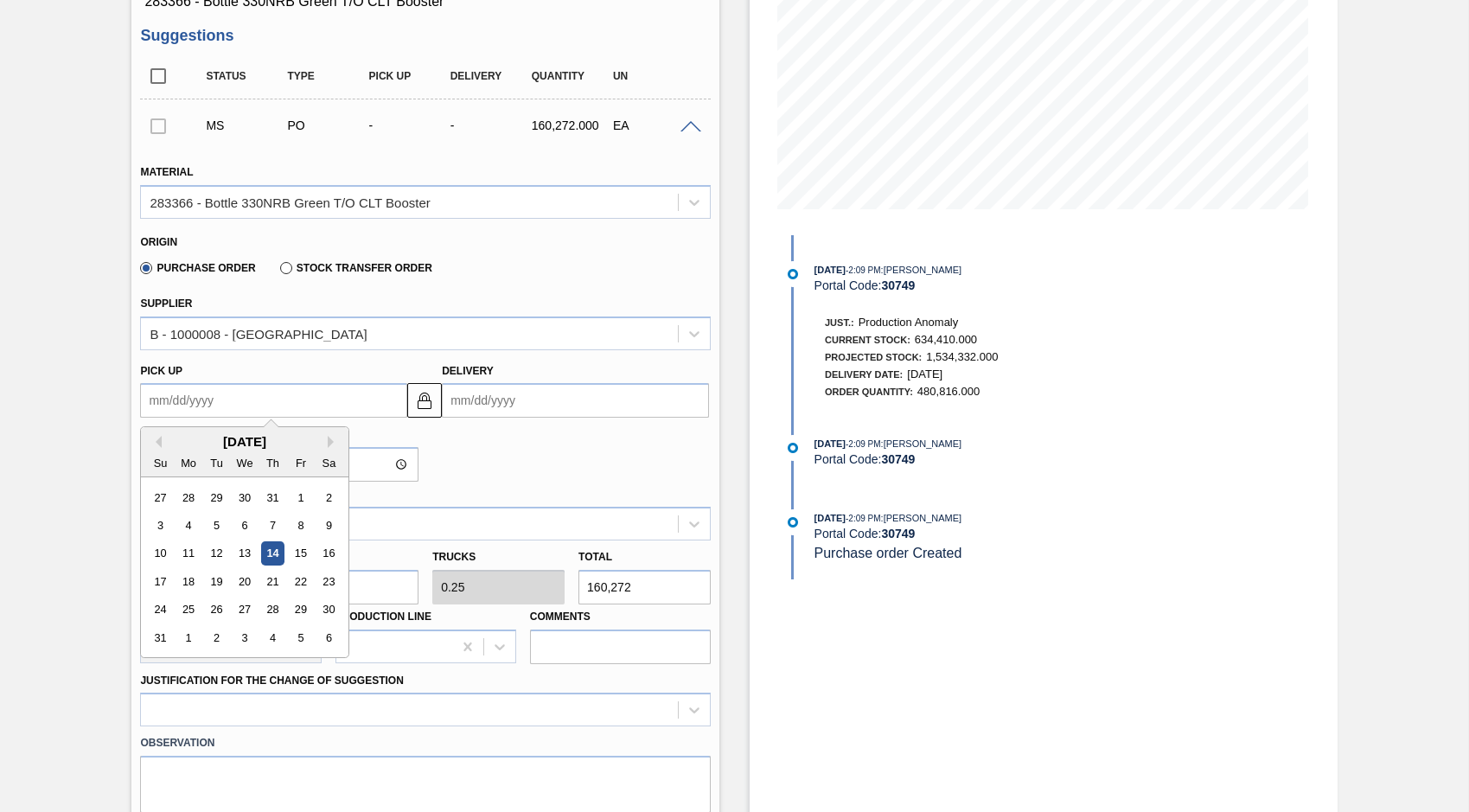
click at [149, 453] on div "Su" at bounding box center [159, 462] width 23 height 23
click at [216, 581] on div "19" at bounding box center [216, 581] width 23 height 23
type up "08/19/2025"
type input "08/23/2025"
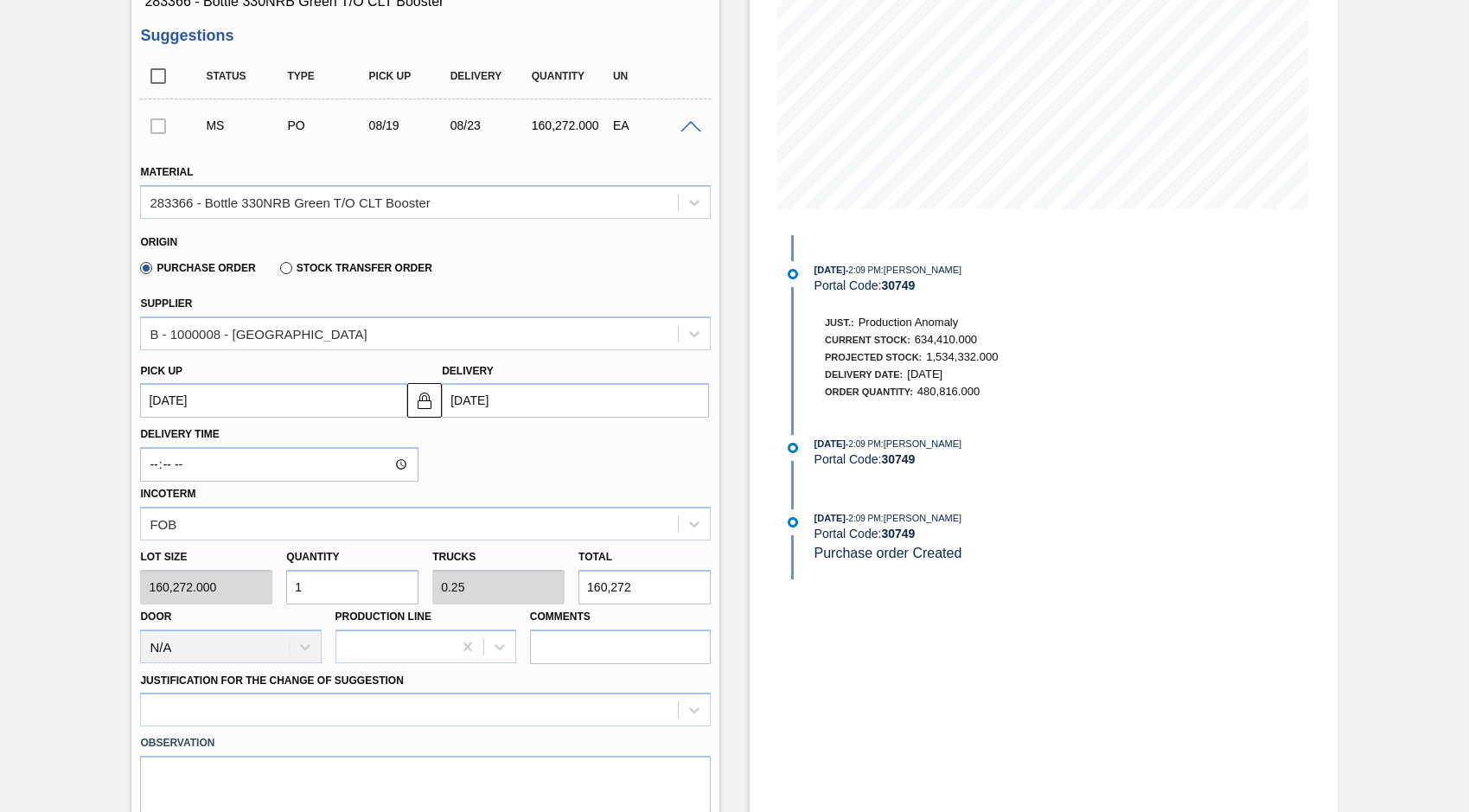
drag, startPoint x: 317, startPoint y: 590, endPoint x: 277, endPoint y: 593, distance: 40.1
click at [277, 593] on div "Lot size 160,272.000 Quantity 1 Trucks 0.25 Total 160,272 Door N/A Production L…" at bounding box center [426, 602] width 584 height 124
type input "5"
type input "1.25"
type input "801,360"
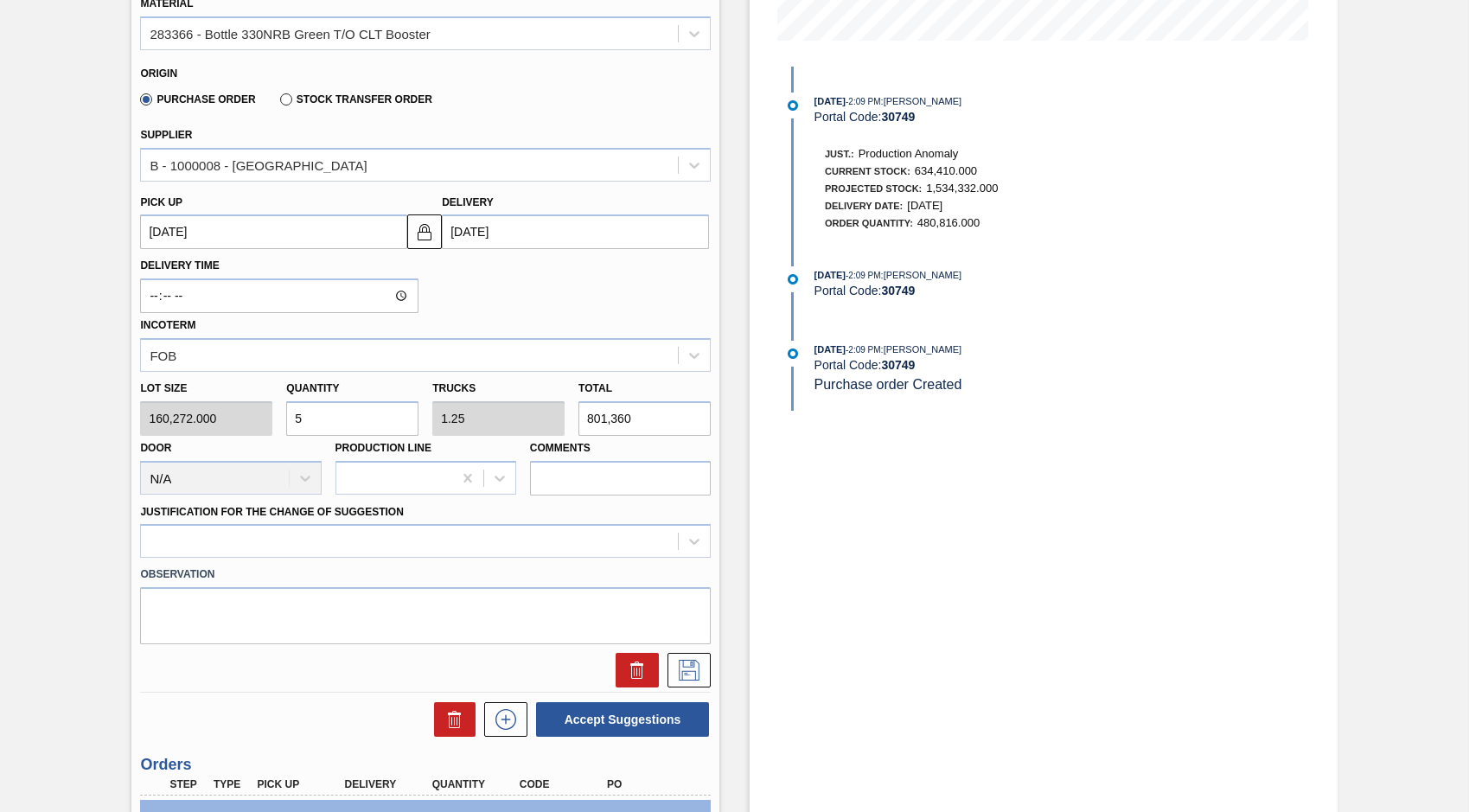
scroll to position [469, 0]
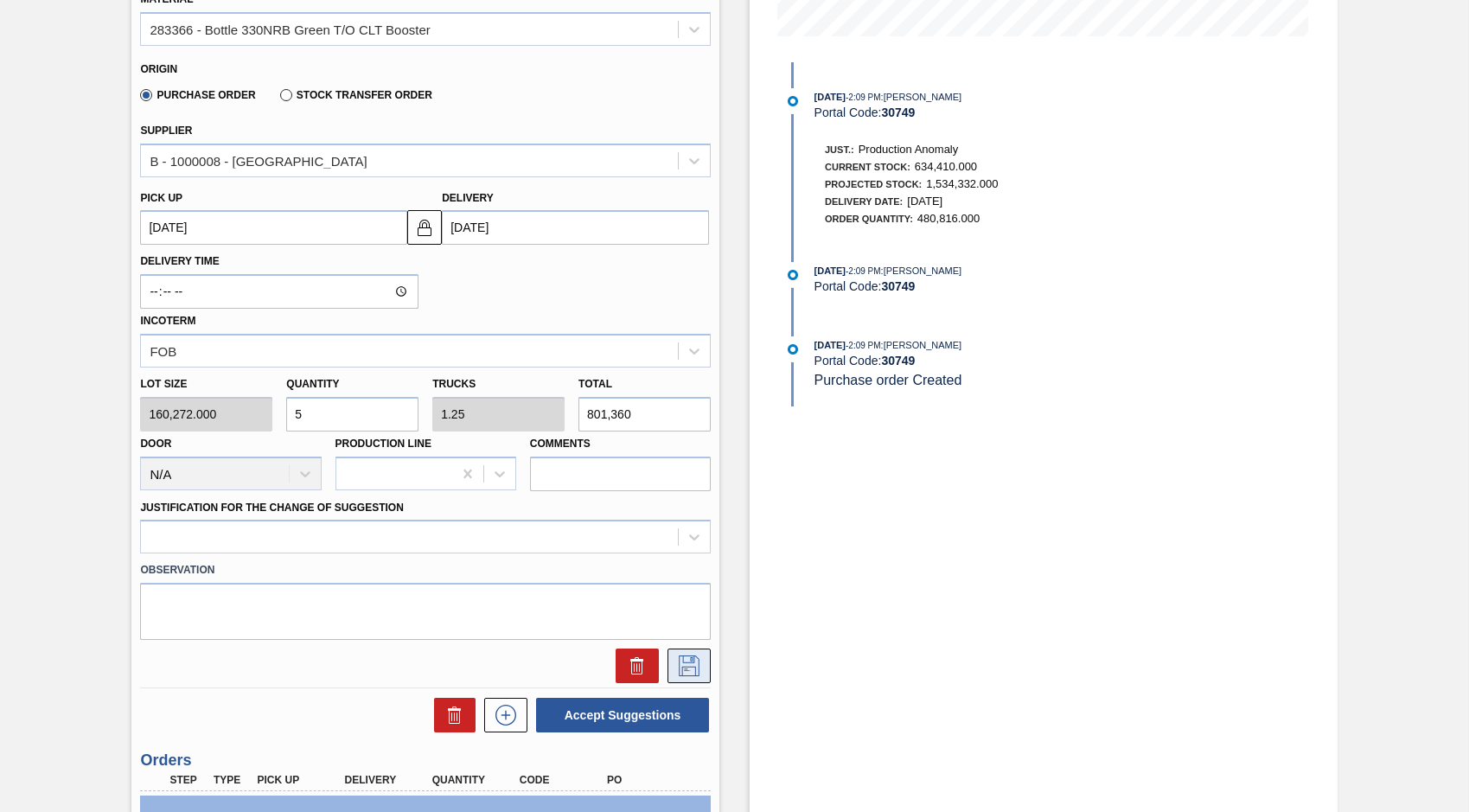
type input "5"
click at [685, 669] on icon at bounding box center [688, 664] width 9 height 14
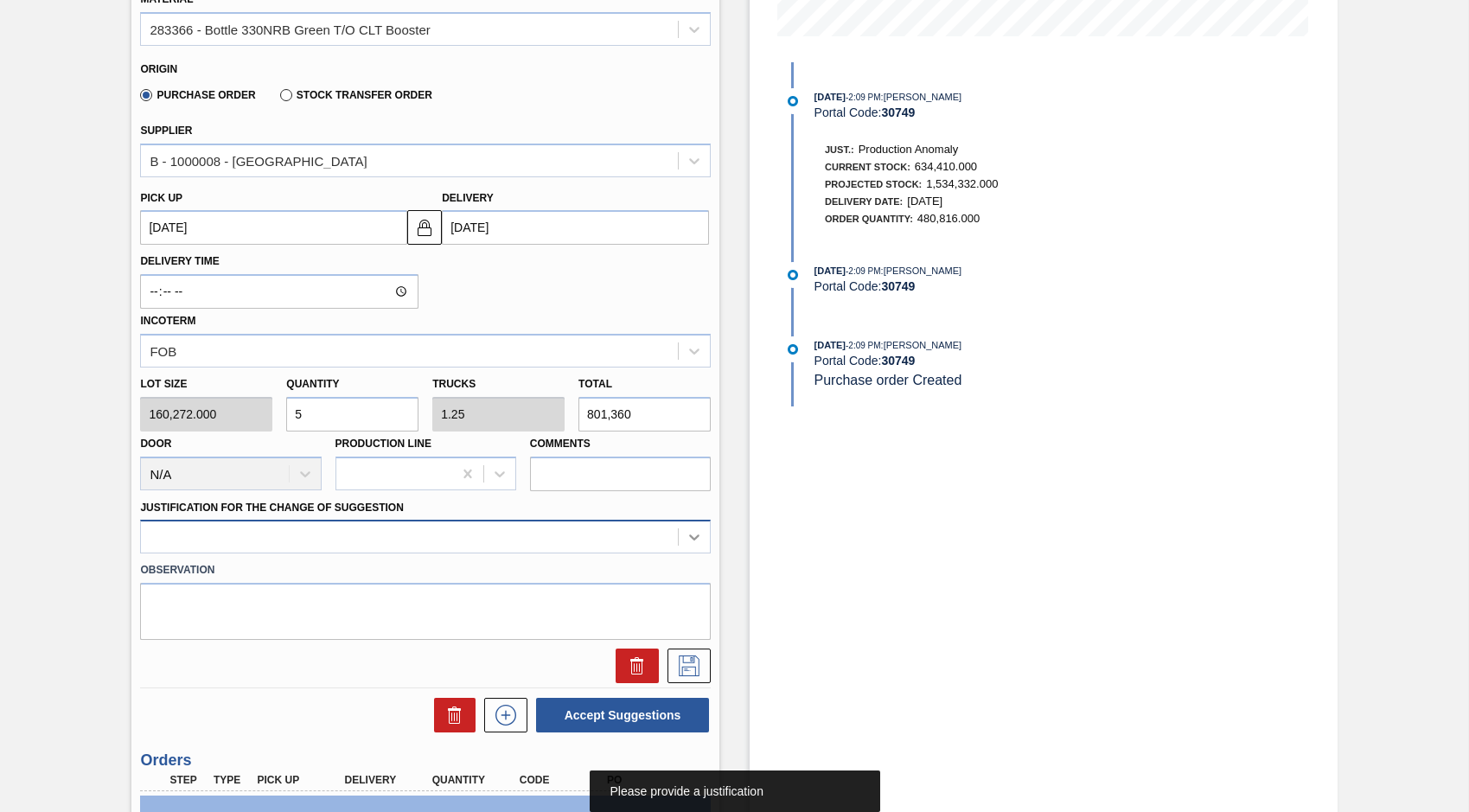
scroll to position [484, 0]
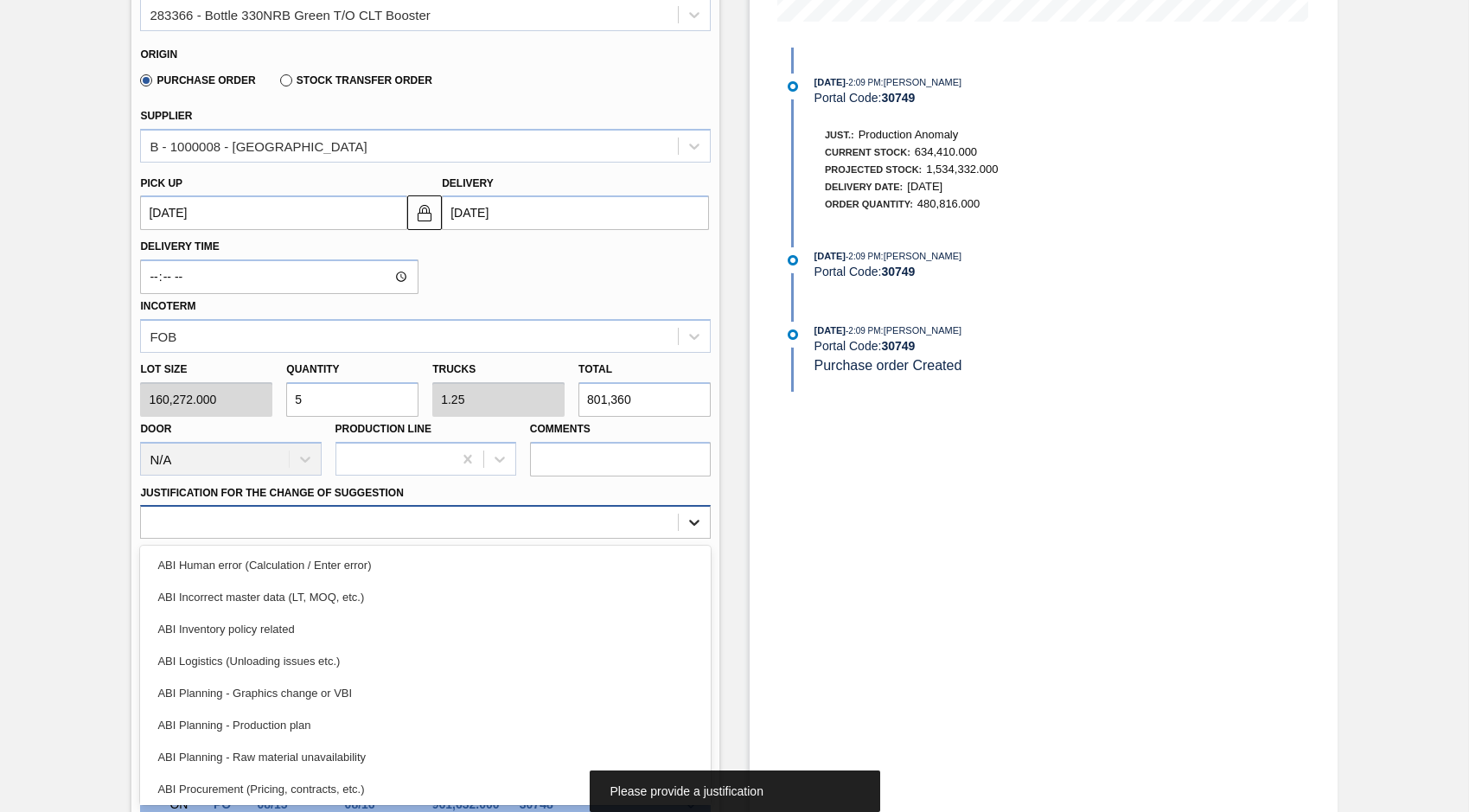
click at [682, 543] on div "Material 283366 - Bottle 330NRB Green T/O CLT Booster Origin Purchase Order Sto…" at bounding box center [426, 313] width 571 height 708
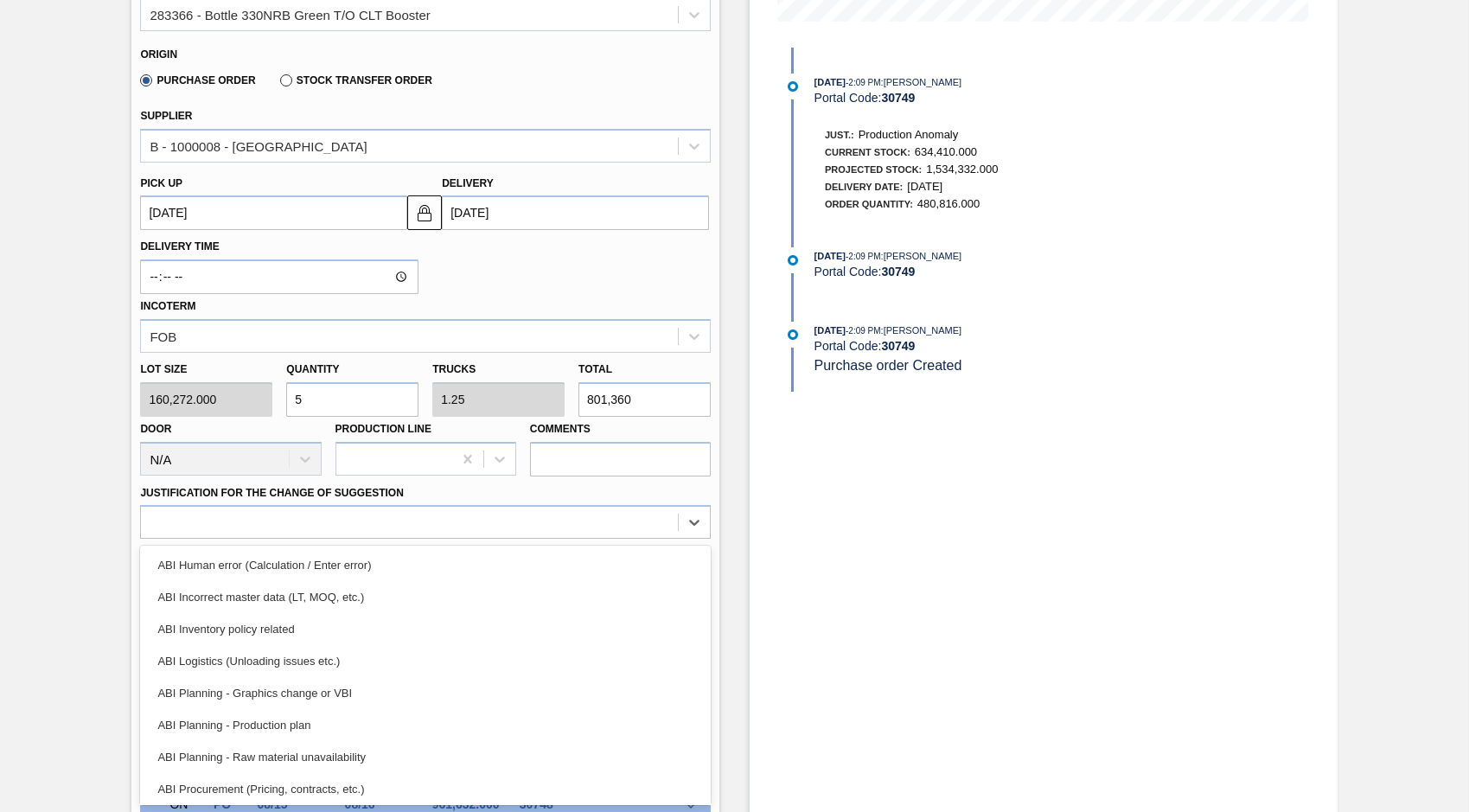
click at [263, 723] on div "ABI Planning - Production plan" at bounding box center [426, 724] width 571 height 32
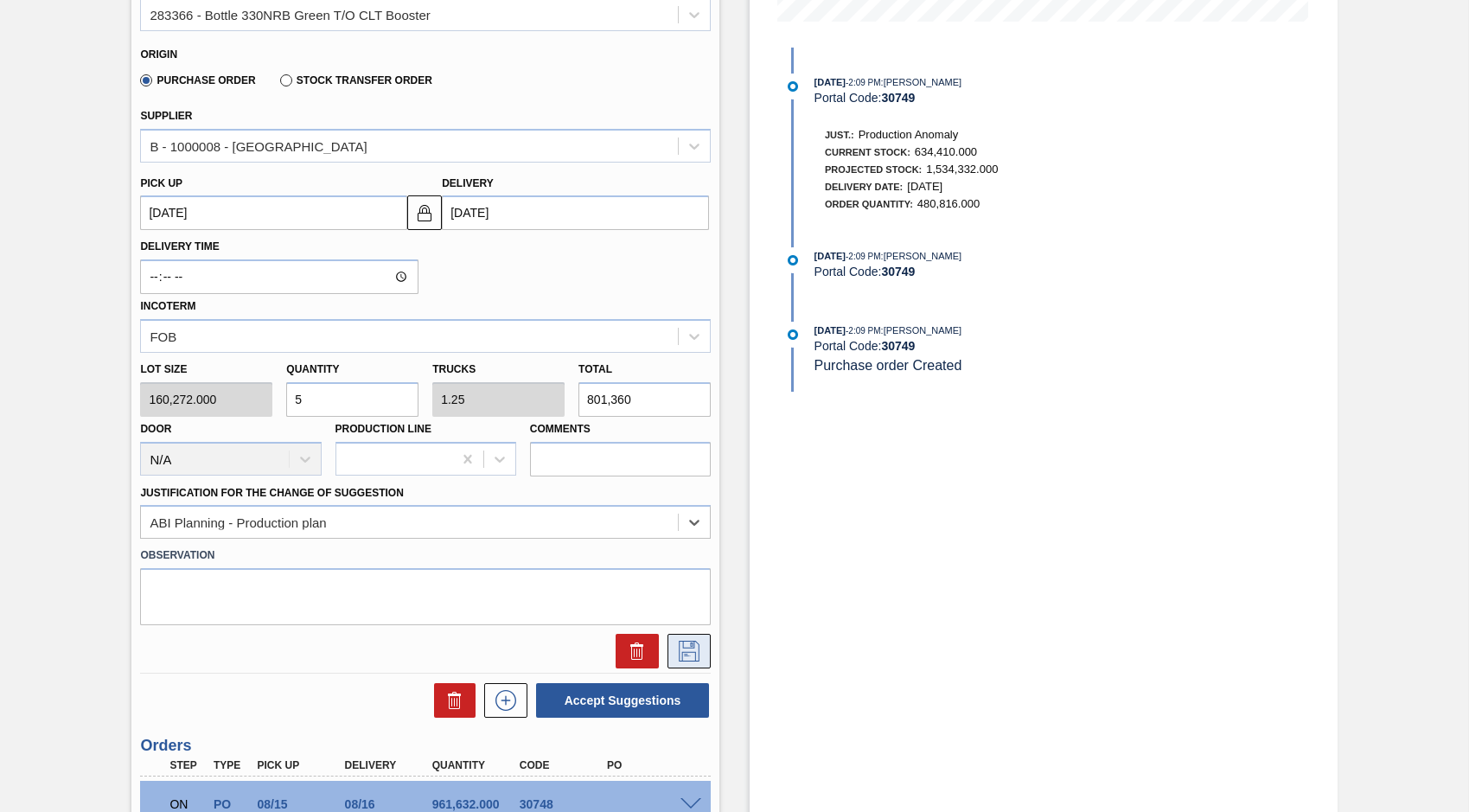
click at [691, 656] on icon at bounding box center [690, 651] width 28 height 21
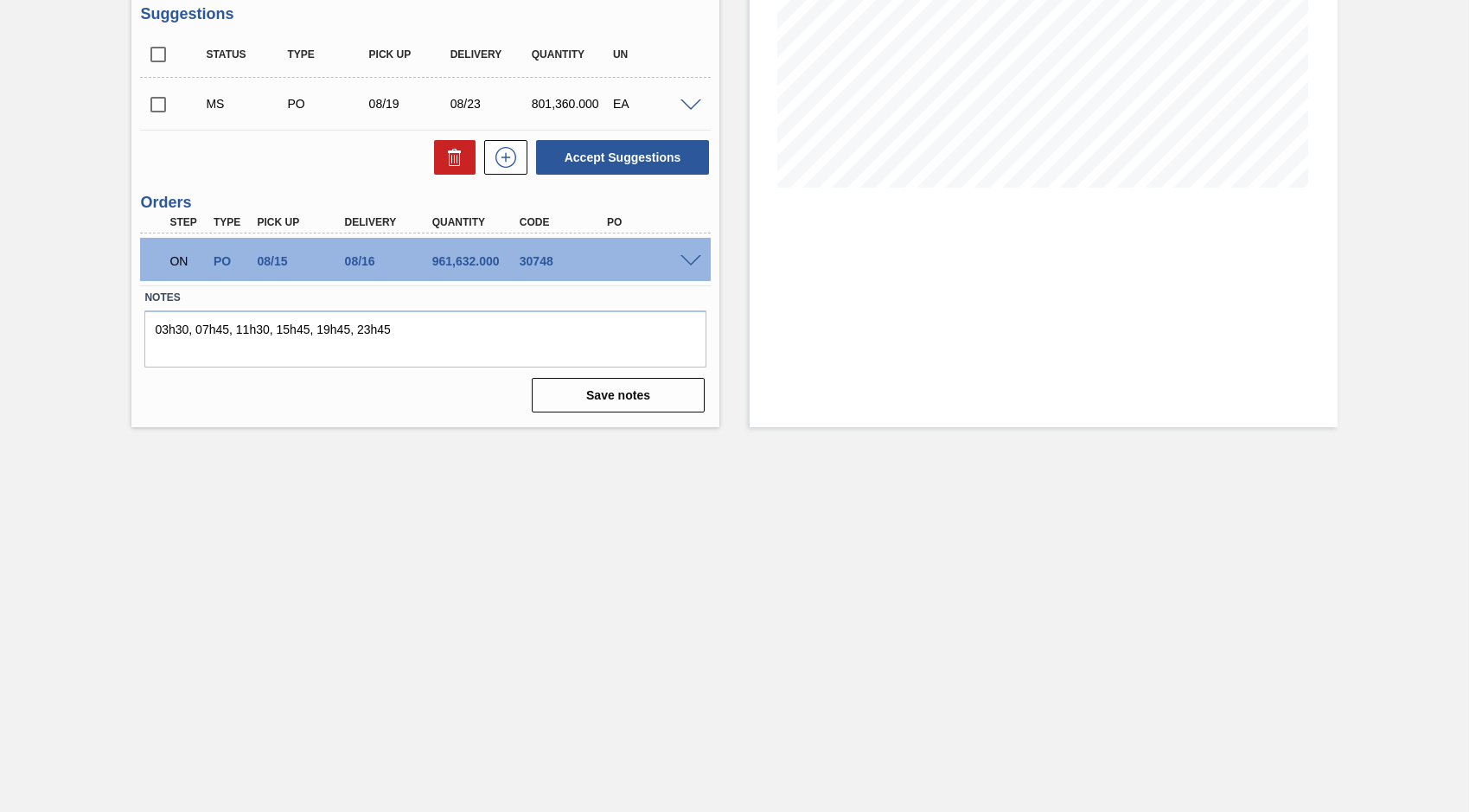
scroll to position [138, 0]
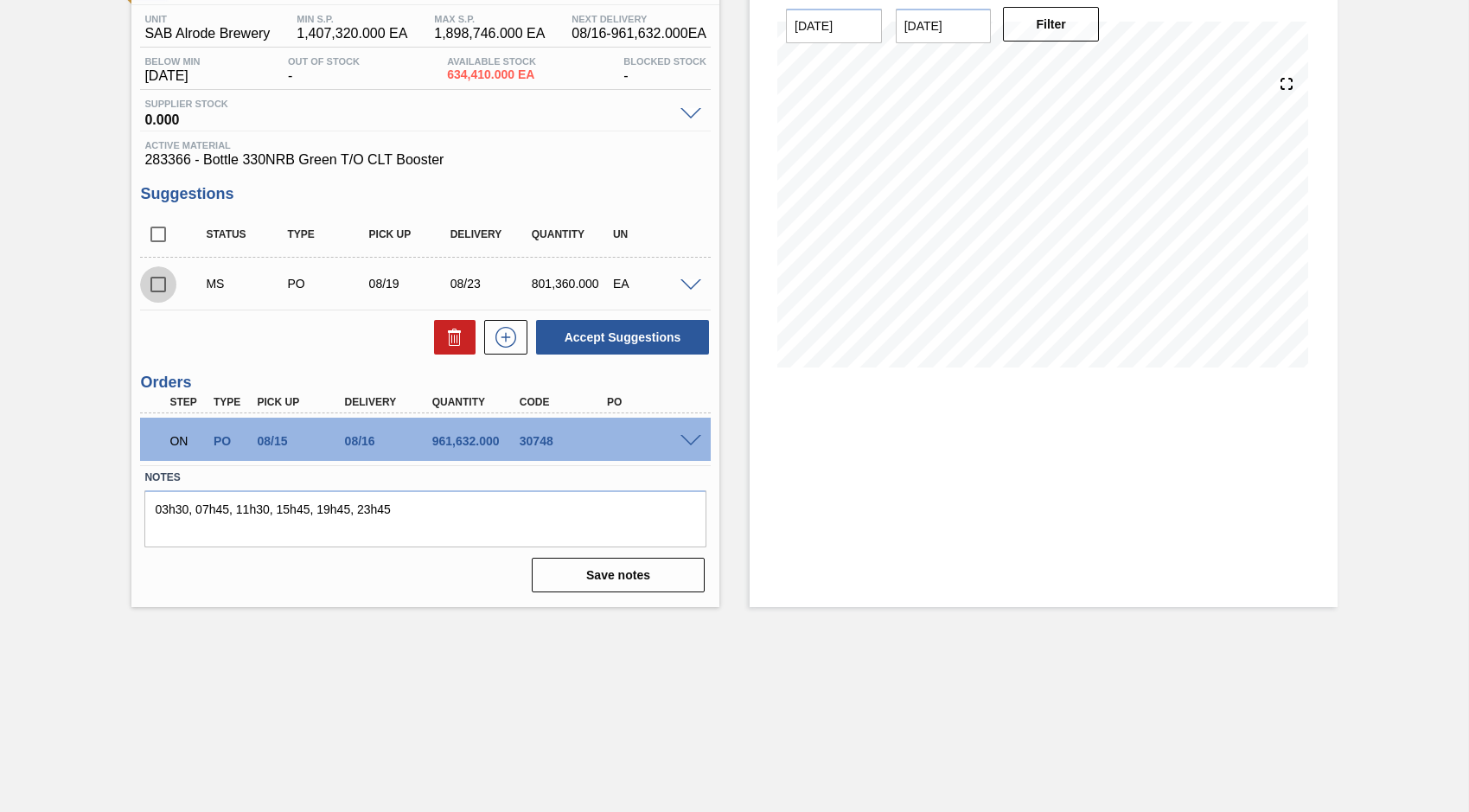
click at [162, 285] on input "checkbox" at bounding box center [158, 284] width 36 height 36
click at [569, 341] on button "Accept Suggestions" at bounding box center [623, 337] width 173 height 35
checkbox input "false"
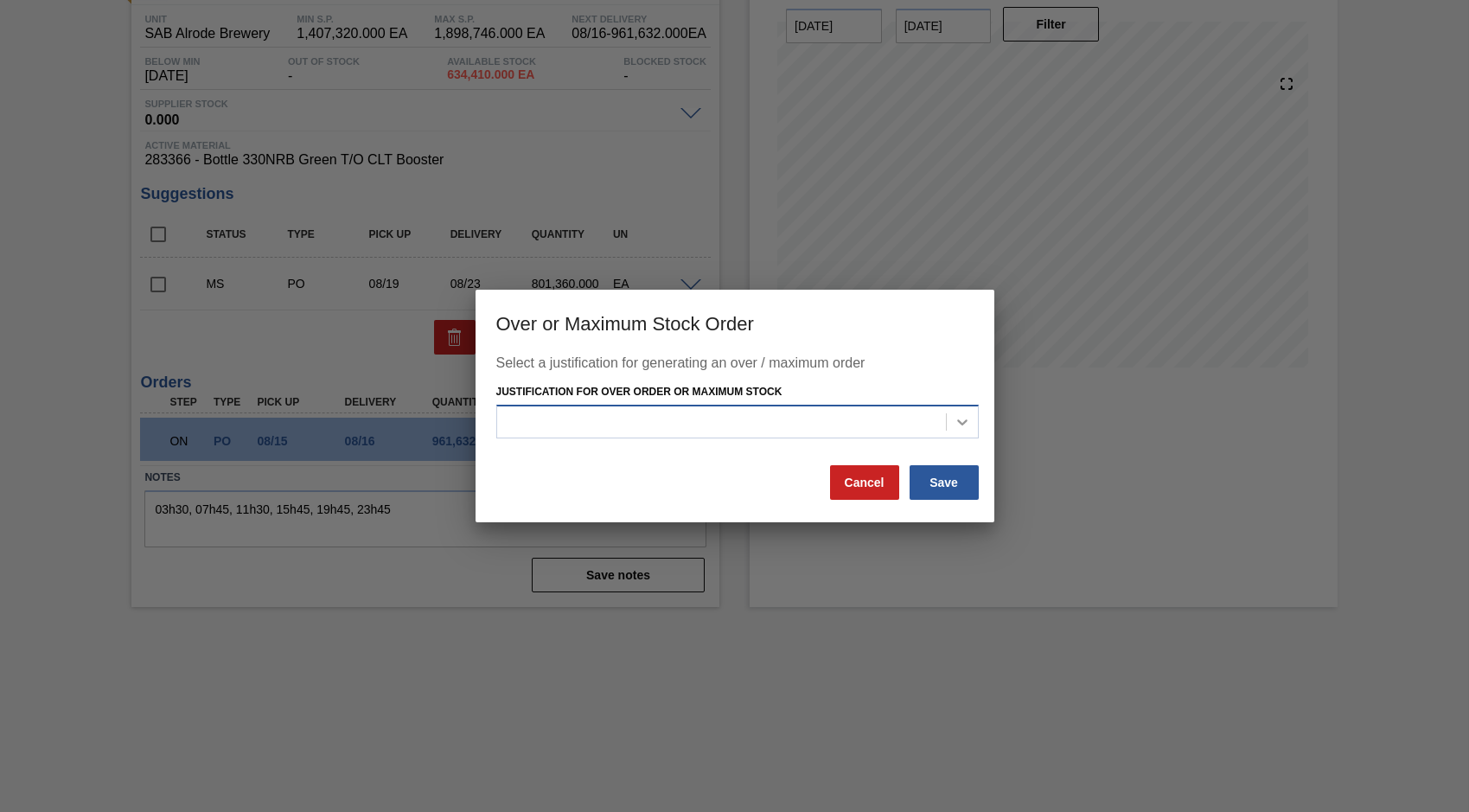
click at [966, 418] on icon at bounding box center [962, 421] width 17 height 17
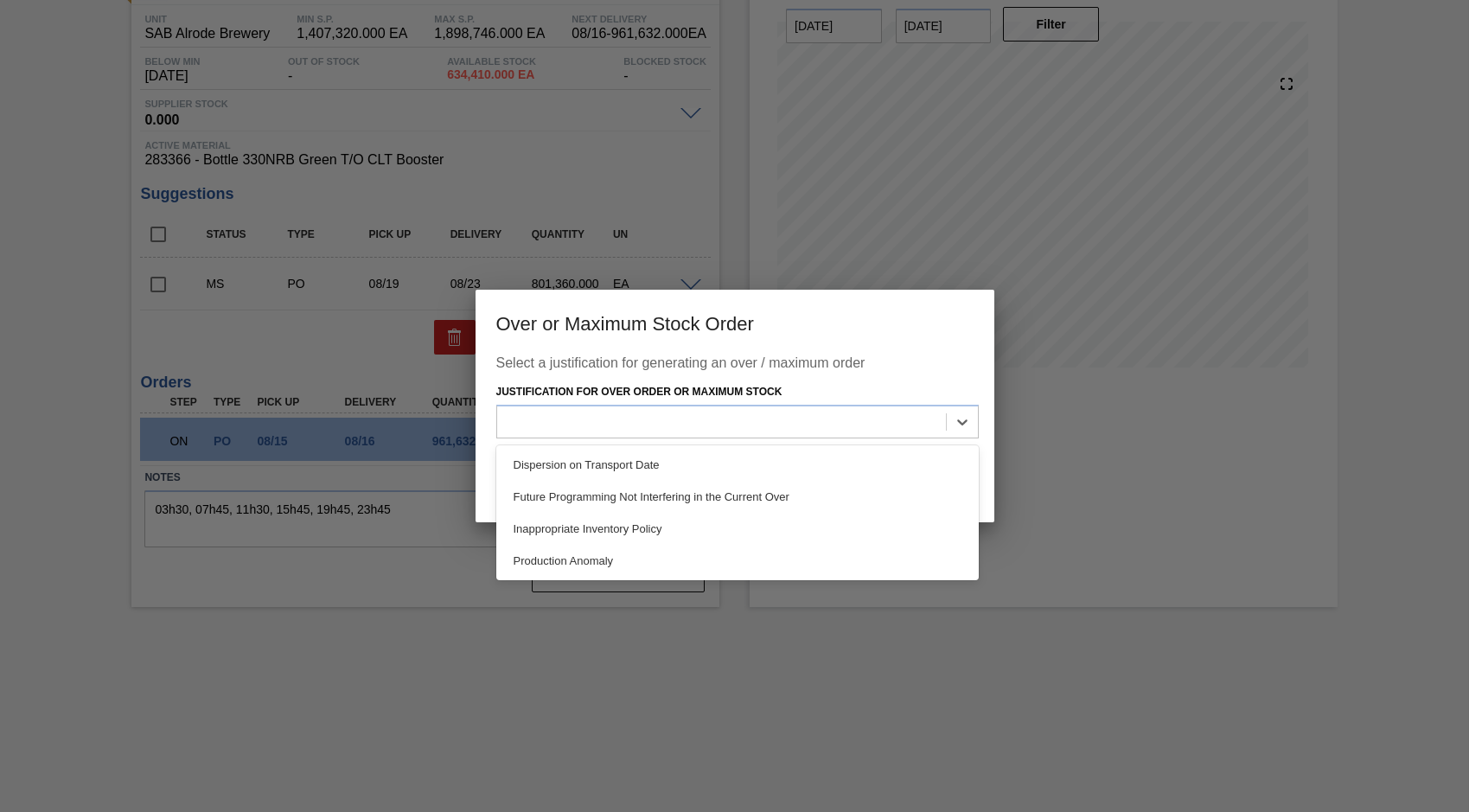
drag, startPoint x: 539, startPoint y: 561, endPoint x: 551, endPoint y: 560, distance: 12.0
click at [540, 561] on div "Production Anomaly" at bounding box center [737, 561] width 482 height 32
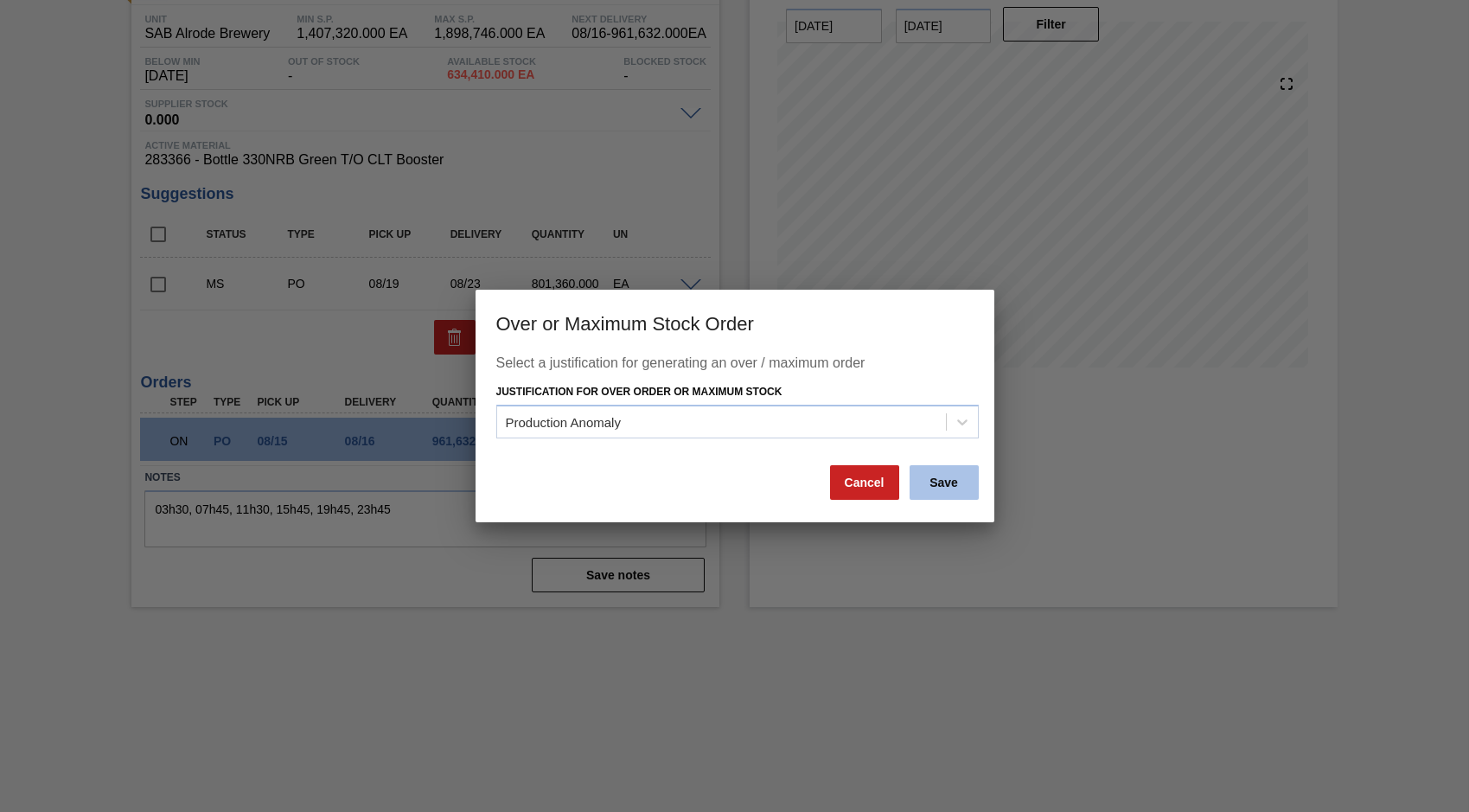
click at [936, 477] on button "Save" at bounding box center [944, 482] width 69 height 35
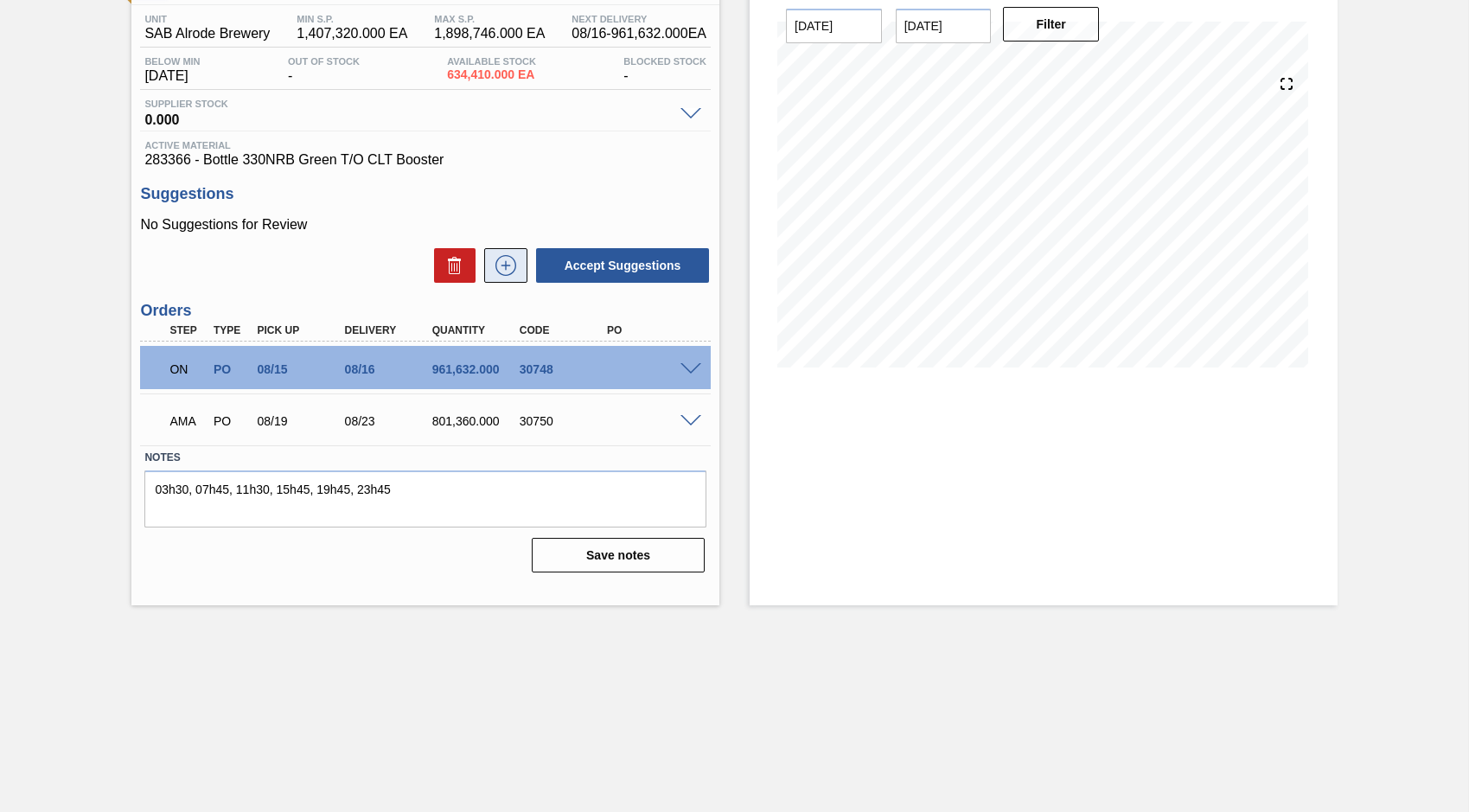
click at [505, 263] on icon at bounding box center [505, 266] width 1 height 10
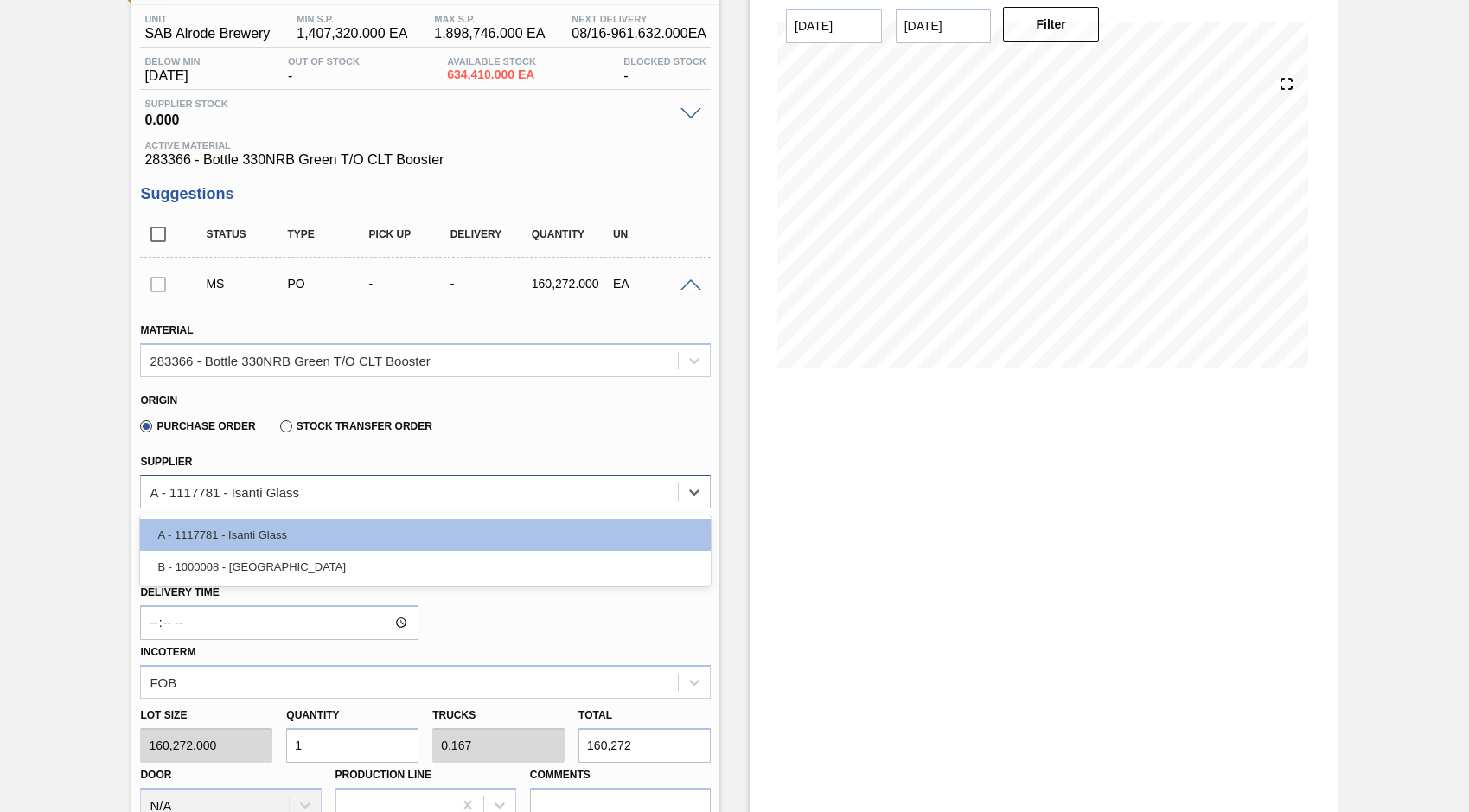
click at [254, 495] on div "A - 1117781 - Isanti Glass" at bounding box center [224, 491] width 149 height 15
click at [245, 564] on div "B - 1000008 - Ardagh" at bounding box center [426, 567] width 571 height 32
type input "0.25"
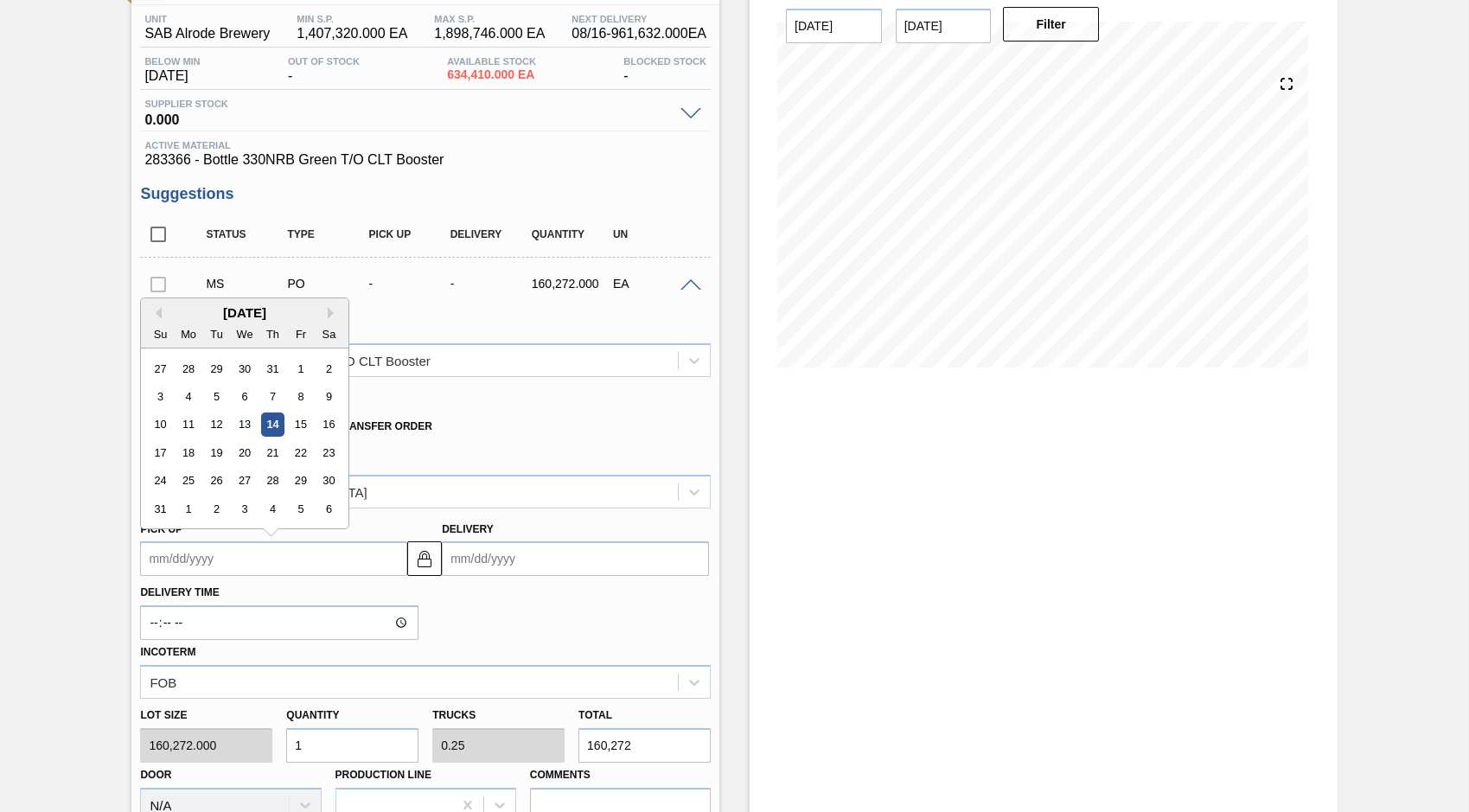
drag, startPoint x: 292, startPoint y: 570, endPoint x: 229, endPoint y: 568, distance: 63.0
click at [292, 570] on up "Pick up" at bounding box center [274, 558] width 267 height 35
click at [239, 458] on div "20" at bounding box center [244, 451] width 23 height 23
type up "08/20/2025"
type input "08/24/2025"
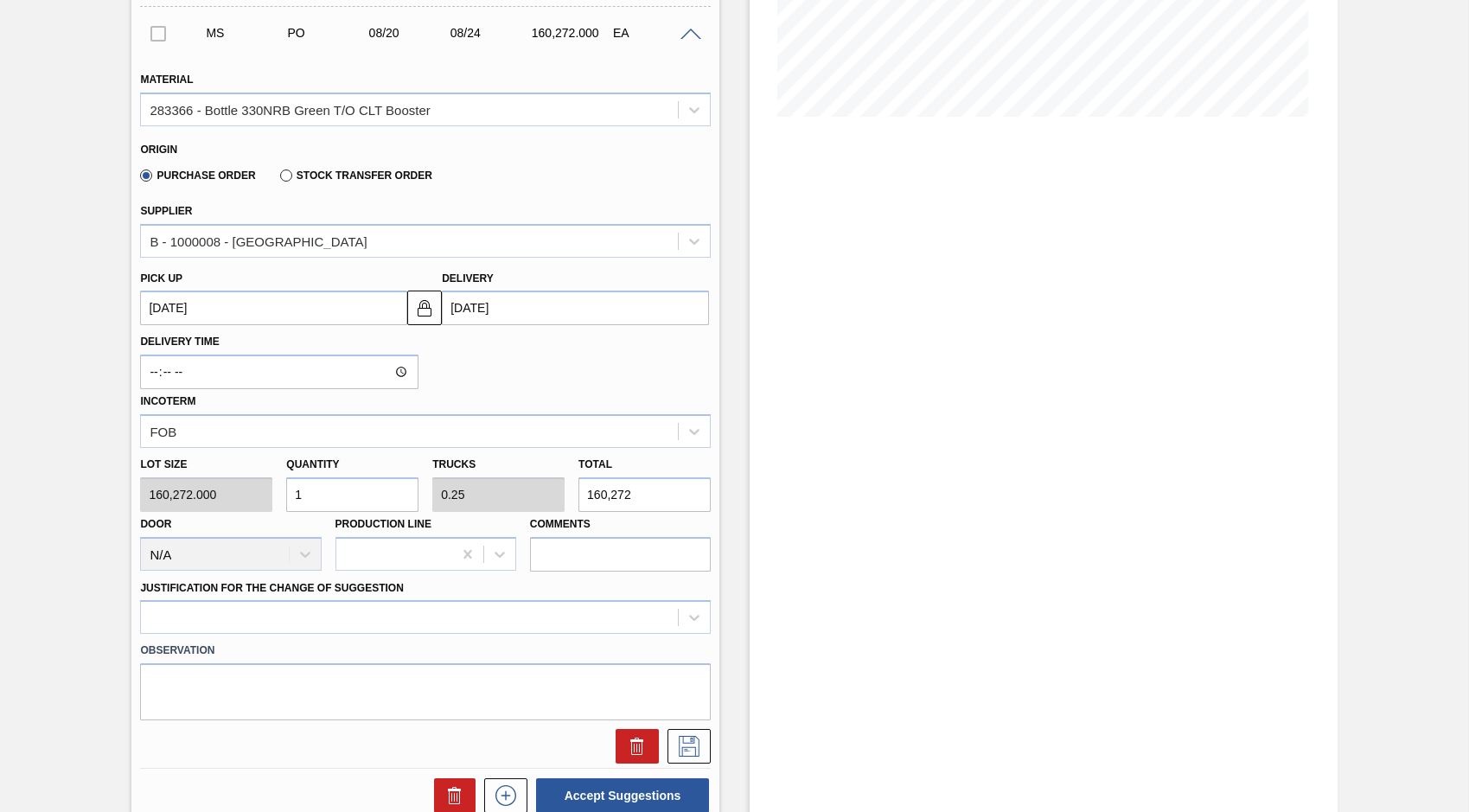
scroll to position [398, 0]
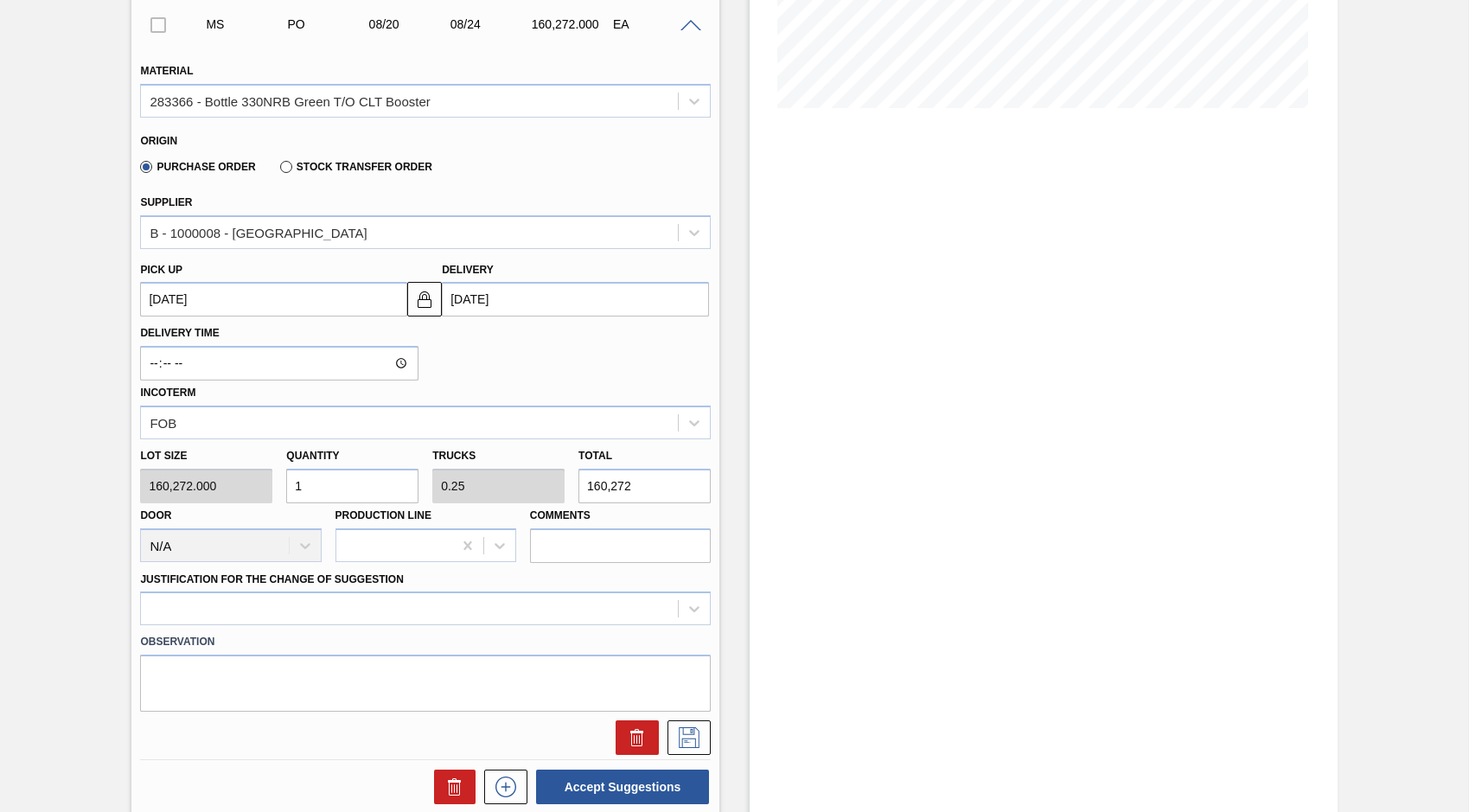
drag, startPoint x: 307, startPoint y: 494, endPoint x: 272, endPoint y: 497, distance: 35.1
click at [272, 497] on div "Lot size 160,272.000 Quantity 1 Trucks 0.25 Total 160,272 Door N/A Production L…" at bounding box center [426, 501] width 584 height 124
type input "3"
type input "0.75"
type input "480,816"
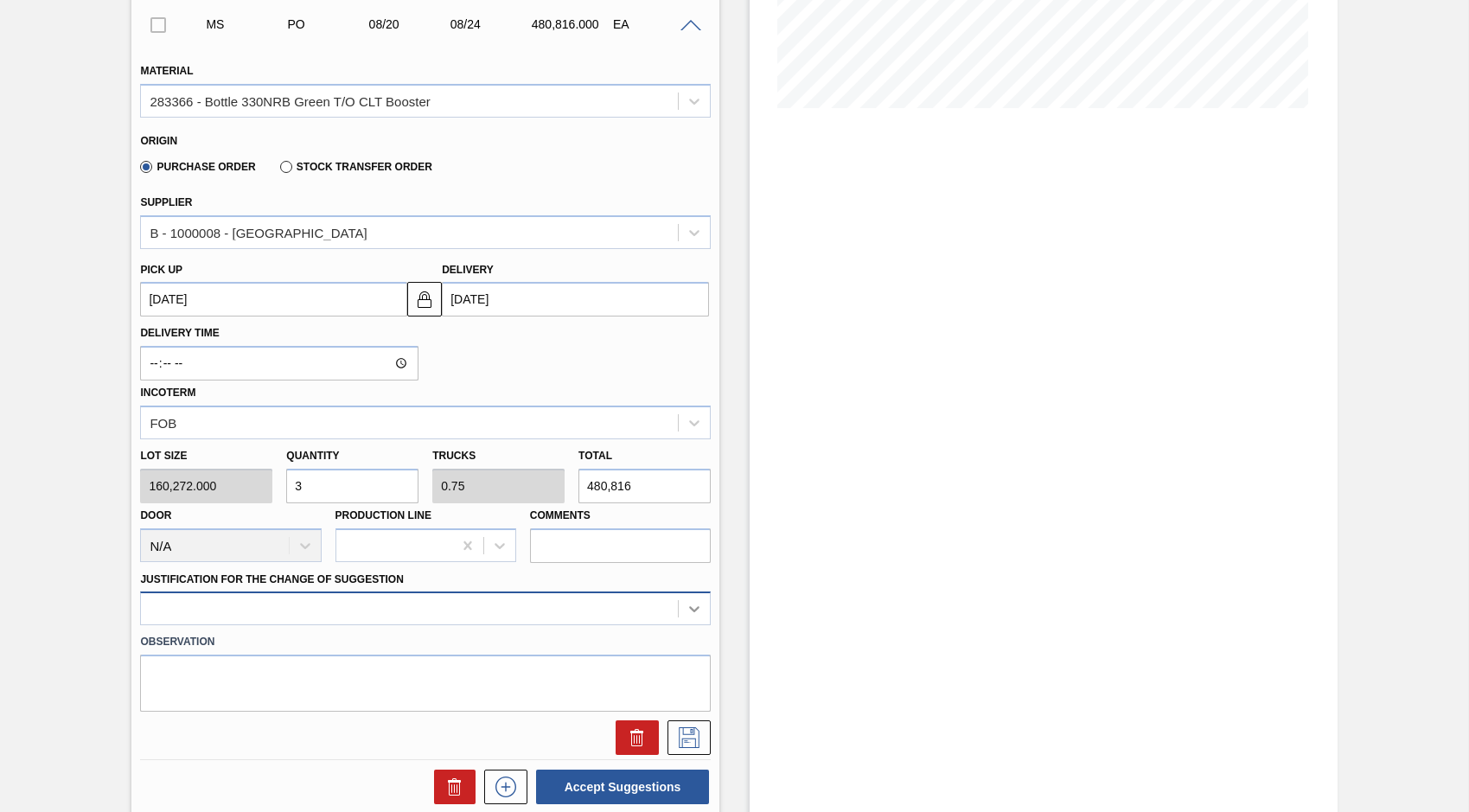
type input "3"
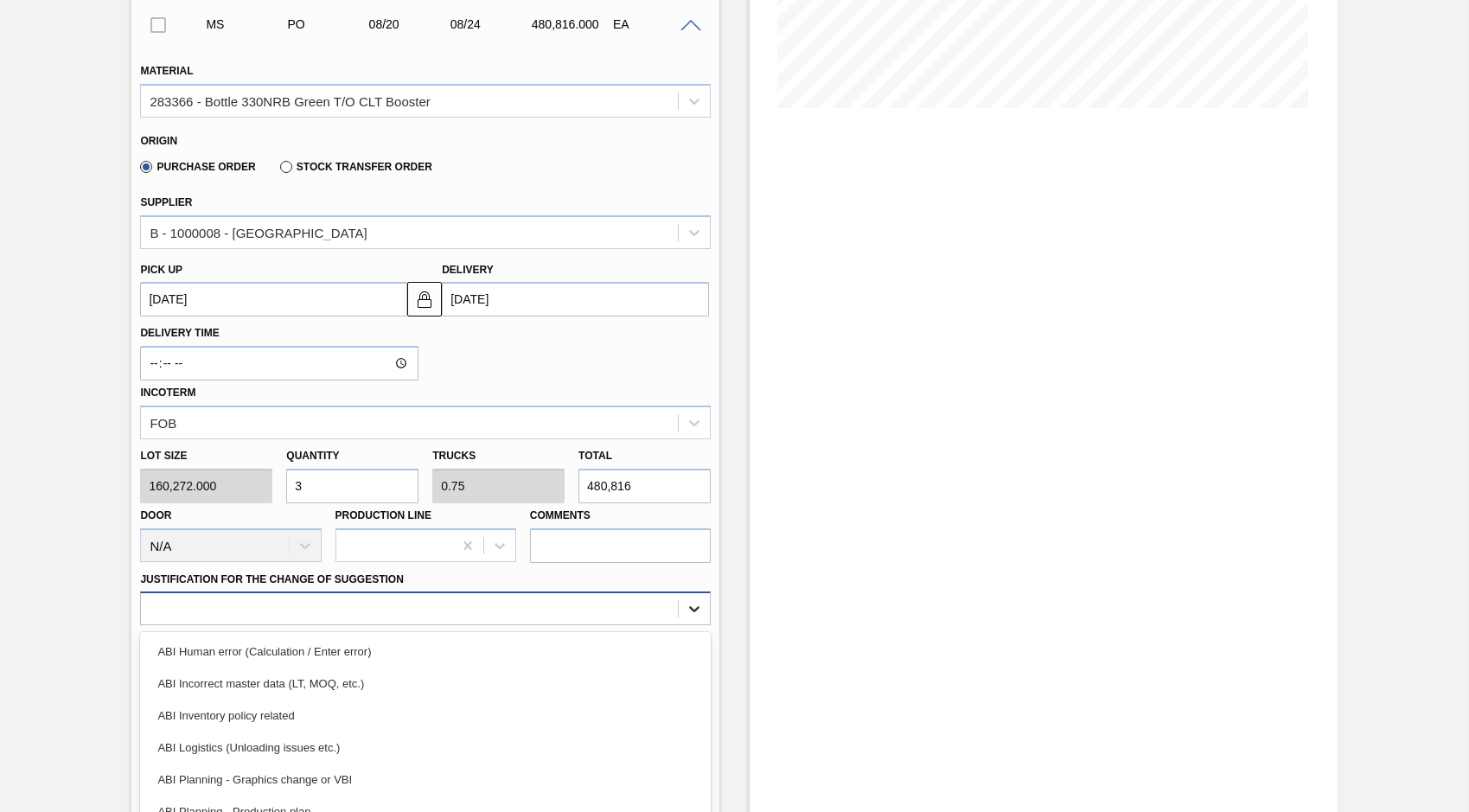
scroll to position [484, 0]
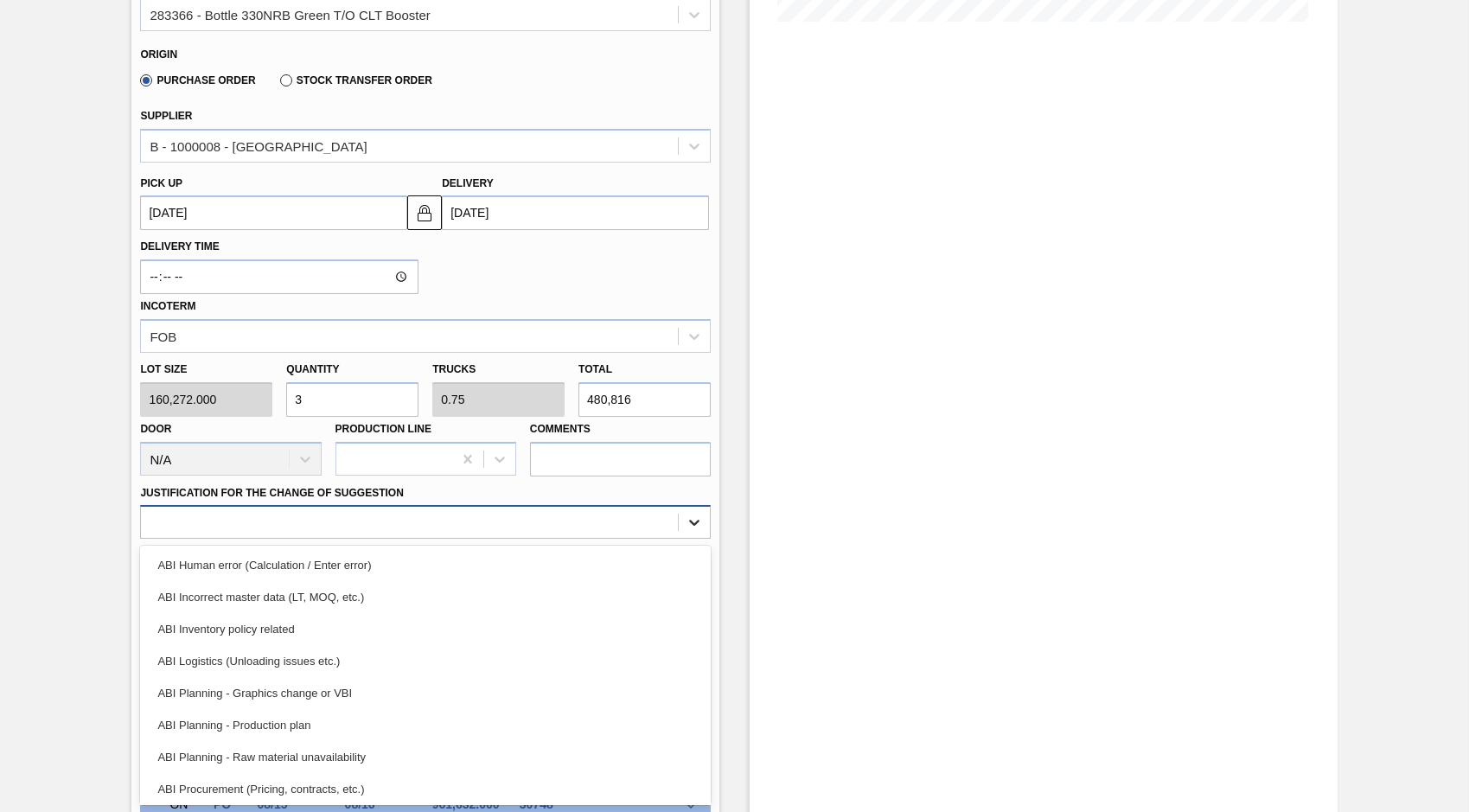
click at [688, 538] on div "option ABI Incorrect master data (LT, MOQ, etc.) focused, 2 of 18. 18 results a…" at bounding box center [426, 522] width 571 height 34
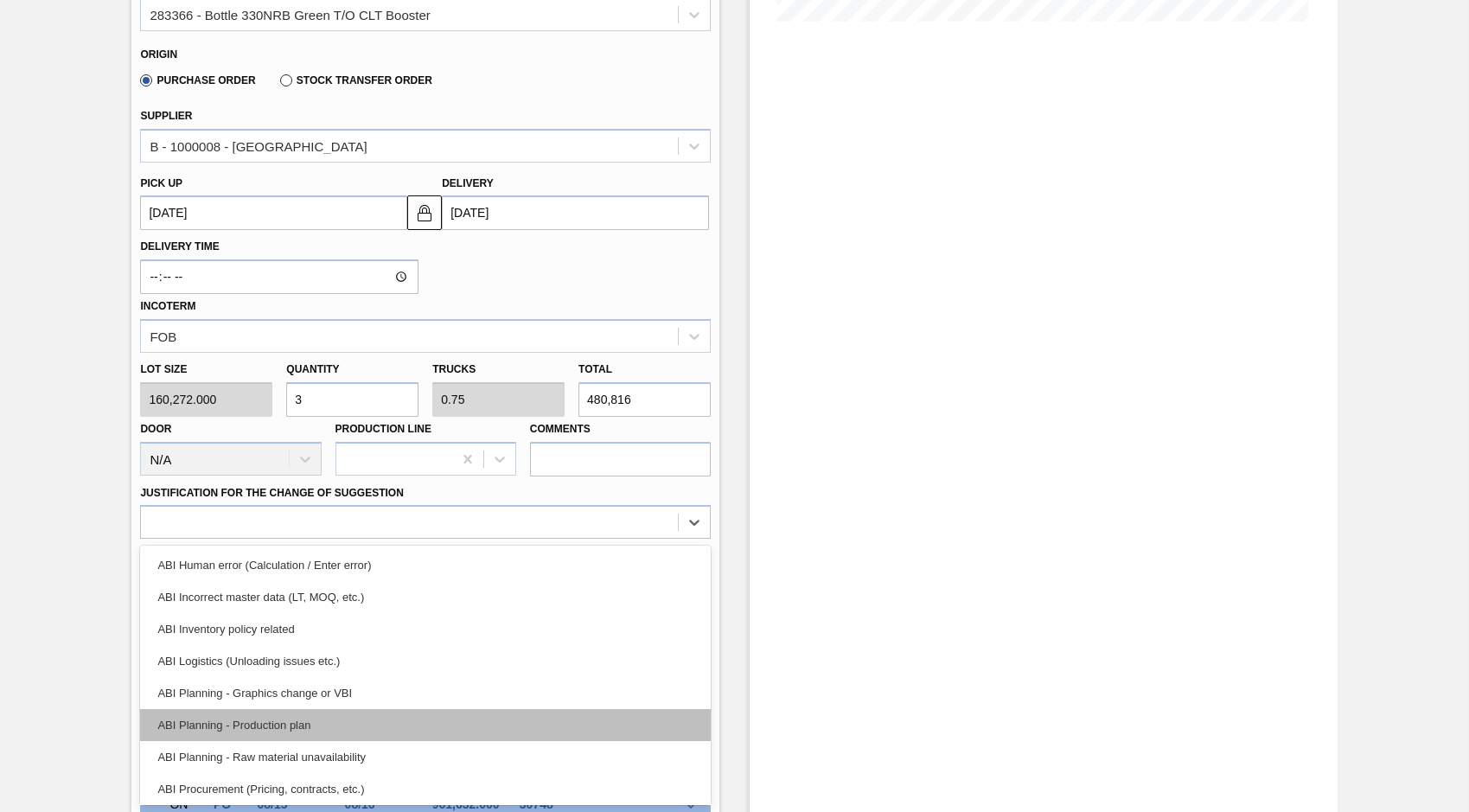
click at [304, 715] on div "ABI Planning - Production plan" at bounding box center [426, 724] width 571 height 32
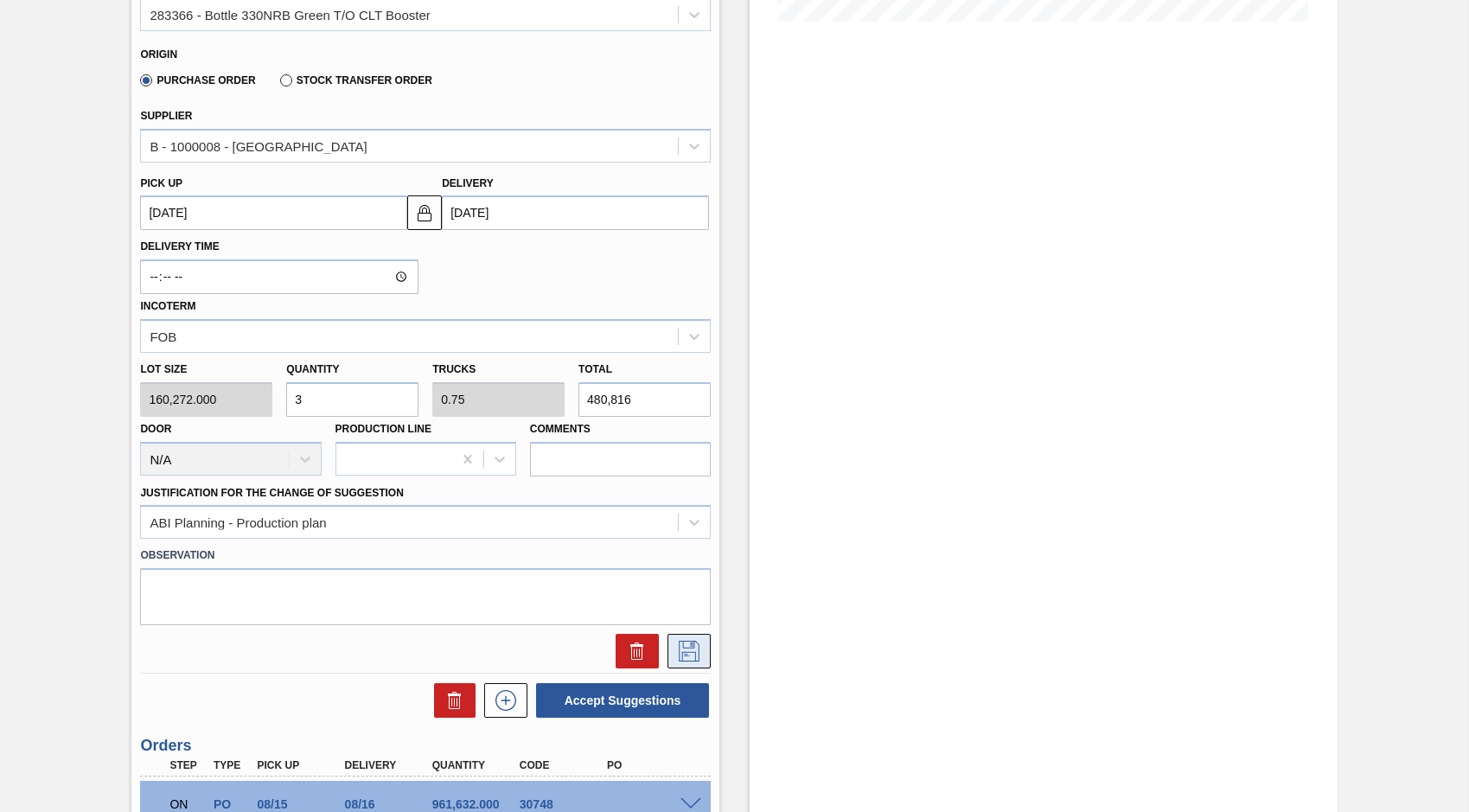
click at [691, 648] on icon at bounding box center [690, 651] width 28 height 21
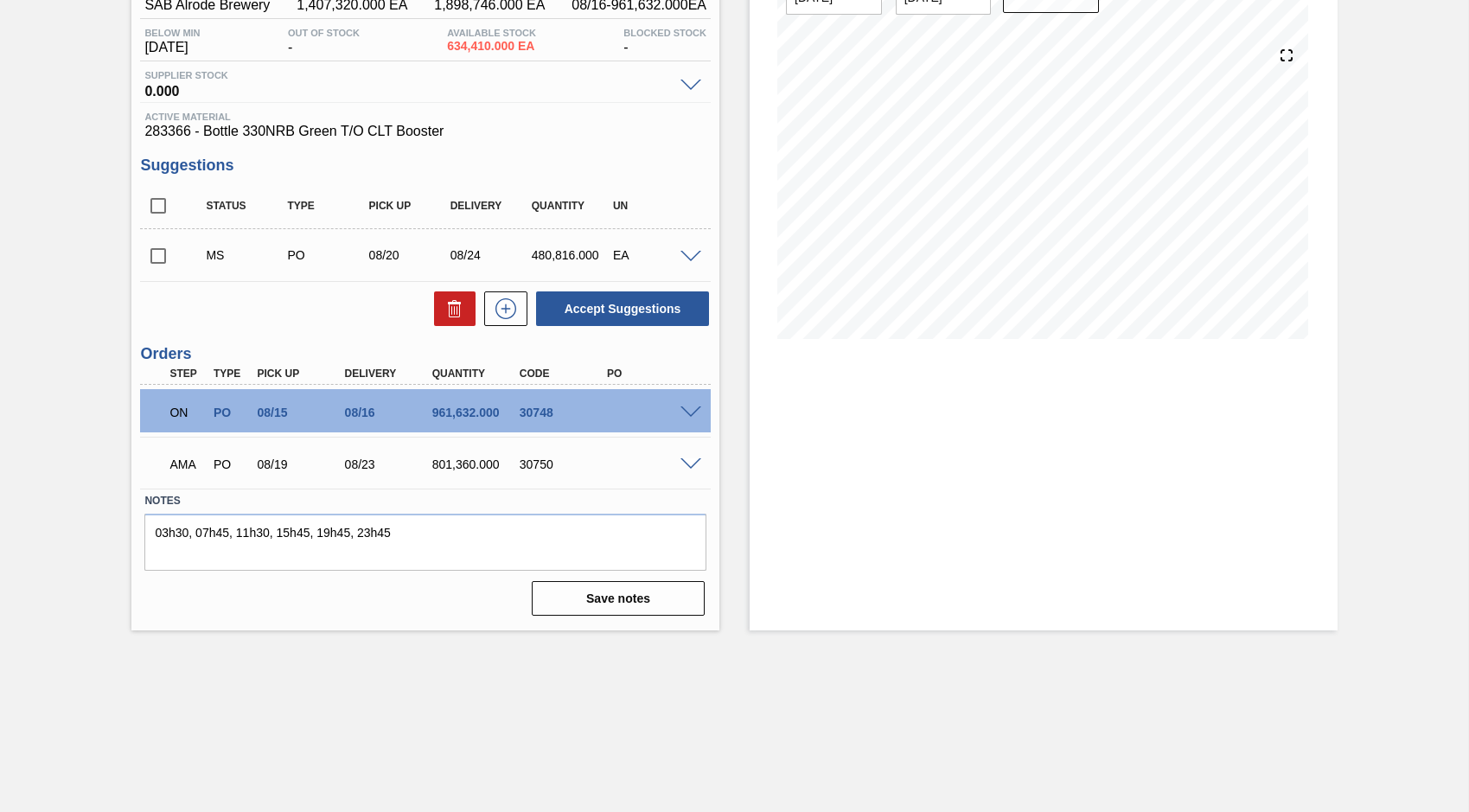
scroll to position [138, 0]
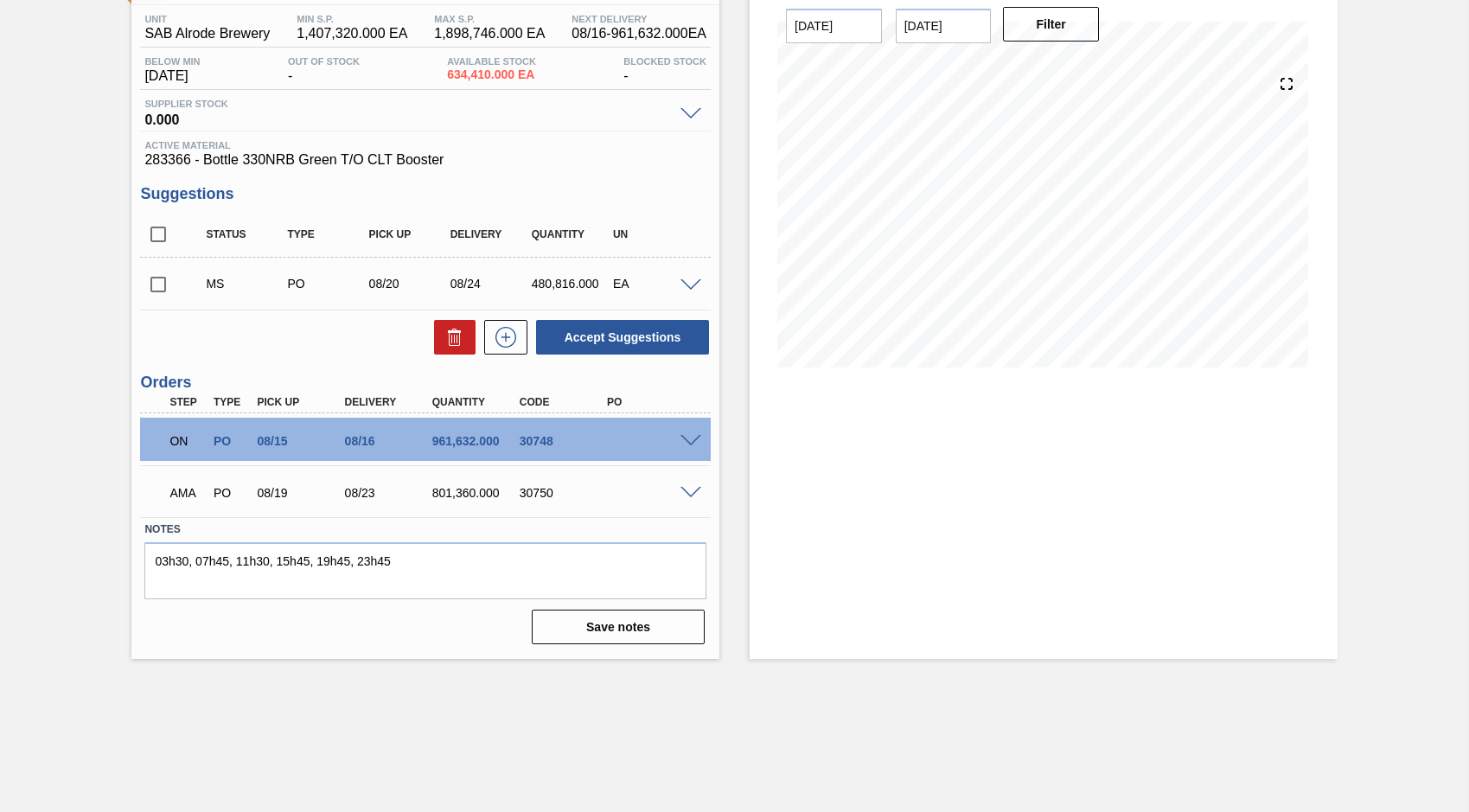
click at [157, 284] on input "checkbox" at bounding box center [158, 284] width 36 height 36
click at [577, 336] on button "Accept Suggestions" at bounding box center [623, 337] width 173 height 35
checkbox input "false"
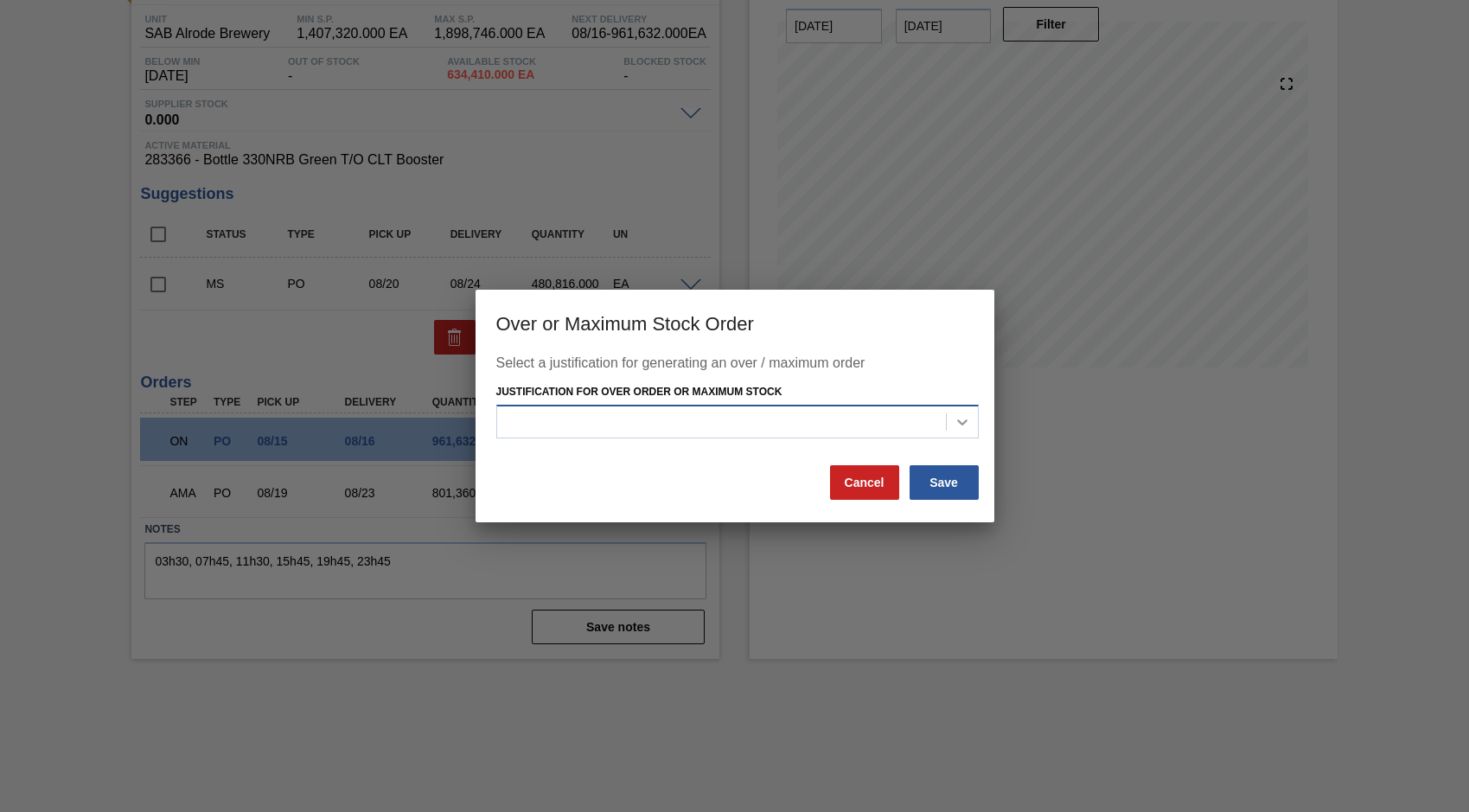
click at [959, 420] on icon at bounding box center [962, 422] width 10 height 6
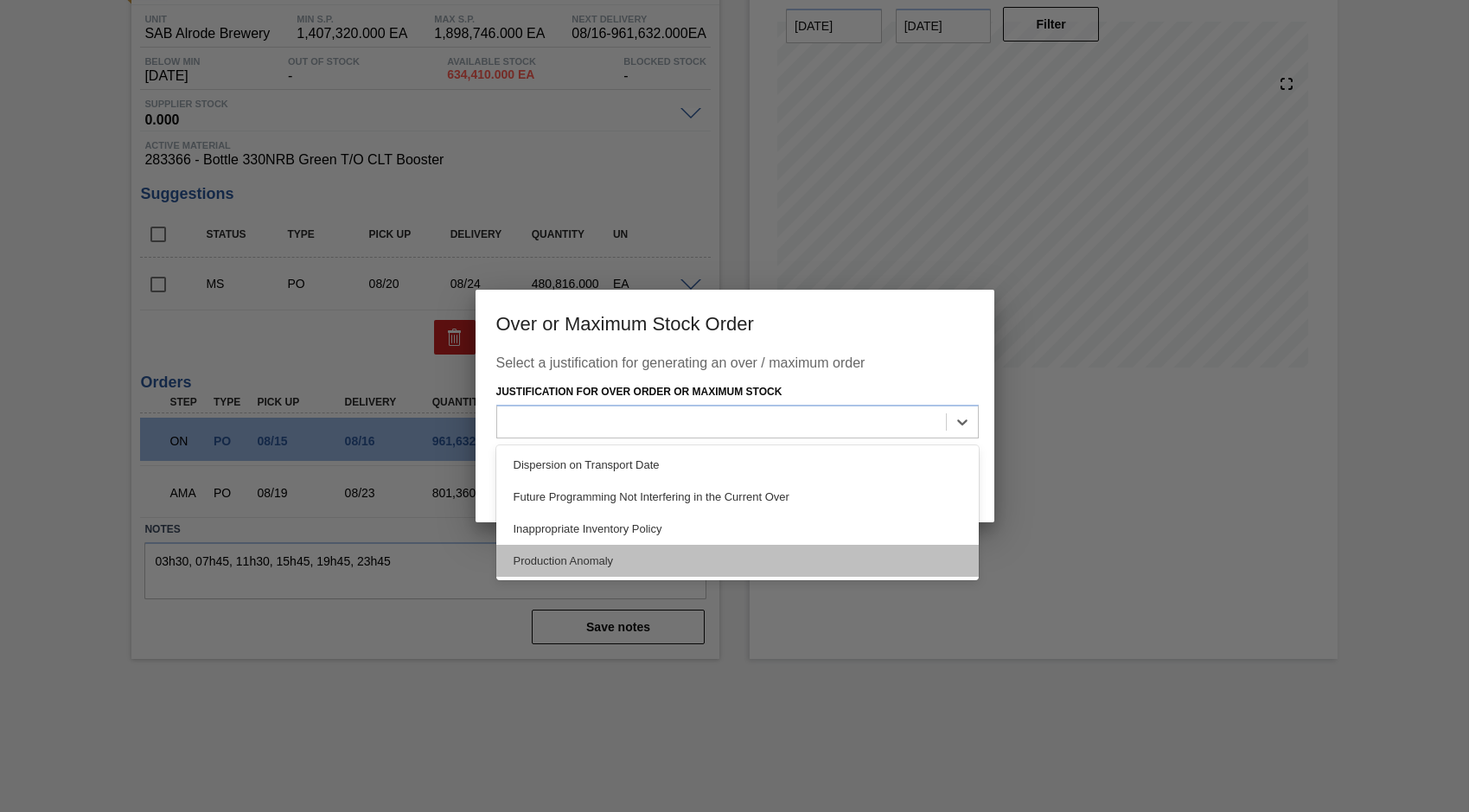
click at [584, 565] on div "Production Anomaly" at bounding box center [737, 561] width 482 height 32
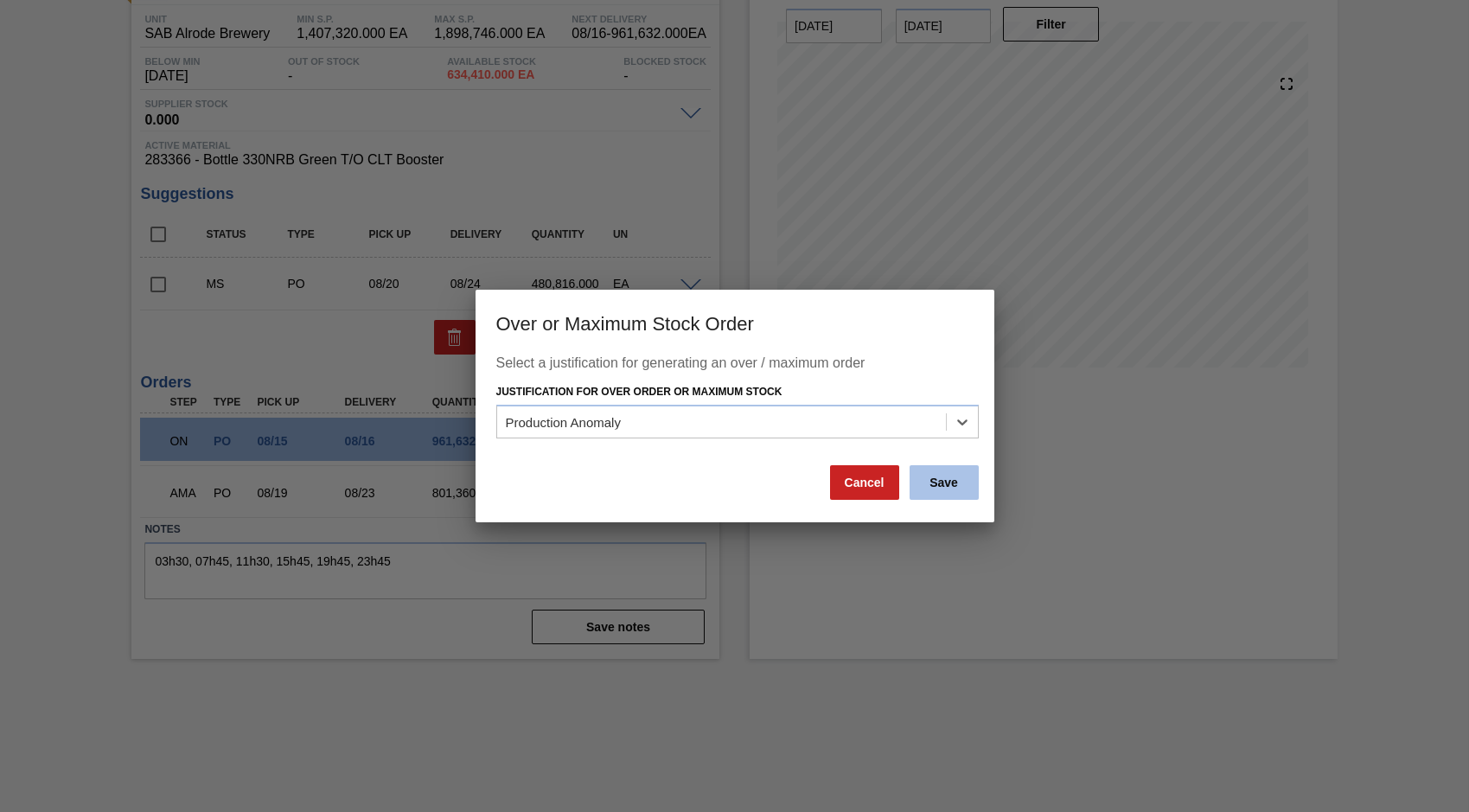
click at [925, 482] on button "Save" at bounding box center [944, 482] width 69 height 35
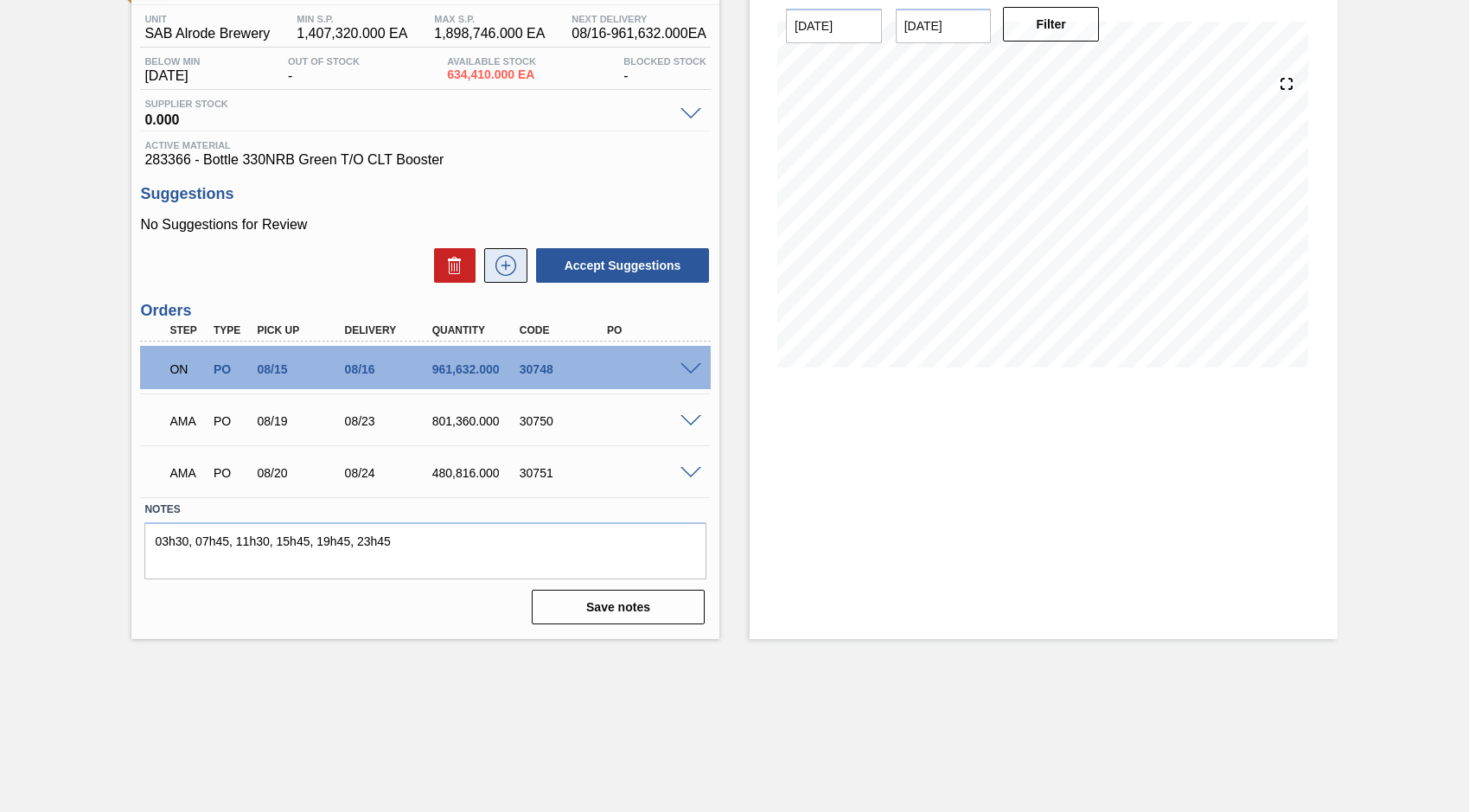
click at [505, 268] on icon at bounding box center [505, 266] width 1 height 10
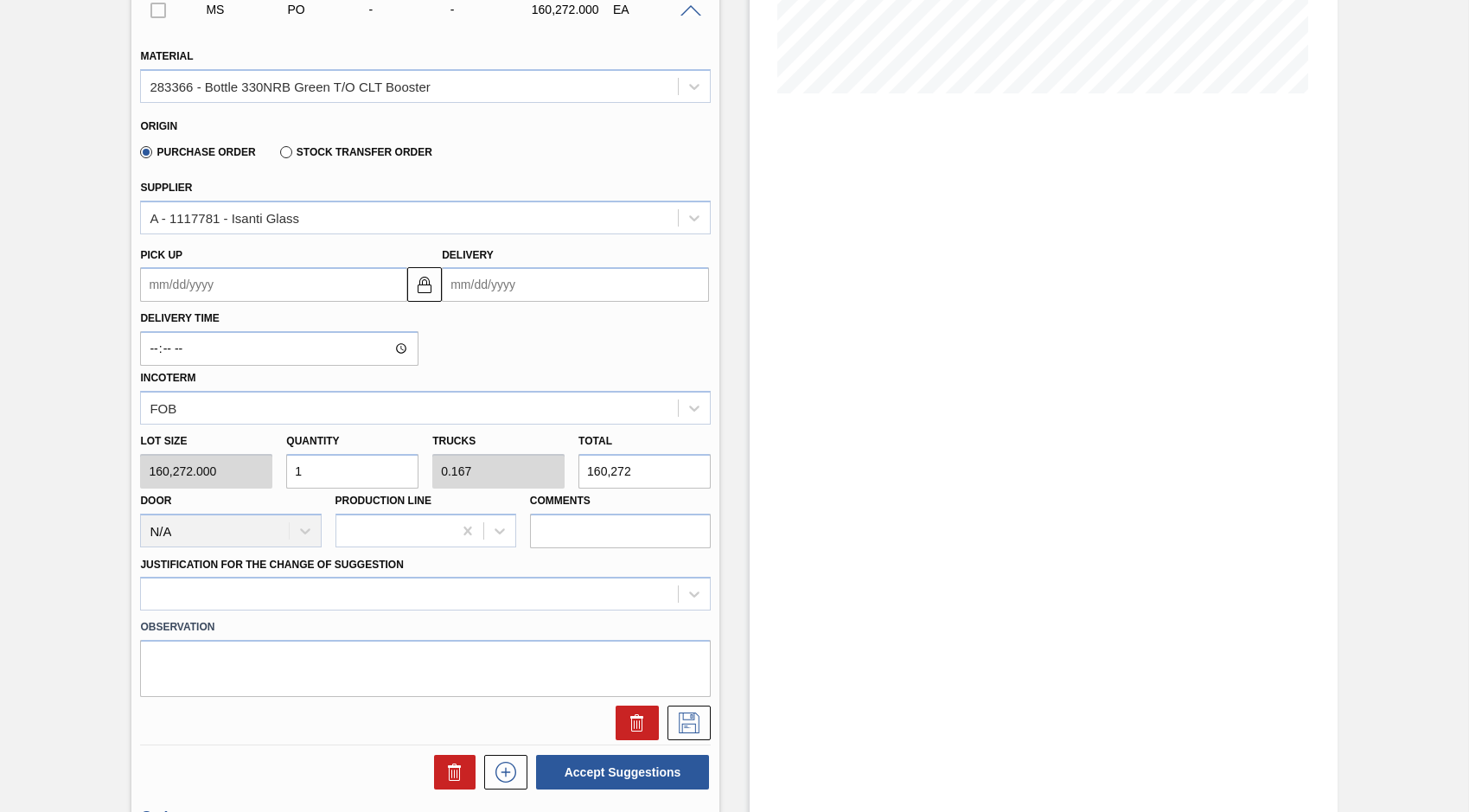
scroll to position [398, 0]
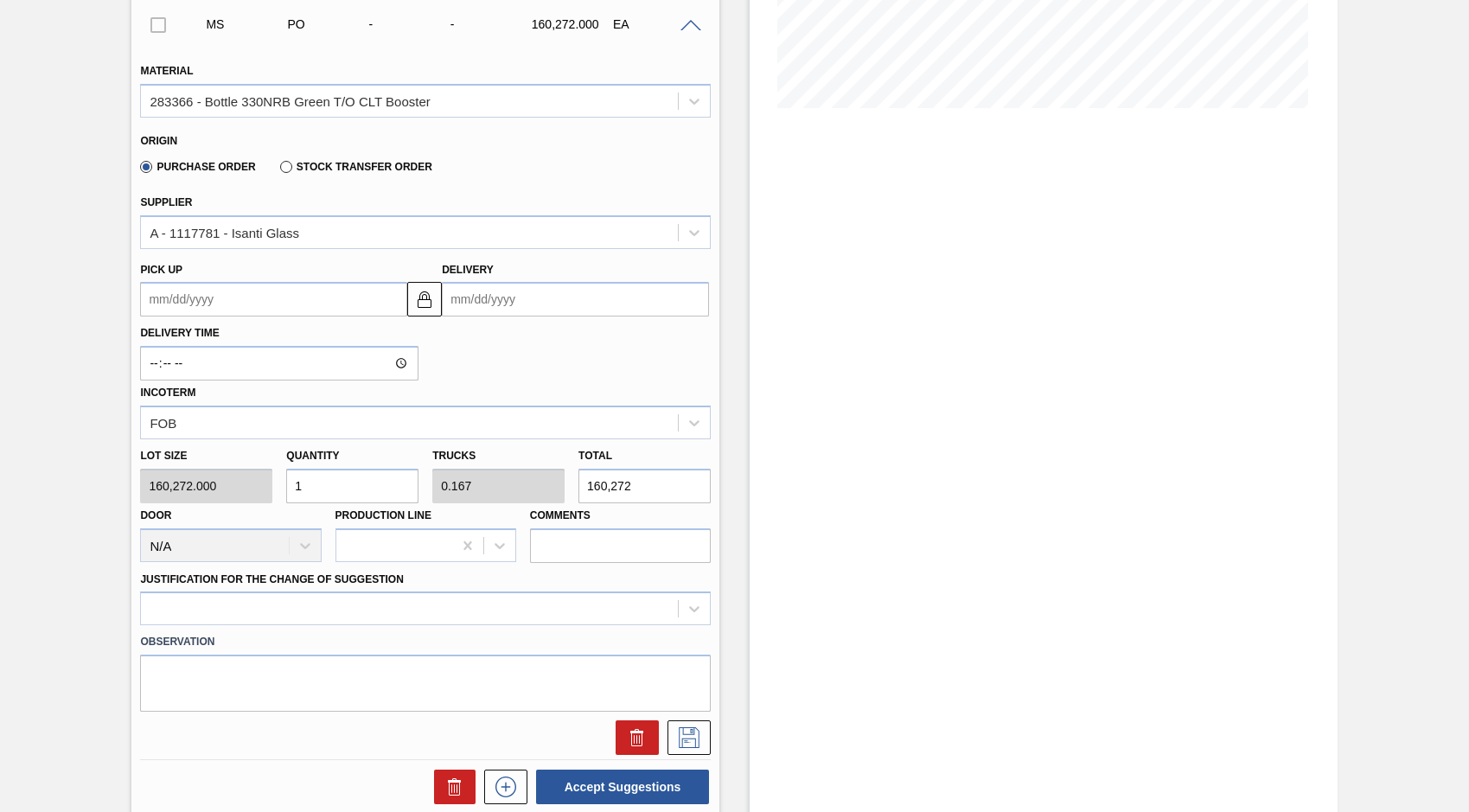
click at [226, 499] on div "Lot size 160,272.000 Quantity 1 Trucks 0.167 Total 160,272 Door N/A Production …" at bounding box center [426, 501] width 584 height 124
type input "3"
type input "0.5"
type input "480,816"
type input "3"
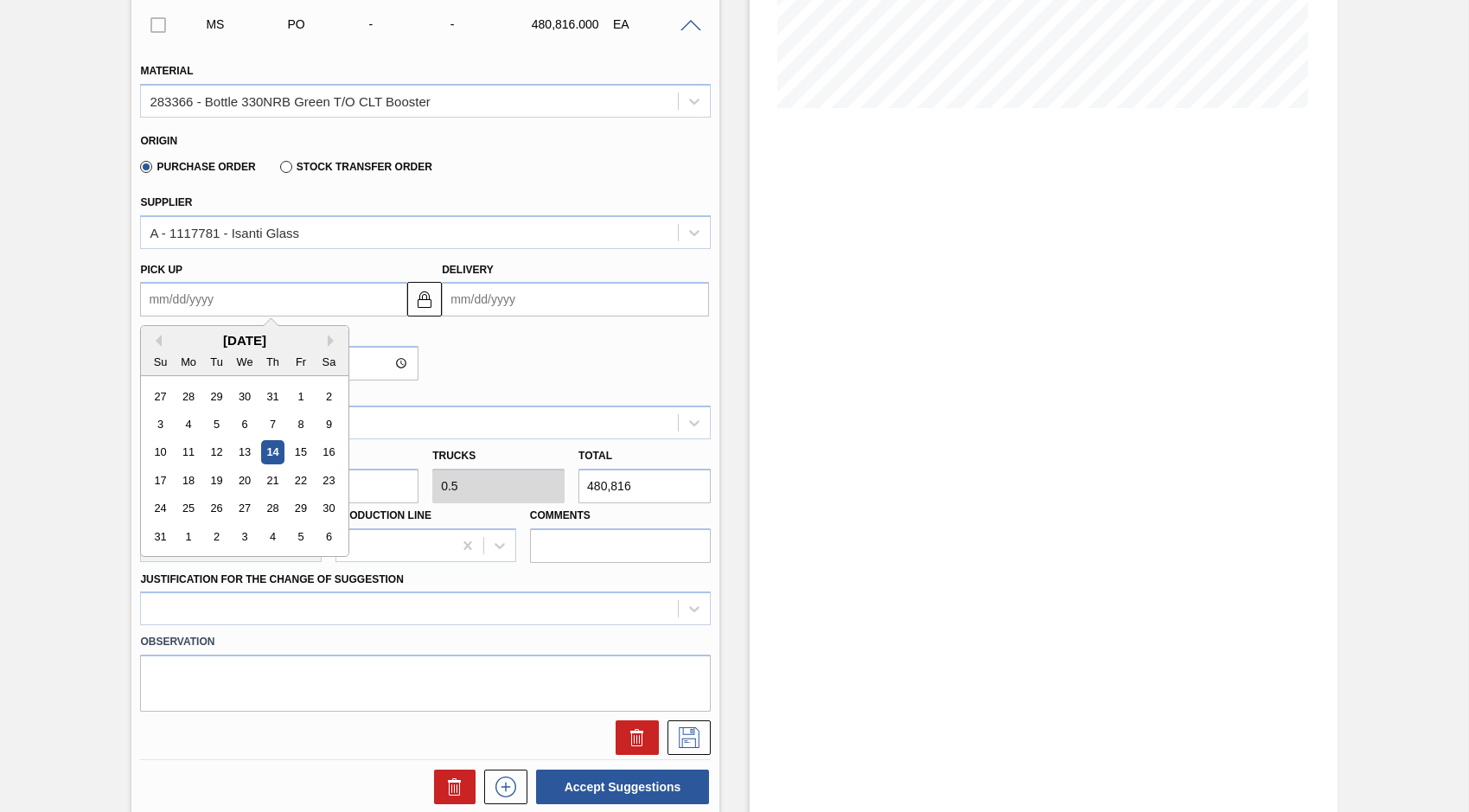
click at [192, 304] on up "Pick up" at bounding box center [274, 299] width 267 height 35
click at [147, 354] on div "Su Mo Tu We Th Fr Sa" at bounding box center [244, 362] width 207 height 28
click at [273, 483] on div "21" at bounding box center [272, 479] width 23 height 23
type up "[DATE]"
type input "08/22/2025"
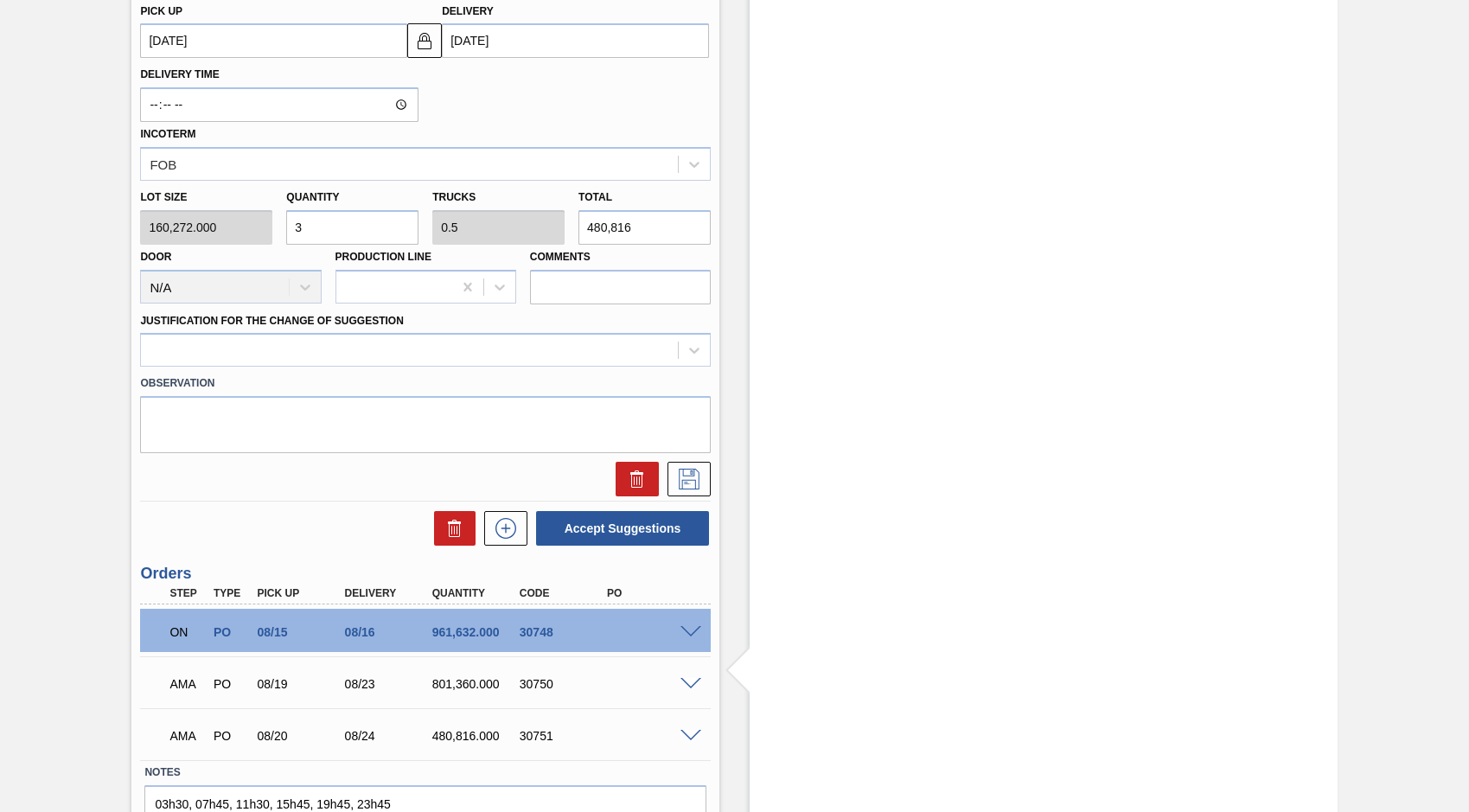
scroll to position [657, 0]
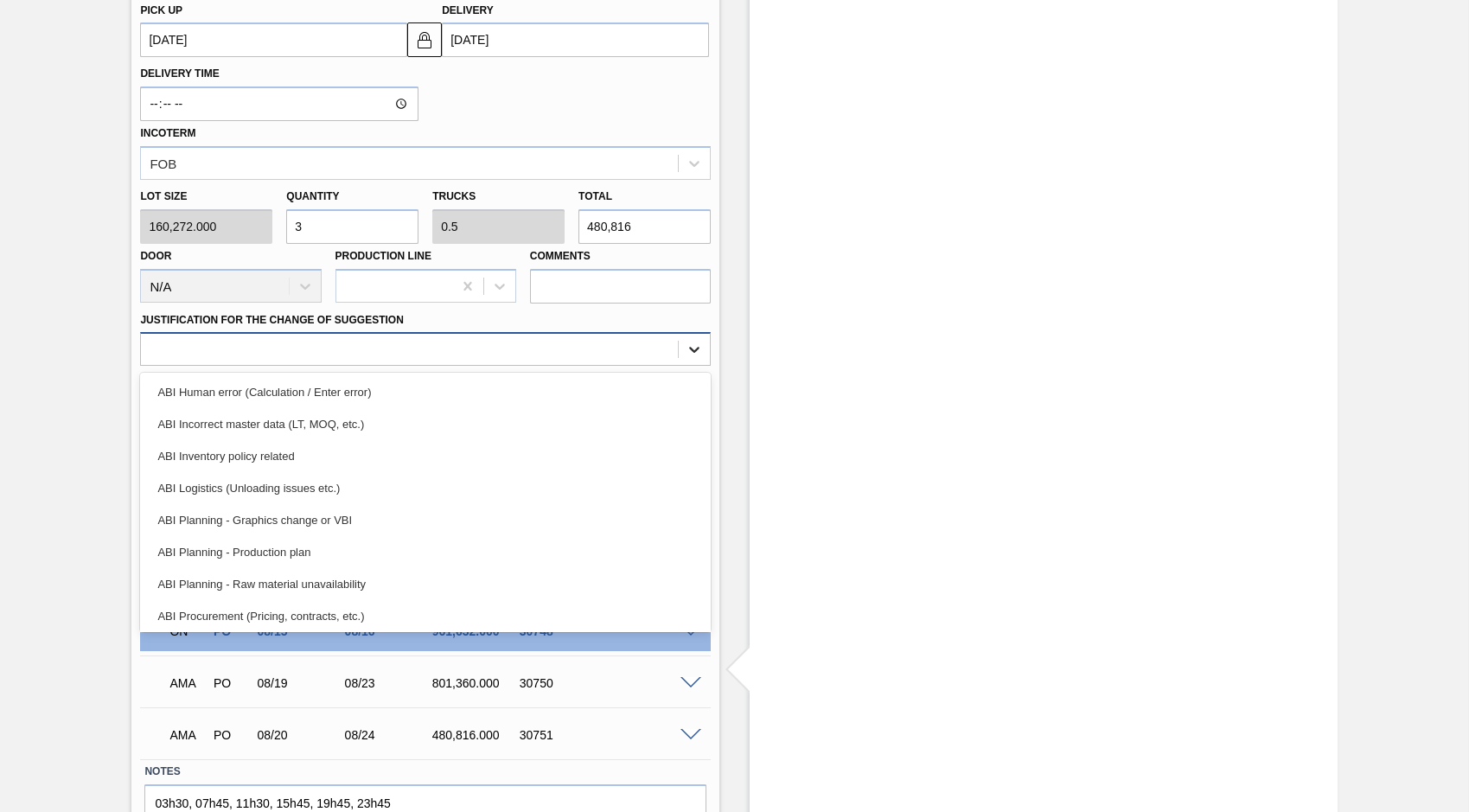
click at [689, 351] on icon at bounding box center [694, 349] width 17 height 17
click at [218, 553] on div "ABI Planning - Production plan" at bounding box center [426, 552] width 571 height 32
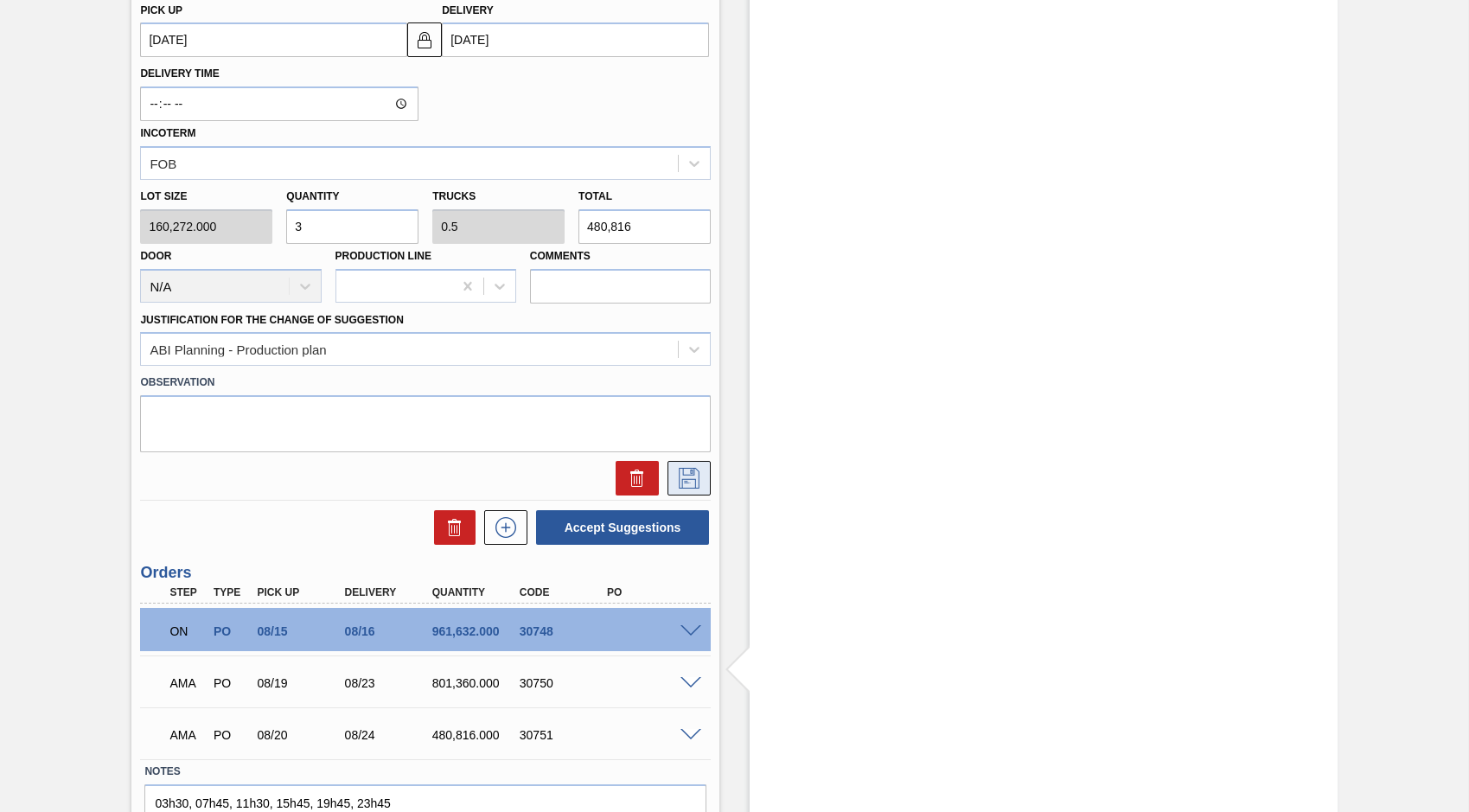
click at [689, 478] on icon at bounding box center [690, 477] width 28 height 21
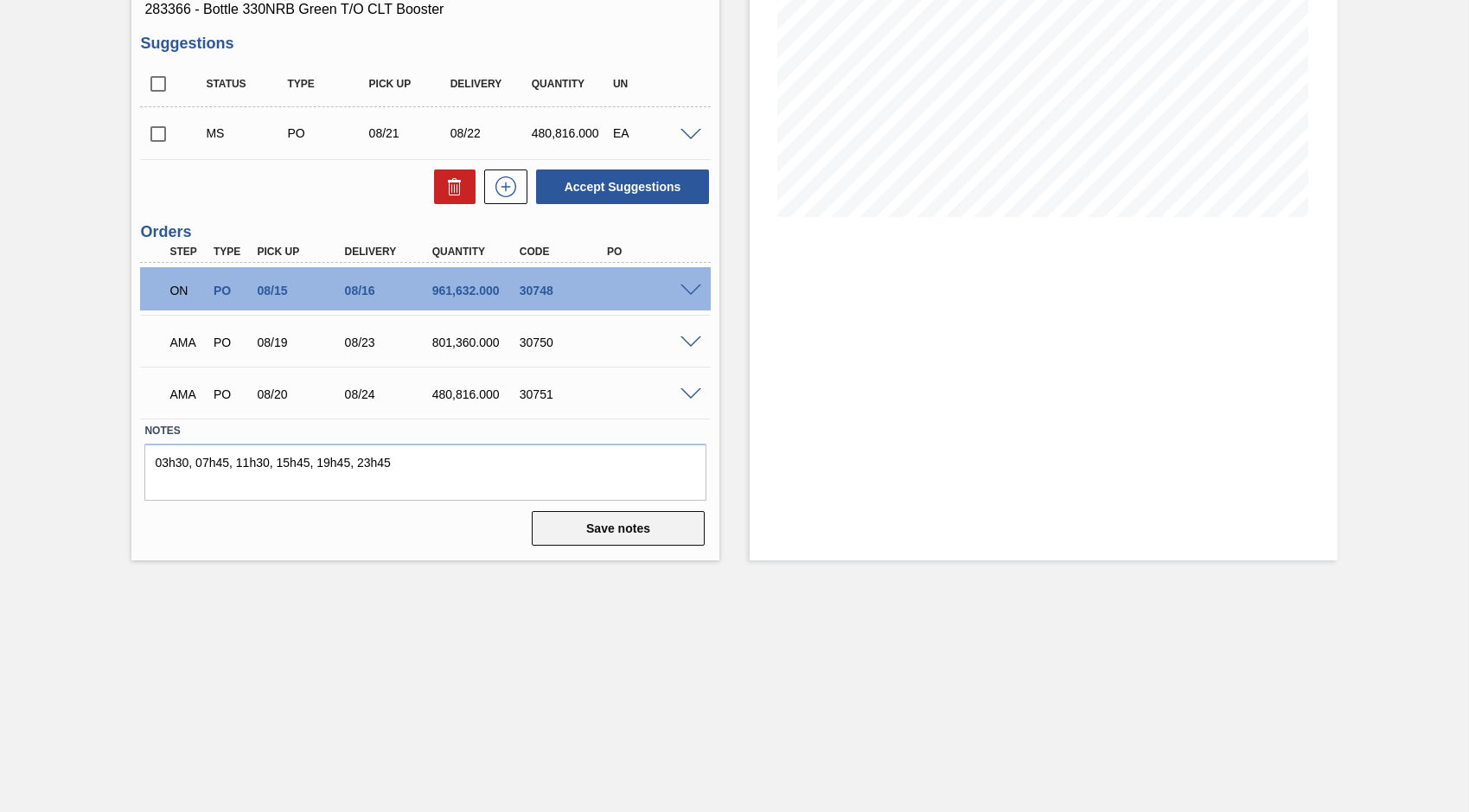
scroll to position [199, 0]
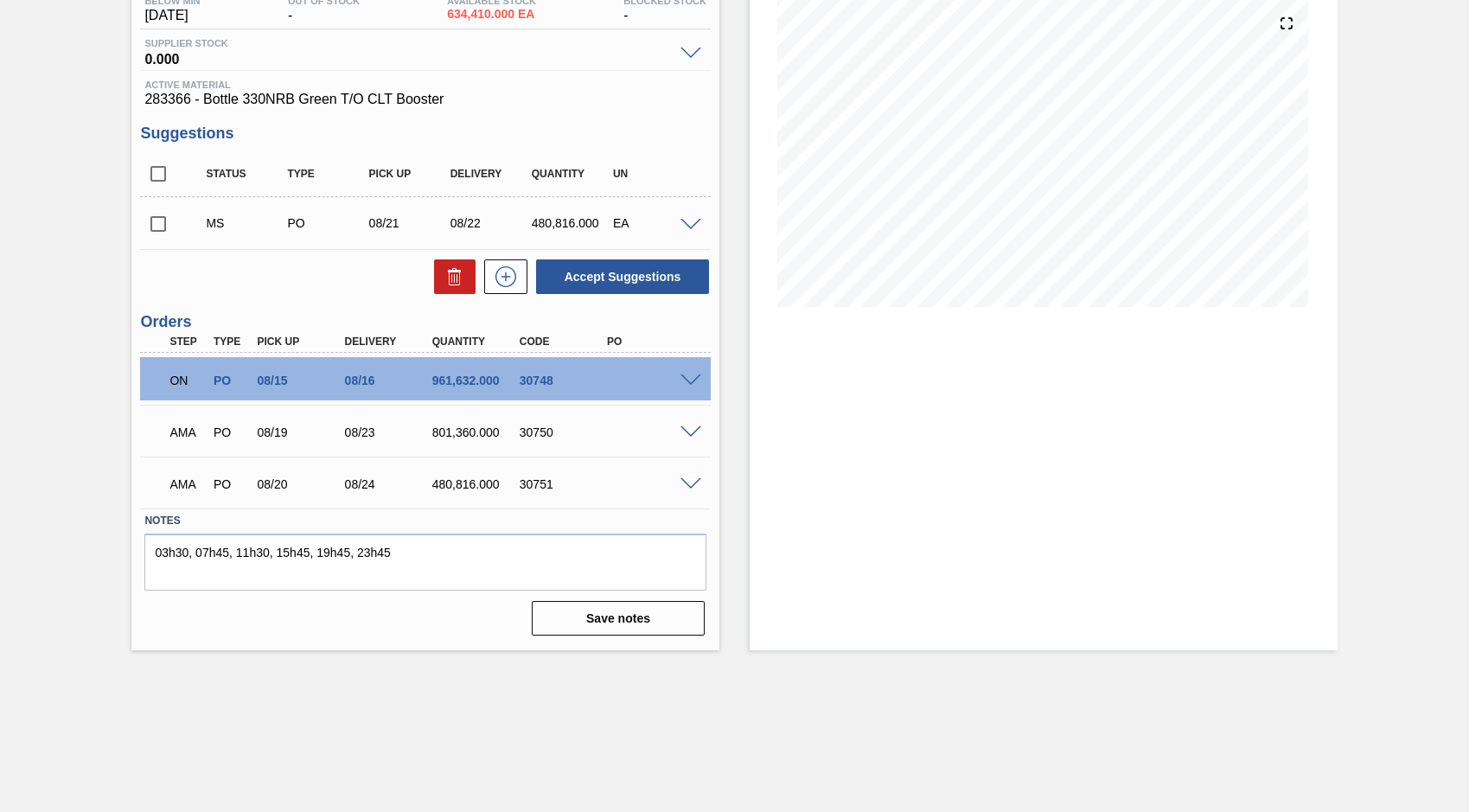
click at [158, 225] on input "checkbox" at bounding box center [158, 223] width 36 height 36
click at [637, 277] on button "Accept Suggestions" at bounding box center [623, 276] width 173 height 35
checkbox input "false"
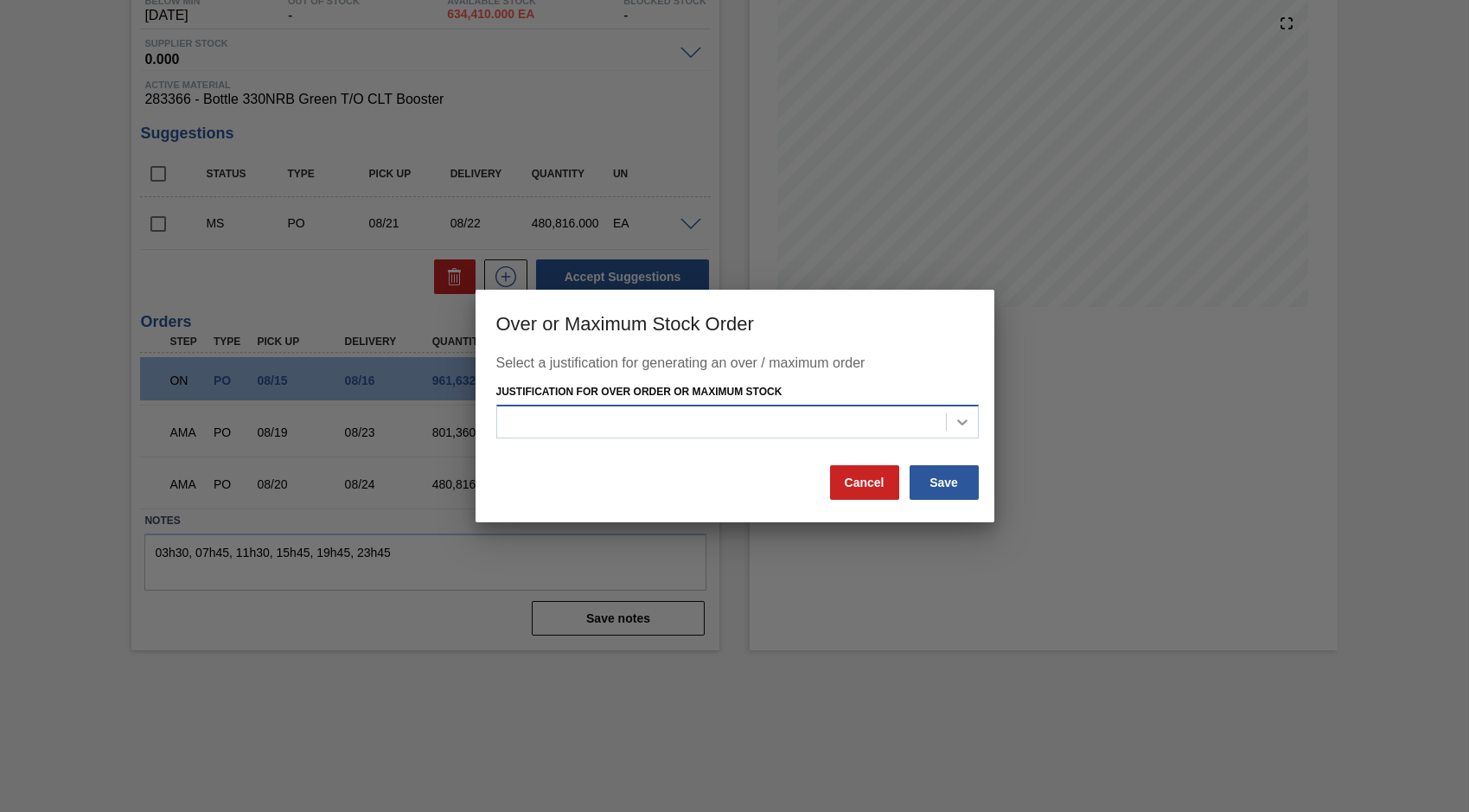
click at [951, 419] on div at bounding box center [962, 421] width 31 height 31
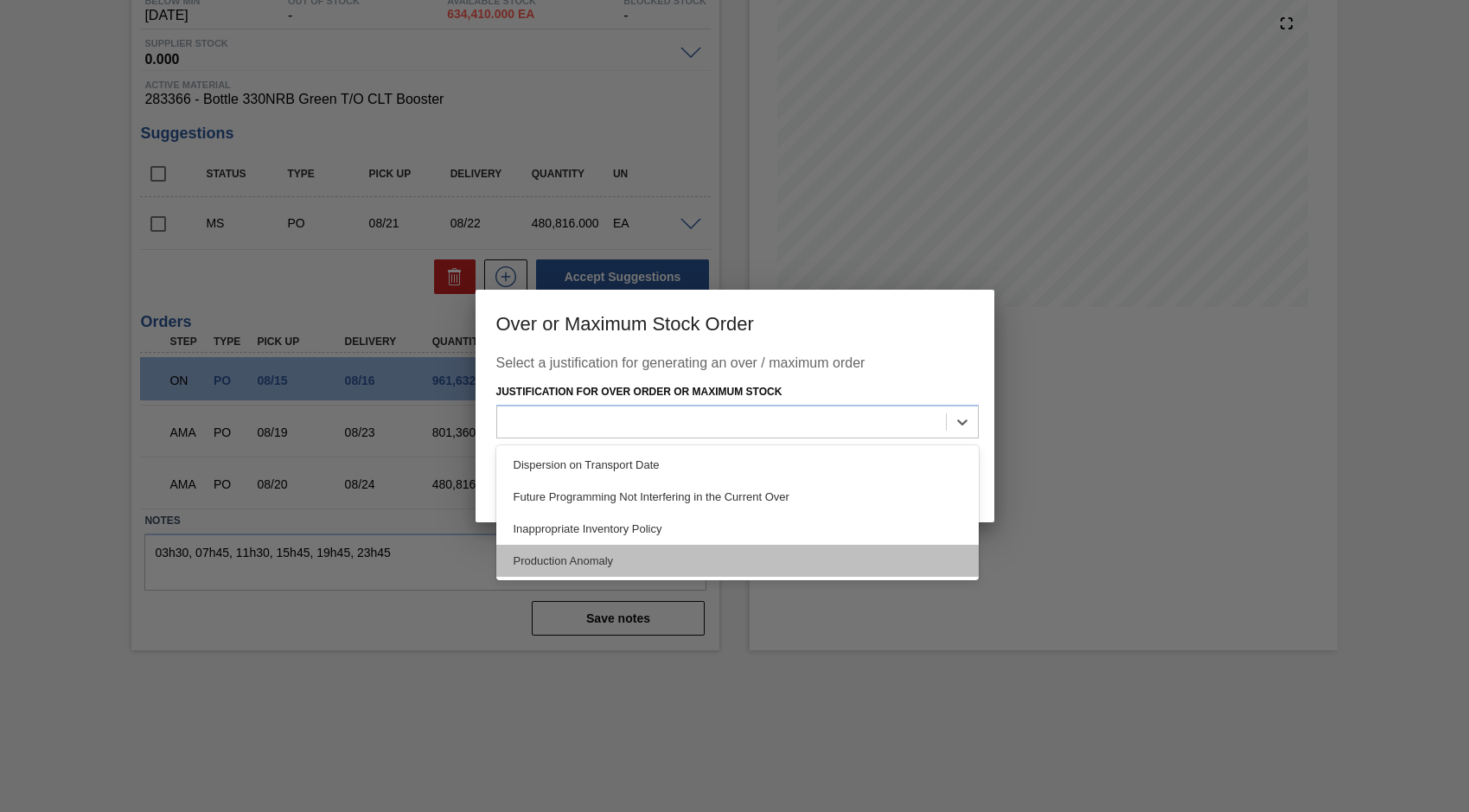
click at [625, 558] on div "Production Anomaly" at bounding box center [737, 561] width 482 height 32
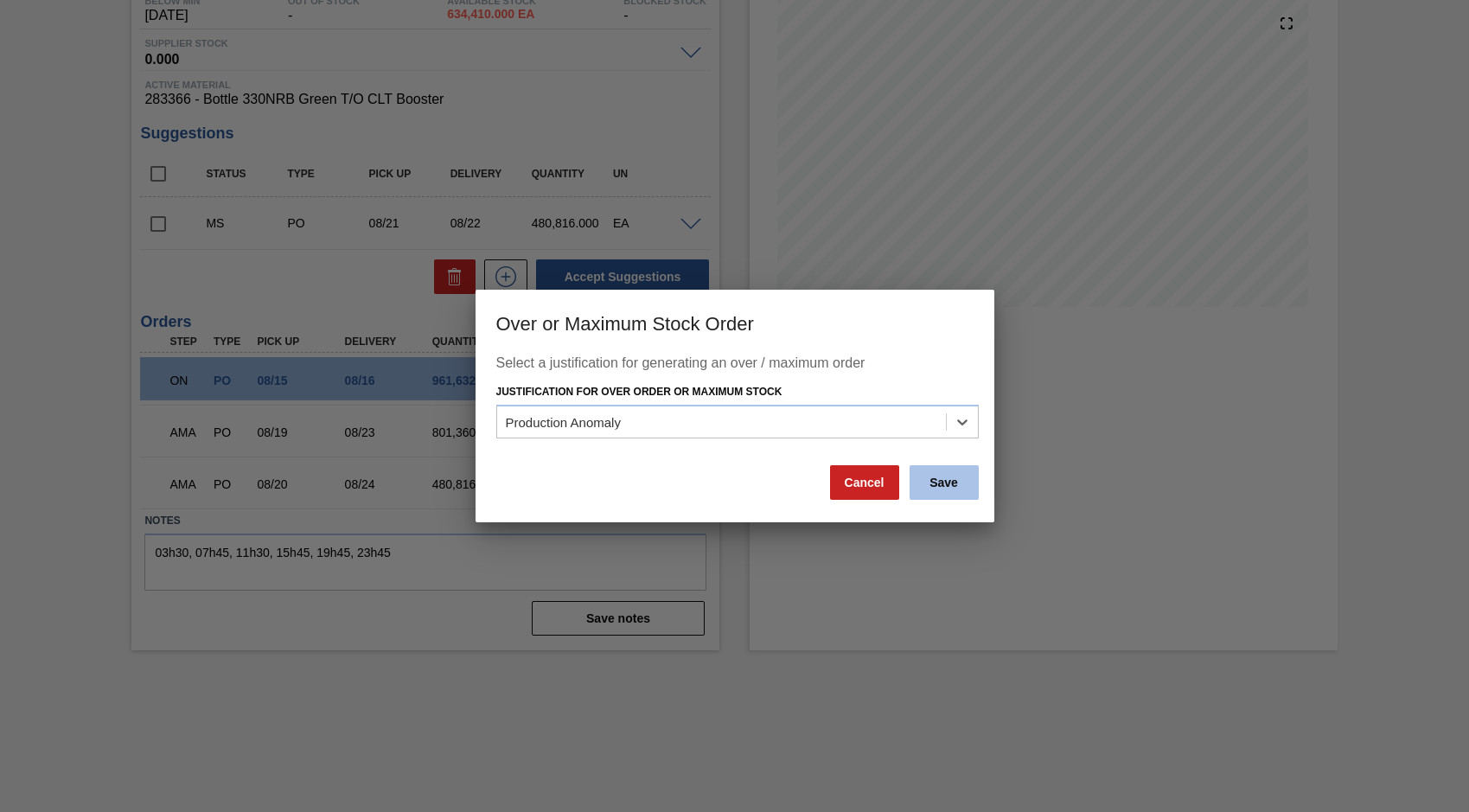
click at [948, 479] on button "Save" at bounding box center [944, 482] width 69 height 35
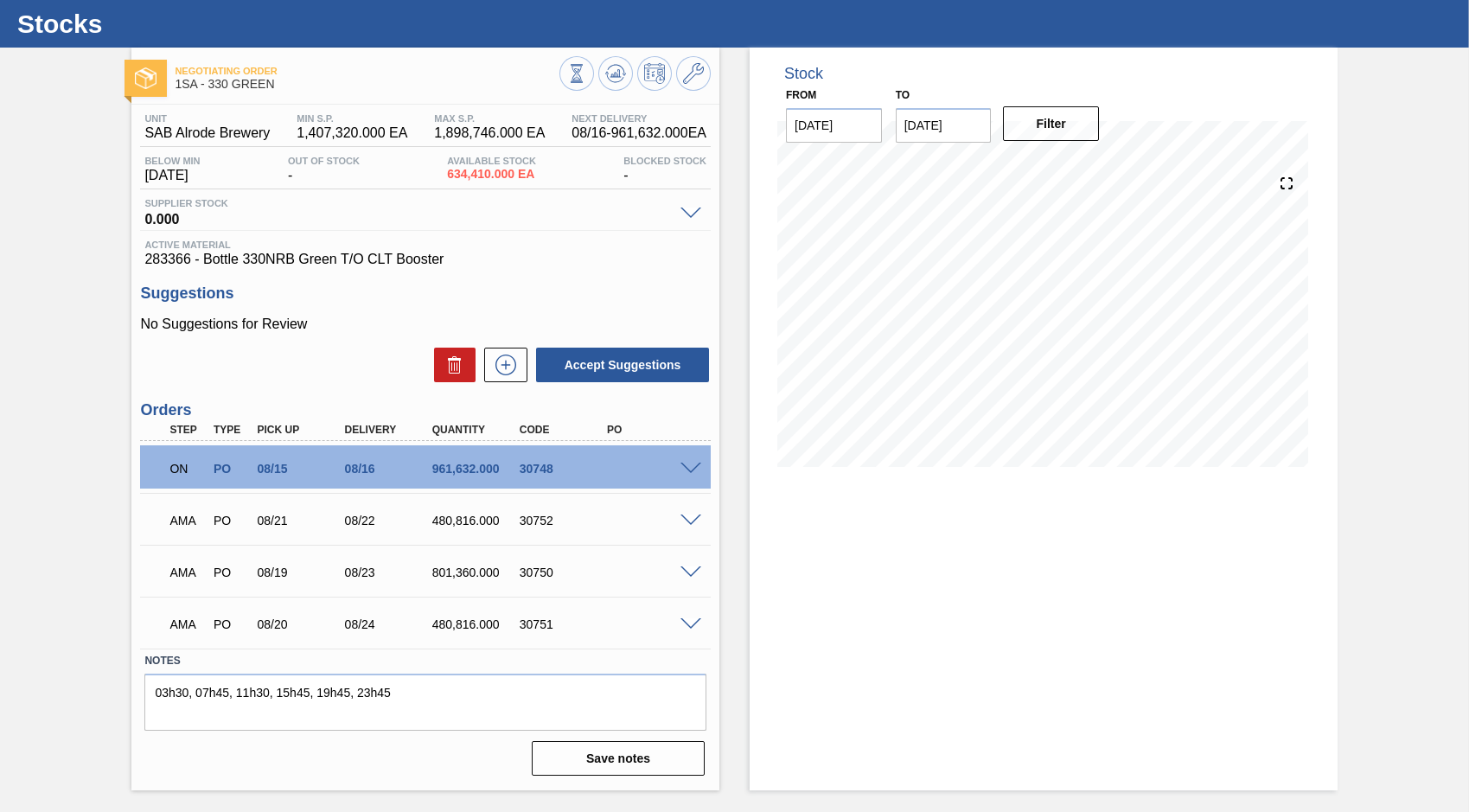
scroll to position [0, 0]
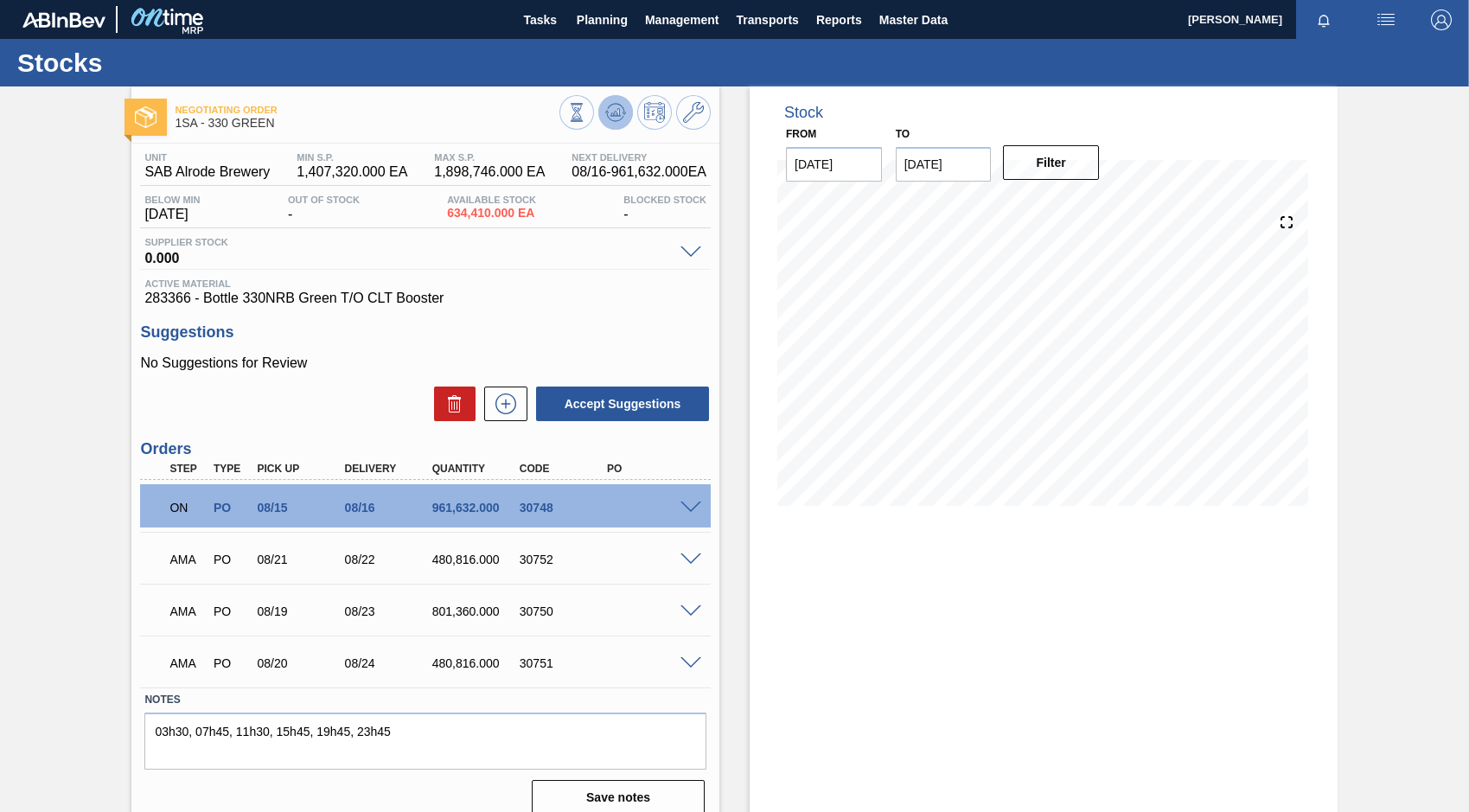
click at [610, 121] on icon at bounding box center [615, 117] width 17 height 9
click at [616, 124] on button at bounding box center [615, 112] width 35 height 35
click at [611, 114] on icon at bounding box center [615, 112] width 11 height 8
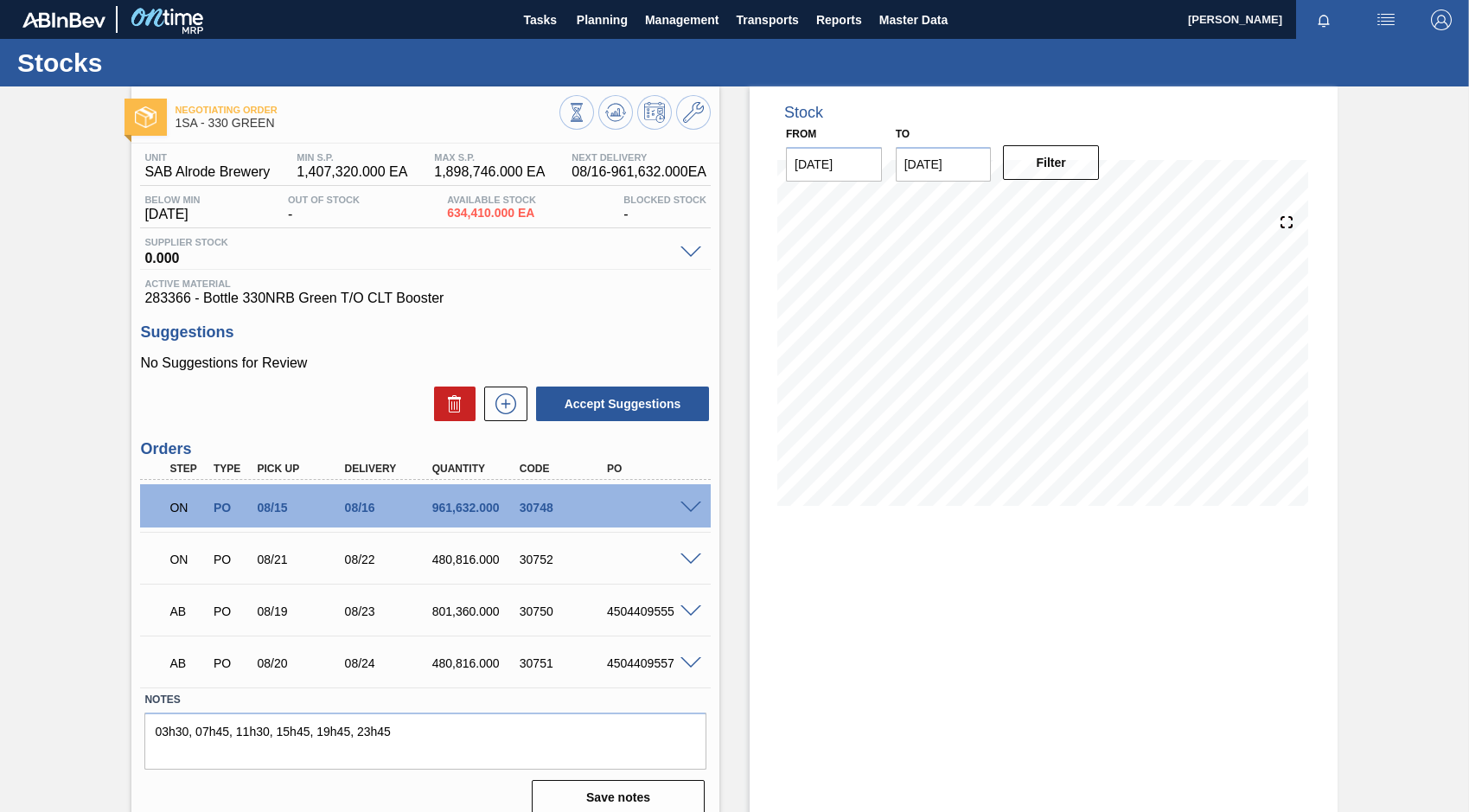
click at [689, 562] on span at bounding box center [691, 559] width 21 height 13
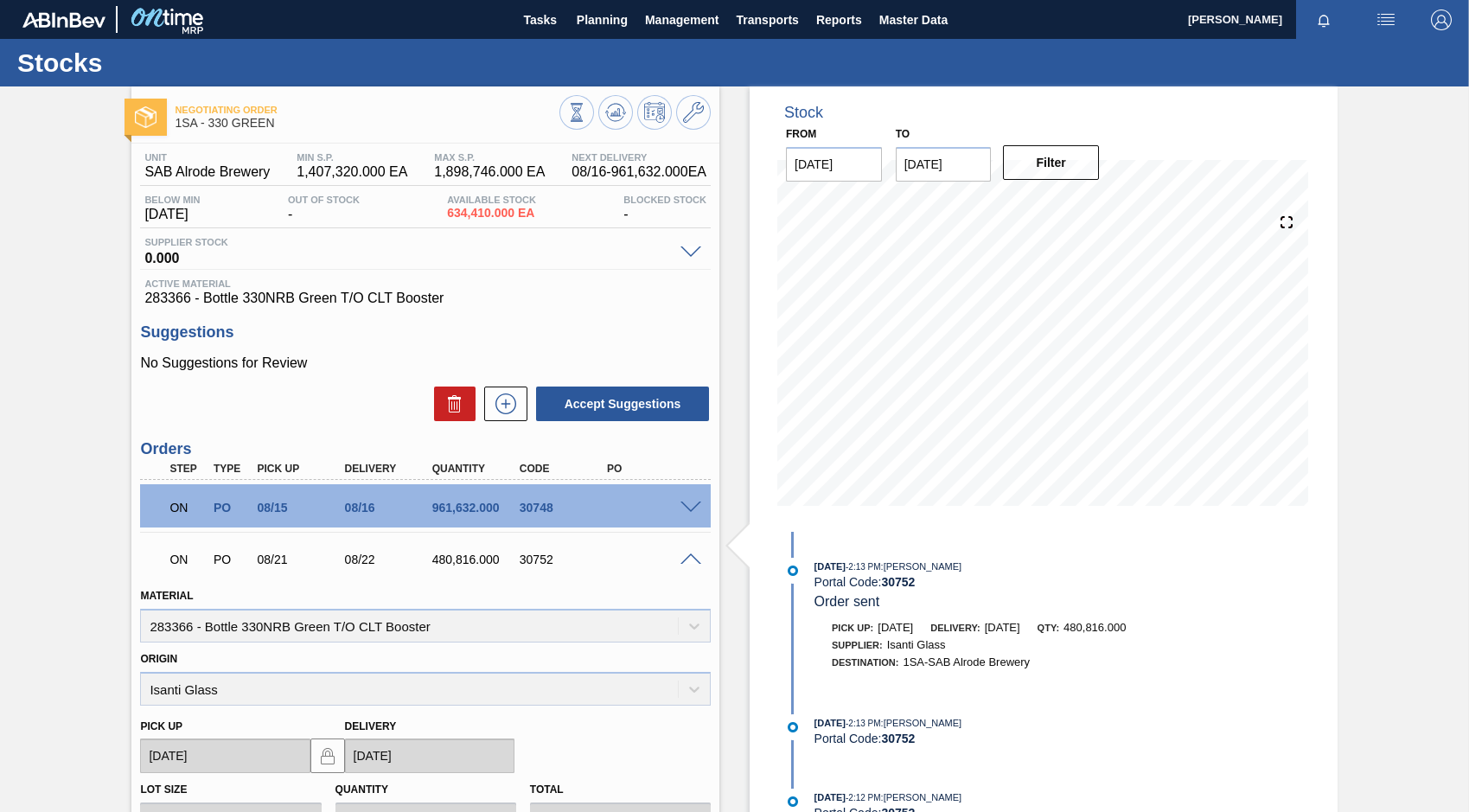
click at [689, 558] on span at bounding box center [691, 559] width 21 height 13
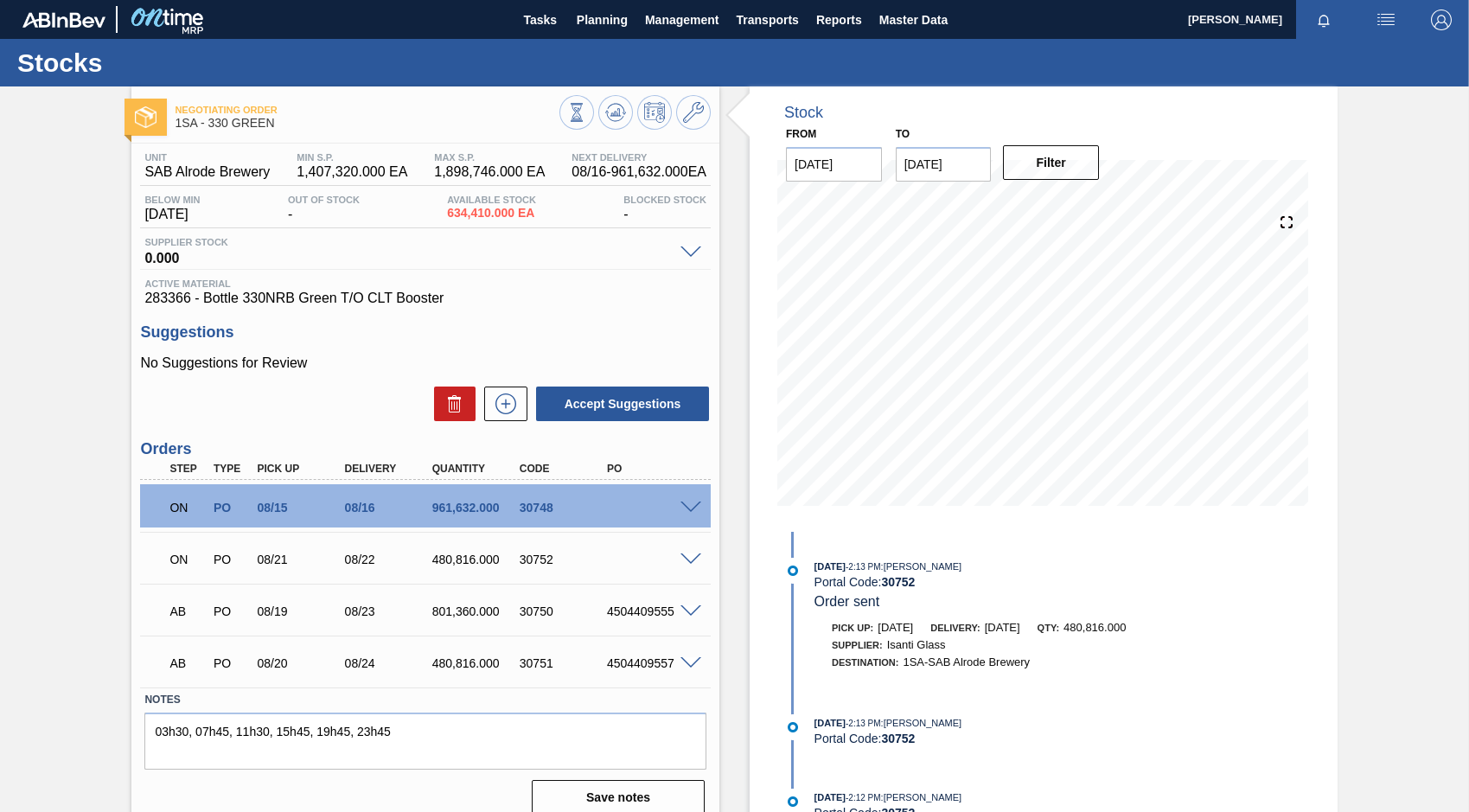
click at [692, 505] on span at bounding box center [691, 507] width 21 height 13
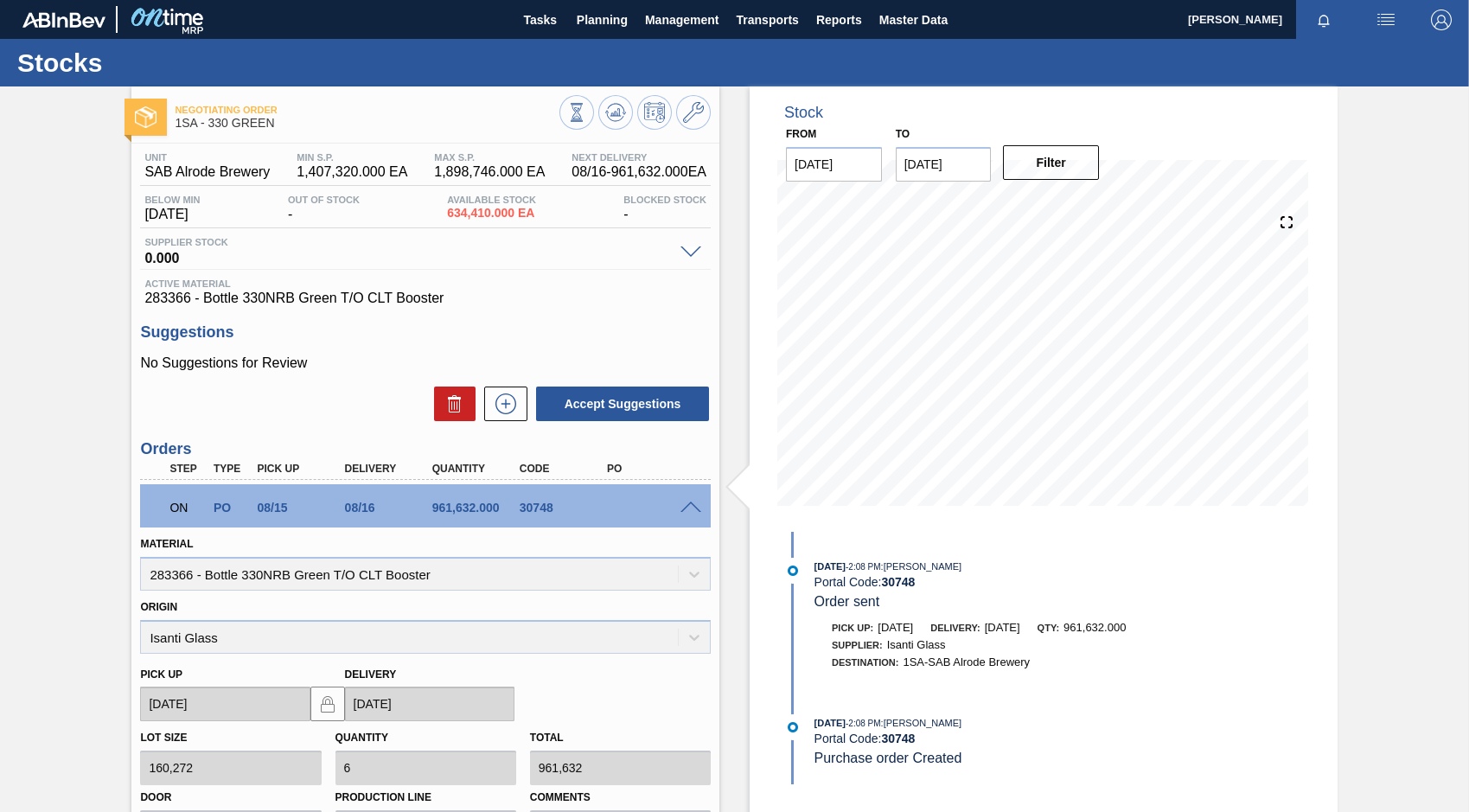
click at [692, 505] on span at bounding box center [691, 507] width 21 height 13
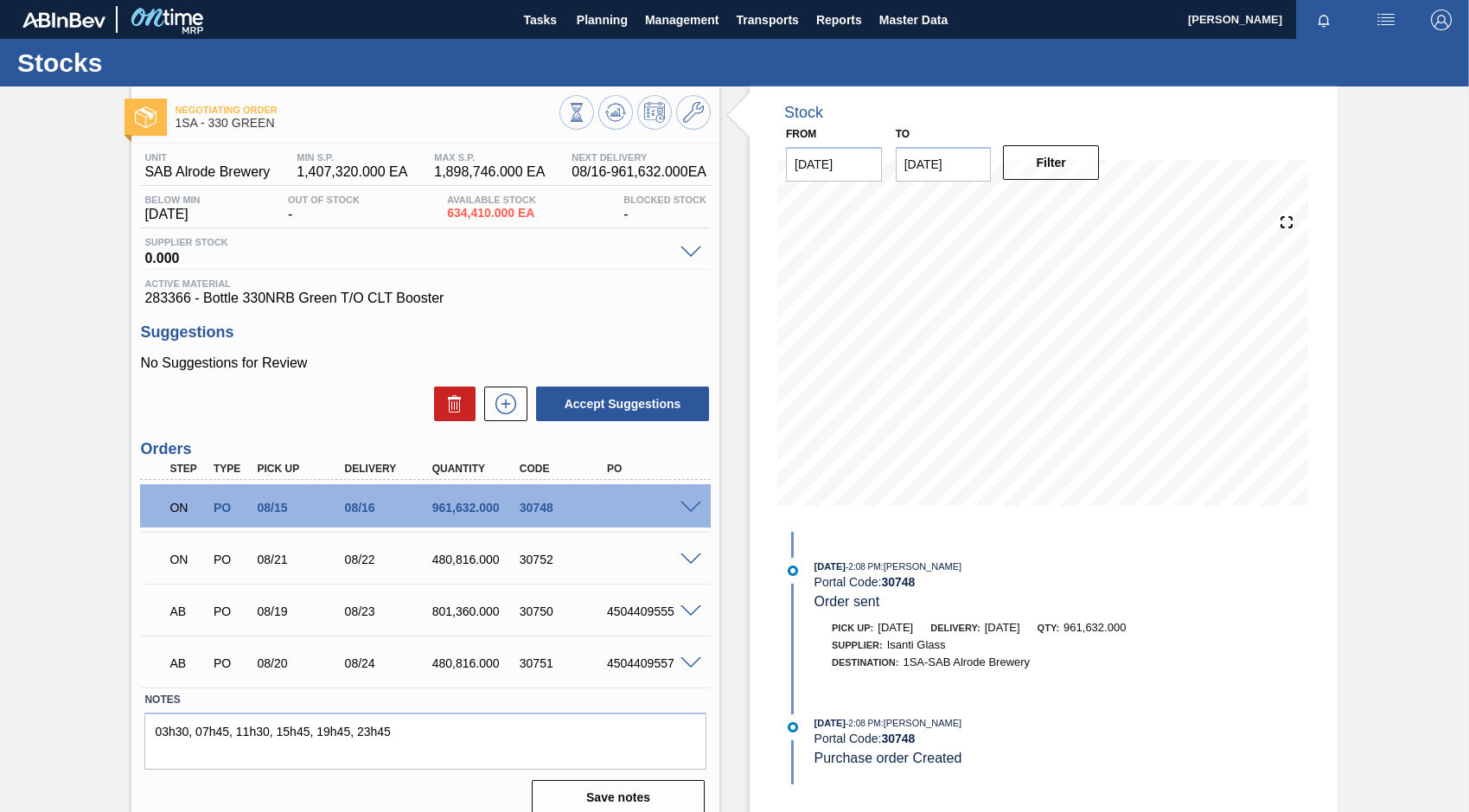
click at [689, 505] on span at bounding box center [691, 507] width 21 height 13
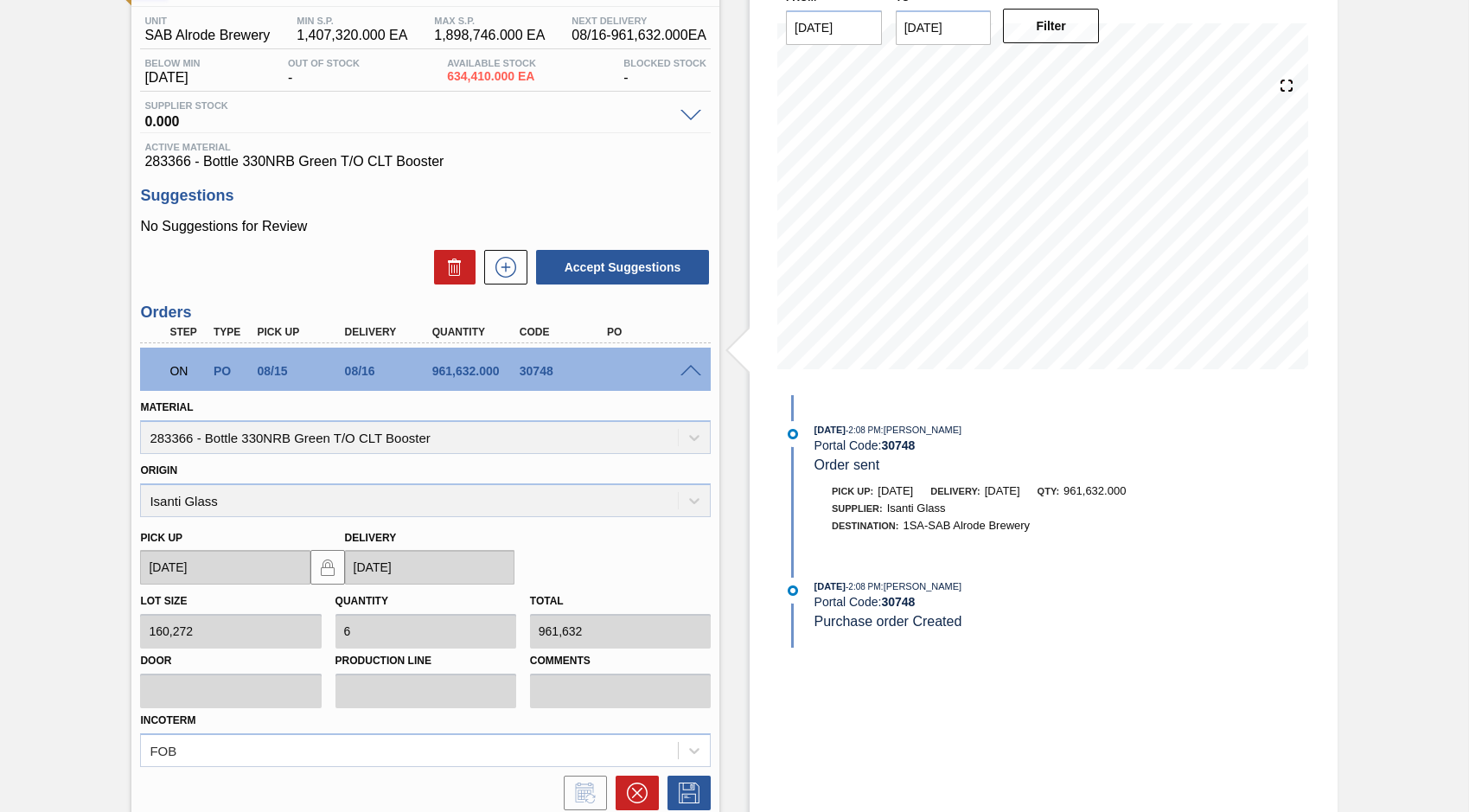
scroll to position [259, 0]
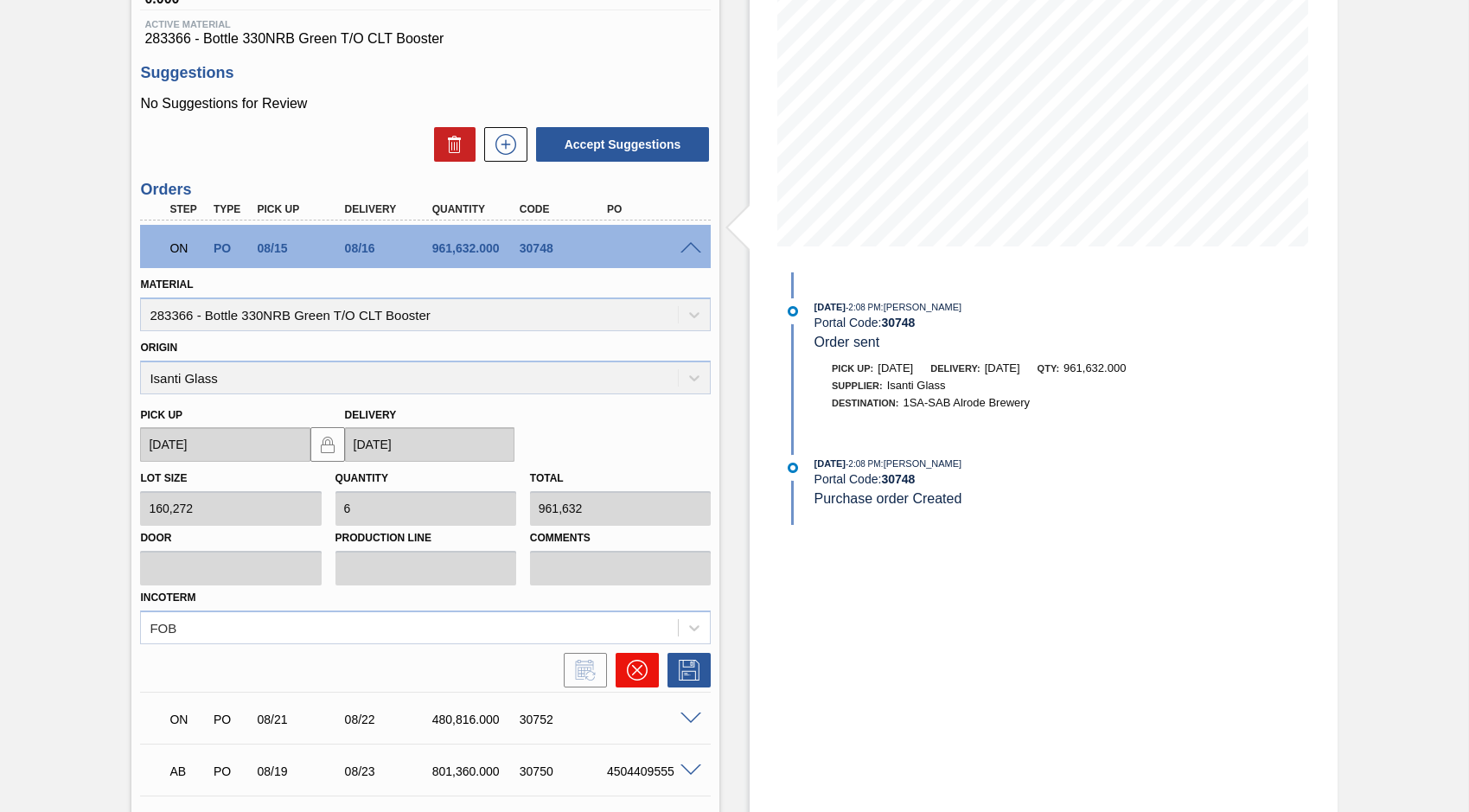
click at [632, 674] on icon at bounding box center [637, 670] width 10 height 10
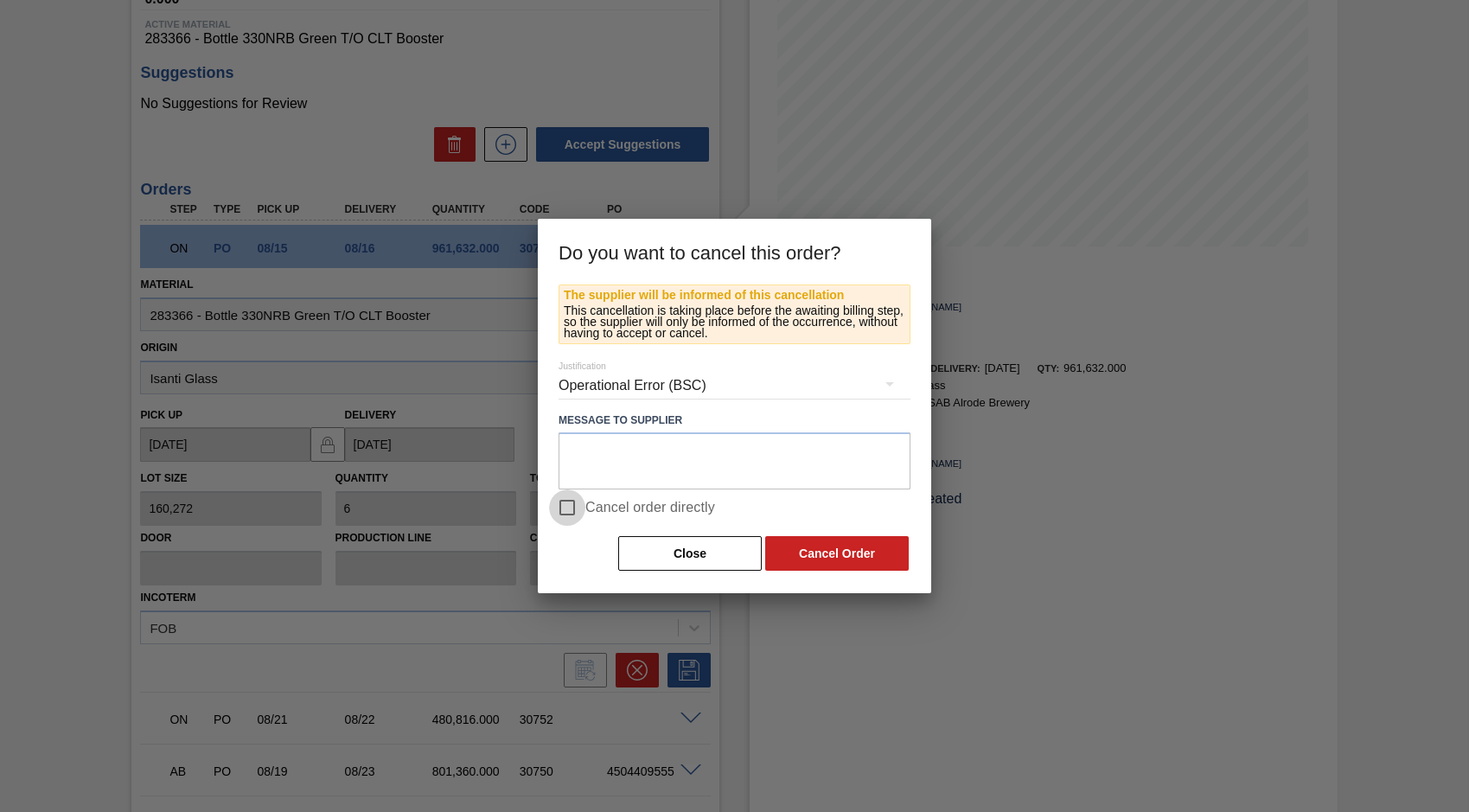
click at [569, 508] on input "Cancel order directly" at bounding box center [567, 507] width 36 height 36
checkbox input "true"
click at [837, 551] on button "Cancel Order" at bounding box center [837, 553] width 144 height 35
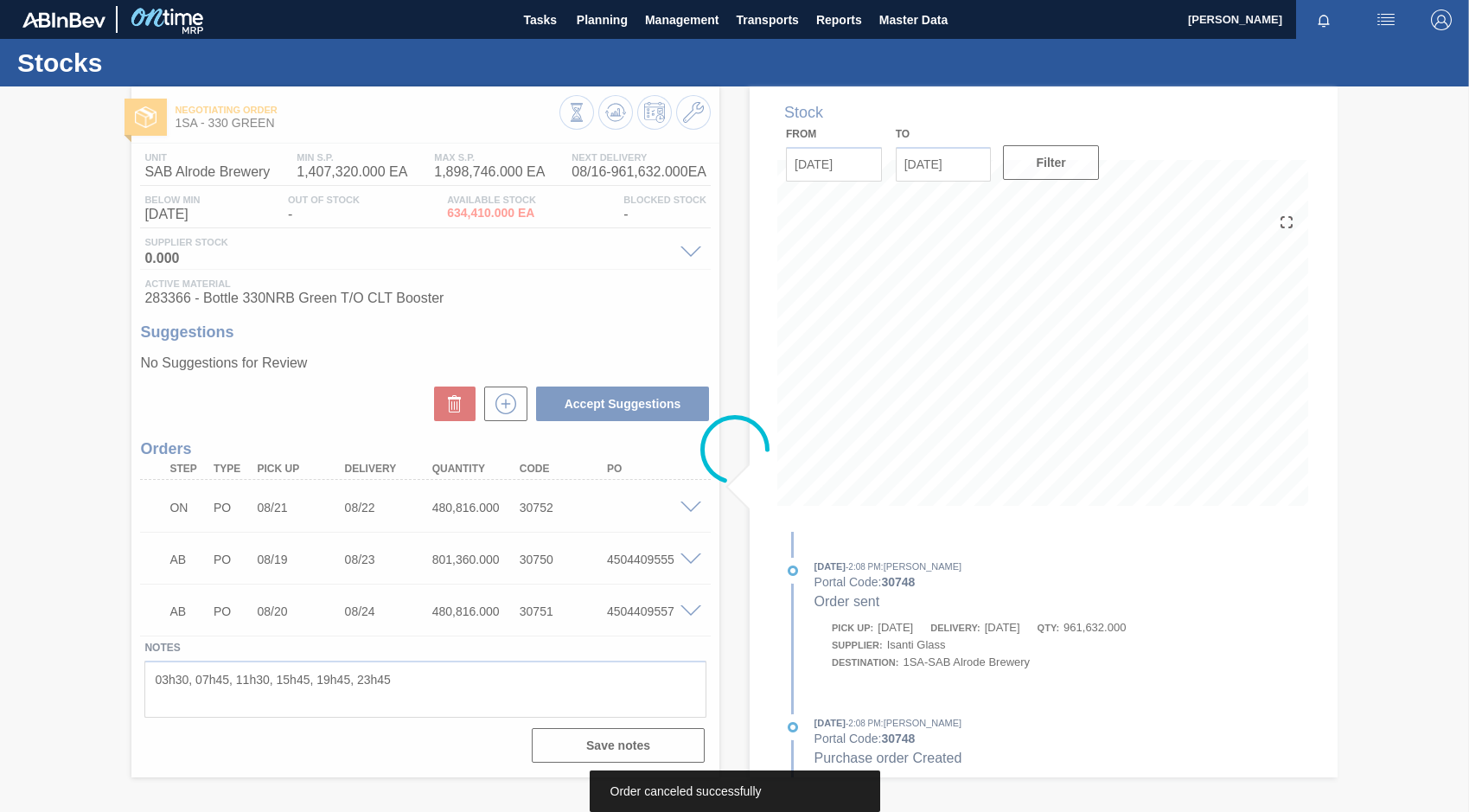
scroll to position [0, 0]
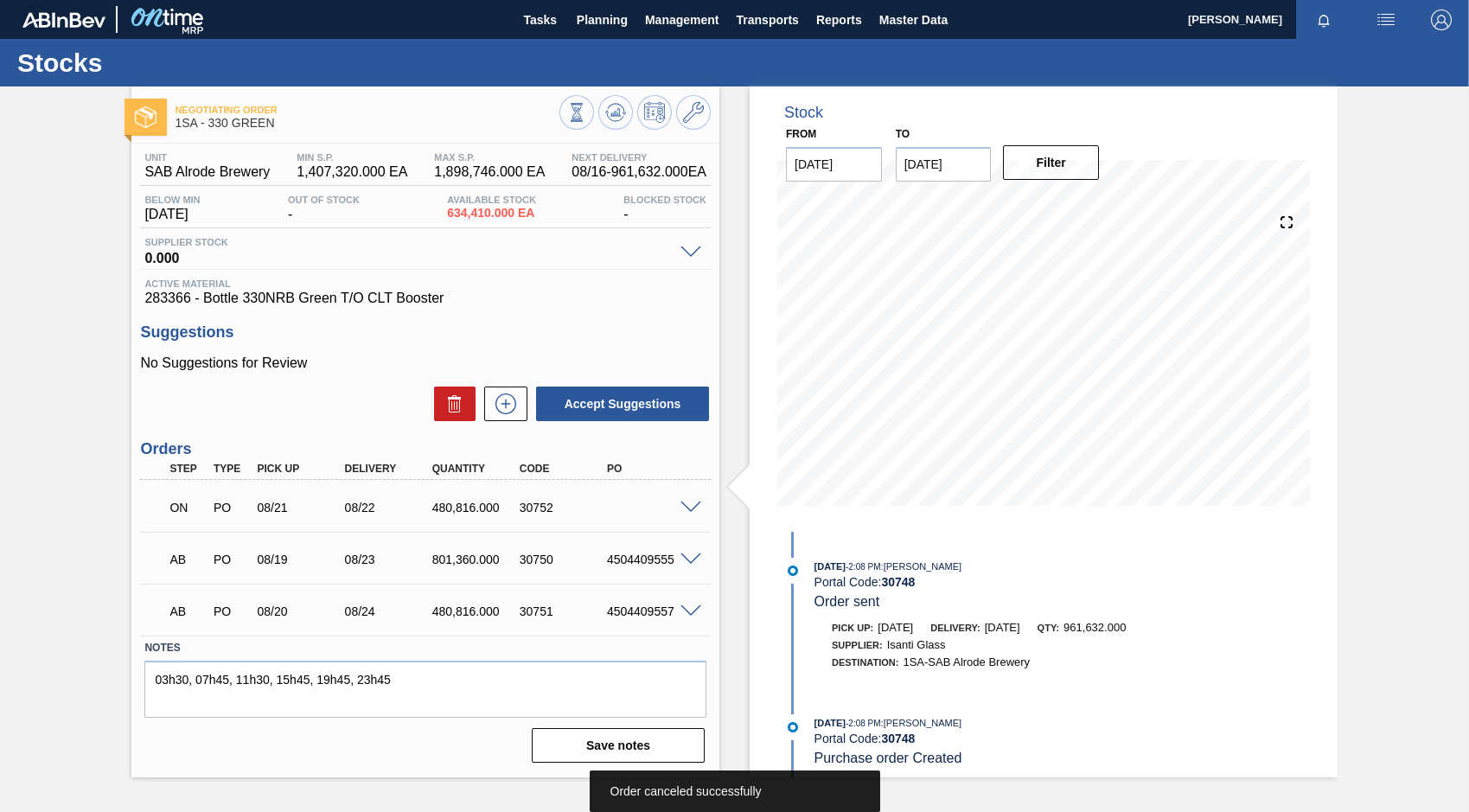
click at [687, 507] on span at bounding box center [691, 507] width 21 height 13
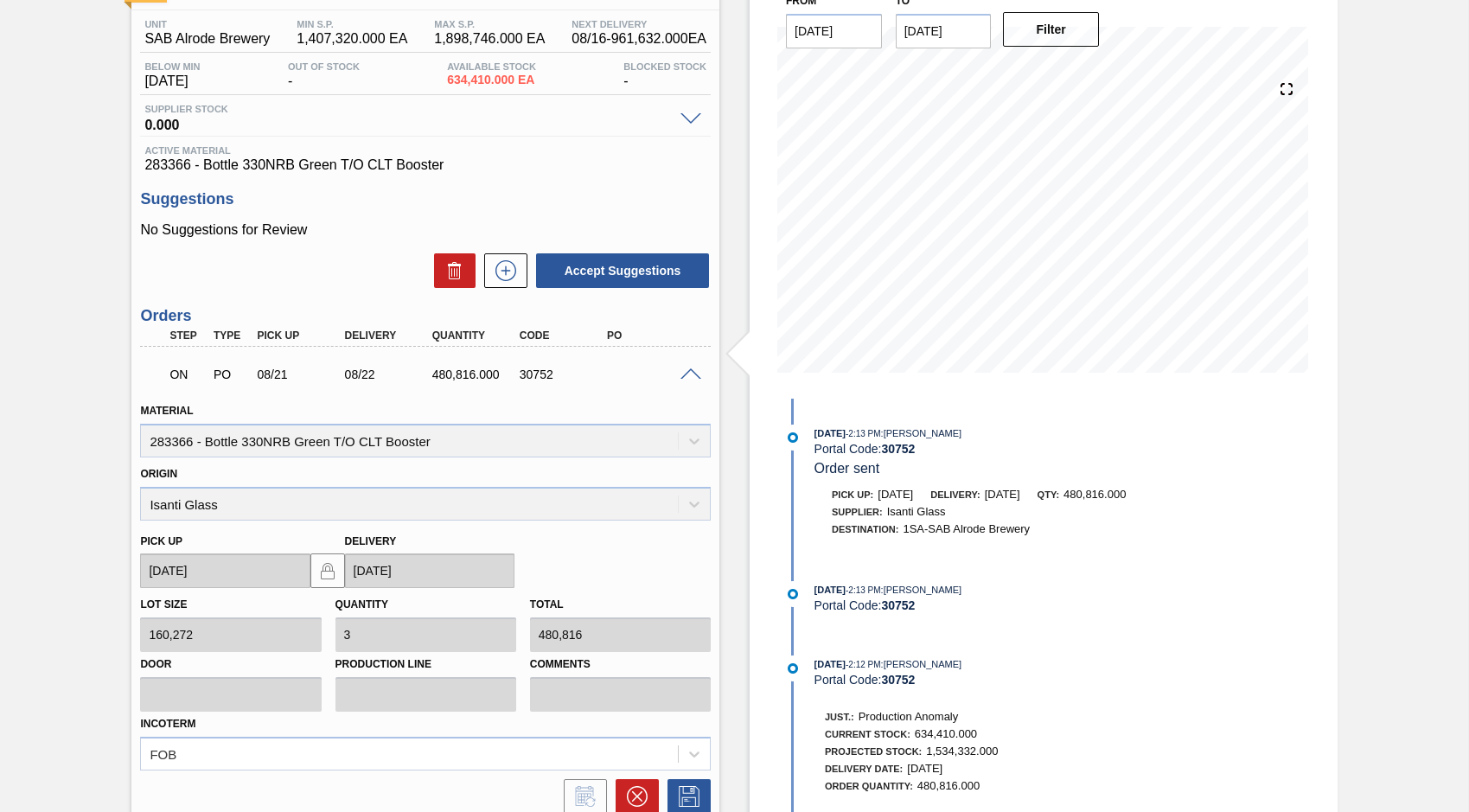
scroll to position [259, 0]
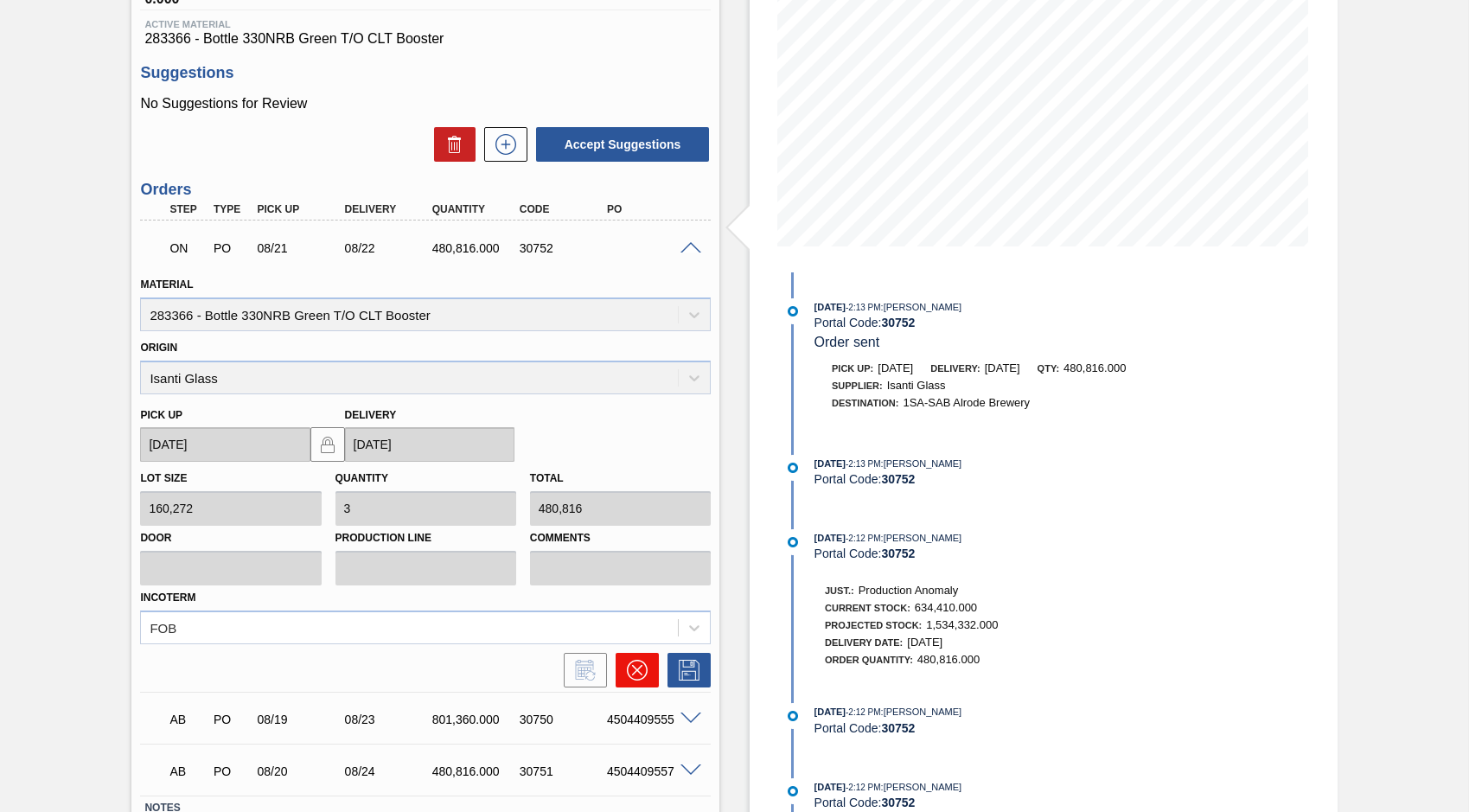
click at [641, 670] on icon at bounding box center [637, 670] width 21 height 21
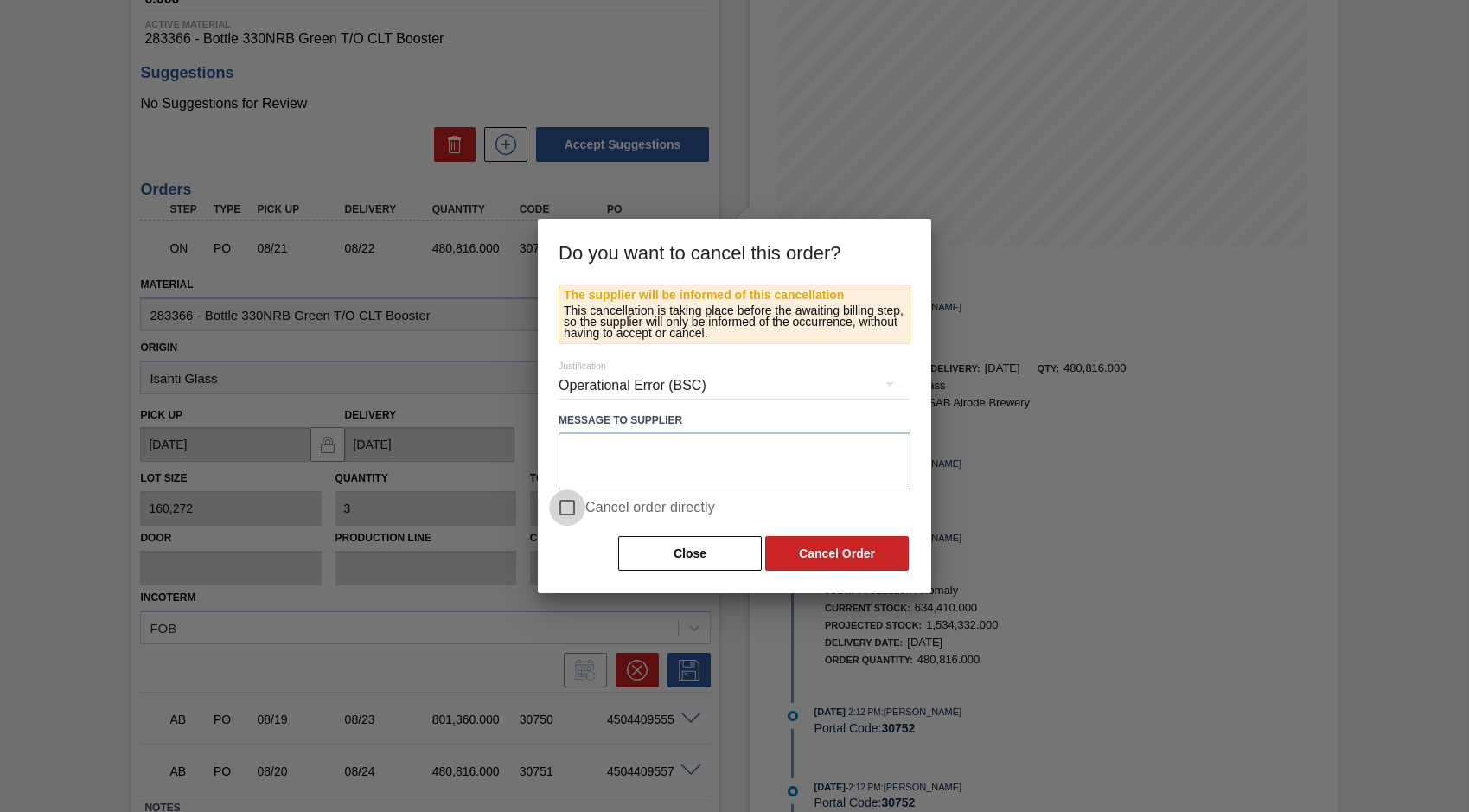
click at [564, 508] on input "Cancel order directly" at bounding box center [567, 507] width 36 height 36
checkbox input "true"
click at [834, 553] on button "Cancel Order" at bounding box center [837, 553] width 144 height 35
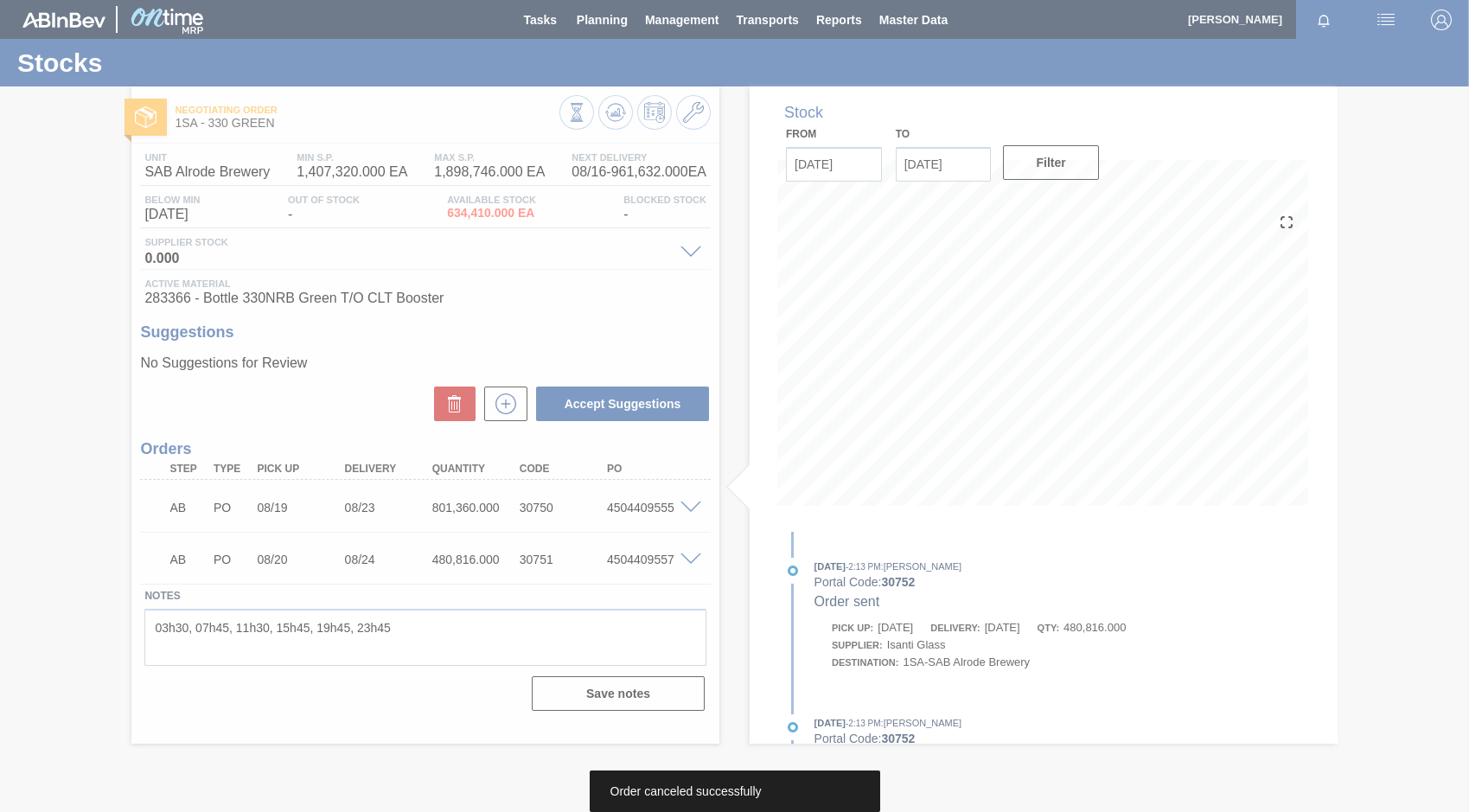
scroll to position [0, 0]
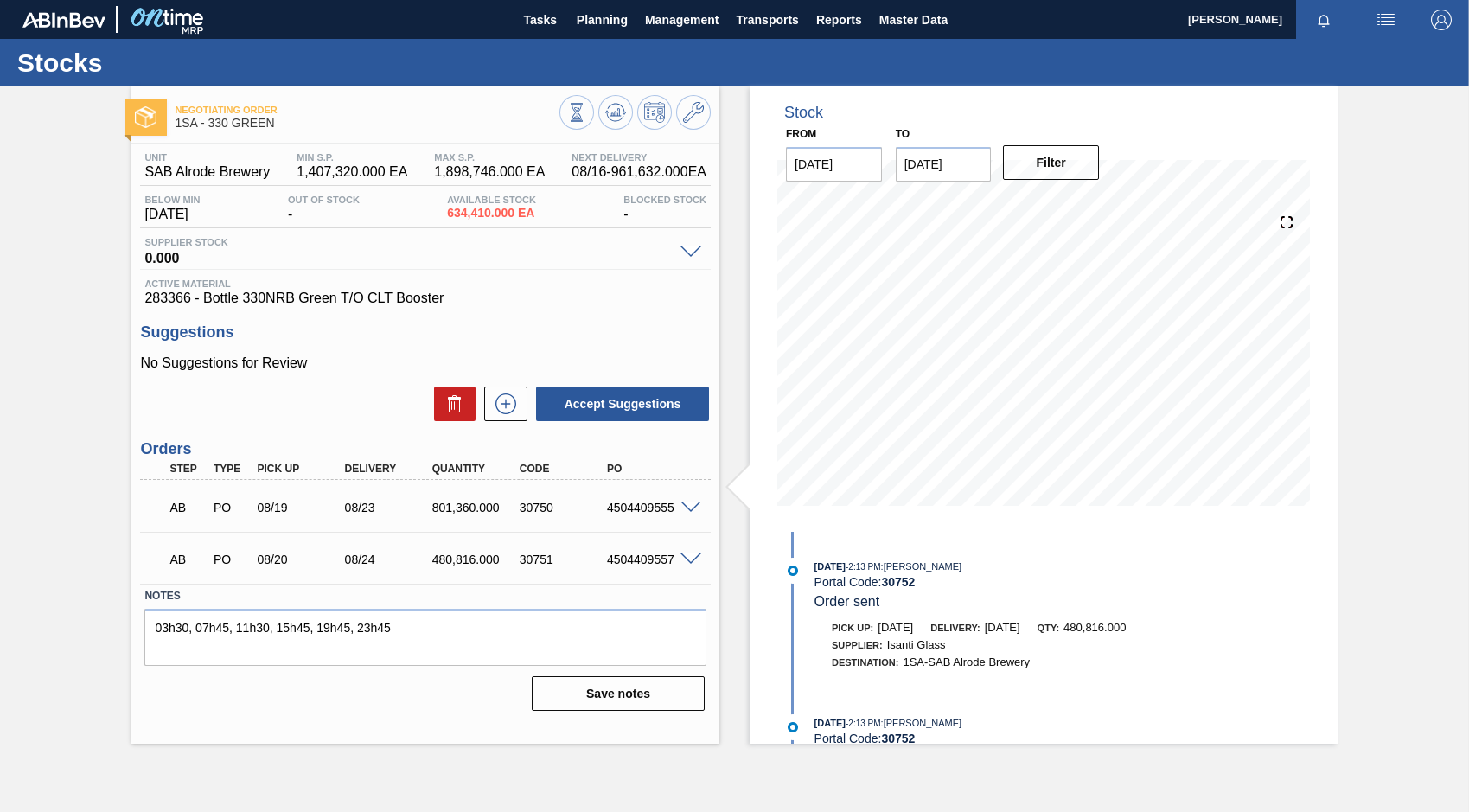
click at [690, 507] on span at bounding box center [691, 507] width 21 height 13
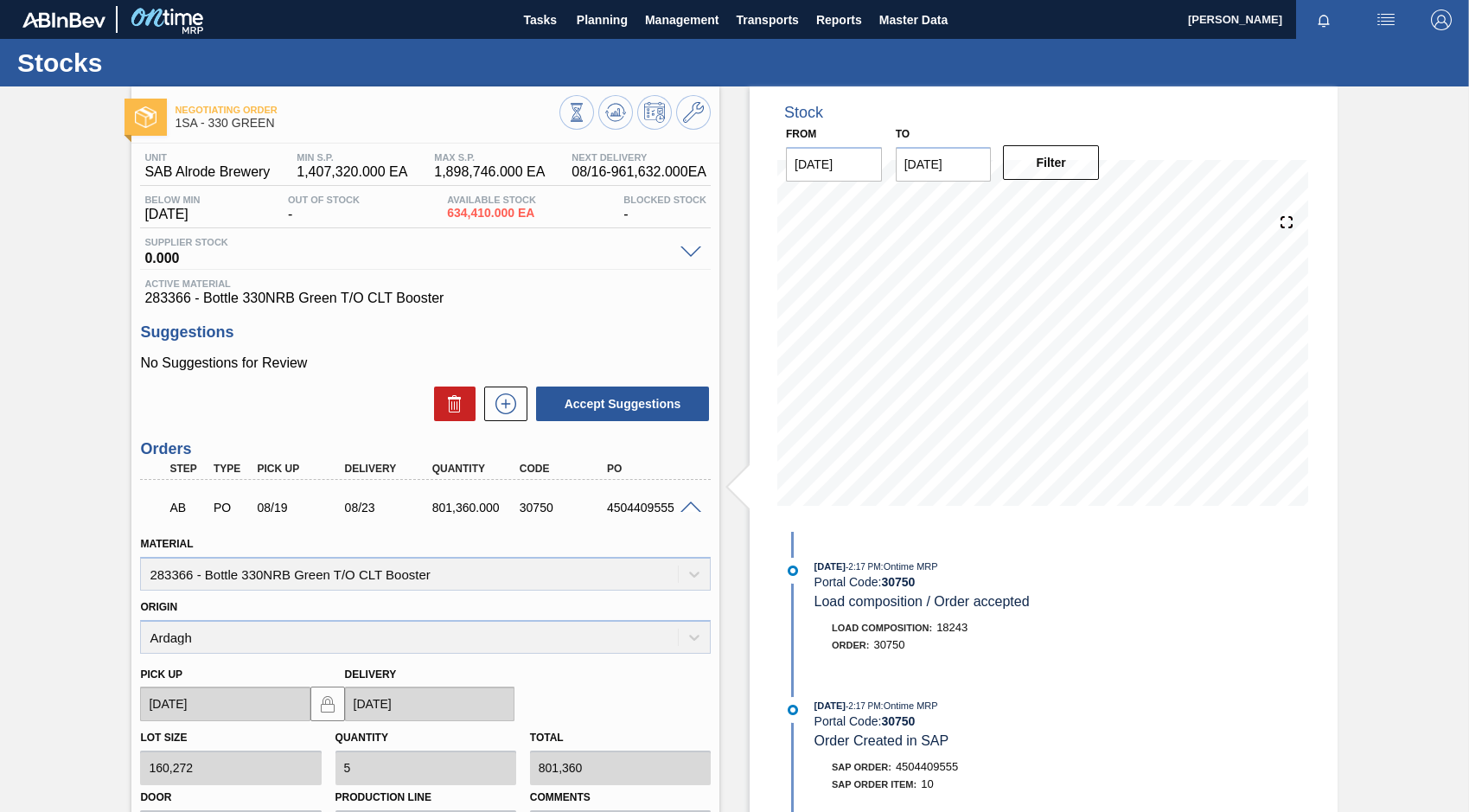
click at [691, 503] on span at bounding box center [691, 507] width 21 height 13
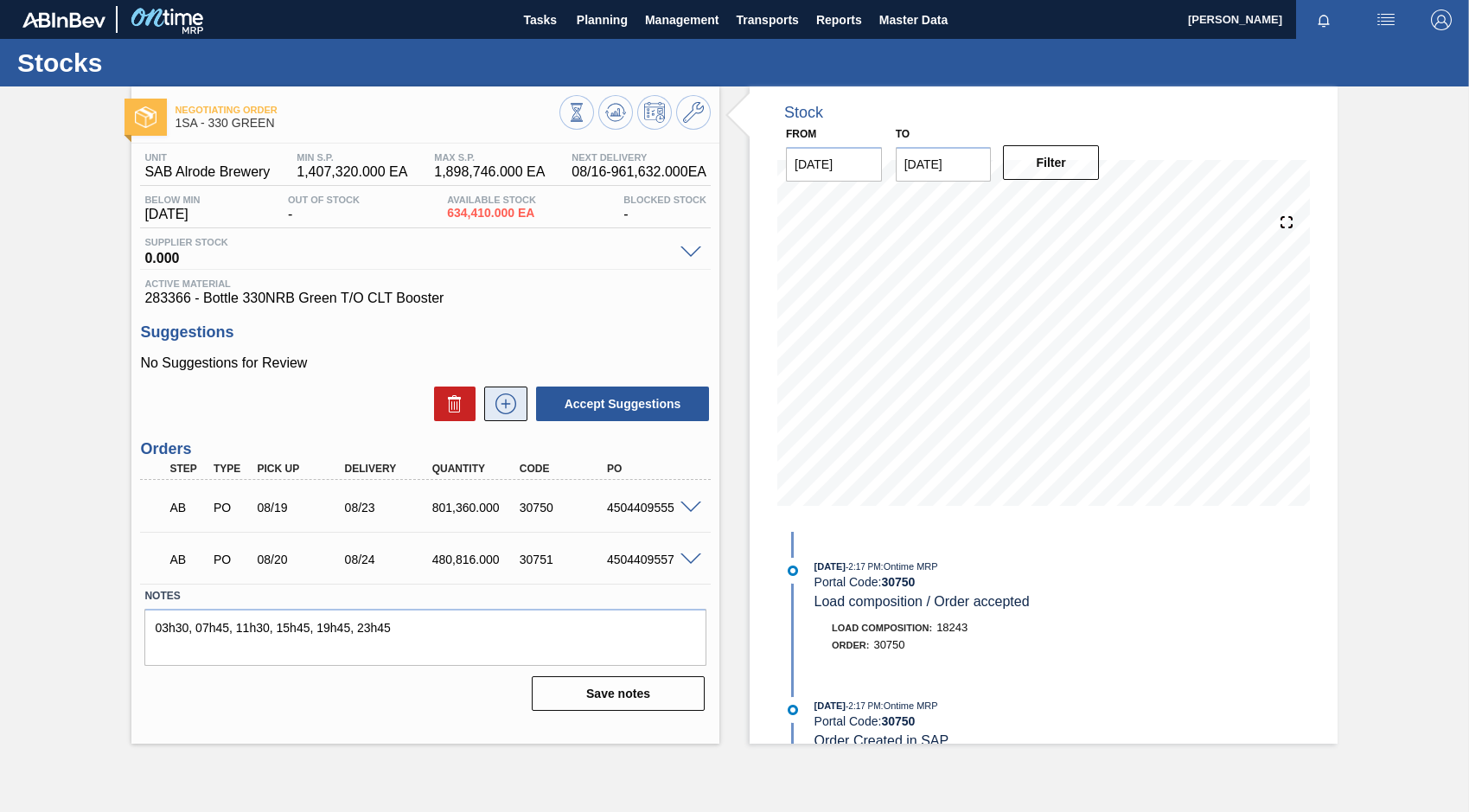
click at [502, 402] on icon at bounding box center [506, 404] width 28 height 21
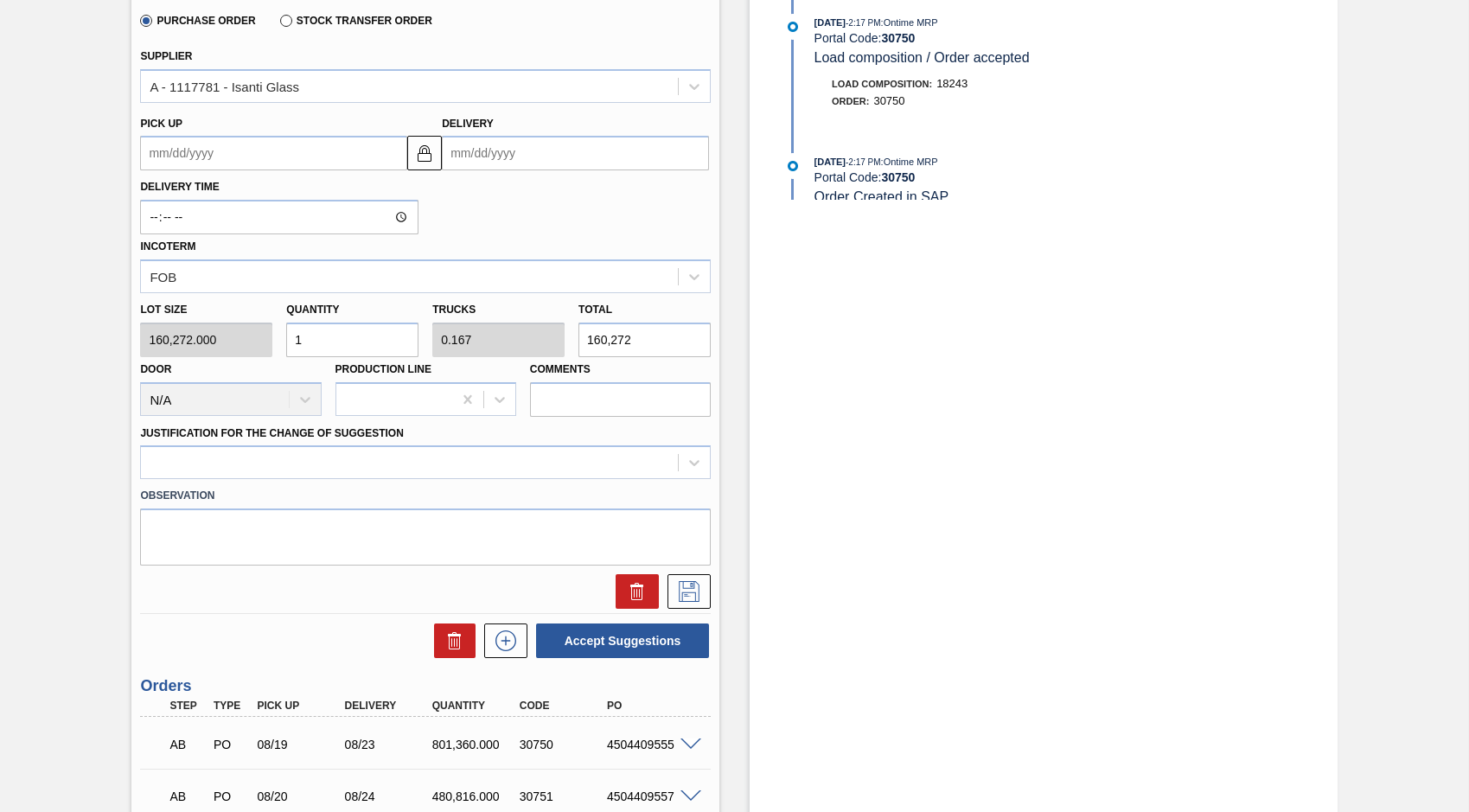
scroll to position [432, 0]
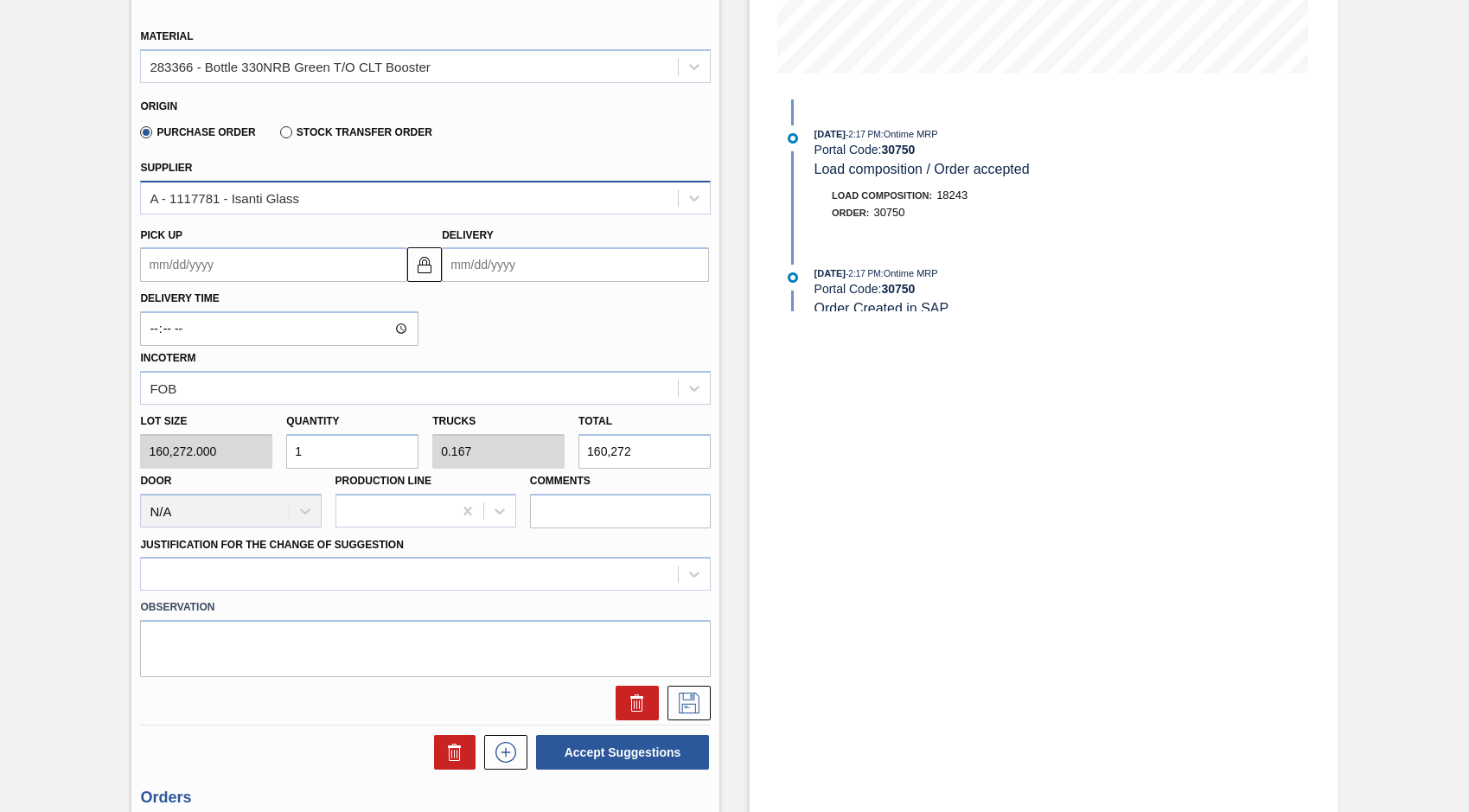
click at [332, 199] on div "A - 1117781 - Isanti Glass" at bounding box center [409, 197] width 537 height 25
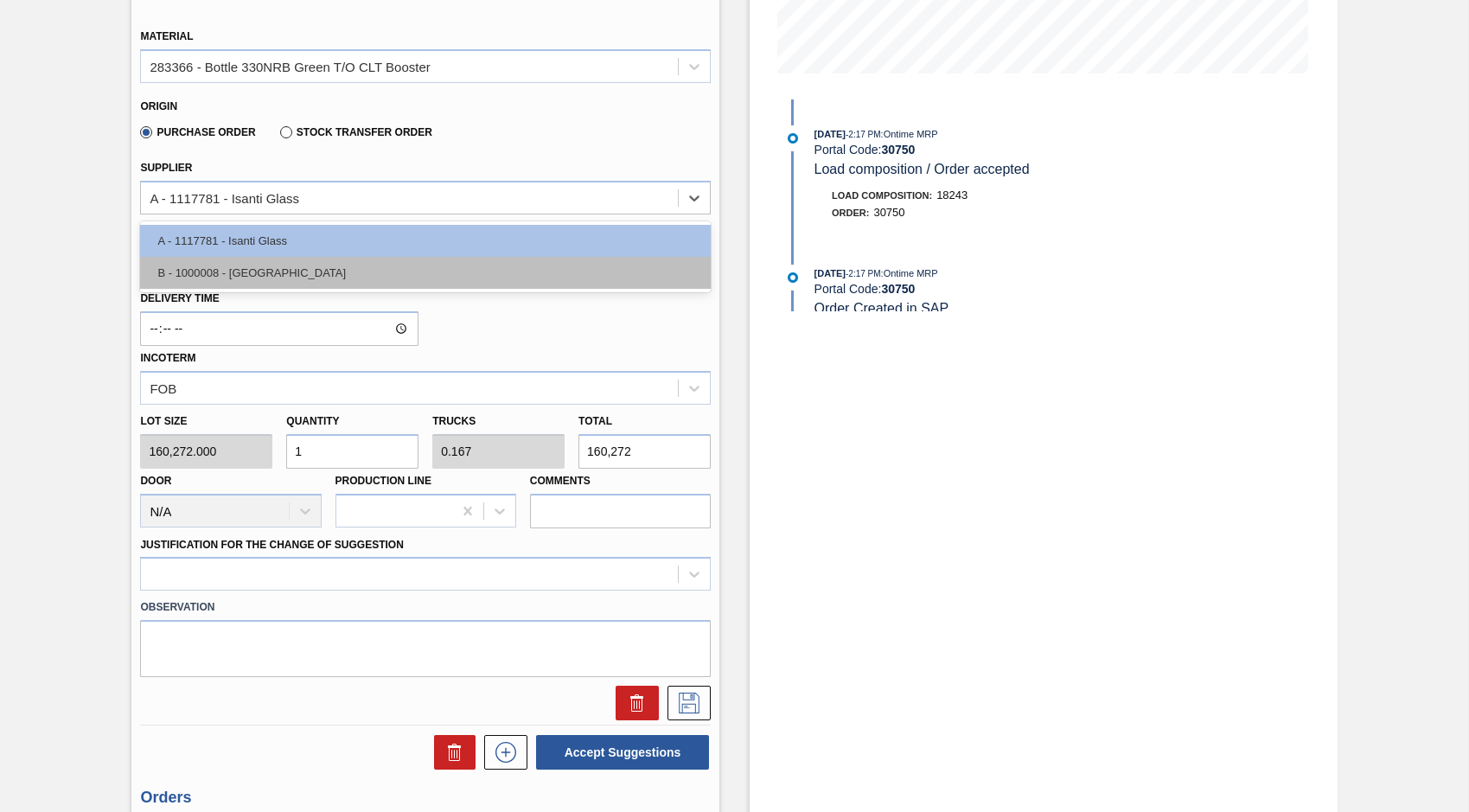
click at [256, 273] on div "B - 1000008 - Ardagh" at bounding box center [426, 273] width 571 height 32
type input "0.25"
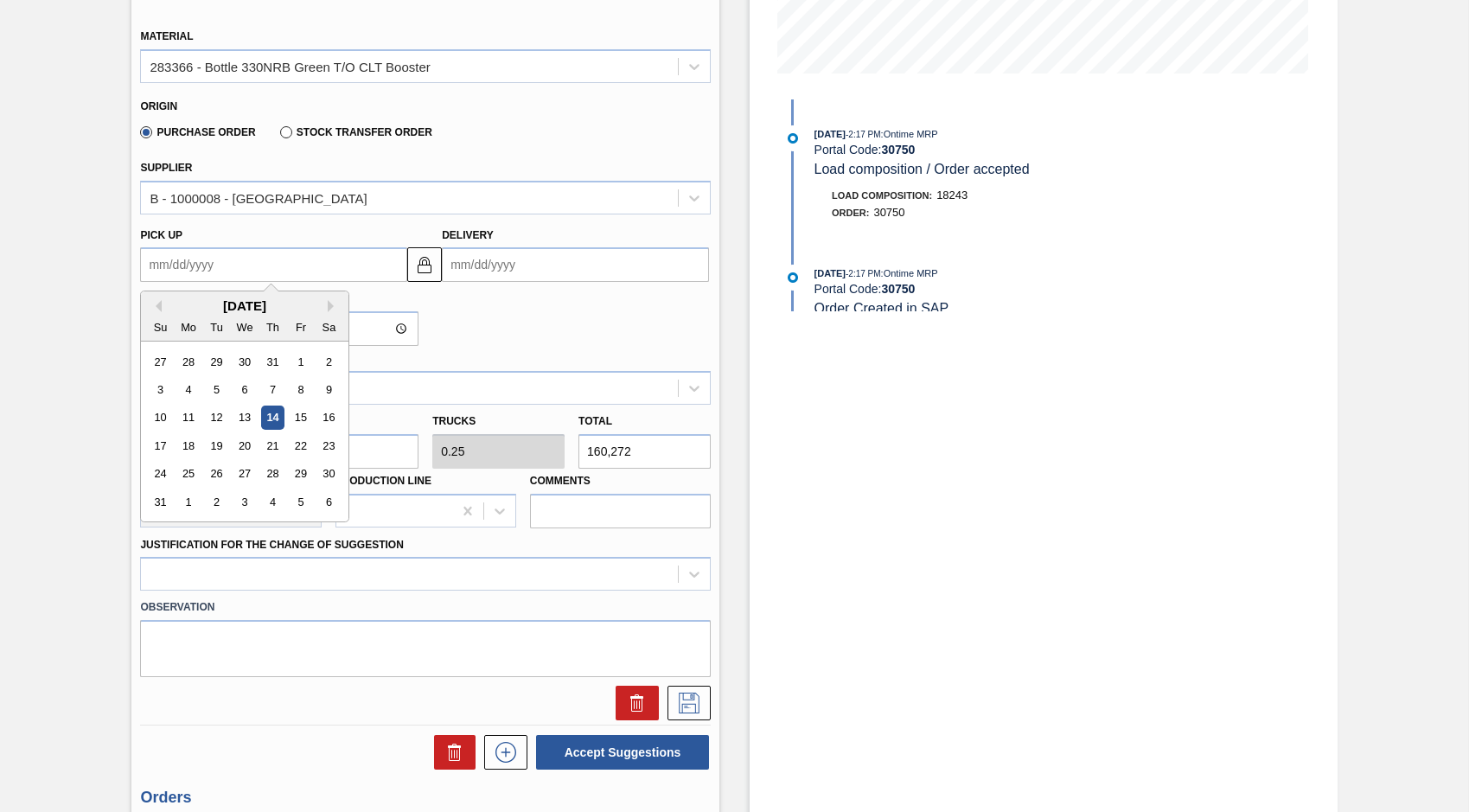
click at [199, 271] on up "Pick up" at bounding box center [274, 264] width 267 height 35
click at [150, 333] on div "Su" at bounding box center [159, 327] width 23 height 23
click at [210, 442] on div "19" at bounding box center [216, 445] width 23 height 23
type up "08/19/2025"
type input "08/23/2025"
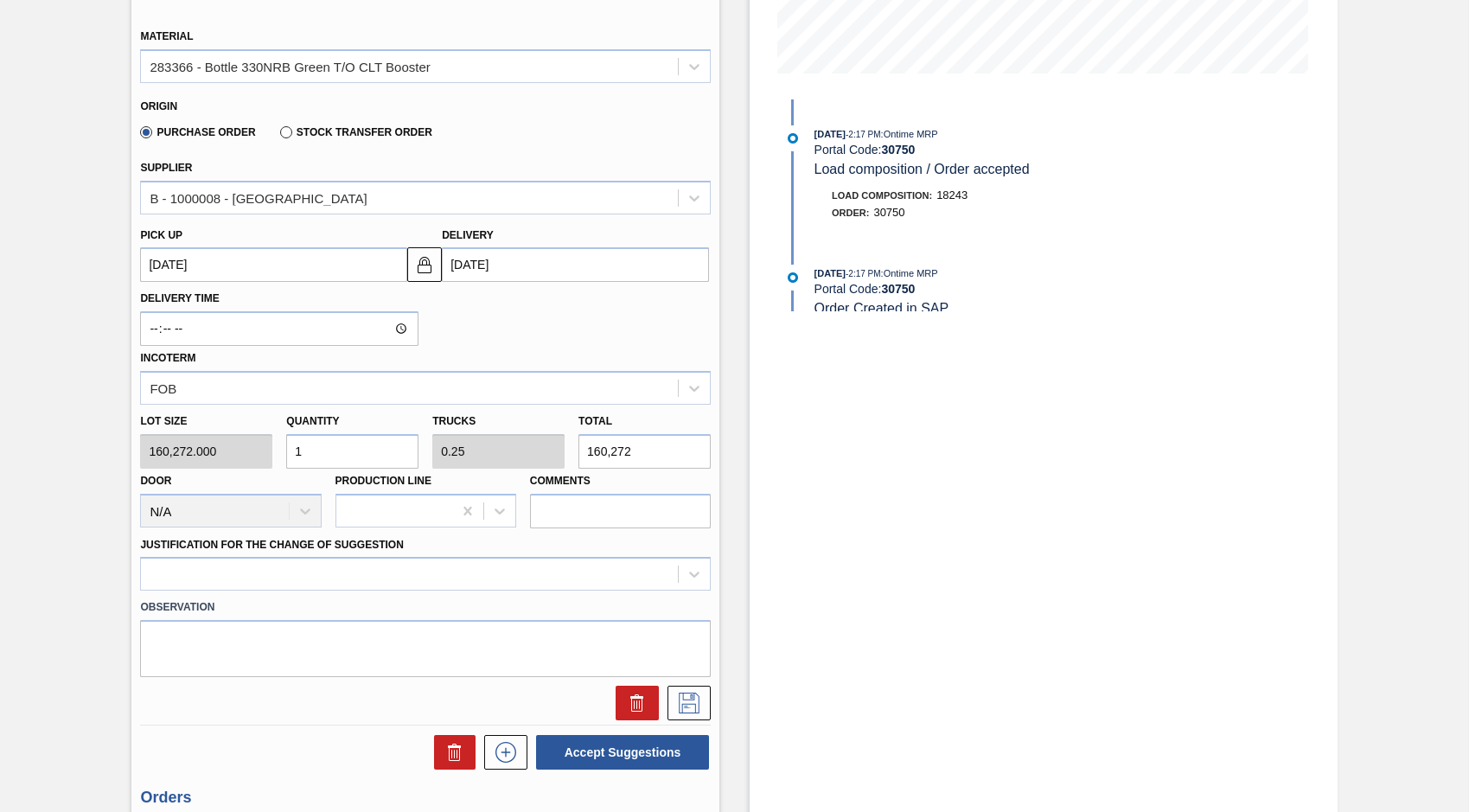
drag, startPoint x: 340, startPoint y: 453, endPoint x: 272, endPoint y: 462, distance: 68.6
click at [272, 462] on div "Lot size 160,272.000 Quantity 1 Trucks 0.25 Total 160,272 Door N/A Production L…" at bounding box center [426, 466] width 584 height 124
type input "6"
type input "1.5"
type input "961,632"
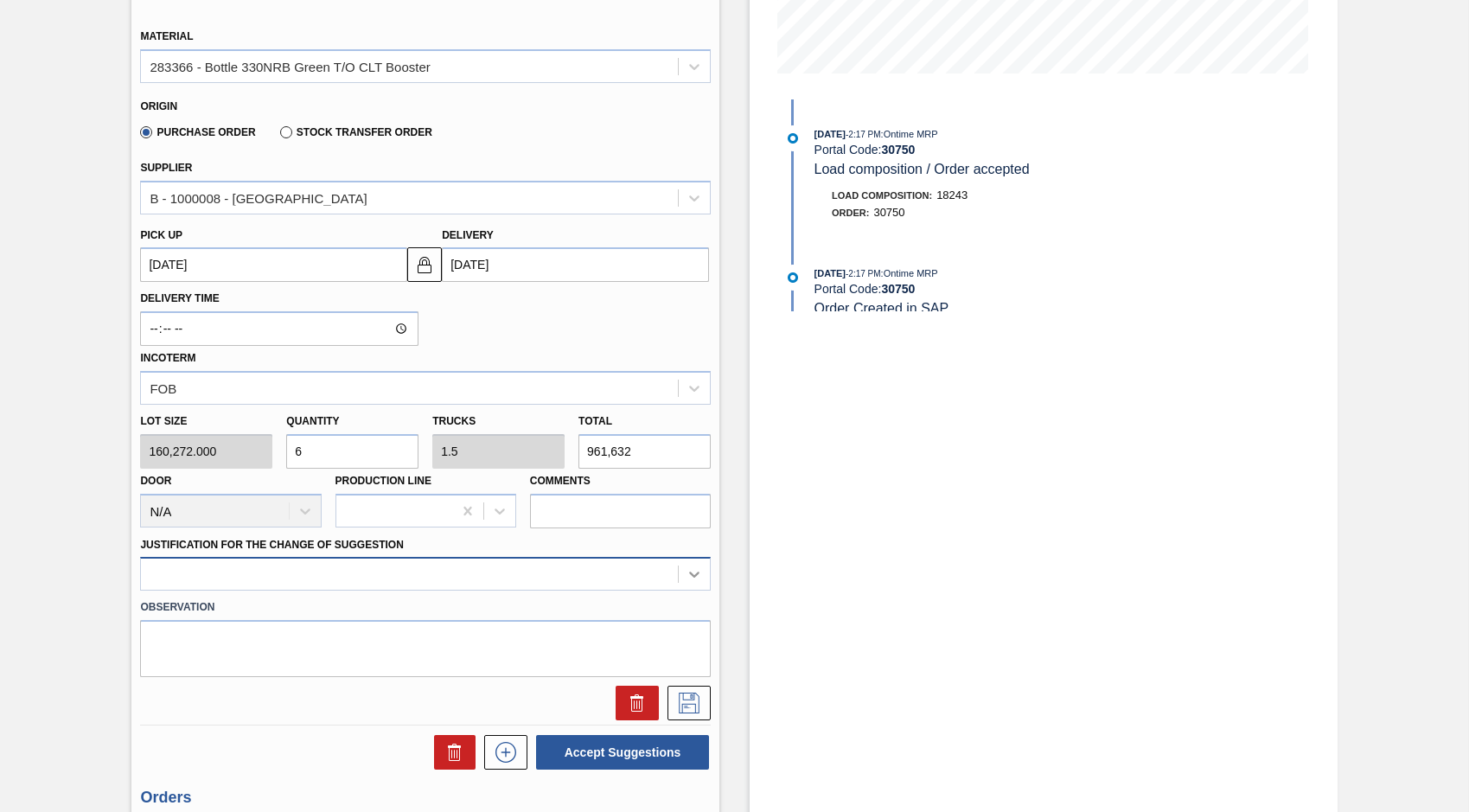
type input "6"
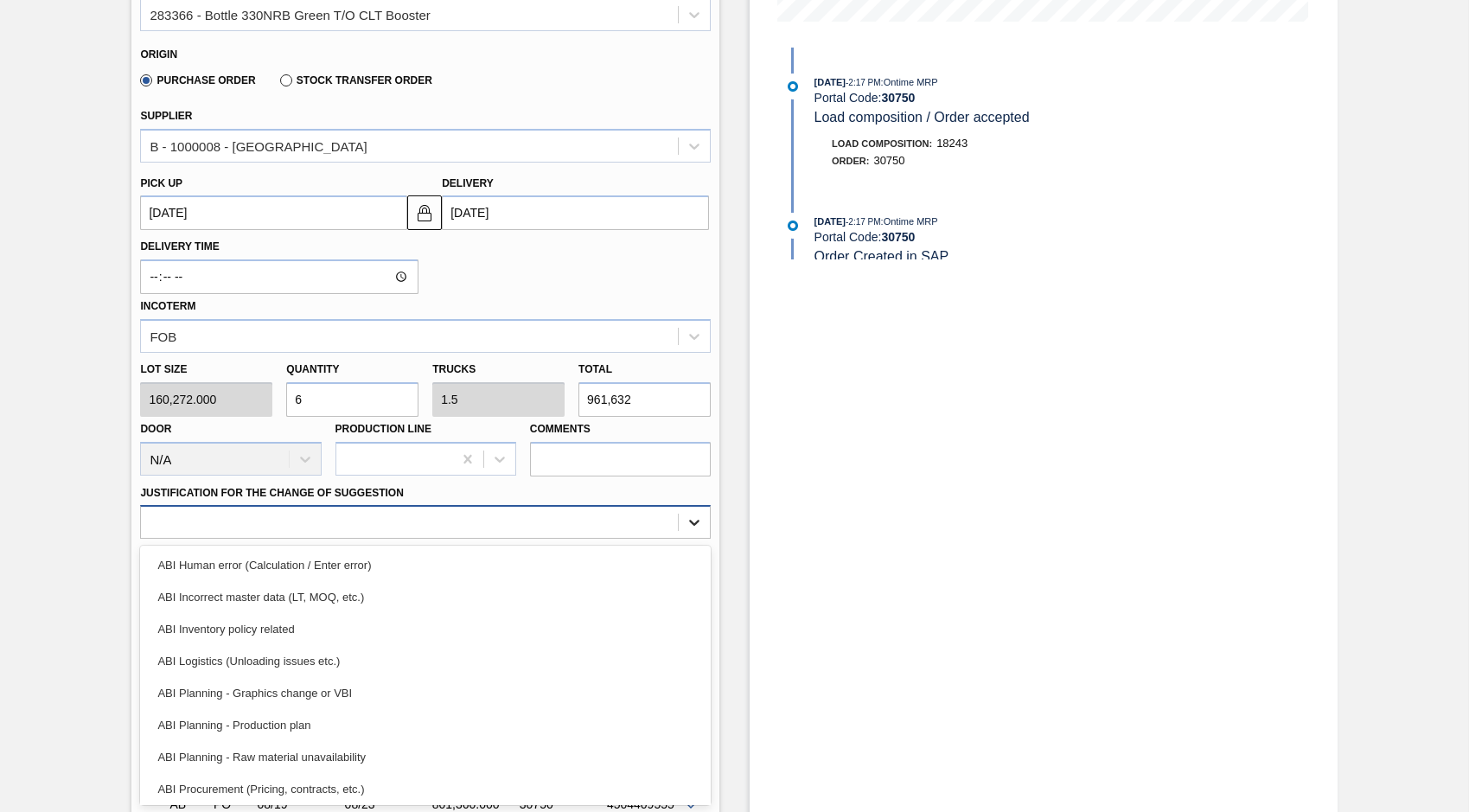
click at [692, 538] on div "option ABI Human error (Calculation / Enter error) focused, 1 of 18. 18 results…" at bounding box center [426, 522] width 571 height 34
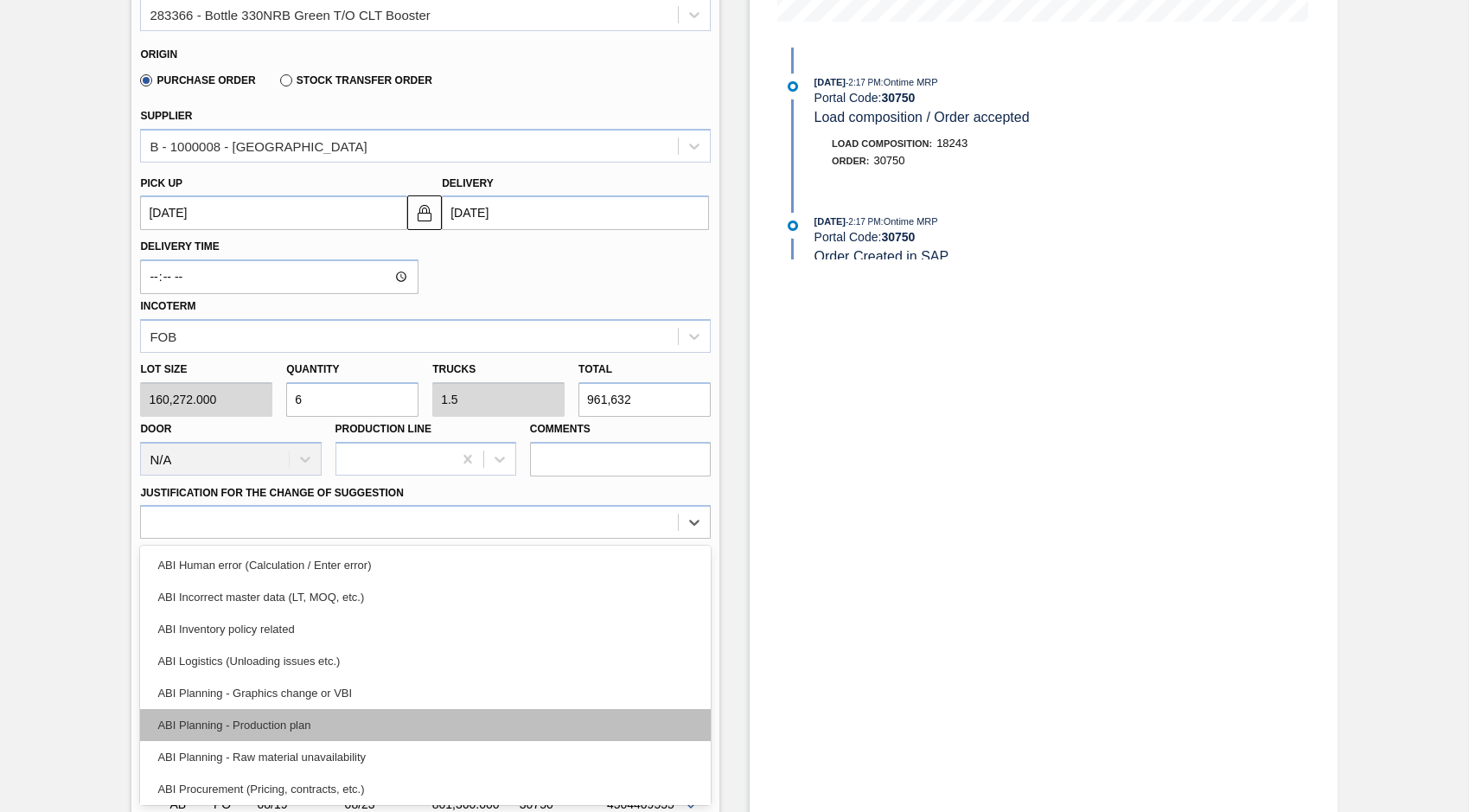
click at [268, 720] on div "ABI Planning - Production plan" at bounding box center [426, 724] width 571 height 32
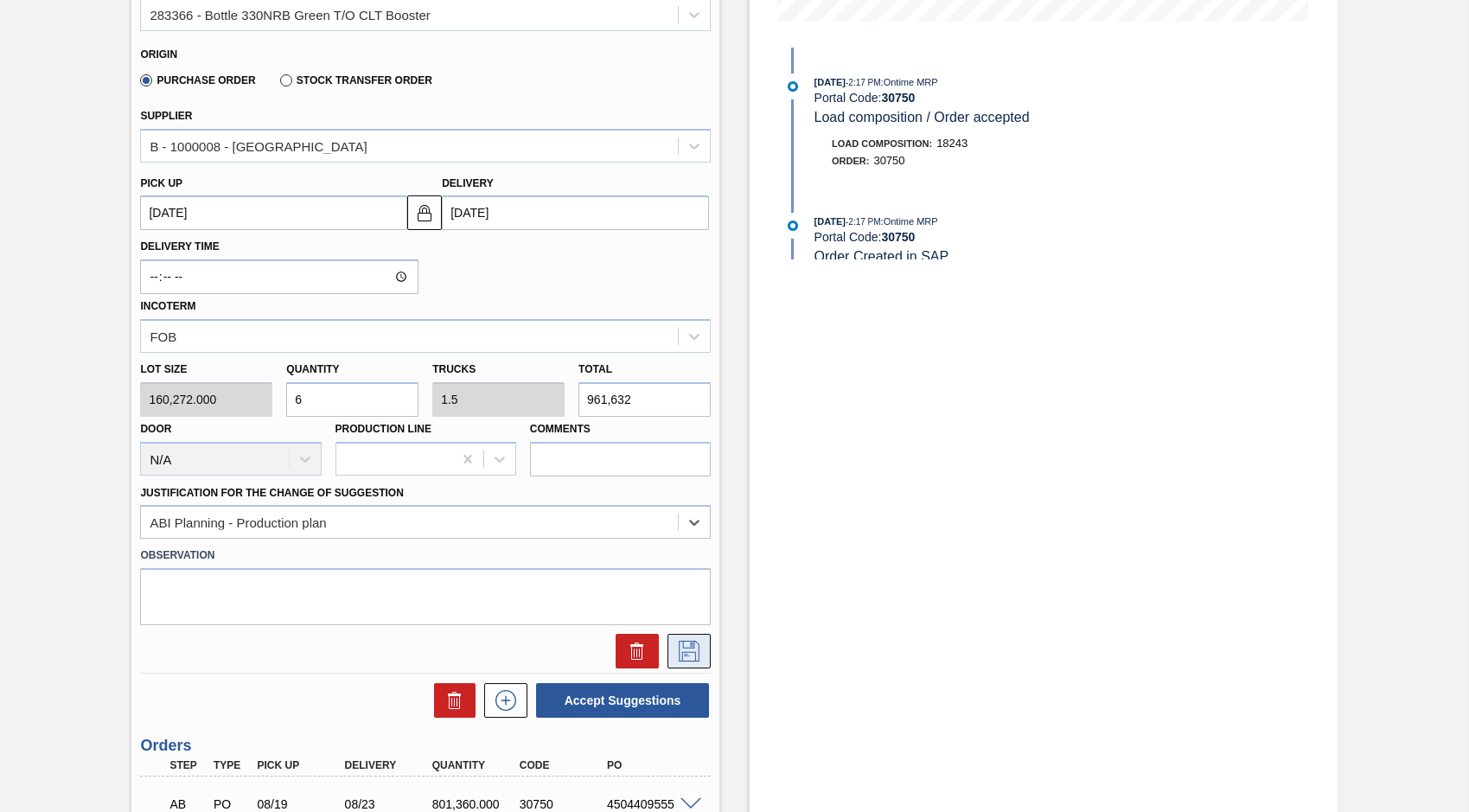
click at [691, 656] on icon at bounding box center [690, 651] width 28 height 21
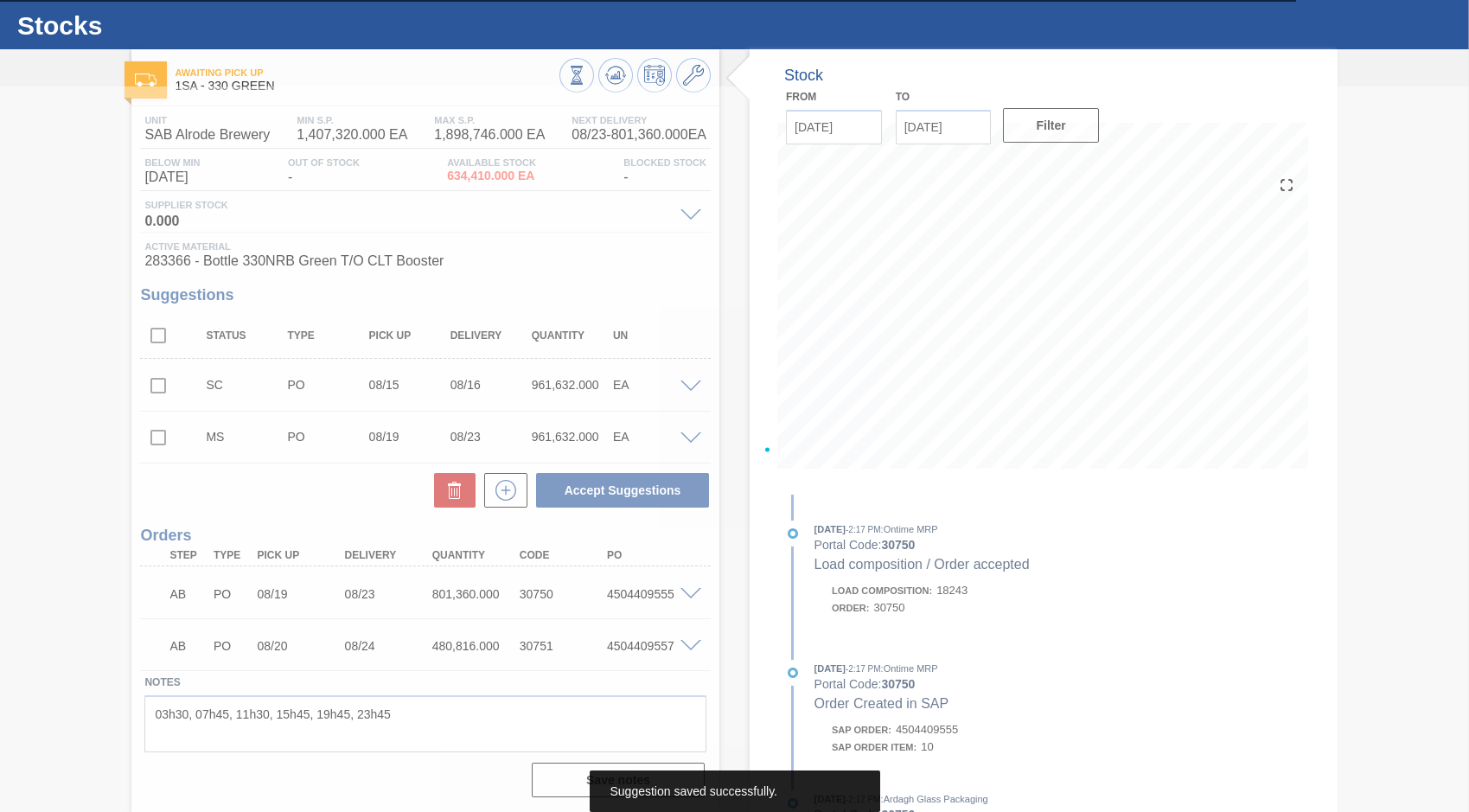
scroll to position [37, 0]
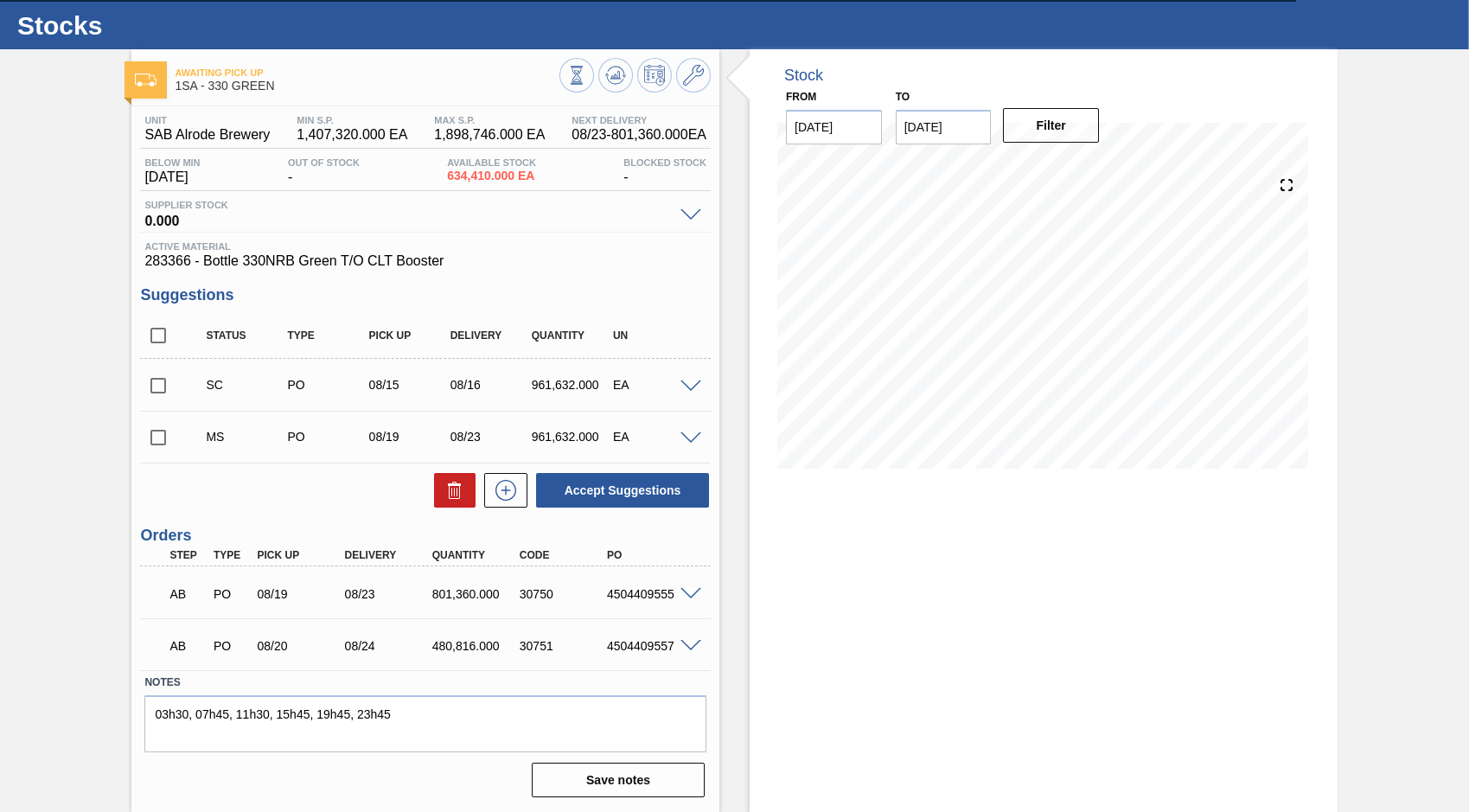
click at [682, 383] on span at bounding box center [691, 387] width 21 height 13
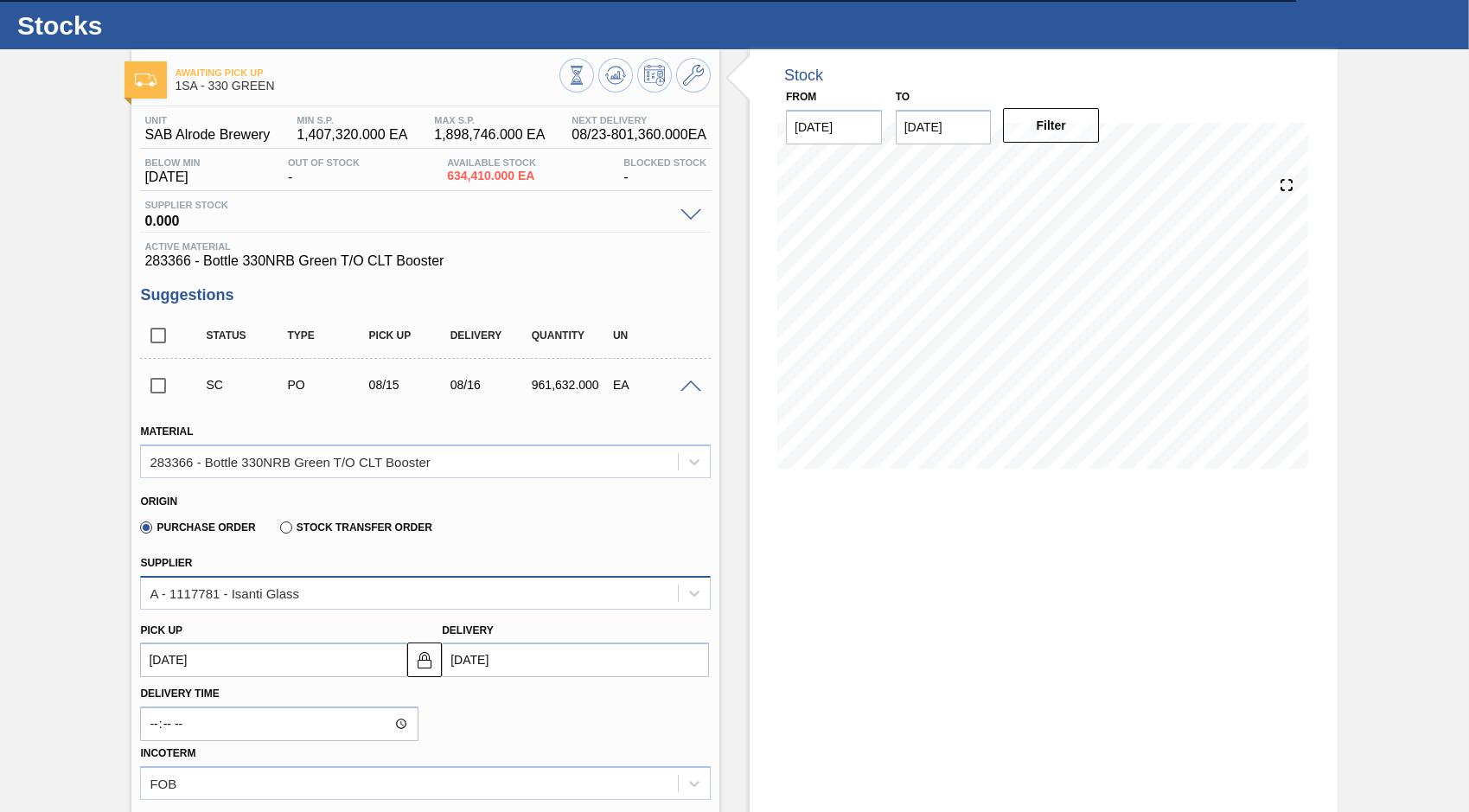
click at [334, 597] on div "A - 1117781 - Isanti Glass" at bounding box center [409, 592] width 537 height 25
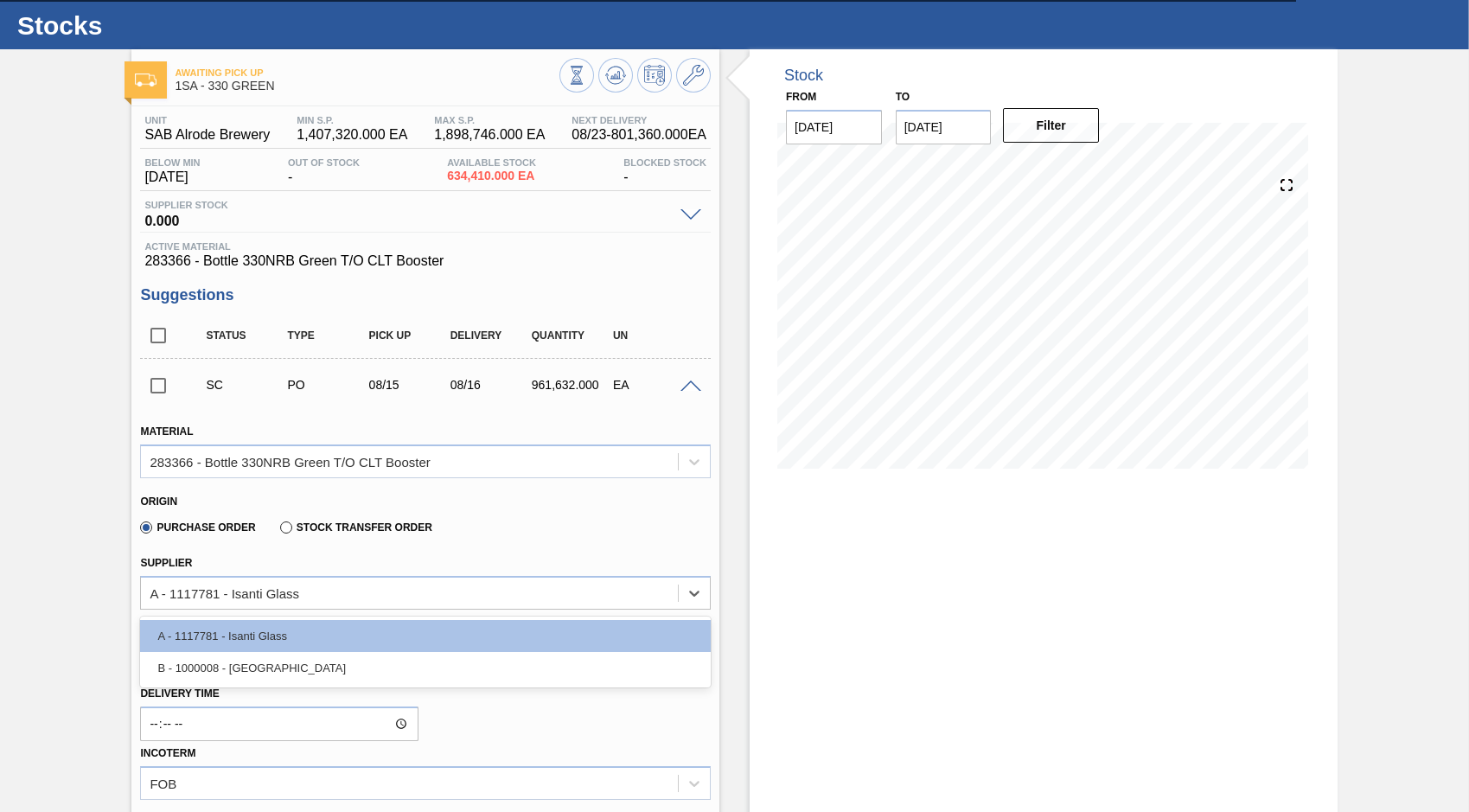
click at [301, 669] on div "B - 1000008 - Ardagh" at bounding box center [426, 668] width 571 height 32
type input "08/19/2025"
type input "1.5"
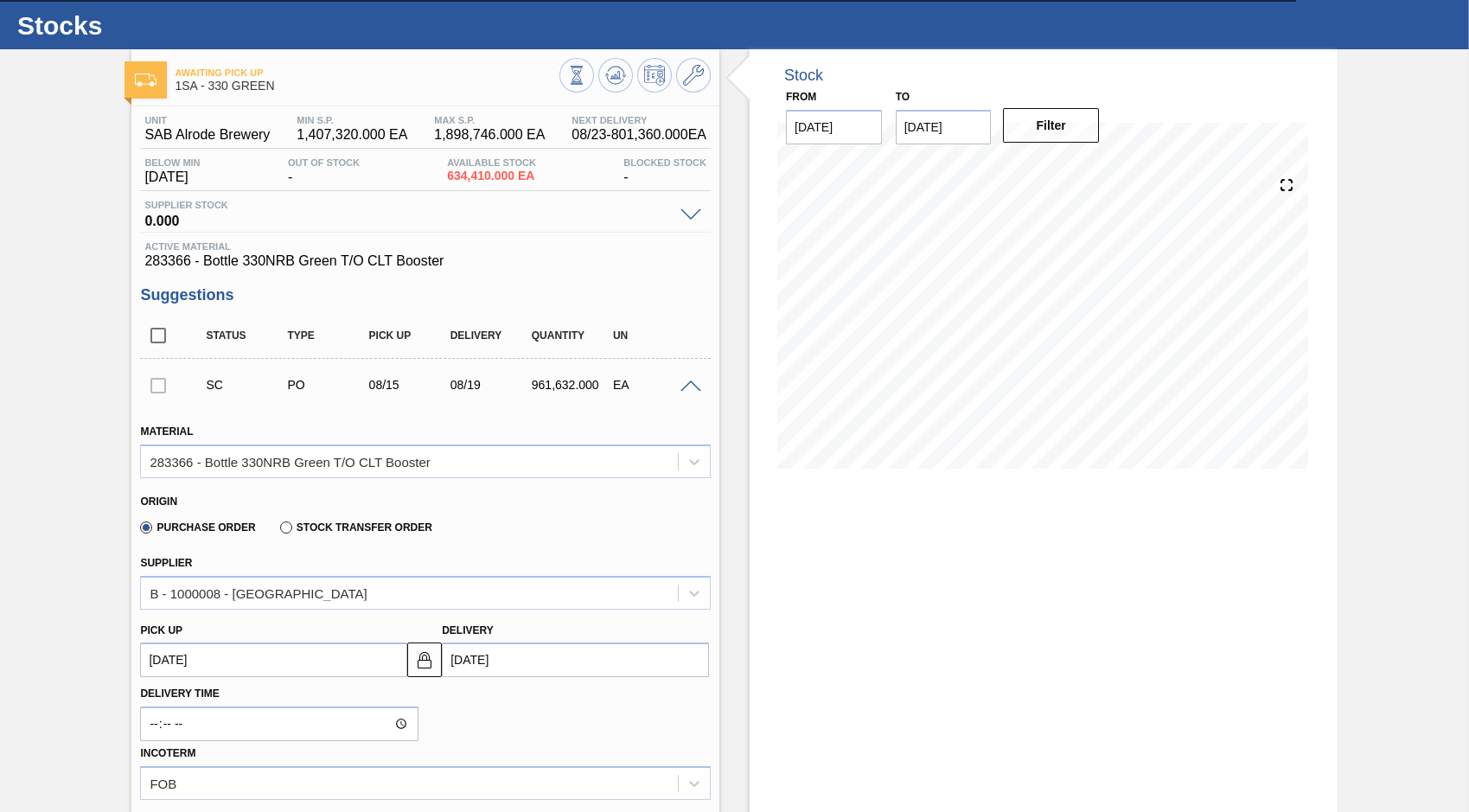
click at [688, 384] on span at bounding box center [691, 387] width 21 height 13
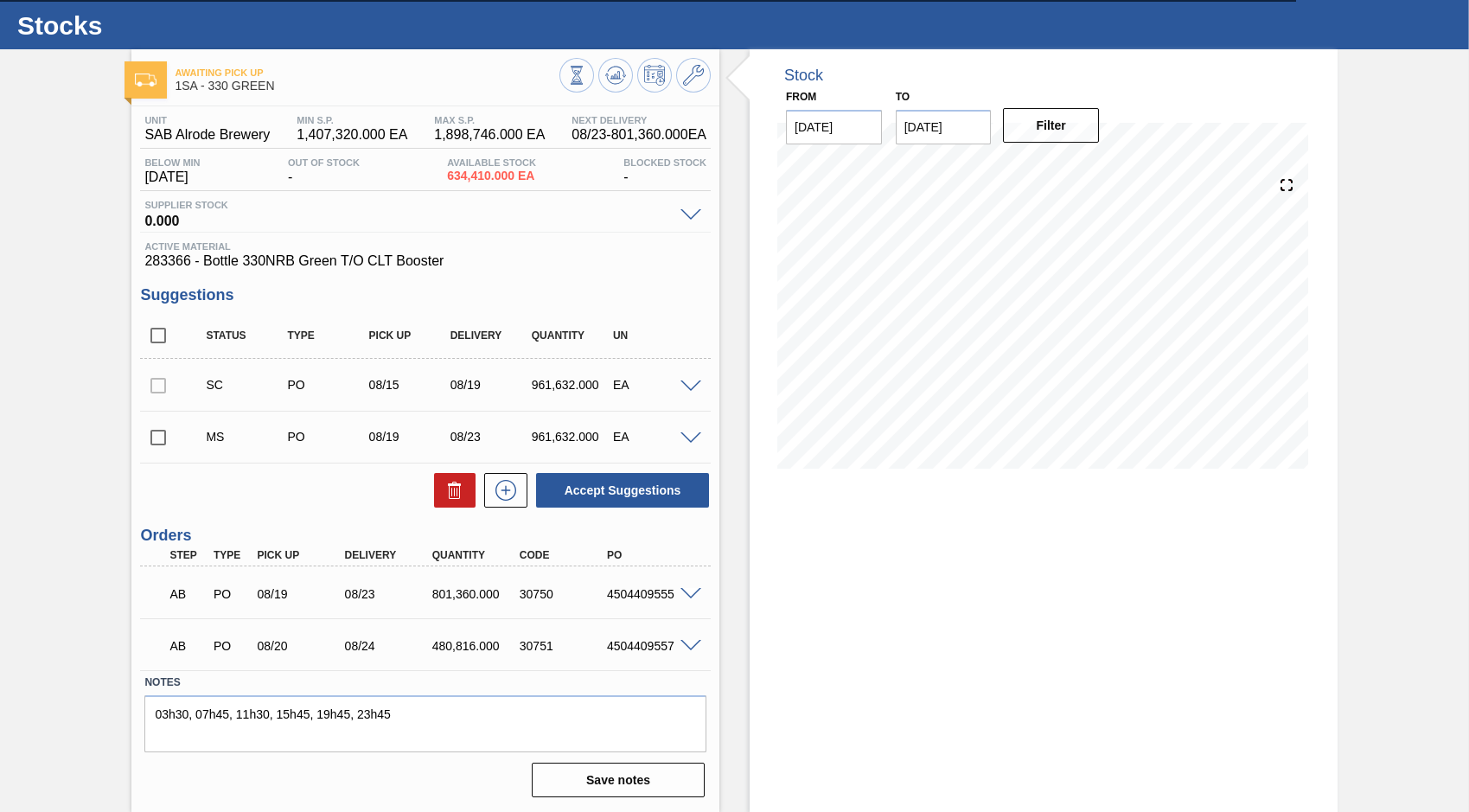
click at [691, 382] on span at bounding box center [691, 387] width 21 height 13
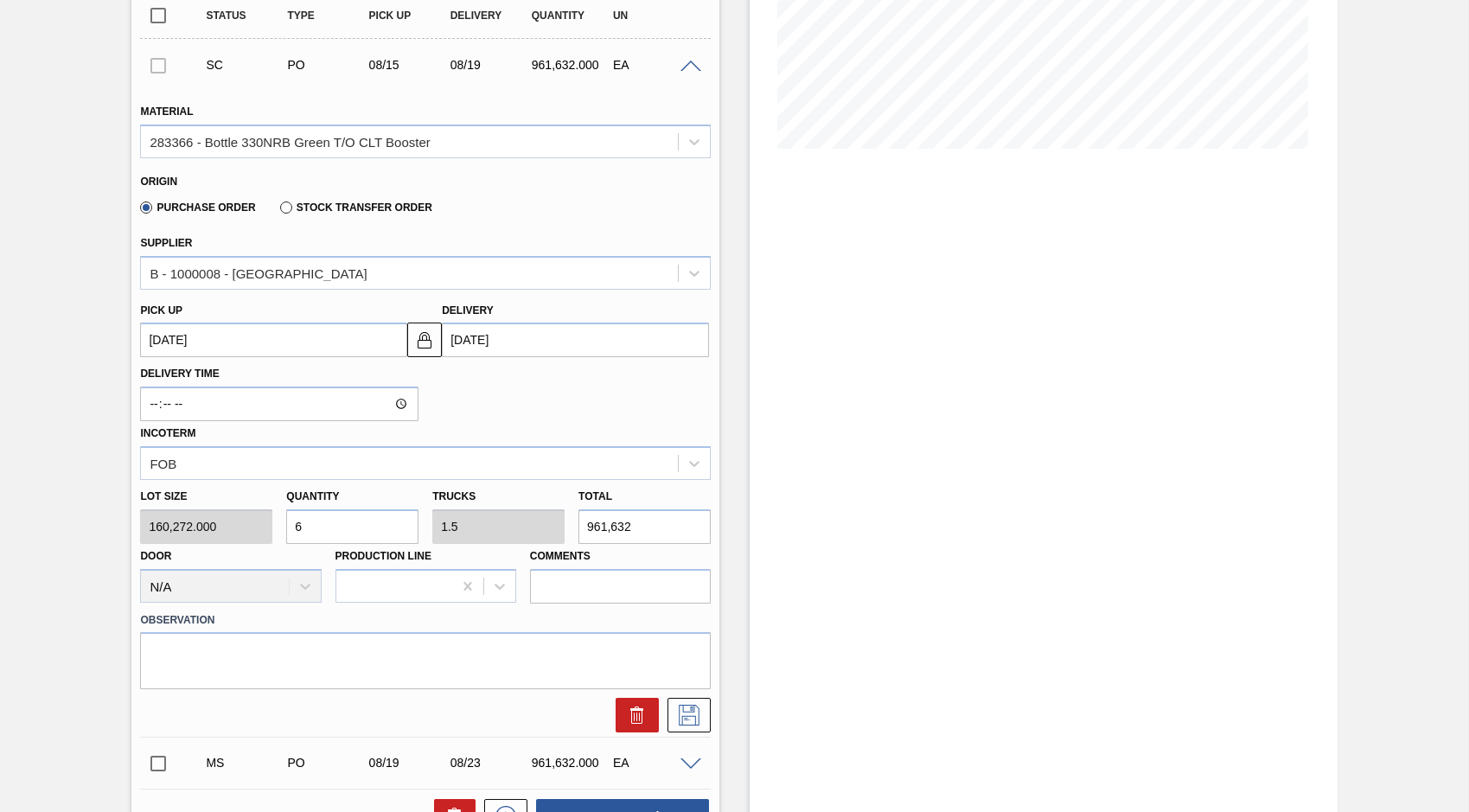
scroll to position [469, 0]
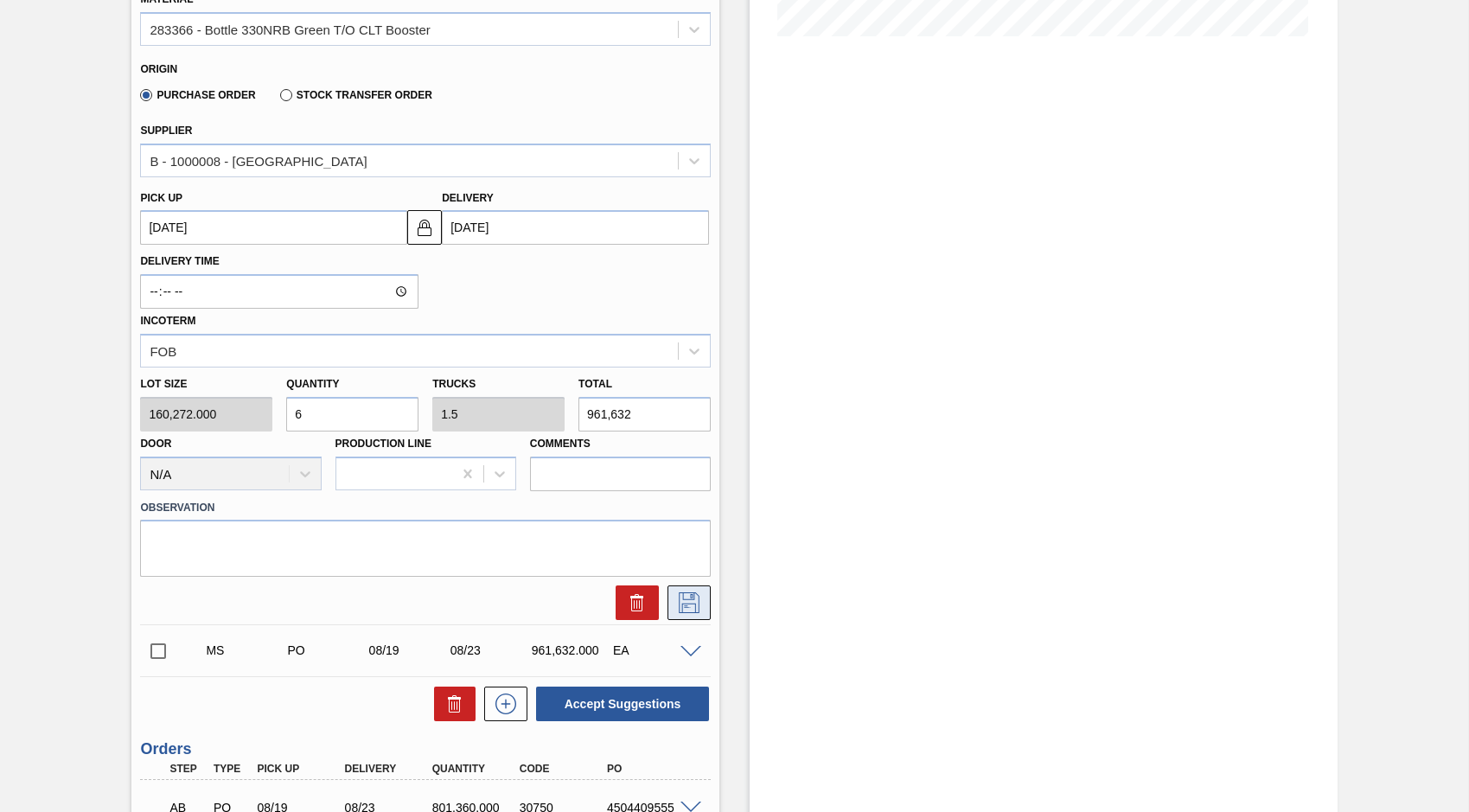
click at [683, 607] on icon at bounding box center [690, 602] width 28 height 21
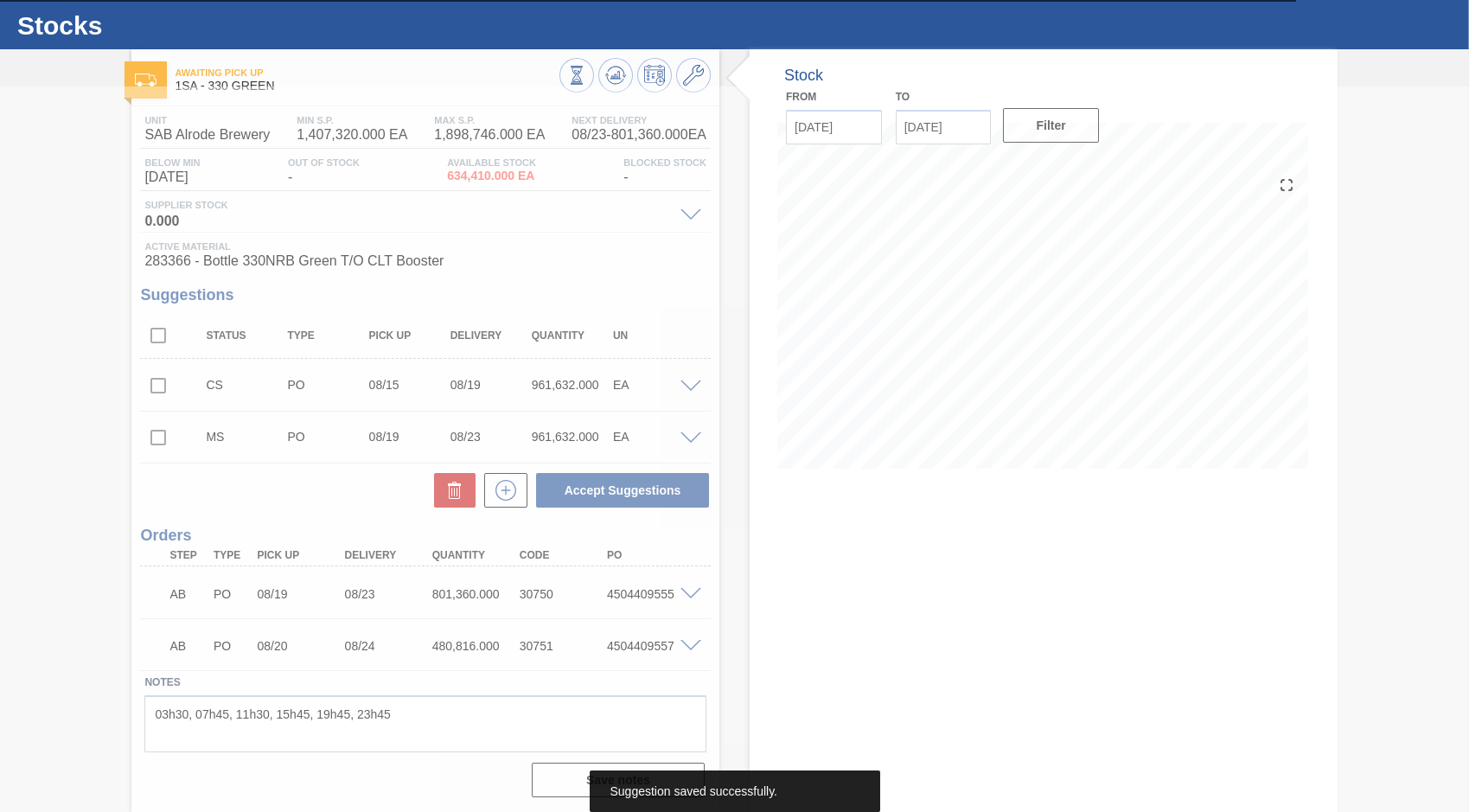
scroll to position [37, 0]
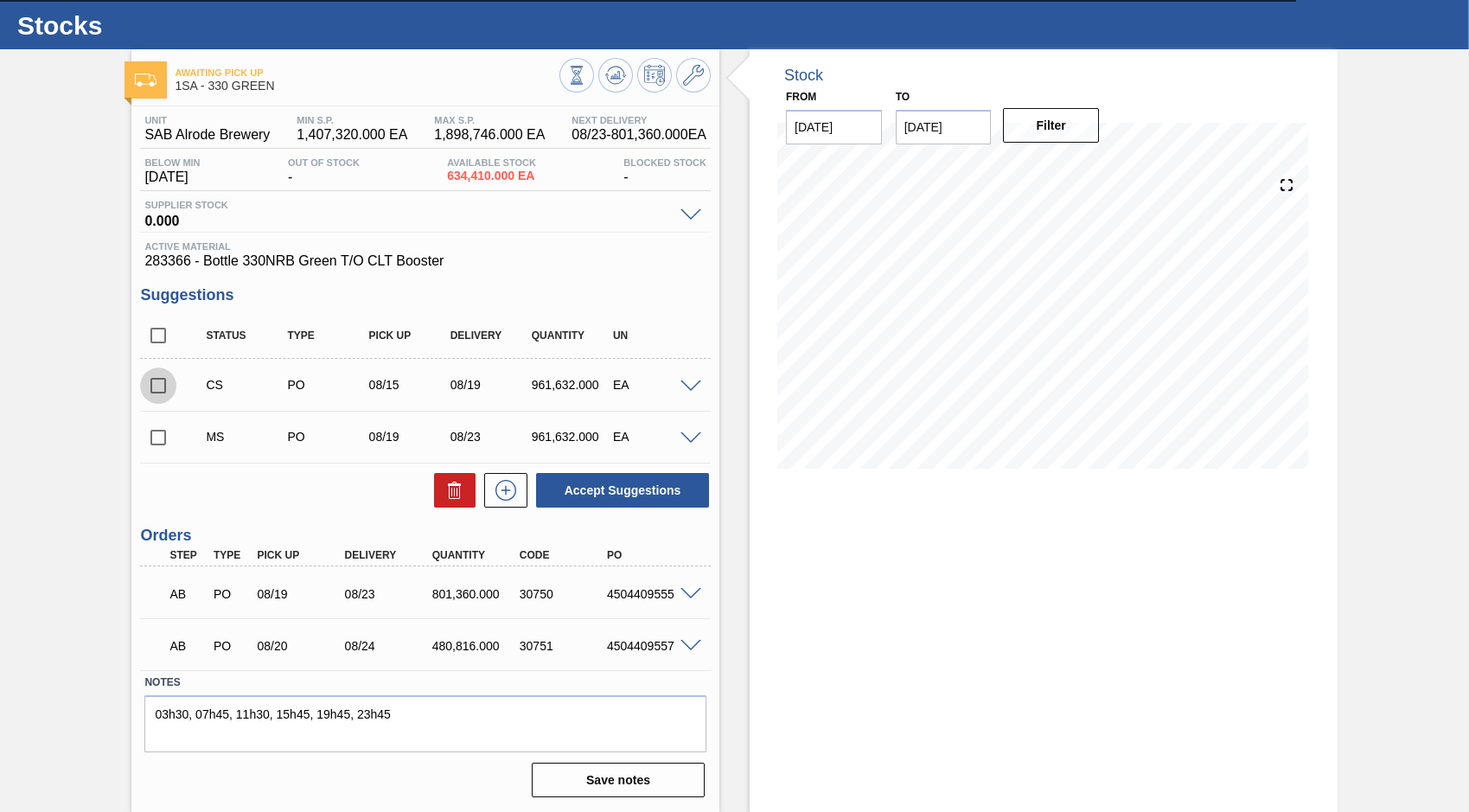
click at [155, 390] on input "checkbox" at bounding box center [158, 386] width 36 height 36
checkbox input "true"
click at [692, 435] on span at bounding box center [691, 438] width 21 height 13
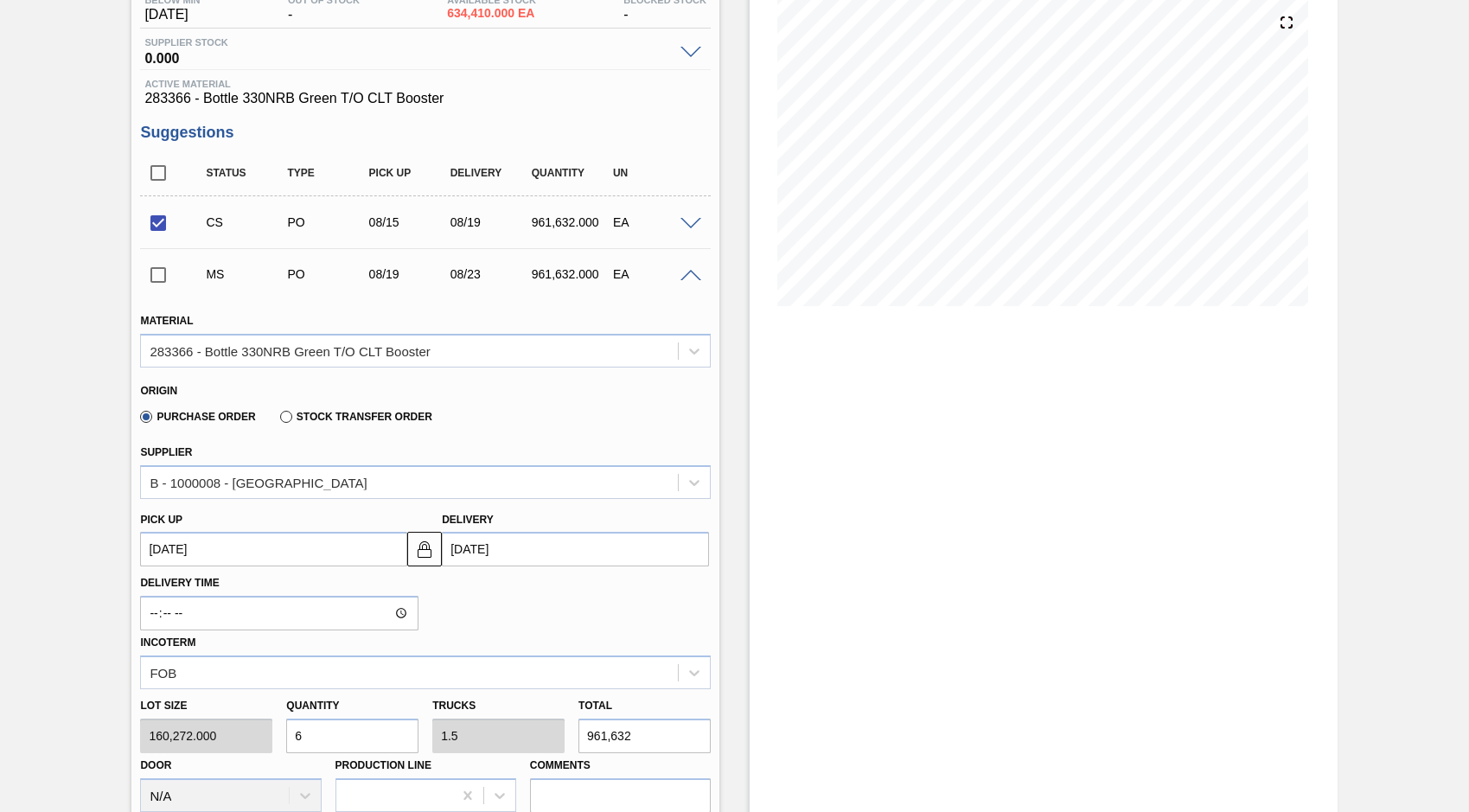
scroll to position [297, 0]
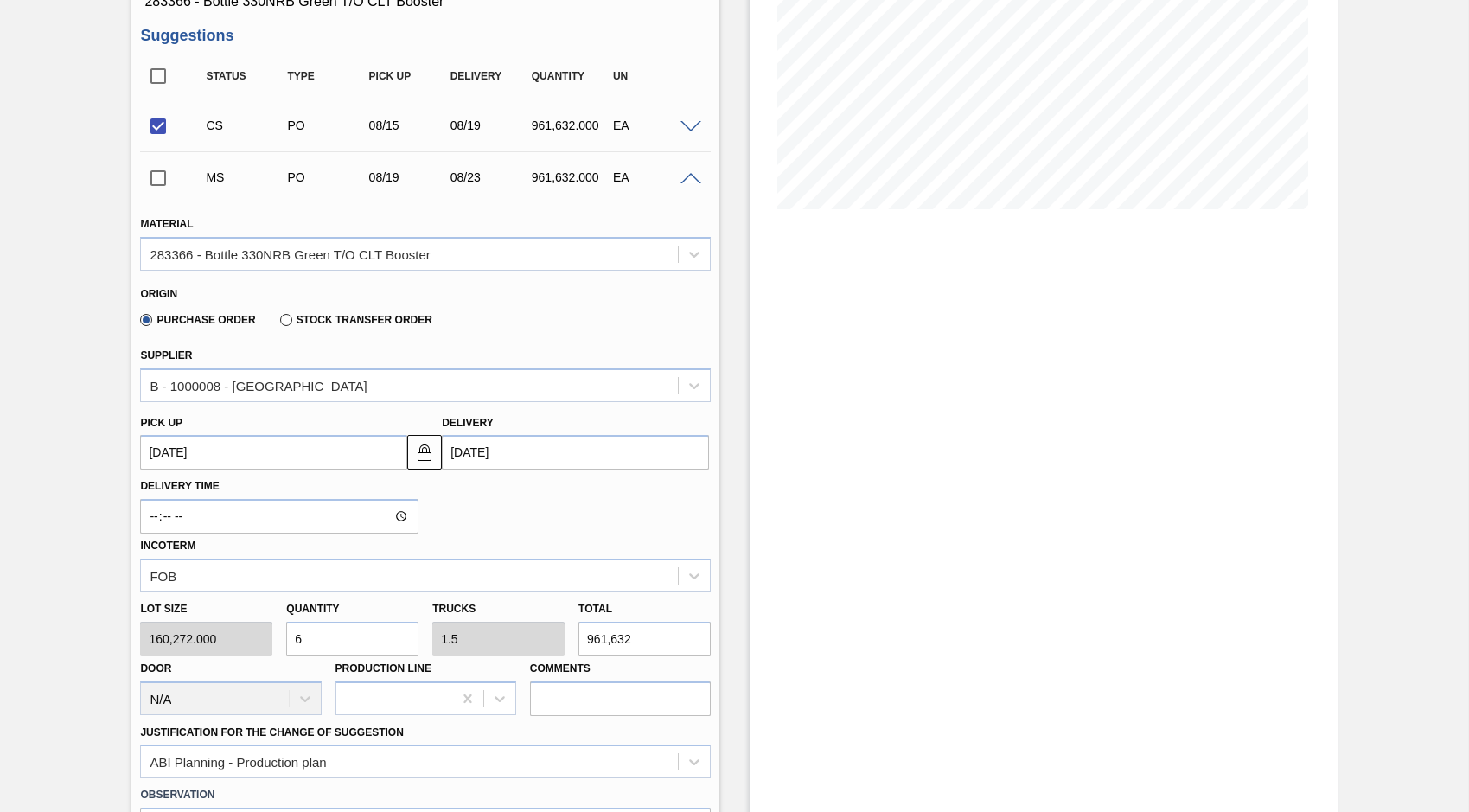
click at [253, 649] on div "Lot size 160,272.000 Quantity 6 Trucks 1.5 Total 961,632 Door N/A Production Li…" at bounding box center [426, 654] width 584 height 124
type input "3"
type input "0.75"
type input "480,816"
type input "3"
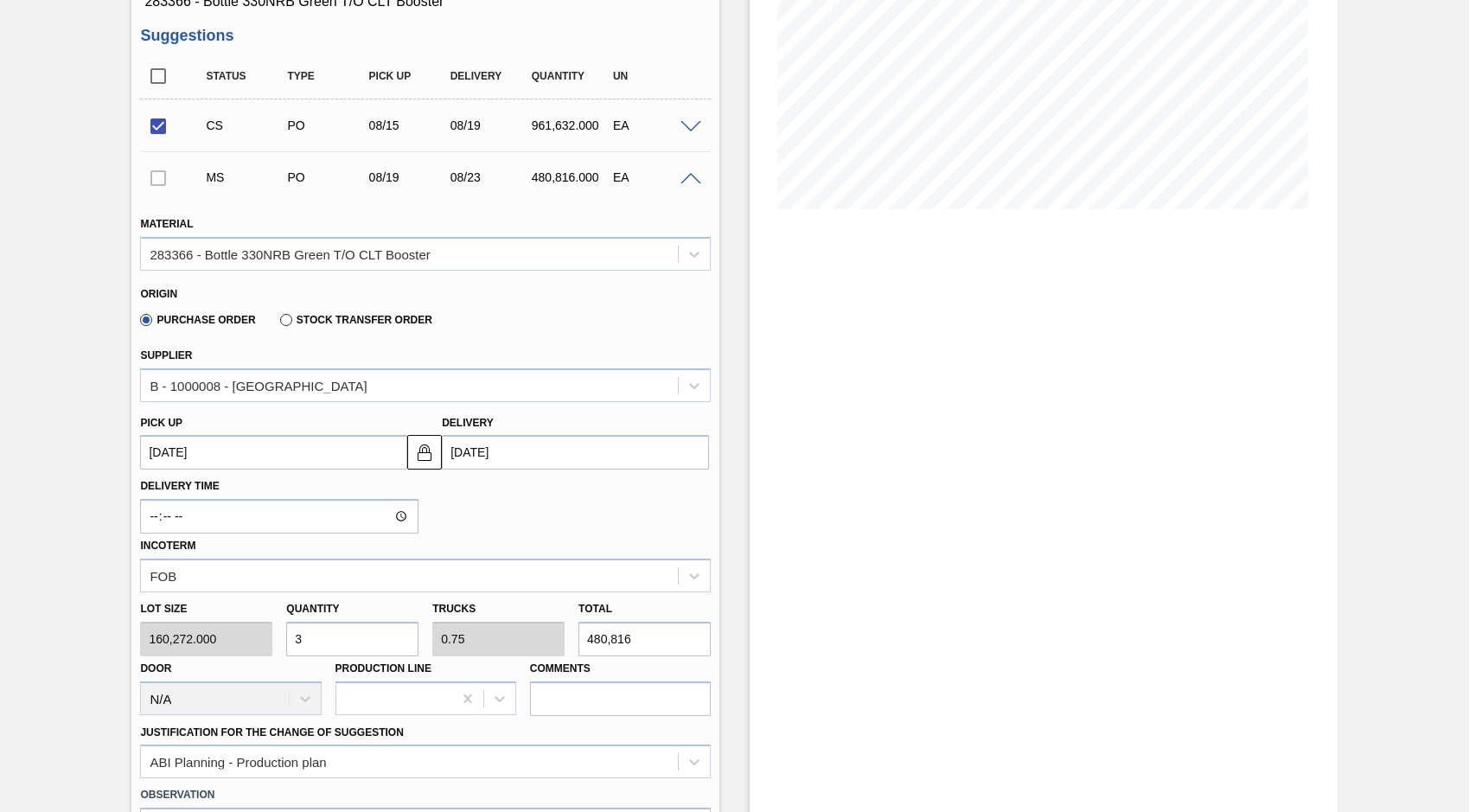
click at [688, 176] on span at bounding box center [691, 179] width 21 height 13
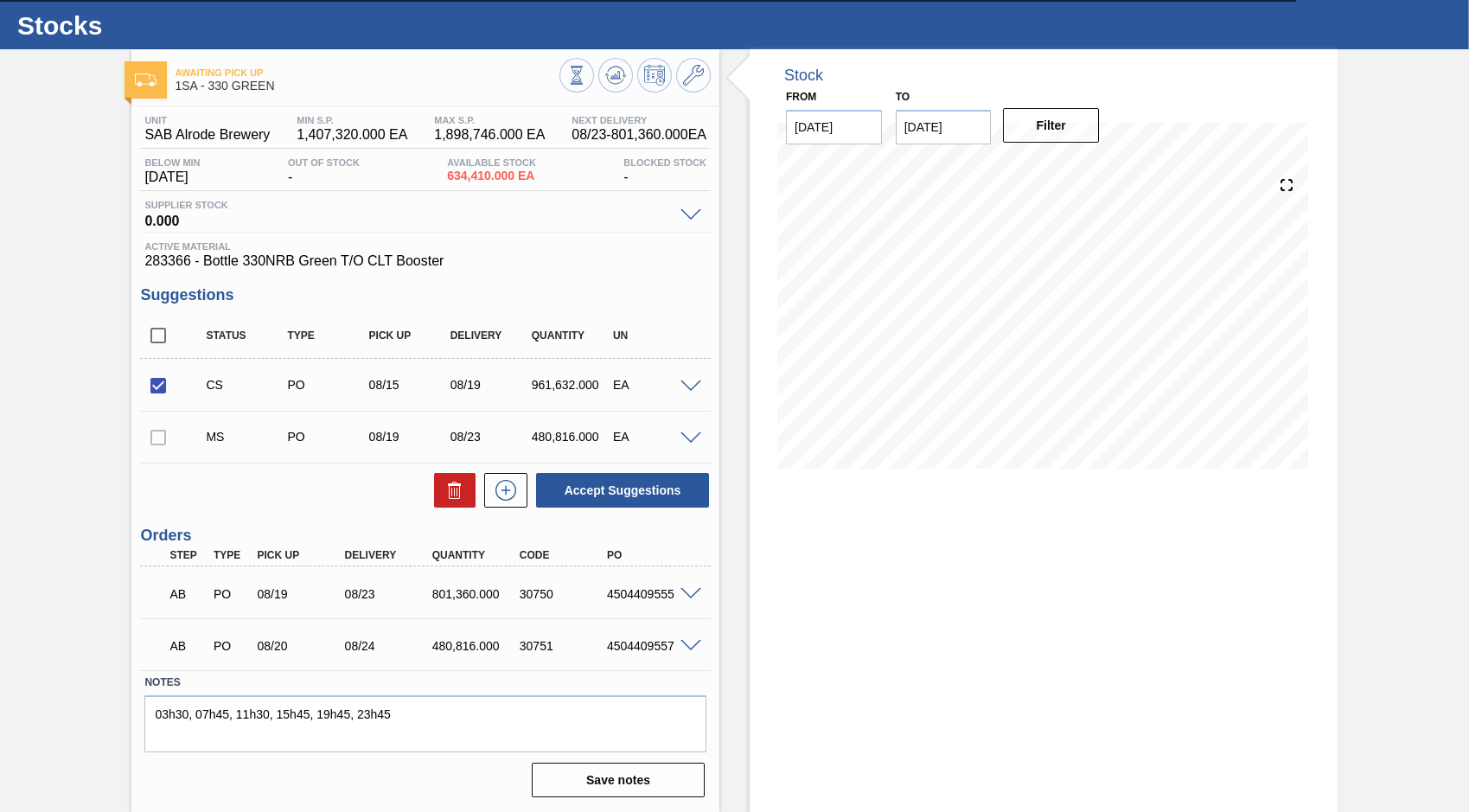
scroll to position [37, 0]
click at [153, 440] on div at bounding box center [158, 436] width 36 height 35
click at [151, 438] on div at bounding box center [158, 436] width 36 height 35
click at [159, 440] on div at bounding box center [158, 436] width 36 height 35
click at [155, 431] on div at bounding box center [158, 436] width 36 height 35
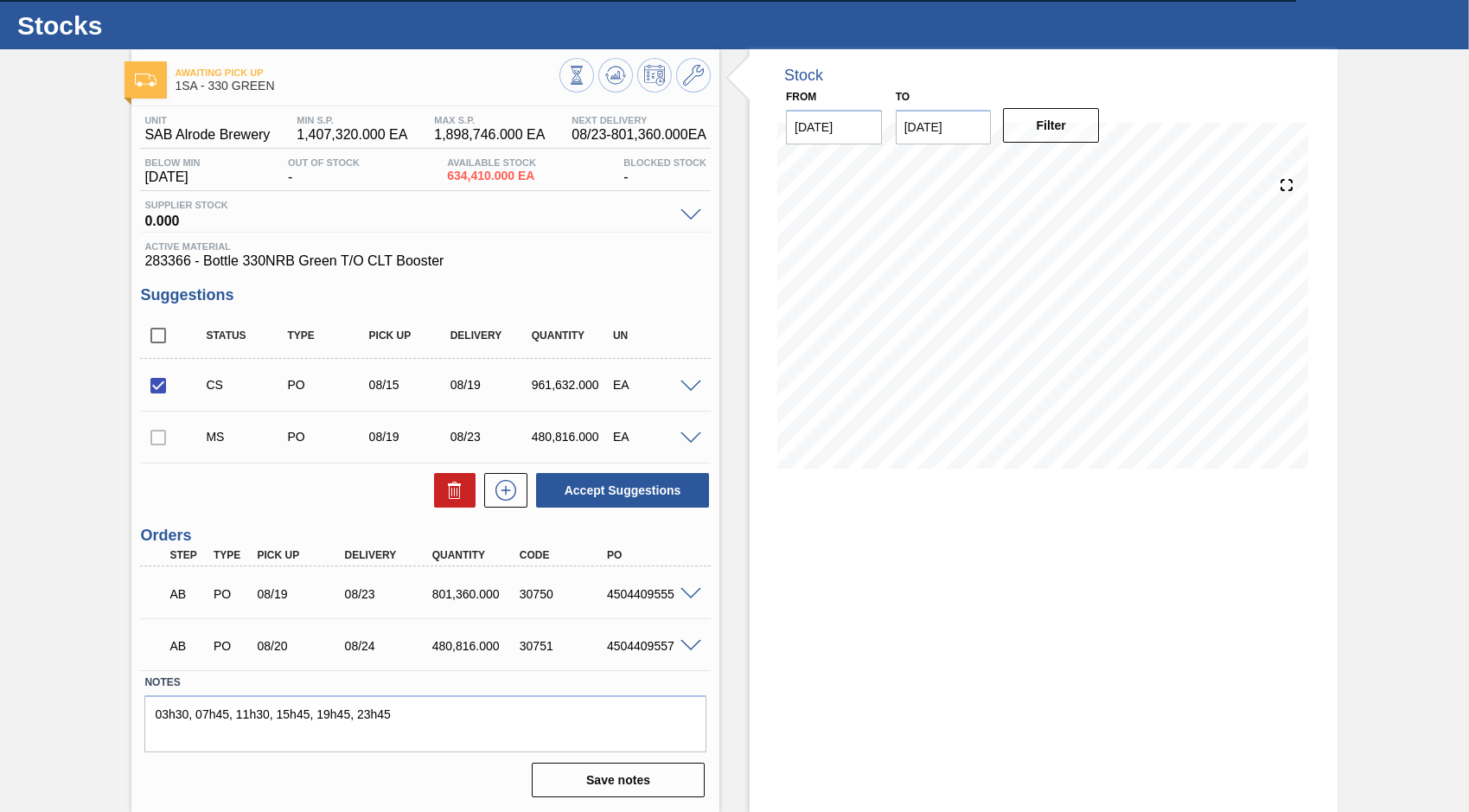
click at [159, 440] on div at bounding box center [158, 436] width 36 height 35
click at [624, 489] on button "Accept Suggestions" at bounding box center [623, 490] width 173 height 35
checkbox input "false"
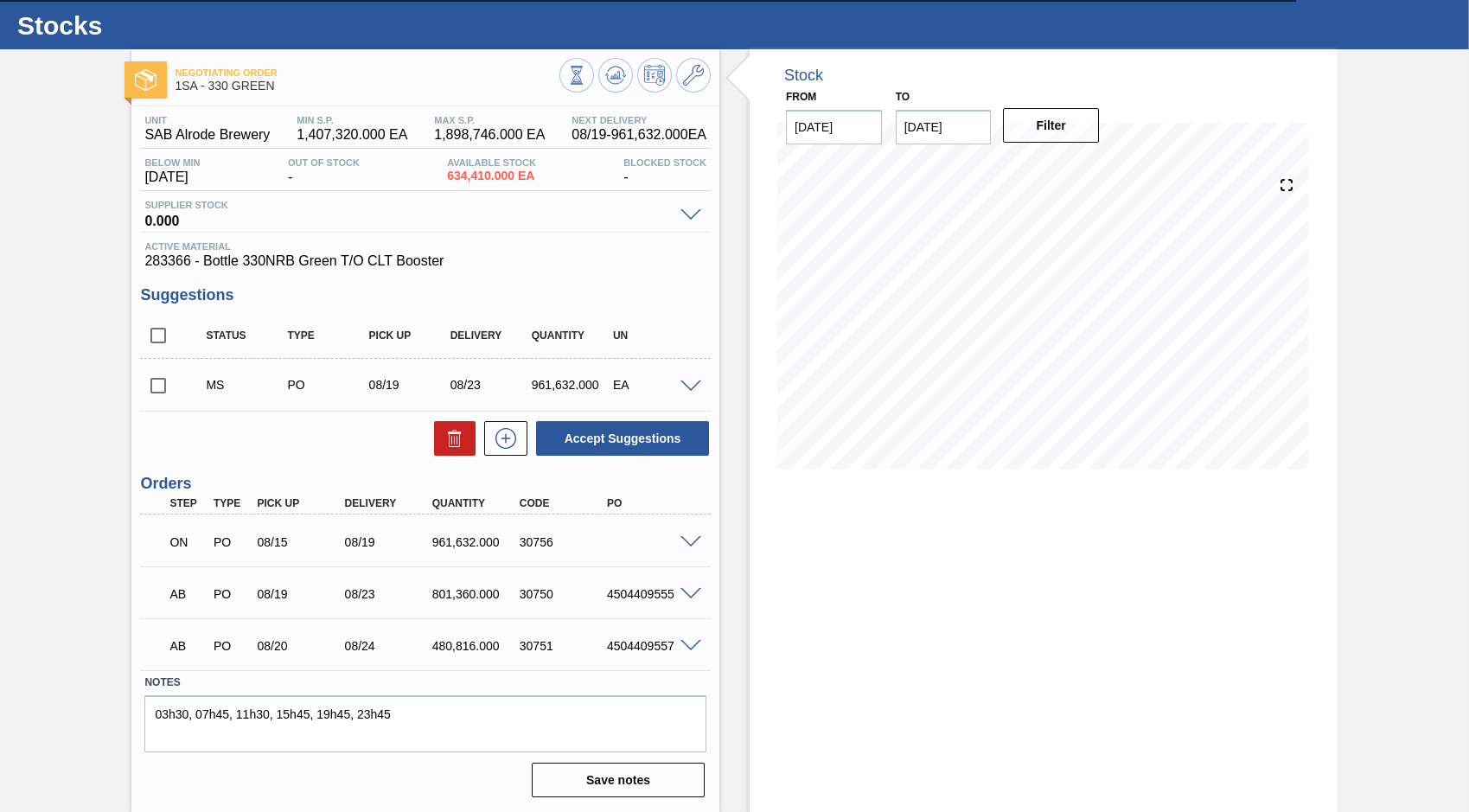
click at [690, 539] on span at bounding box center [691, 542] width 21 height 13
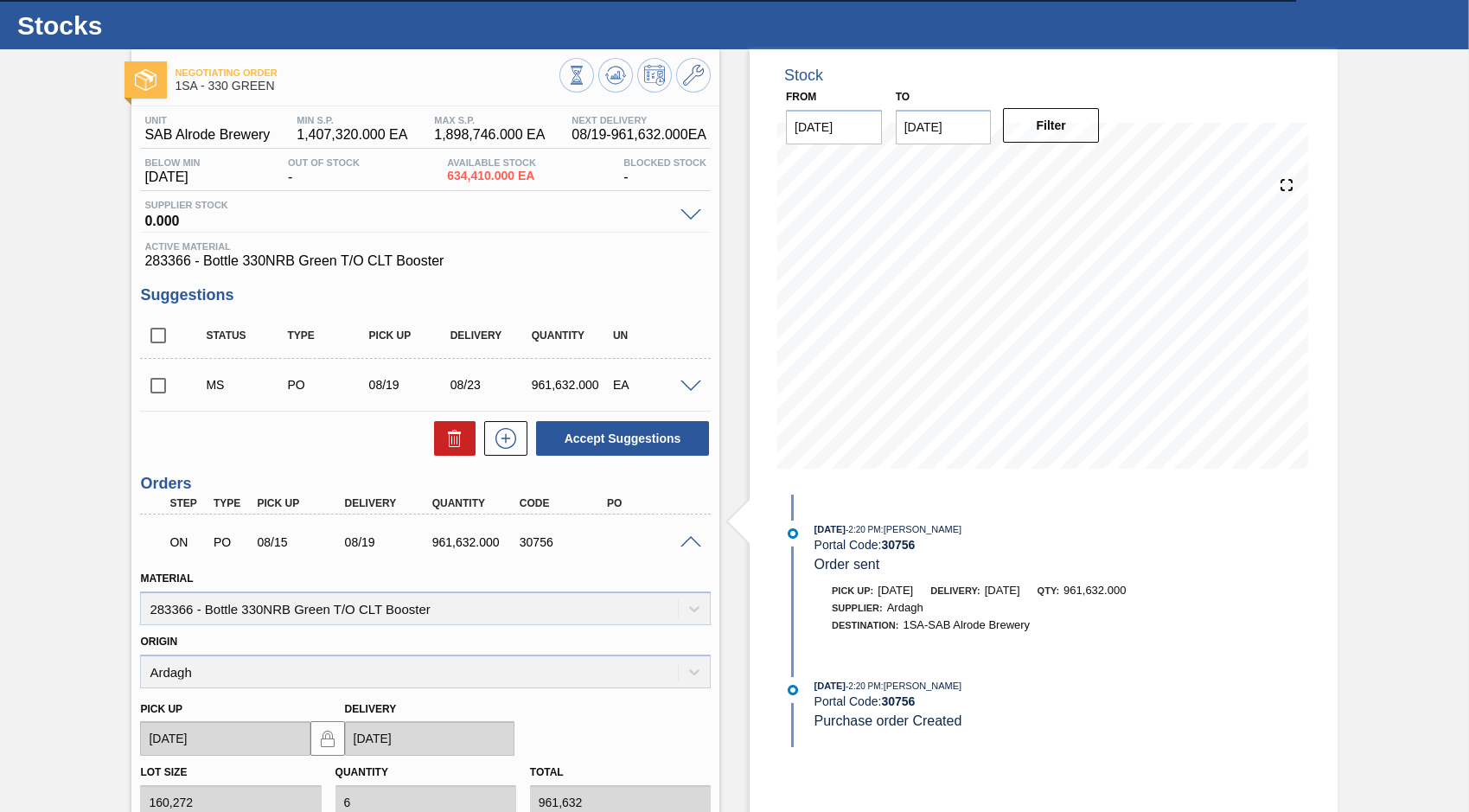
click at [690, 539] on span at bounding box center [691, 542] width 21 height 13
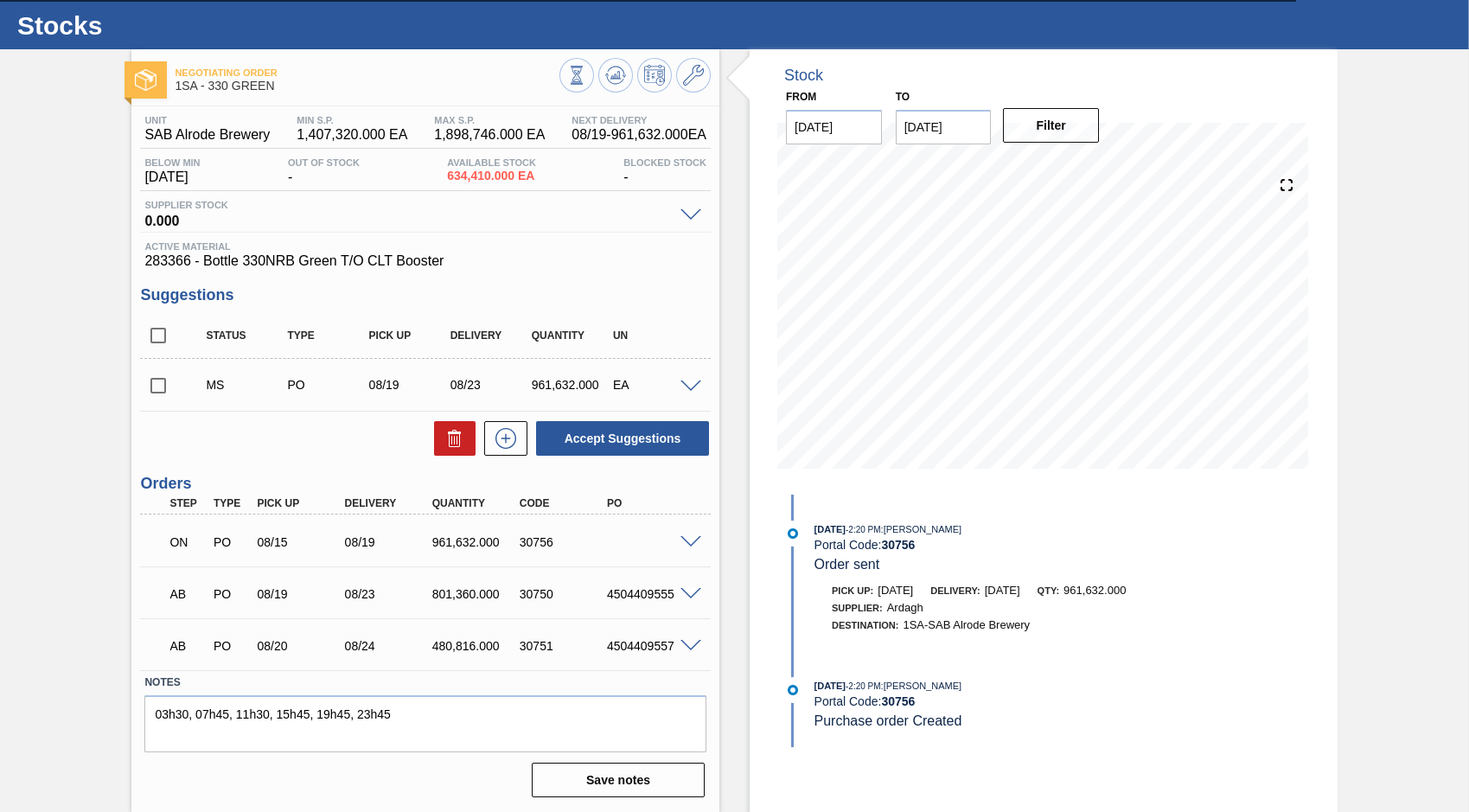
click at [689, 389] on span at bounding box center [691, 387] width 21 height 13
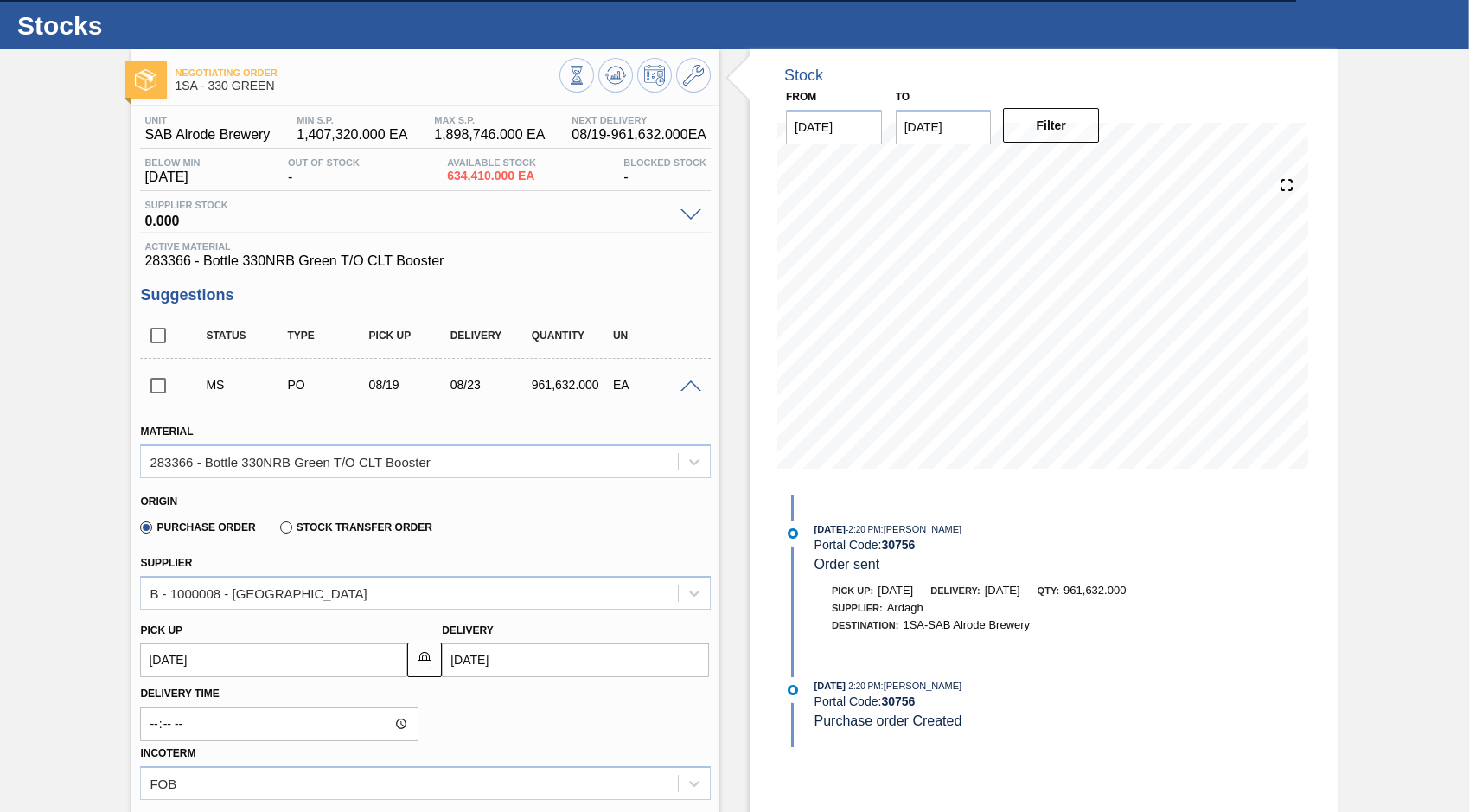
click at [689, 389] on span at bounding box center [691, 387] width 21 height 13
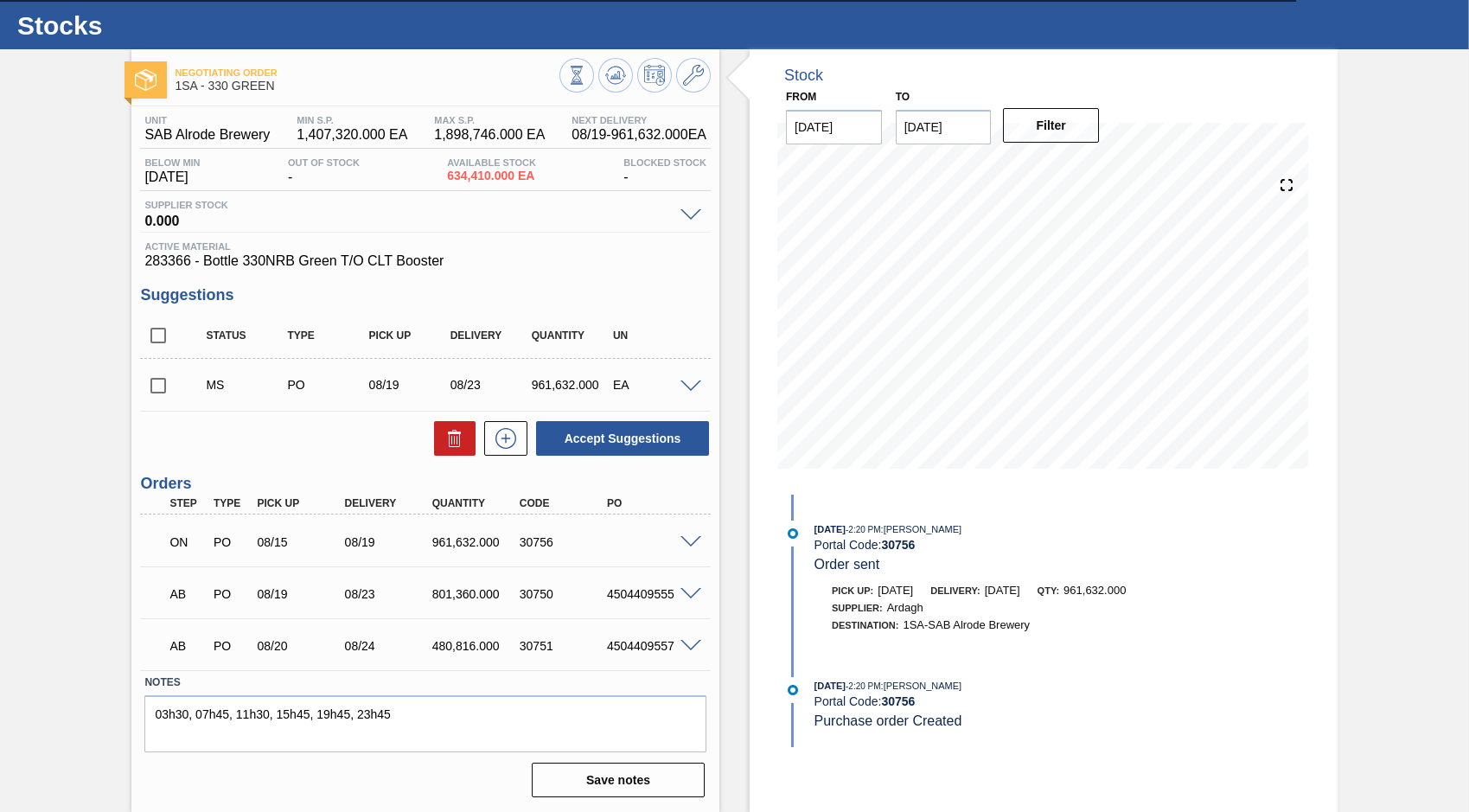
click at [156, 386] on input "checkbox" at bounding box center [158, 386] width 36 height 36
click at [623, 438] on button "Accept Suggestions" at bounding box center [623, 437] width 173 height 35
checkbox input "false"
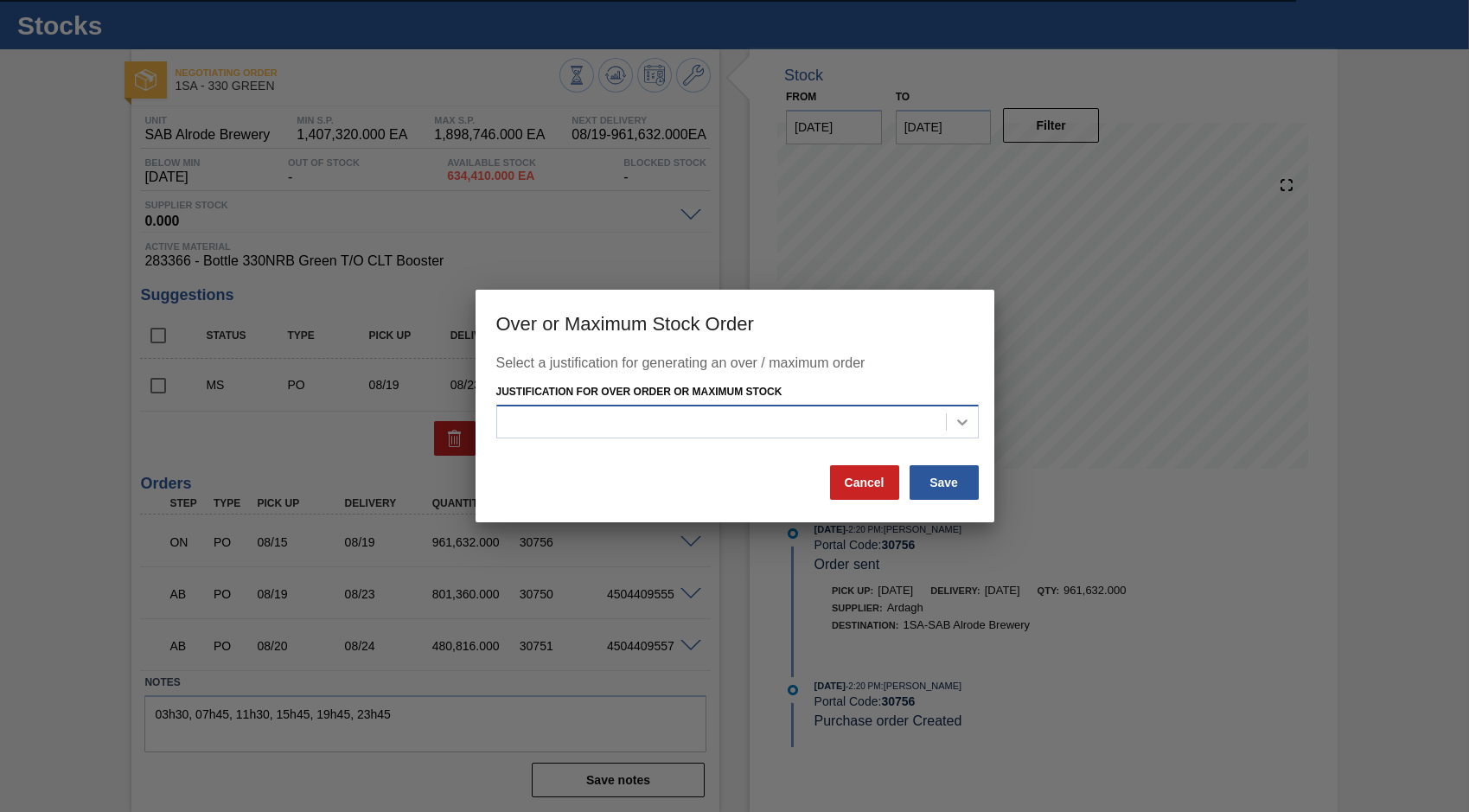
click at [965, 425] on icon at bounding box center [962, 421] width 17 height 17
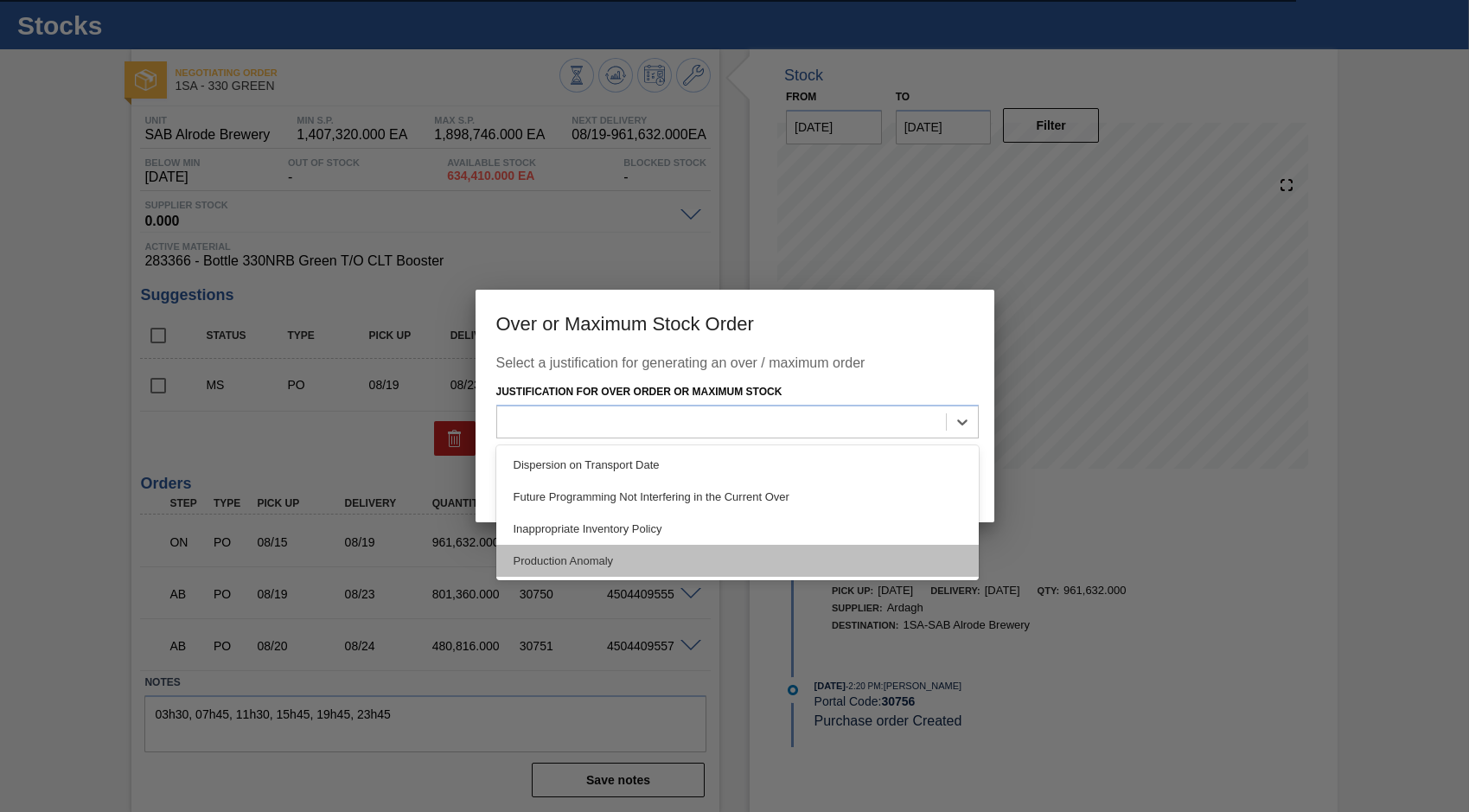
click at [608, 555] on div "Production Anomaly" at bounding box center [737, 561] width 482 height 32
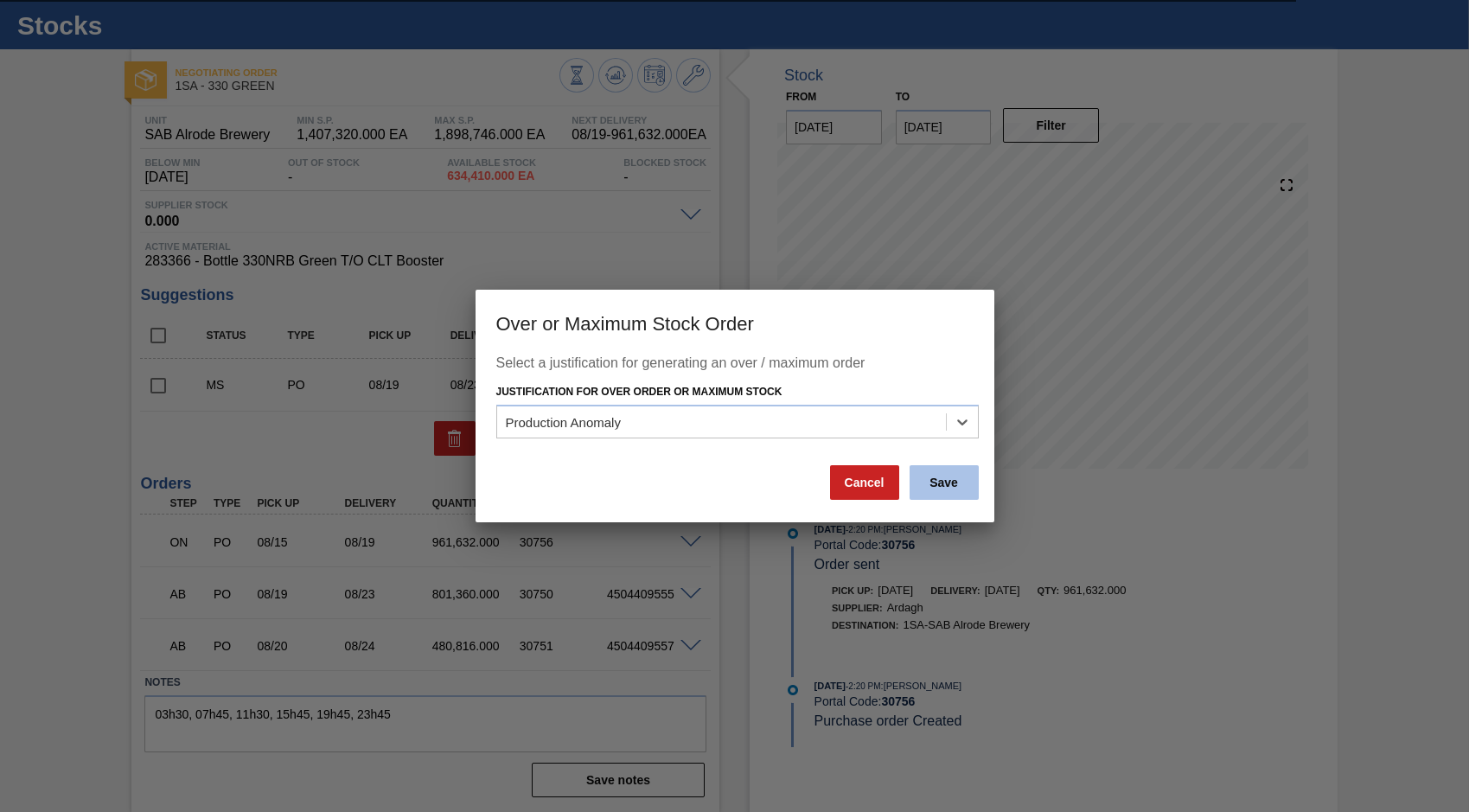
click at [926, 489] on button "Save" at bounding box center [944, 482] width 69 height 35
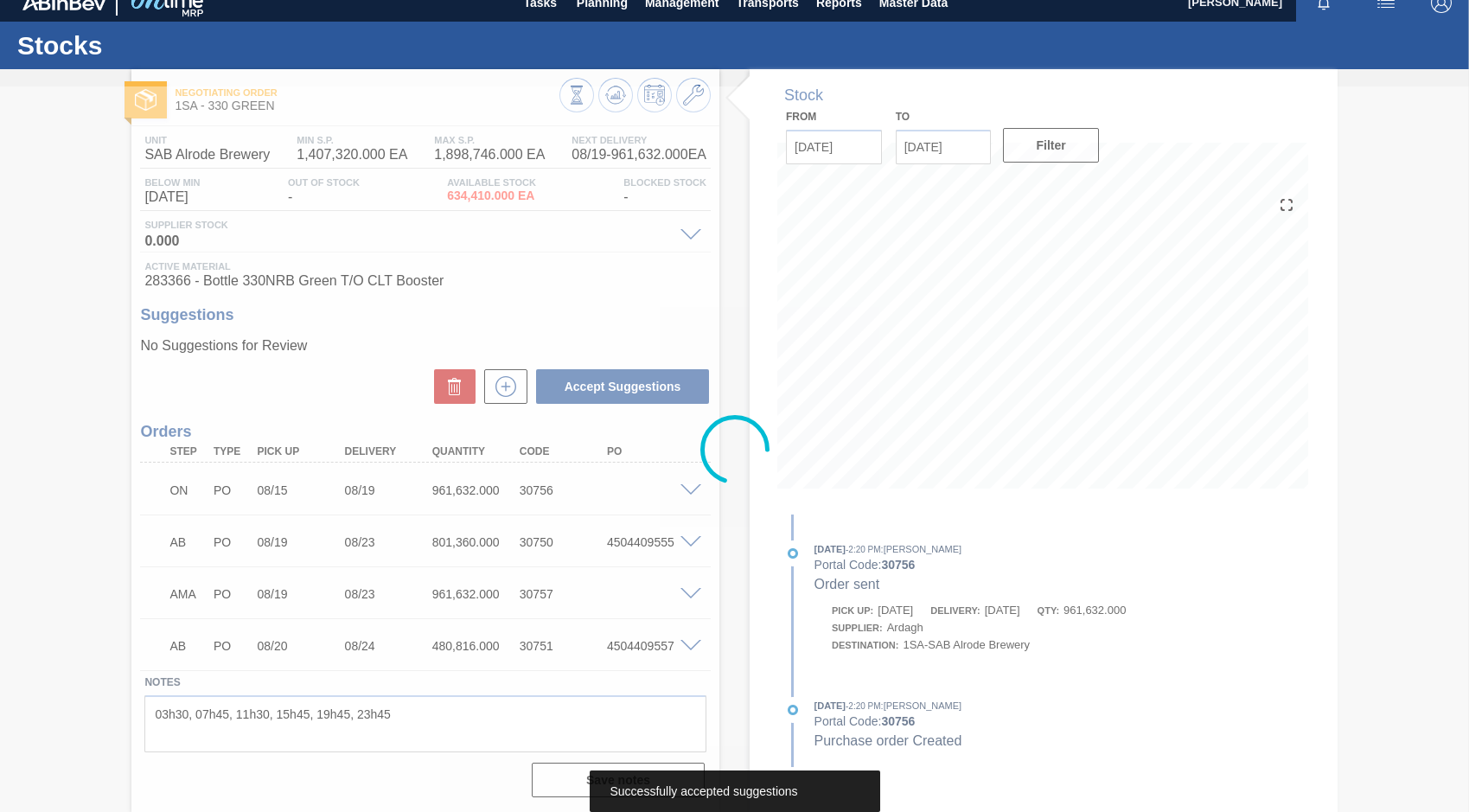
scroll to position [17, 0]
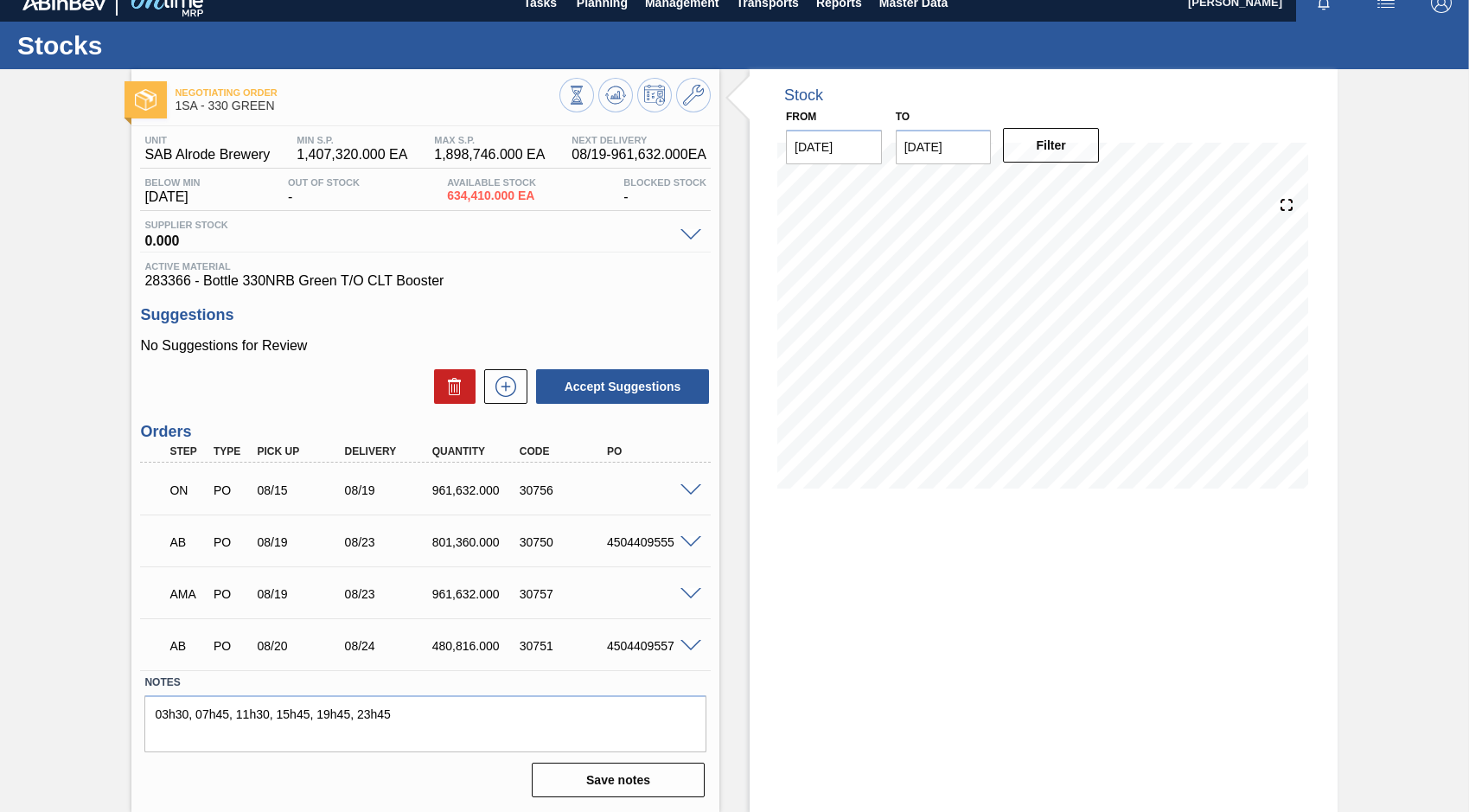
click at [691, 489] on span at bounding box center [691, 490] width 21 height 13
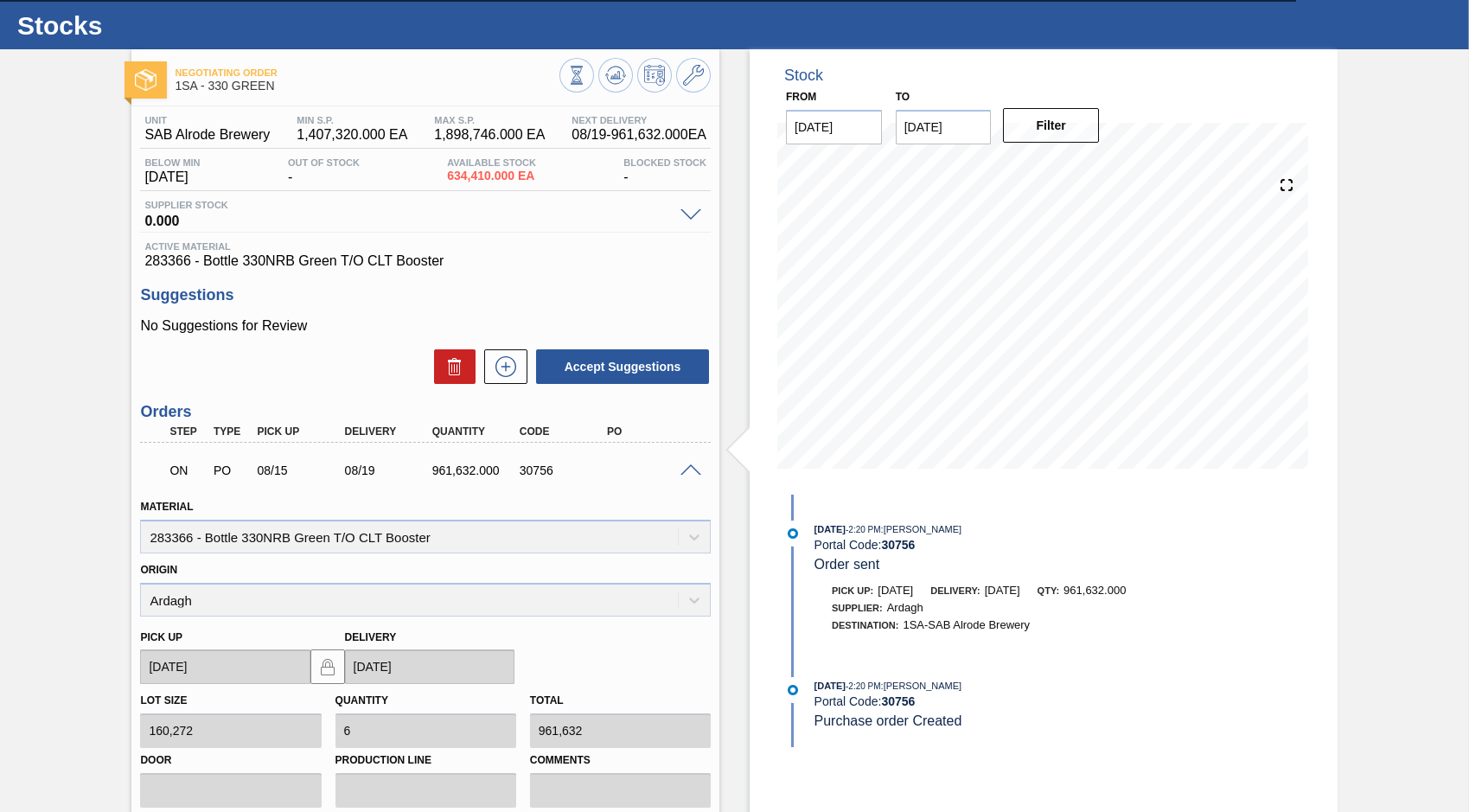
click at [689, 470] on span at bounding box center [691, 470] width 21 height 13
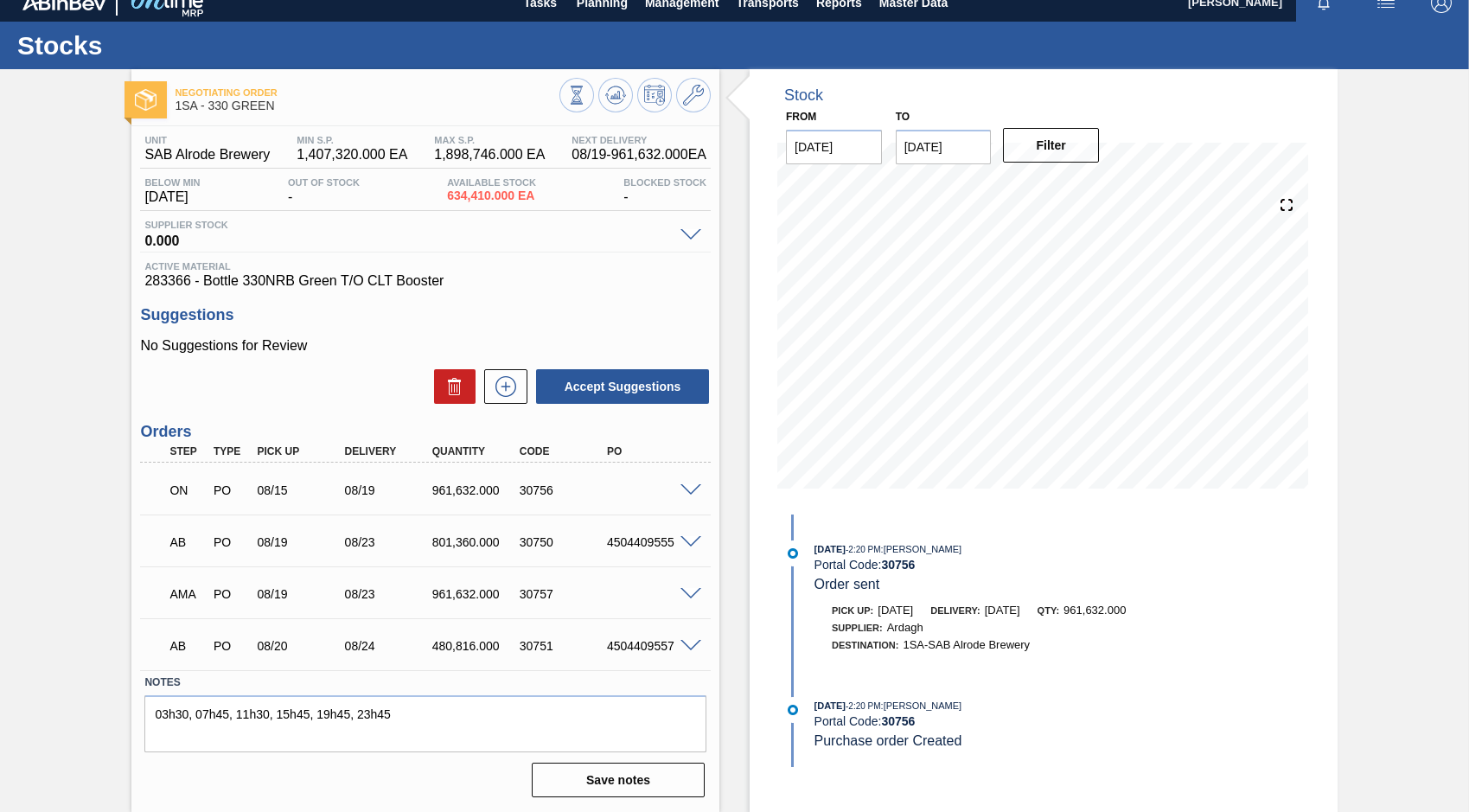
click at [691, 591] on span at bounding box center [691, 594] width 21 height 13
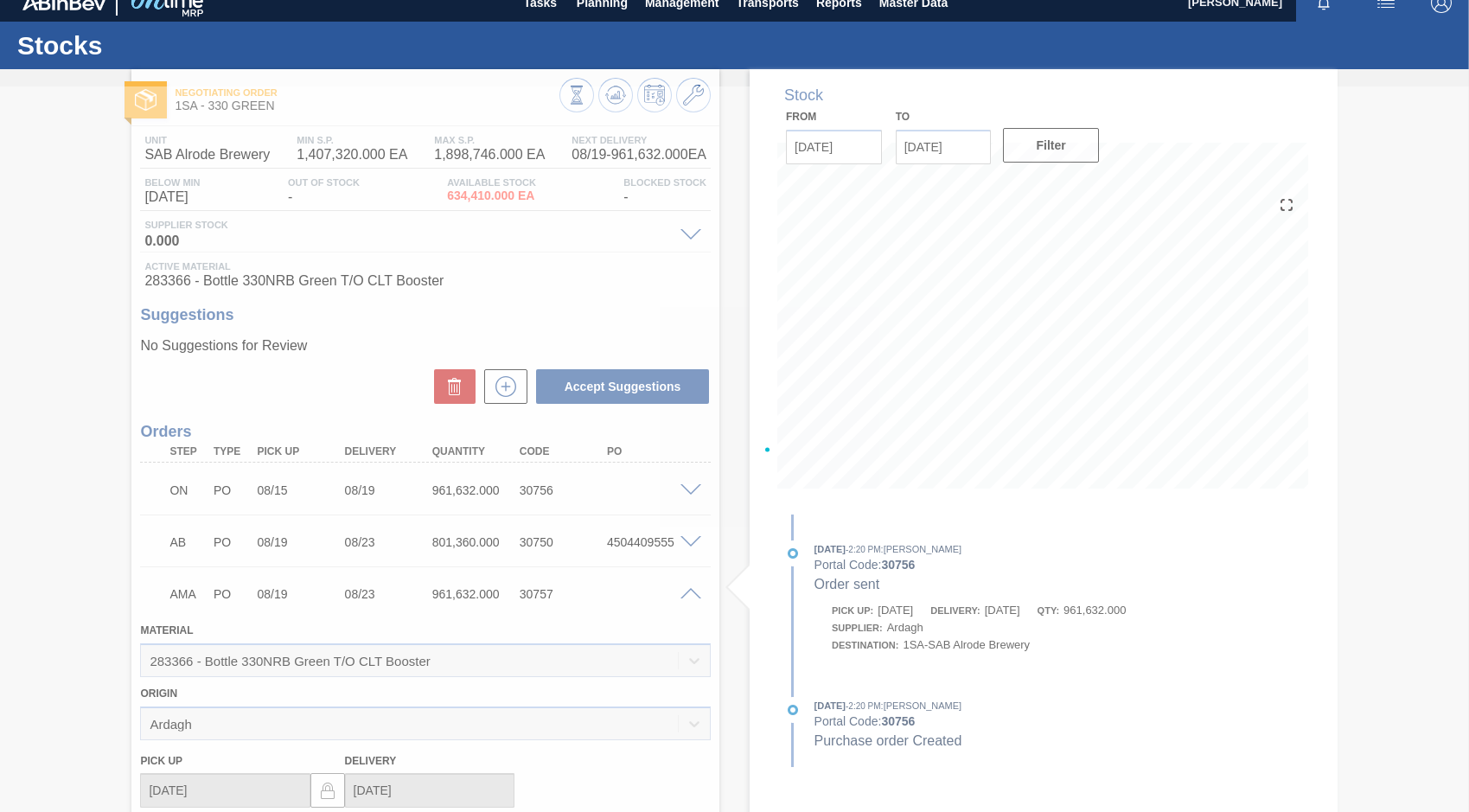
scroll to position [37, 0]
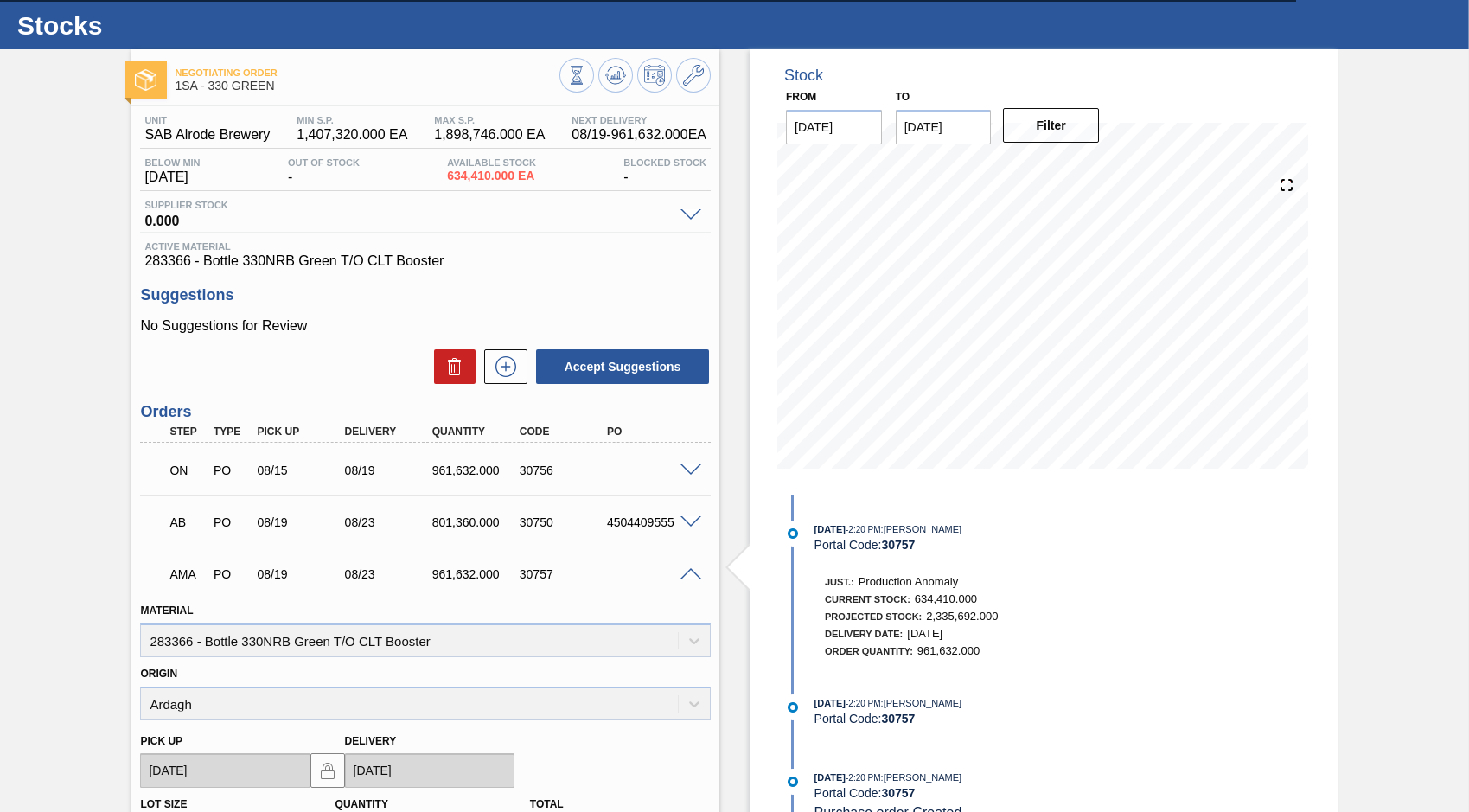
click at [689, 571] on span at bounding box center [691, 574] width 21 height 13
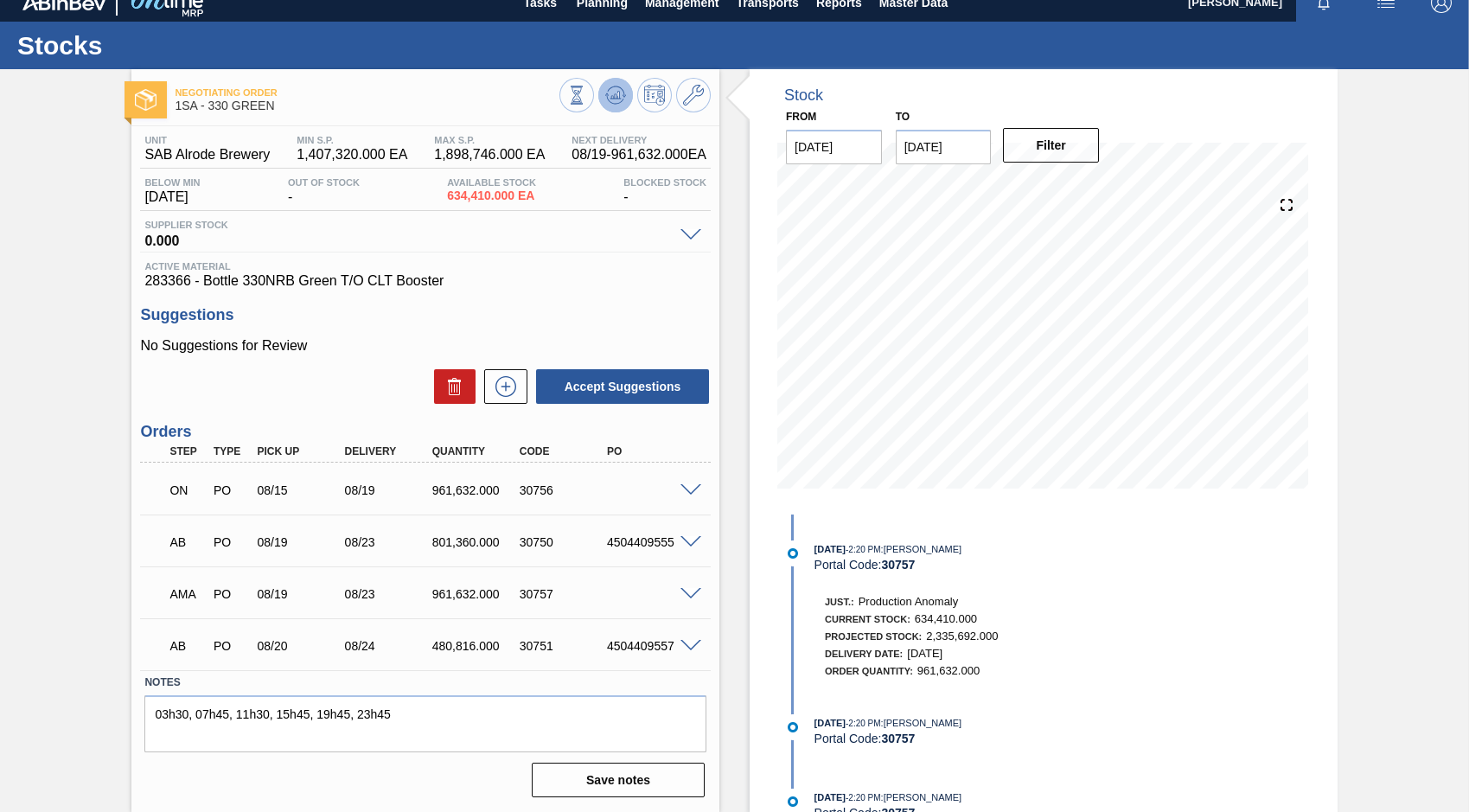
click at [586, 102] on icon at bounding box center [576, 95] width 19 height 19
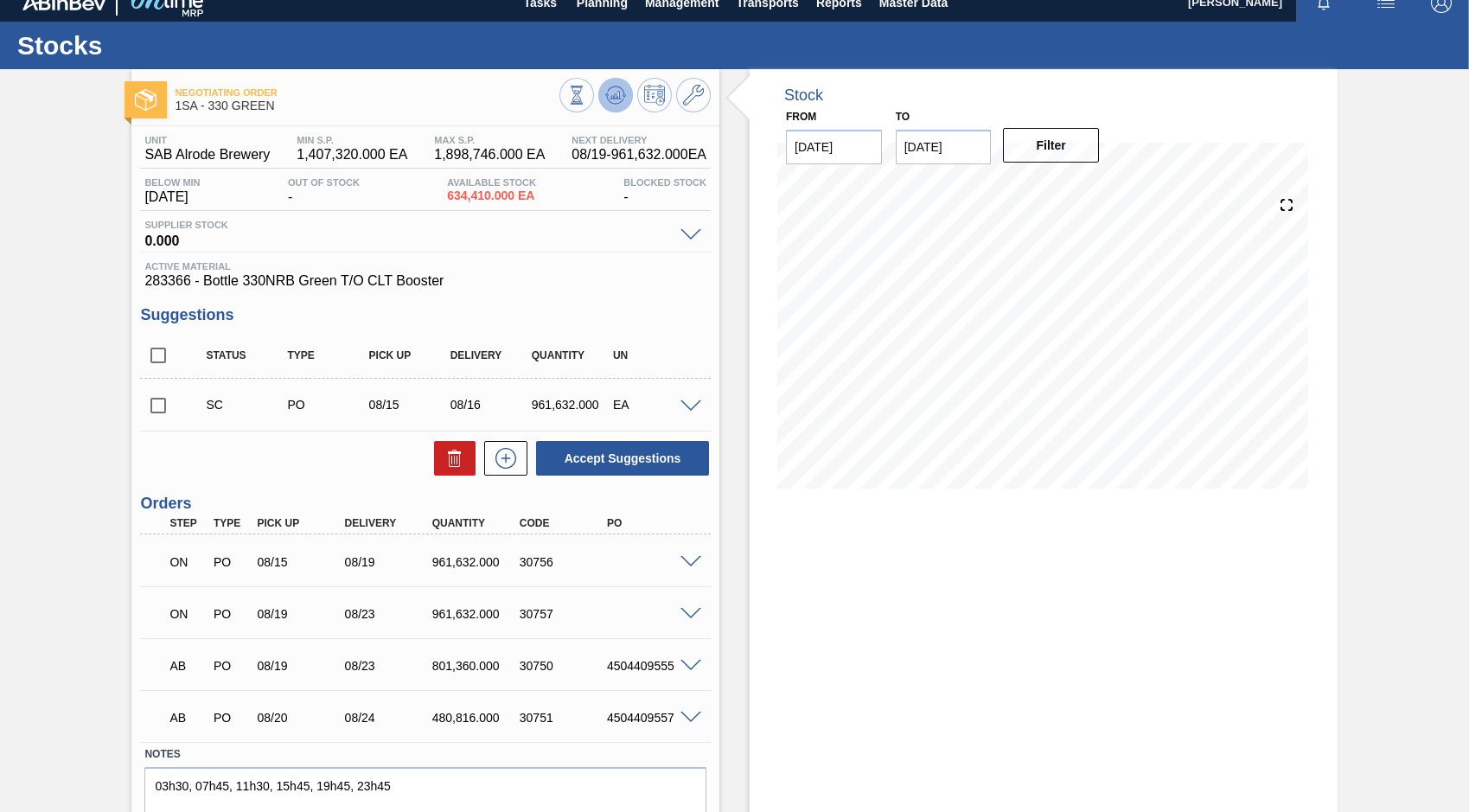
click at [586, 100] on icon at bounding box center [576, 95] width 19 height 19
click at [616, 99] on icon at bounding box center [615, 95] width 11 height 8
click at [689, 557] on span at bounding box center [691, 562] width 21 height 13
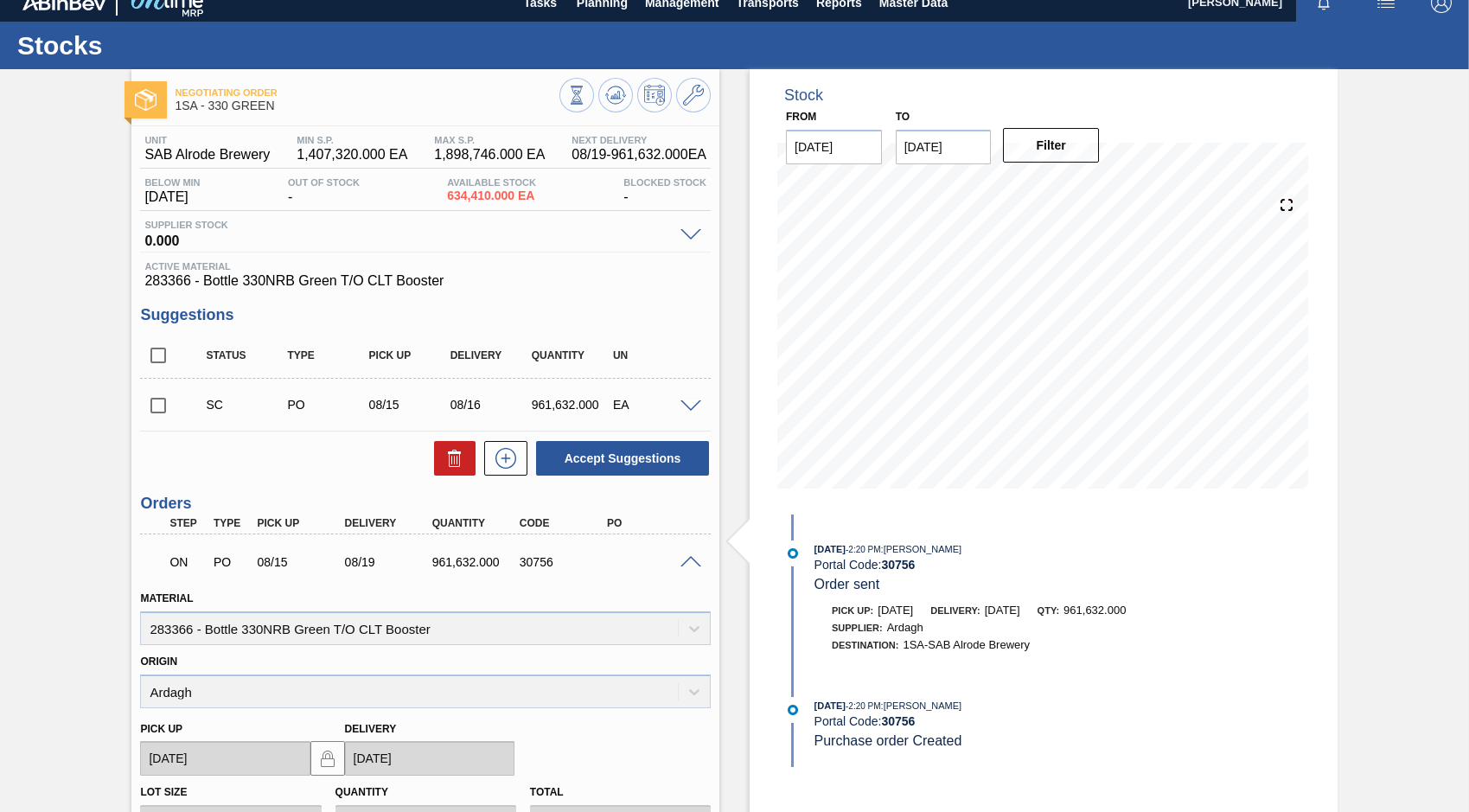
click at [689, 557] on span at bounding box center [691, 562] width 21 height 13
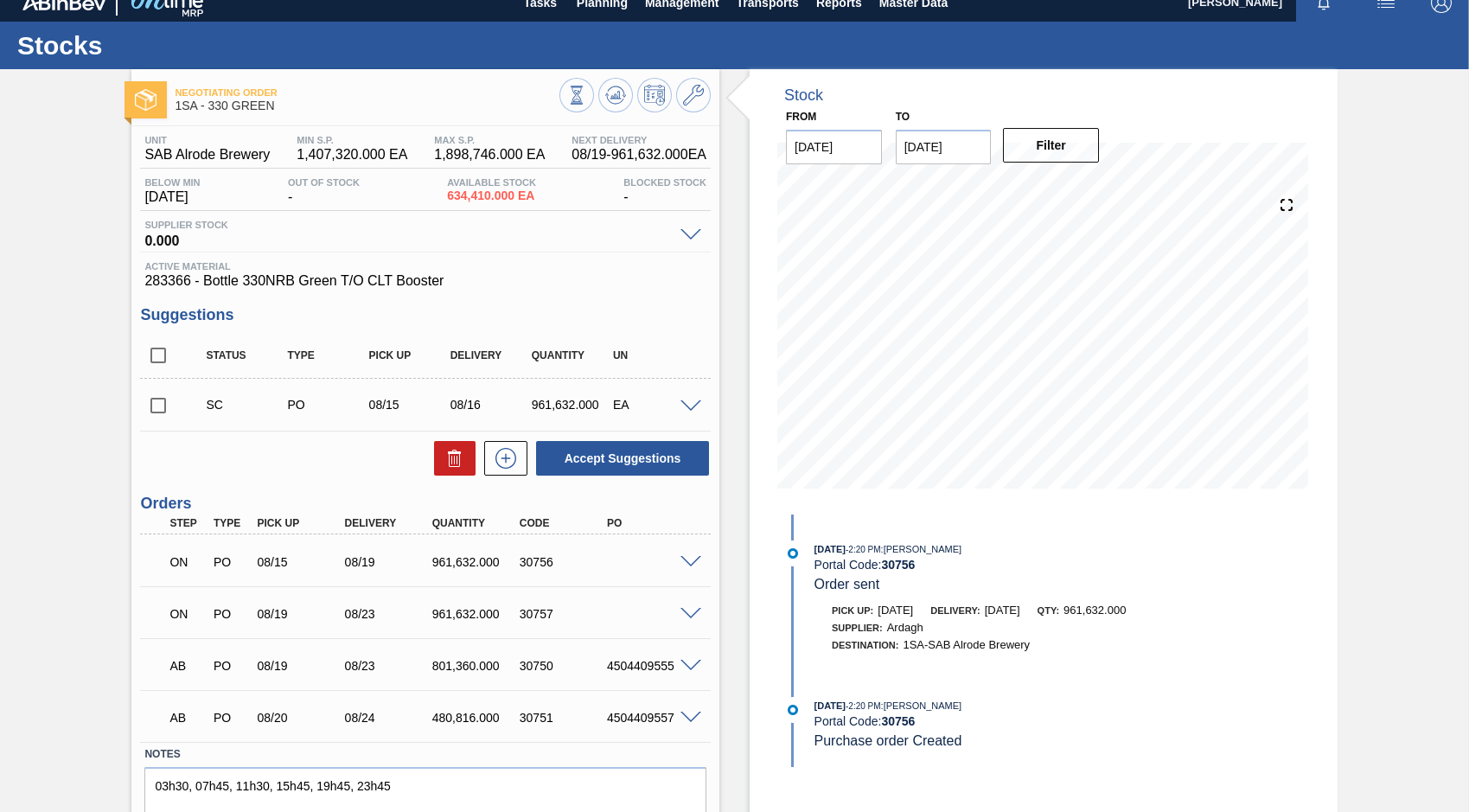
click at [689, 616] on span at bounding box center [691, 614] width 21 height 13
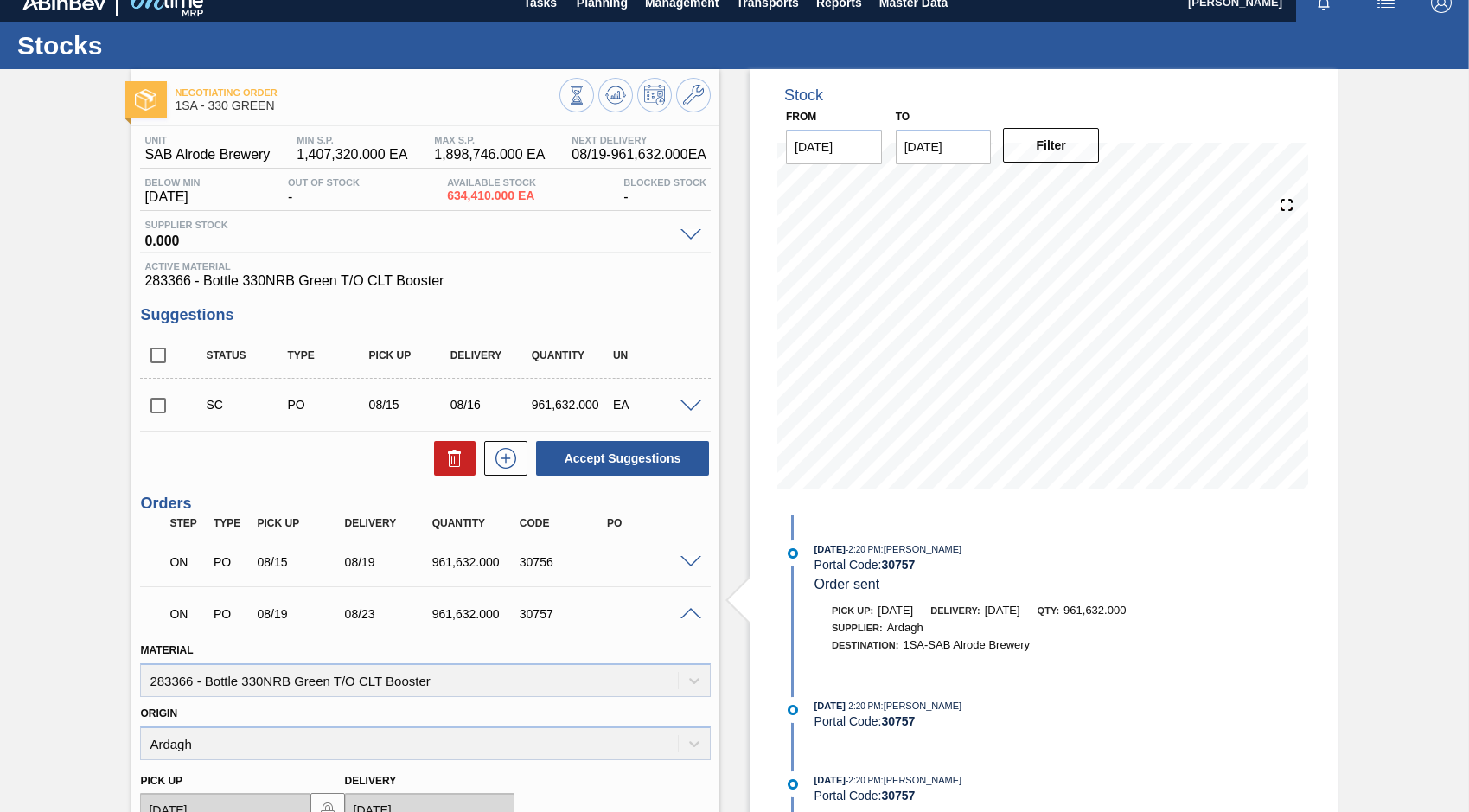
click at [689, 616] on span at bounding box center [691, 614] width 21 height 13
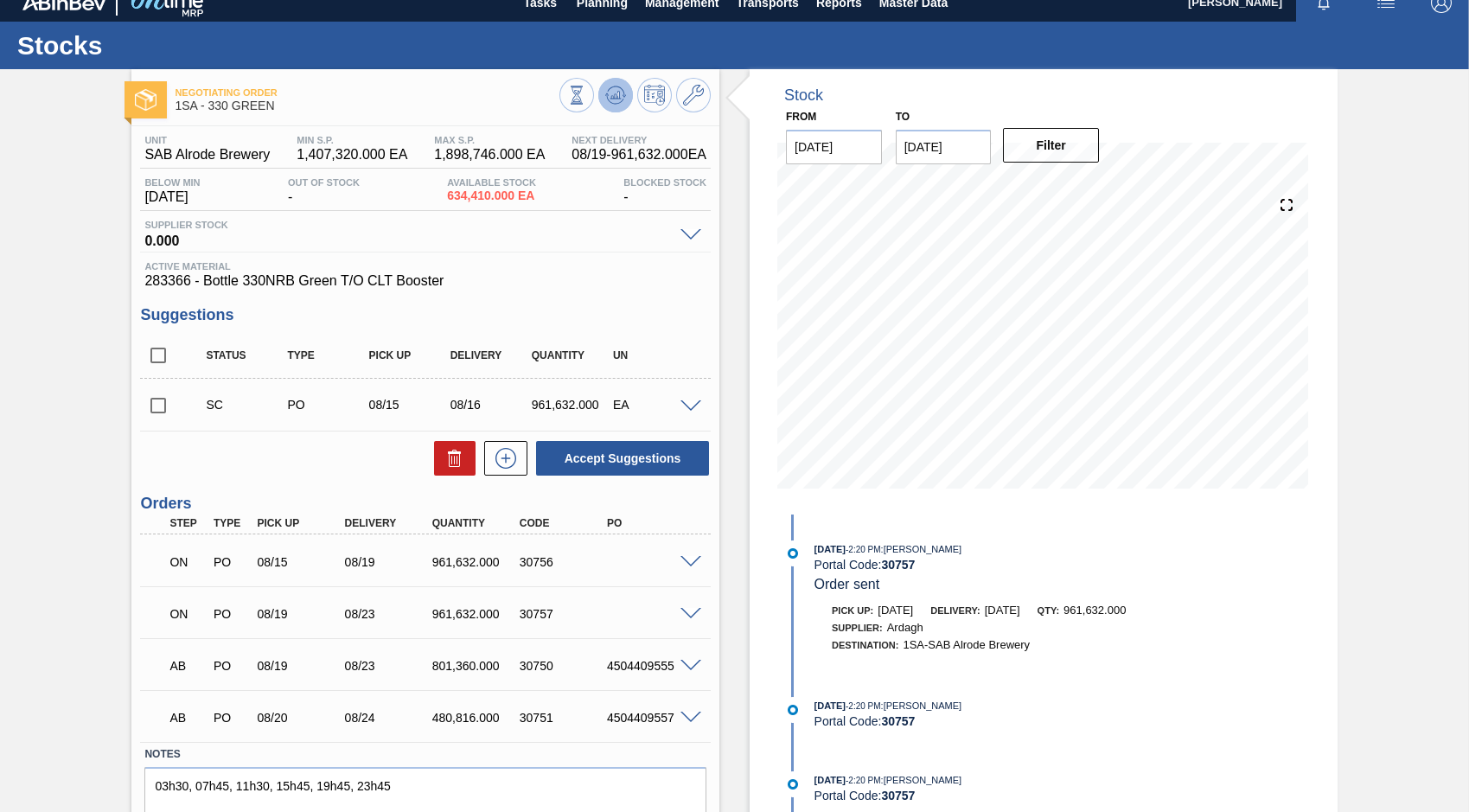
click at [627, 98] on button at bounding box center [615, 95] width 35 height 35
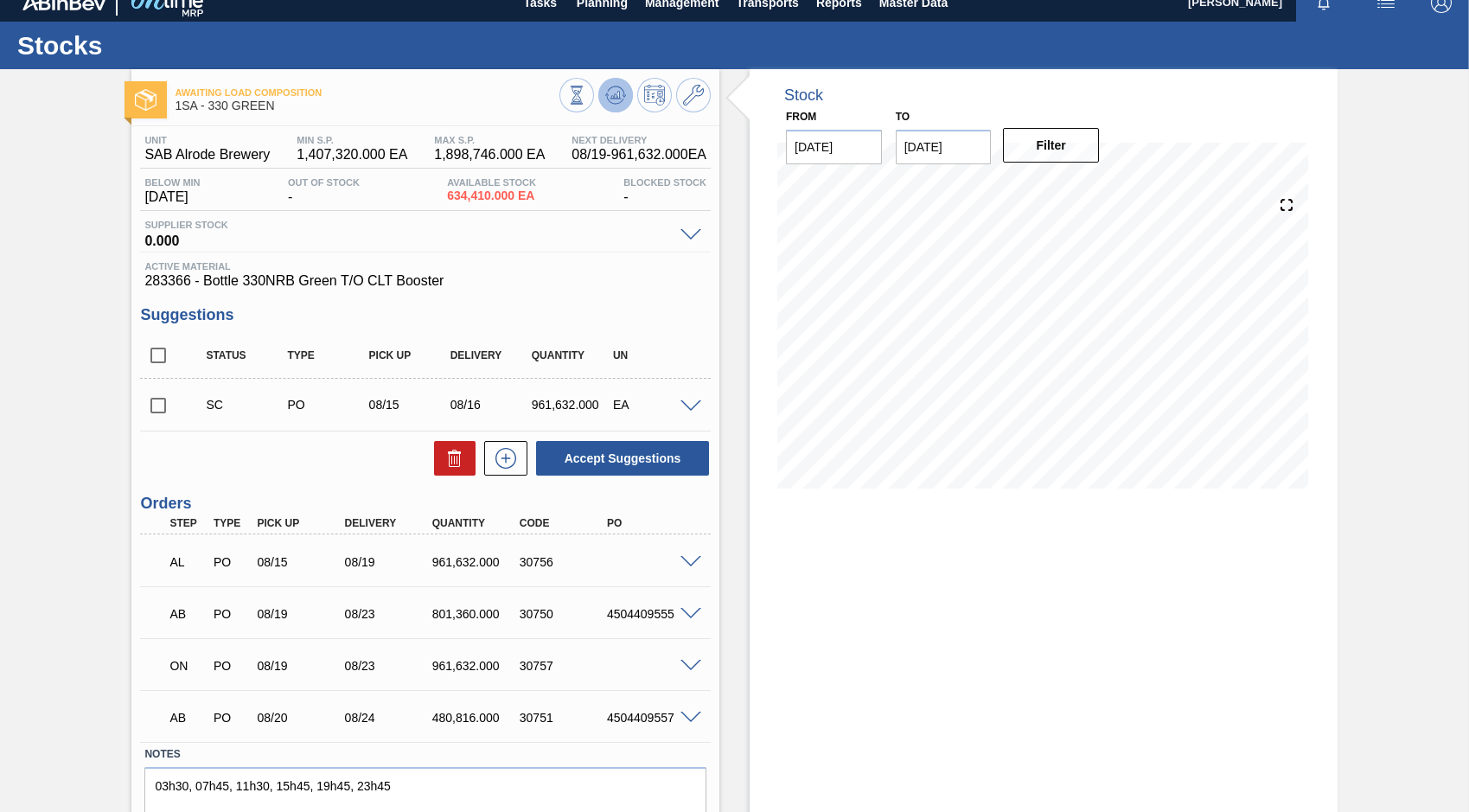
click at [611, 96] on icon at bounding box center [615, 95] width 11 height 8
click at [613, 104] on icon at bounding box center [615, 99] width 17 height 9
click at [615, 98] on icon at bounding box center [615, 95] width 11 height 8
